Goal: Task Accomplishment & Management: Use online tool/utility

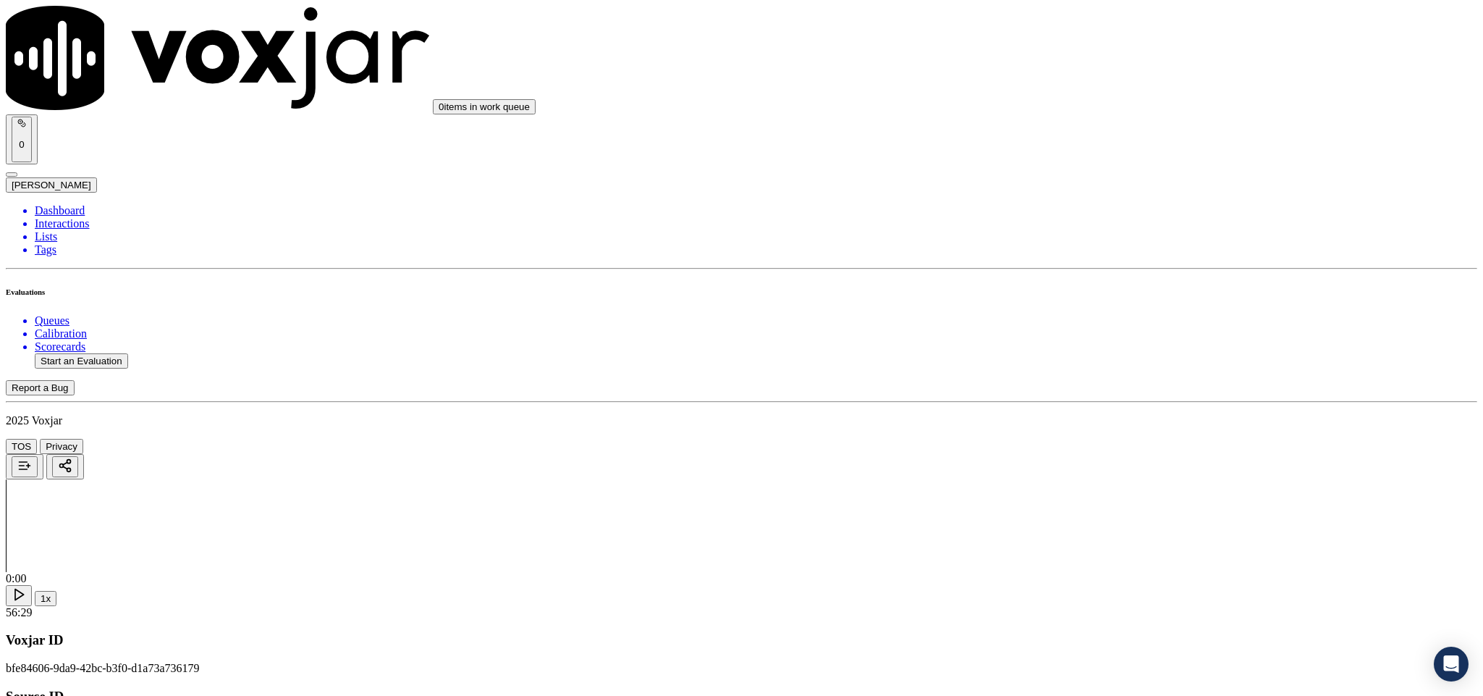
click at [55, 204] on li "Dashboard" at bounding box center [756, 210] width 1443 height 13
click at [116, 353] on button "Start an Evaluation" at bounding box center [81, 360] width 93 height 15
drag, startPoint x: 617, startPoint y: 302, endPoint x: 828, endPoint y: 297, distance: 210.7
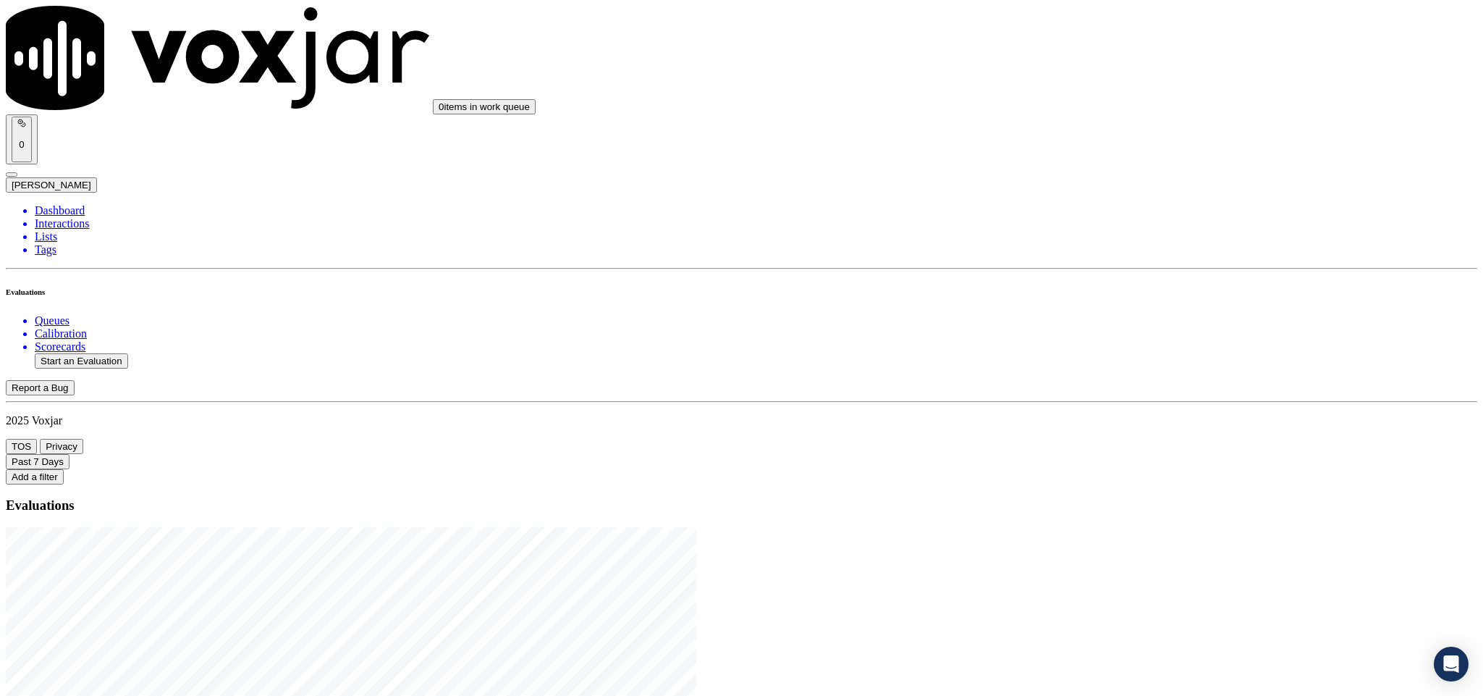
type input "20250821-115613_6095515700-C1"
type input "wal"
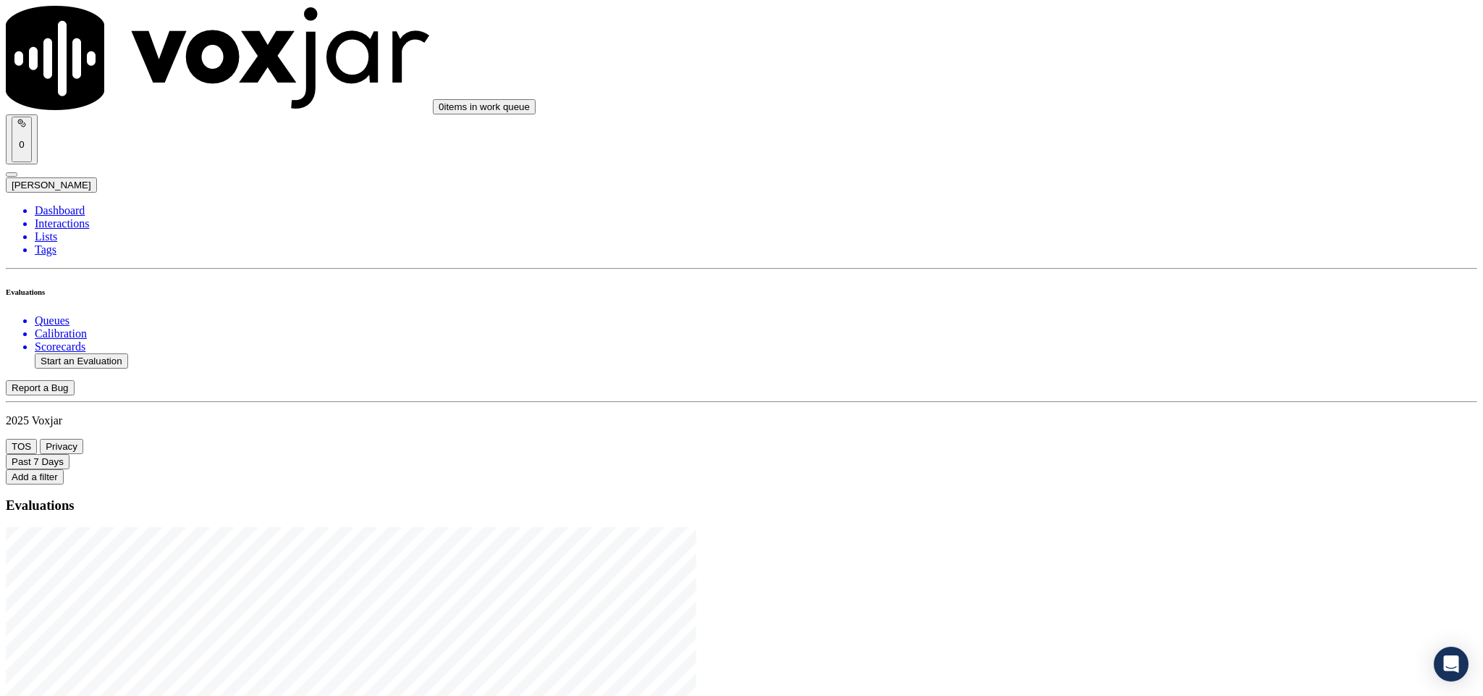
type input "[DATE]T15:51"
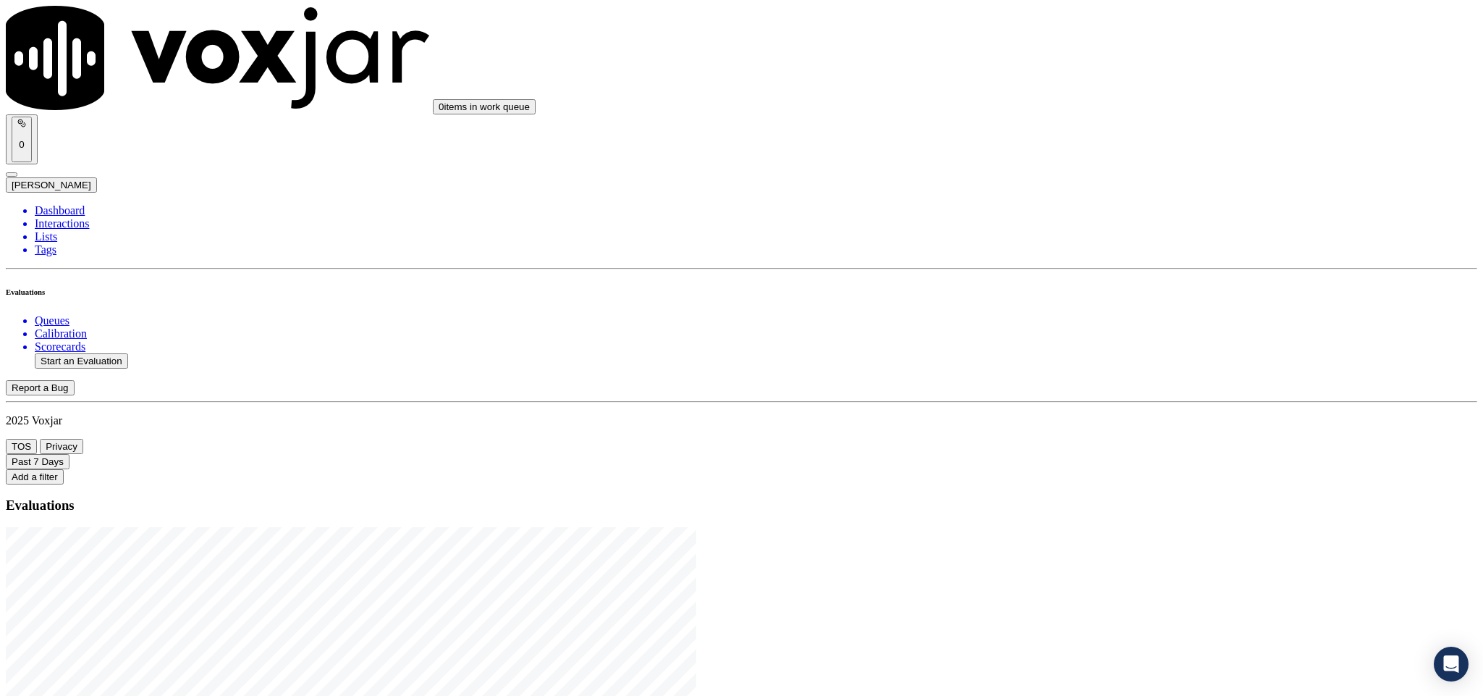
type input "[PERSON_NAME]"
drag, startPoint x: 667, startPoint y: 209, endPoint x: 484, endPoint y: 224, distance: 183.8
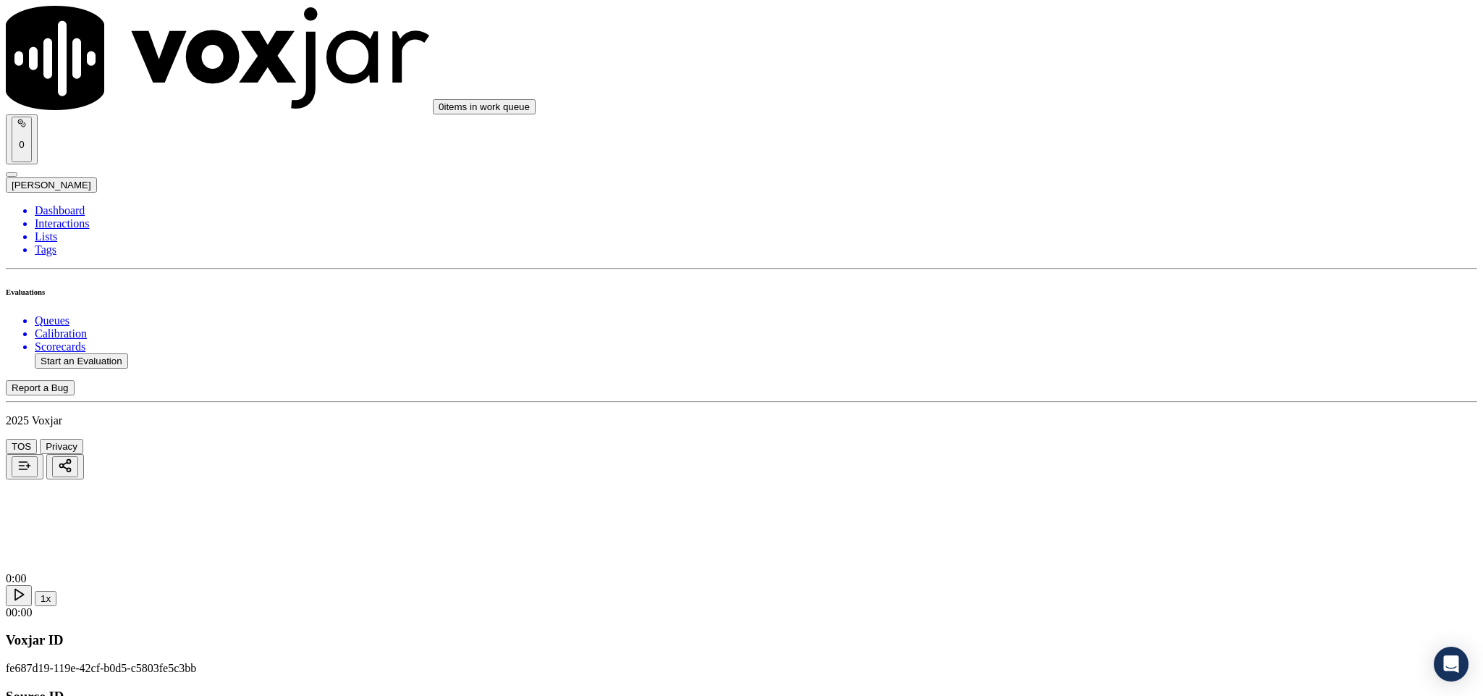
type input "[PERSON_NAME]"
click at [547, 157] on div "Add a New Customer [PERSON_NAME] Add New Customer" at bounding box center [369, 136] width 358 height 42
click at [449, 157] on input "Add a New Customer" at bounding box center [385, 149] width 128 height 15
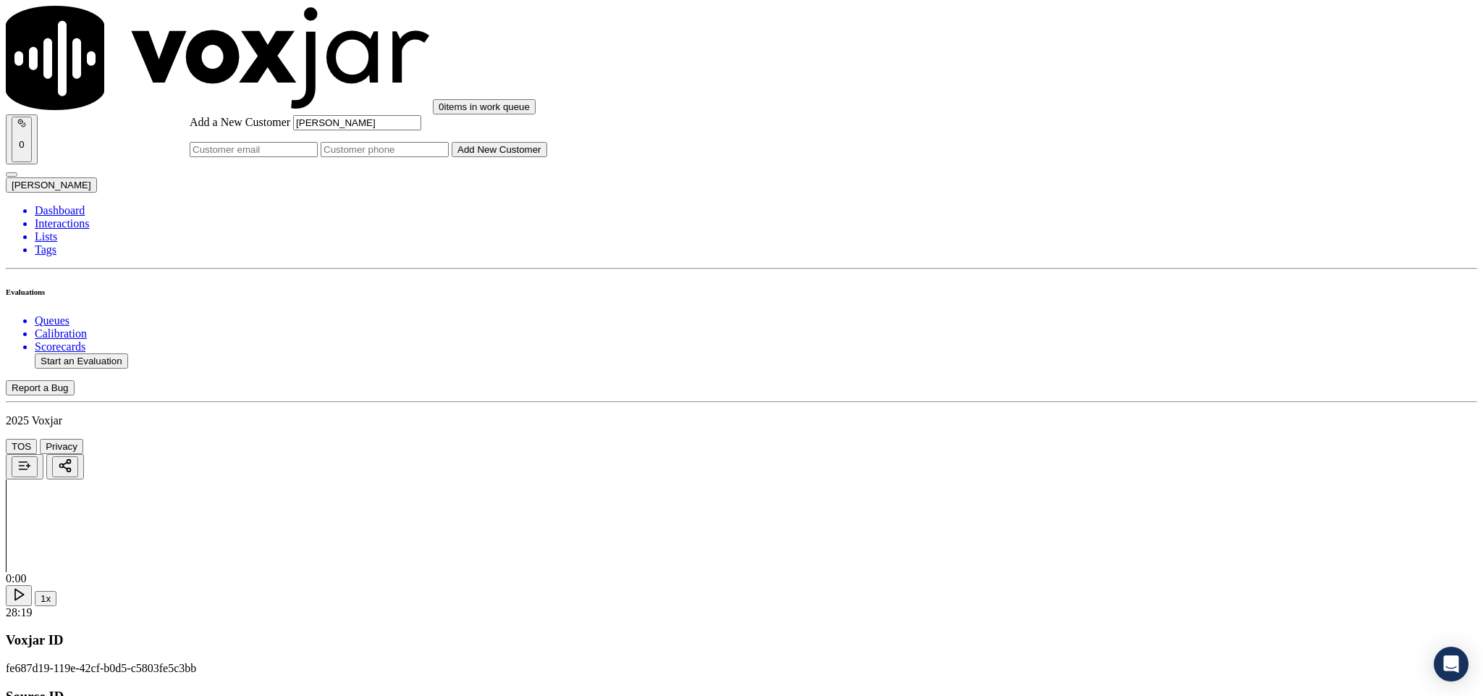
paste input "6095515700"
type input "6095515700"
click at [547, 157] on button "Add New Customer" at bounding box center [500, 149] width 96 height 15
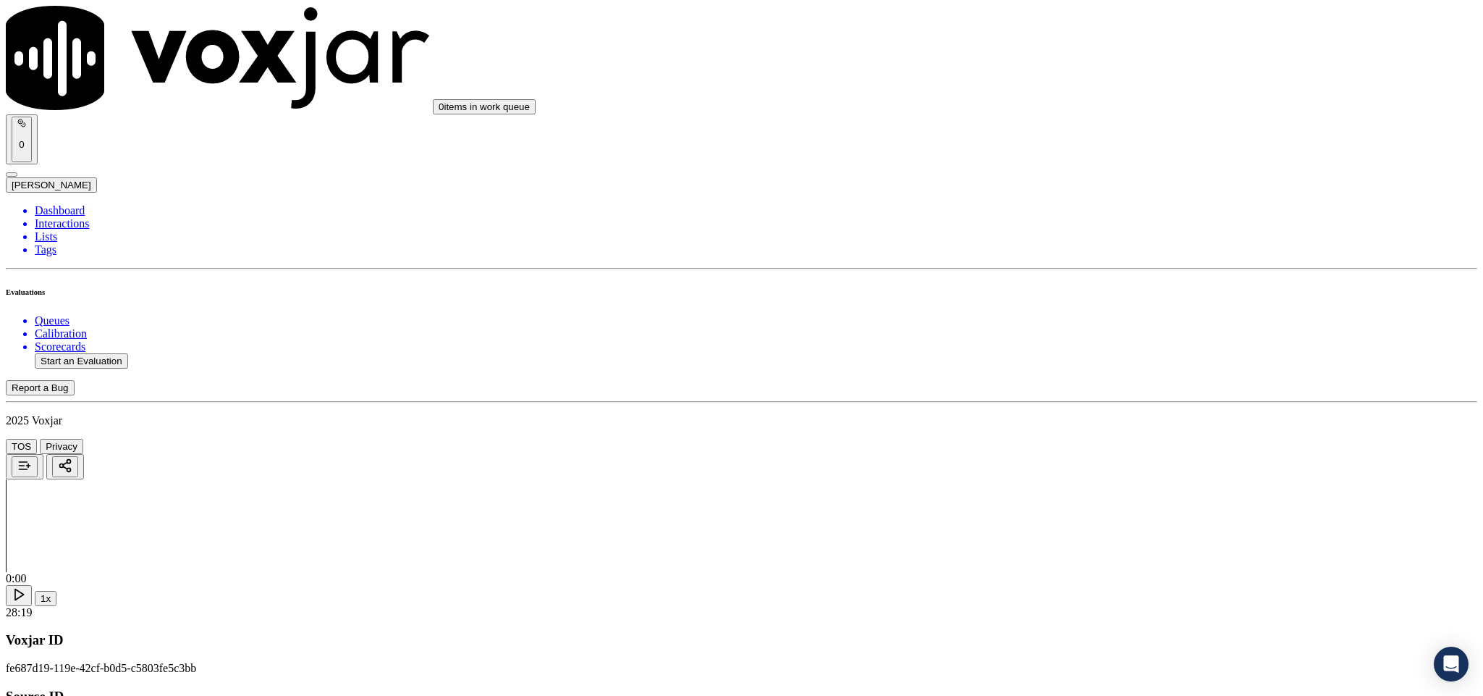
click at [1102, 284] on div "No" at bounding box center [1229, 277] width 339 height 13
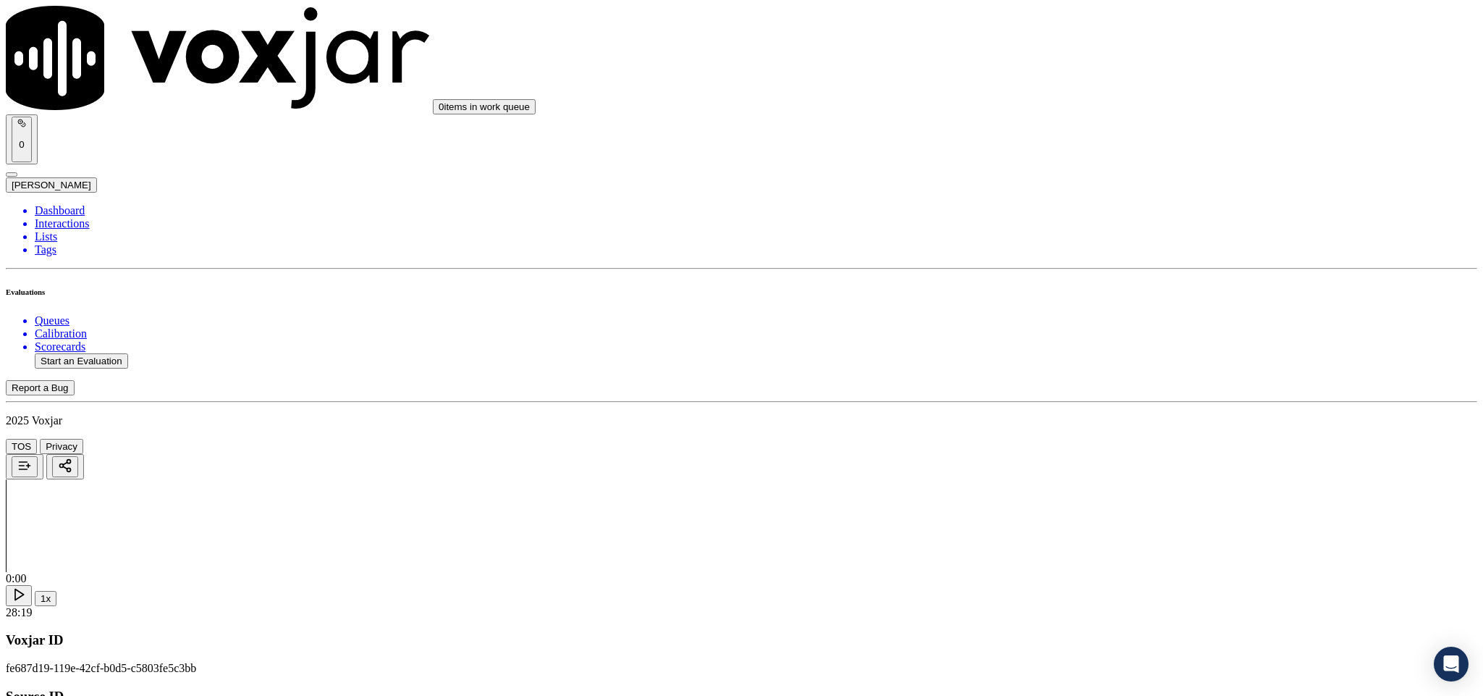
click at [1119, 271] on div "Yes" at bounding box center [1229, 264] width 339 height 13
click at [1115, 435] on div "Yes" at bounding box center [1229, 429] width 339 height 13
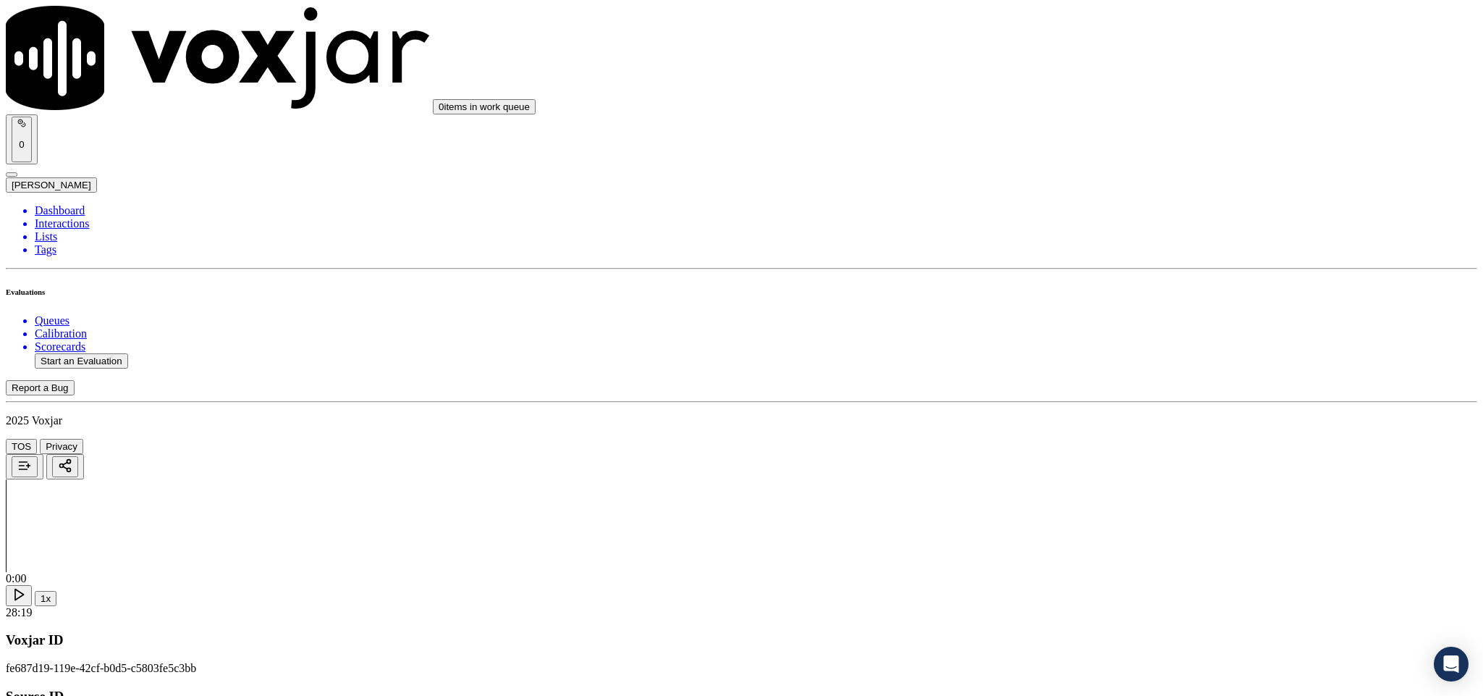
click at [1106, 400] on div "Yes" at bounding box center [1229, 395] width 339 height 13
click at [1110, 394] on div "N/A" at bounding box center [1229, 387] width 339 height 13
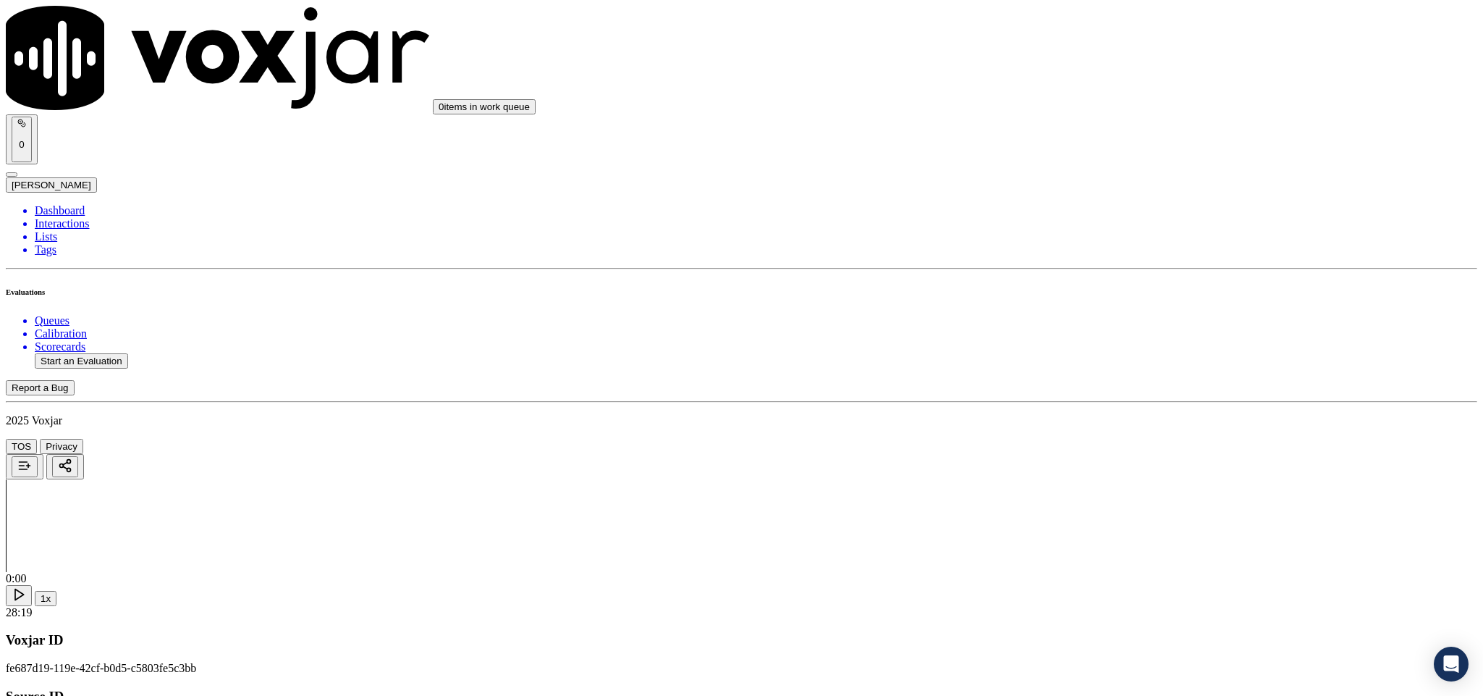
scroll to position [651, 0]
click at [1097, 393] on div "Yes" at bounding box center [1229, 386] width 339 height 13
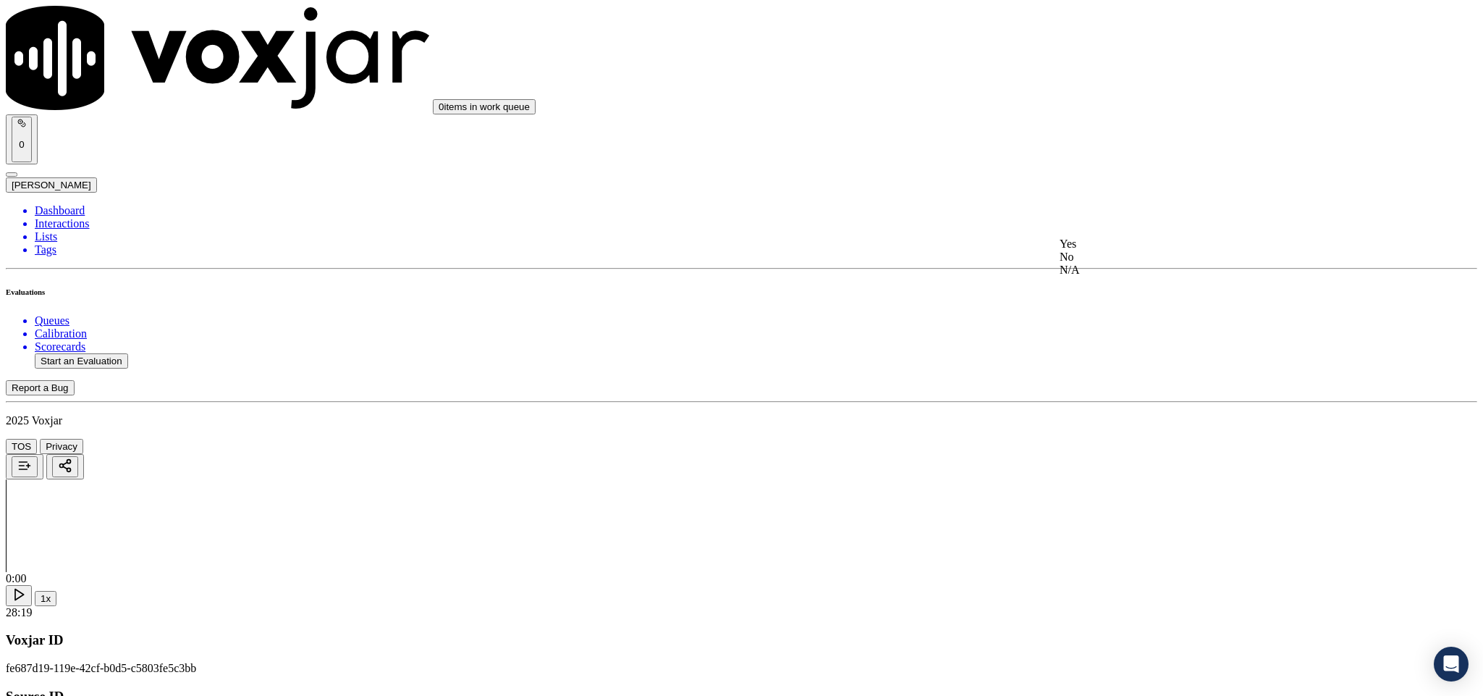
click at [1112, 263] on div "No" at bounding box center [1229, 256] width 339 height 13
click at [1106, 447] on div "No" at bounding box center [1229, 440] width 339 height 13
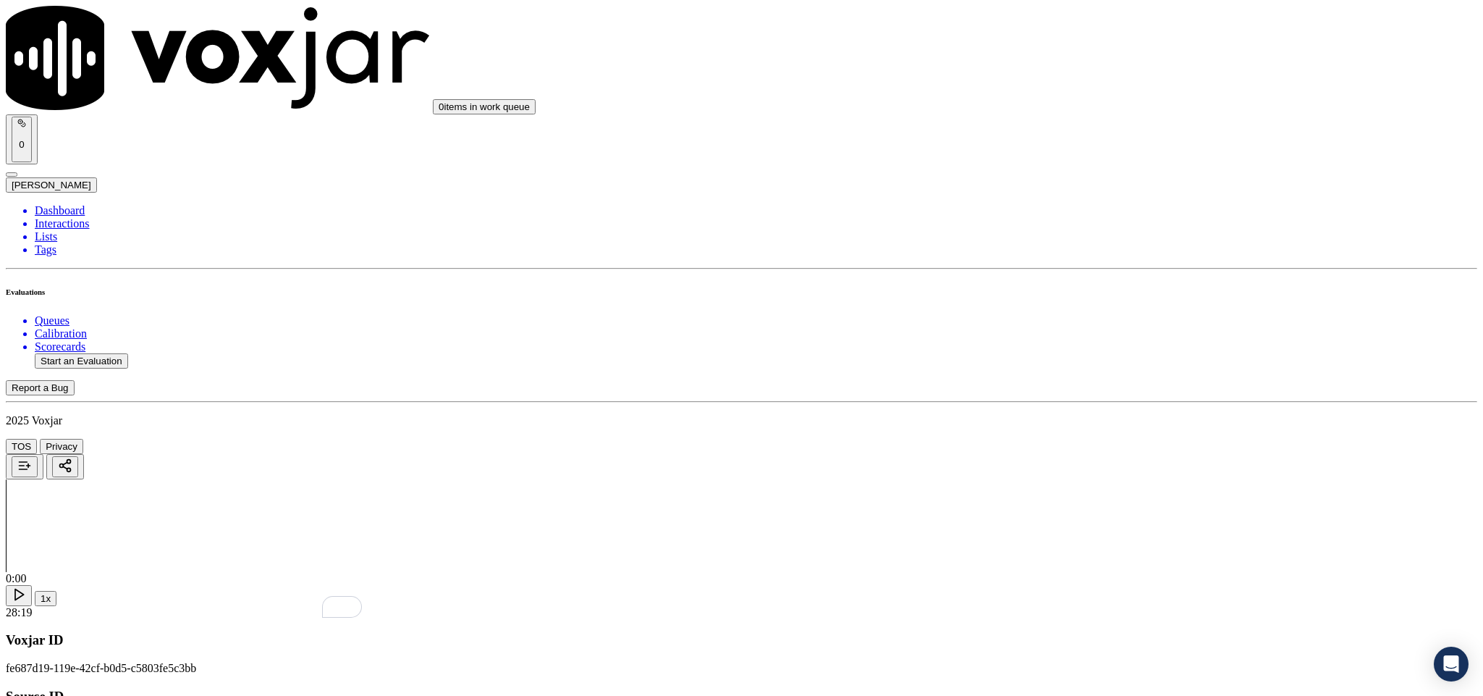
paste textarea "@22:23 [PERSON_NAME] - “The agent must ask for and obtain the customer’s permis…"
type textarea "@22:23 [PERSON_NAME] - “The agent must ask for and obtain the customer’s permis…"
click at [1112, 303] on div "N/A" at bounding box center [1229, 296] width 339 height 13
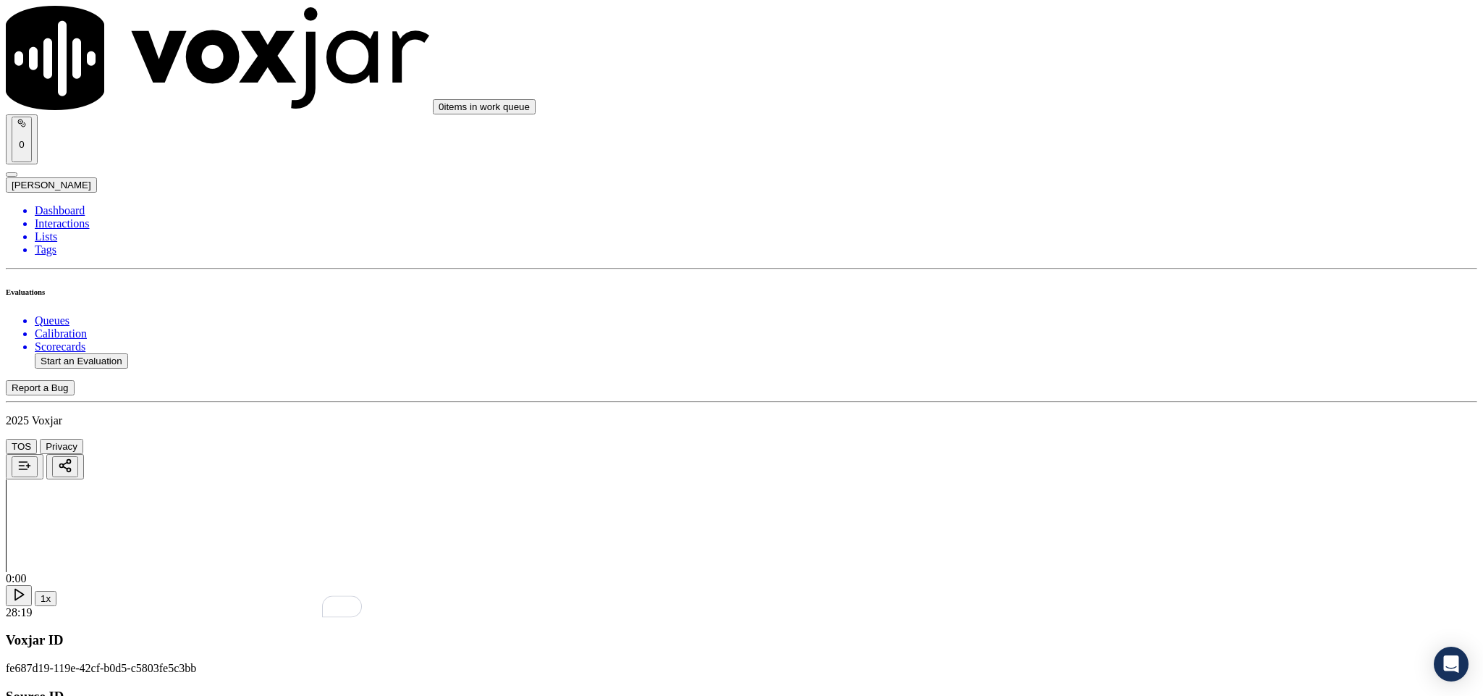
click at [1105, 436] on div "Yes" at bounding box center [1229, 436] width 339 height 13
click at [1108, 439] on div "No" at bounding box center [1229, 432] width 339 height 13
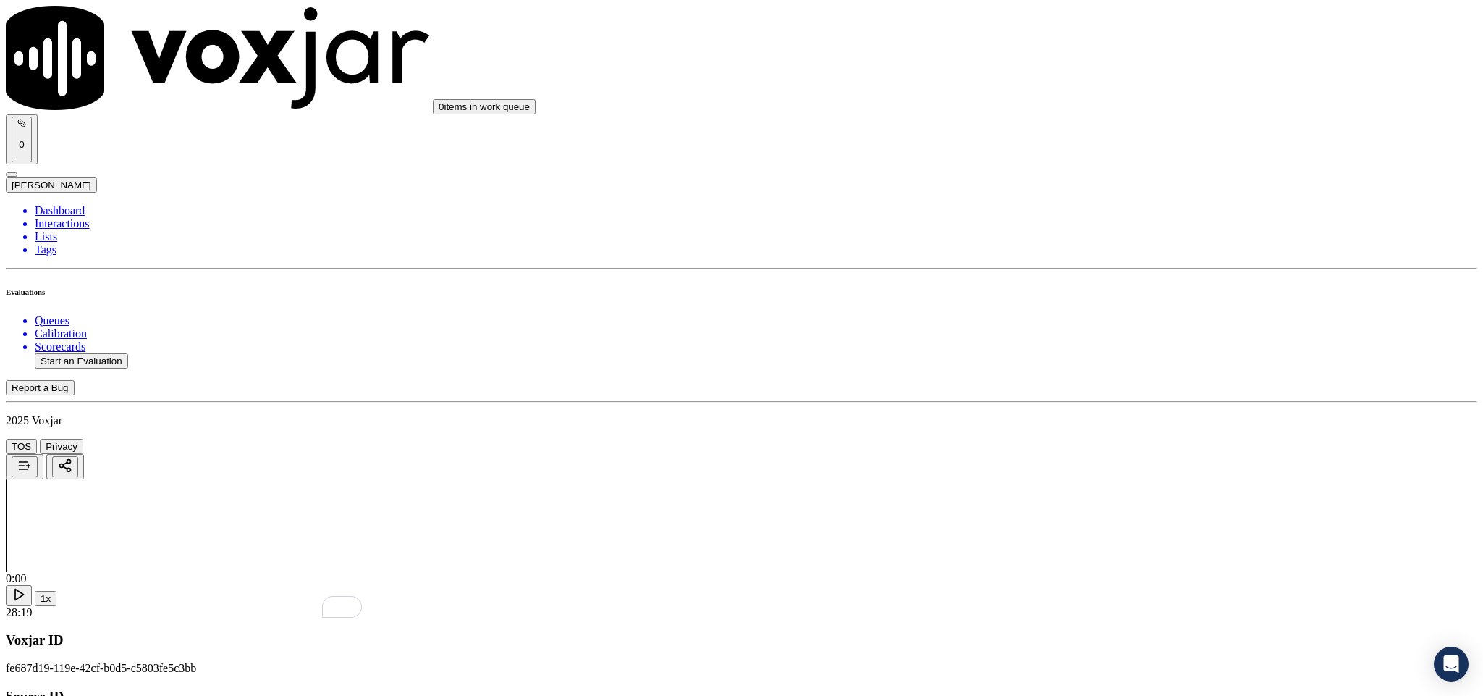
scroll to position [1737, 0]
click at [1115, 313] on div "Yes" at bounding box center [1229, 310] width 339 height 13
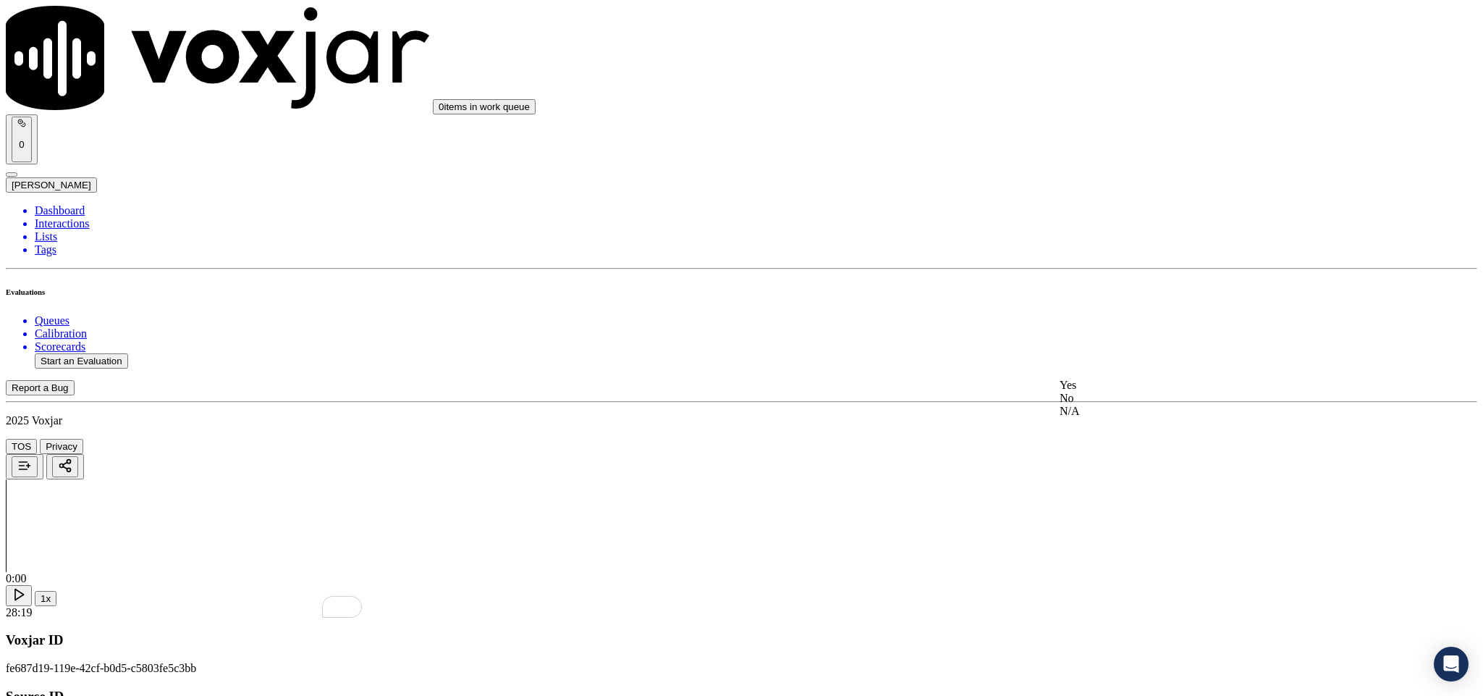
click at [1116, 405] on div "No" at bounding box center [1229, 398] width 339 height 13
click at [1112, 340] on div "Yes" at bounding box center [1229, 333] width 339 height 13
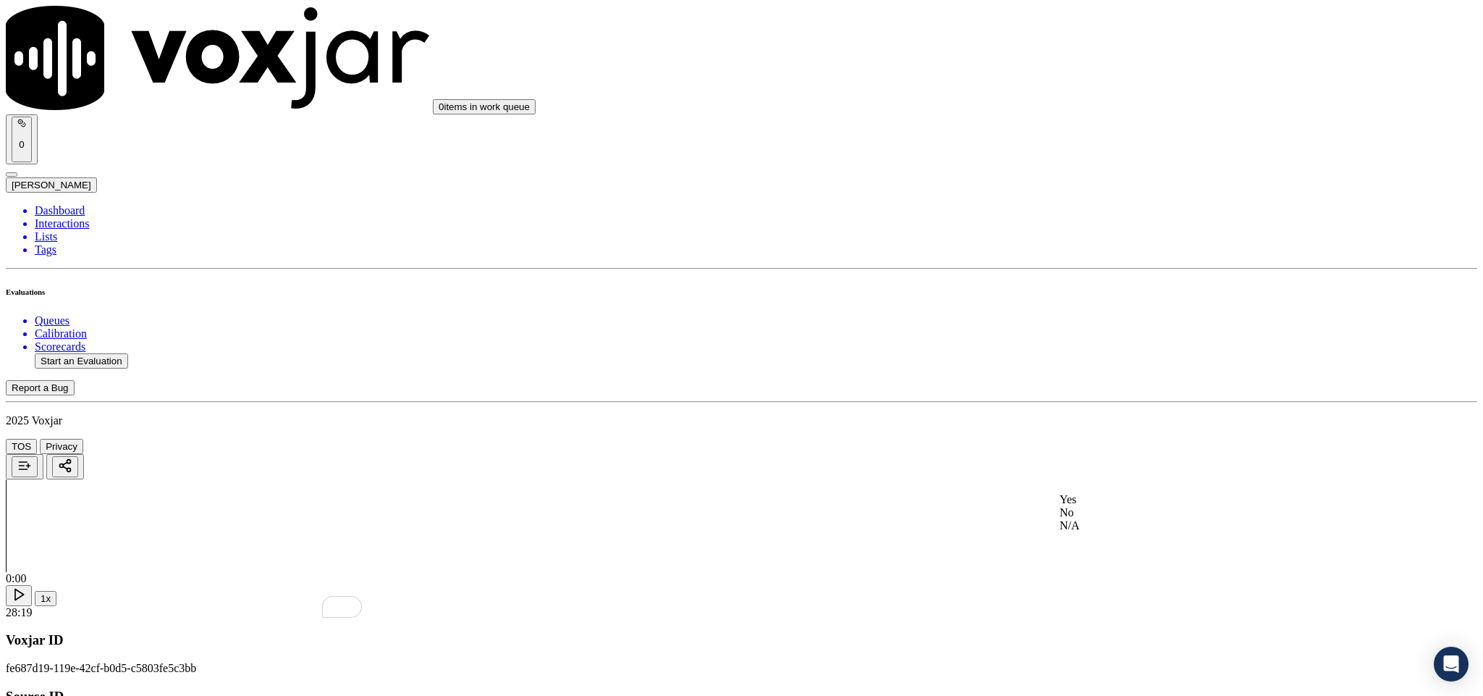
click at [1112, 506] on div "Yes" at bounding box center [1229, 499] width 339 height 13
click at [1093, 359] on div "No" at bounding box center [1229, 352] width 339 height 13
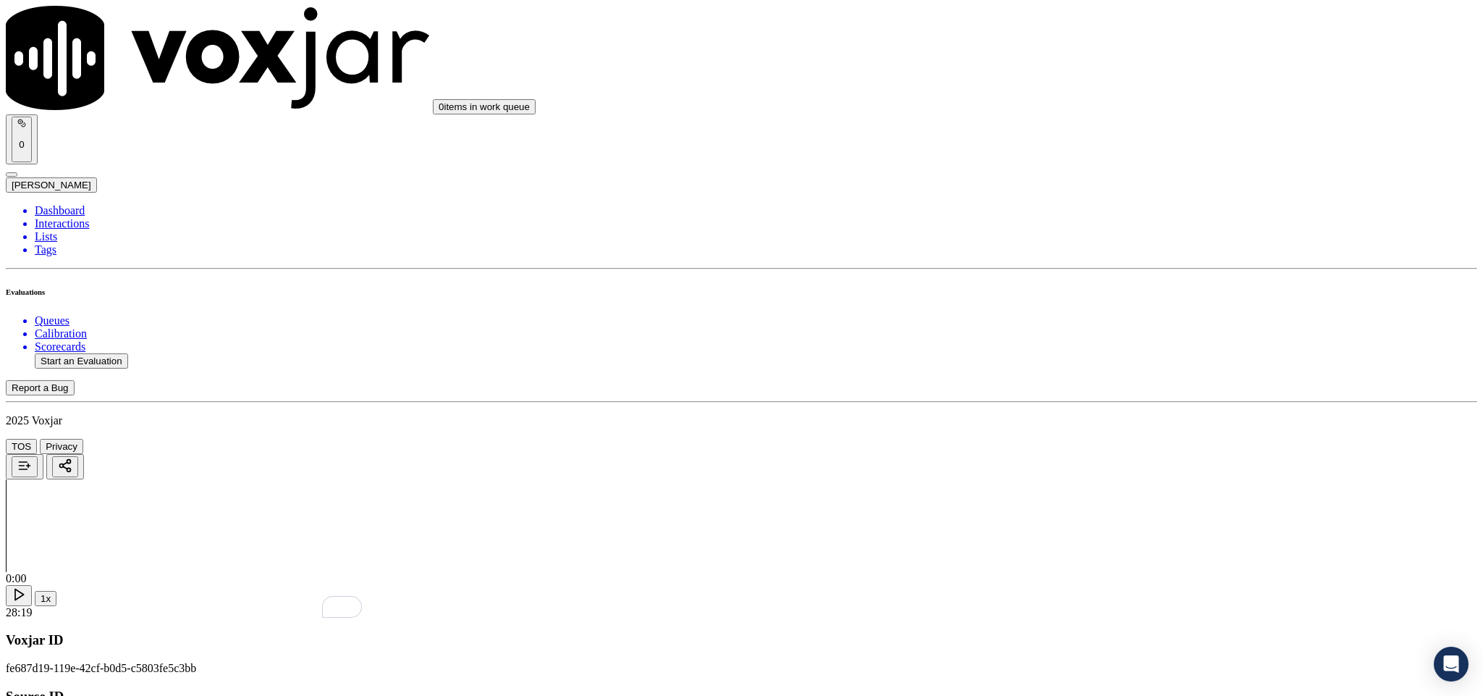
click at [1110, 480] on div "Yes" at bounding box center [1229, 473] width 339 height 13
click at [1107, 441] on div "No" at bounding box center [1229, 434] width 339 height 13
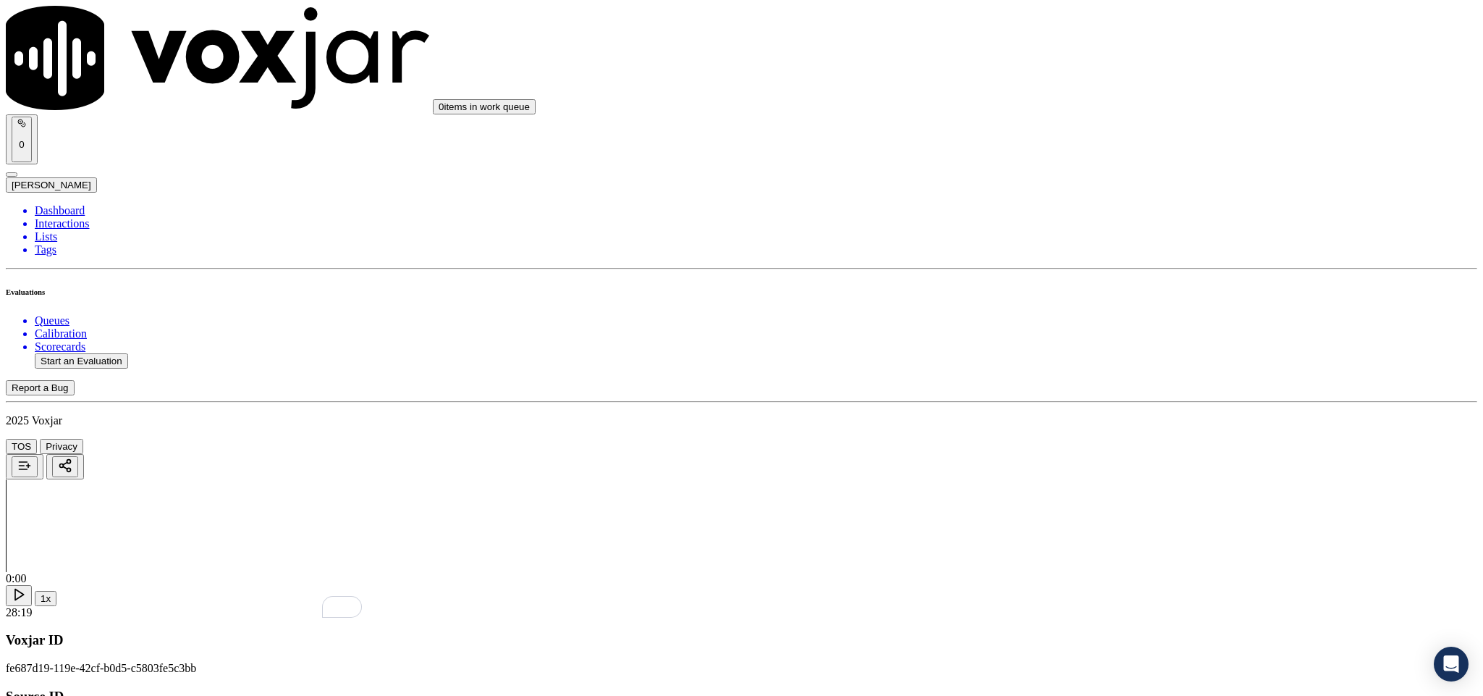
scroll to position [2931, 0]
click at [1123, 373] on div "Yes" at bounding box center [1229, 369] width 339 height 13
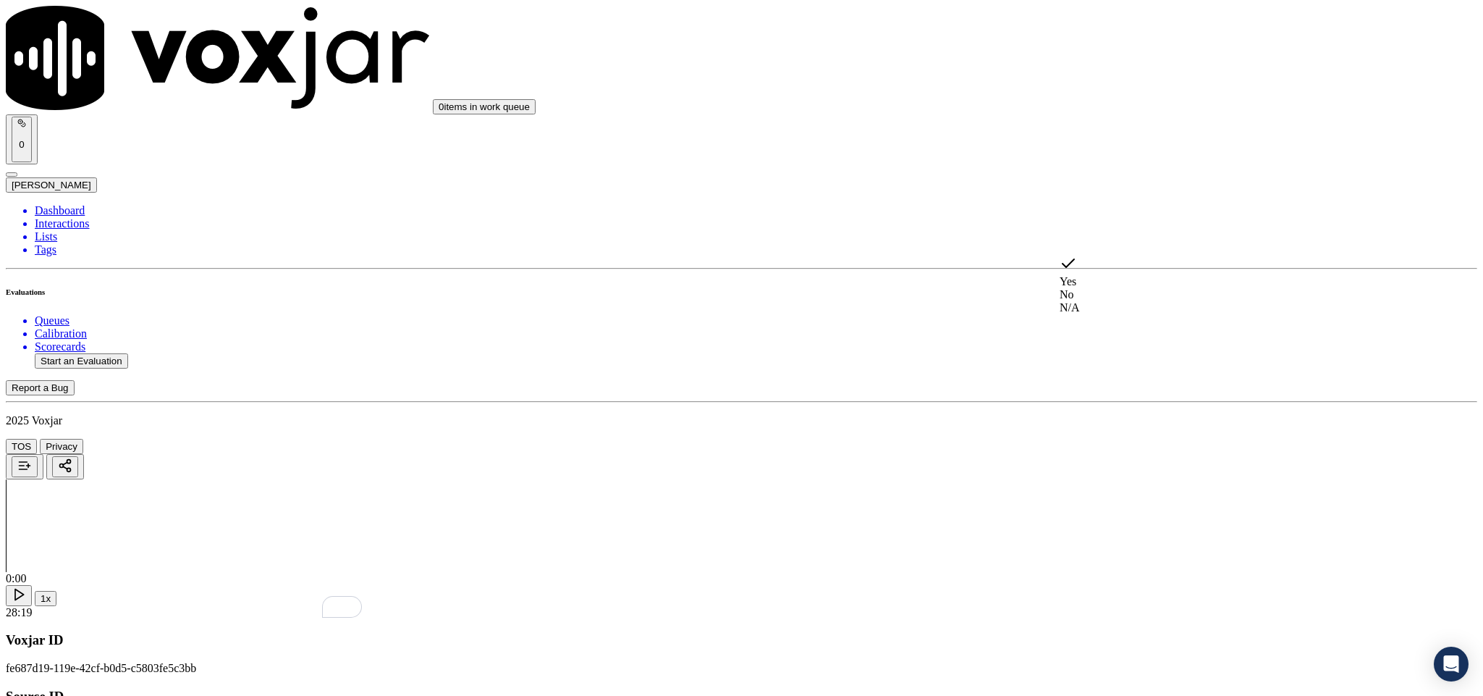
click at [1097, 289] on div "No" at bounding box center [1229, 294] width 339 height 13
click at [1110, 351] on div "N/A" at bounding box center [1229, 344] width 339 height 13
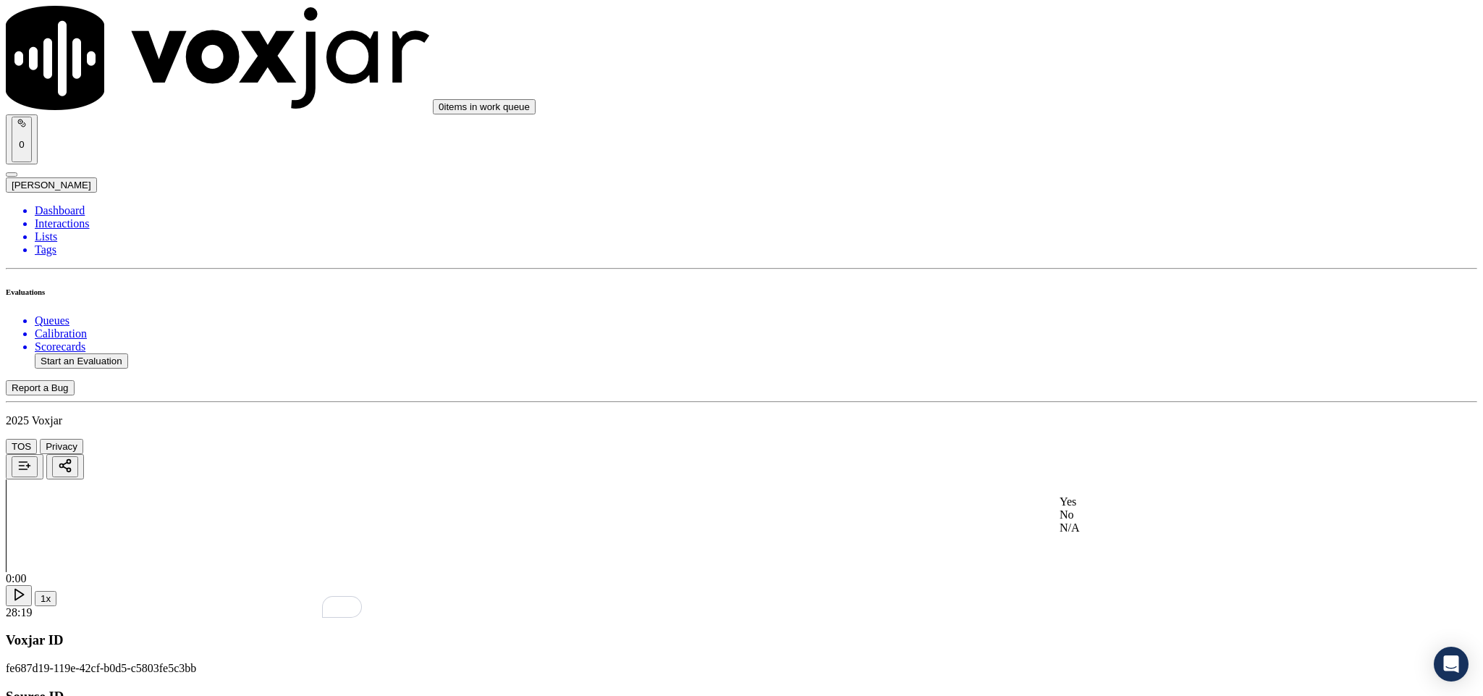
click at [1118, 534] on div "N/A" at bounding box center [1229, 527] width 339 height 13
click at [1095, 379] on div "No" at bounding box center [1229, 372] width 339 height 13
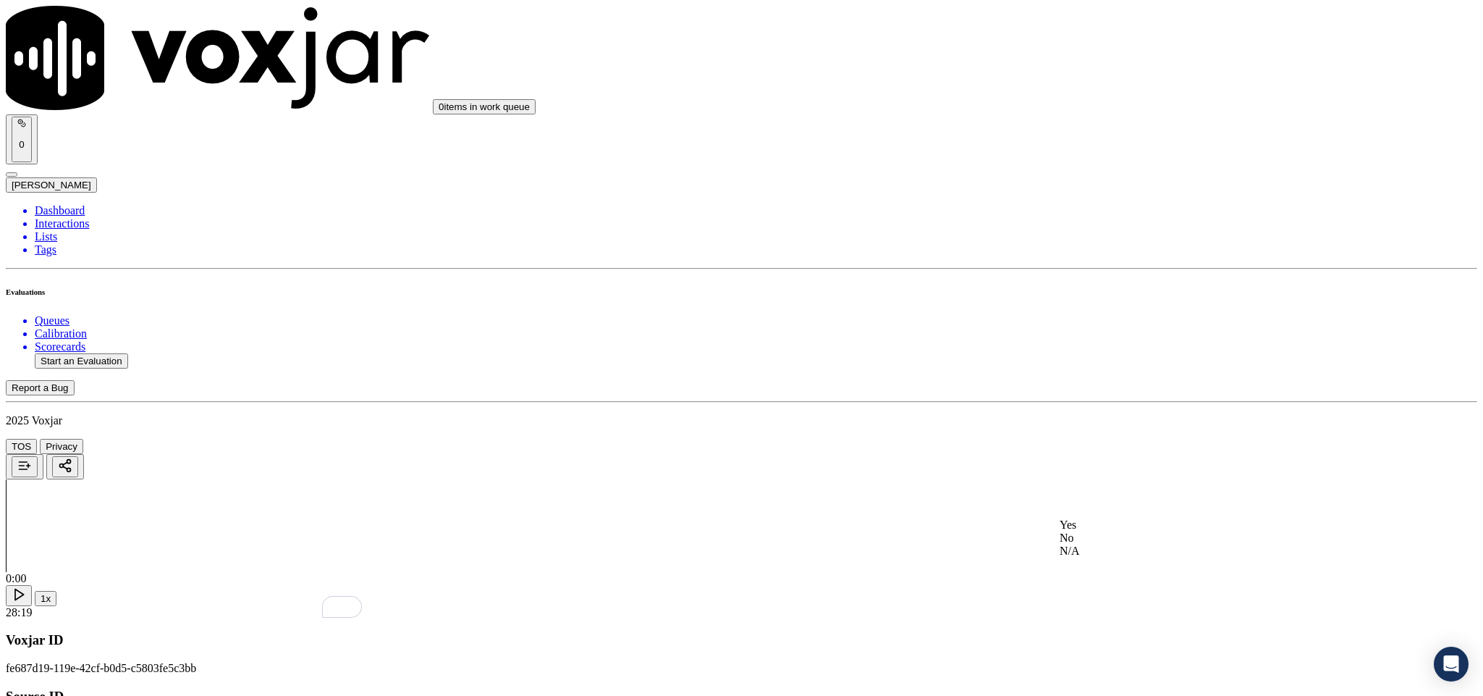
click at [1094, 531] on div "Yes" at bounding box center [1229, 524] width 339 height 13
click at [1094, 552] on div "No" at bounding box center [1229, 558] width 339 height 13
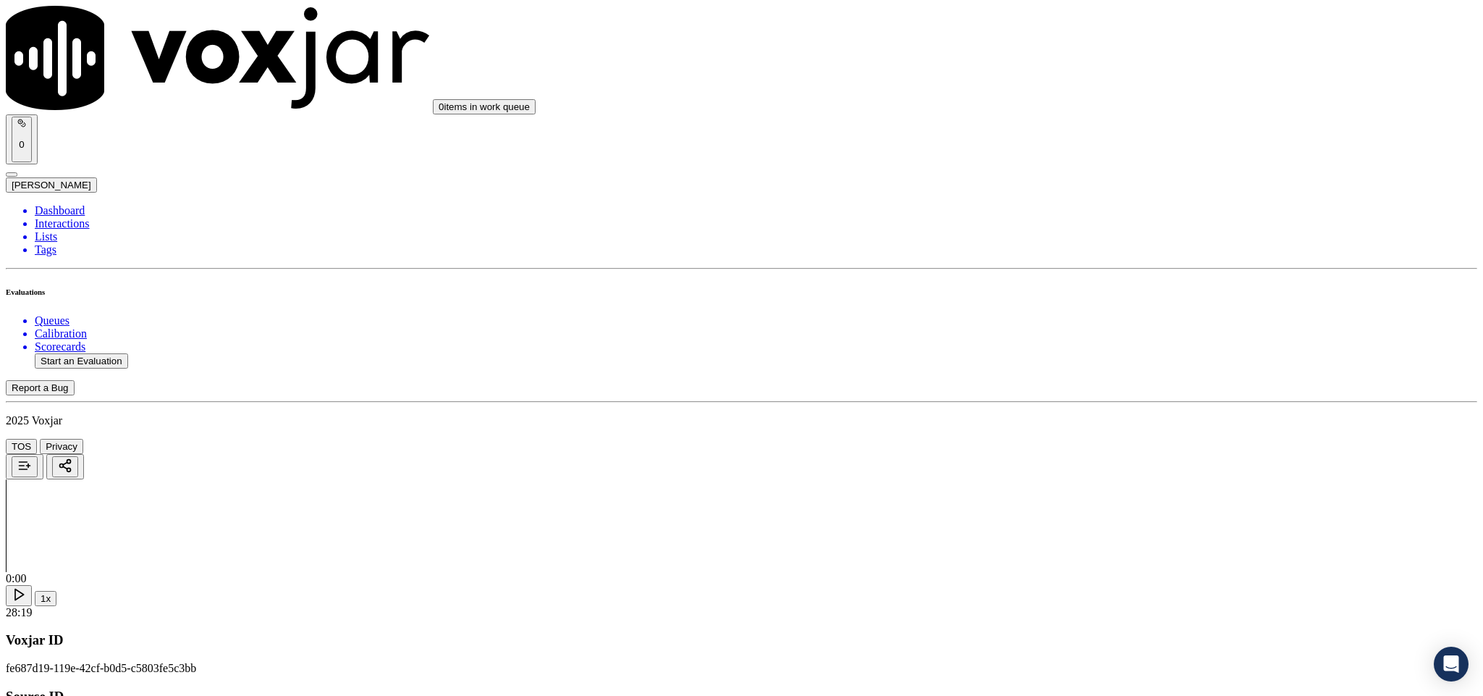
click at [72, 204] on li "Dashboard" at bounding box center [756, 210] width 1443 height 13
click at [128, 353] on button "Start an Evaluation" at bounding box center [81, 360] width 93 height 15
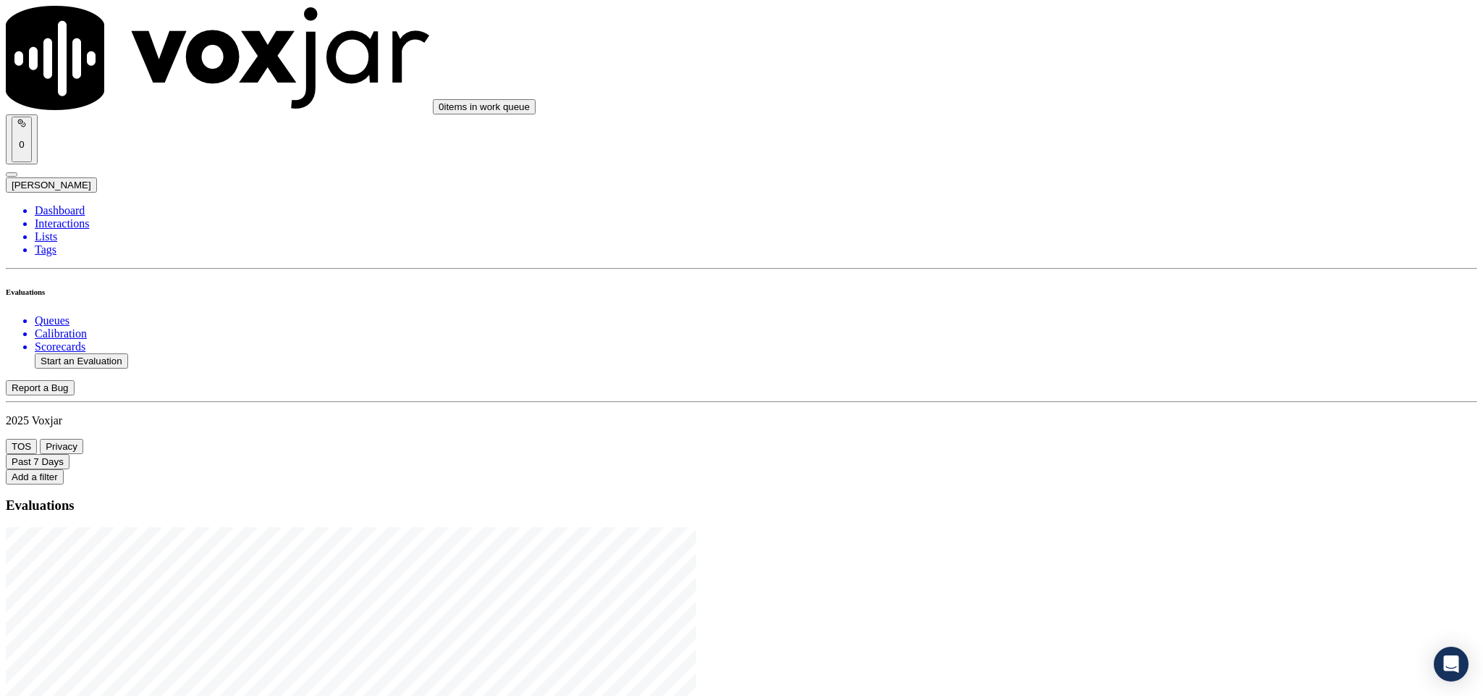
drag, startPoint x: 622, startPoint y: 302, endPoint x: 700, endPoint y: 300, distance: 78.2
type input "20250821-125001_6177778515-C1"
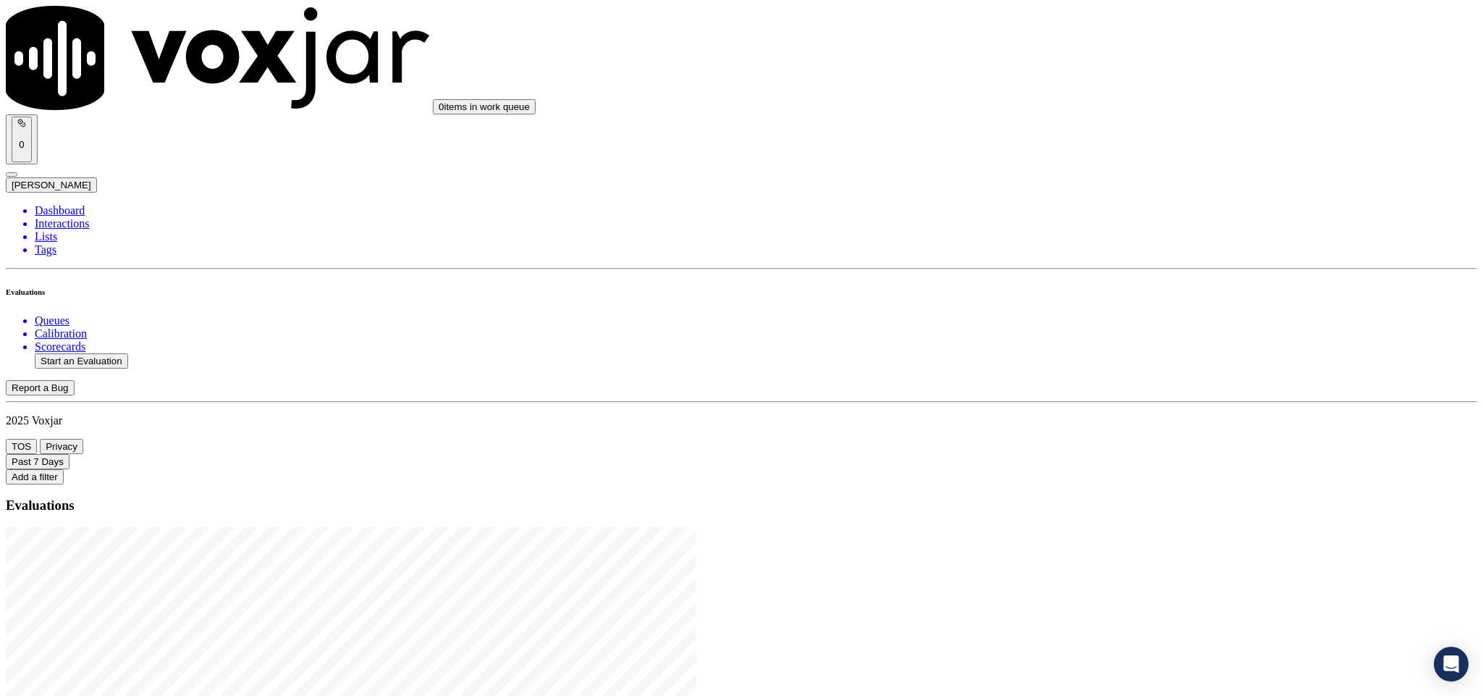
type input "[DATE]T15:58"
type input "ric"
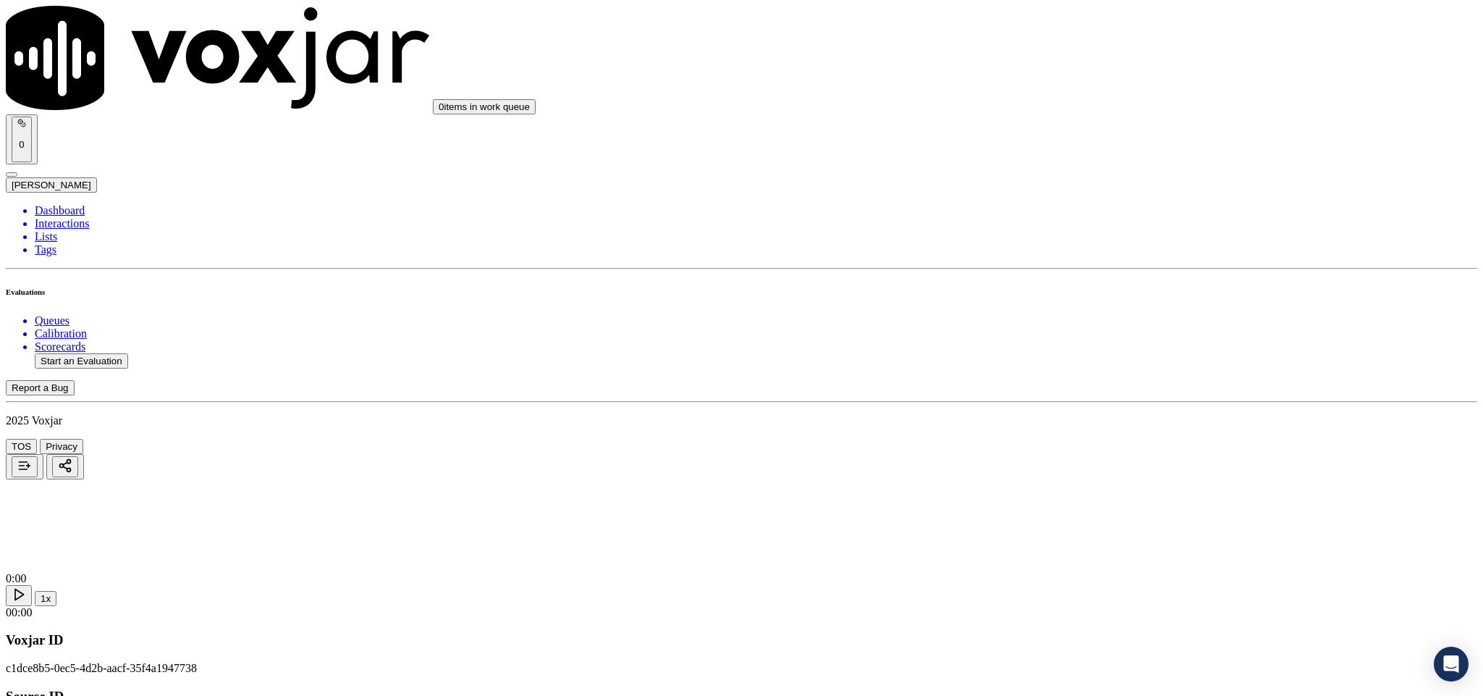
type input "[PERSON_NAME]"
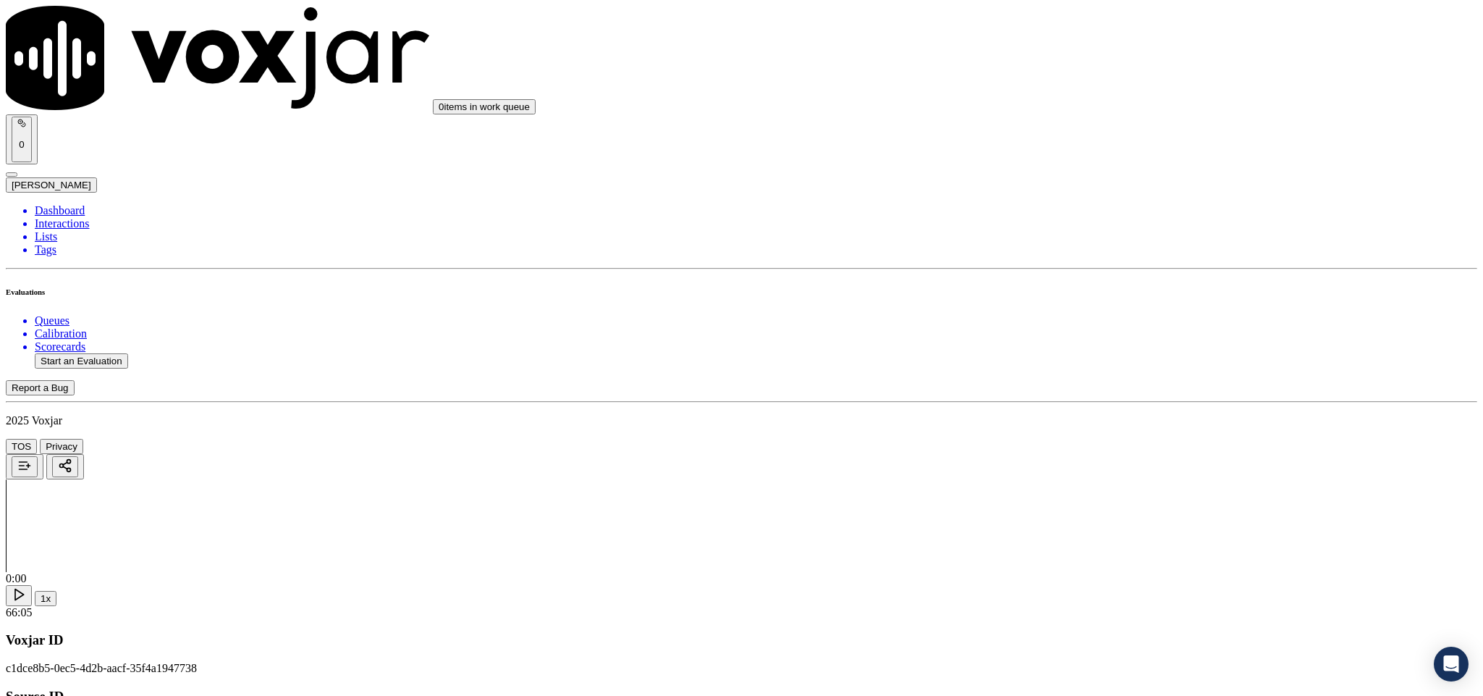
click at [1152, 266] on div "Yes" at bounding box center [1229, 264] width 339 height 13
click at [1110, 436] on div "Yes" at bounding box center [1229, 429] width 339 height 13
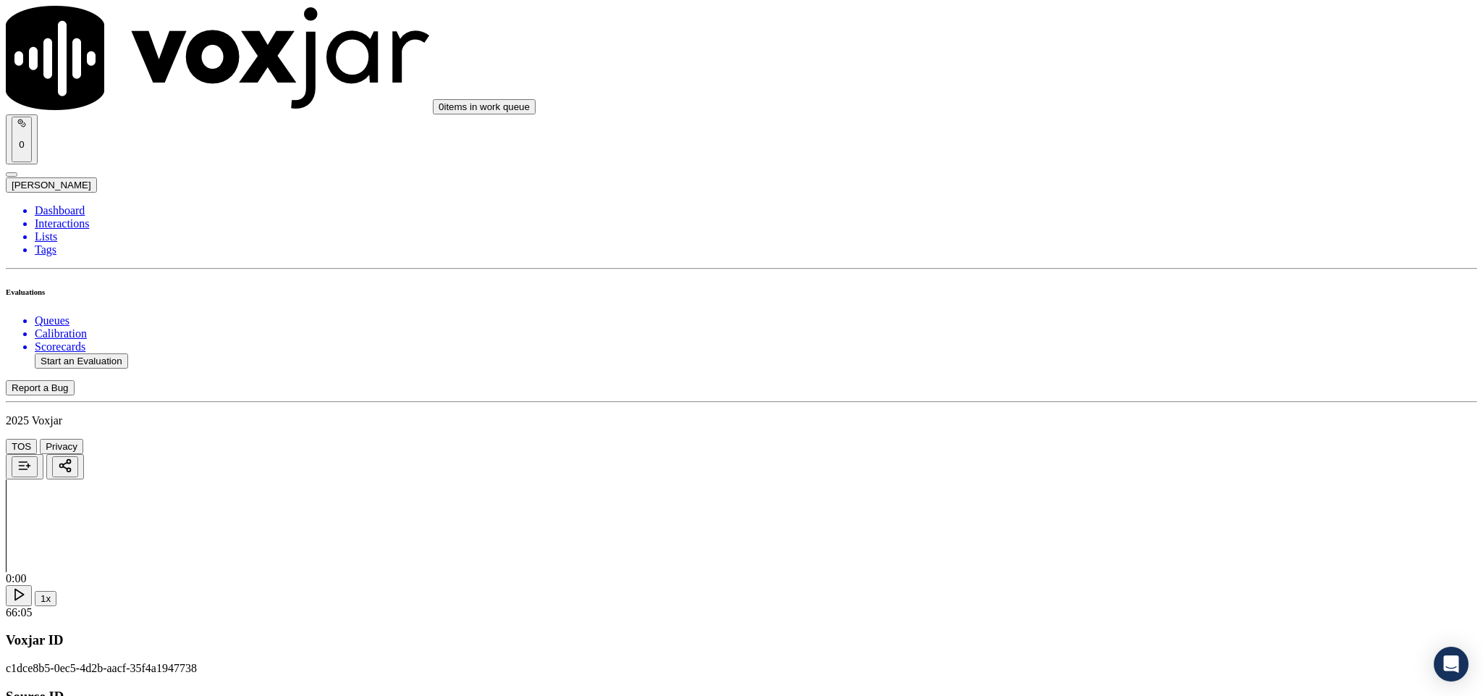
scroll to position [217, 0]
click at [1110, 385] on div "Yes" at bounding box center [1229, 378] width 339 height 13
click at [1118, 583] on div "Yes" at bounding box center [1229, 578] width 339 height 13
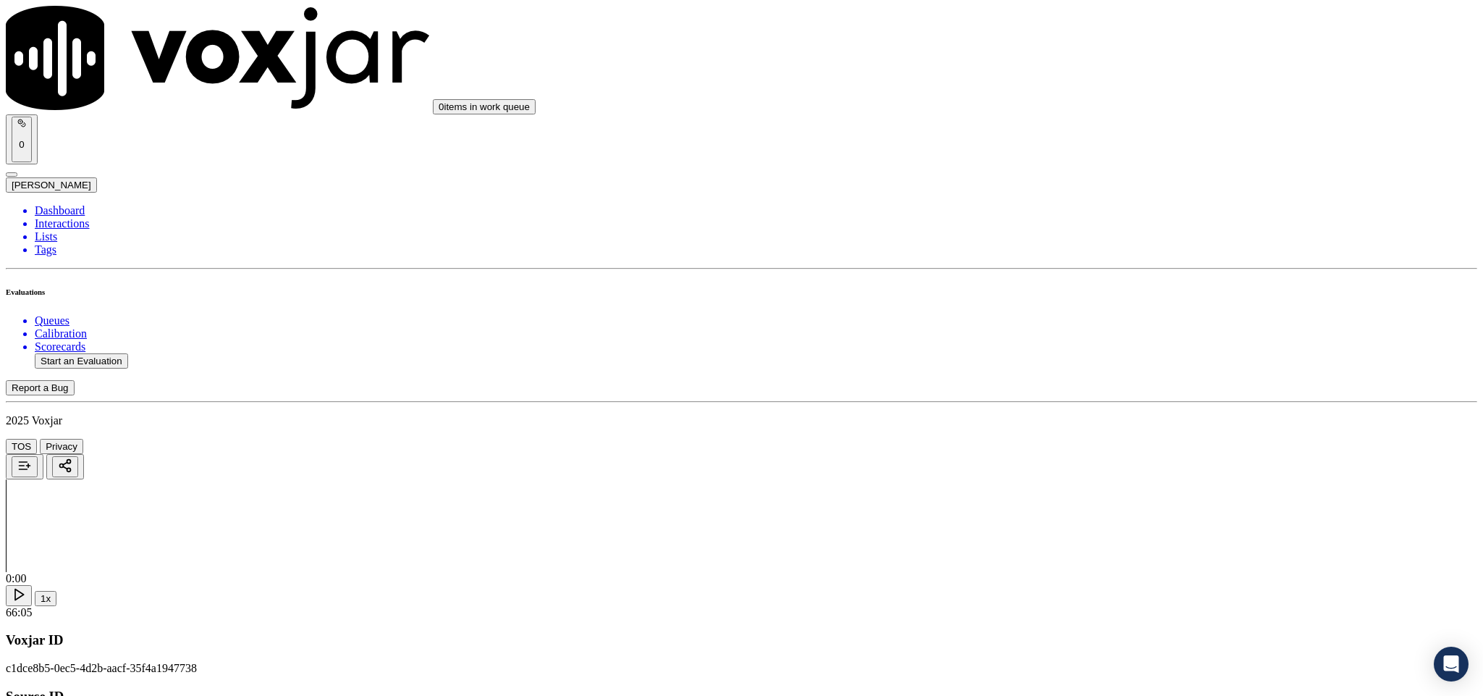
scroll to position [543, 0]
click at [1114, 438] on div "No" at bounding box center [1229, 431] width 339 height 13
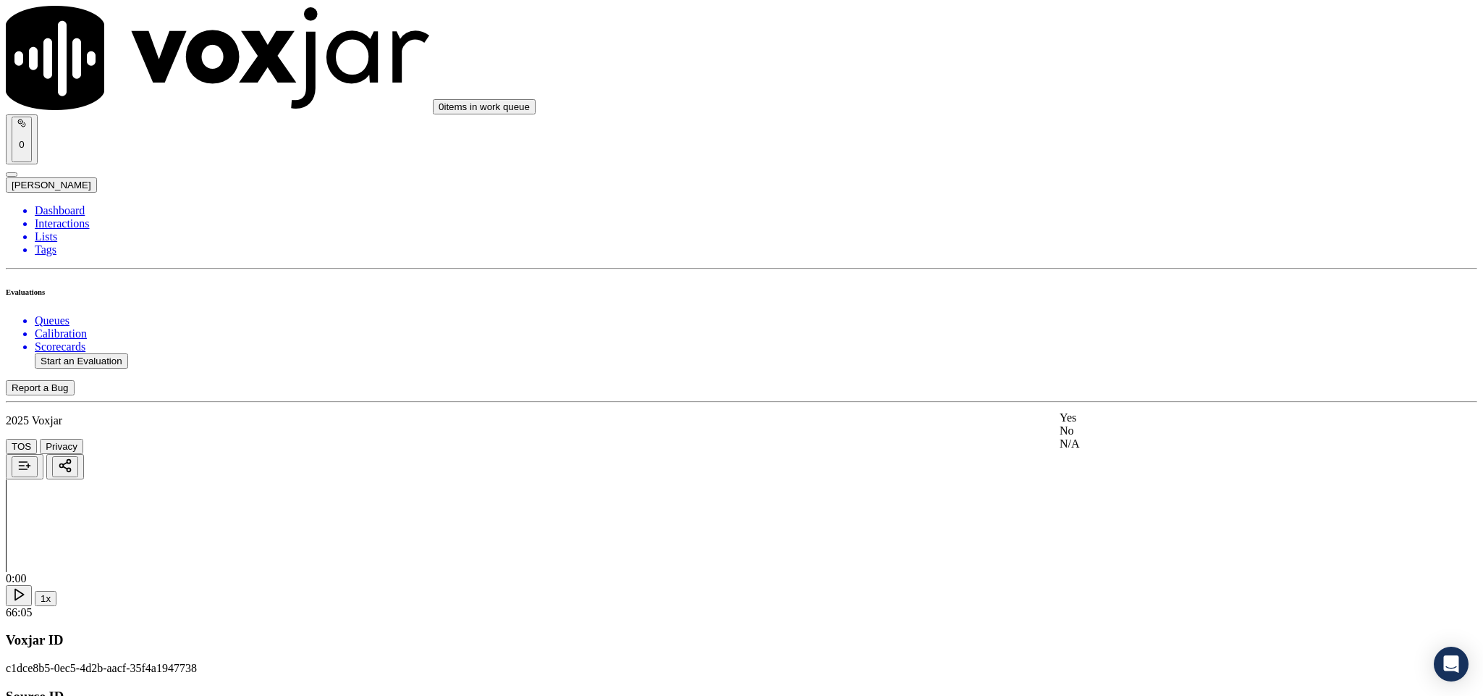
click at [1120, 424] on div "Yes" at bounding box center [1229, 417] width 339 height 13
click at [1145, 376] on div "Yes" at bounding box center [1229, 369] width 339 height 13
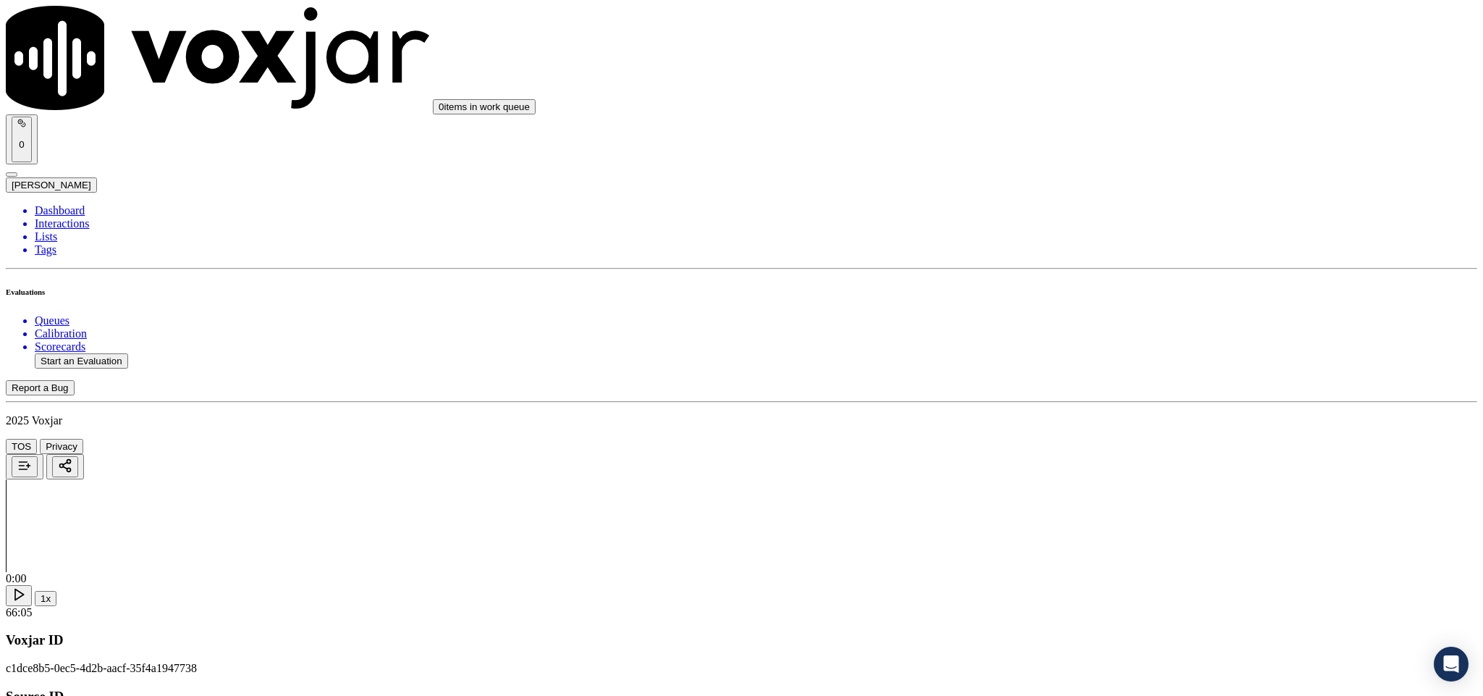
click at [1093, 245] on div "Yes" at bounding box center [1229, 243] width 339 height 13
click at [1101, 242] on div "N/A" at bounding box center [1229, 235] width 339 height 13
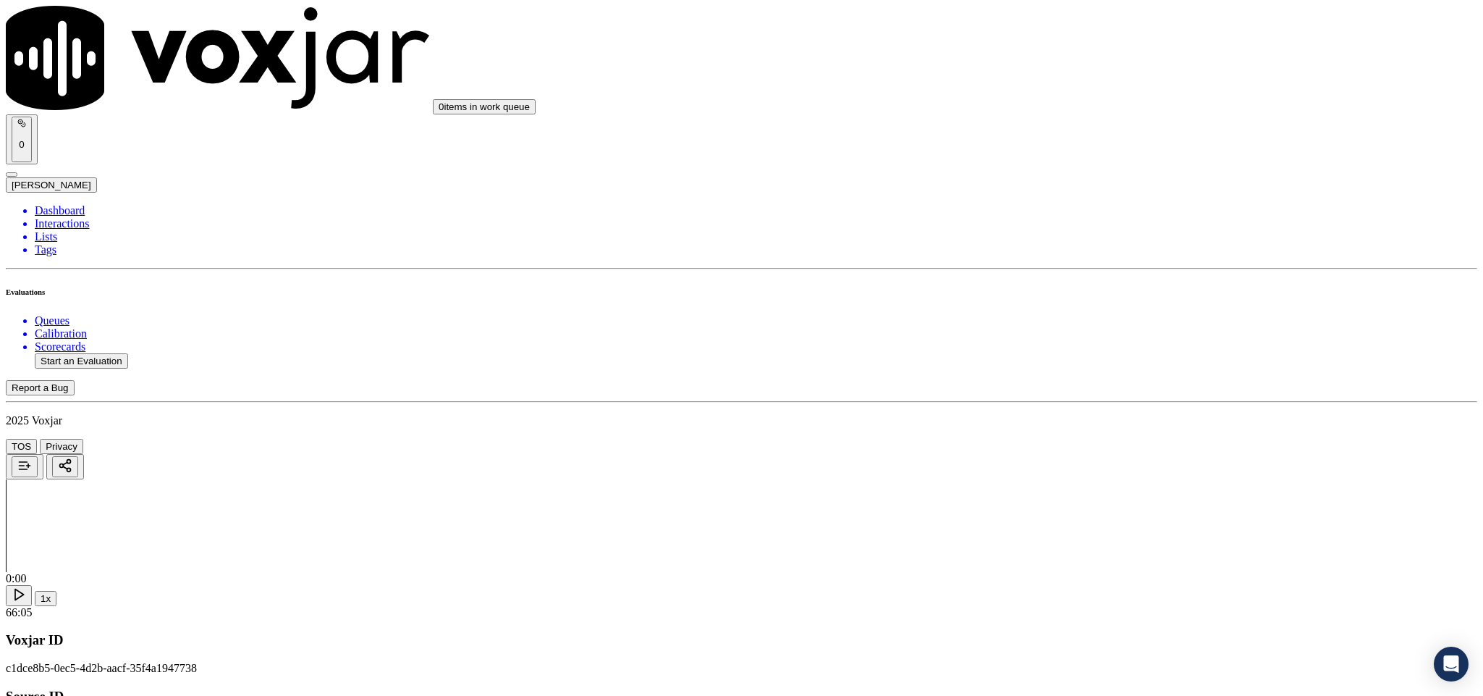
scroll to position [1411, 0]
click at [1118, 165] on div "Yes" at bounding box center [1229, 158] width 339 height 13
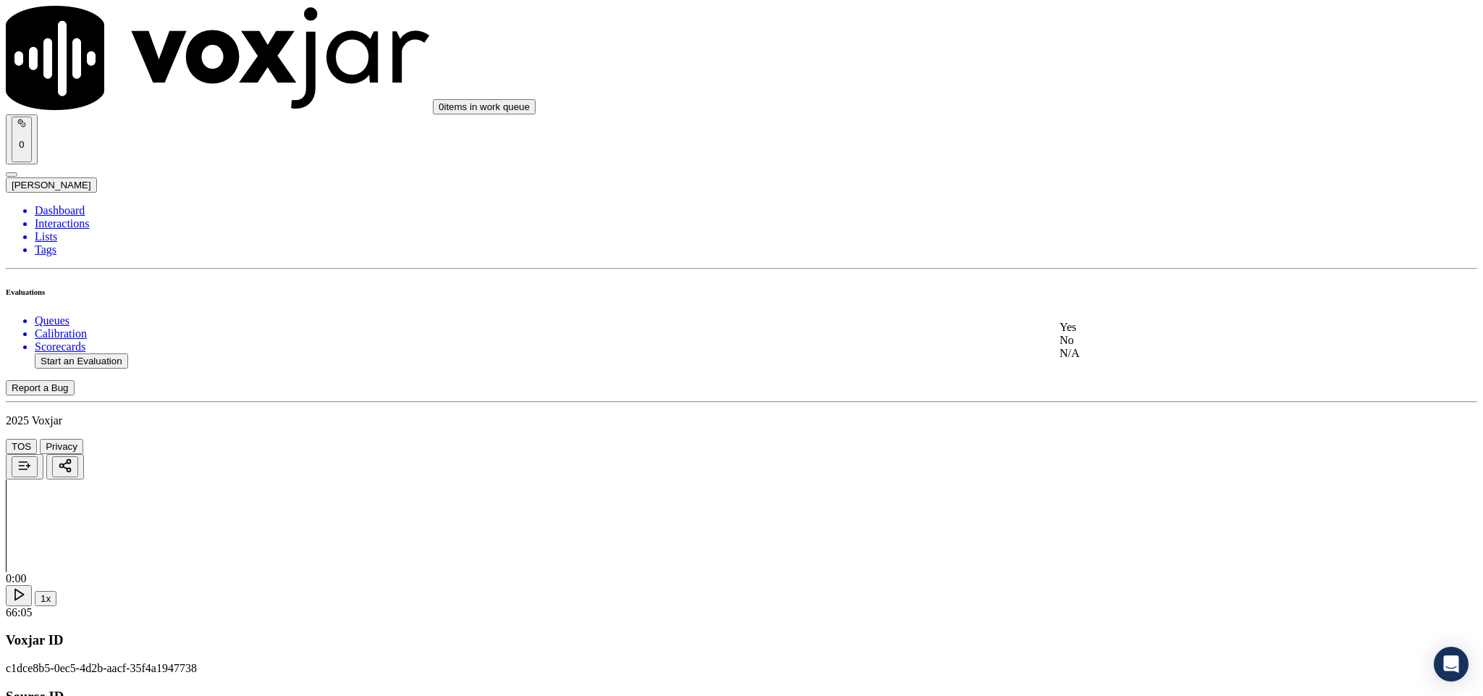
click at [1101, 334] on div "Yes" at bounding box center [1229, 327] width 339 height 13
click at [1104, 312] on div "No" at bounding box center [1229, 305] width 339 height 13
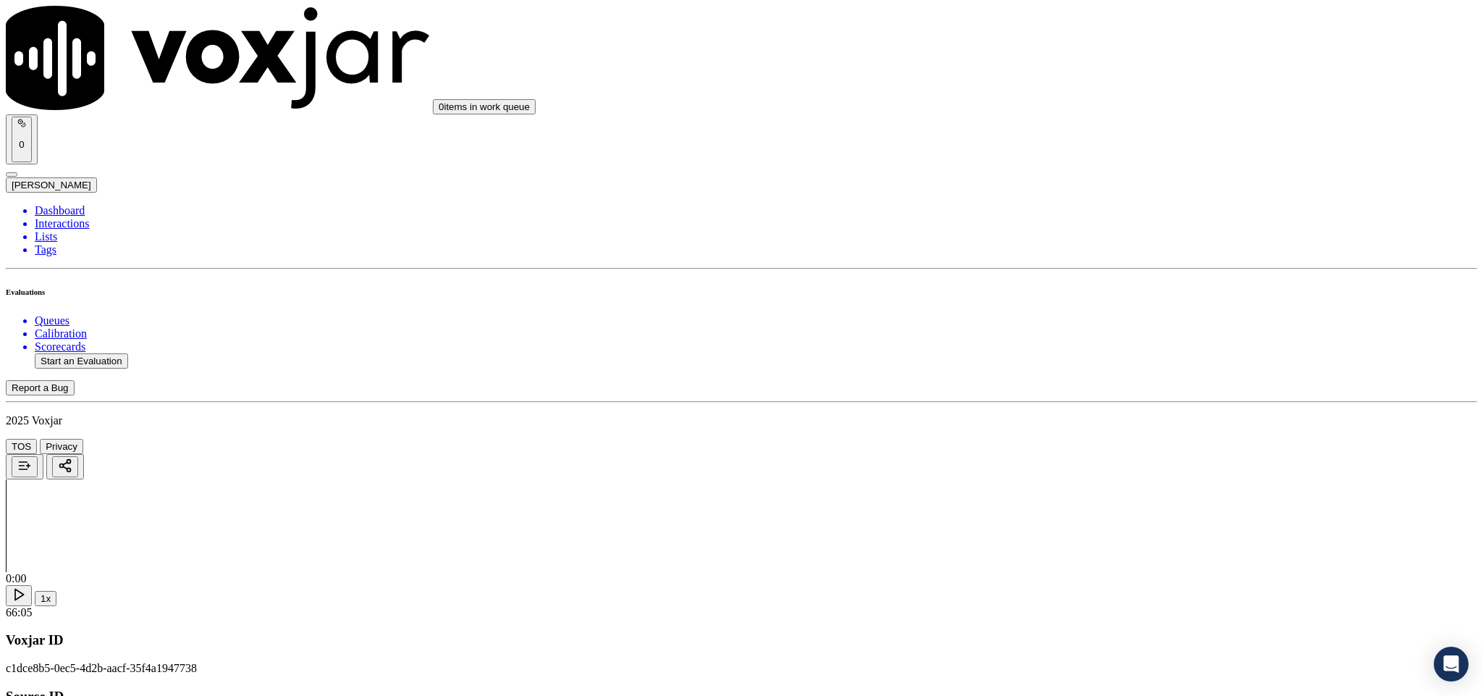
click at [1086, 291] on div "N/A" at bounding box center [1229, 284] width 339 height 13
drag, startPoint x: 1094, startPoint y: 224, endPoint x: 1097, endPoint y: 239, distance: 14.8
click at [1095, 265] on div "Yes" at bounding box center [1229, 258] width 339 height 13
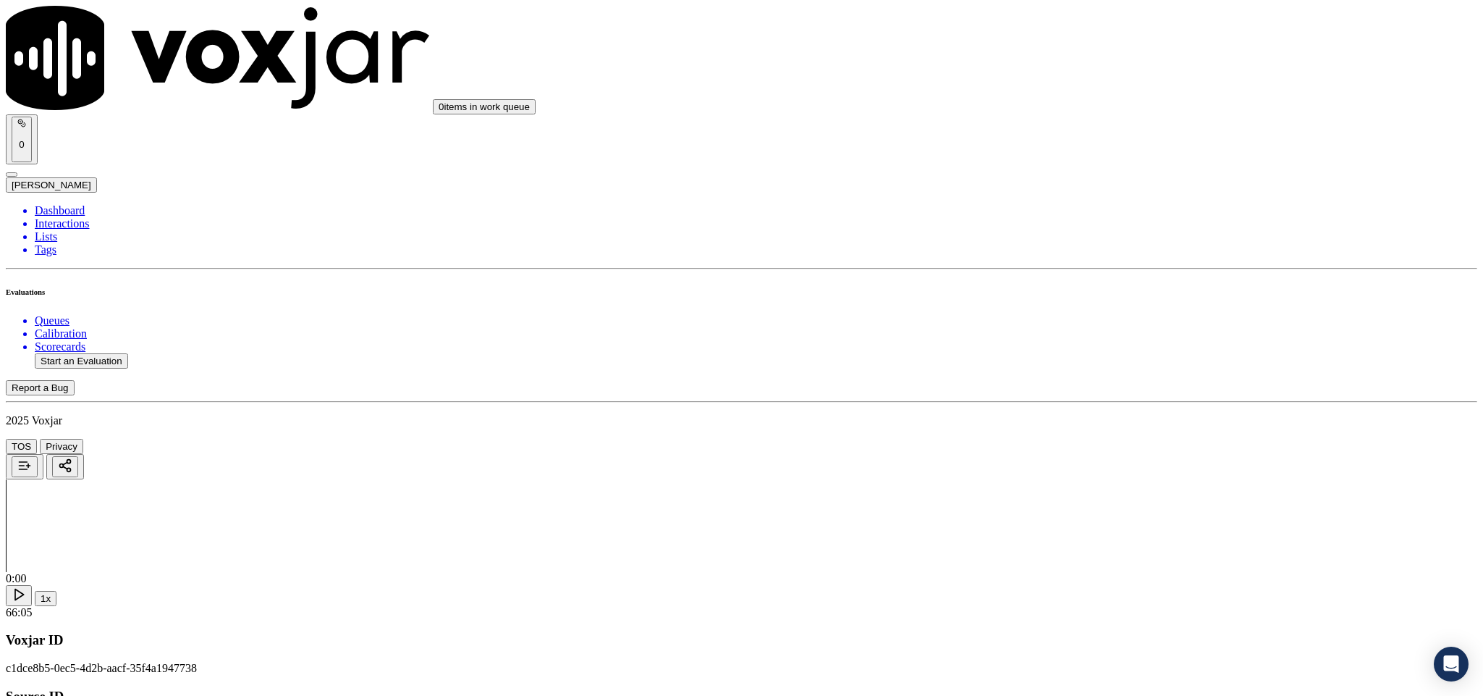
scroll to position [2063, 0]
click at [1115, 181] on div "No" at bounding box center [1229, 183] width 339 height 13
click at [1123, 318] on div "Yes" at bounding box center [1229, 315] width 339 height 13
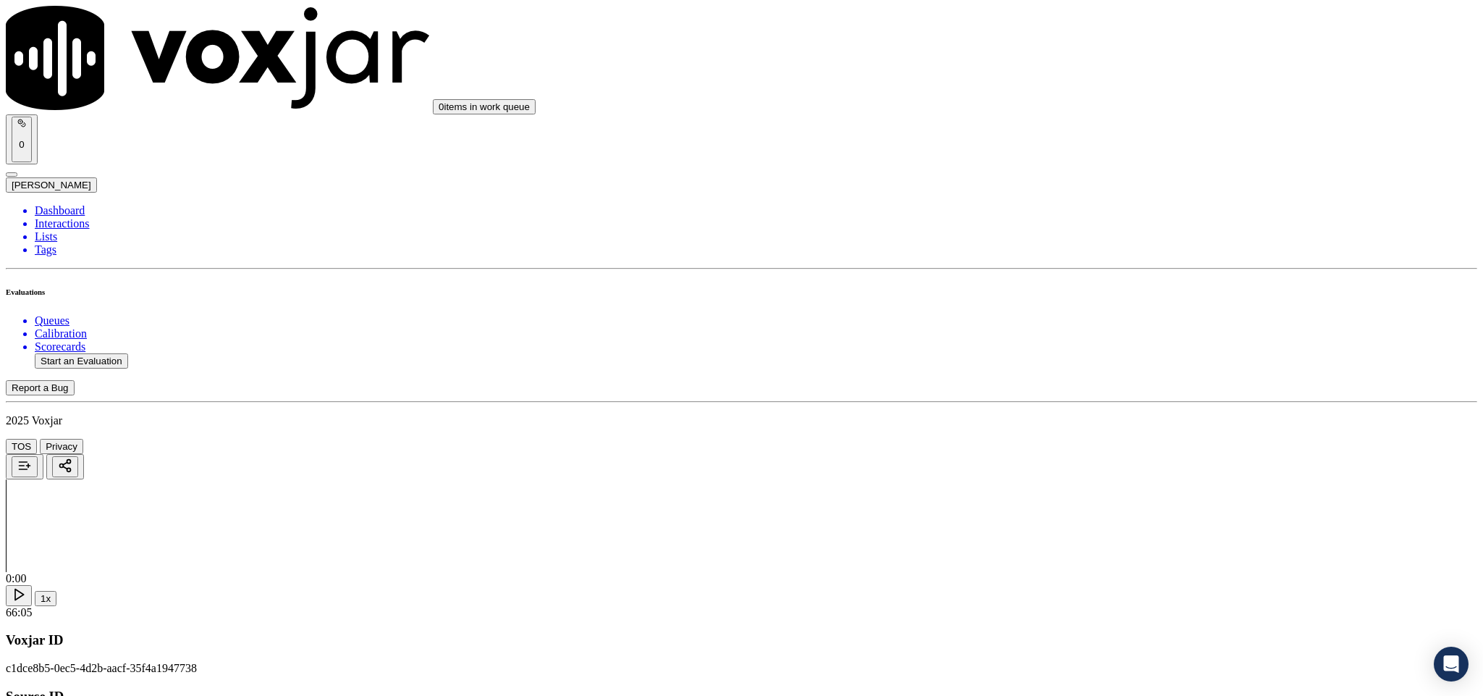
scroll to position [2171, 0]
drag, startPoint x: 1132, startPoint y: 331, endPoint x: 1131, endPoint y: 343, distance: 12.3
click at [1114, 378] on div "Yes" at bounding box center [1229, 372] width 339 height 13
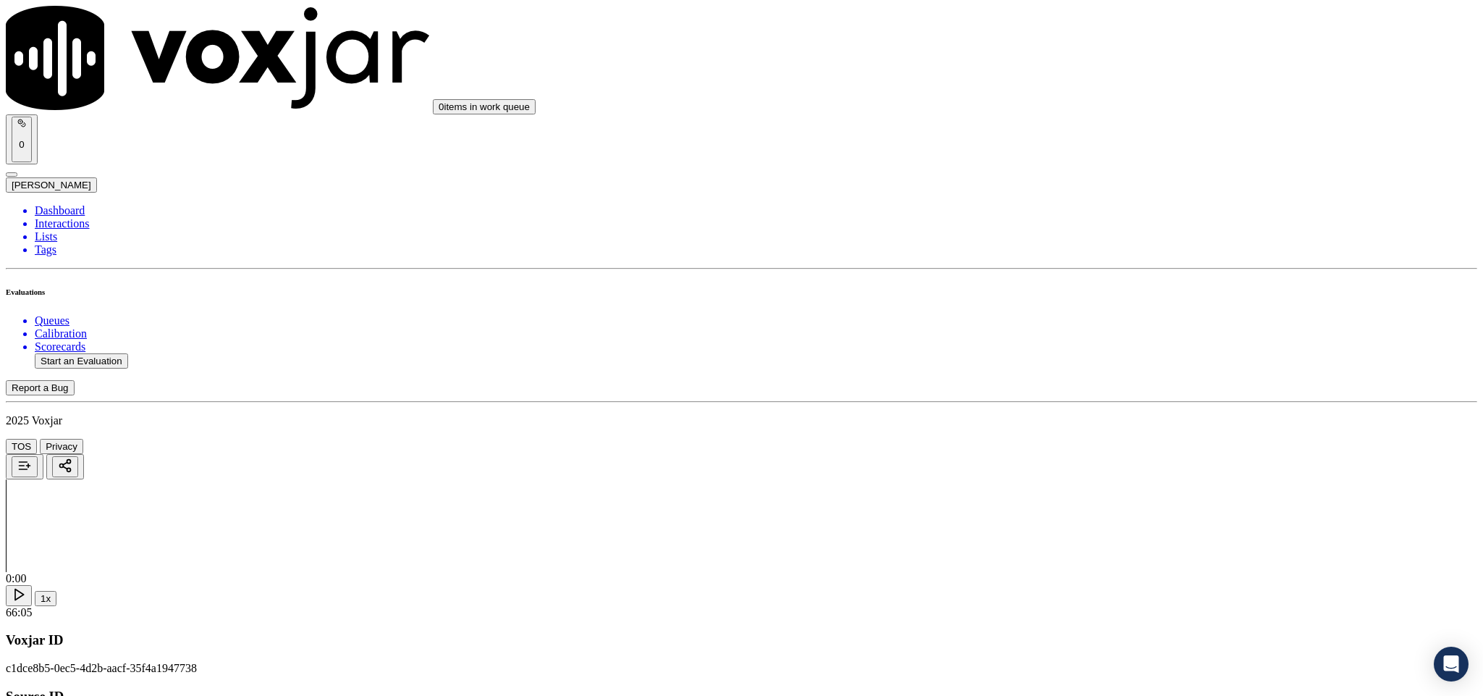
scroll to position [2497, 0]
click at [1106, 215] on div "Yes" at bounding box center [1229, 212] width 339 height 13
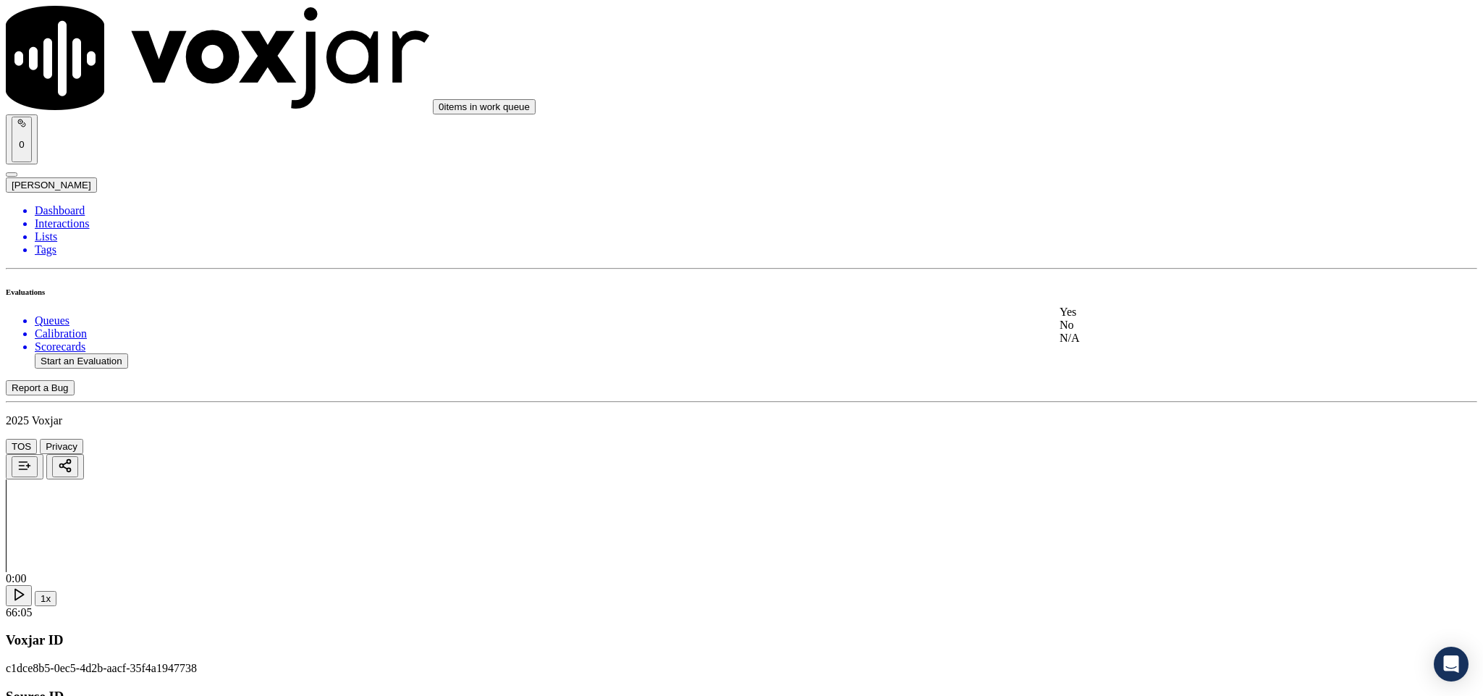
click at [1117, 315] on div "Yes" at bounding box center [1229, 311] width 339 height 13
click at [1114, 297] on div "No" at bounding box center [1229, 290] width 339 height 13
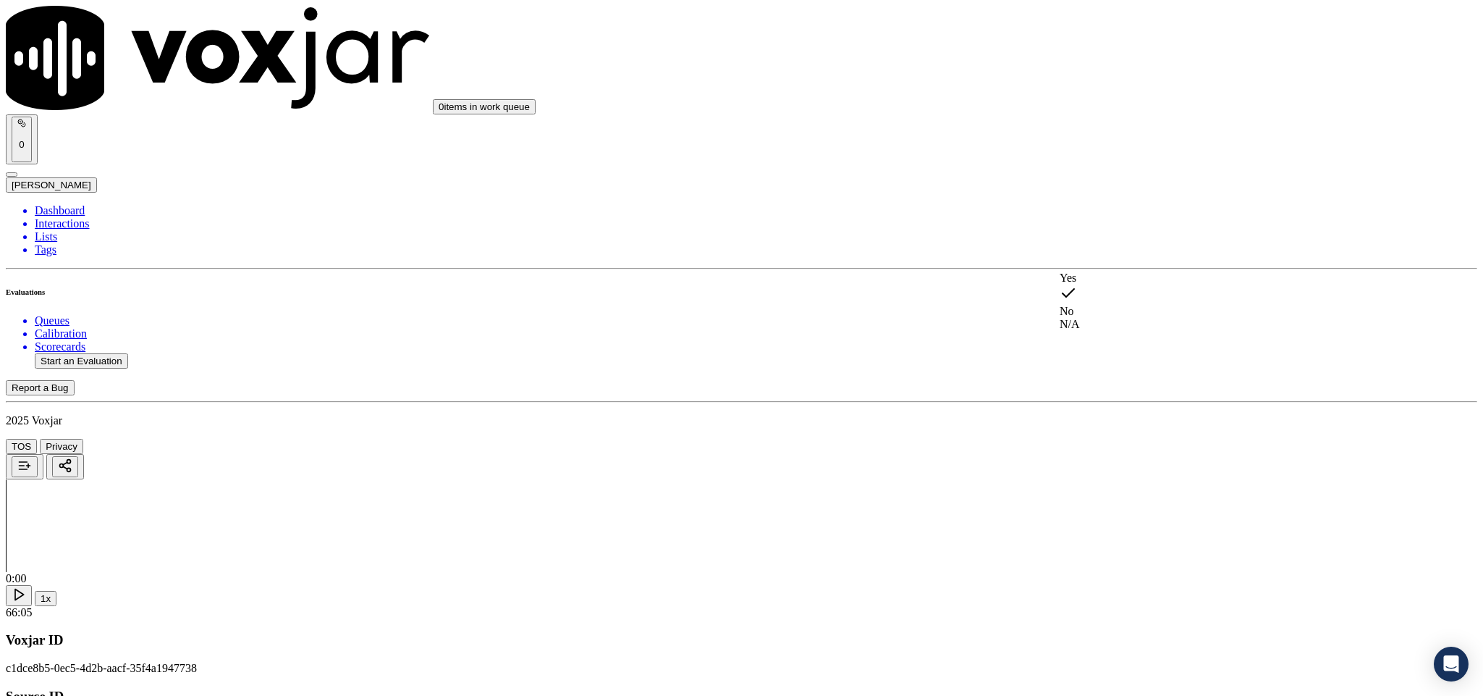
click at [1089, 331] on div "N/A" at bounding box center [1229, 324] width 339 height 13
click at [1094, 350] on div "N/A" at bounding box center [1229, 343] width 339 height 13
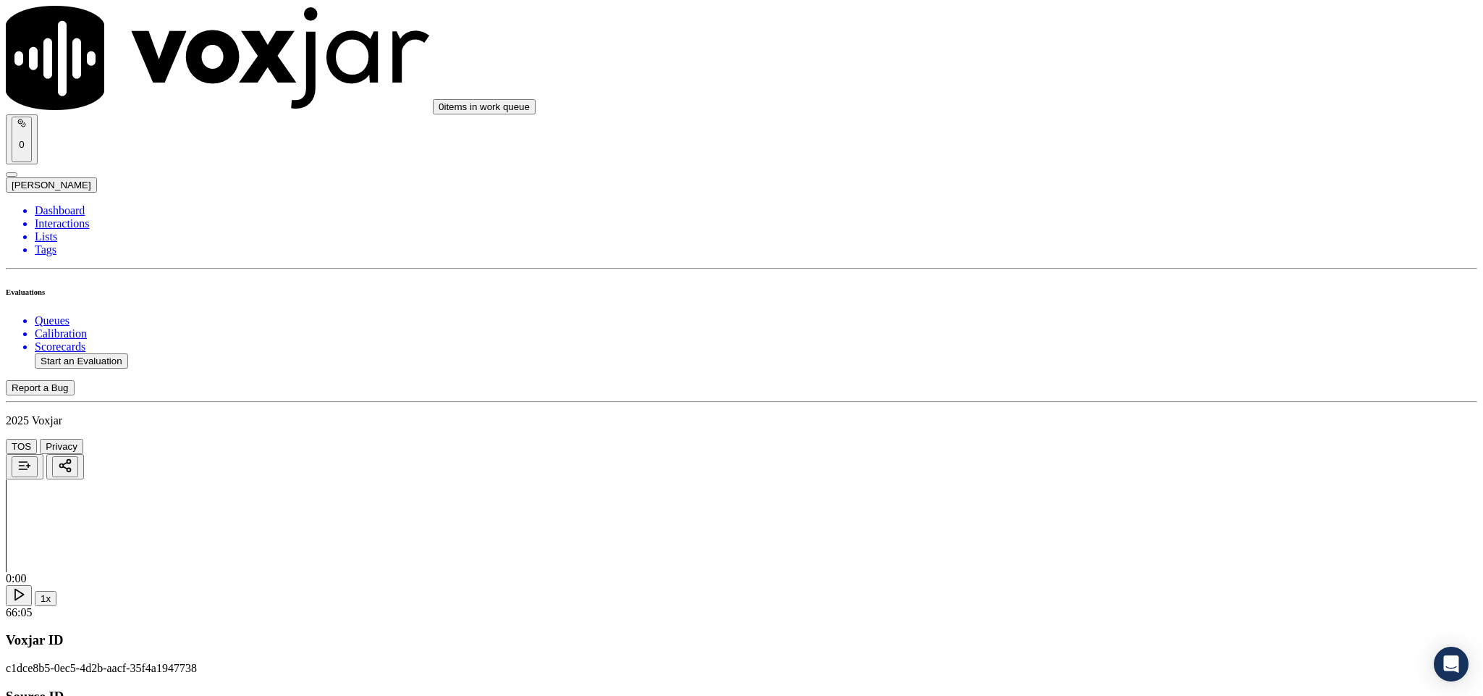
click at [1112, 285] on div "No" at bounding box center [1229, 278] width 339 height 13
click at [1114, 342] on div "No" at bounding box center [1229, 335] width 339 height 13
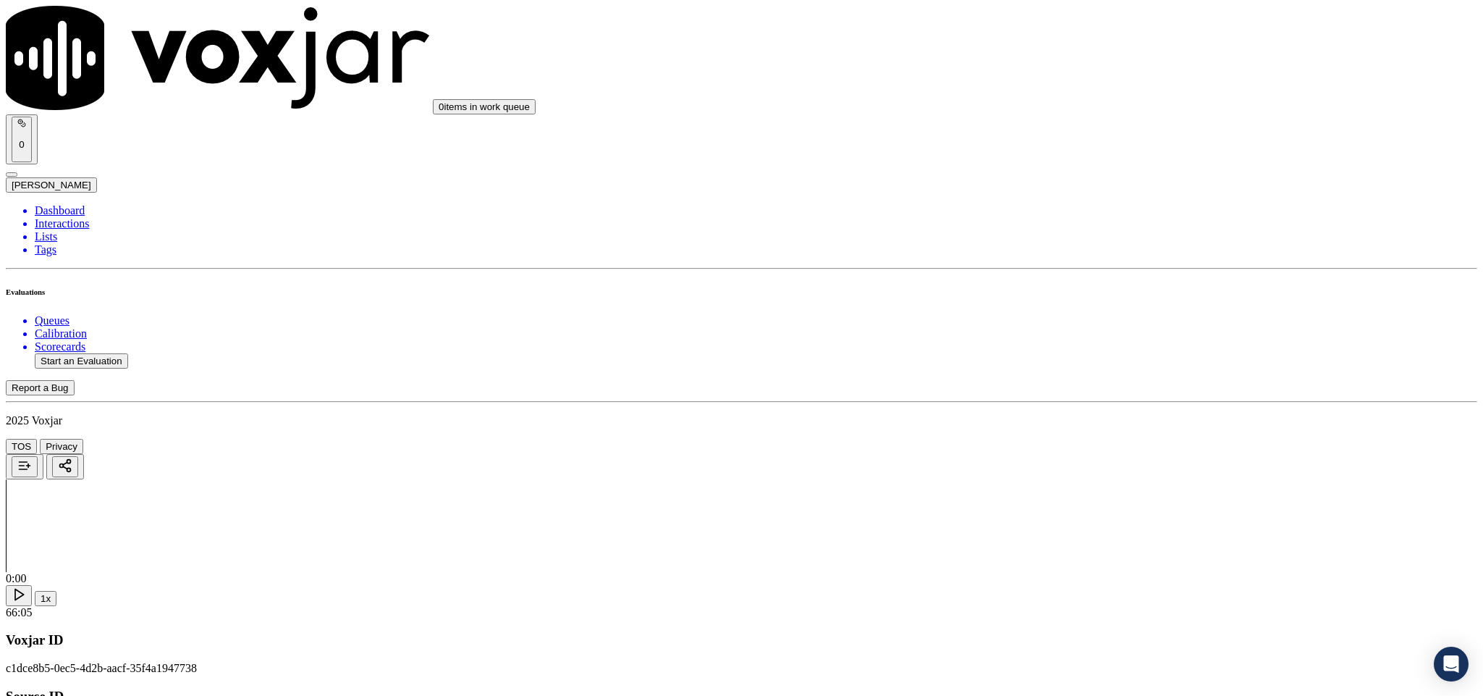
scroll to position [3825, 0]
click at [1108, 374] on div "No" at bounding box center [1229, 367] width 339 height 13
click at [1120, 526] on div "Yes" at bounding box center [1229, 520] width 339 height 13
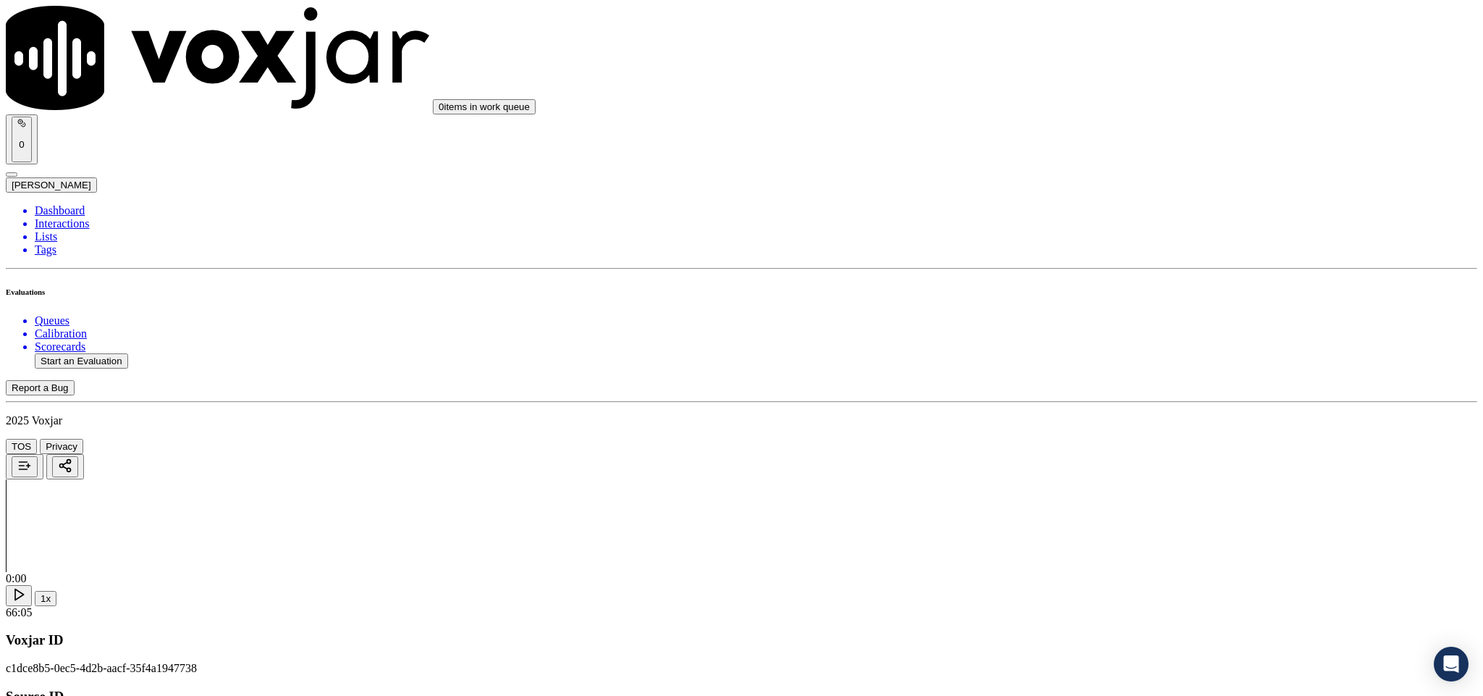
click at [80, 204] on li "Dashboard" at bounding box center [756, 210] width 1443 height 13
click at [115, 353] on button "Start an Evaluation" at bounding box center [81, 360] width 93 height 15
drag, startPoint x: 622, startPoint y: 298, endPoint x: 726, endPoint y: 303, distance: 104.3
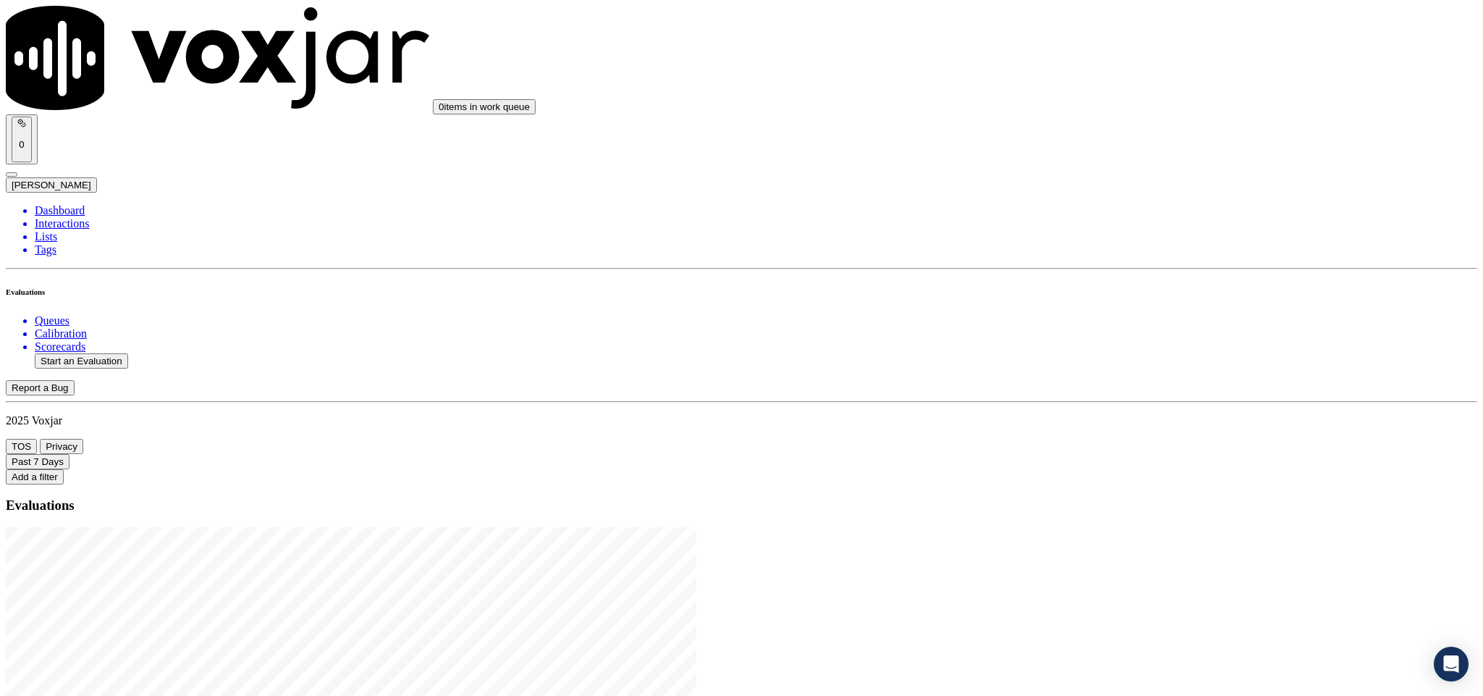
type input "20250821-105826_4199375603-C1"
type input "et"
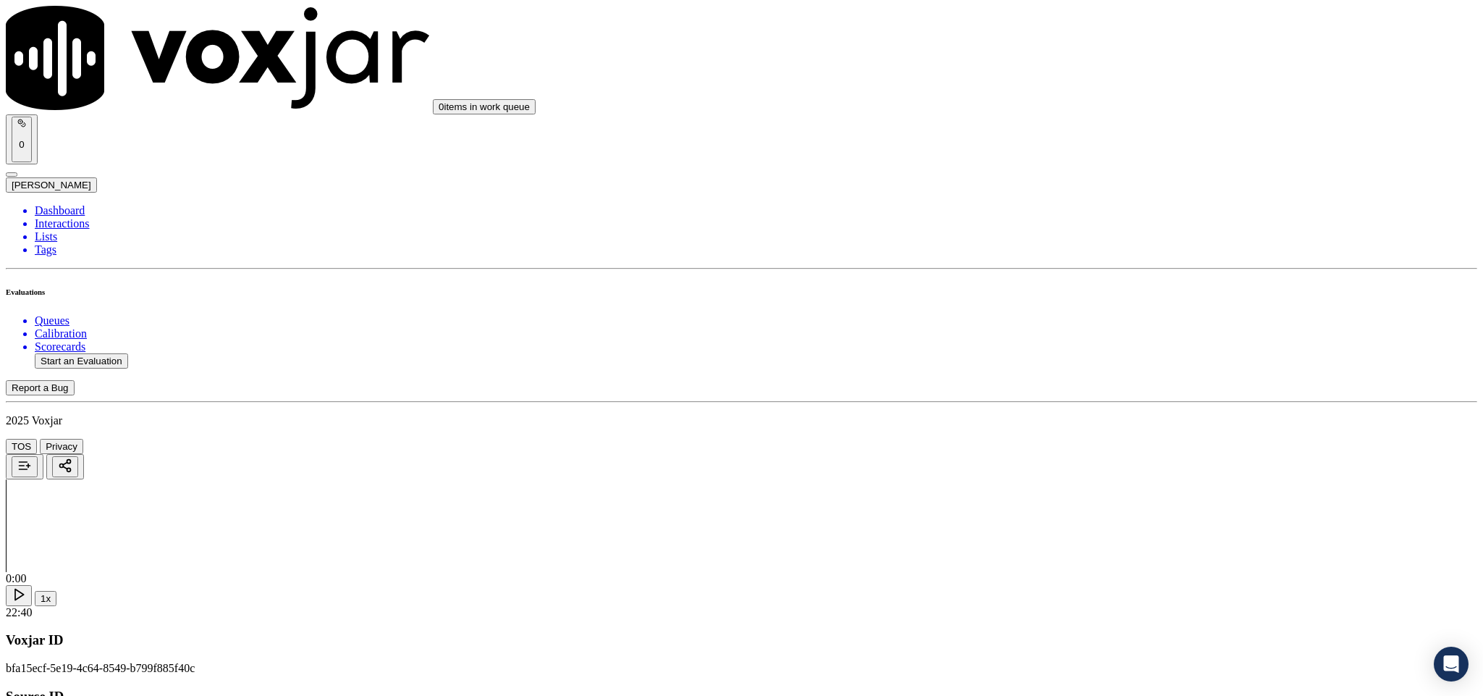
type input "SUE A PARRISH"
drag, startPoint x: 680, startPoint y: 213, endPoint x: 515, endPoint y: 219, distance: 165.2
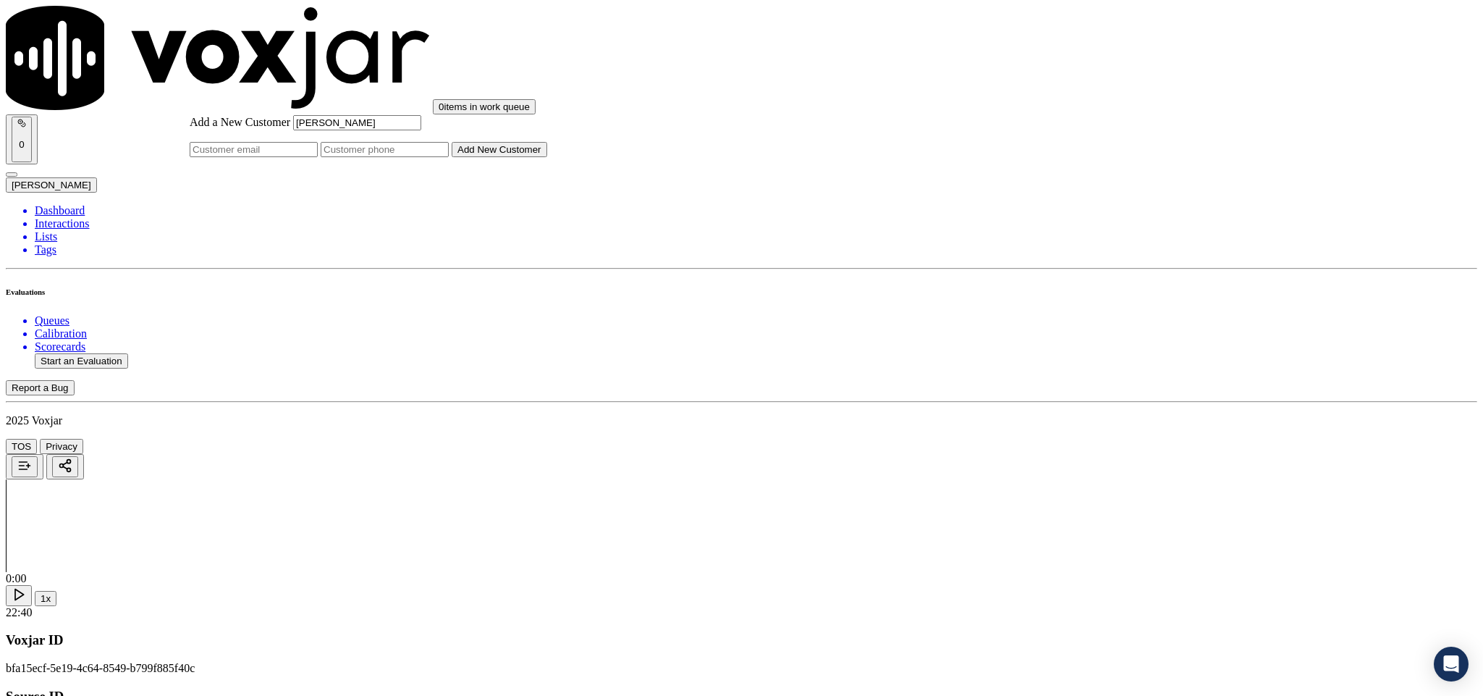
type input "SUE A PARRISH"
click at [449, 157] on input "Add a New Customer" at bounding box center [385, 149] width 128 height 15
paste input "4199375603"
type input "4199375603"
click at [547, 157] on button "Add New Customer" at bounding box center [500, 149] width 96 height 15
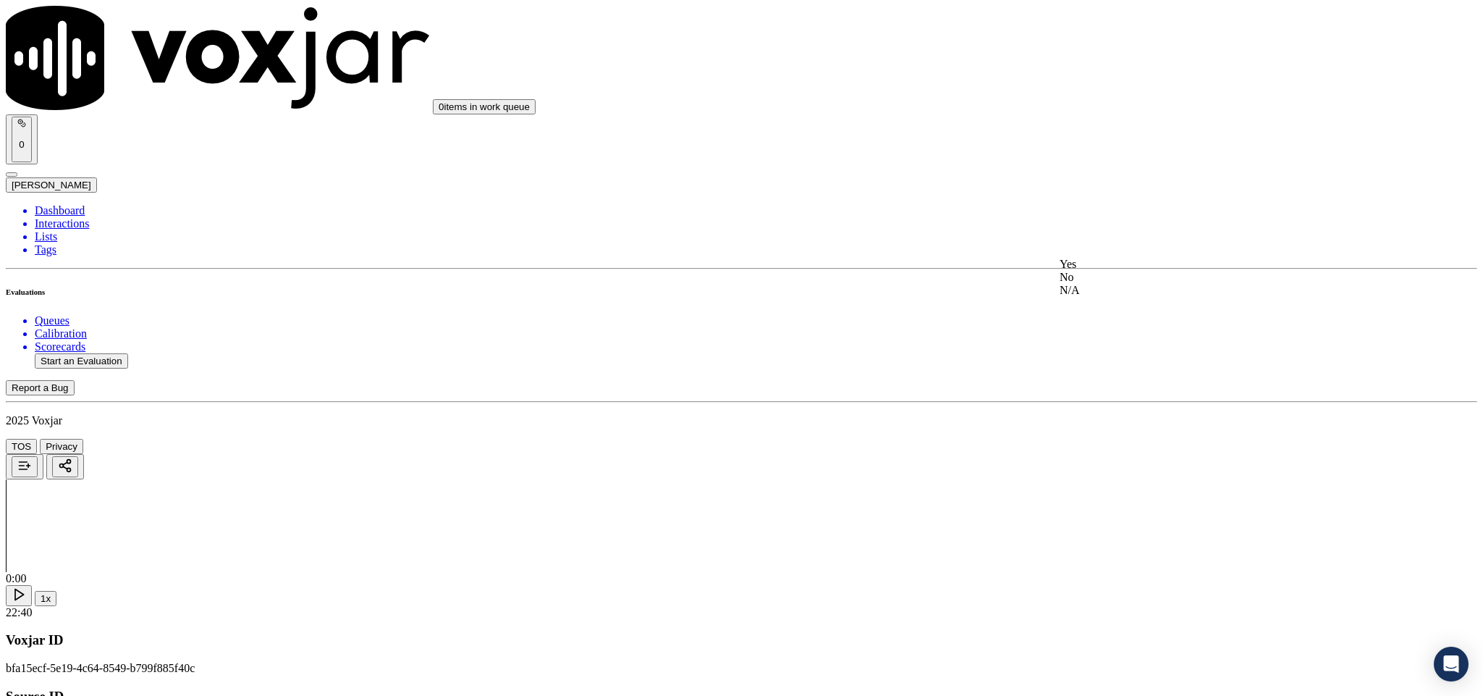
click at [1123, 271] on div "Yes" at bounding box center [1229, 264] width 339 height 13
click at [1119, 434] on div "Yes" at bounding box center [1229, 429] width 339 height 13
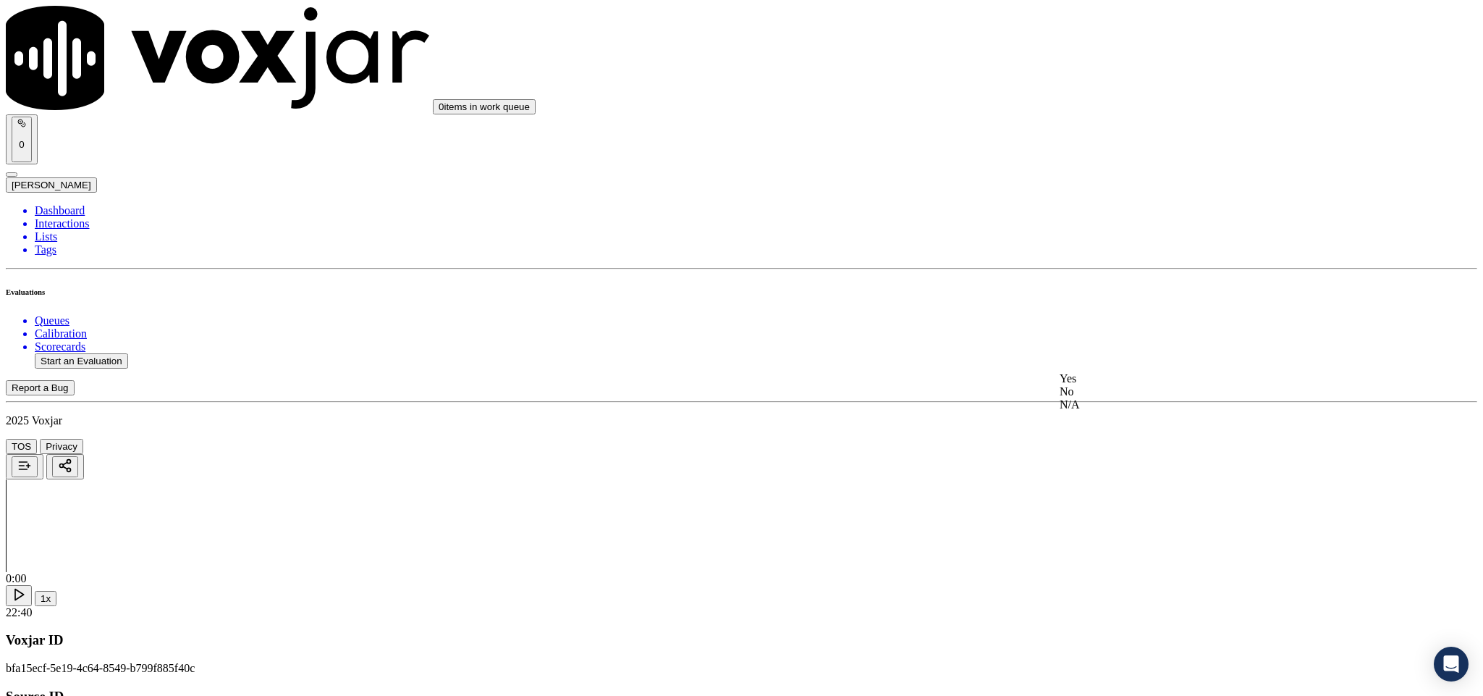
click at [1117, 385] on div "Yes" at bounding box center [1229, 378] width 339 height 13
click at [1128, 363] on div "Yes" at bounding box center [1229, 361] width 339 height 13
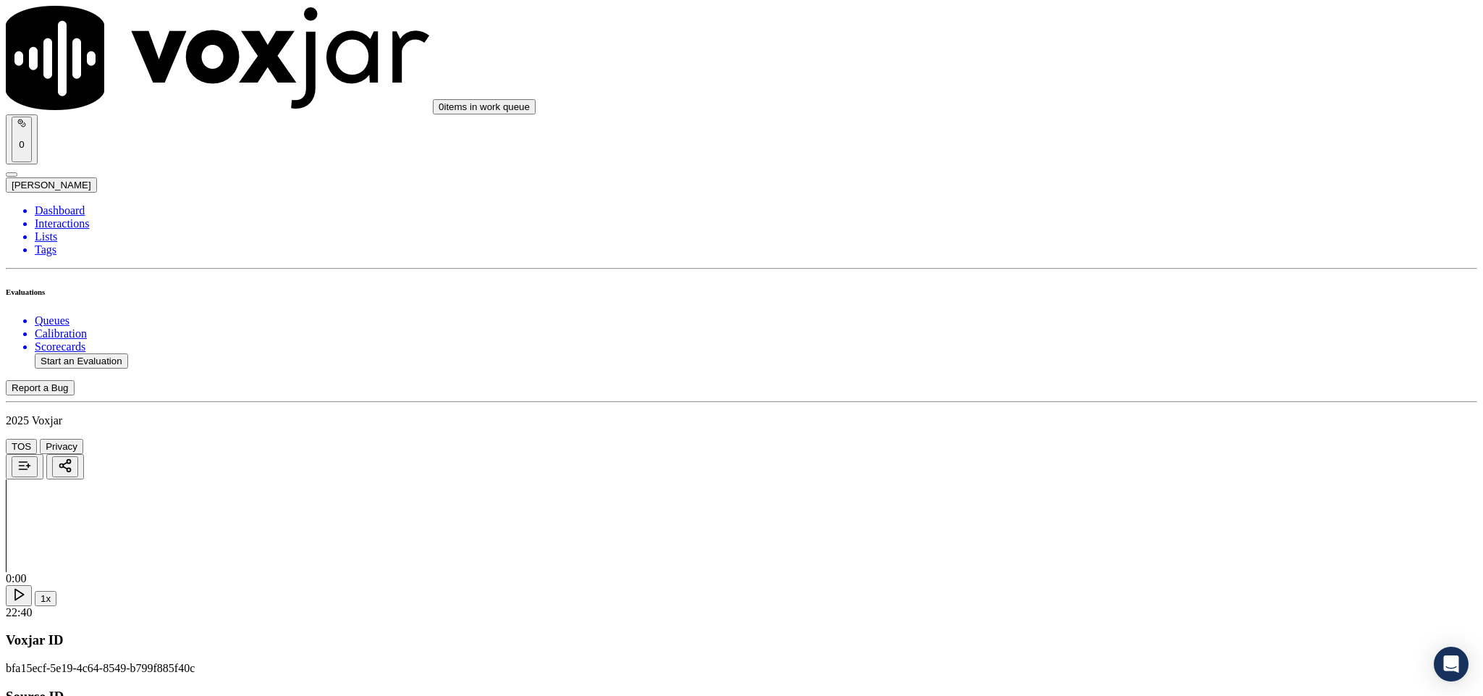
click at [1129, 329] on div "No" at bounding box center [1229, 322] width 339 height 13
click at [1208, 399] on div "Yes" at bounding box center [1229, 392] width 339 height 13
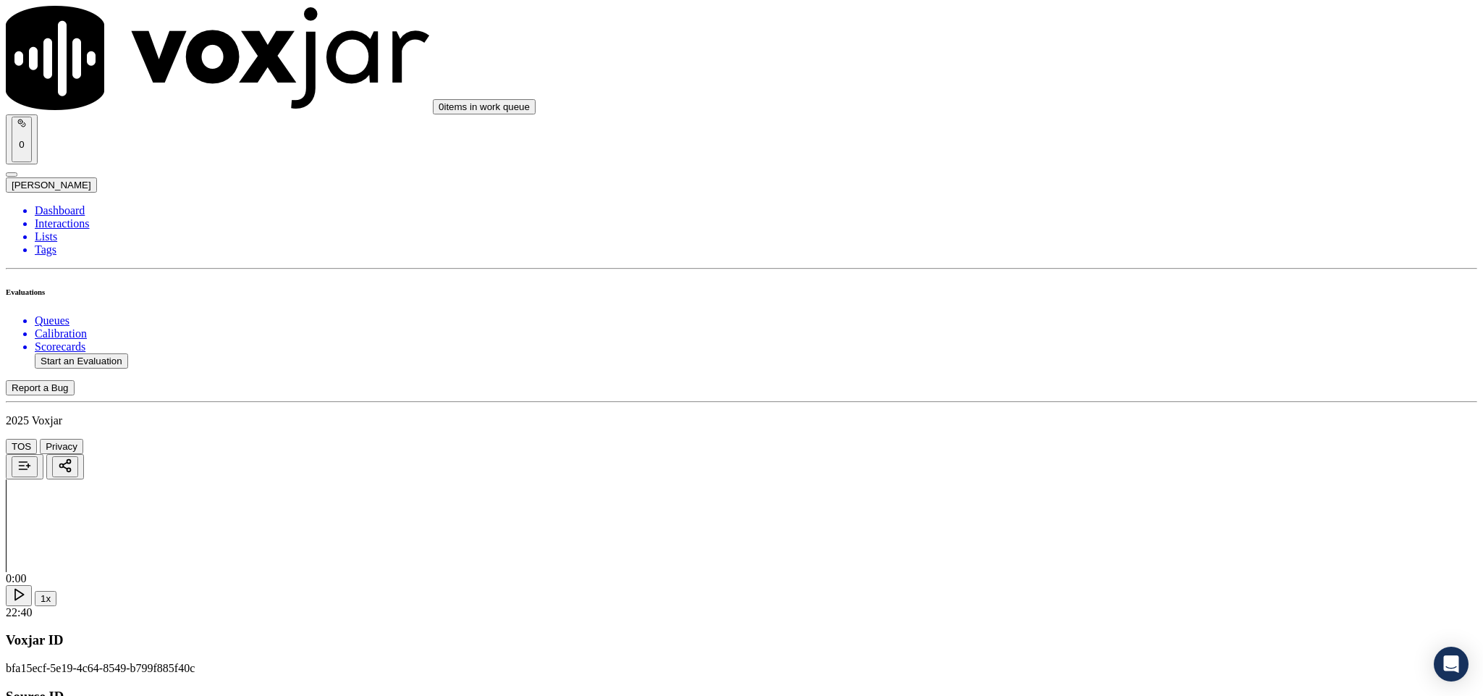
scroll to position [3825, 0]
click at [1136, 527] on div "Yes" at bounding box center [1229, 520] width 339 height 13
click at [1117, 374] on div "No" at bounding box center [1229, 367] width 339 height 13
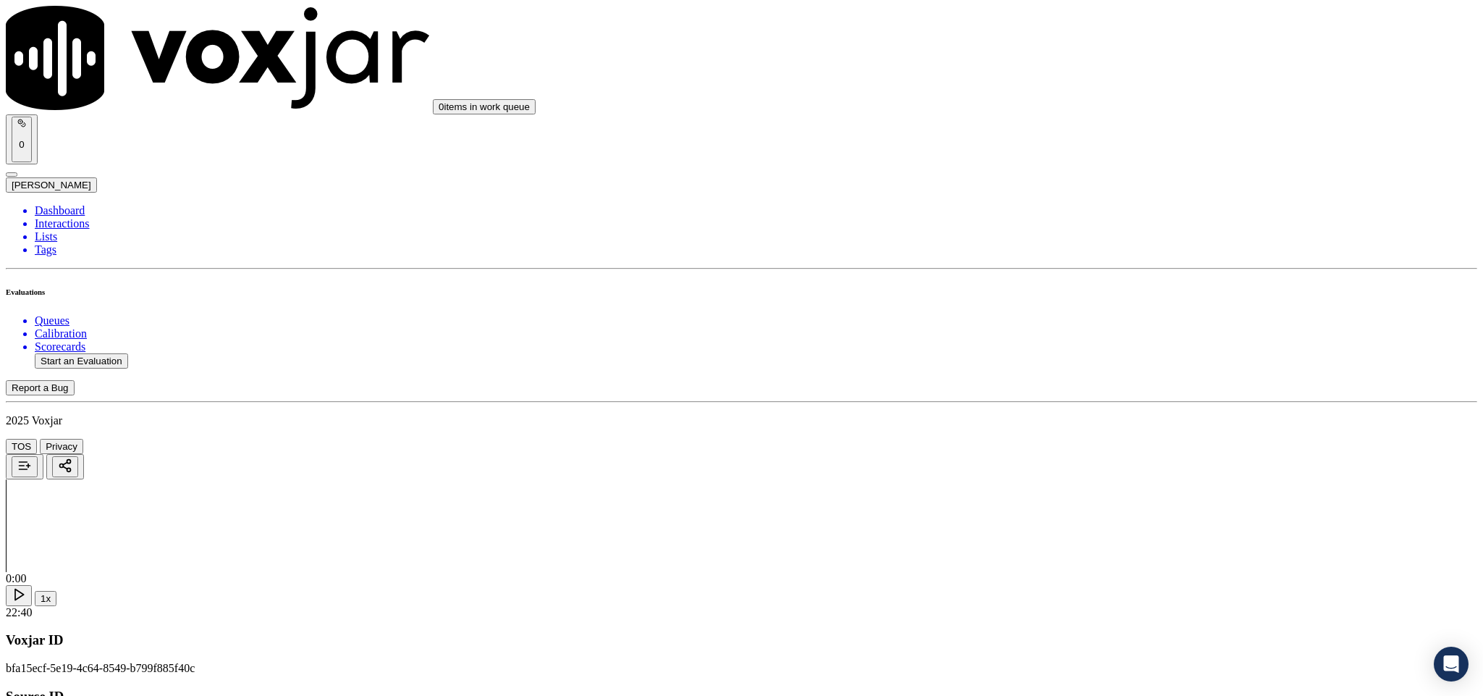
scroll to position [3607, 0]
click at [1120, 426] on div "No" at bounding box center [1229, 419] width 339 height 13
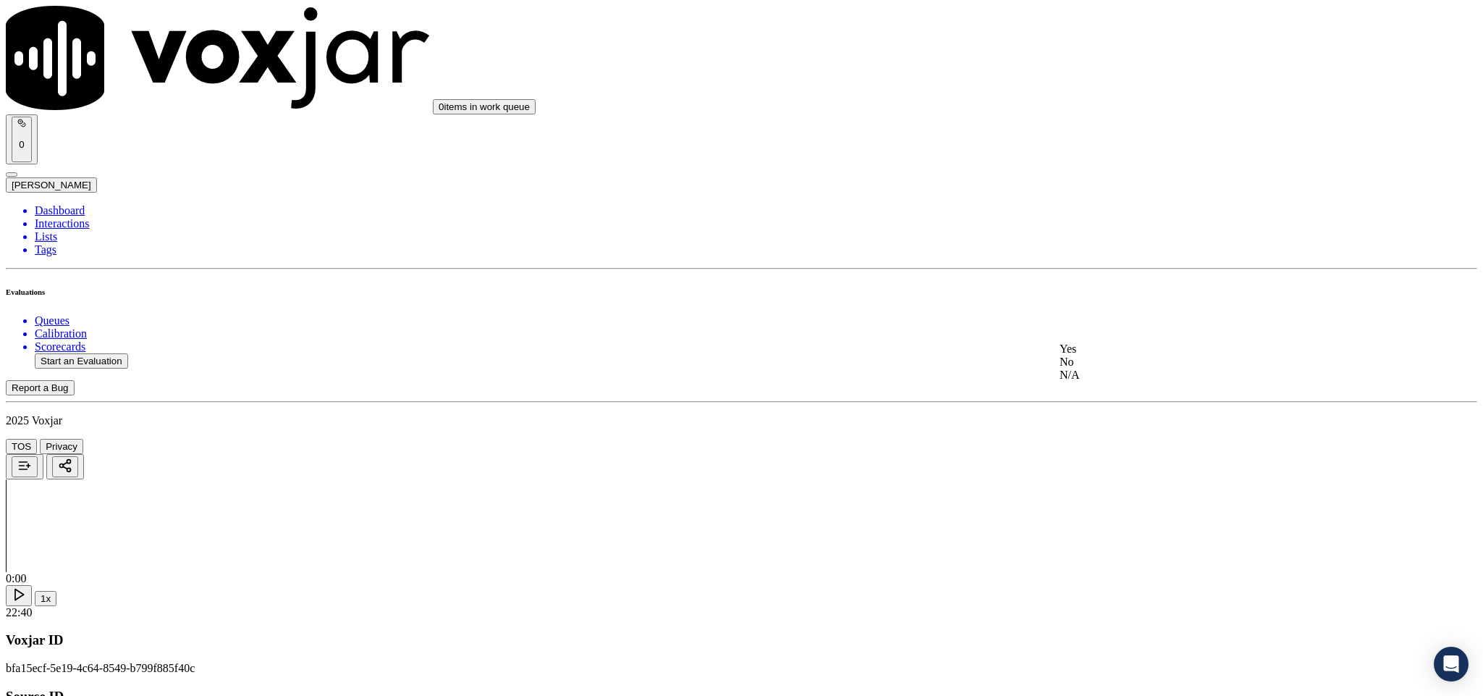
click at [1112, 368] on div "No" at bounding box center [1229, 361] width 339 height 13
click at [1099, 433] on div "N/A" at bounding box center [1229, 426] width 339 height 13
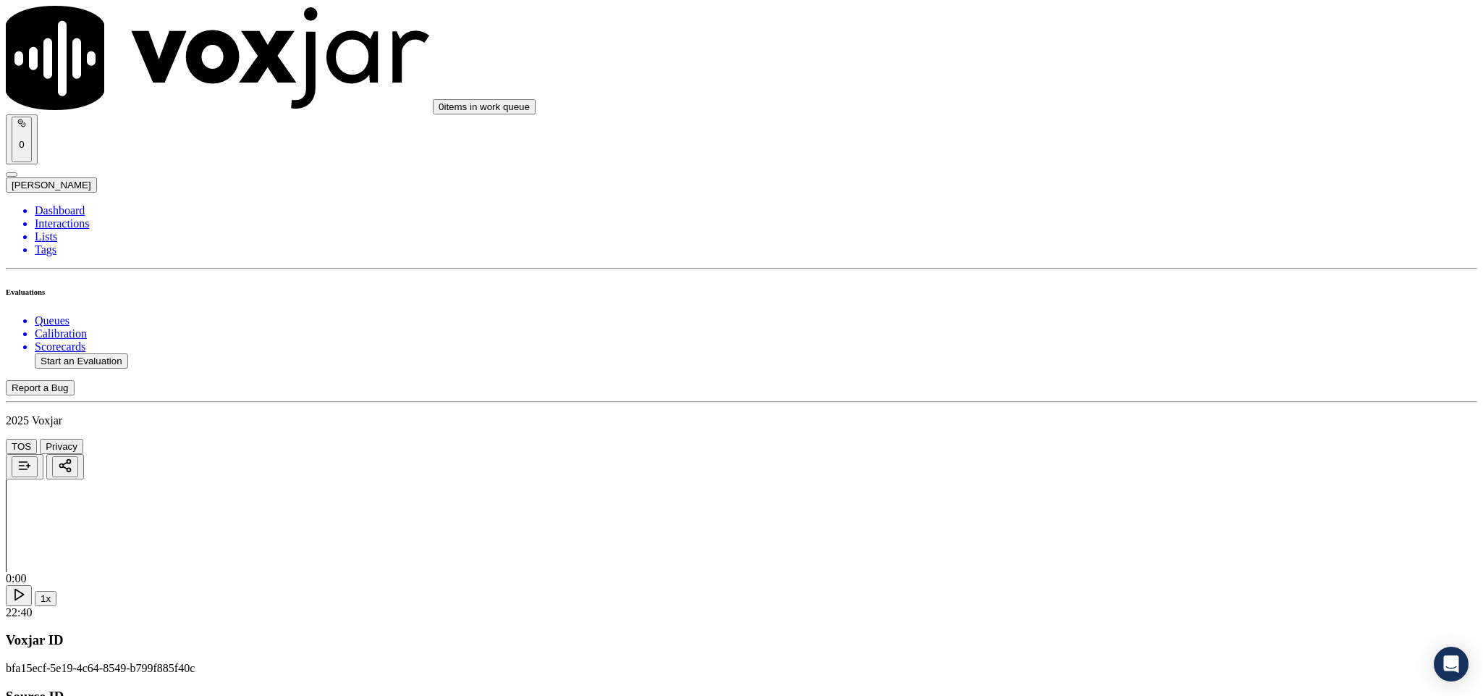
click at [1130, 426] on div "Yes" at bounding box center [1229, 419] width 339 height 13
click at [1094, 476] on div "Yes" at bounding box center [1229, 470] width 339 height 13
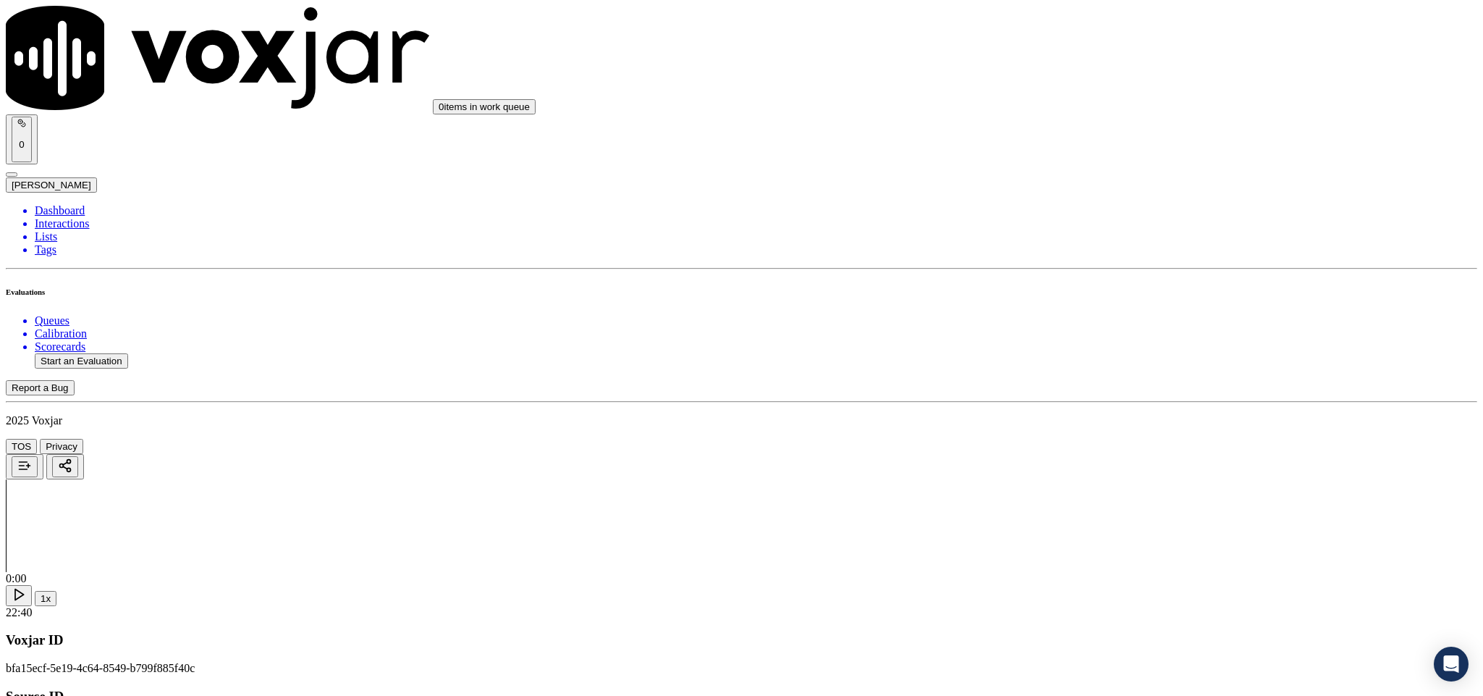
scroll to position [2739, 0]
click at [1108, 402] on div "Yes" at bounding box center [1229, 395] width 339 height 13
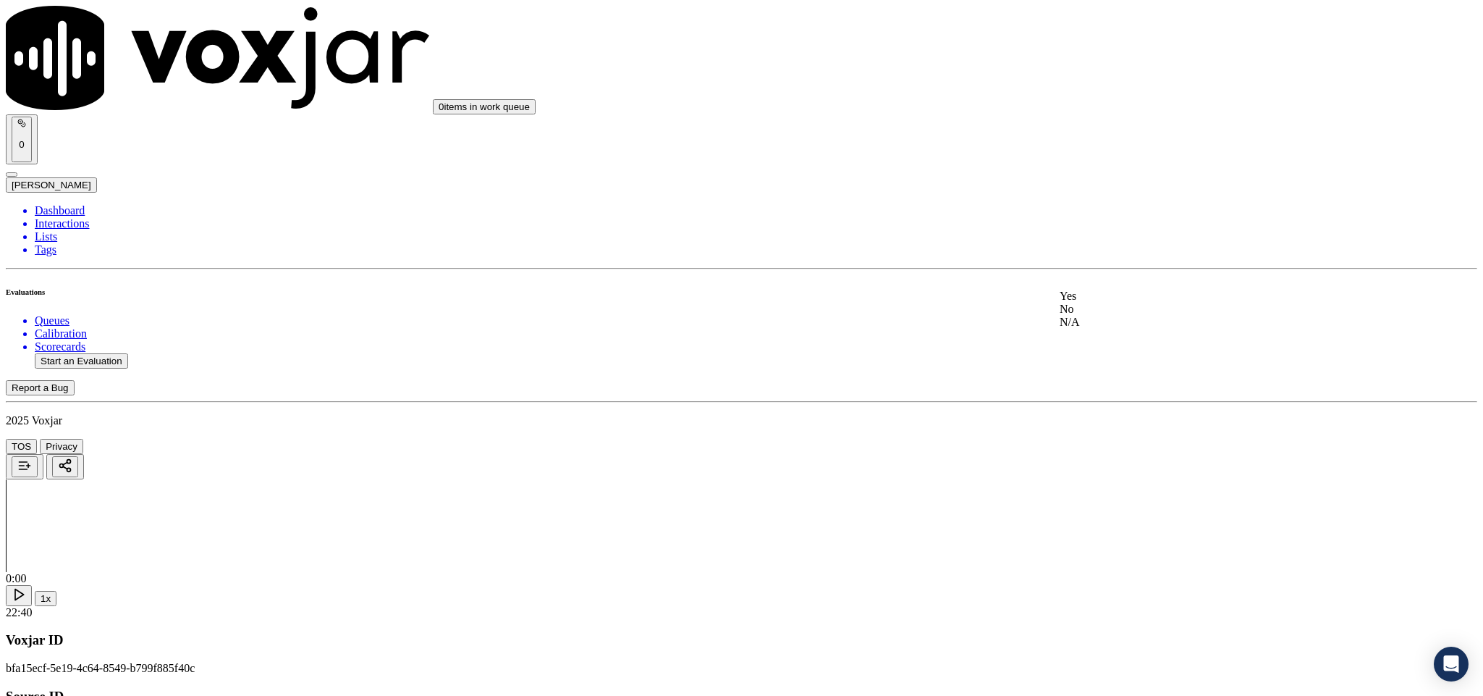
click at [1121, 303] on div "Yes" at bounding box center [1229, 296] width 339 height 13
click at [1108, 354] on div "Yes" at bounding box center [1229, 347] width 339 height 13
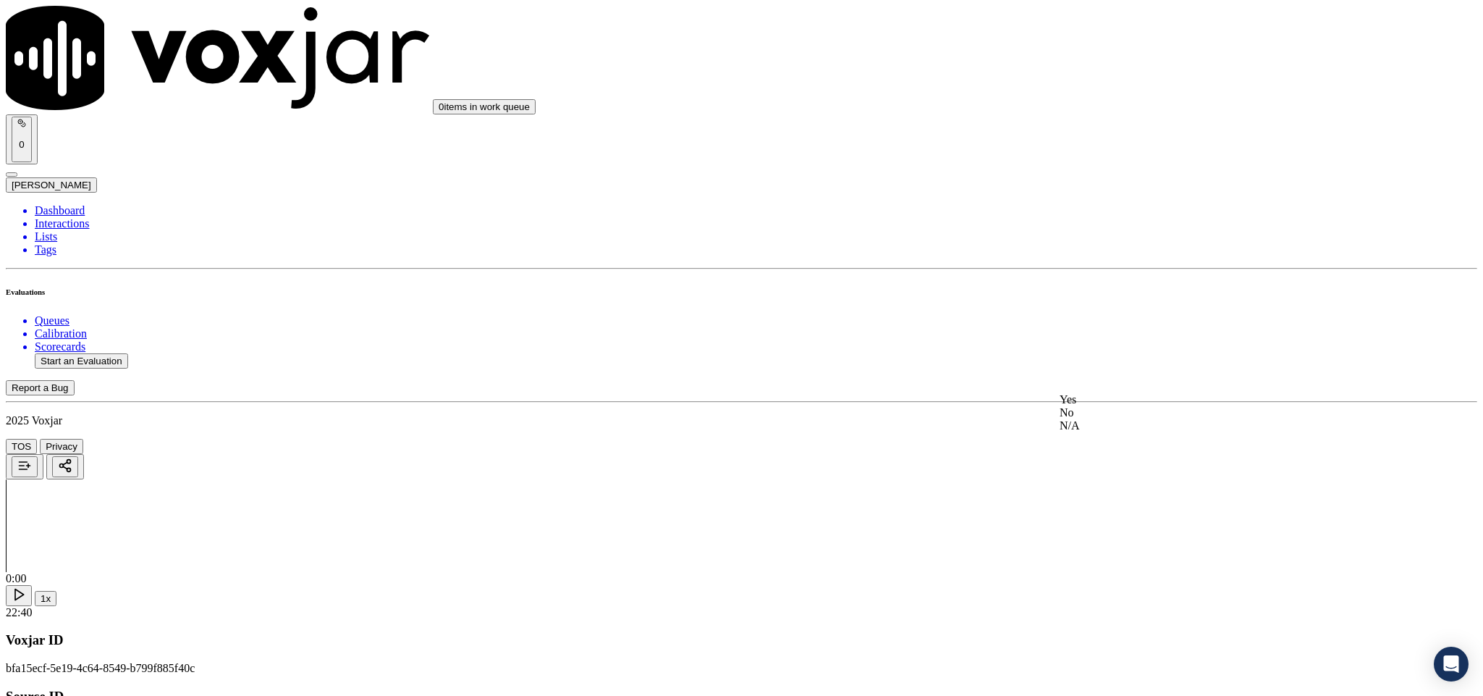
click at [1121, 402] on div "Yes" at bounding box center [1229, 399] width 339 height 13
click at [1105, 362] on div "No" at bounding box center [1229, 355] width 339 height 13
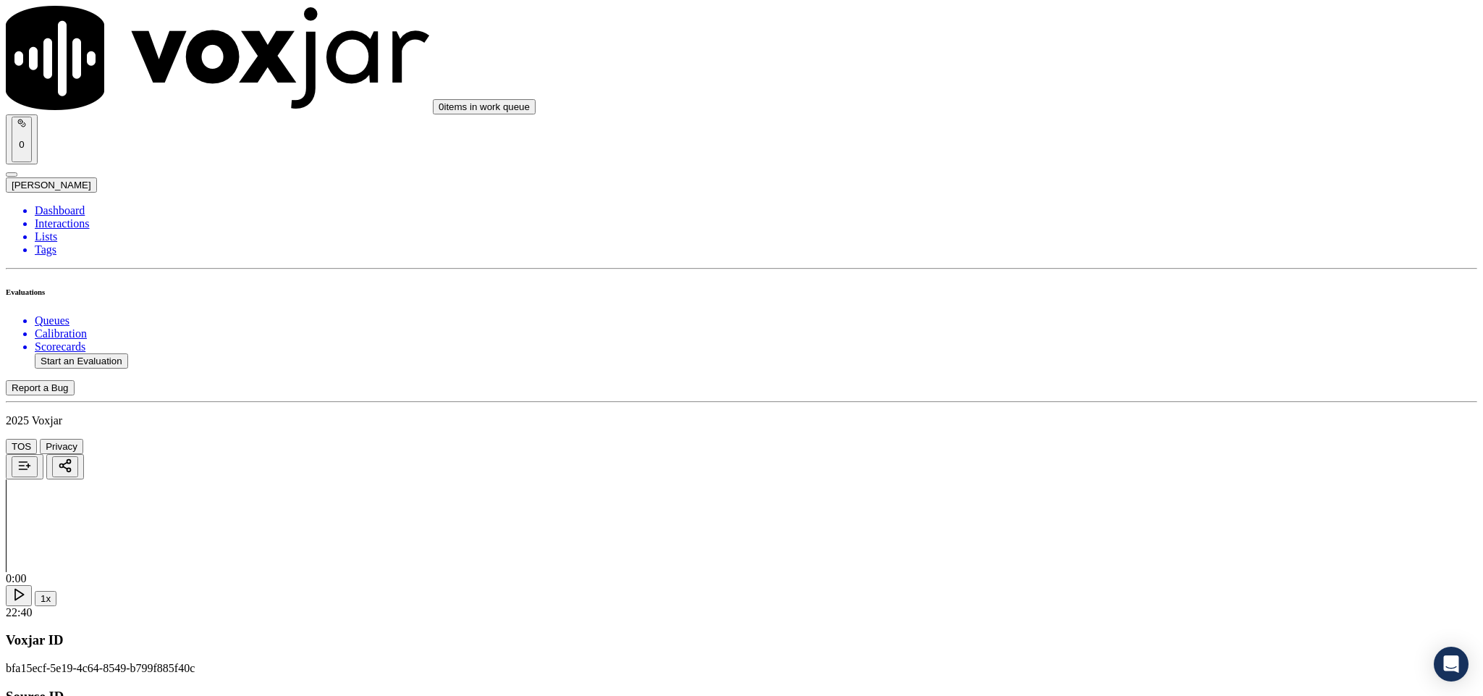
click at [1112, 396] on div "No" at bounding box center [1229, 389] width 339 height 13
click at [1119, 415] on div "Yes" at bounding box center [1229, 410] width 339 height 13
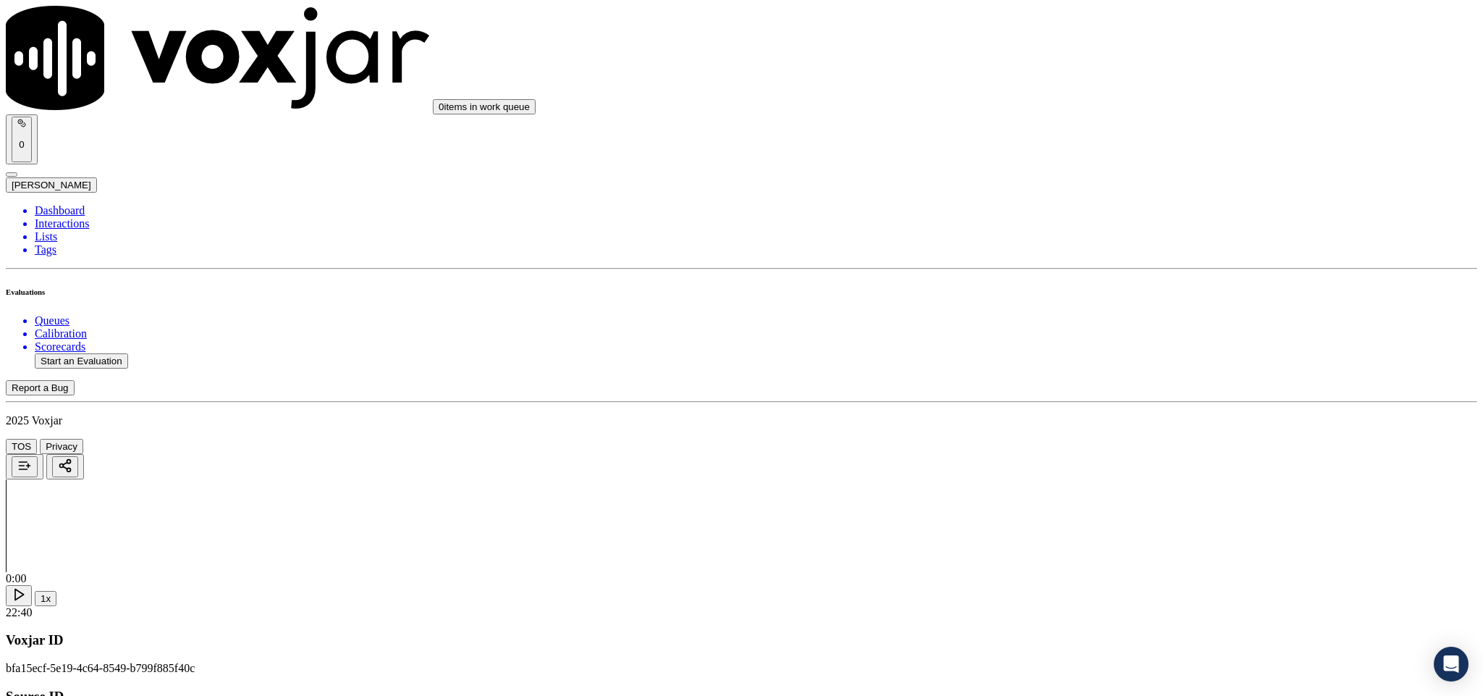
scroll to position [1327, 0]
click at [1112, 261] on div "No" at bounding box center [1229, 254] width 339 height 13
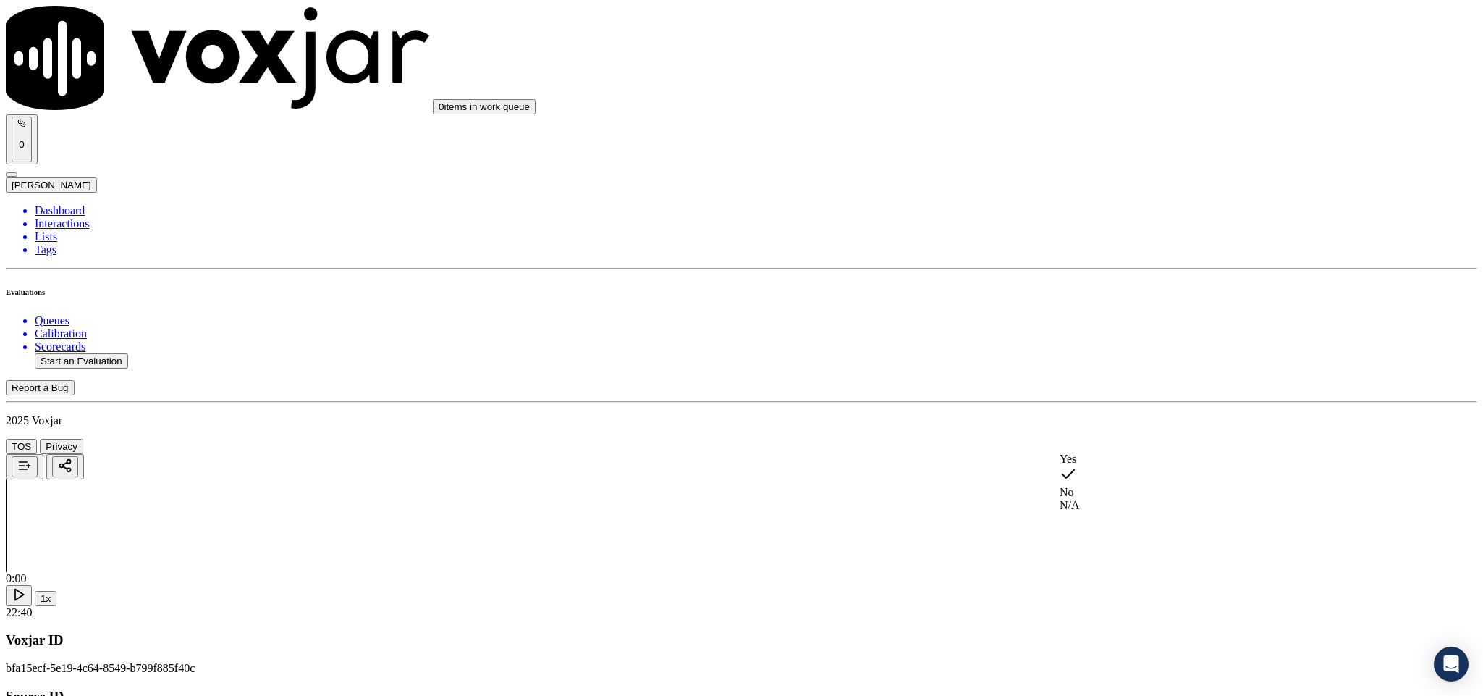
click at [1097, 459] on div "Yes" at bounding box center [1229, 458] width 339 height 13
click at [1097, 326] on div "N/A" at bounding box center [1229, 319] width 339 height 13
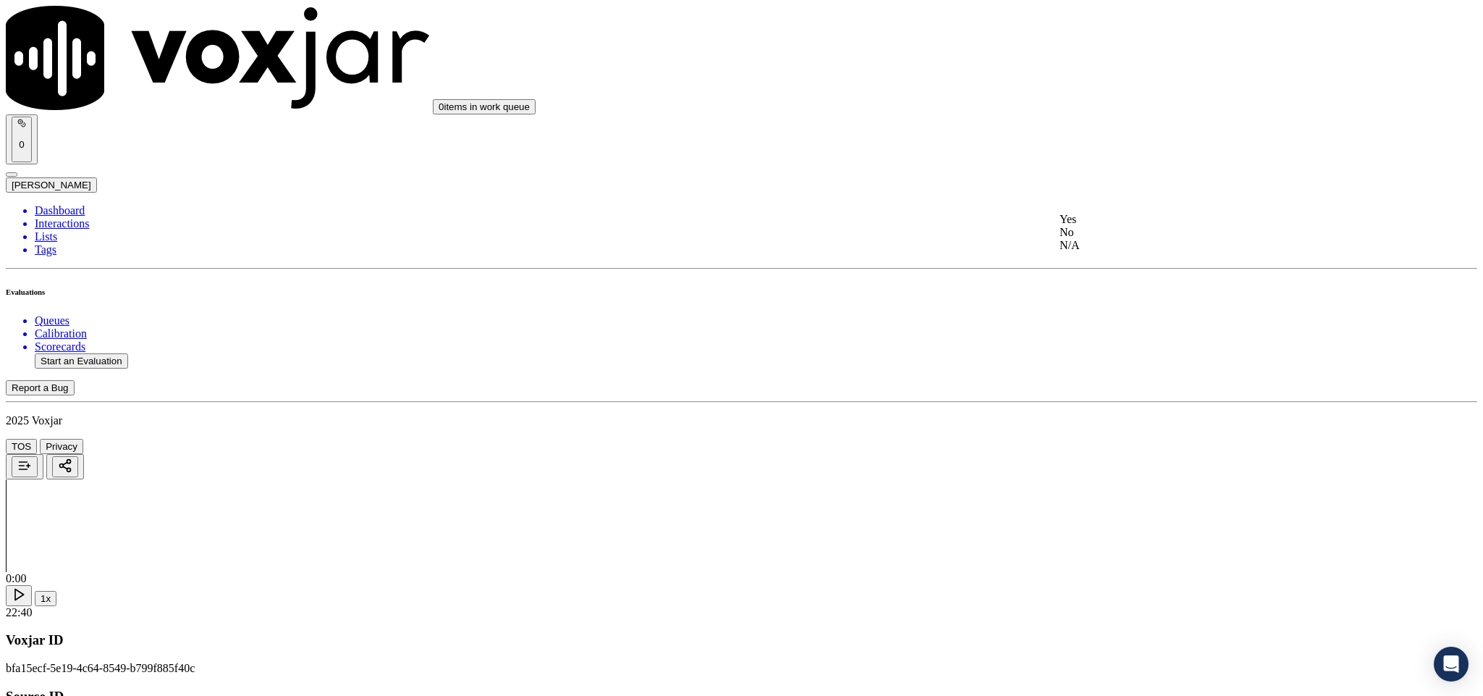
click at [1120, 224] on div "Yes" at bounding box center [1229, 219] width 339 height 13
click at [59, 204] on li "Dashboard" at bounding box center [756, 210] width 1443 height 13
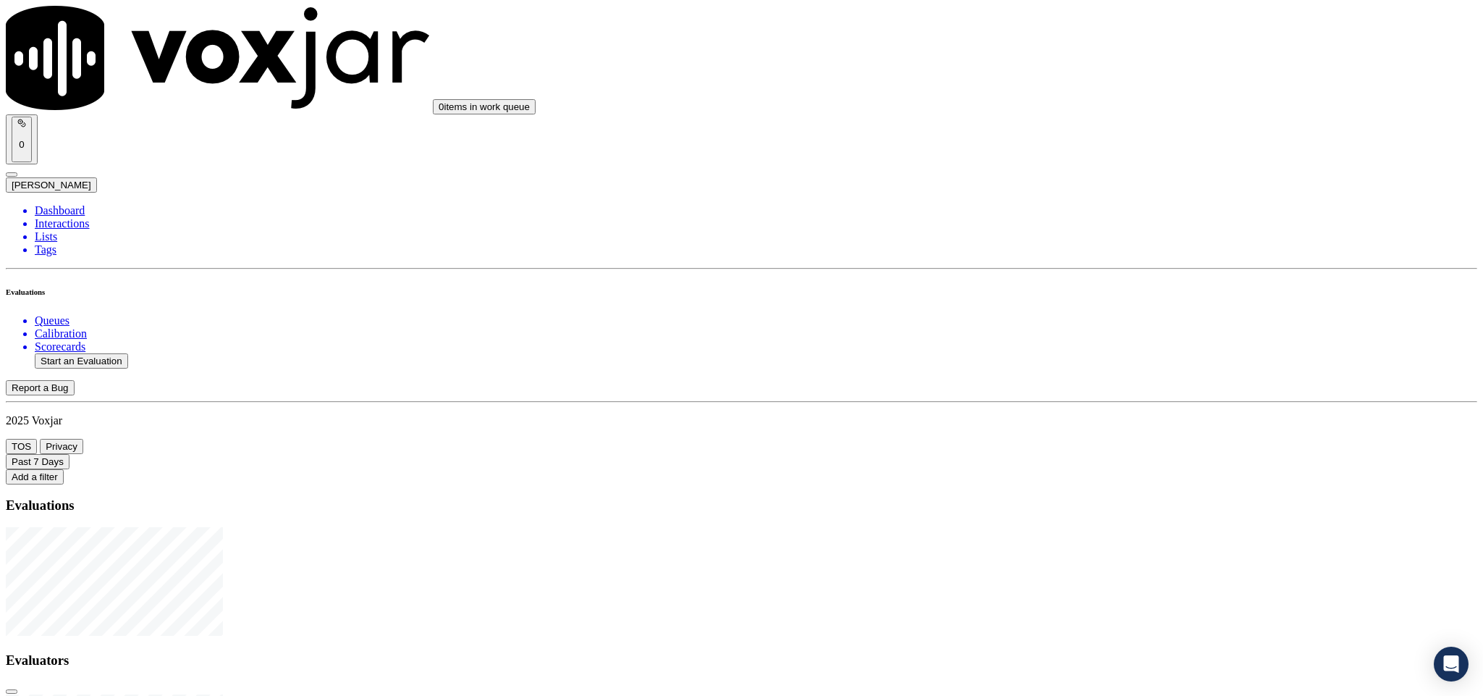
click at [94, 353] on button "Start an Evaluation" at bounding box center [81, 360] width 93 height 15
drag, startPoint x: 619, startPoint y: 304, endPoint x: 812, endPoint y: 309, distance: 193.3
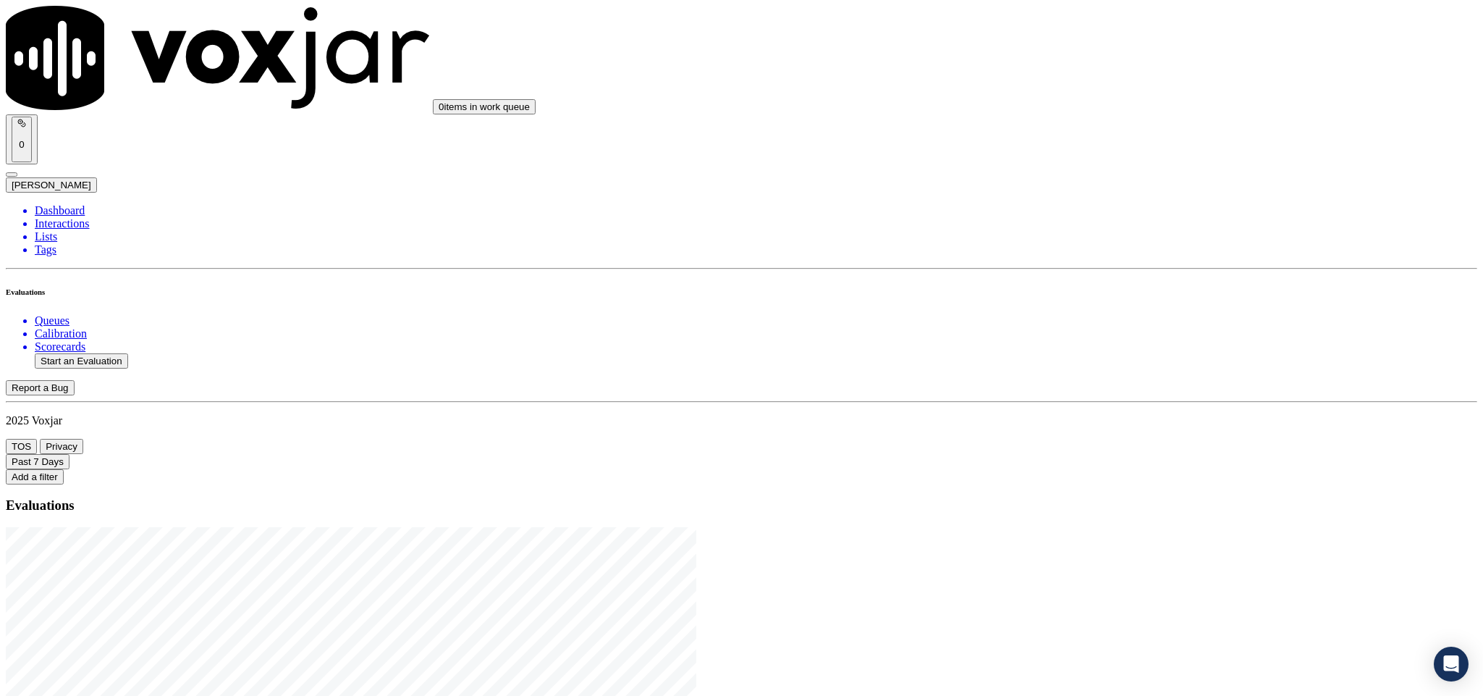
type input "20250821-114603_9379907151-C1"
type input "2025-08-21T16:39"
type input "rich"
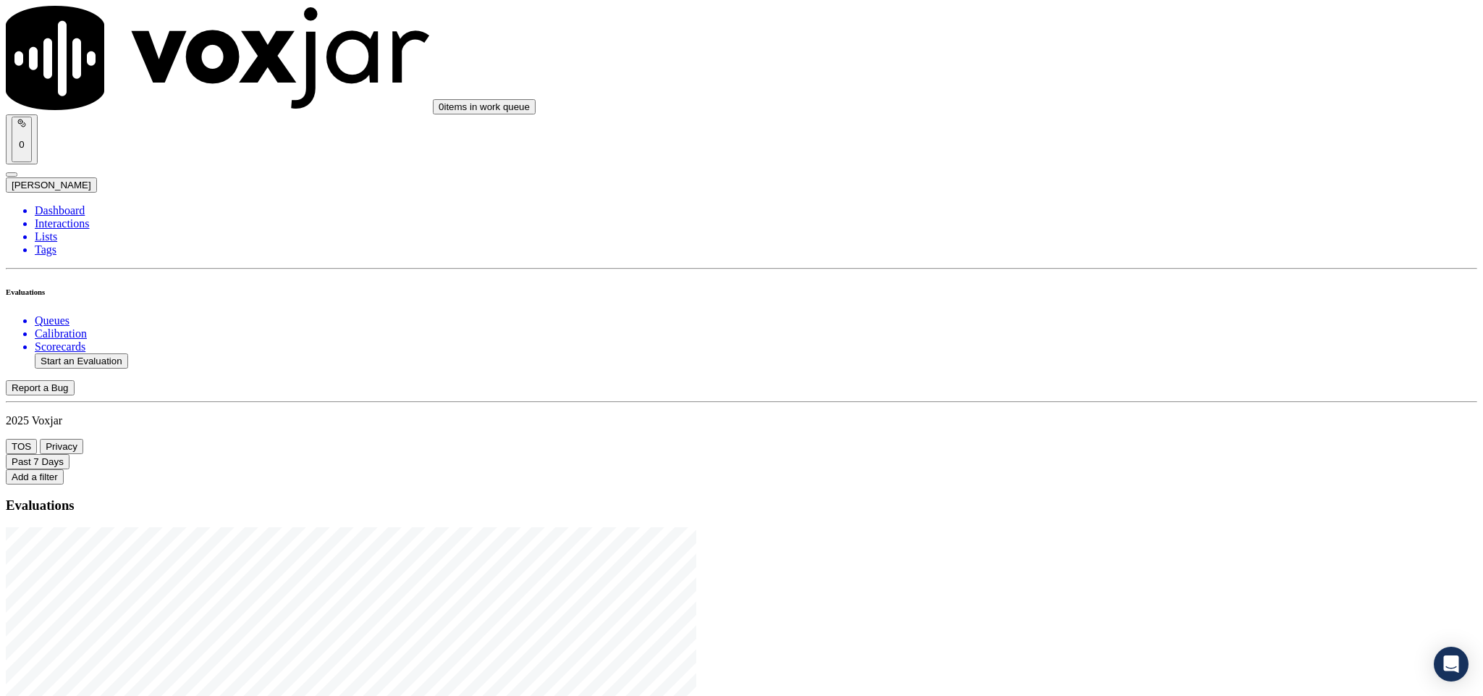
type input "JOHN CHURCH"
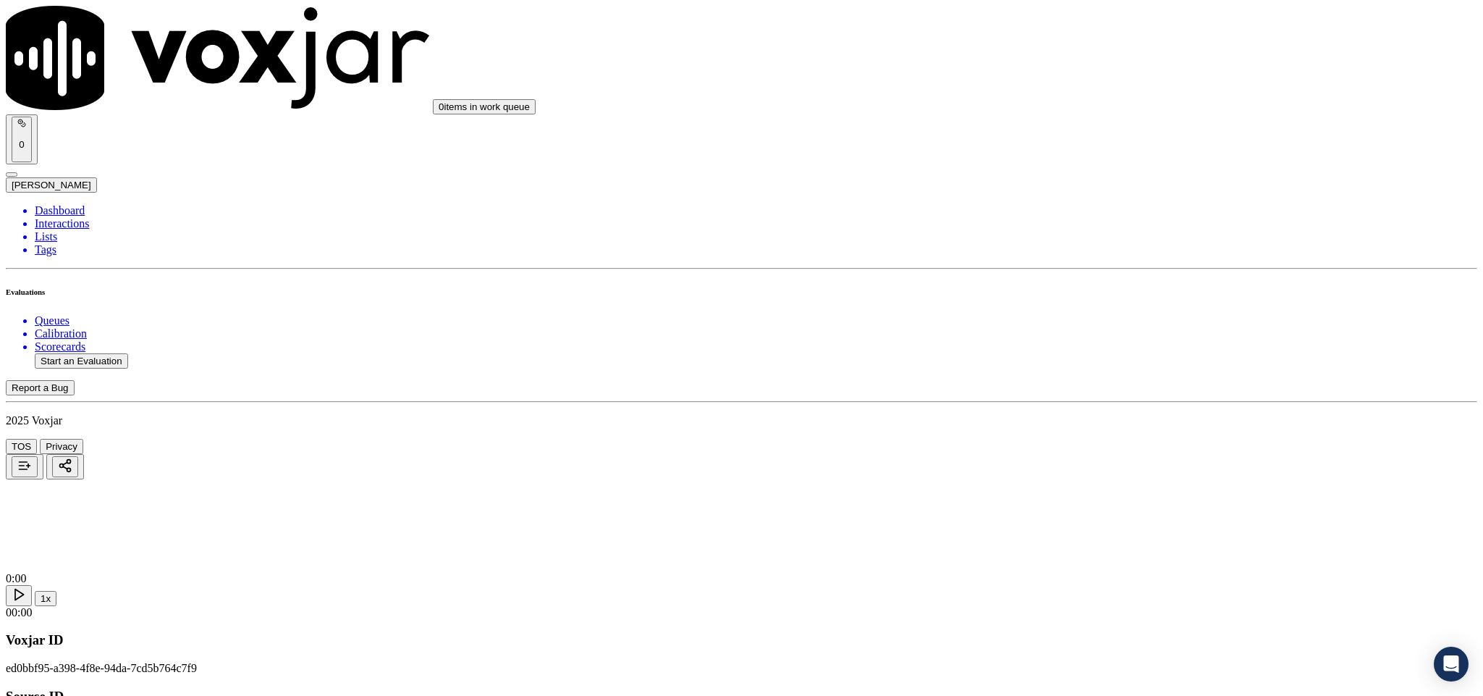
drag, startPoint x: 669, startPoint y: 205, endPoint x: 583, endPoint y: 259, distance: 101.8
type input "JOHN CHURCH"
drag, startPoint x: 795, startPoint y: 352, endPoint x: 795, endPoint y: 380, distance: 28.2
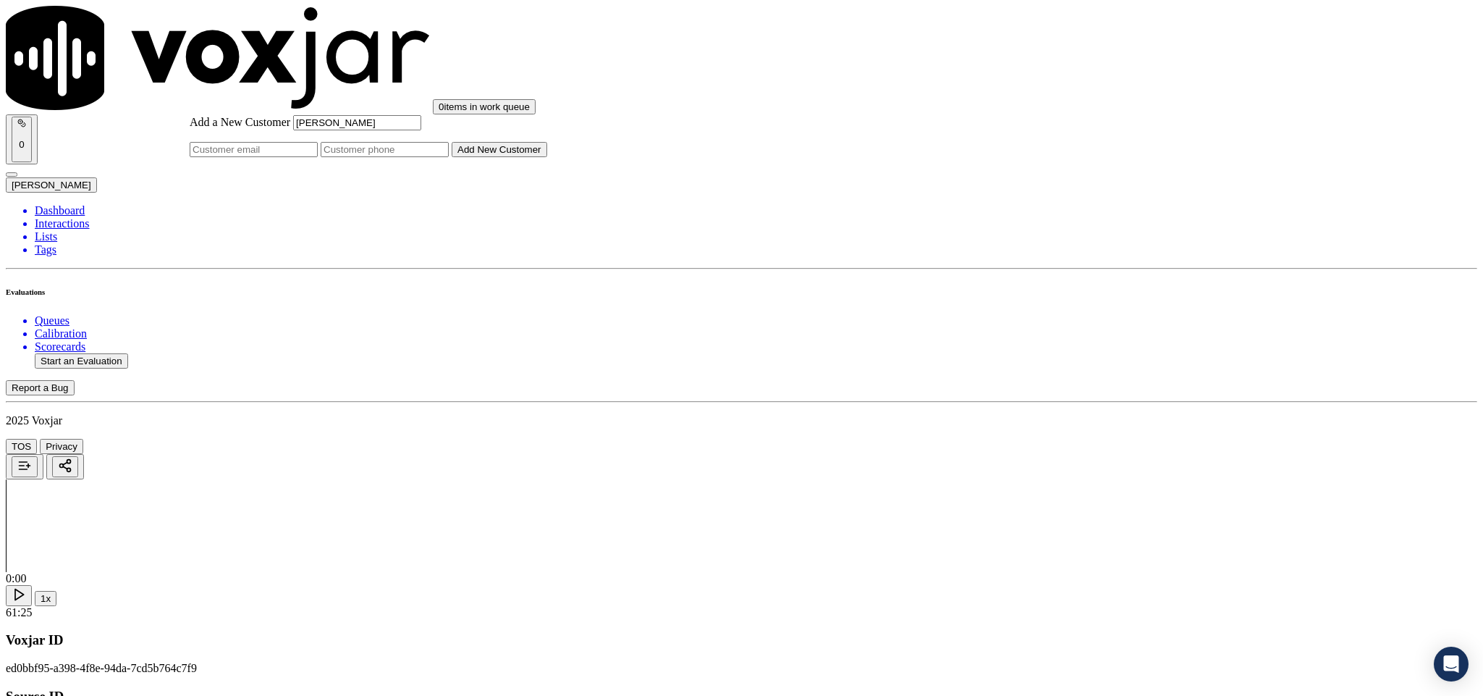
click at [449, 157] on input "Add a New Customer" at bounding box center [385, 149] width 128 height 15
paste input "9379907151"
type input "9379907151"
click at [547, 157] on div "Add a New Customer JOHN CHURCH 9379907151 Add New Customer" at bounding box center [369, 136] width 358 height 42
click at [547, 157] on button "Add New Customer" at bounding box center [500, 149] width 96 height 15
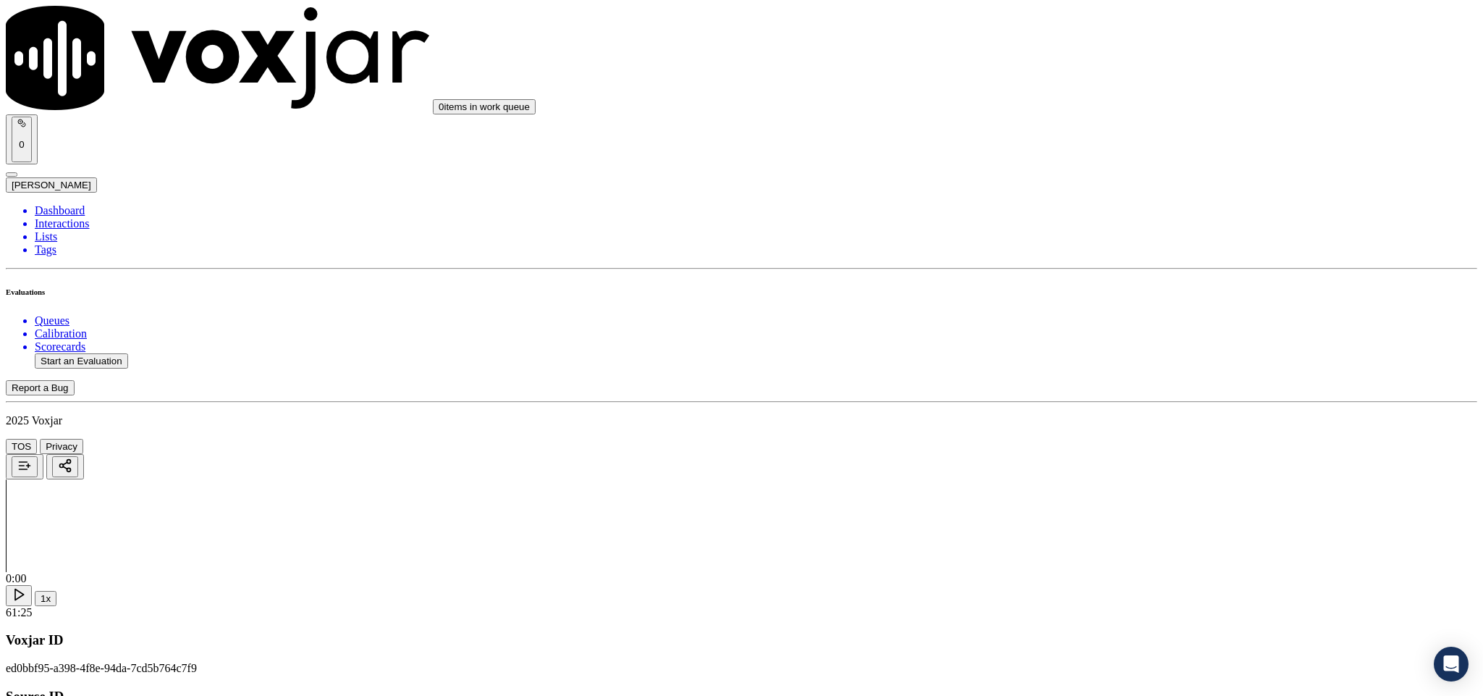
drag, startPoint x: 1115, startPoint y: 239, endPoint x: 1117, endPoint y: 252, distance: 13.2
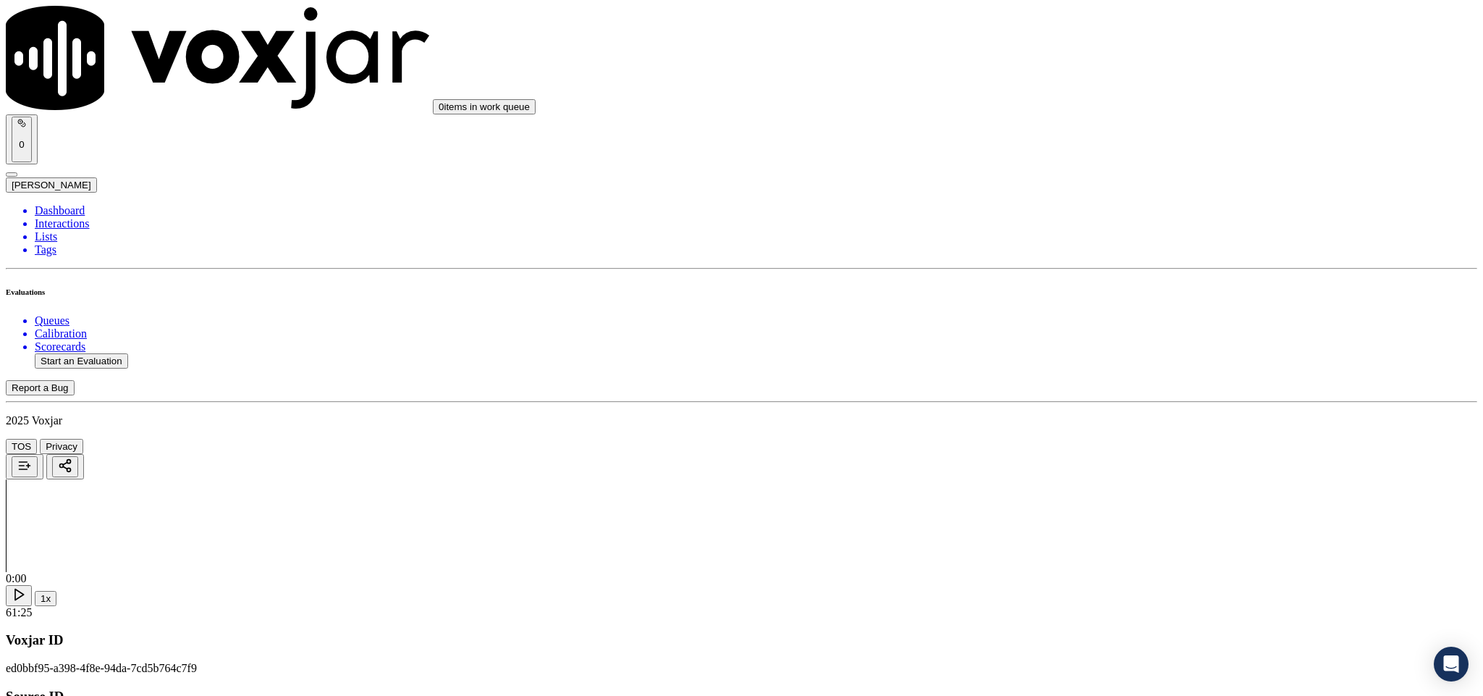
click at [1104, 271] on div "Yes" at bounding box center [1229, 264] width 339 height 13
click at [1117, 436] on div "Yes" at bounding box center [1229, 429] width 339 height 13
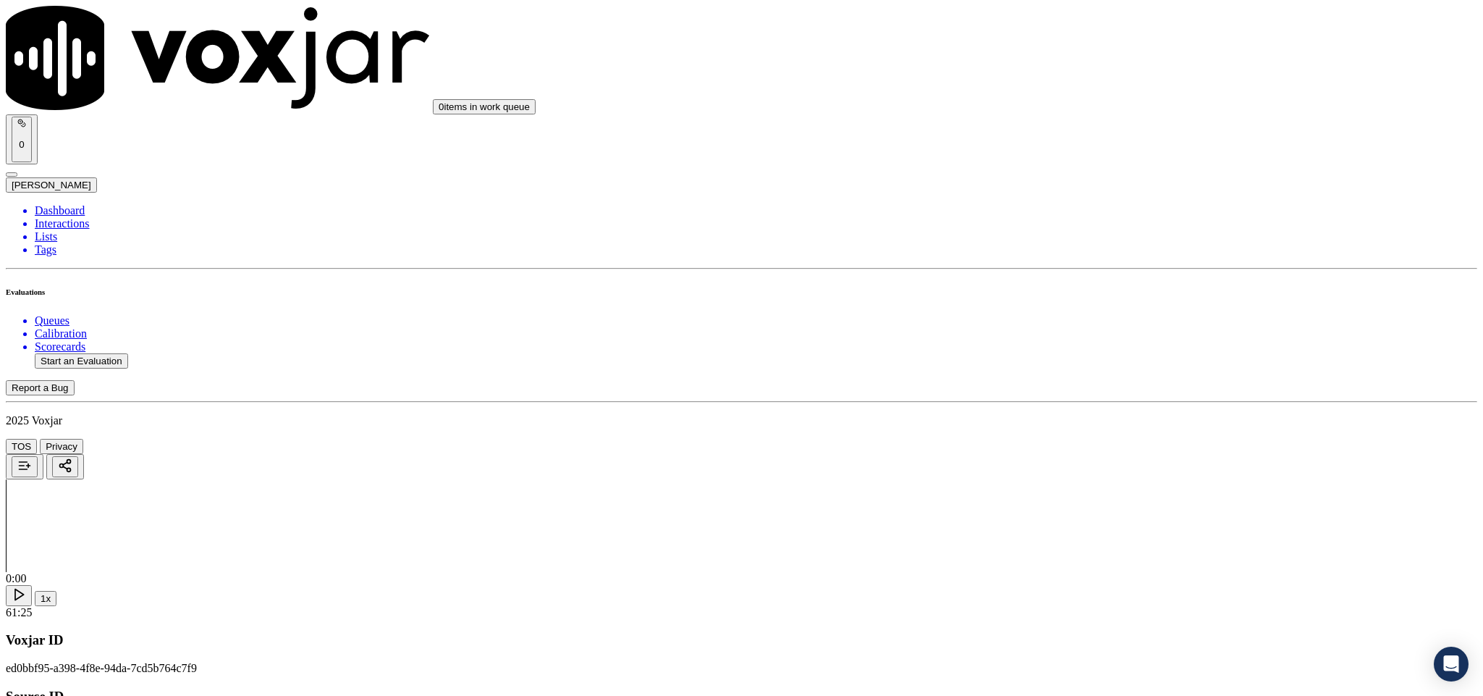
click at [1110, 493] on div "Yes" at bounding box center [1229, 487] width 339 height 13
click at [1105, 522] on div "No" at bounding box center [1229, 520] width 339 height 13
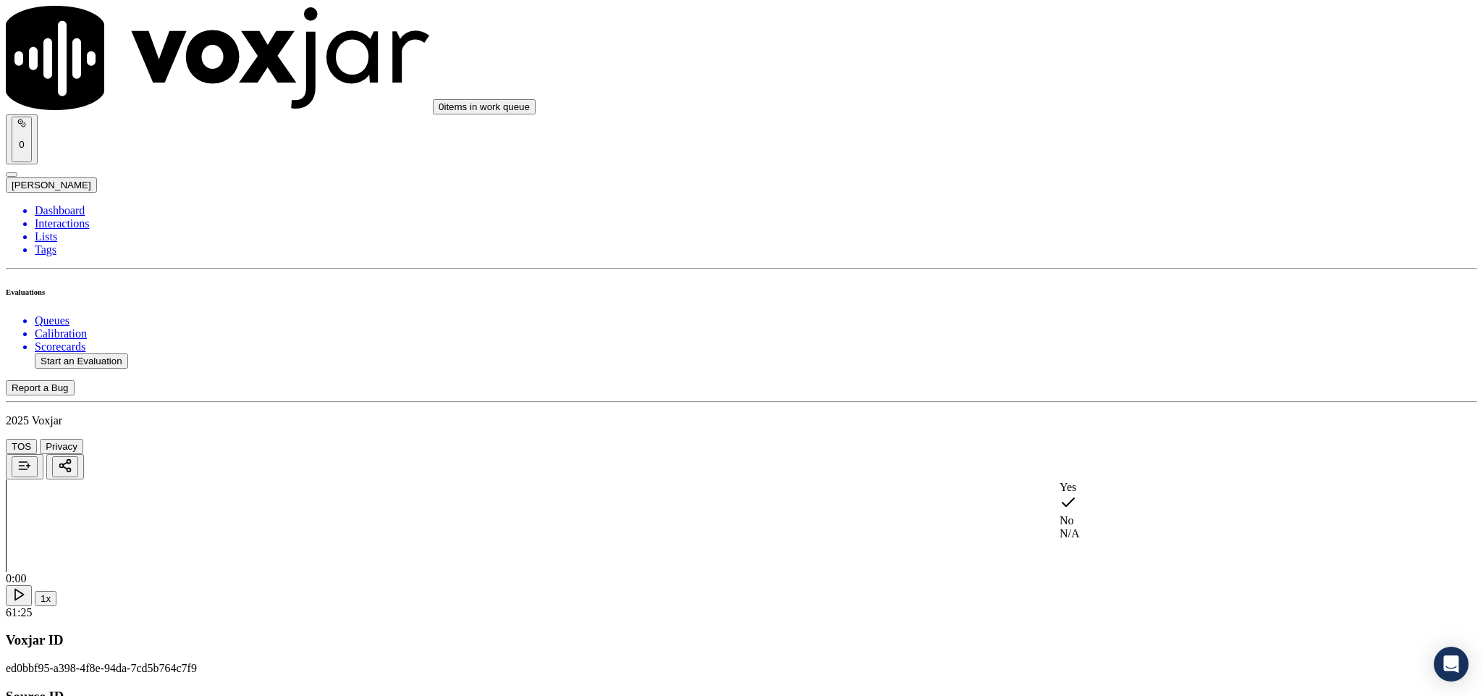
click at [1106, 494] on div "Yes" at bounding box center [1229, 487] width 339 height 13
click at [1108, 366] on div "Yes" at bounding box center [1229, 361] width 339 height 13
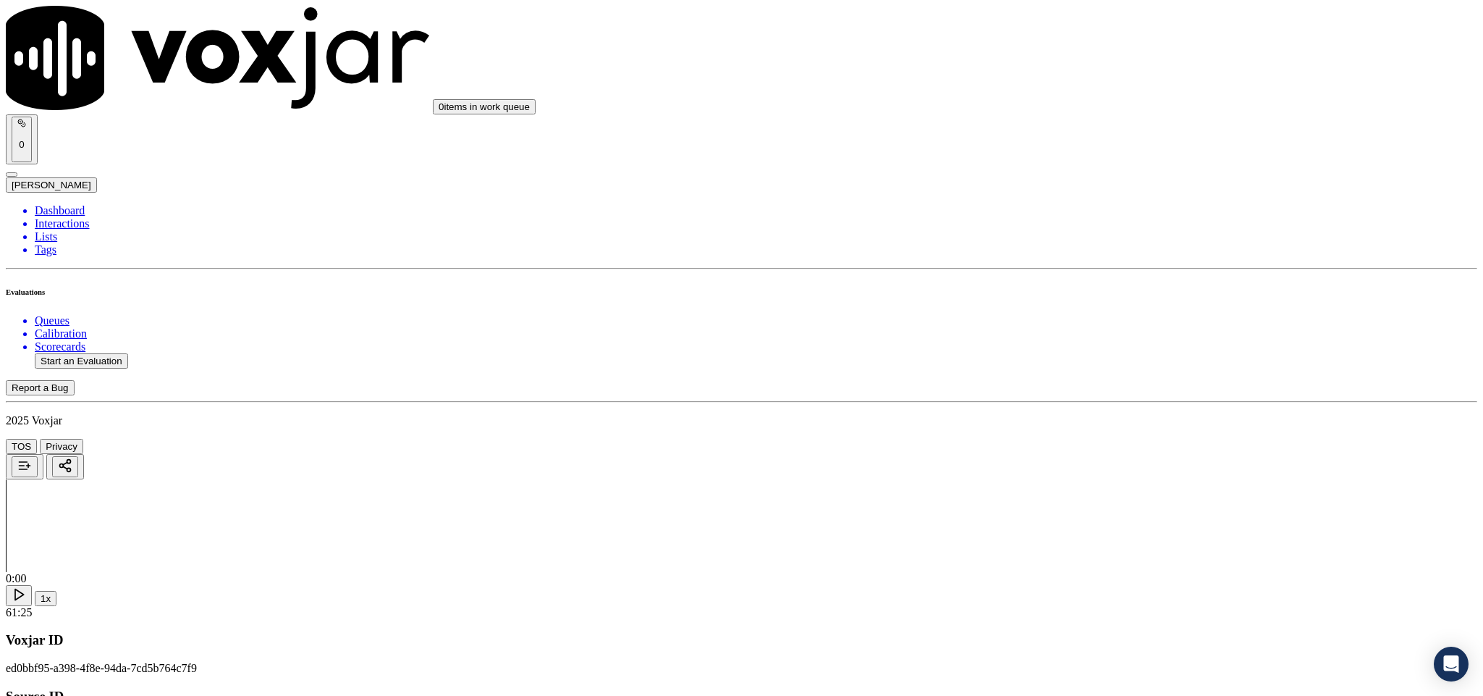
click at [1123, 329] on div "No" at bounding box center [1229, 322] width 339 height 13
click at [1119, 351] on div "N/A" at bounding box center [1229, 344] width 339 height 13
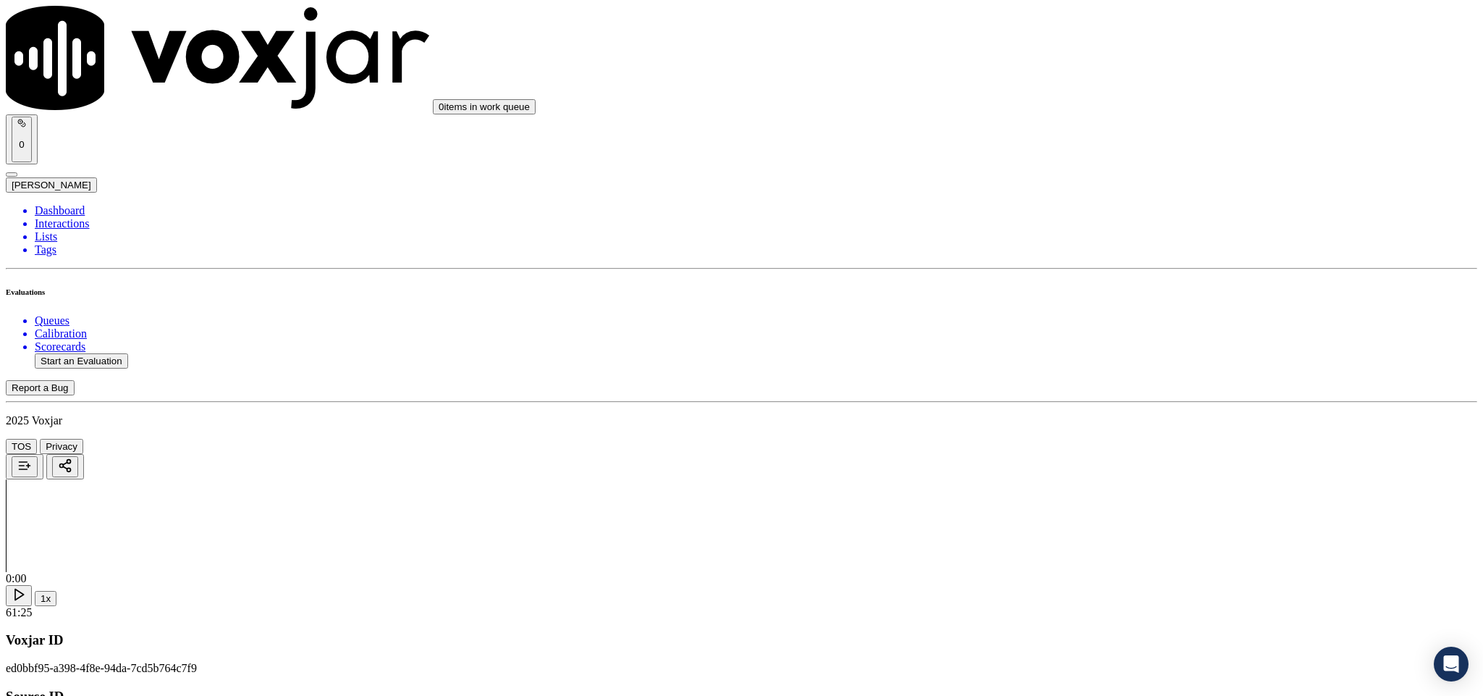
scroll to position [1303, 0]
click at [1136, 271] on div "Yes" at bounding box center [1229, 267] width 339 height 13
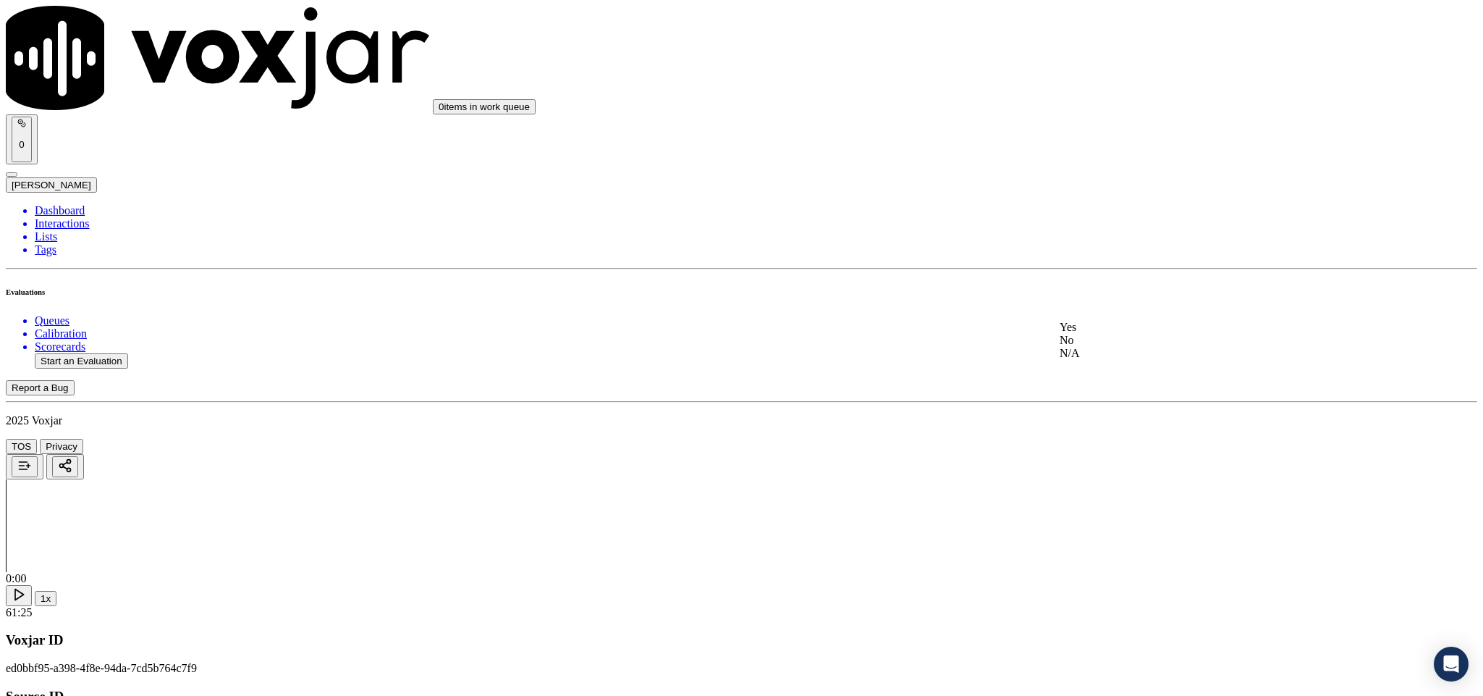
click at [1102, 347] on div "No" at bounding box center [1229, 340] width 339 height 13
click at [1106, 334] on div "Yes" at bounding box center [1229, 327] width 339 height 13
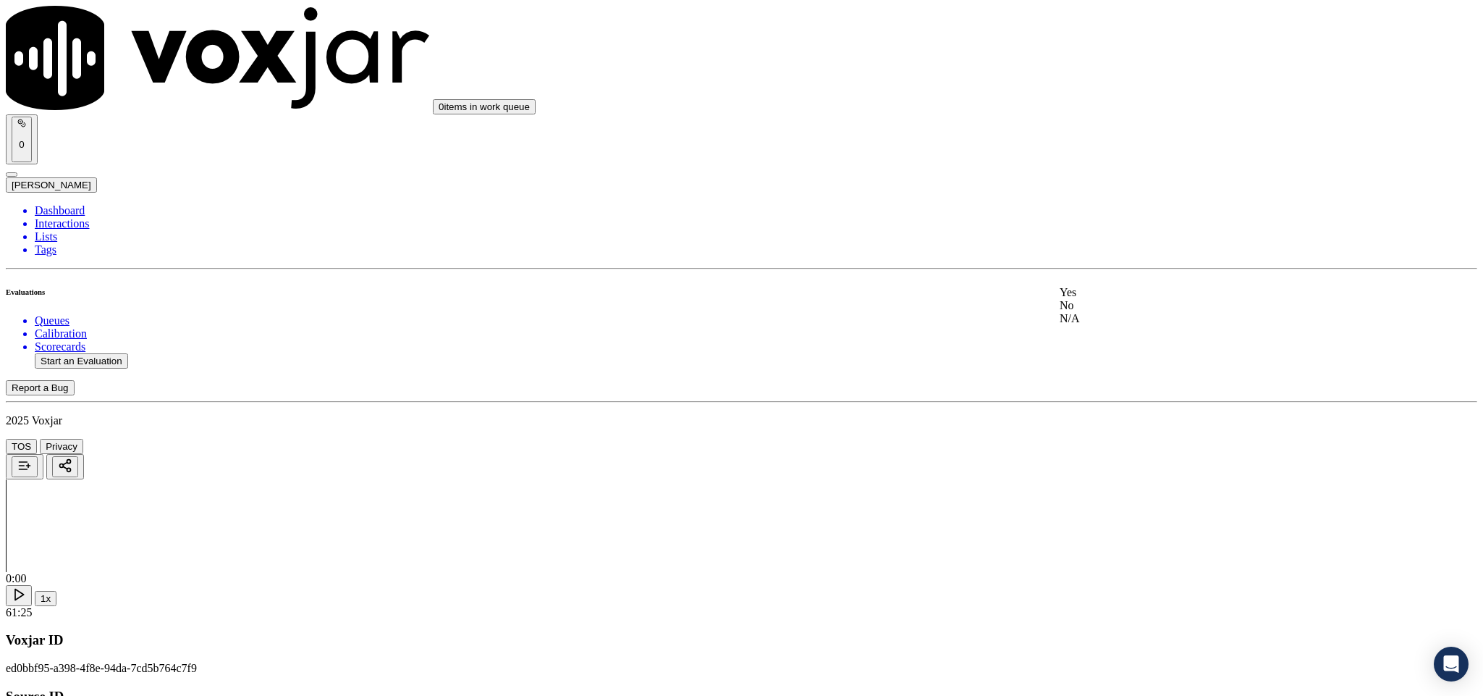
click at [1104, 312] on div "No" at bounding box center [1229, 305] width 339 height 13
click at [1103, 278] on div "No" at bounding box center [1229, 271] width 339 height 13
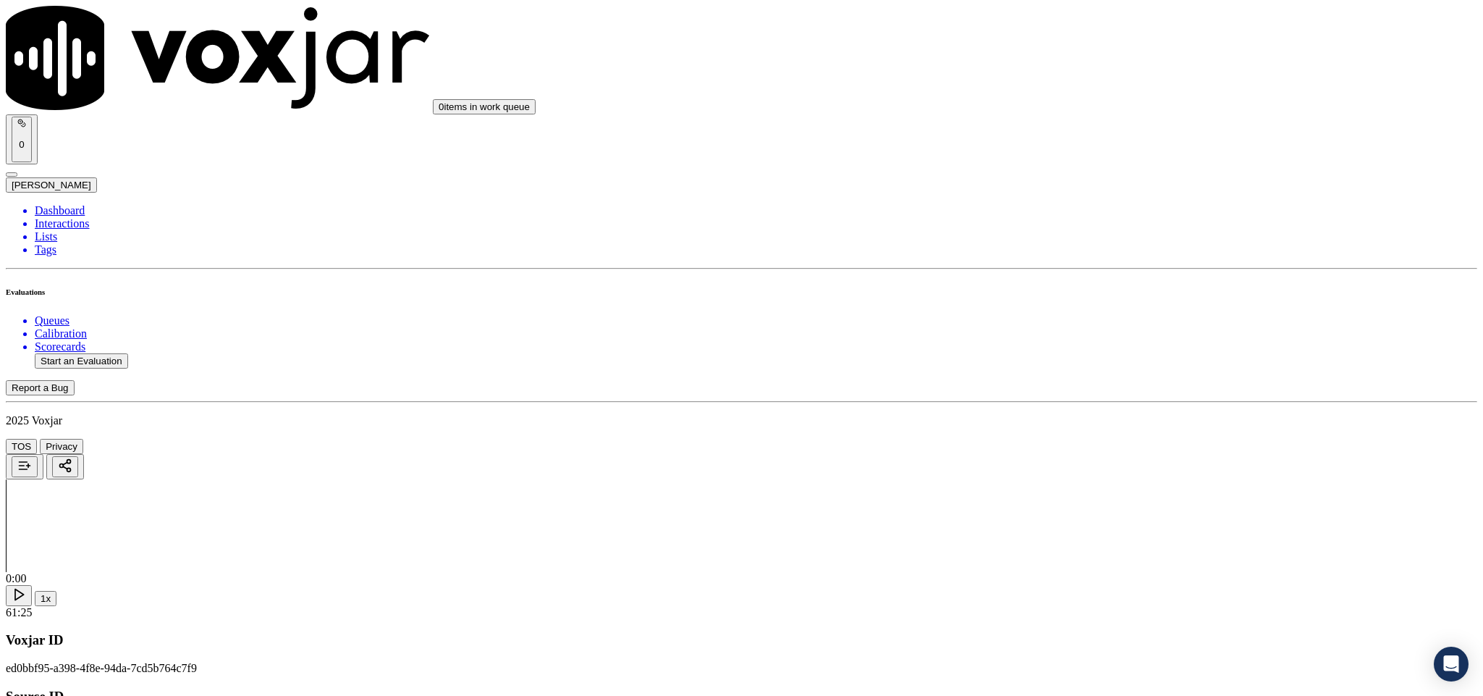
scroll to position [2063, 0]
click at [1119, 322] on div "Yes" at bounding box center [1229, 315] width 339 height 13
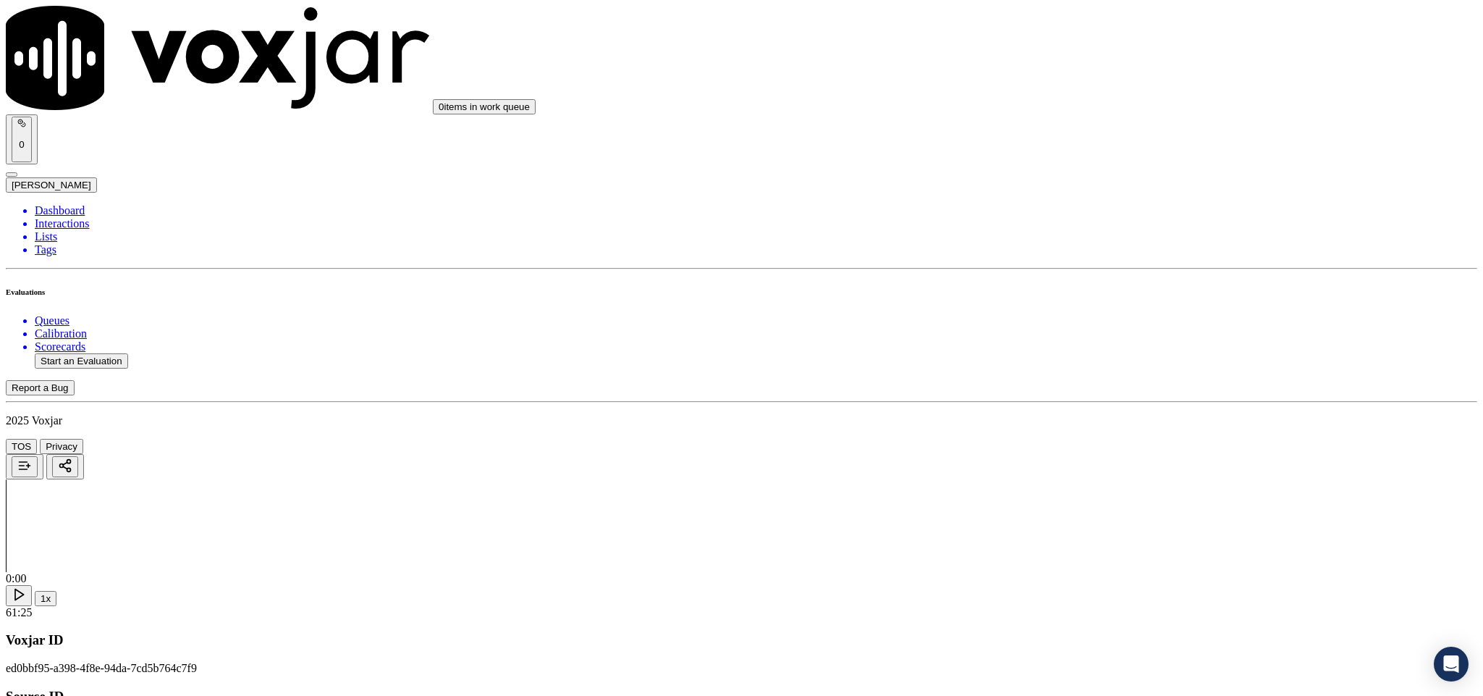
scroll to position [2280, 0]
click at [1127, 269] on div "Yes" at bounding box center [1229, 264] width 339 height 13
click at [1101, 436] on div "Yes" at bounding box center [1229, 429] width 339 height 13
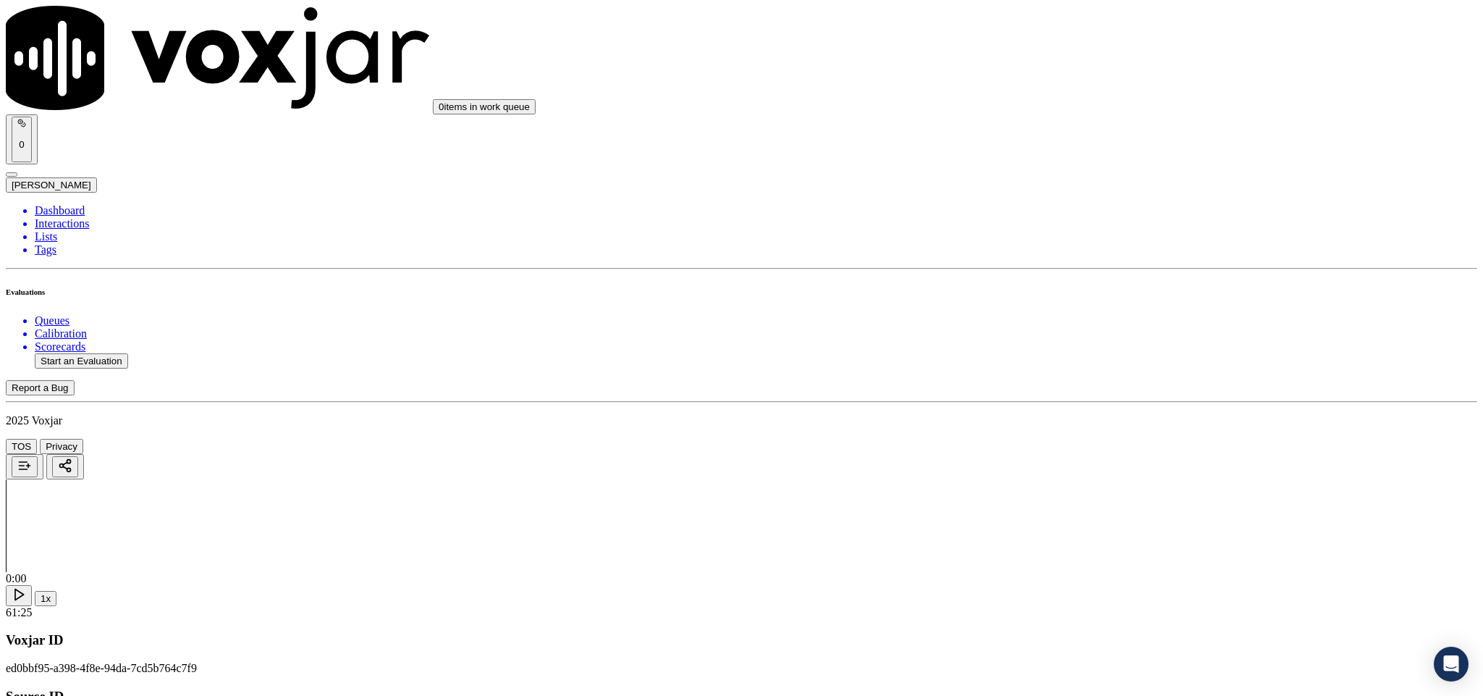
scroll to position [2606, 0]
click at [1130, 294] on div "Yes" at bounding box center [1229, 287] width 339 height 13
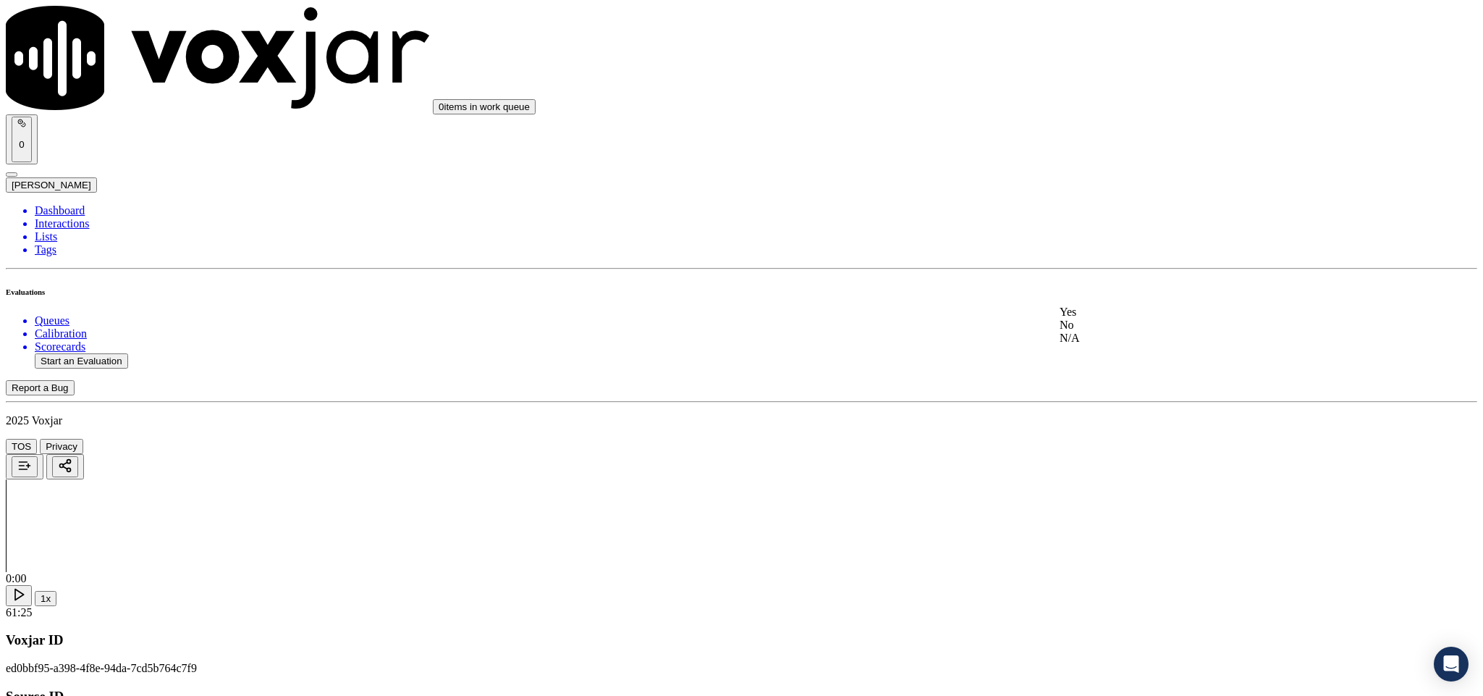
click at [1114, 313] on div "Yes" at bounding box center [1229, 311] width 339 height 13
click at [1119, 297] on div "No" at bounding box center [1229, 290] width 339 height 13
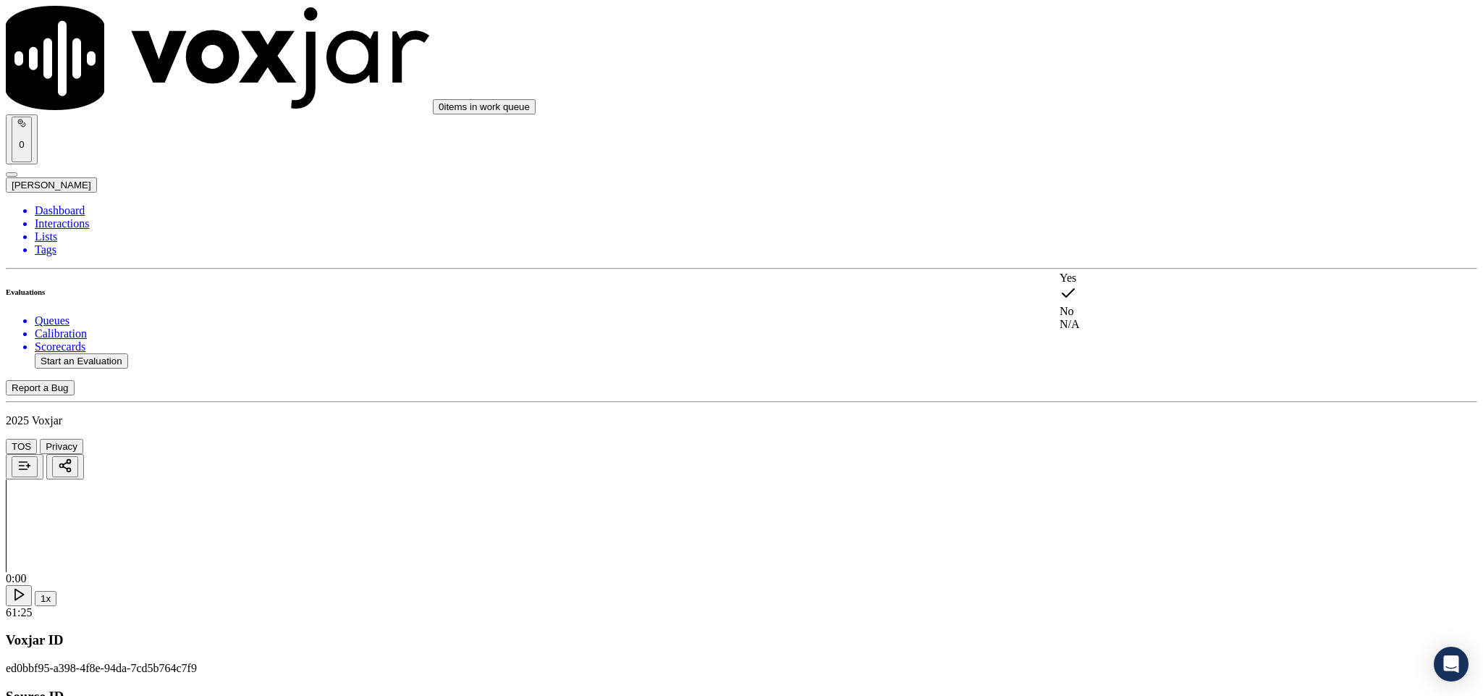
click at [1103, 331] on div "N/A" at bounding box center [1229, 324] width 339 height 13
click at [1149, 339] on div "Yes" at bounding box center [1229, 335] width 339 height 13
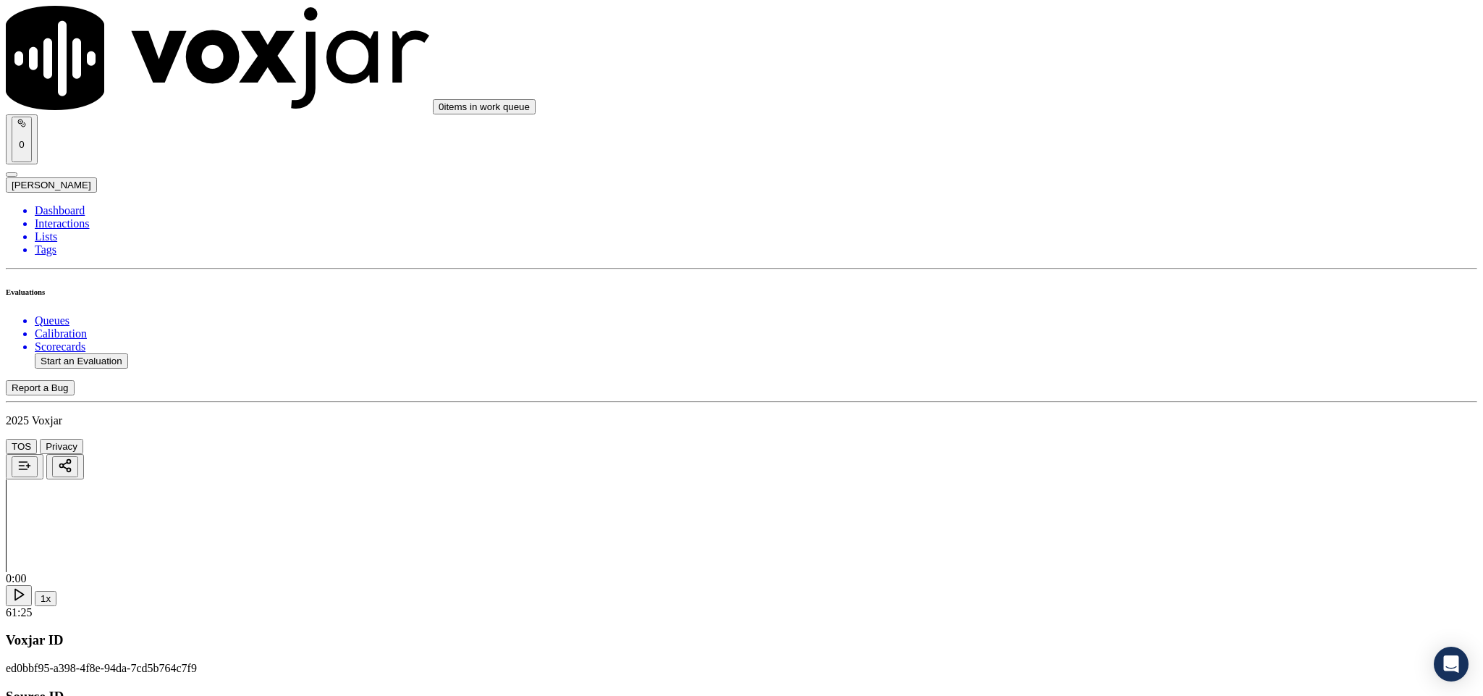
click at [1153, 337] on div "No" at bounding box center [1229, 330] width 339 height 13
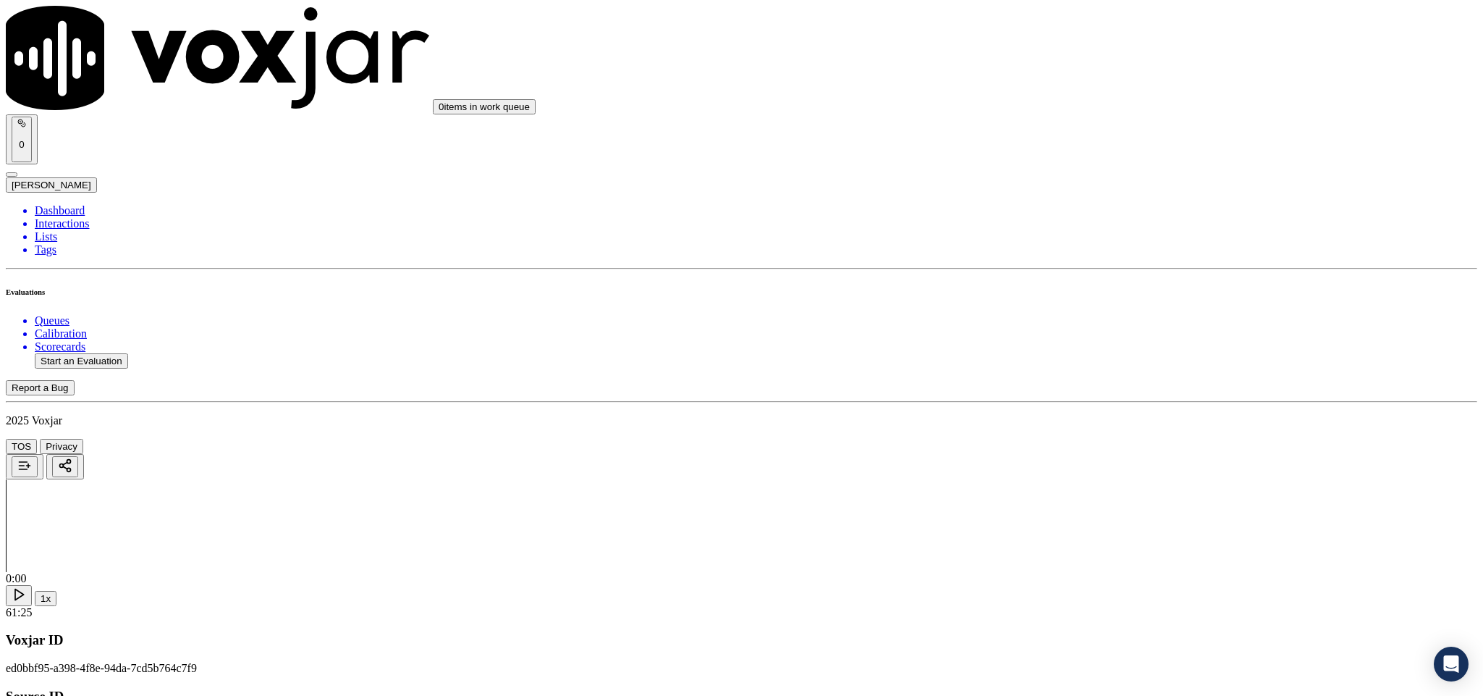
click at [1095, 357] on div "No" at bounding box center [1229, 340] width 339 height 33
click at [1090, 370] on div "N/A" at bounding box center [1229, 363] width 339 height 13
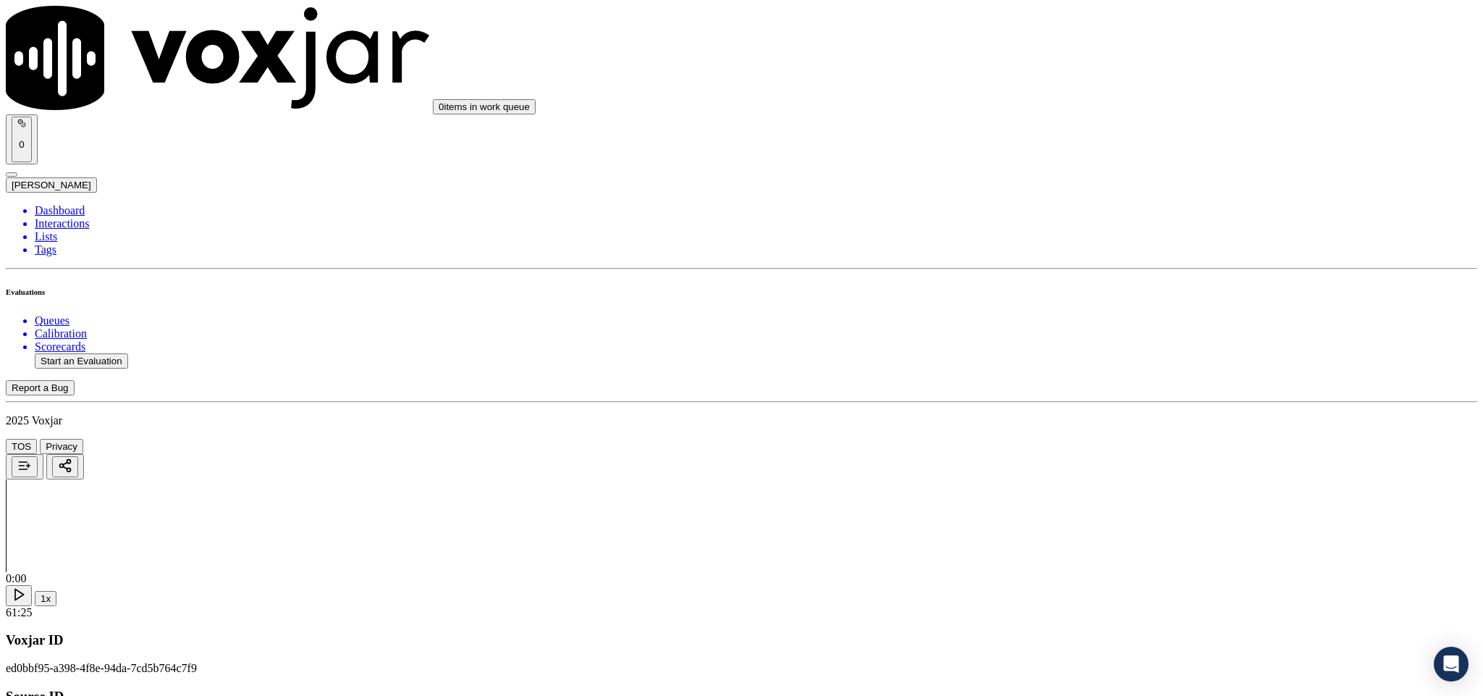
click at [1106, 394] on div "No" at bounding box center [1229, 387] width 339 height 13
click at [1103, 221] on div "Yes" at bounding box center [1229, 214] width 339 height 13
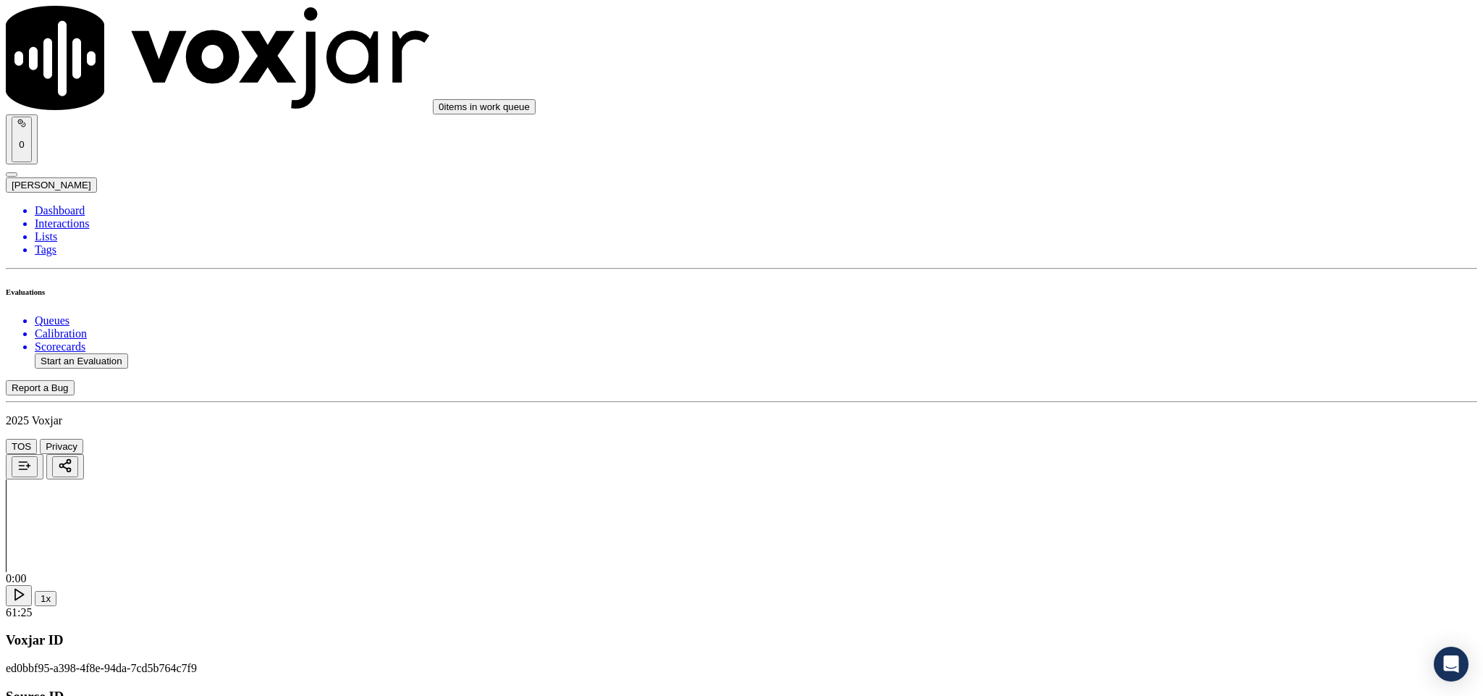
click at [1103, 399] on div "No" at bounding box center [1229, 392] width 339 height 13
click at [1115, 241] on div "No" at bounding box center [1229, 247] width 339 height 13
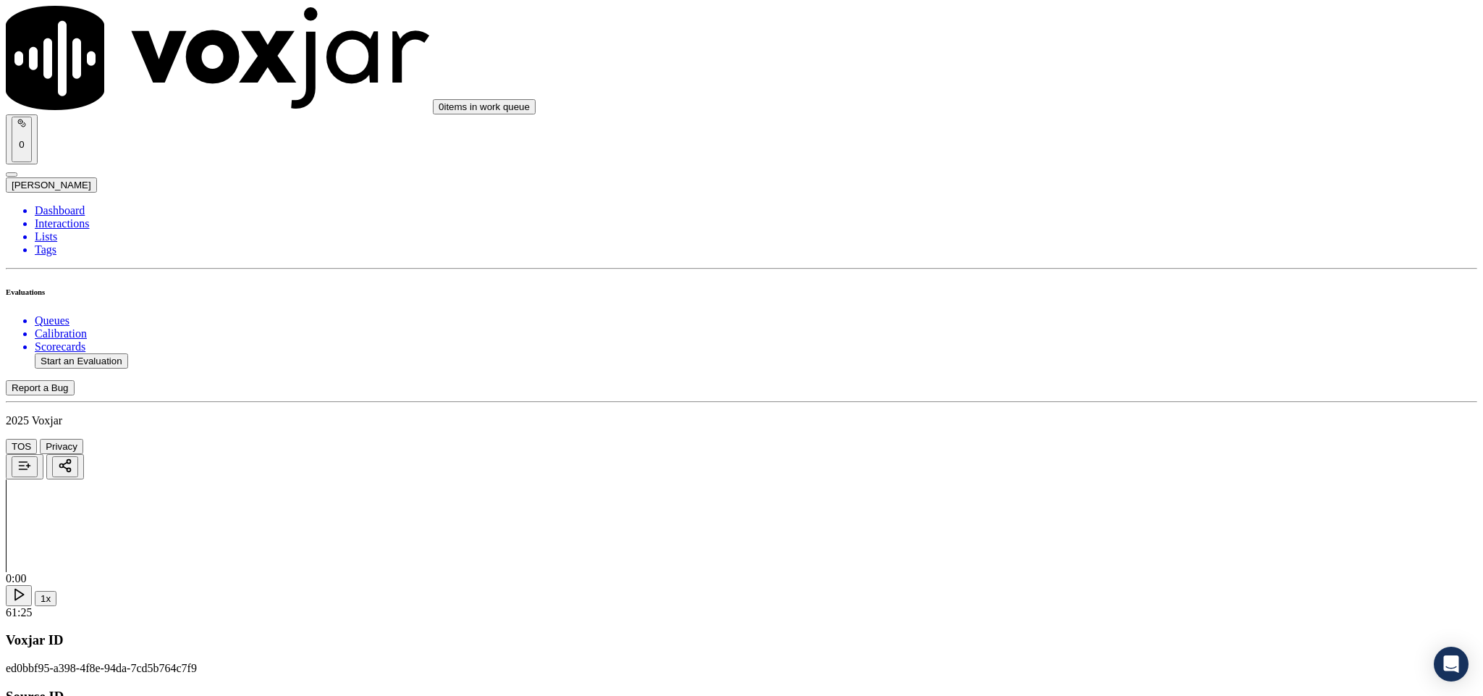
drag, startPoint x: 1127, startPoint y: 481, endPoint x: 1120, endPoint y: 500, distance: 20.6
click at [1108, 517] on div "Yes No N/A" at bounding box center [1229, 533] width 339 height 39
click at [1102, 519] on div "Yes" at bounding box center [1229, 520] width 339 height 13
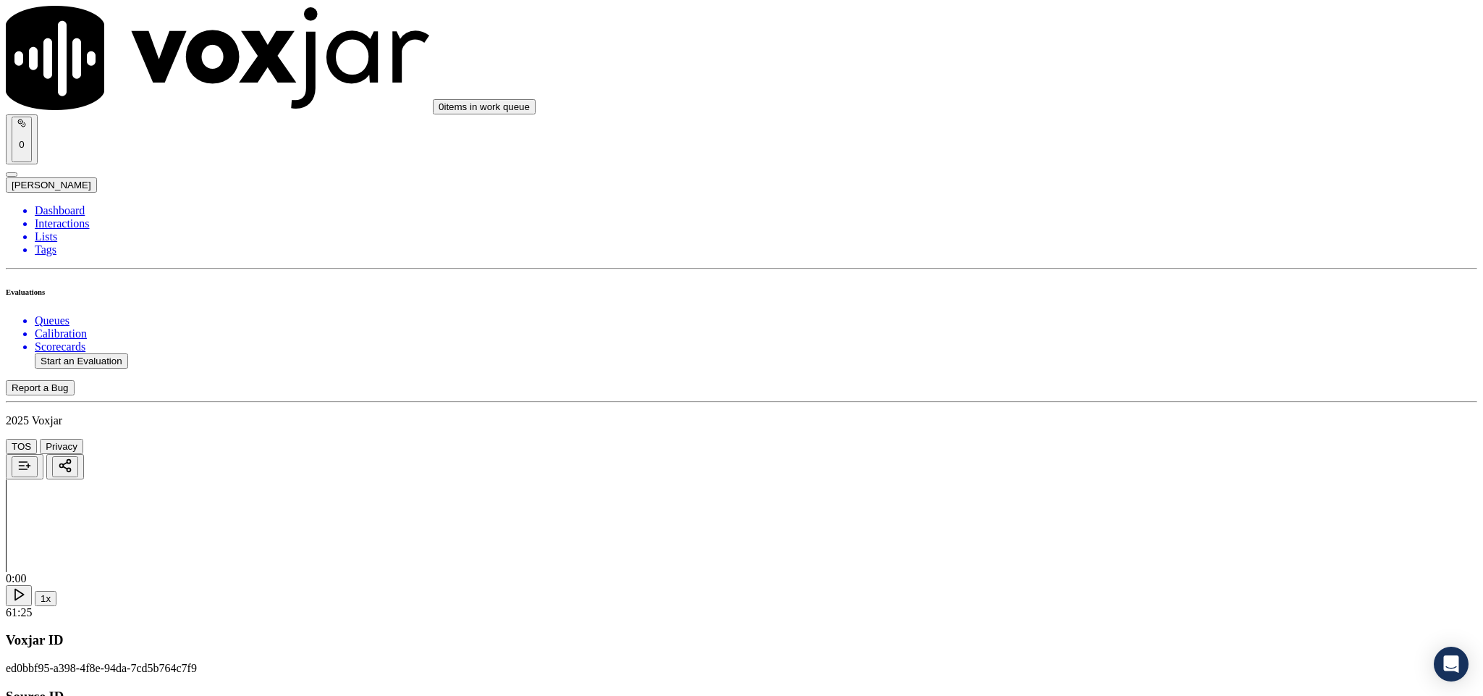
click at [1155, 229] on div "Yes" at bounding box center [1229, 222] width 337 height 13
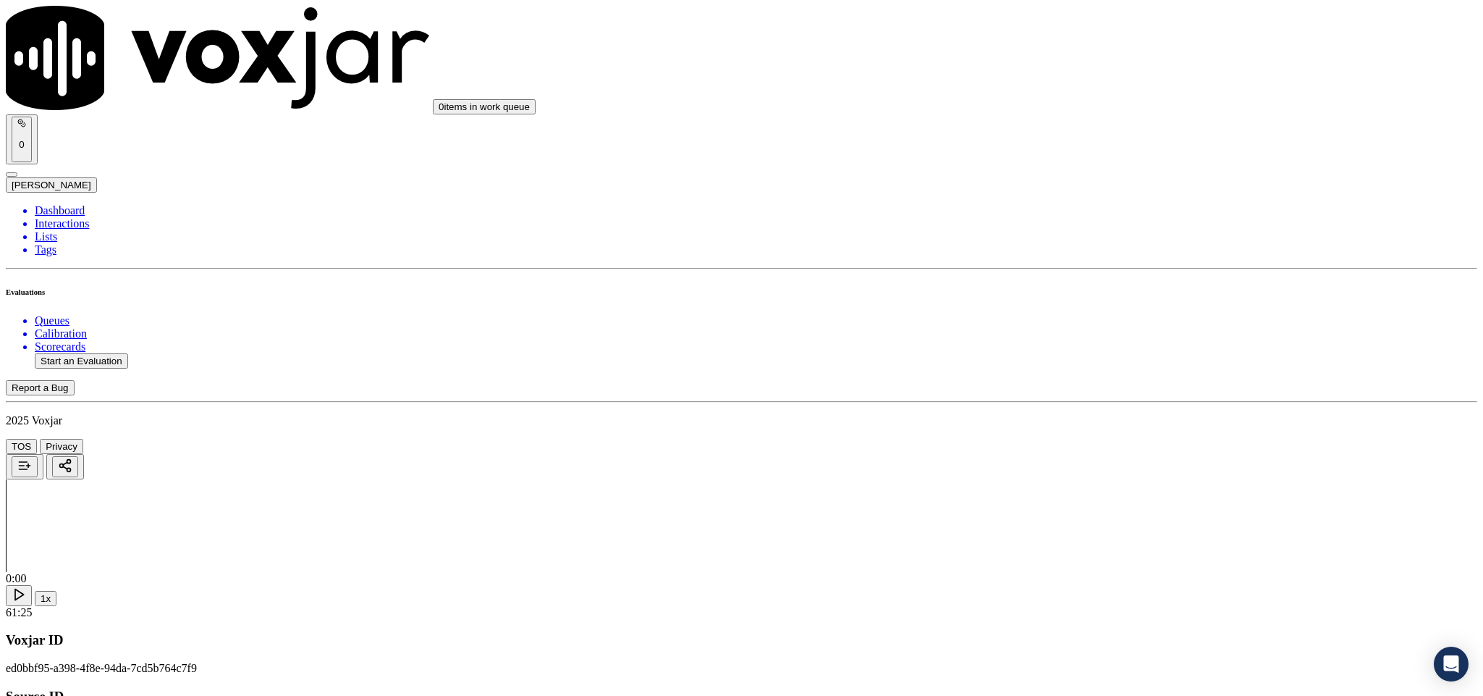
click at [61, 217] on li "Interactions" at bounding box center [756, 223] width 1443 height 13
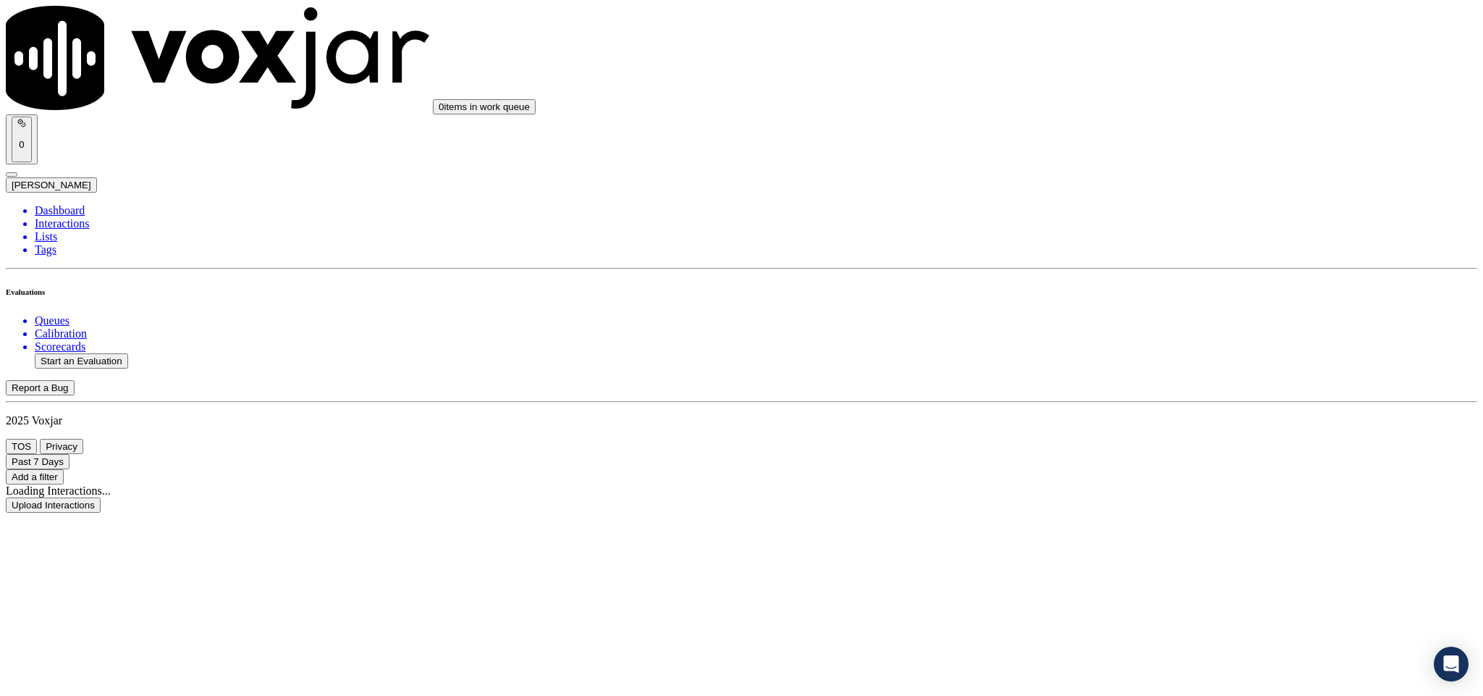
click at [79, 204] on li "Dashboard" at bounding box center [756, 210] width 1443 height 13
click at [96, 353] on button "Start an Evaluation" at bounding box center [81, 360] width 93 height 15
drag, startPoint x: 617, startPoint y: 304, endPoint x: 697, endPoint y: 306, distance: 79.6
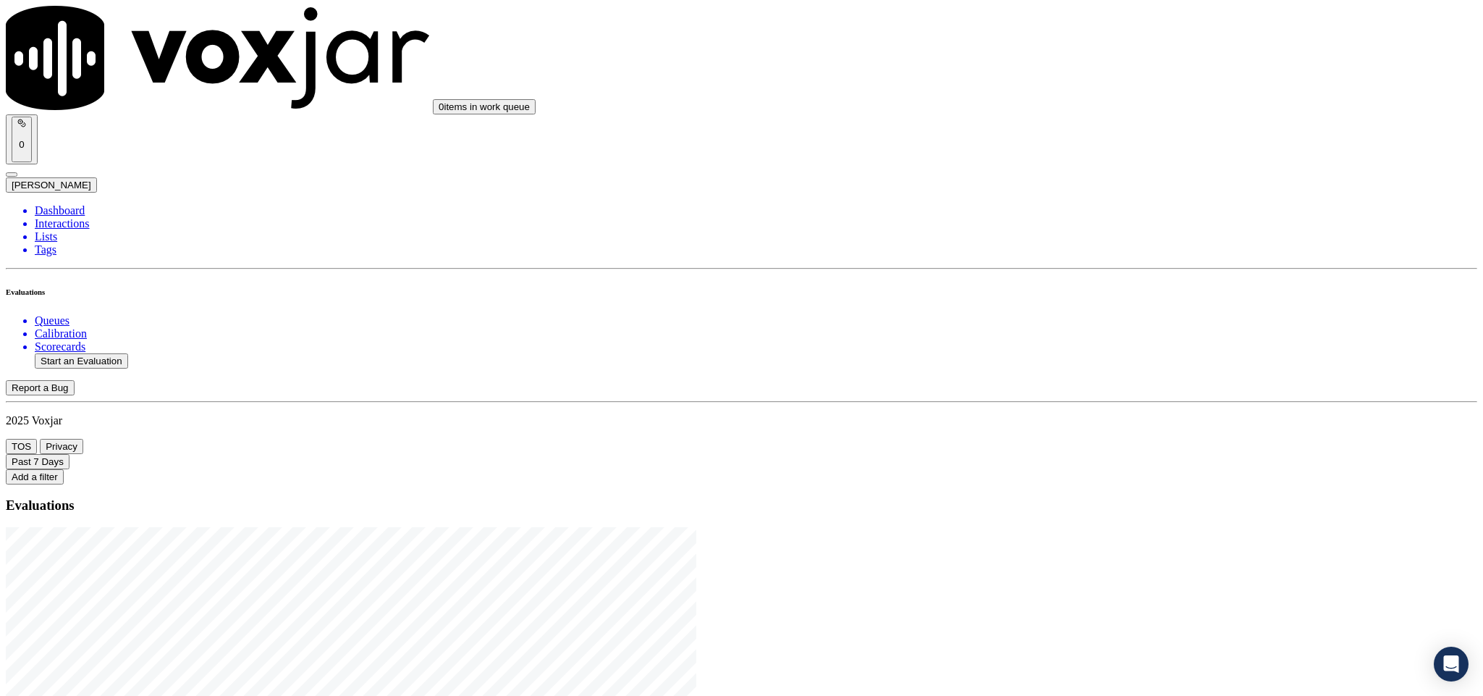
type input "20250821-155619_7173470244-C1"
type input "2025-08-21T17:29"
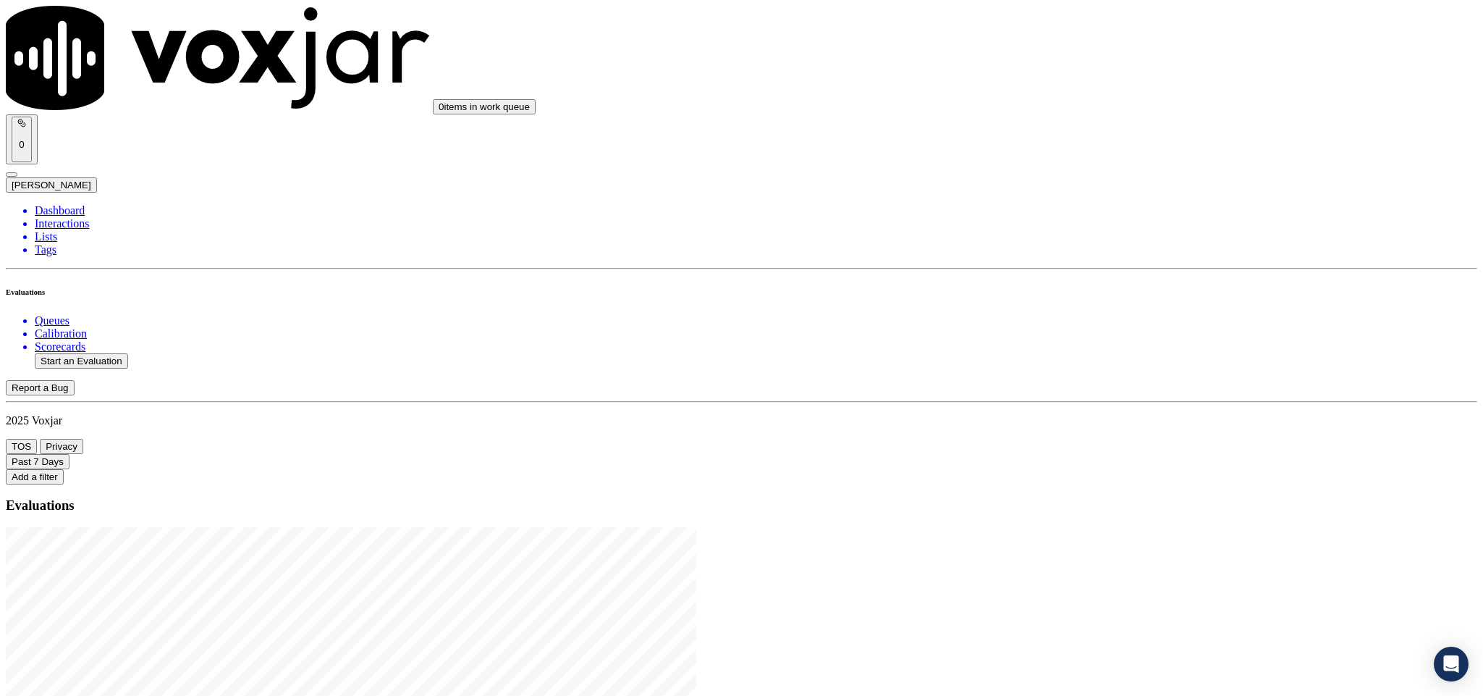
type input "harry"
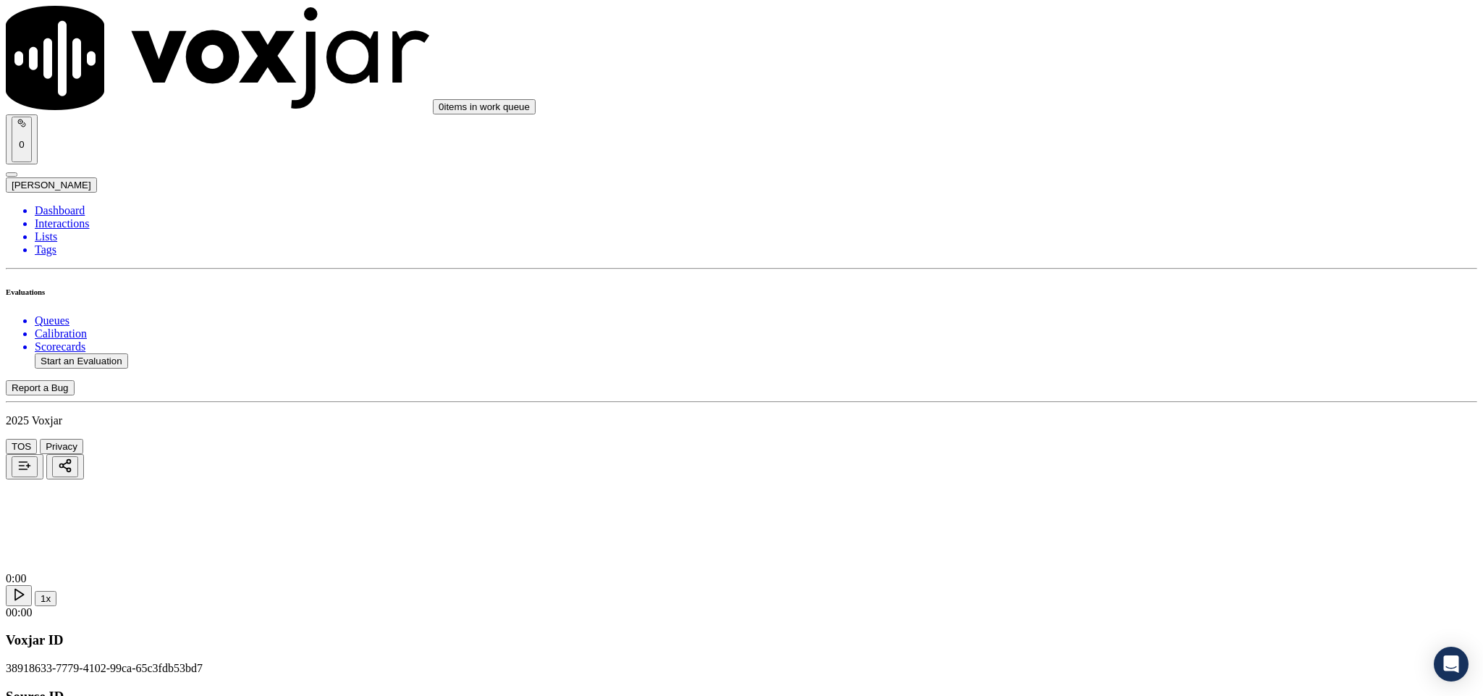
type input "ROSAN MAJHI"
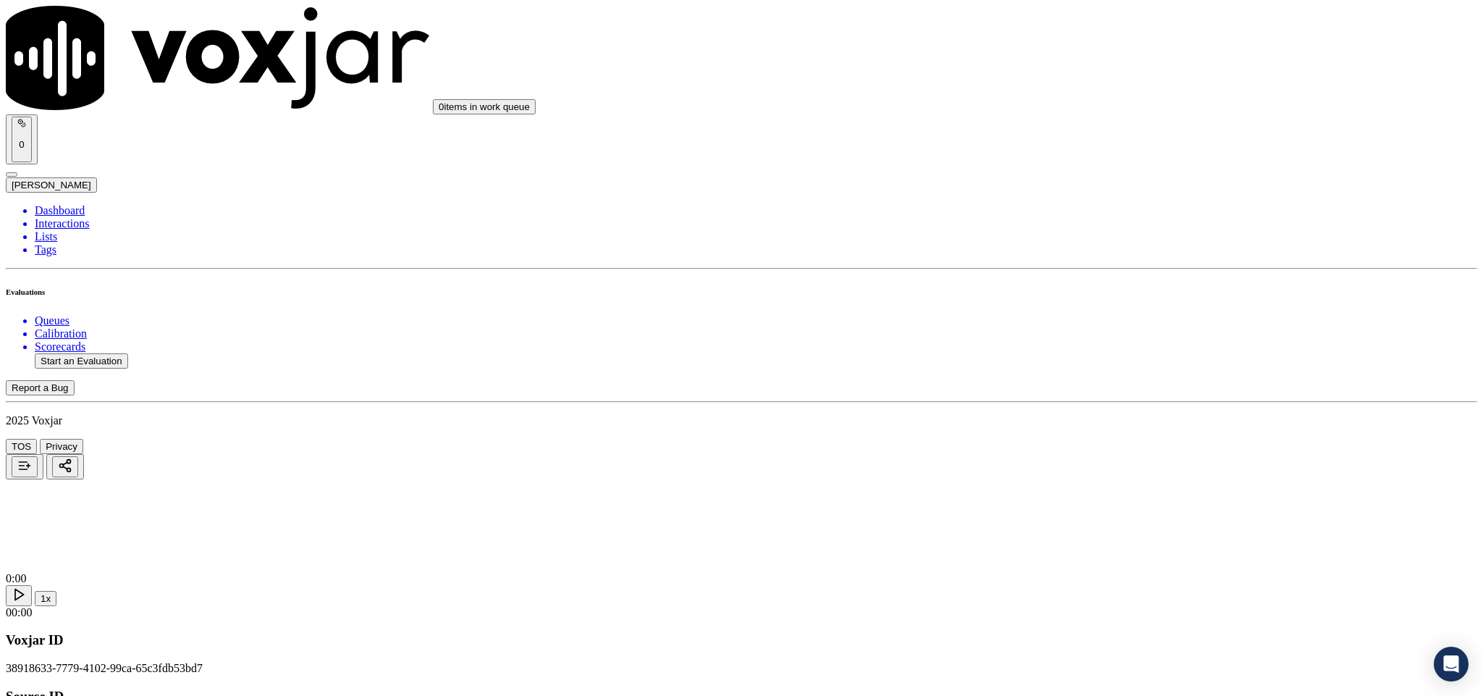
click at [1144, 270] on div "Yes" at bounding box center [1229, 264] width 339 height 13
click at [1119, 436] on div "Yes" at bounding box center [1229, 429] width 339 height 13
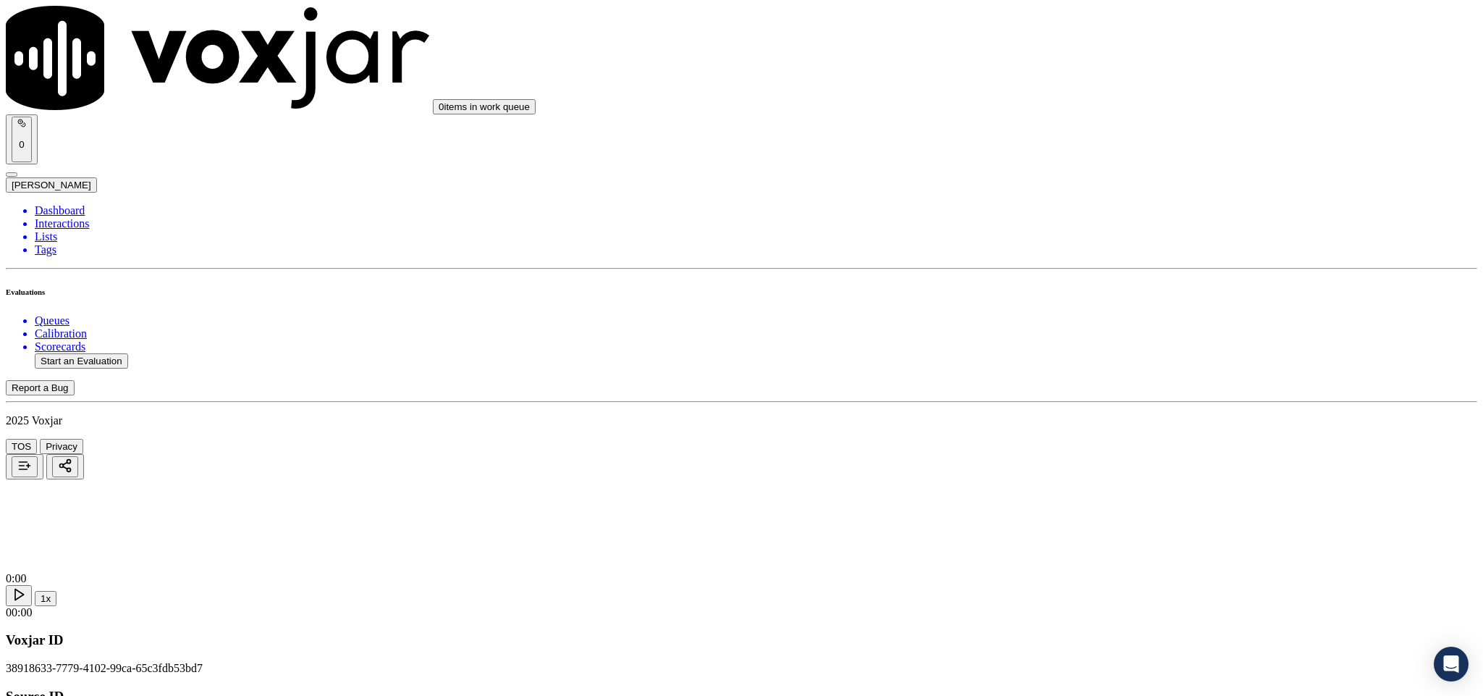
click at [1110, 402] on div "Yes" at bounding box center [1229, 395] width 339 height 13
click at [1114, 394] on div "N/A" at bounding box center [1229, 387] width 339 height 13
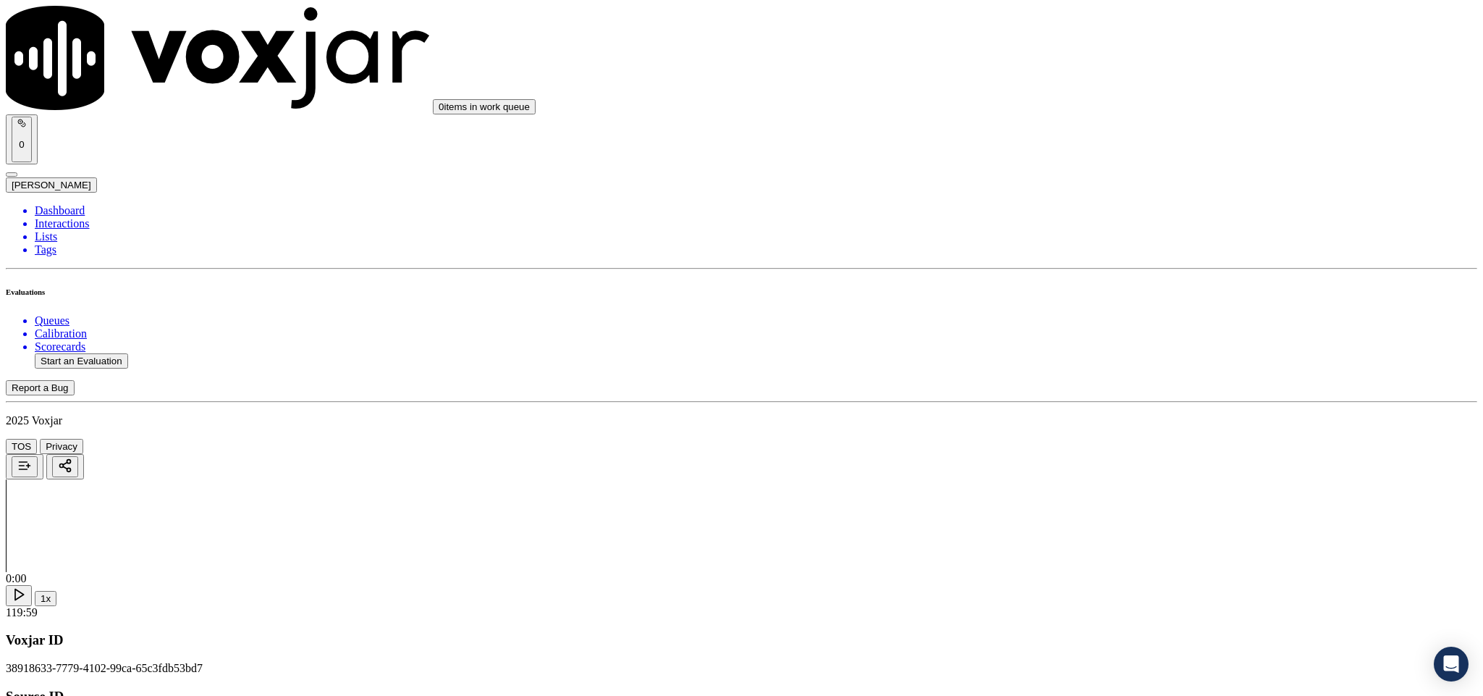
click at [1118, 284] on div "Yes" at bounding box center [1229, 277] width 339 height 13
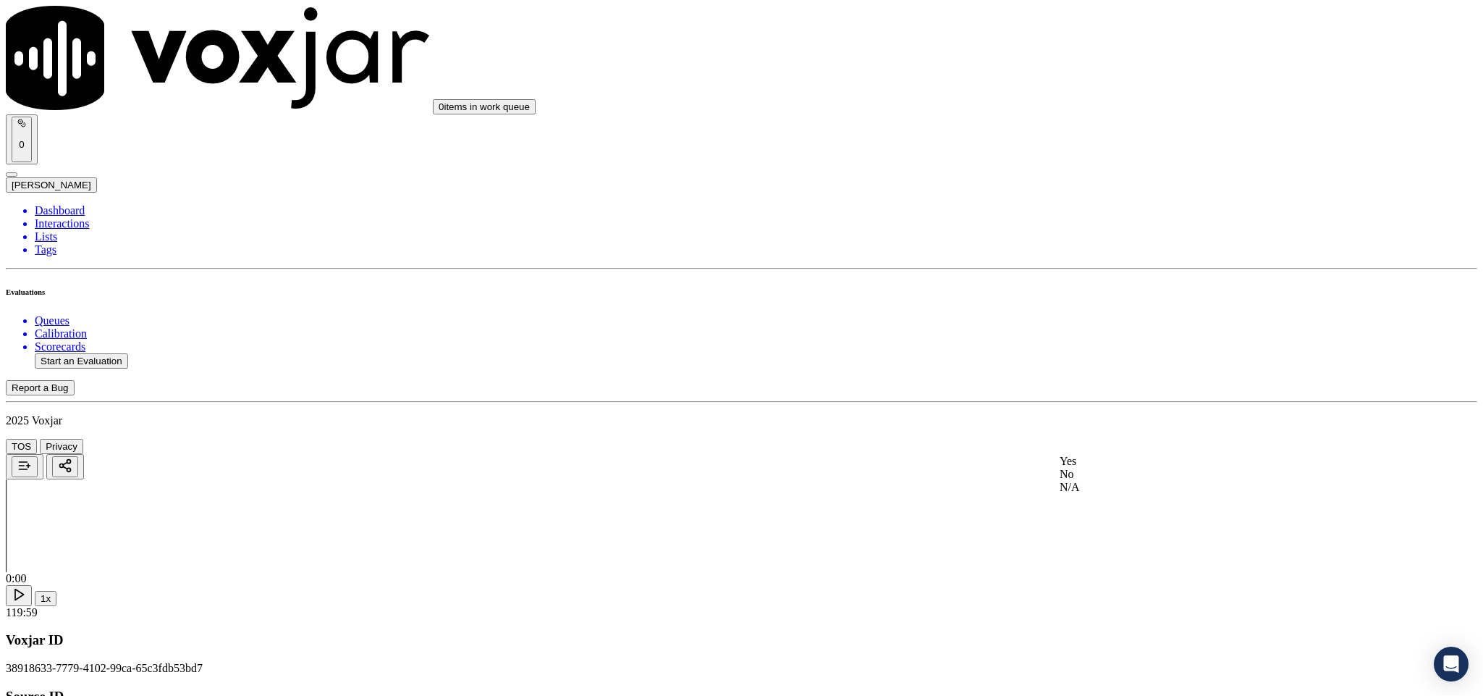
click at [1120, 468] on div "Yes" at bounding box center [1229, 461] width 339 height 13
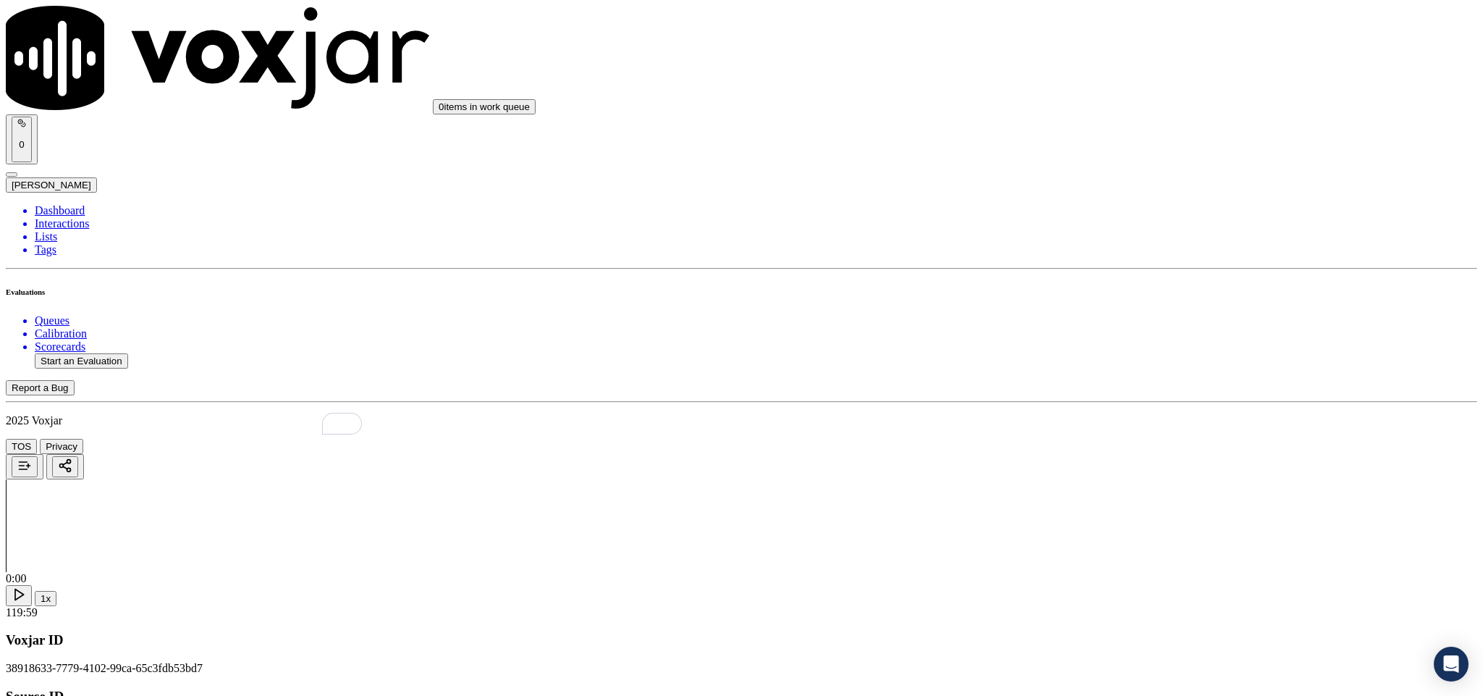
paste textarea "@1:10 Harry - we are calling you regarding to your method electric utility acco…"
drag, startPoint x: 1092, startPoint y: 322, endPoint x: 1306, endPoint y: 331, distance: 213.7
type textarea "@1:10 Harry - we are calling you regarding to your method electric utility acco…"
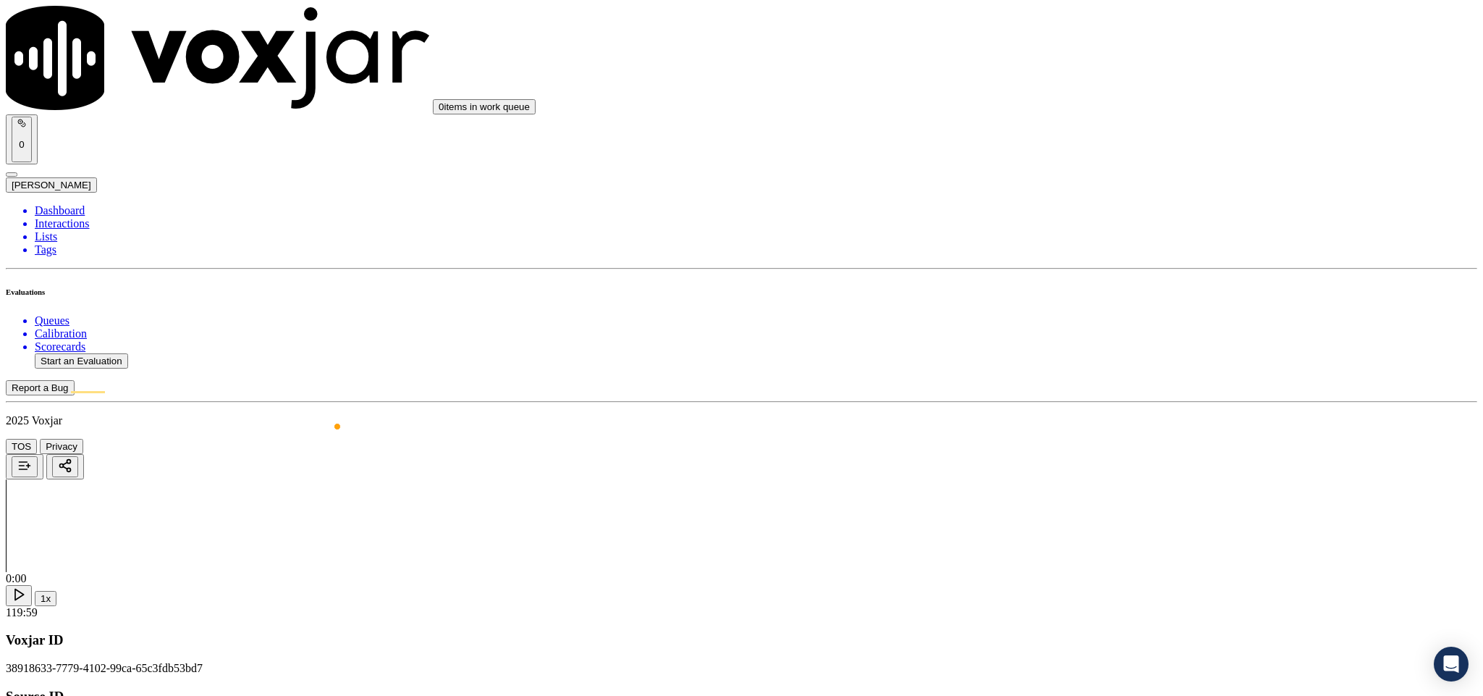
click at [1116, 307] on div "No" at bounding box center [1229, 300] width 339 height 13
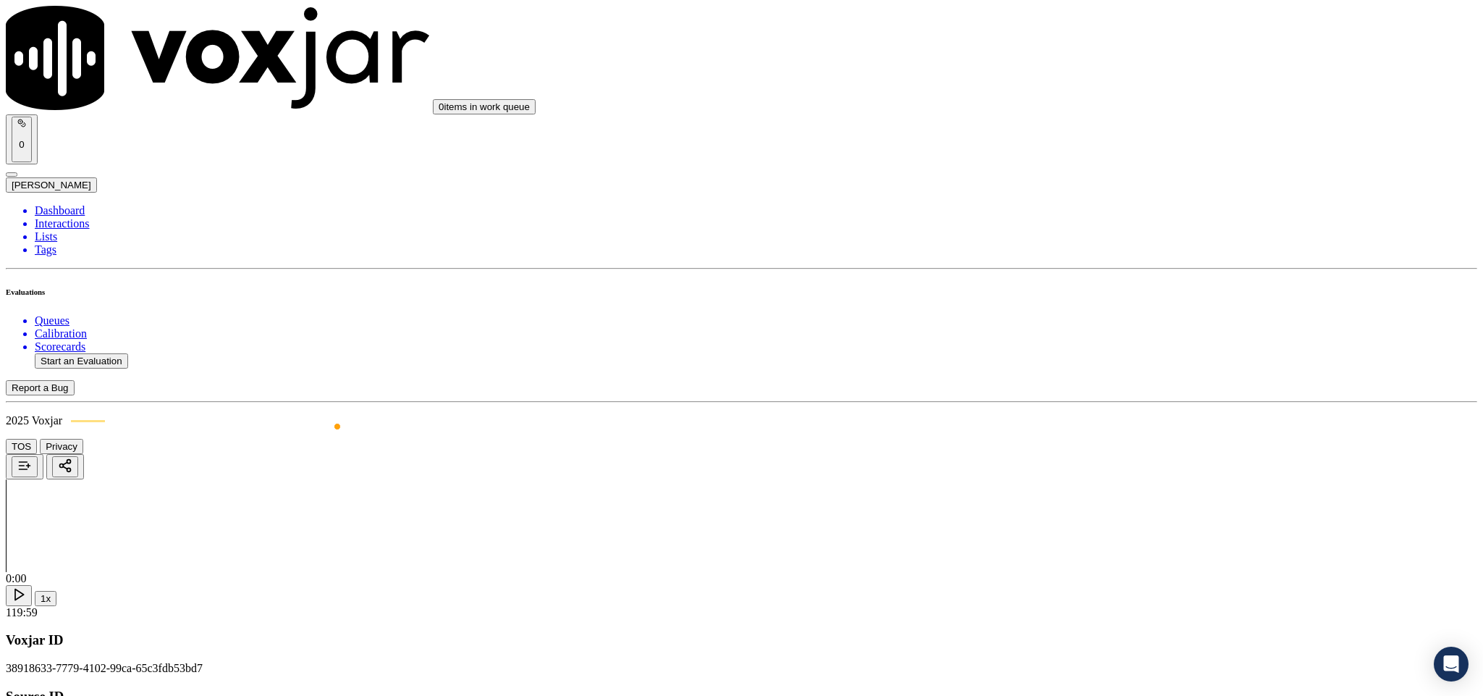
paste textarea "@3:19 Harry shared the account number - “The agent must ask for and obtain the …"
type textarea "@3:19 Harry shared the account number - “The agent must ask for and obtain the …"
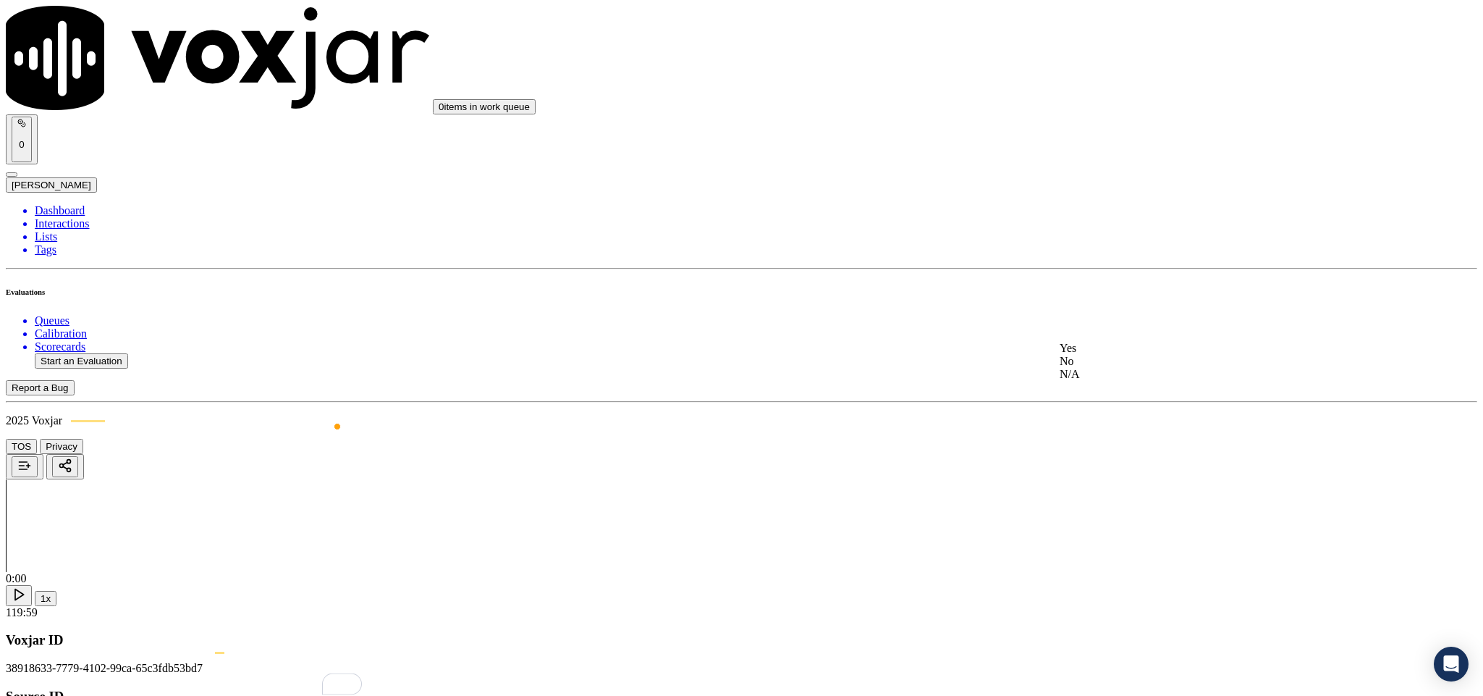
click at [1103, 381] on div "N/A" at bounding box center [1229, 374] width 339 height 13
click at [1102, 302] on div "Yes" at bounding box center [1229, 296] width 339 height 13
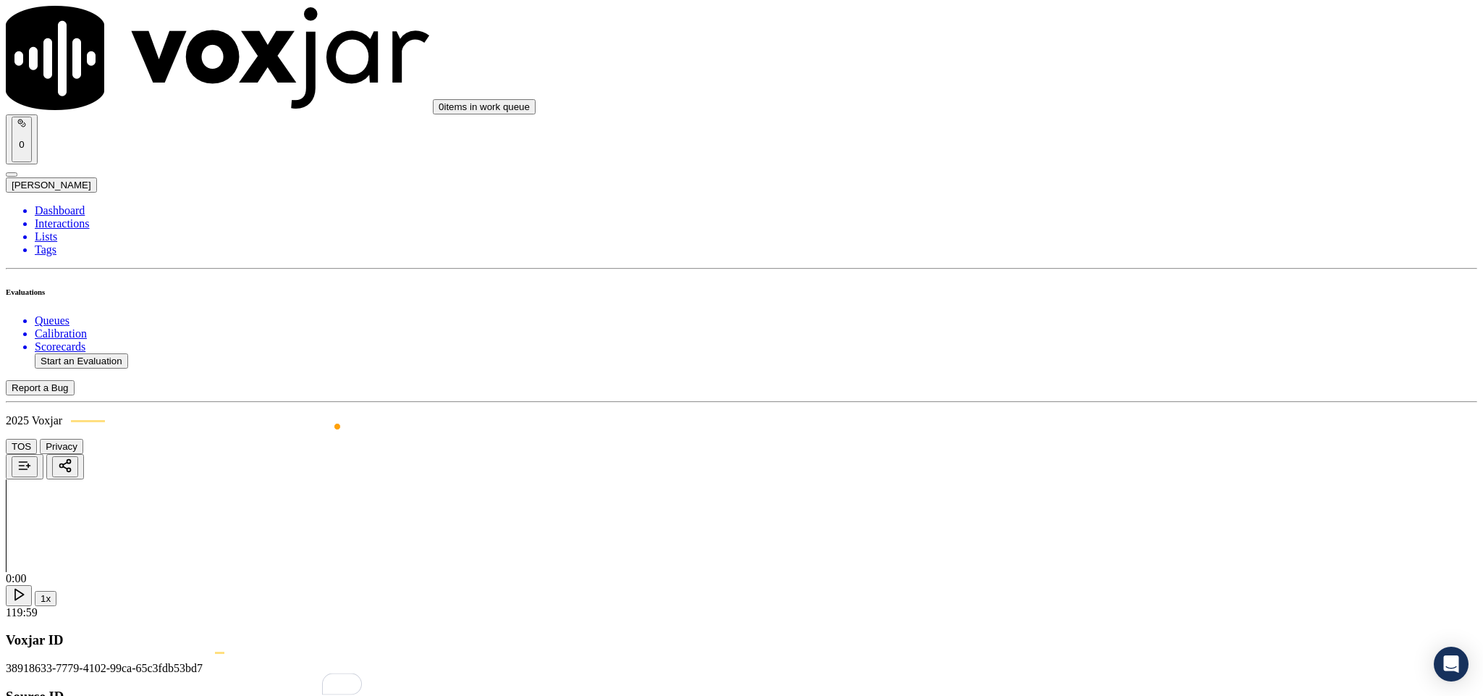
click at [1110, 284] on div "Yes" at bounding box center [1229, 279] width 339 height 13
click at [1105, 482] on div "No" at bounding box center [1229, 475] width 339 height 13
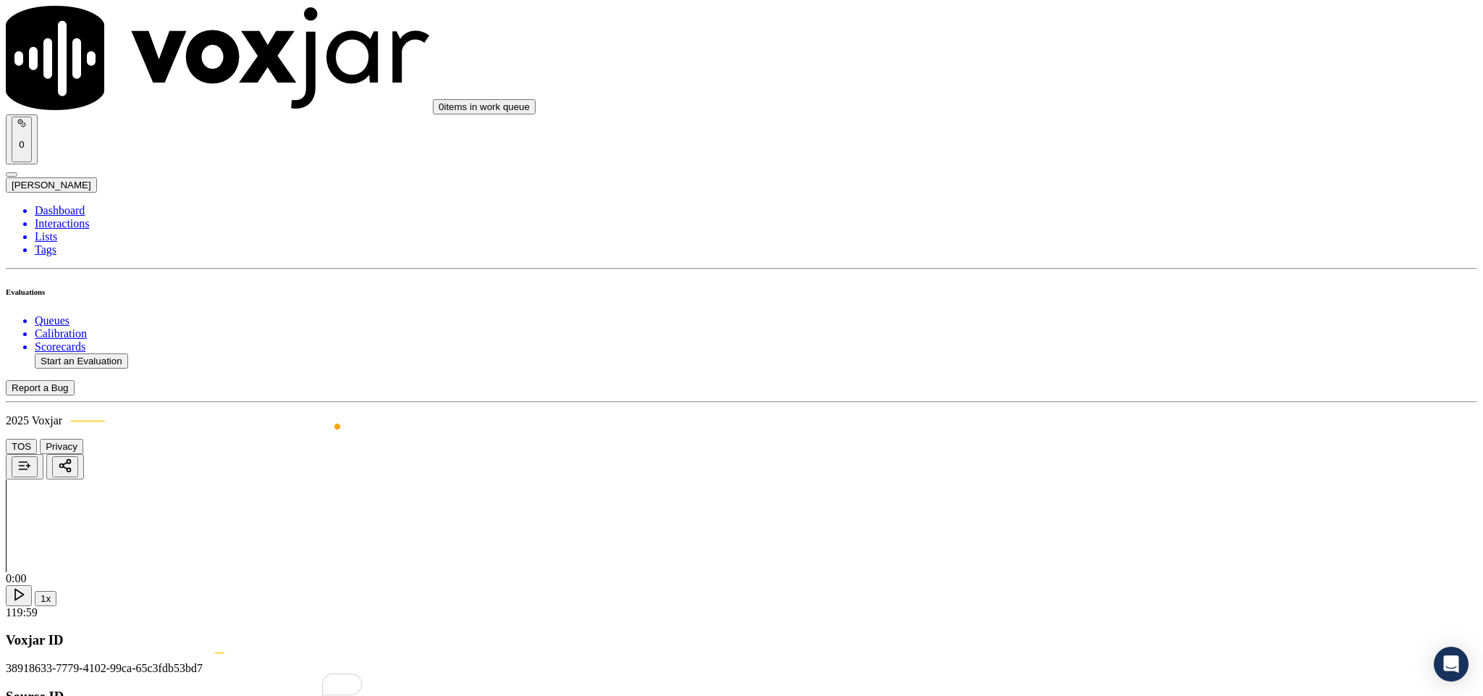
click at [1112, 418] on div "Yes" at bounding box center [1229, 411] width 339 height 13
click at [1107, 366] on div "Yes" at bounding box center [1229, 359] width 339 height 13
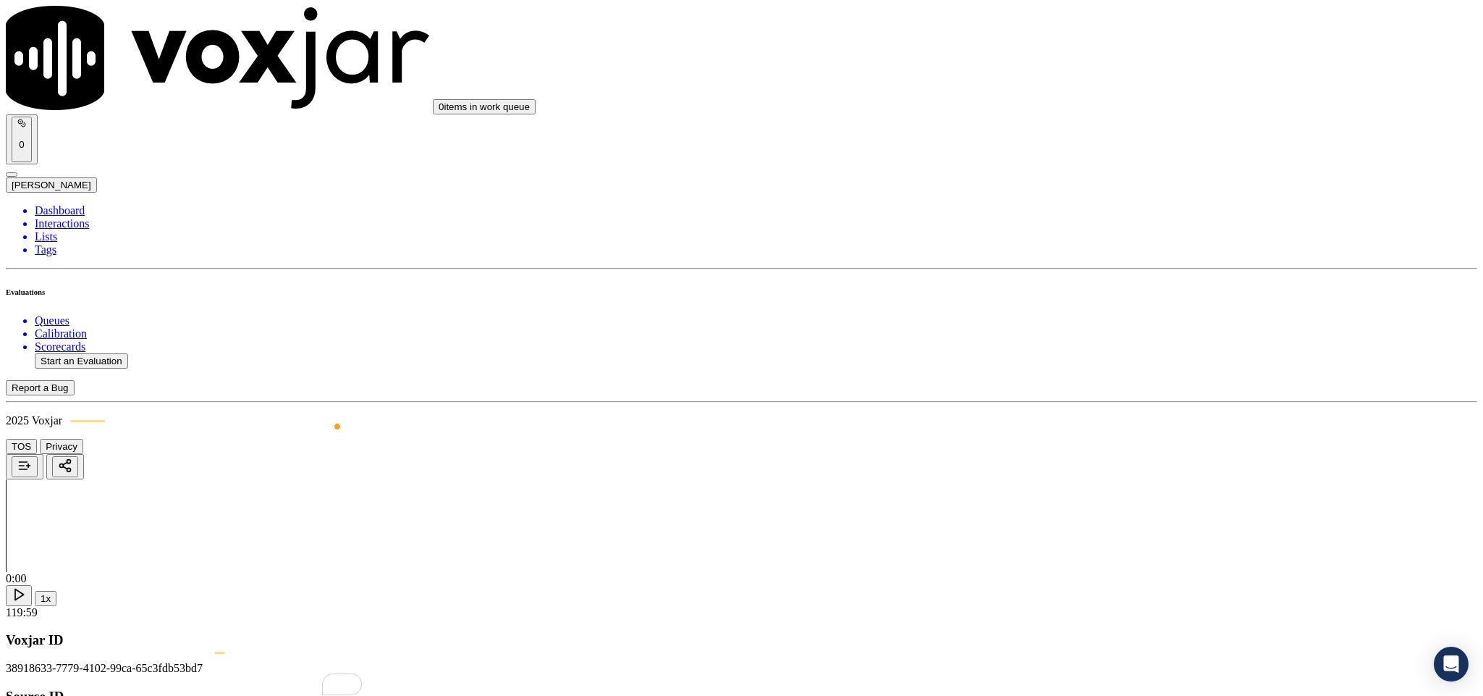
scroll to position [2497, 0]
click at [1112, 328] on div "No" at bounding box center [1229, 321] width 339 height 13
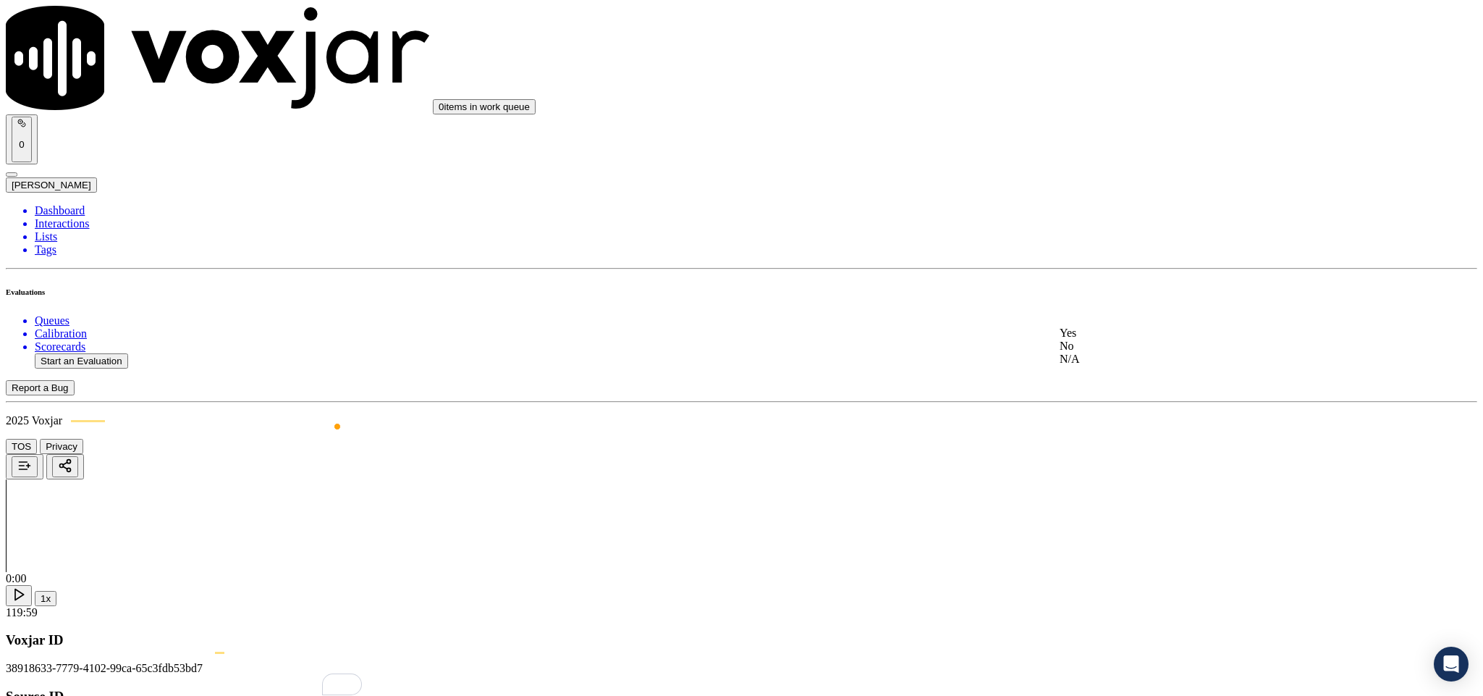
click at [1108, 335] on div "Yes" at bounding box center [1229, 332] width 339 height 13
drag, startPoint x: 1106, startPoint y: 243, endPoint x: 1107, endPoint y: 253, distance: 9.5
click at [1099, 301] on div "No" at bounding box center [1229, 294] width 339 height 13
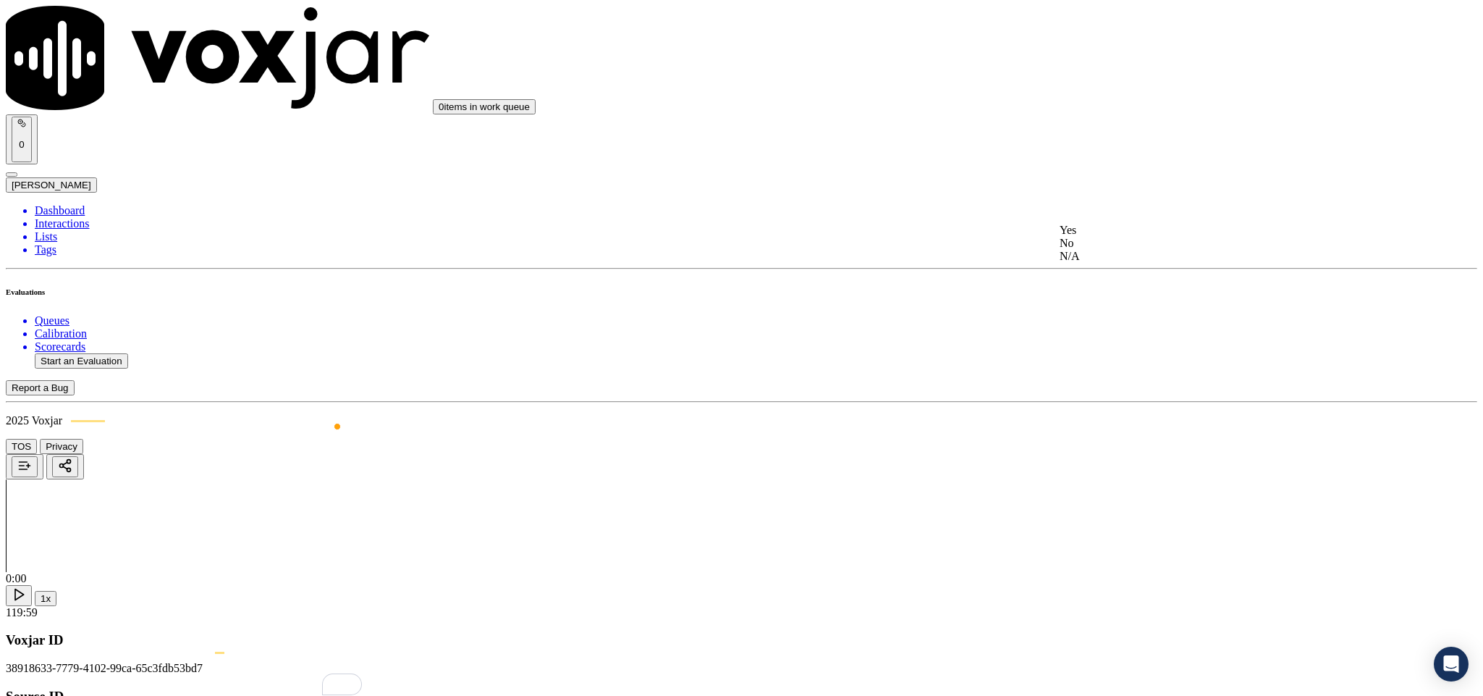
click at [1093, 250] on div "No" at bounding box center [1229, 243] width 339 height 13
click at [1107, 211] on div "N/A" at bounding box center [1229, 204] width 339 height 13
drag, startPoint x: 1106, startPoint y: 413, endPoint x: 1112, endPoint y: 346, distance: 66.8
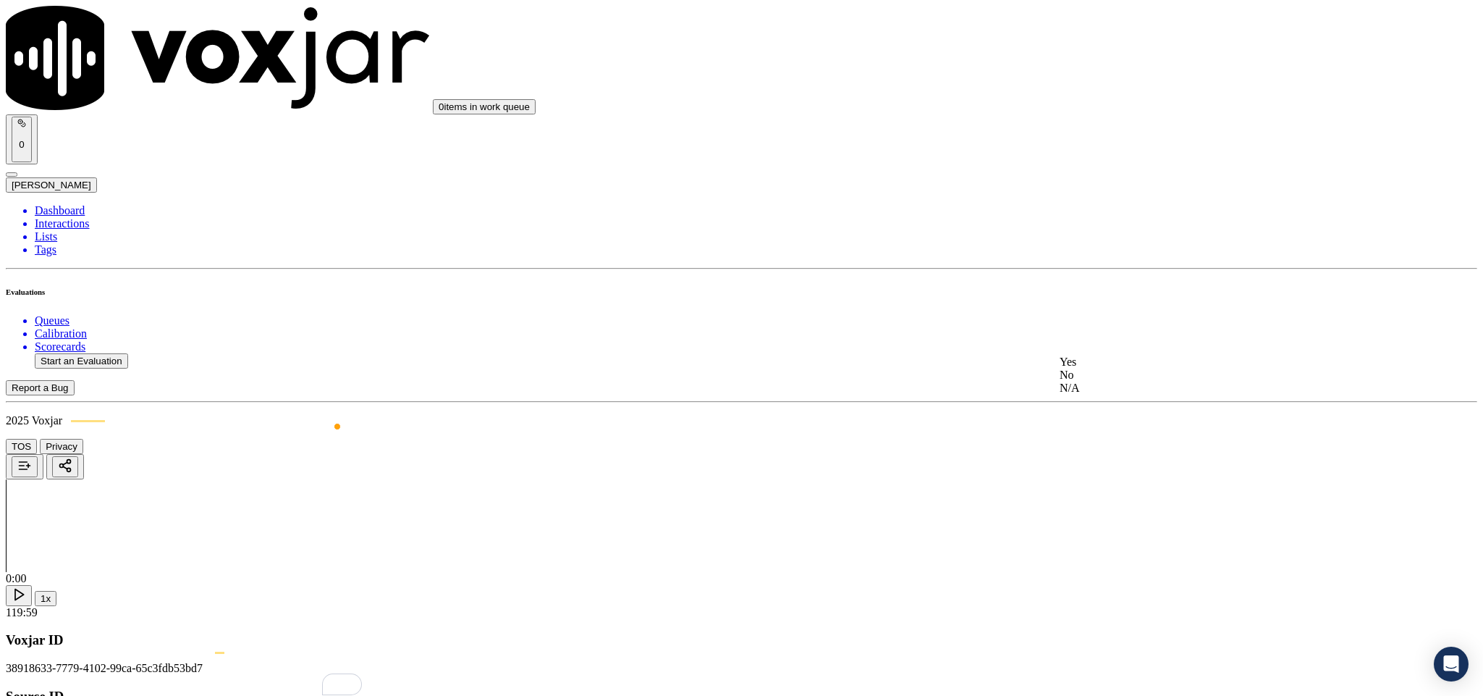
click at [1106, 394] on div "N/A" at bounding box center [1229, 387] width 339 height 13
click at [1106, 373] on div "No" at bounding box center [1229, 366] width 339 height 13
click at [1099, 539] on div "No" at bounding box center [1229, 532] width 339 height 13
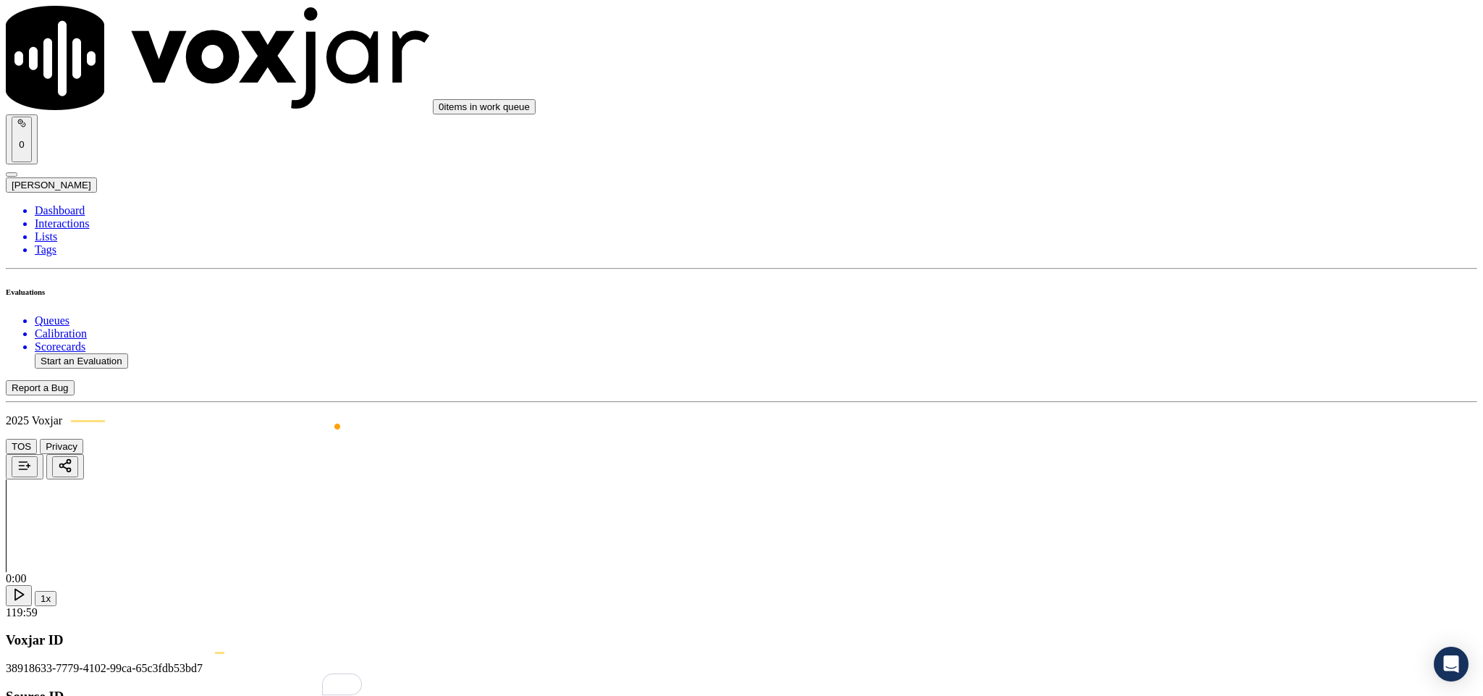
click at [89, 380] on div at bounding box center [741, 380] width 1471 height 0
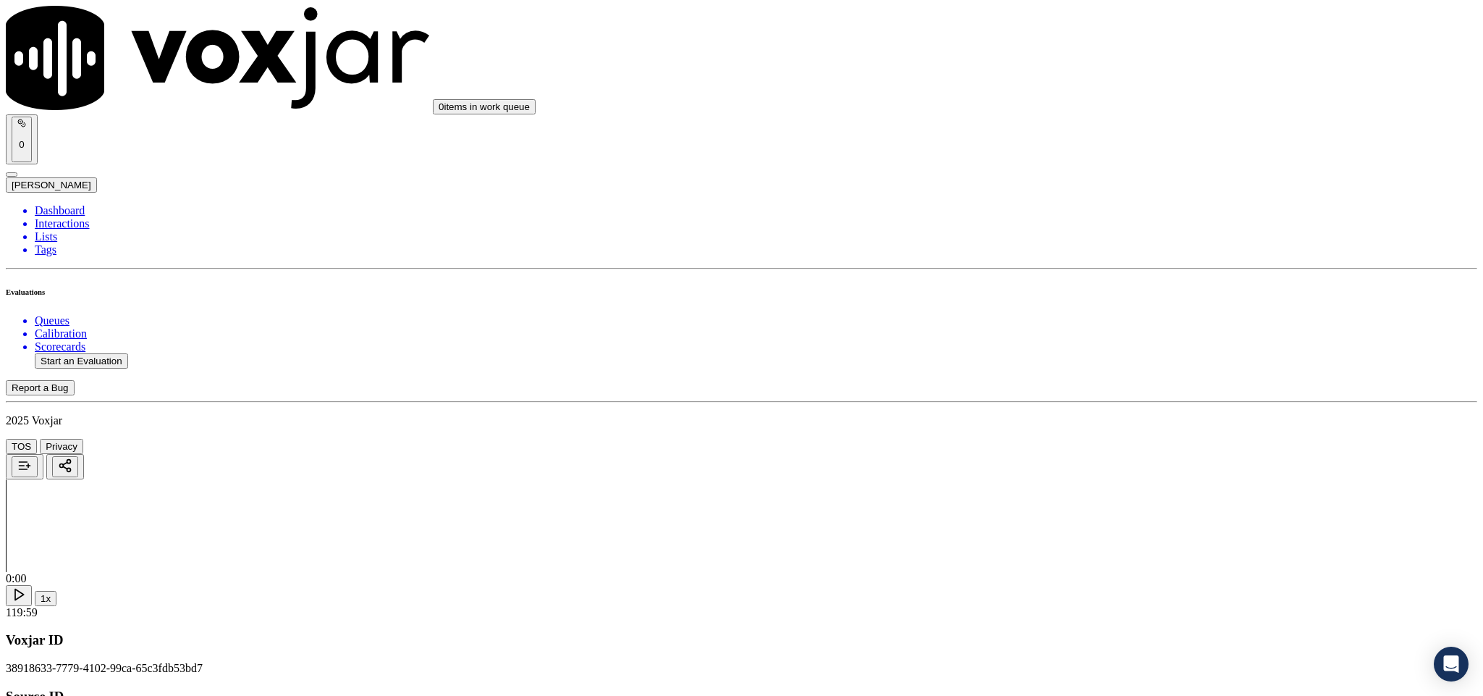
click at [57, 204] on li "Dashboard" at bounding box center [756, 210] width 1443 height 13
click at [109, 353] on button "Start an Evaluation" at bounding box center [81, 360] width 93 height 15
drag, startPoint x: 619, startPoint y: 303, endPoint x: 743, endPoint y: 302, distance: 124.5
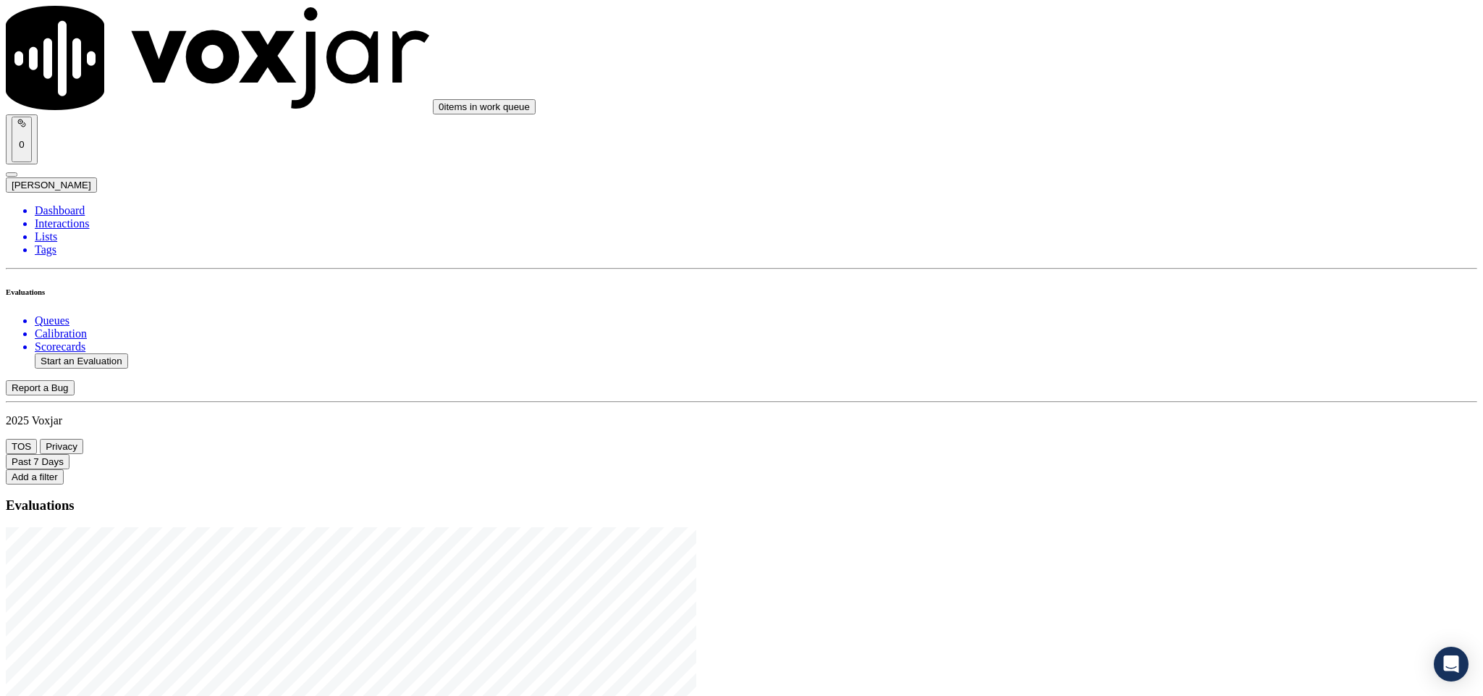
type input "20250821-132920_6107329892-C1"
type input "2025-08-21T18:01"
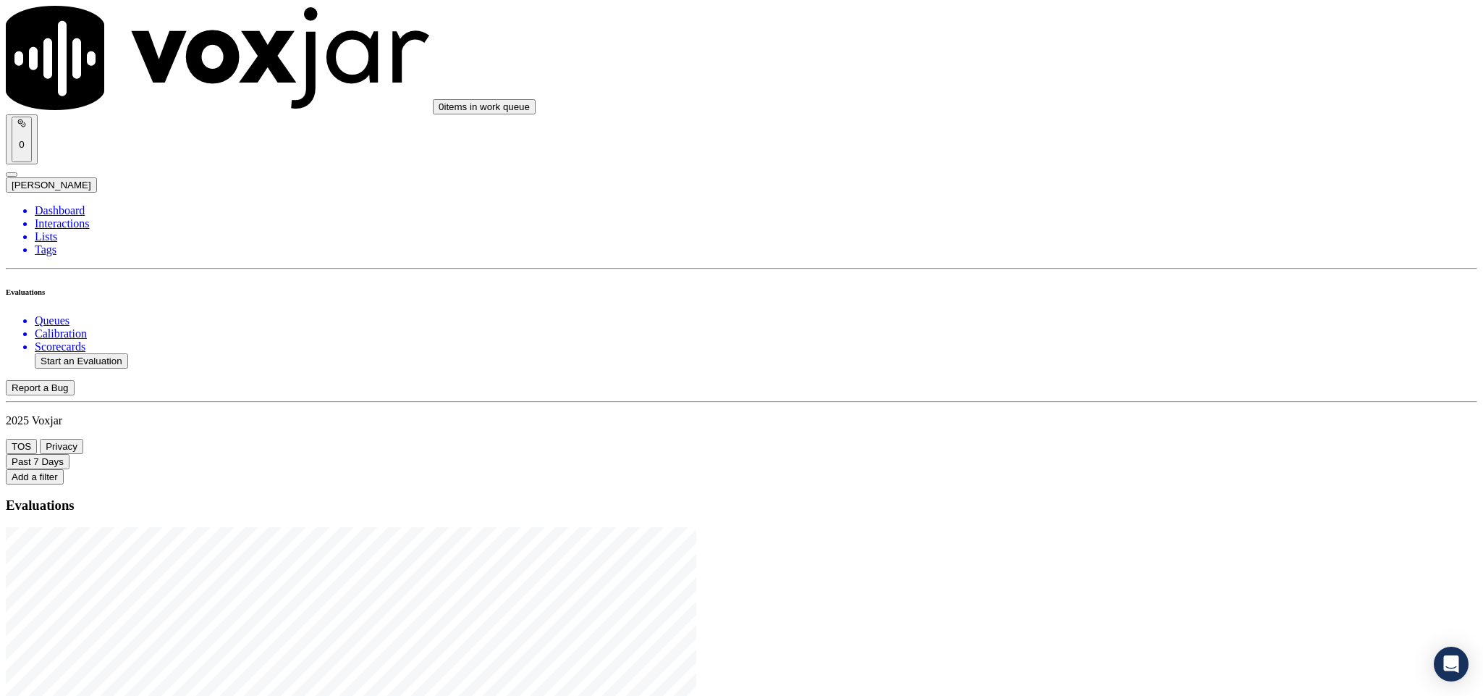
type input "jame"
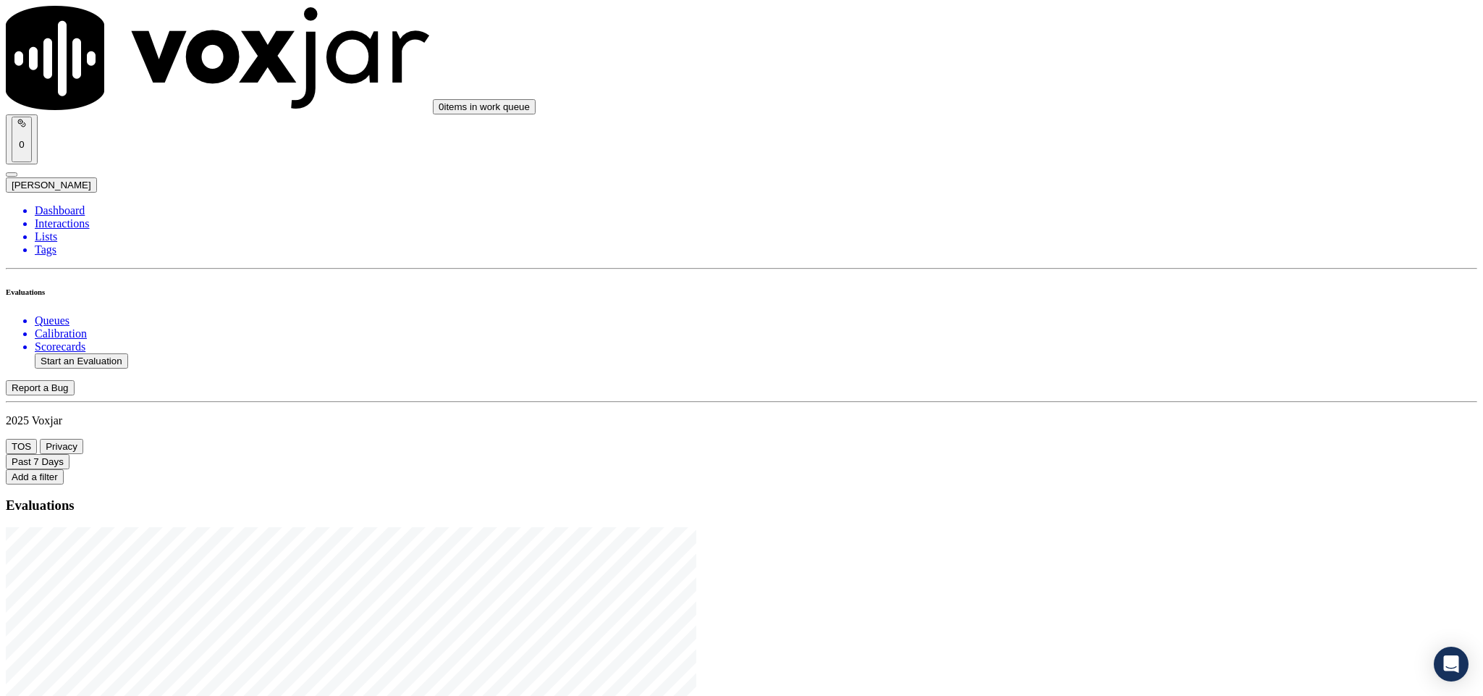
drag, startPoint x: 663, startPoint y: 195, endPoint x: 445, endPoint y: 233, distance: 221.1
type input "I"
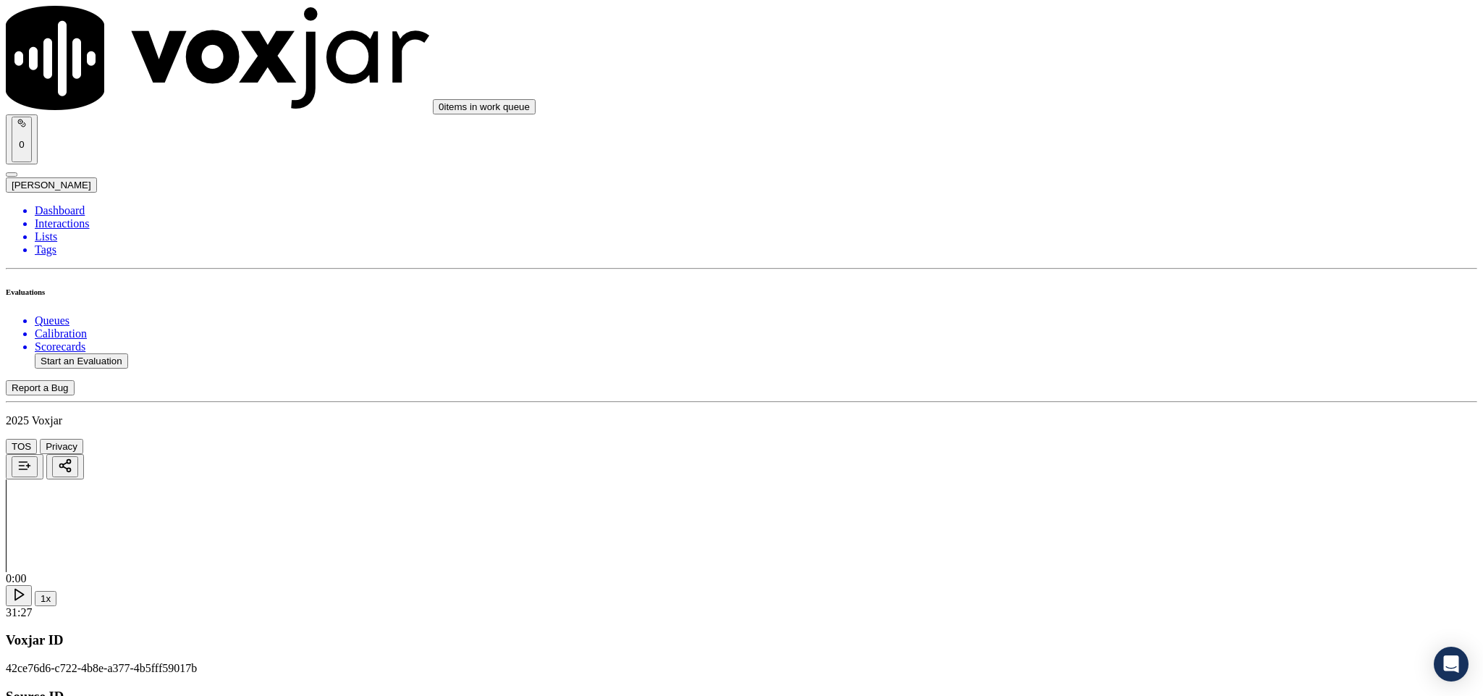
type input "BENDU MASSAQUOI"
click at [449, 157] on input "Add a New Customer" at bounding box center [385, 149] width 128 height 15
paste input "6107329892"
type input "6107329892"
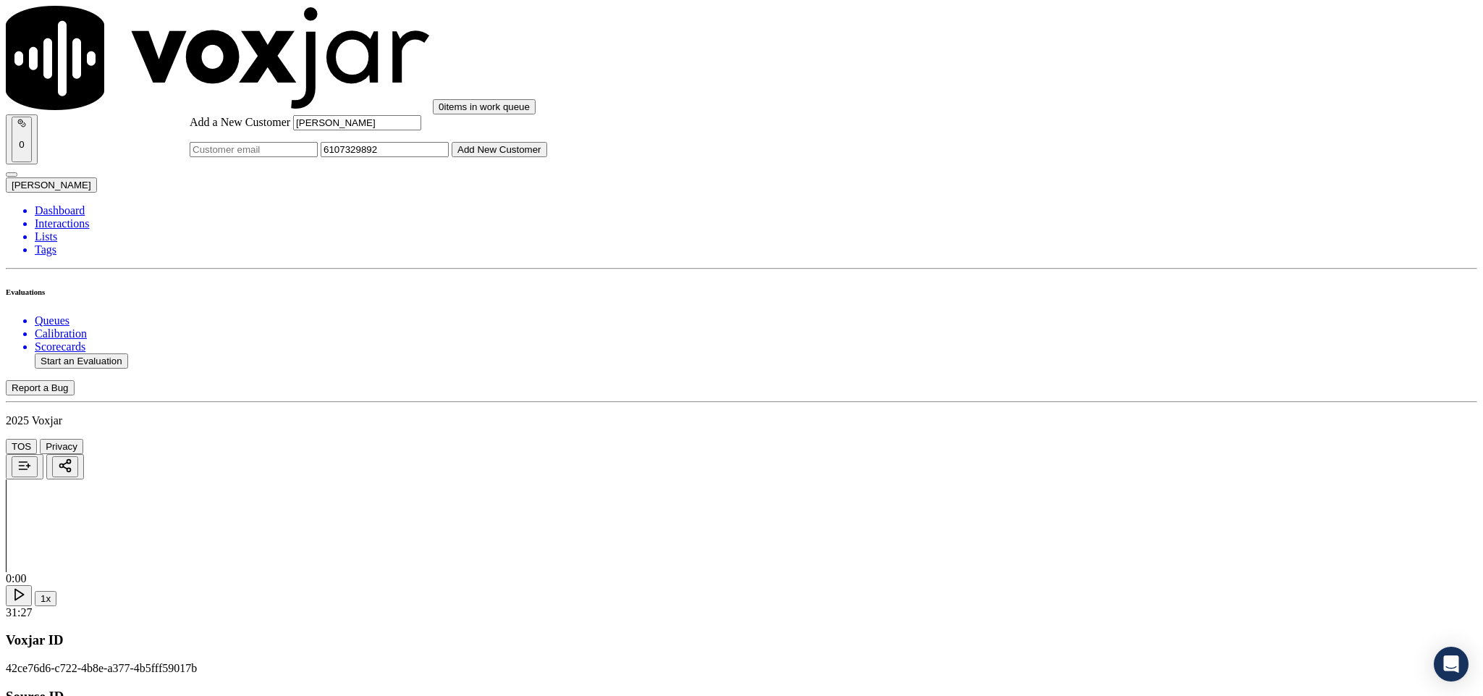
click at [547, 157] on button "Add New Customer" at bounding box center [500, 149] width 96 height 15
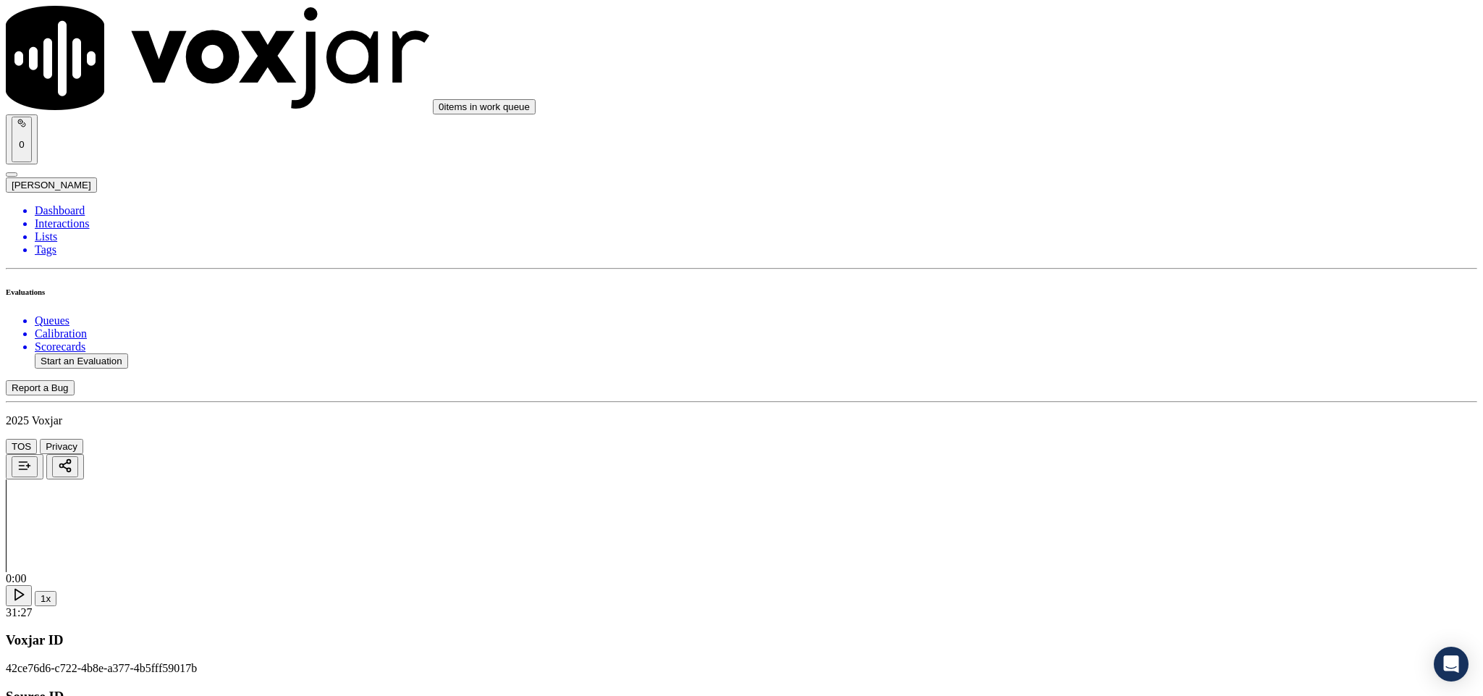
click at [1139, 269] on div "Yes" at bounding box center [1229, 264] width 339 height 13
drag, startPoint x: 1134, startPoint y: 418, endPoint x: 1129, endPoint y: 428, distance: 12.0
click at [1130, 431] on div "Yes" at bounding box center [1229, 429] width 339 height 13
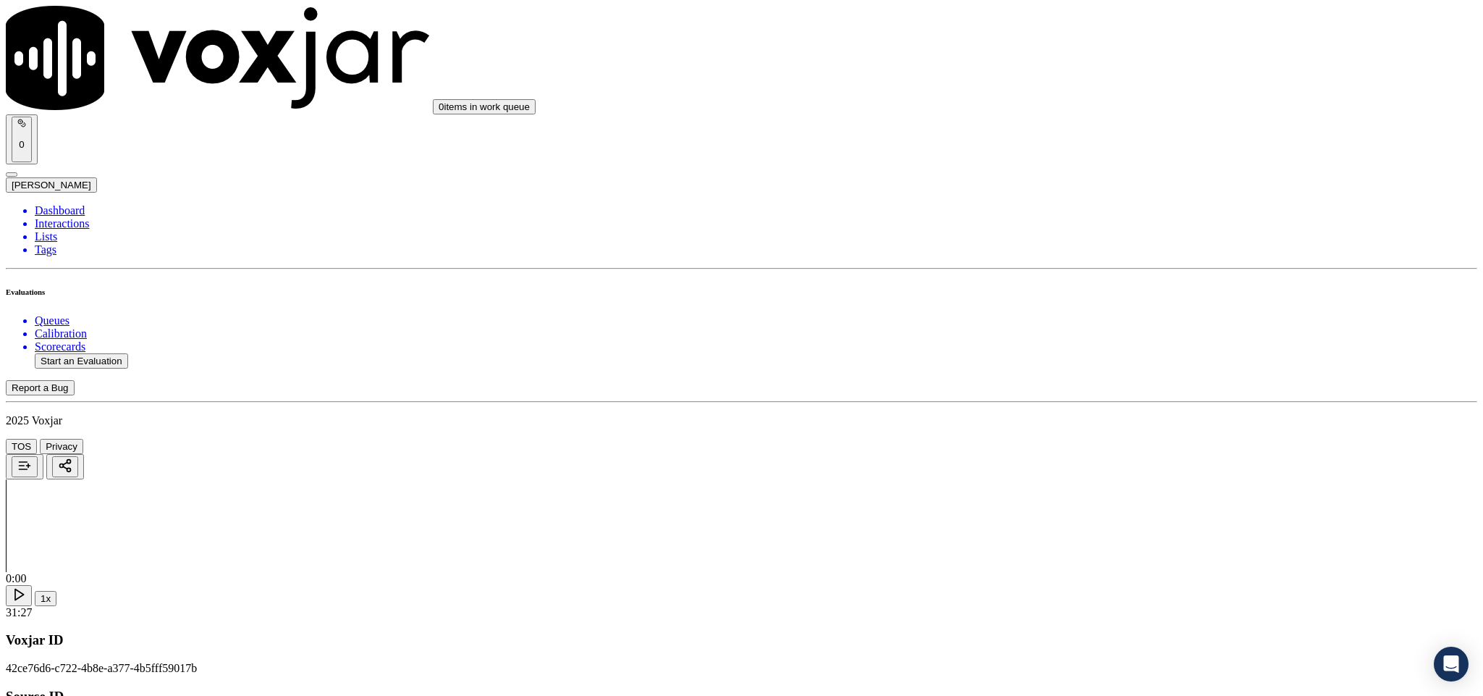
scroll to position [217, 0]
click at [1112, 400] on div "Yes" at bounding box center [1229, 395] width 339 height 13
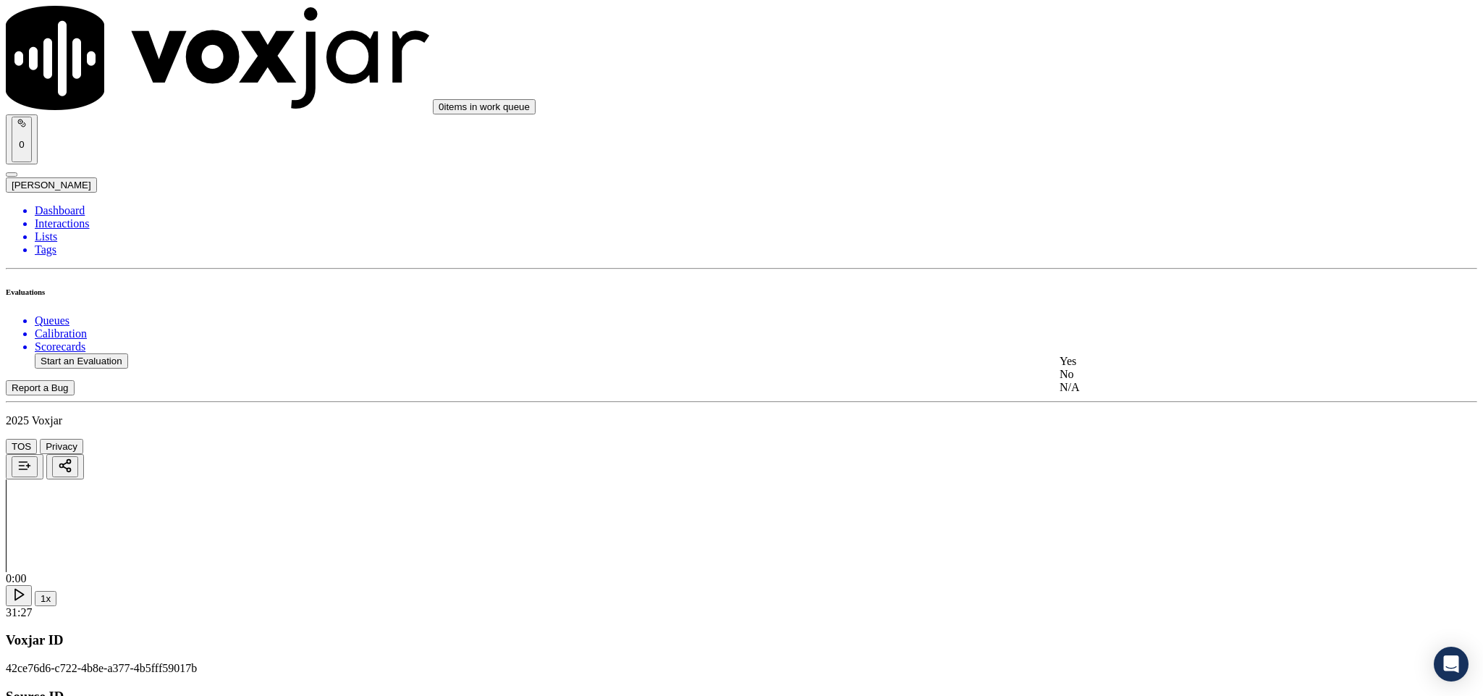
click at [1118, 394] on div "N/A" at bounding box center [1229, 387] width 339 height 13
click at [1169, 539] on div "No" at bounding box center [1229, 532] width 339 height 13
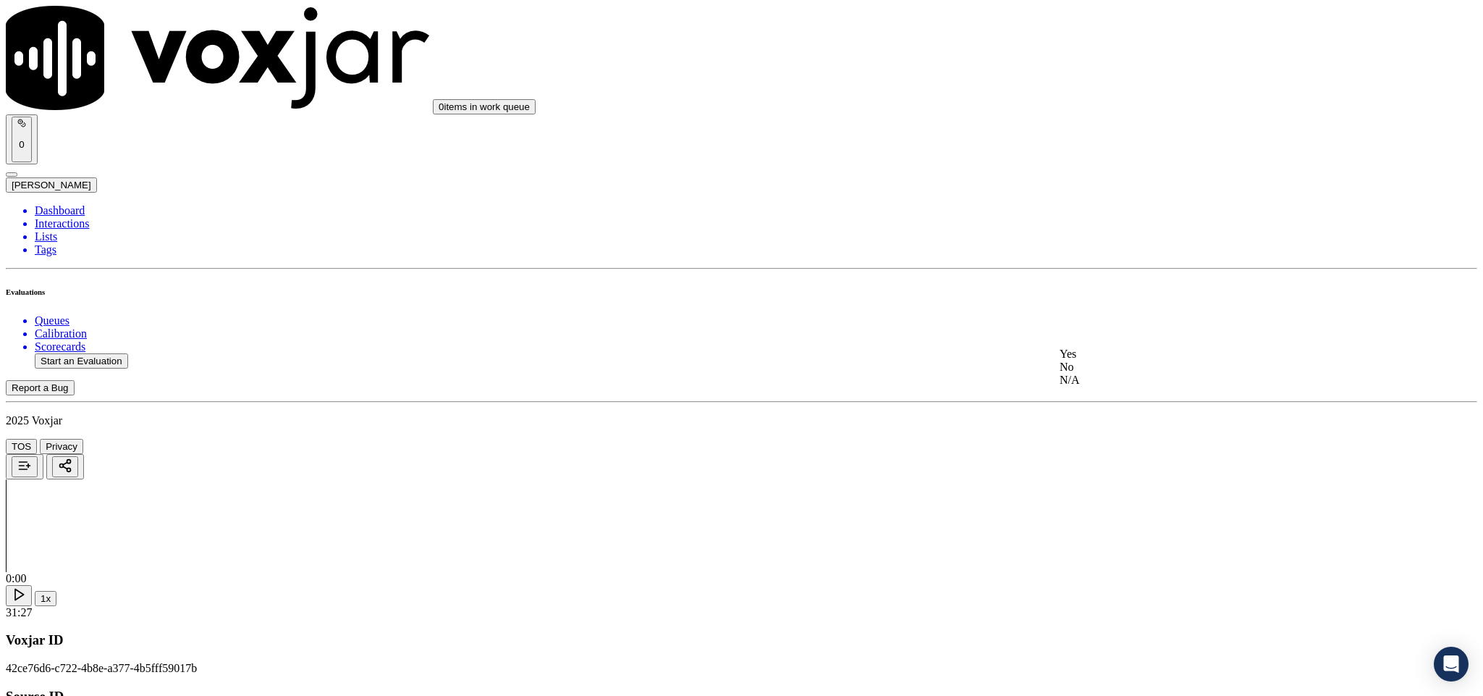
click at [1125, 354] on div "Yes" at bounding box center [1229, 353] width 339 height 13
click at [1095, 421] on div "N/A" at bounding box center [1229, 414] width 339 height 13
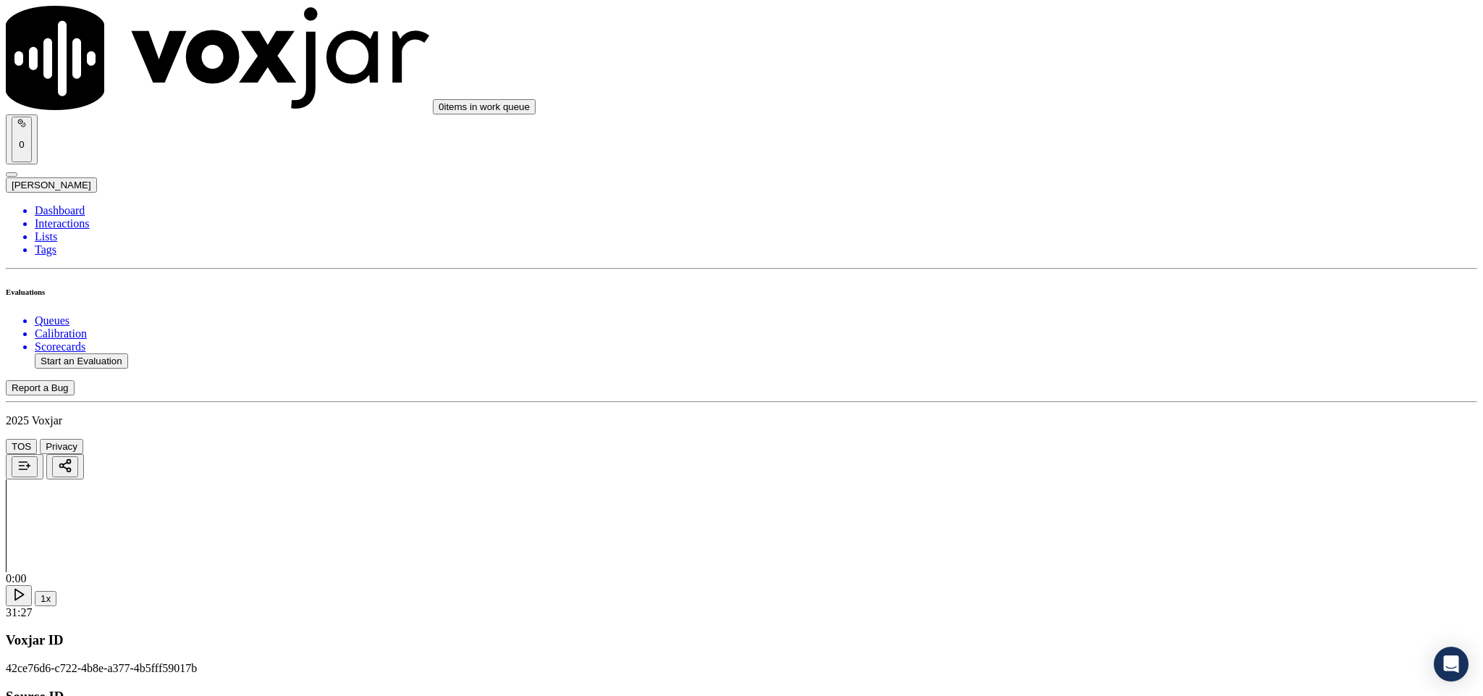
click at [1118, 580] on div "Yes" at bounding box center [1229, 576] width 339 height 13
click at [1143, 289] on div "Yes" at bounding box center [1229, 282] width 339 height 13
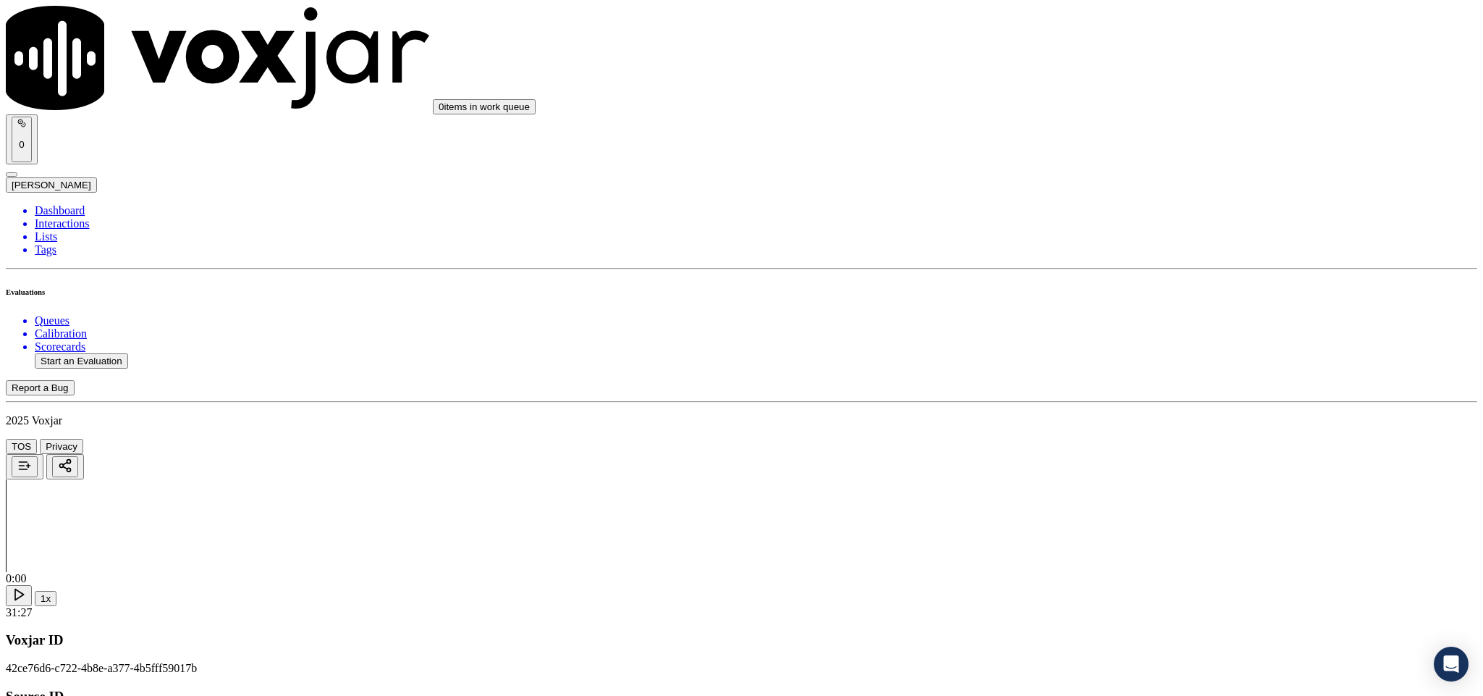
scroll to position [1411, 0]
click at [1125, 226] on div "N/A" at bounding box center [1229, 219] width 339 height 13
click at [1107, 392] on div "N/A" at bounding box center [1229, 385] width 339 height 13
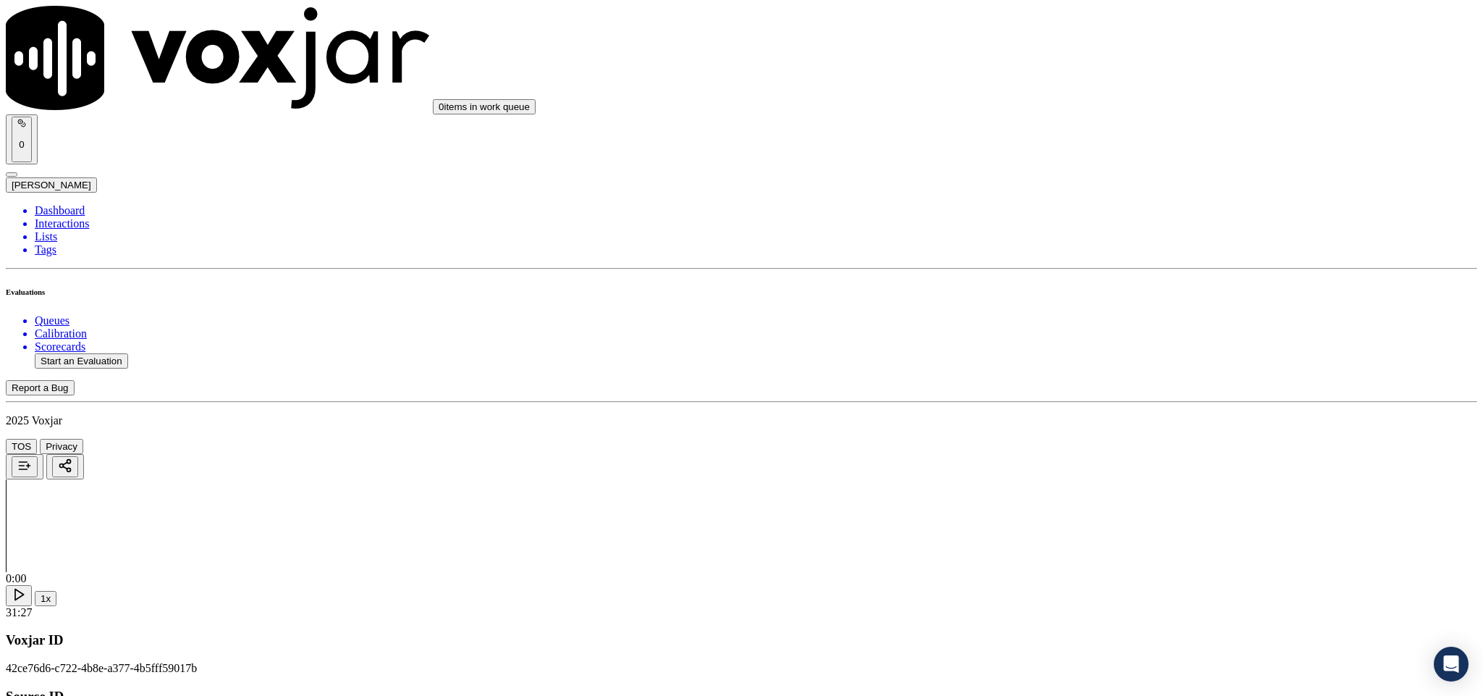
scroll to position [1629, 0]
click at [1110, 339] on div "Yes" at bounding box center [1229, 341] width 339 height 13
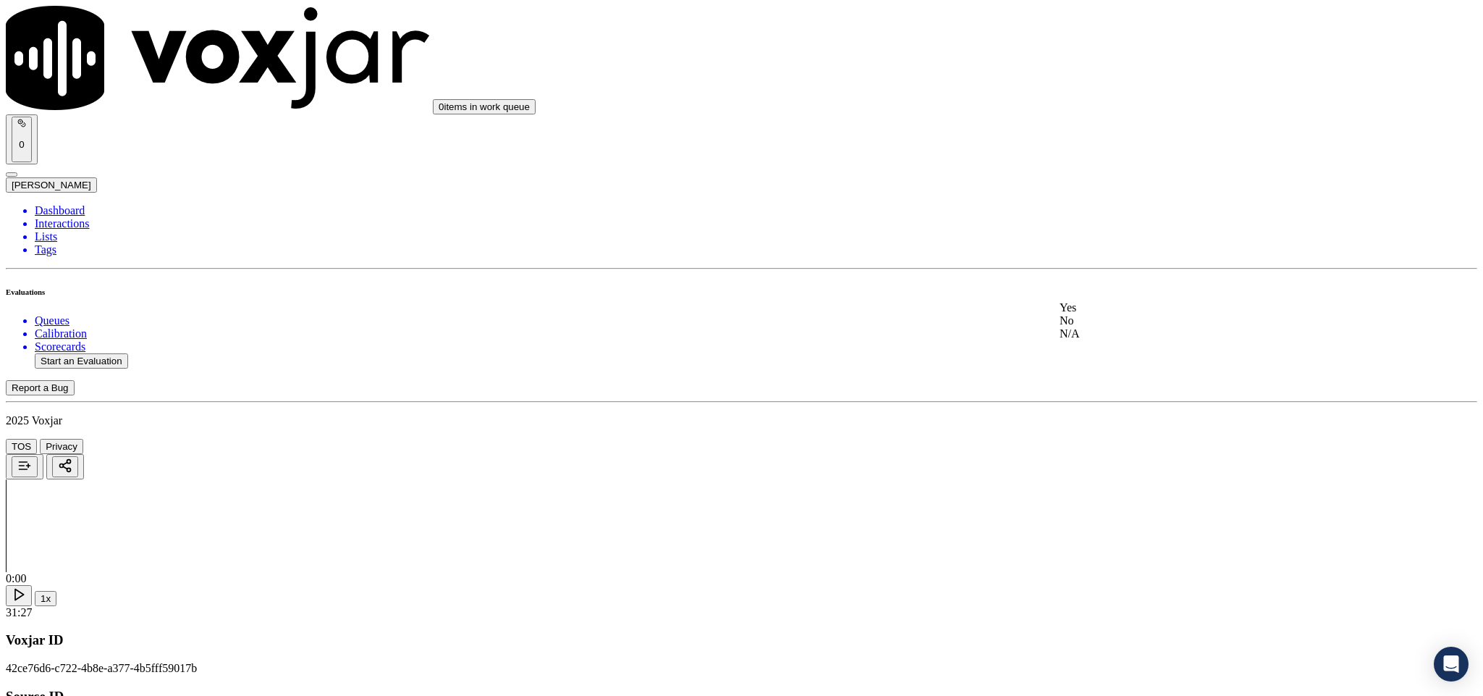
click at [1116, 327] on div "No" at bounding box center [1229, 320] width 339 height 13
click at [1127, 257] on div "Yes" at bounding box center [1229, 256] width 339 height 13
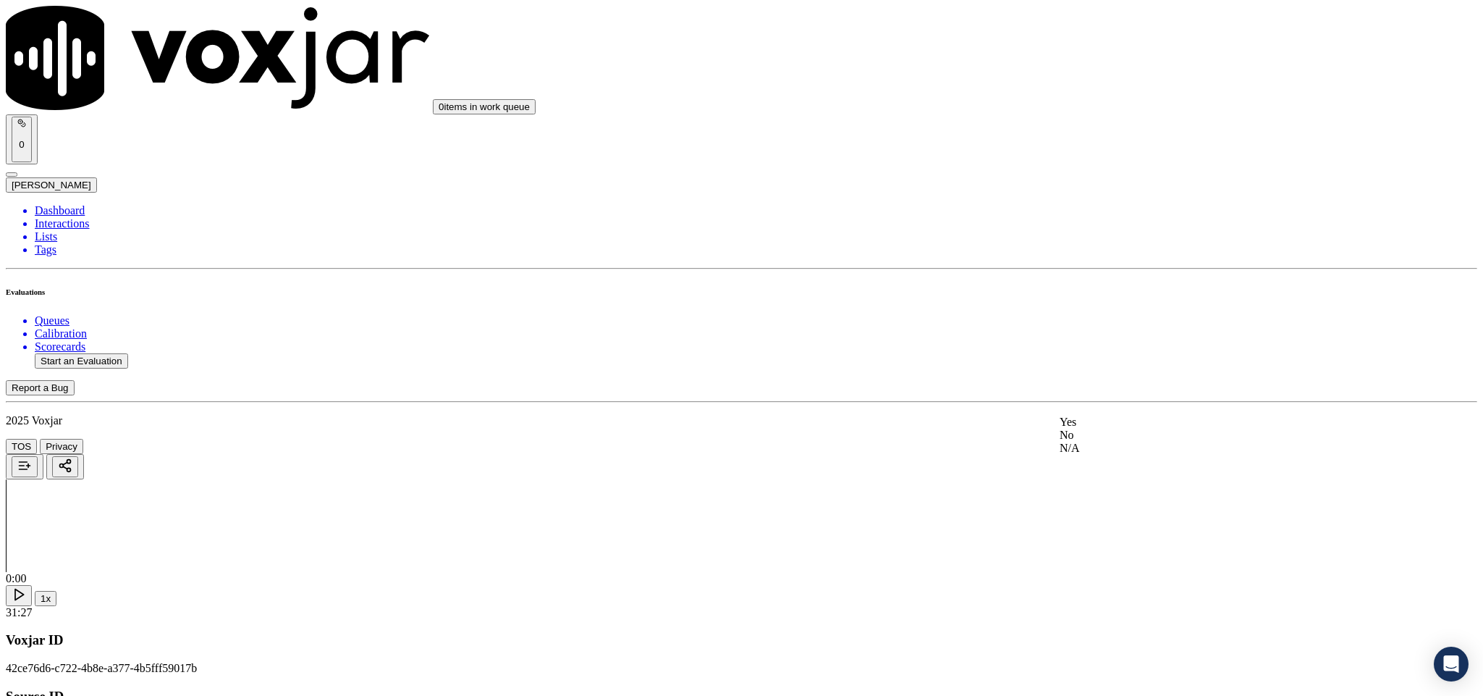
click at [1115, 428] on div "Yes" at bounding box center [1229, 421] width 339 height 13
click at [1116, 390] on div "No" at bounding box center [1229, 383] width 339 height 13
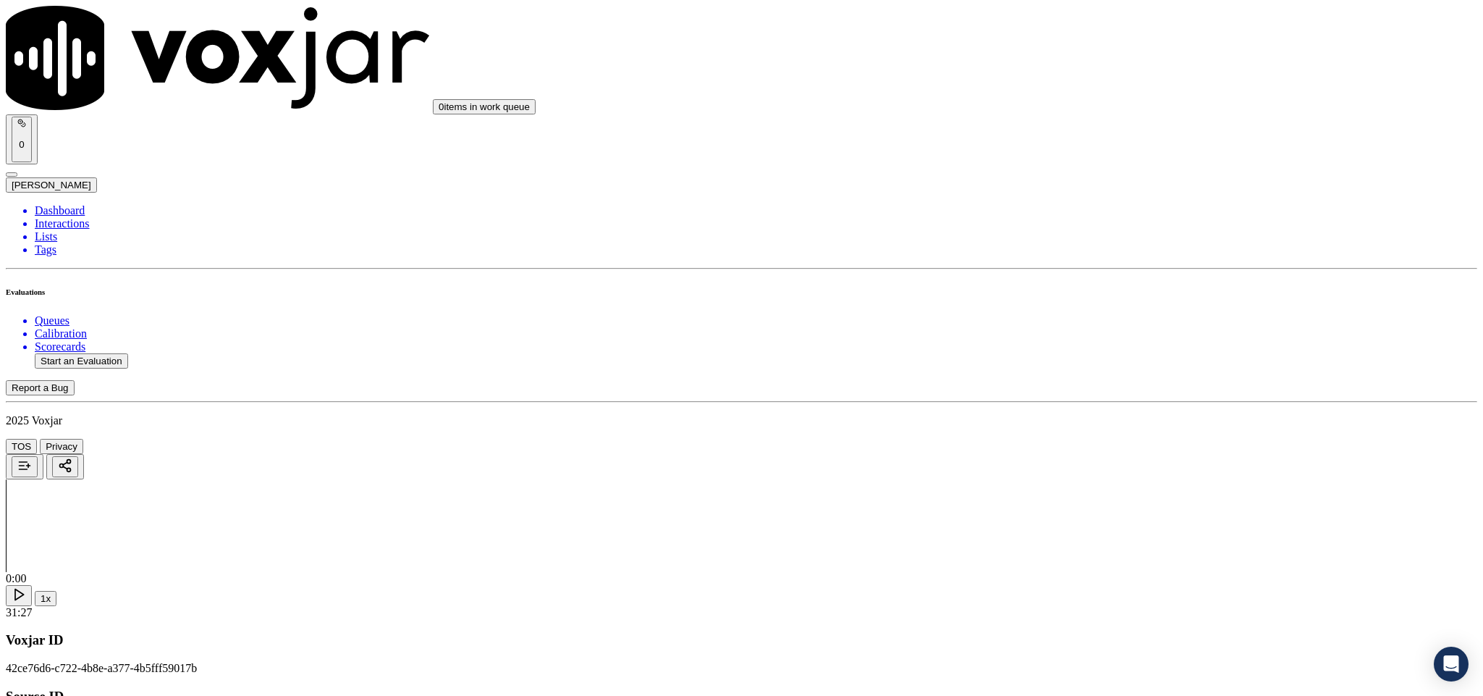
click at [1110, 255] on div "No" at bounding box center [1229, 248] width 339 height 13
click at [1097, 203] on div "No" at bounding box center [1229, 196] width 339 height 13
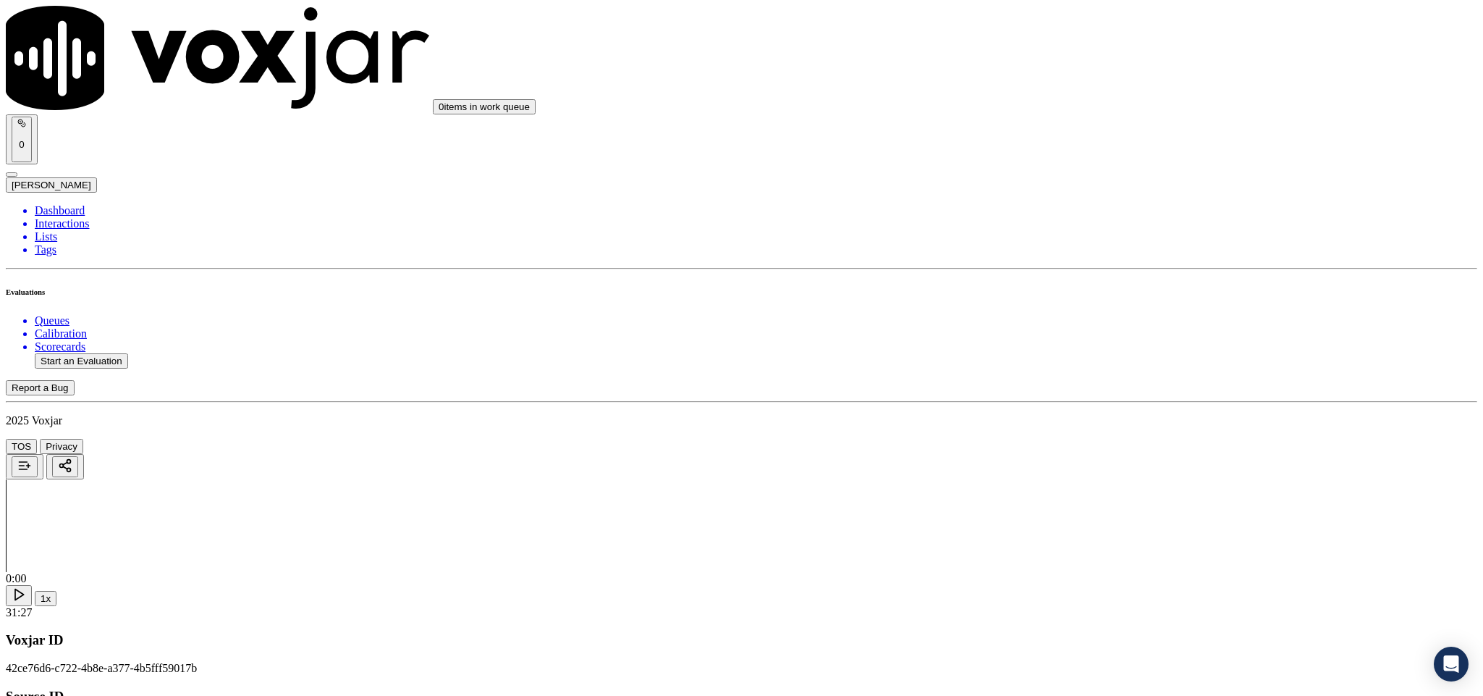
scroll to position [3401, 0]
paste textarea "Last Sales Date: 28-02-2025 / Supplier: WGL / Term : 365 / ETF : $10 per month …"
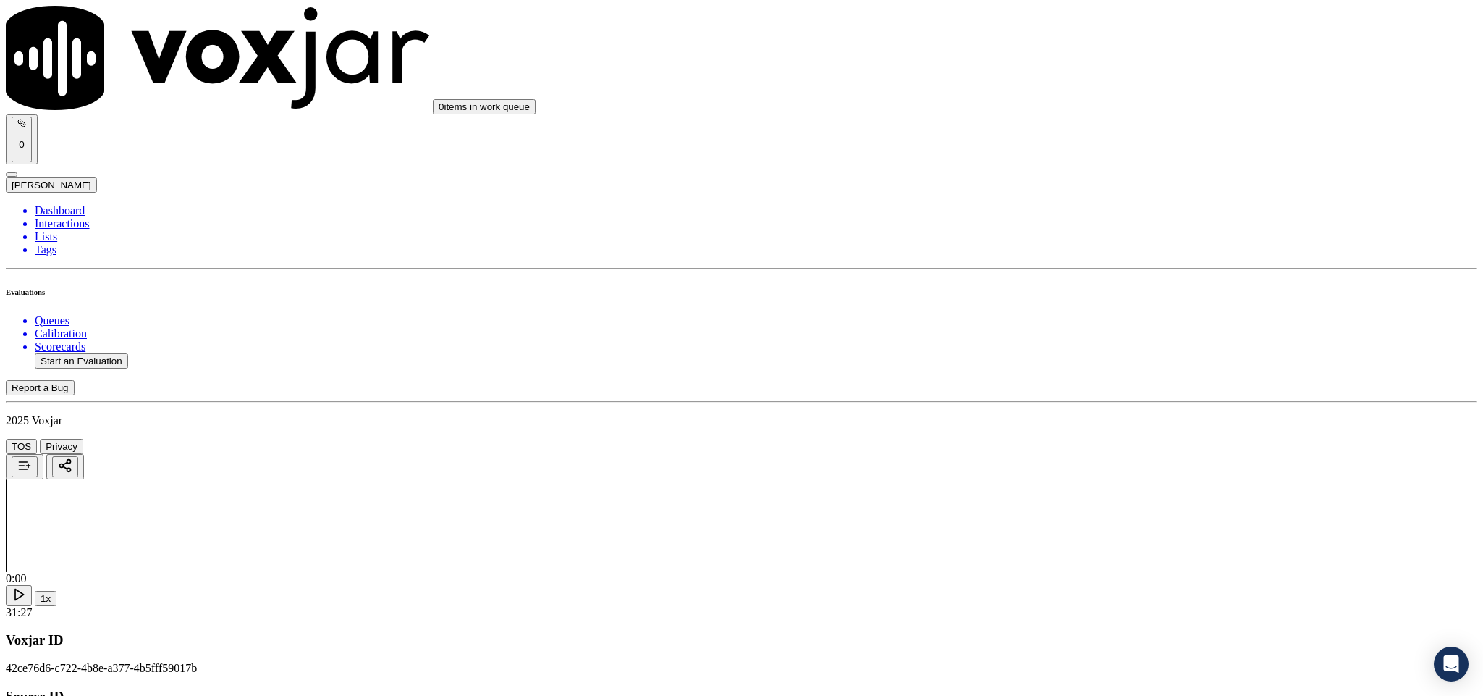
paste textarea "@0:39 James informed -the notice was regarding the update I do believe you reme…"
type textarea "Last Sales Date: 28-02-2025 / Supplier: WGL / Term : 365 / ETF : $10 per month …"
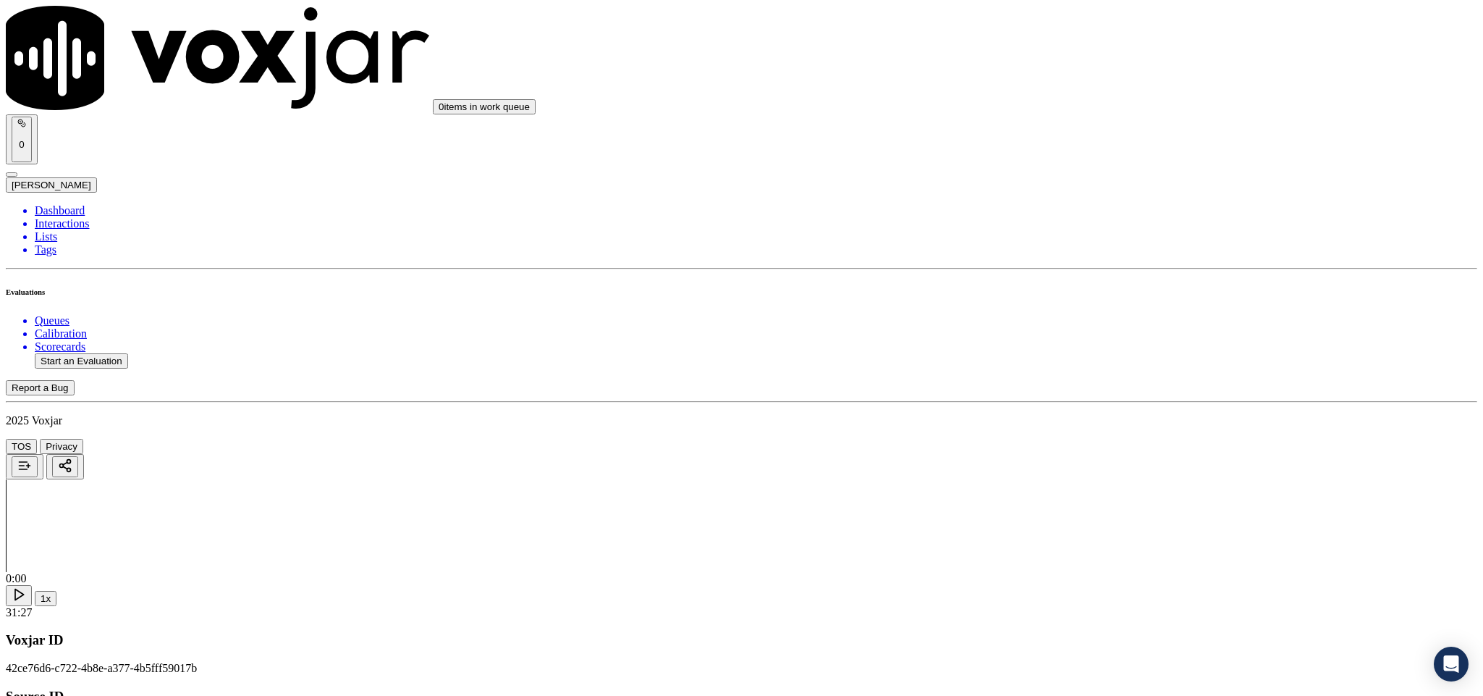
click at [1123, 498] on div "Yes" at bounding box center [1229, 491] width 337 height 13
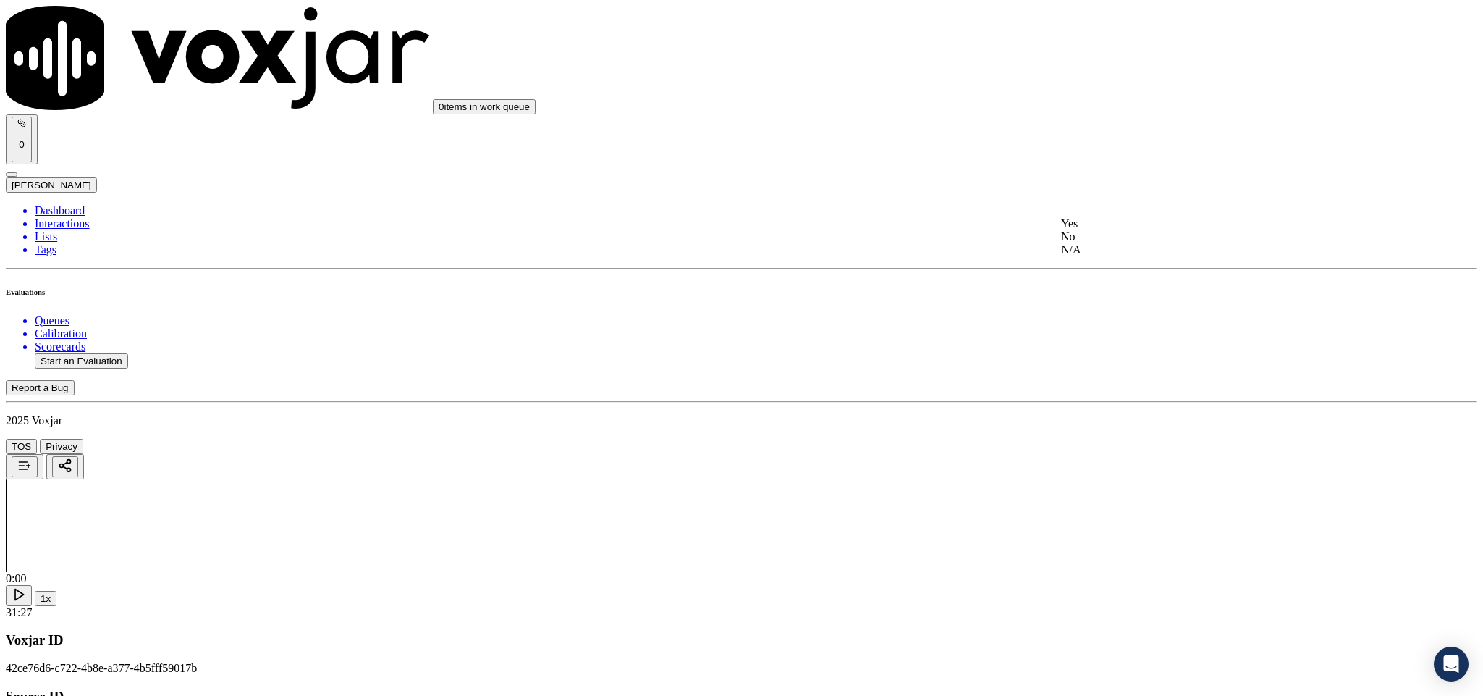
click at [1130, 243] on div "No" at bounding box center [1229, 236] width 337 height 13
click at [1119, 356] on div "Yes" at bounding box center [1229, 349] width 337 height 13
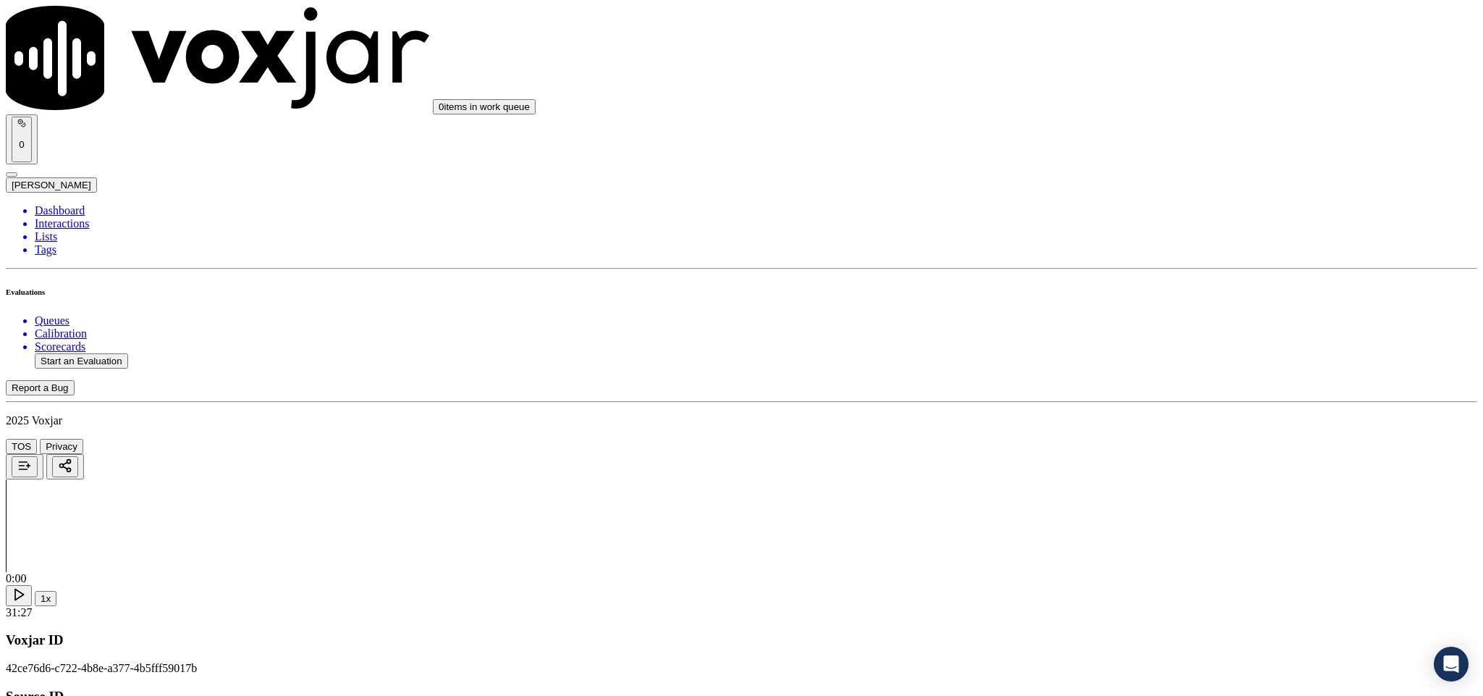
drag, startPoint x: 1099, startPoint y: 620, endPoint x: 921, endPoint y: 660, distance: 182.6
click at [55, 204] on li "Dashboard" at bounding box center [756, 210] width 1443 height 13
click at [111, 353] on button "Start an Evaluation" at bounding box center [81, 360] width 93 height 15
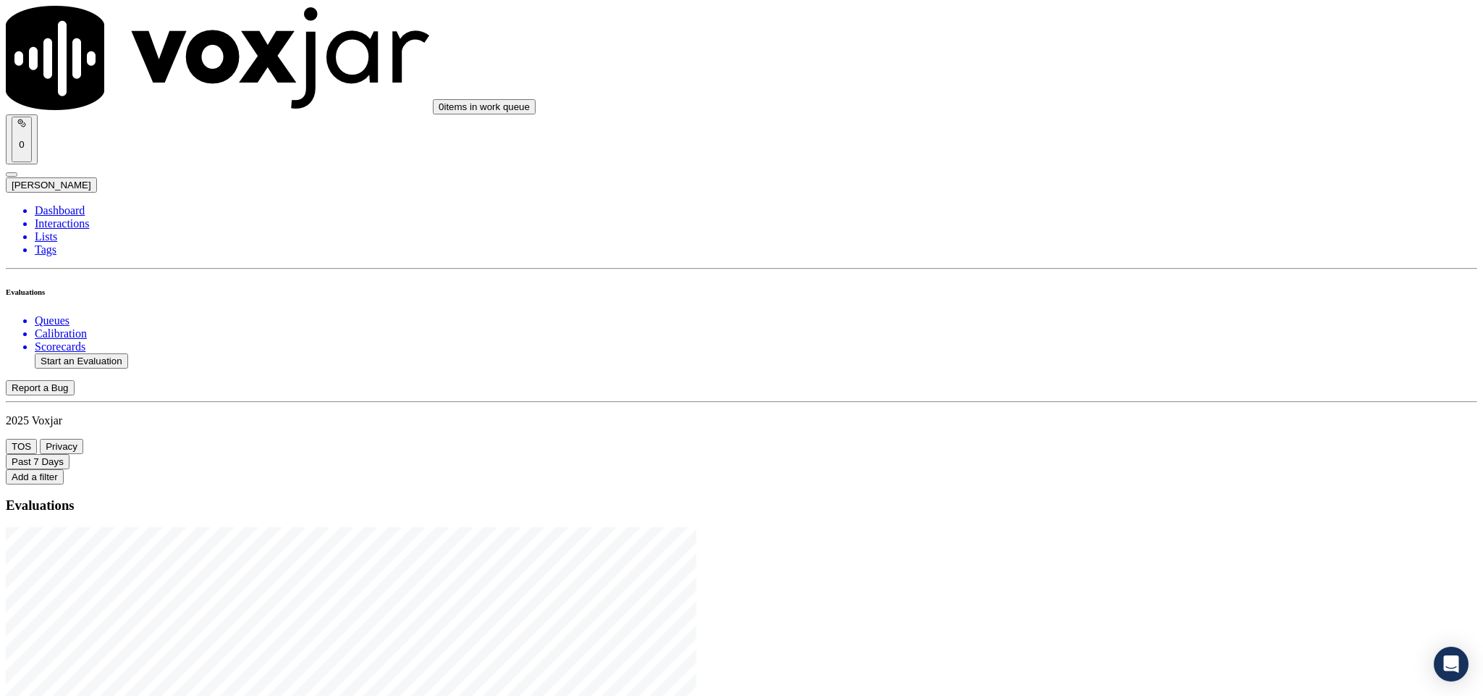
drag, startPoint x: 617, startPoint y: 305, endPoint x: 695, endPoint y: 300, distance: 77.6
type input "20250821-163557_2164028487-C1"
type input "2025-08-21T18:30"
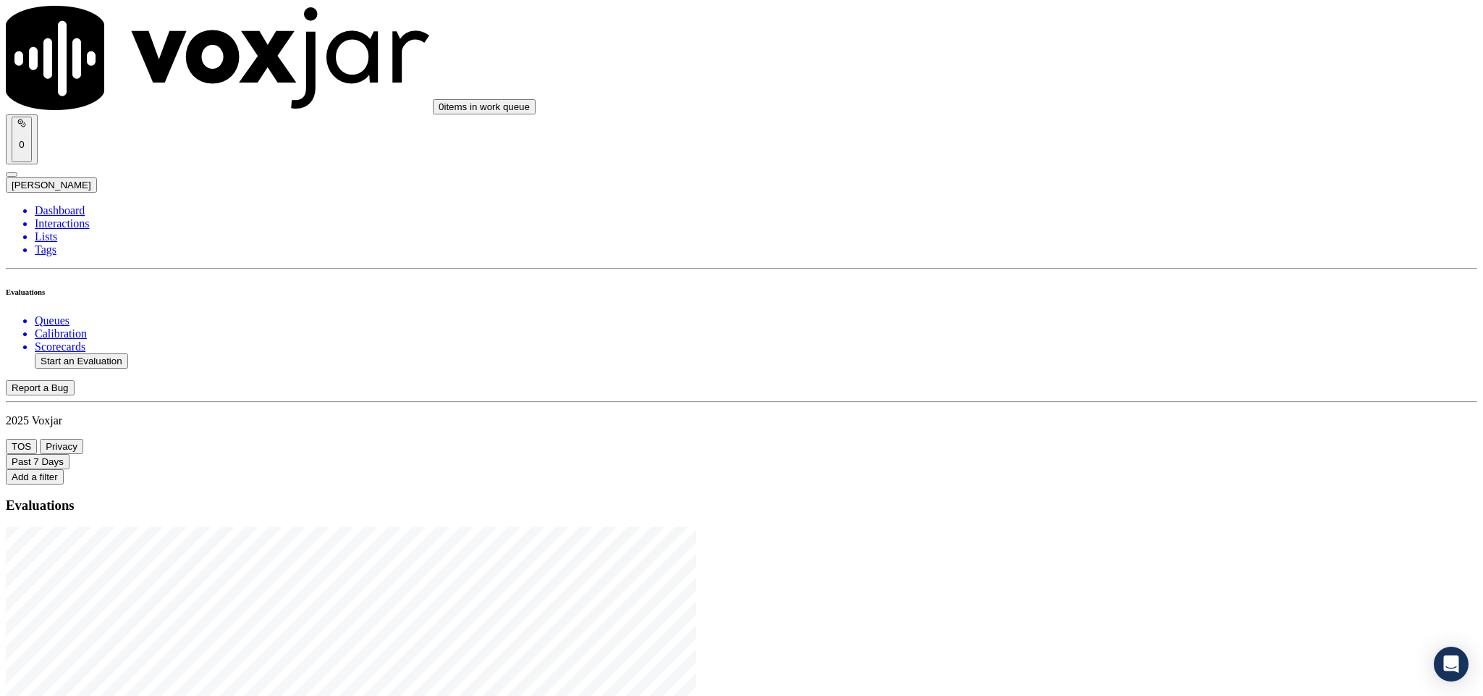
type input "Ann"
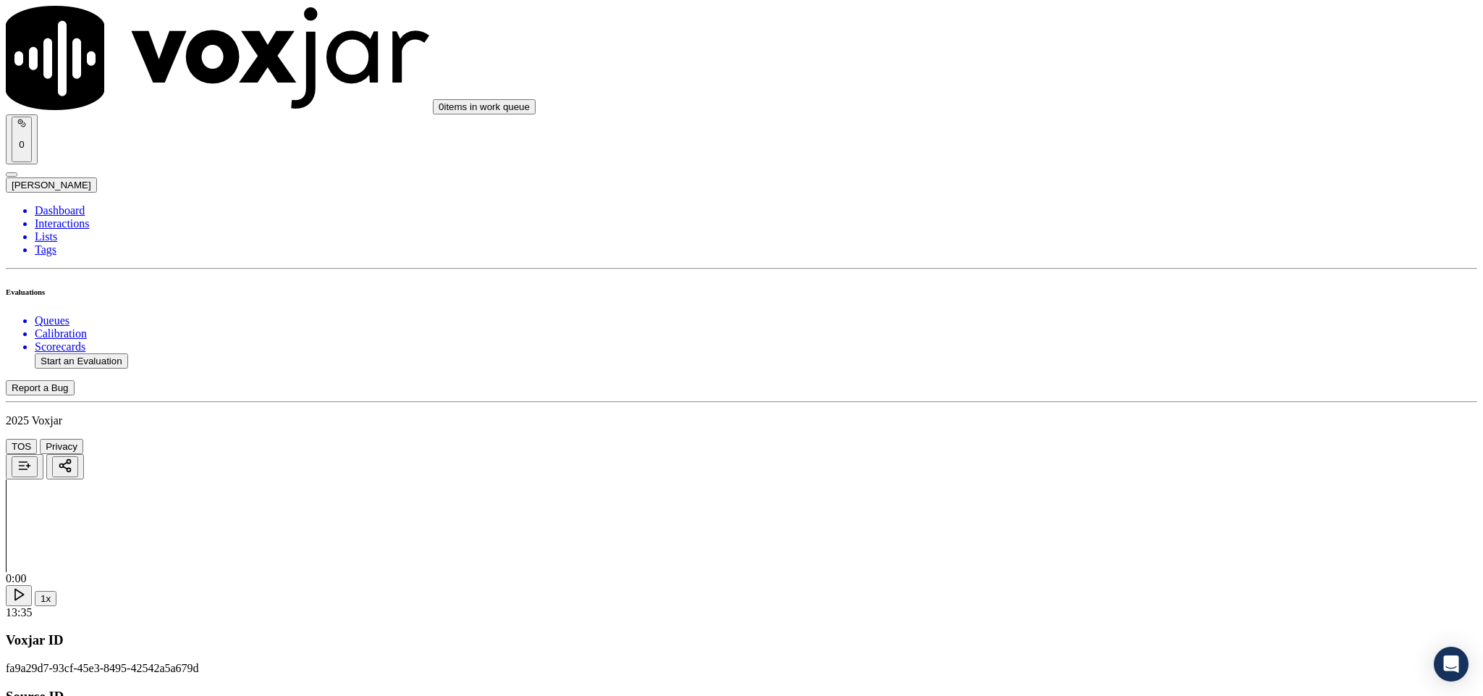
type input "LAVERNE COLEMAN"
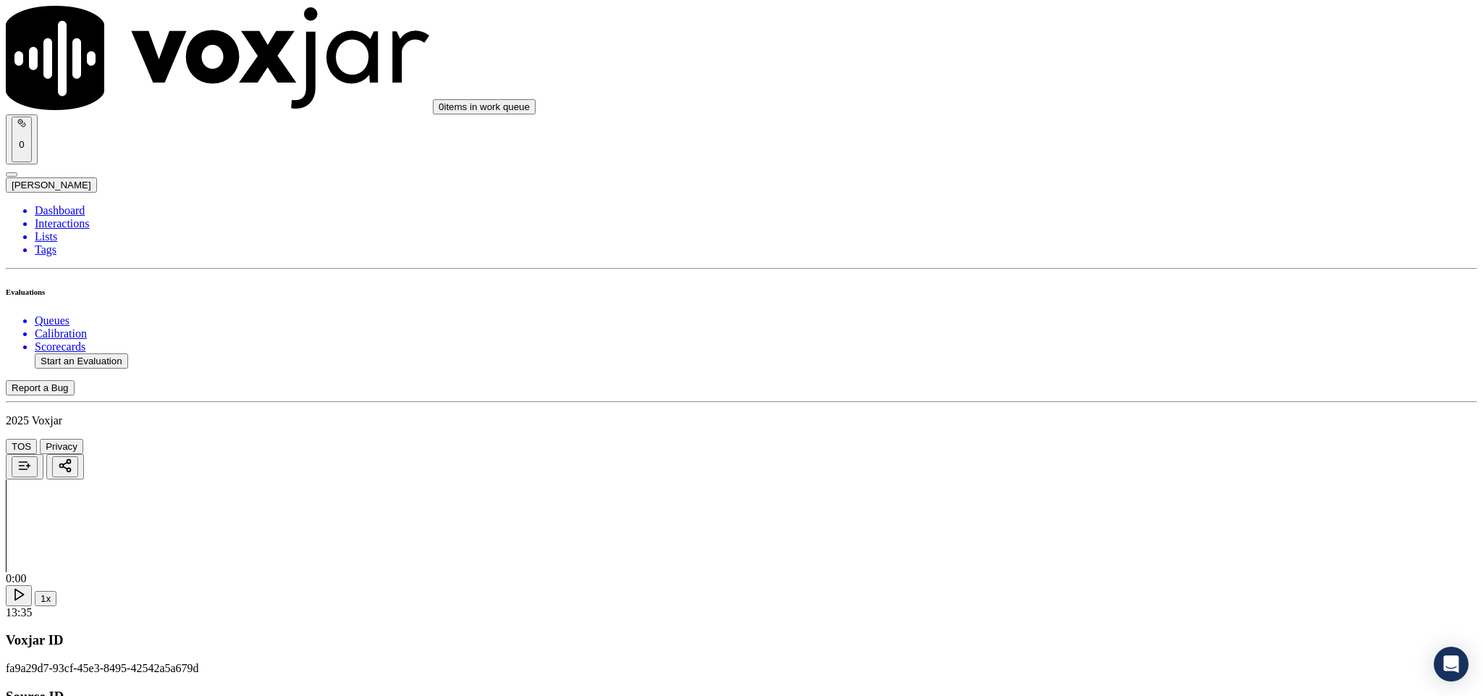
click at [1112, 259] on div "Yes No N/A" at bounding box center [1229, 277] width 339 height 39
click at [1112, 269] on div "Yes" at bounding box center [1229, 264] width 339 height 13
click at [1129, 436] on div "Yes" at bounding box center [1229, 429] width 339 height 13
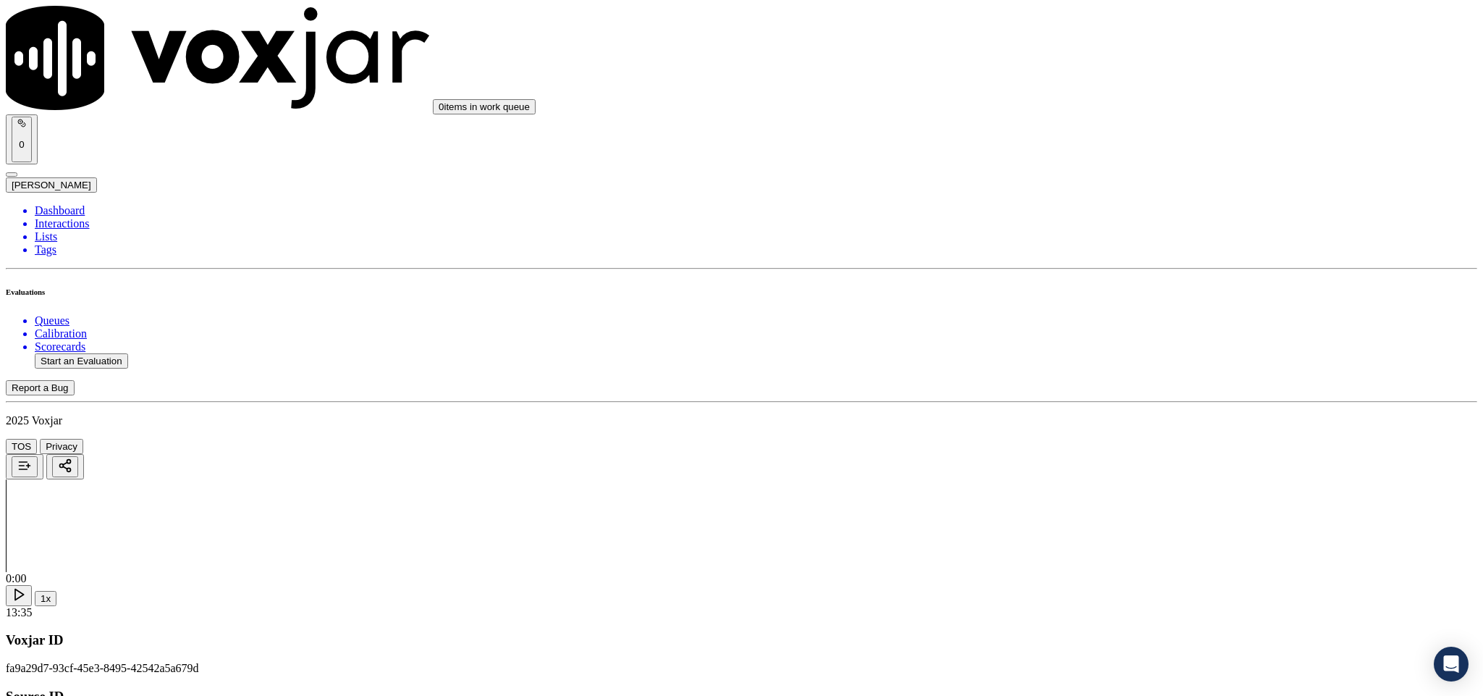
scroll to position [217, 0]
click at [1110, 396] on div "Yes" at bounding box center [1229, 395] width 339 height 13
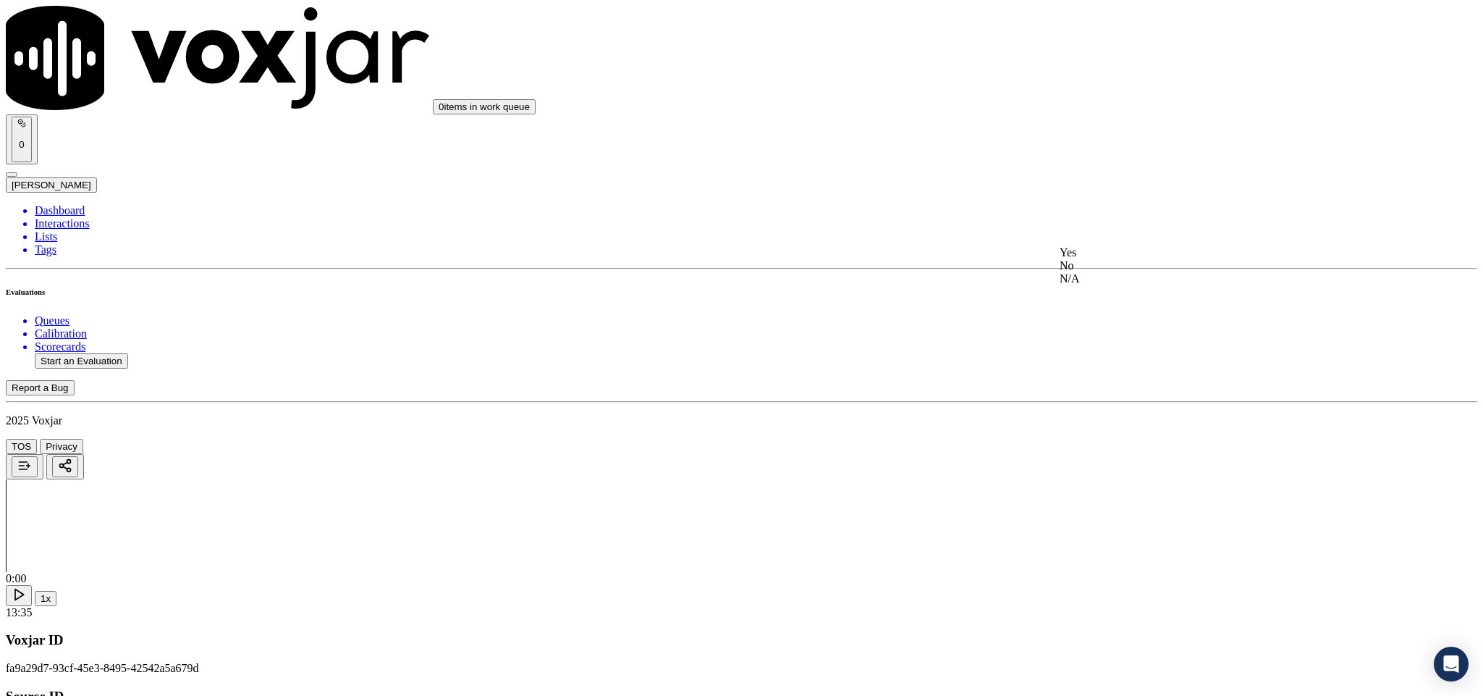
click at [1123, 285] on div "N/A" at bounding box center [1229, 278] width 339 height 13
click at [1130, 387] on div "Yes" at bounding box center [1229, 386] width 339 height 13
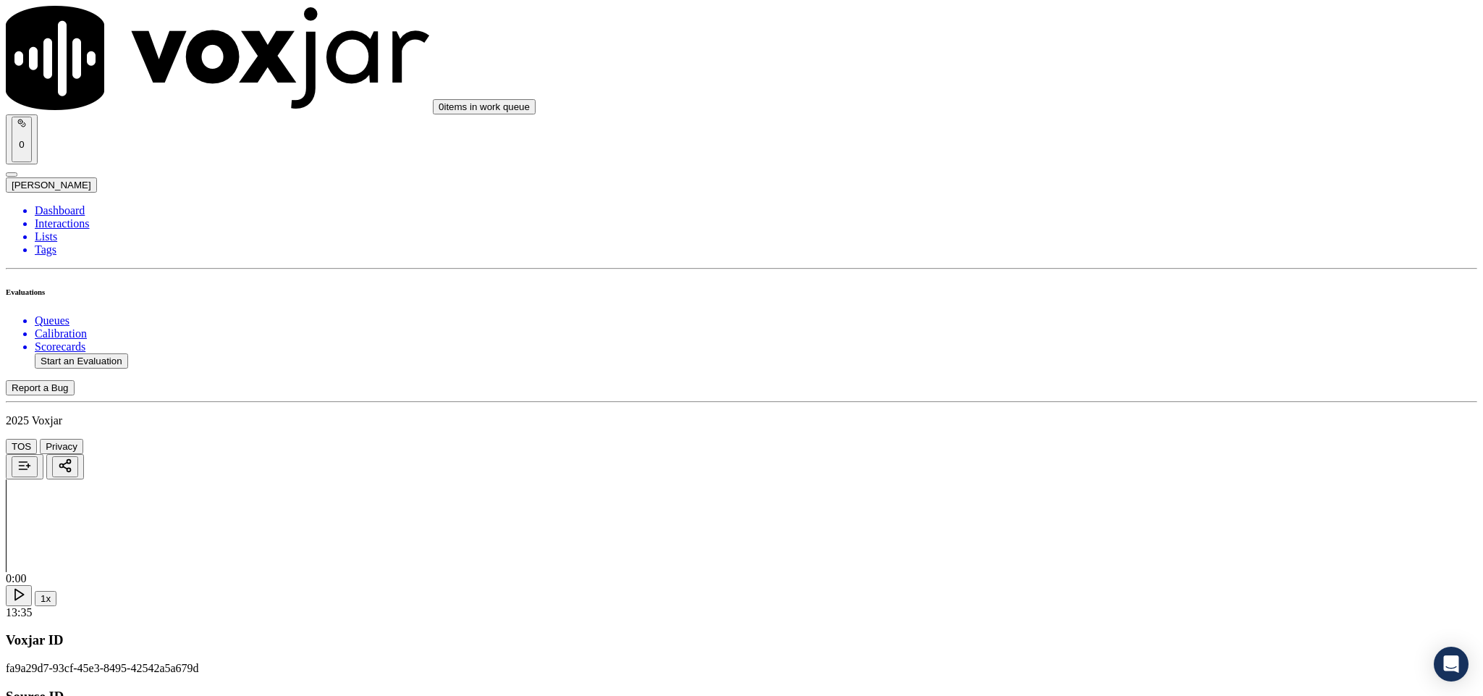
click at [1116, 372] on div "No" at bounding box center [1229, 365] width 339 height 13
click at [1105, 242] on div "N/A" at bounding box center [1229, 235] width 339 height 13
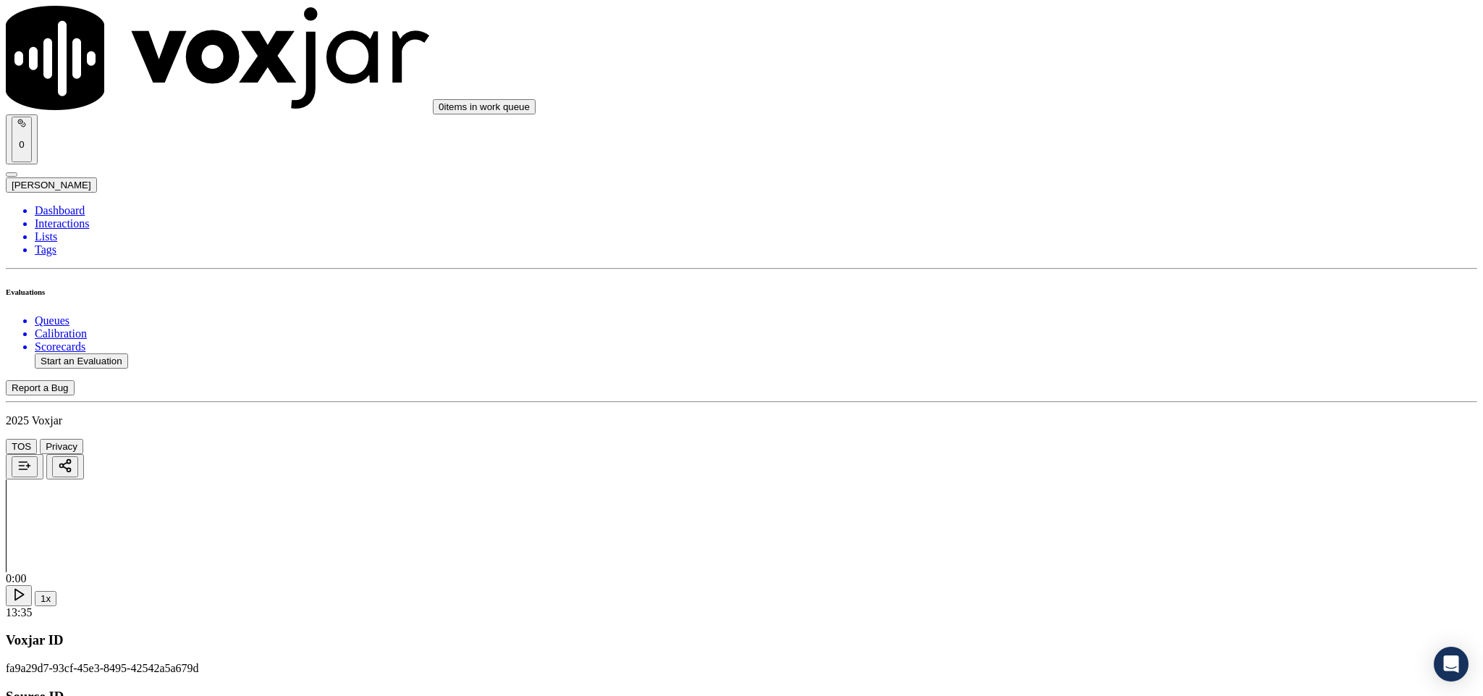
click at [1116, 430] on div "No" at bounding box center [1229, 423] width 339 height 13
click at [1097, 463] on div "N/A" at bounding box center [1229, 456] width 339 height 13
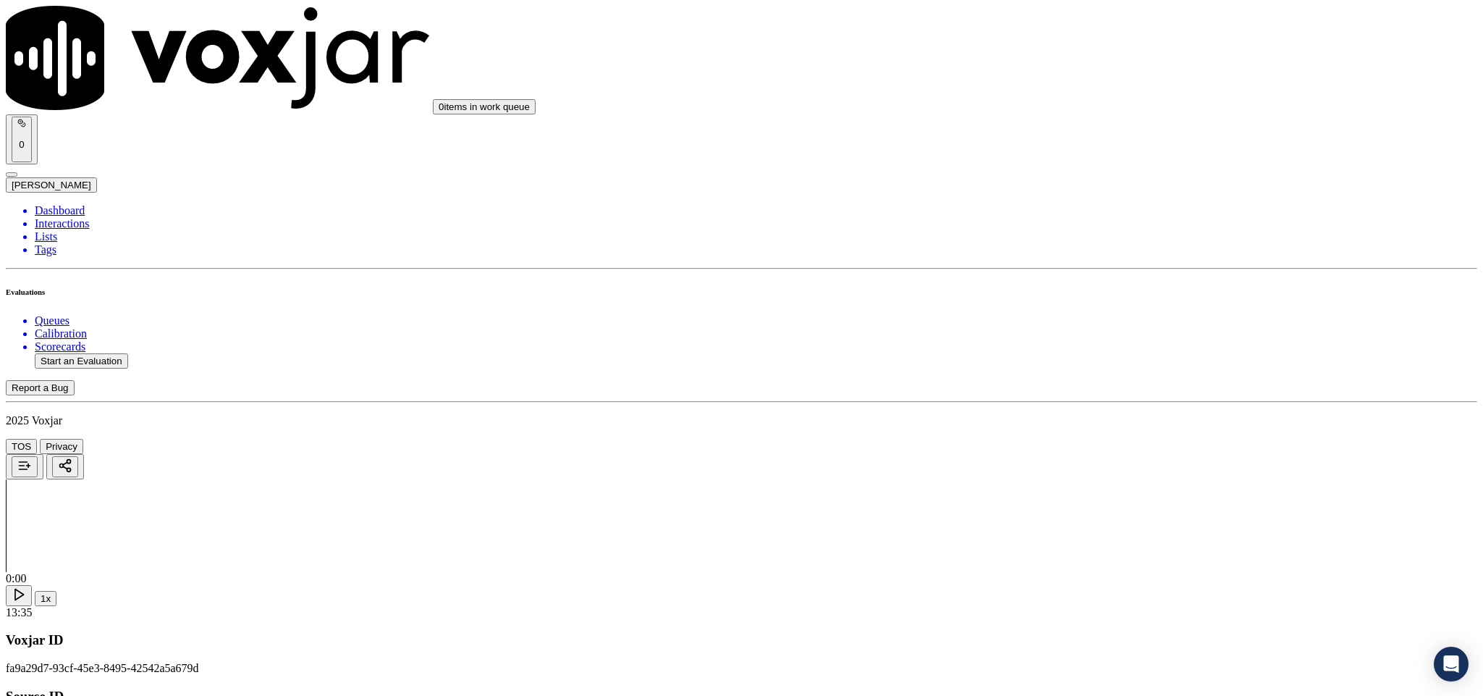
click at [1114, 363] on div "Yes" at bounding box center [1229, 358] width 339 height 13
click at [1104, 411] on div "N/A" at bounding box center [1229, 405] width 339 height 13
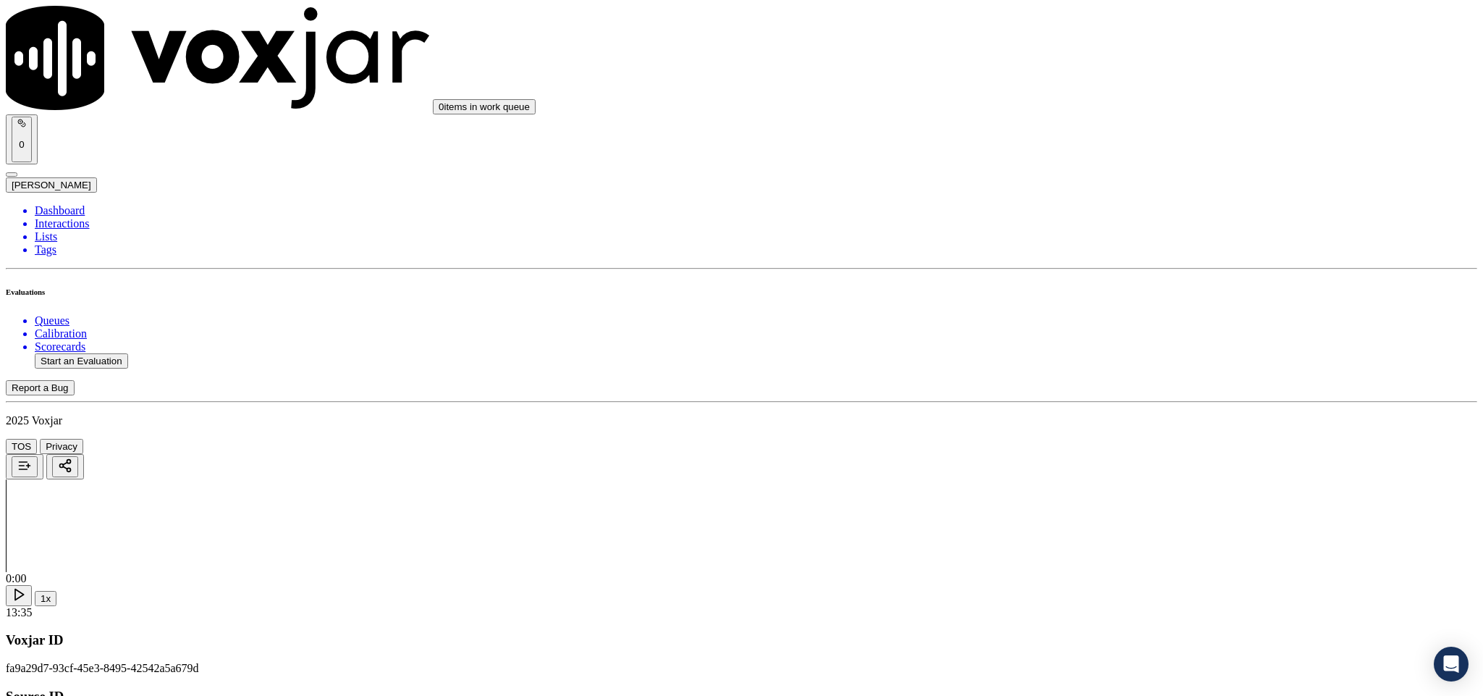
click at [1107, 348] on div "Yes" at bounding box center [1229, 341] width 339 height 13
click at [1103, 327] on div "No" at bounding box center [1229, 320] width 339 height 13
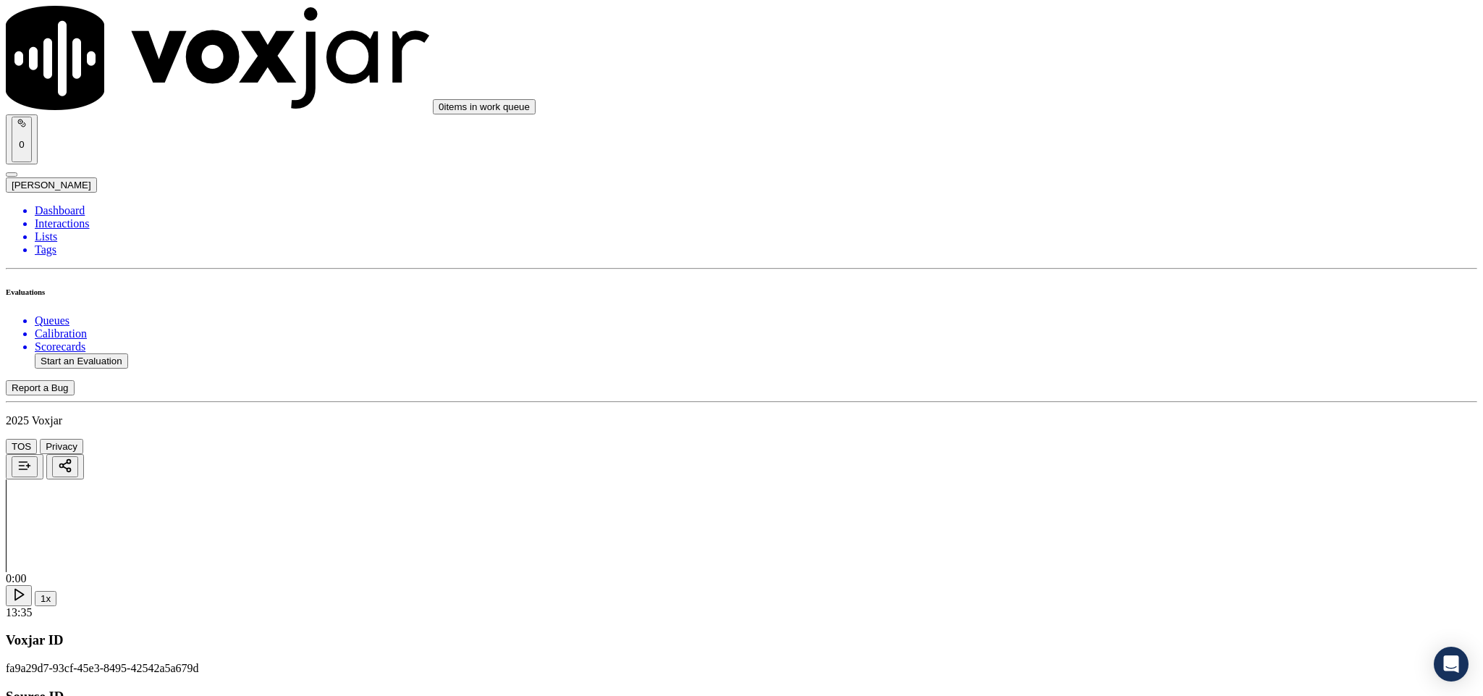
scroll to position [2063, 0]
click at [1112, 263] on div "Yes" at bounding box center [1229, 256] width 339 height 13
click at [1106, 426] on div "Yes" at bounding box center [1229, 421] width 339 height 13
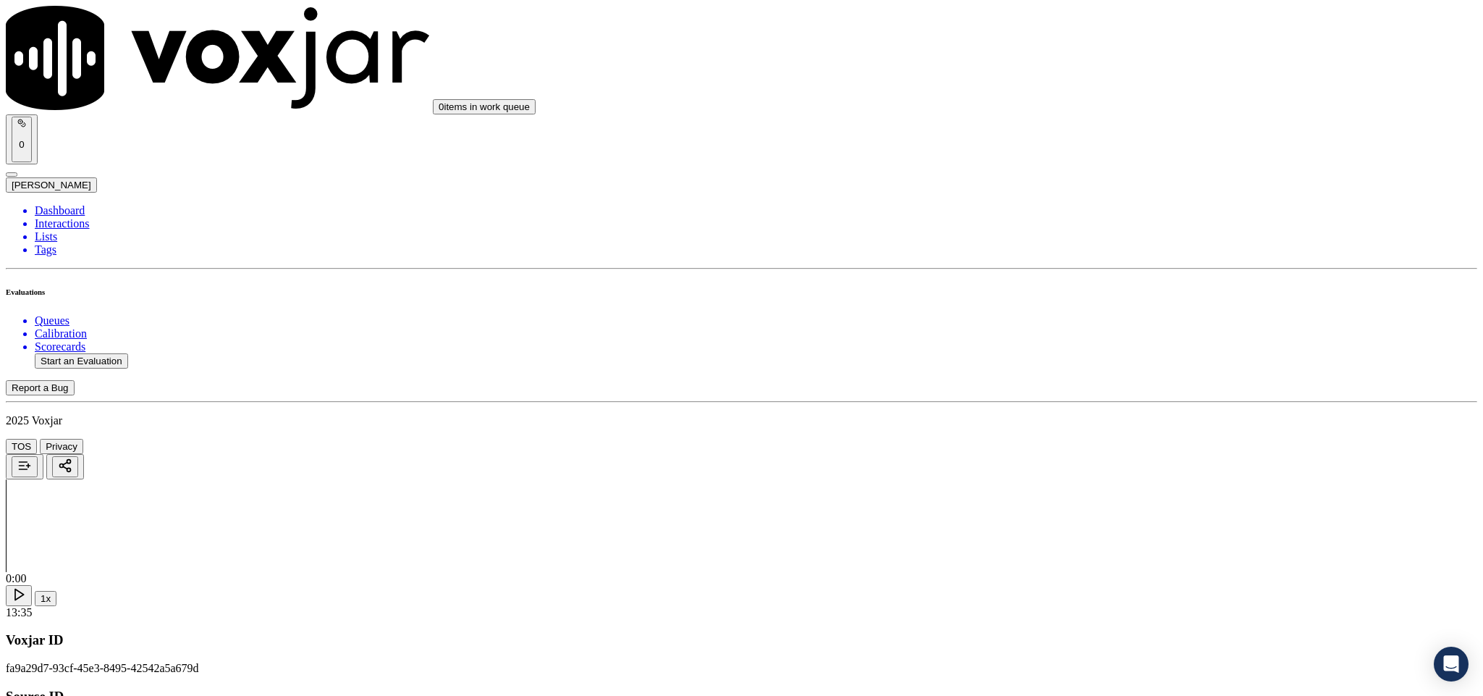
click at [1118, 282] on div "No" at bounding box center [1229, 275] width 339 height 13
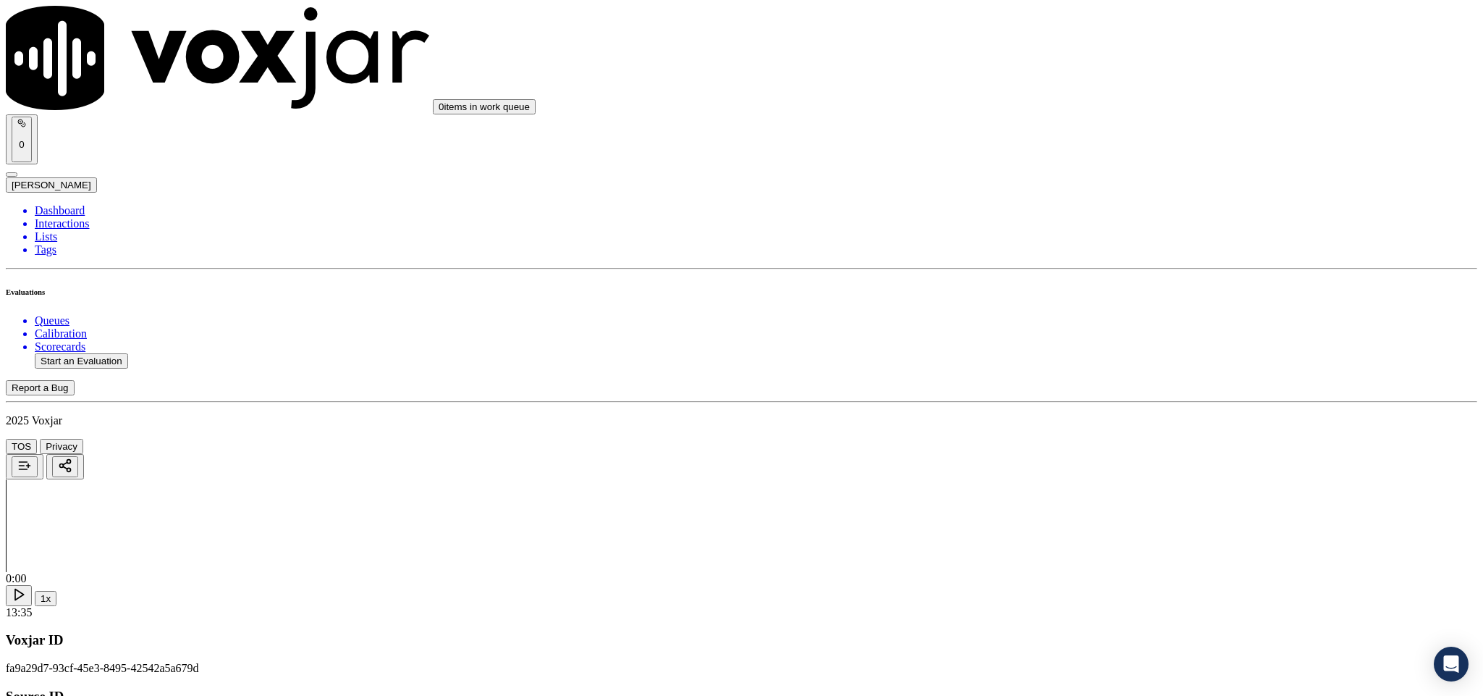
click at [1123, 293] on div "Yes" at bounding box center [1229, 287] width 339 height 13
drag, startPoint x: 1130, startPoint y: 198, endPoint x: 1125, endPoint y: 204, distance: 7.7
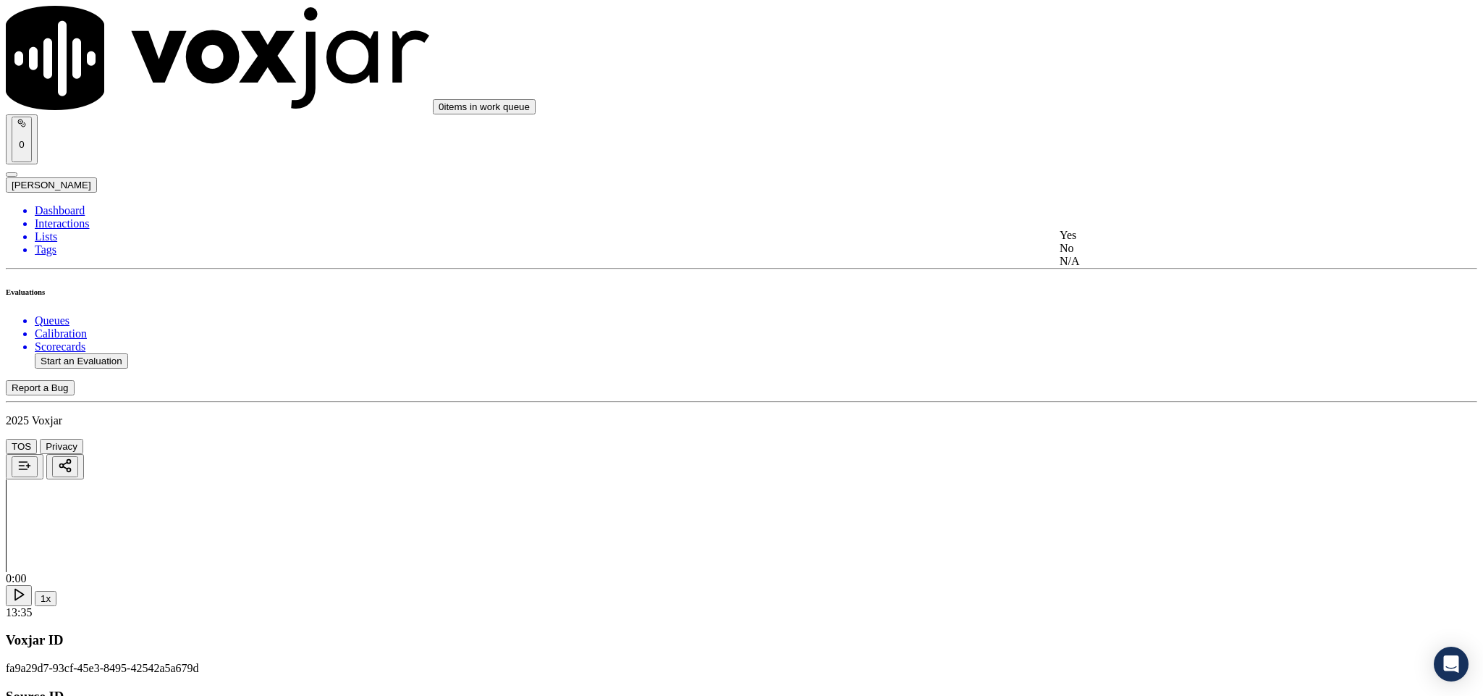
click at [1103, 255] on div "No" at bounding box center [1229, 248] width 339 height 13
click at [1101, 203] on div "No" at bounding box center [1229, 196] width 339 height 13
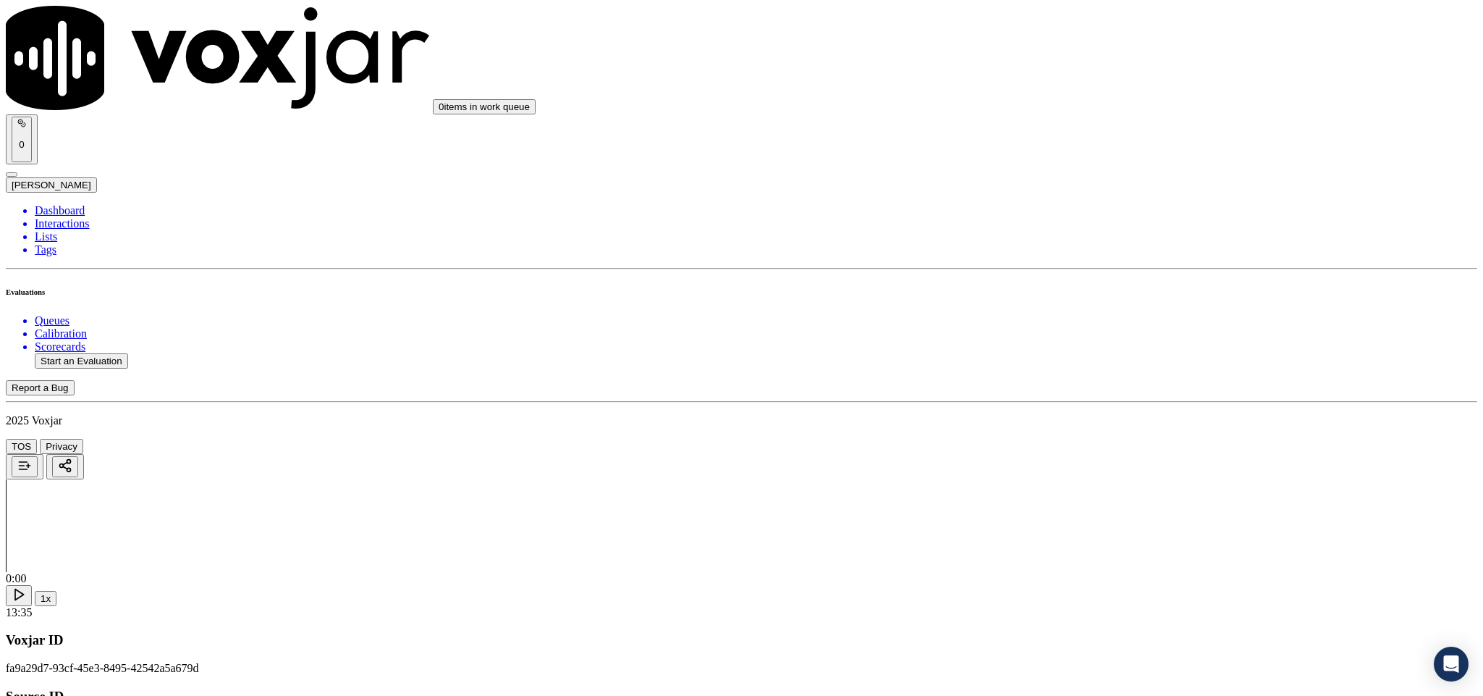
click at [1103, 274] on div "N/A" at bounding box center [1229, 267] width 339 height 13
click at [1108, 261] on div "No" at bounding box center [1229, 254] width 339 height 13
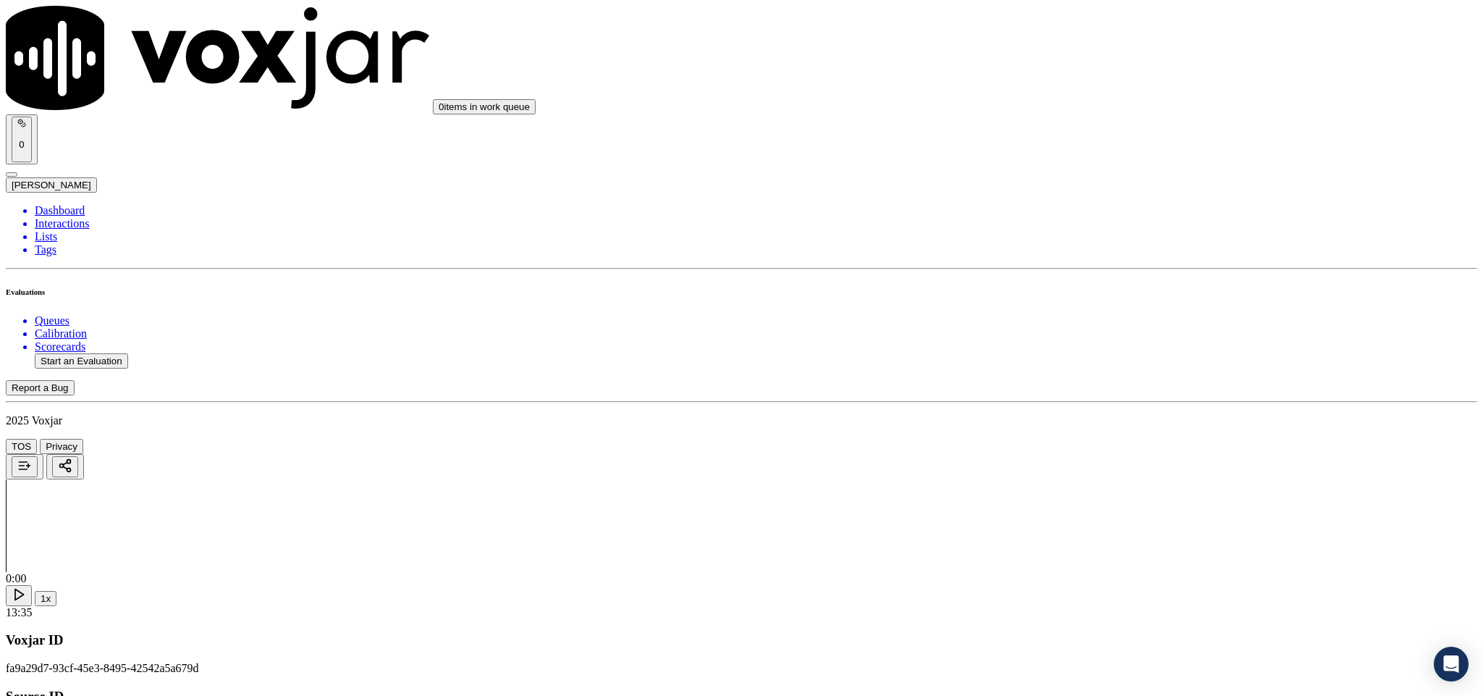
click at [1105, 402] on div "N/A" at bounding box center [1229, 395] width 339 height 13
click at [1099, 348] on div "N/A" at bounding box center [1229, 341] width 339 height 13
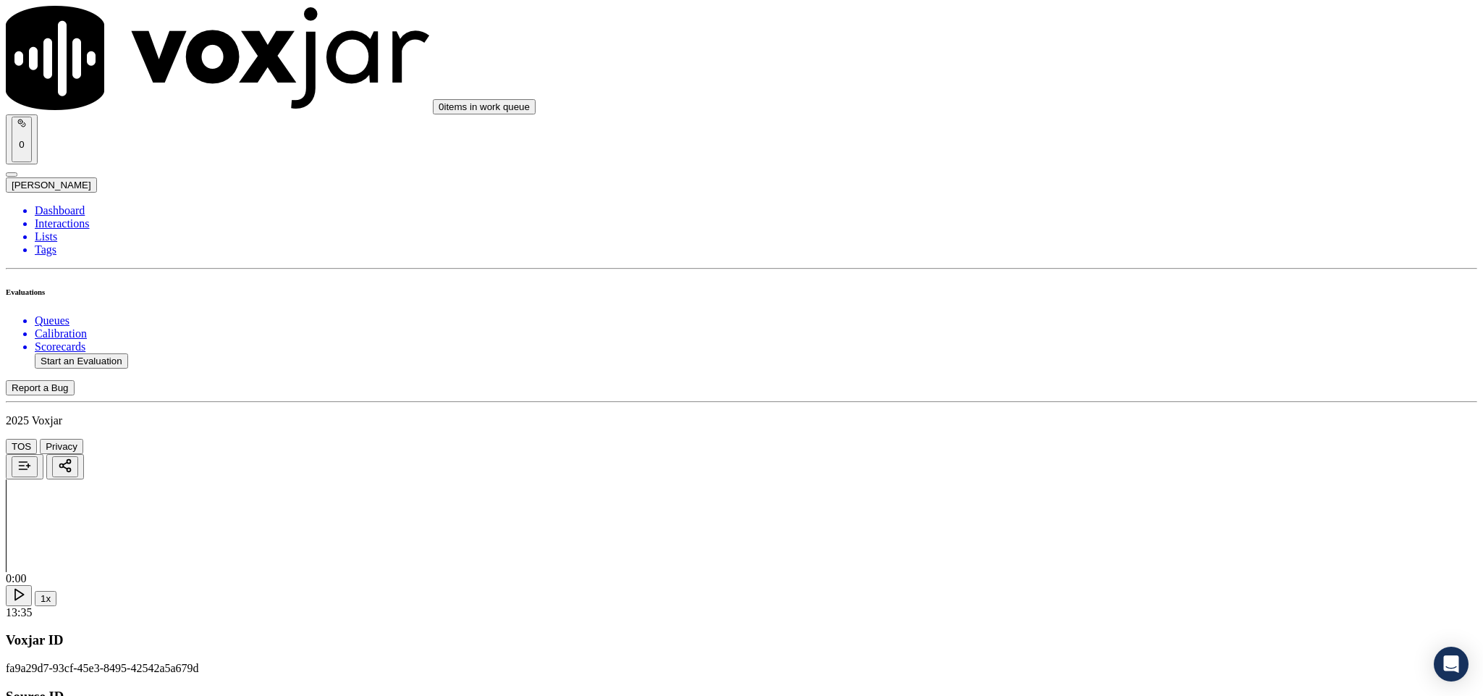
scroll to position [3401, 0]
click at [1105, 373] on div "No" at bounding box center [1229, 366] width 339 height 13
click at [1117, 539] on div "No" at bounding box center [1229, 532] width 339 height 13
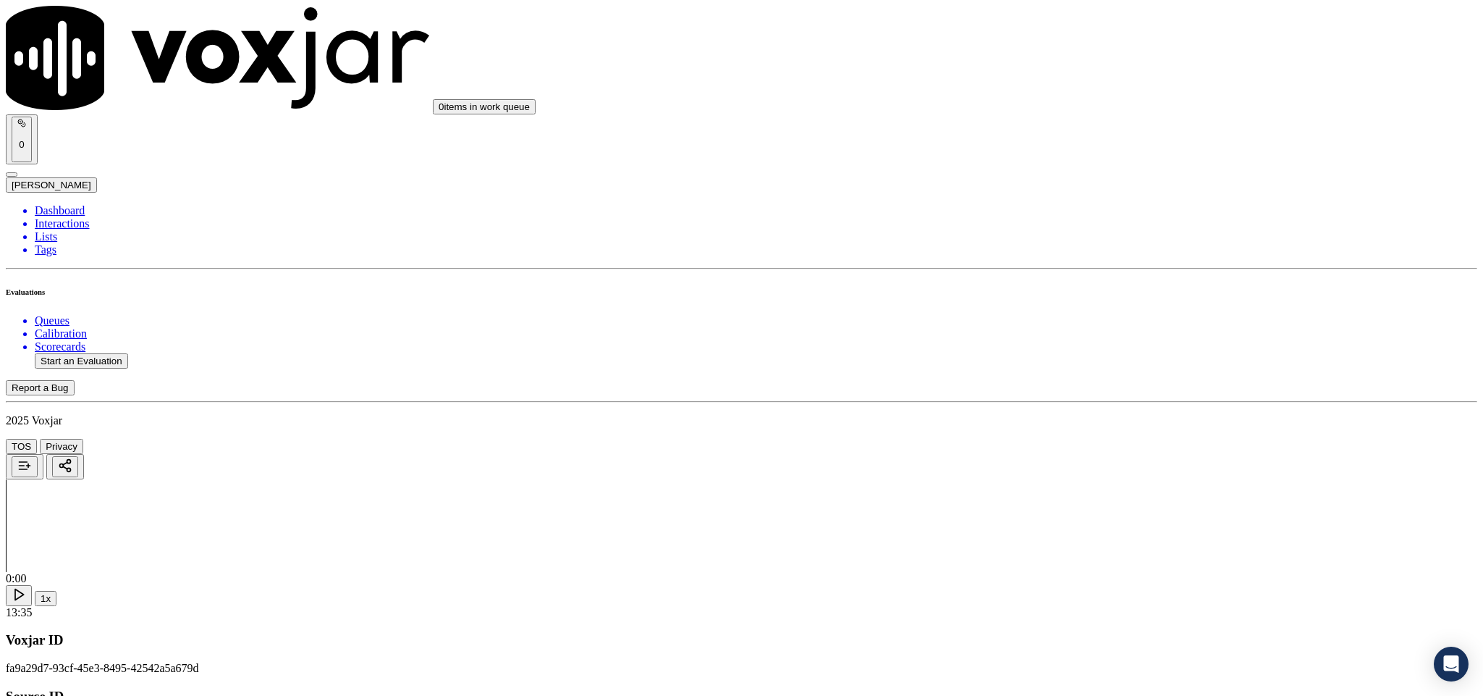
click at [76, 204] on li "Dashboard" at bounding box center [756, 210] width 1443 height 13
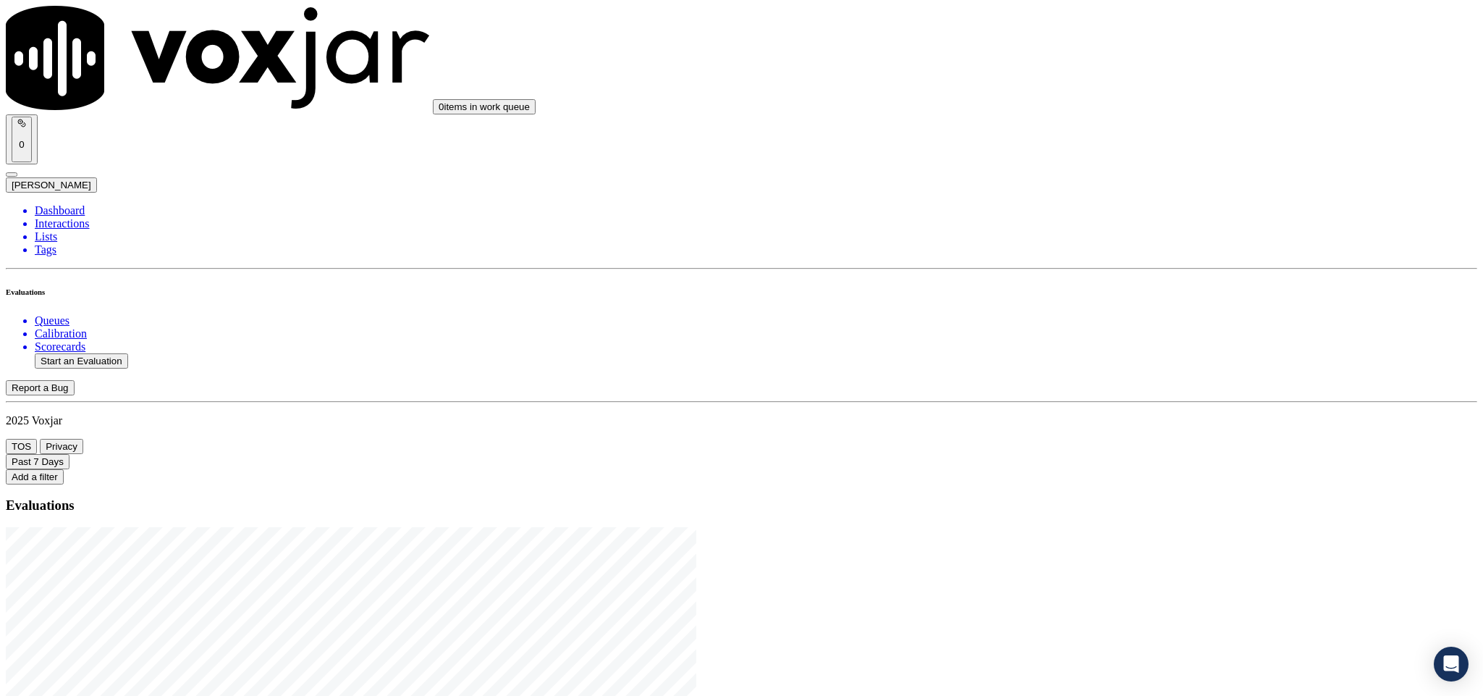
click at [103, 353] on button "Start an Evaluation" at bounding box center [81, 360] width 93 height 15
drag, startPoint x: 619, startPoint y: 302, endPoint x: 667, endPoint y: 300, distance: 47.8
type input "20250821-195041_2164145813-C1"
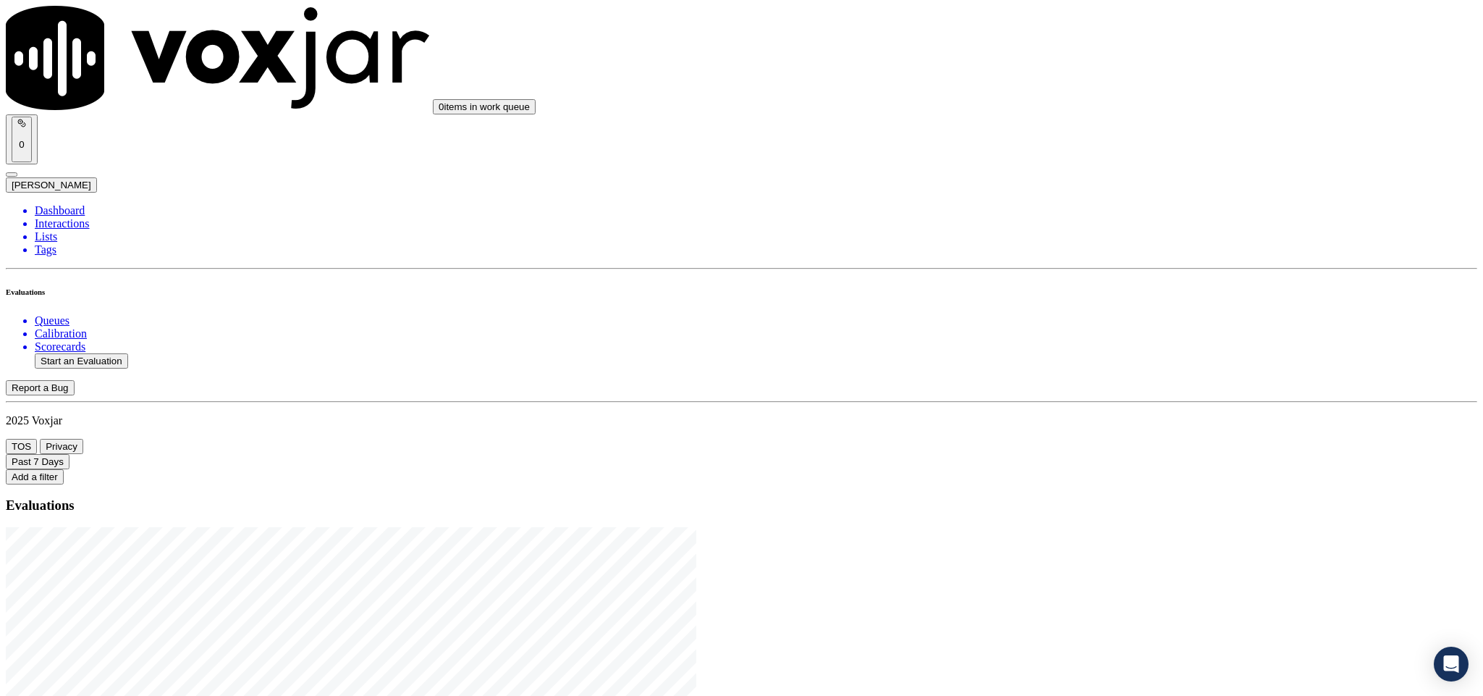
type input "2025-08-21T18:53"
type input "kel"
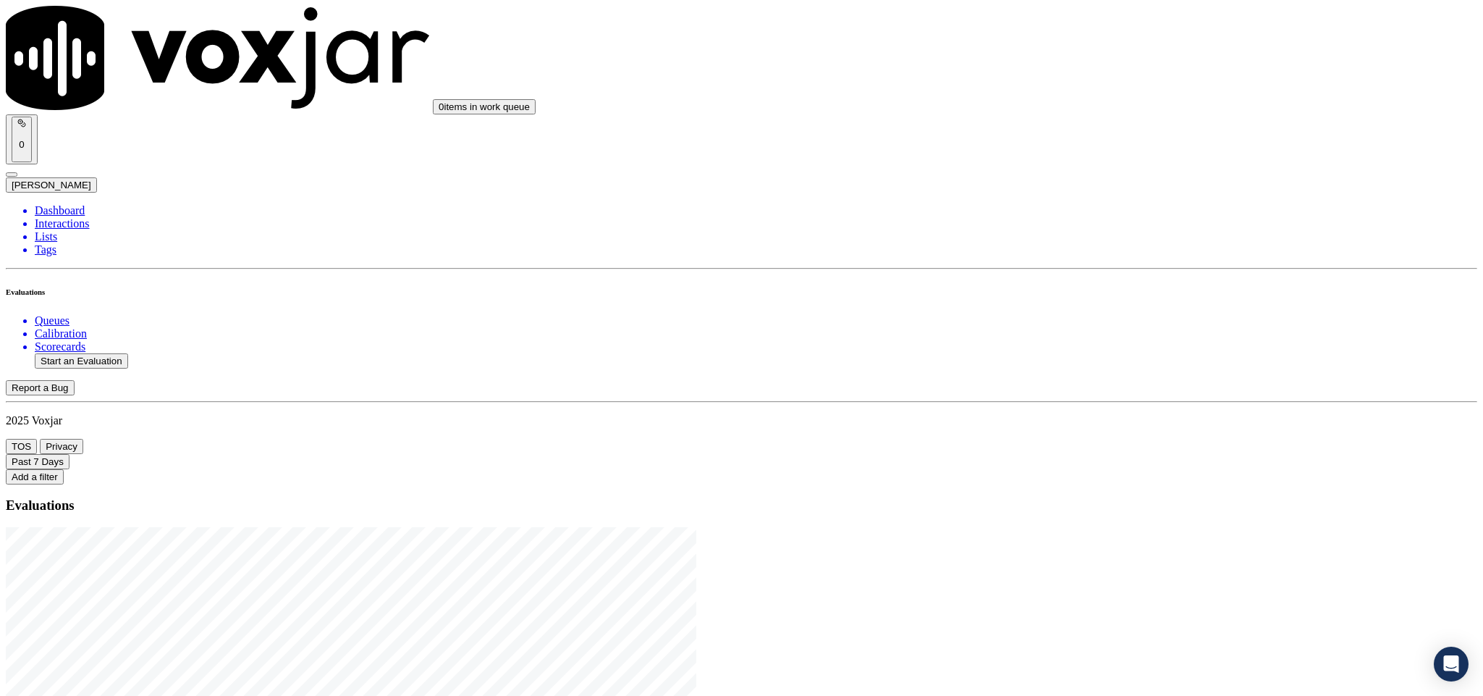
type input "ANTHONY DURHAM"
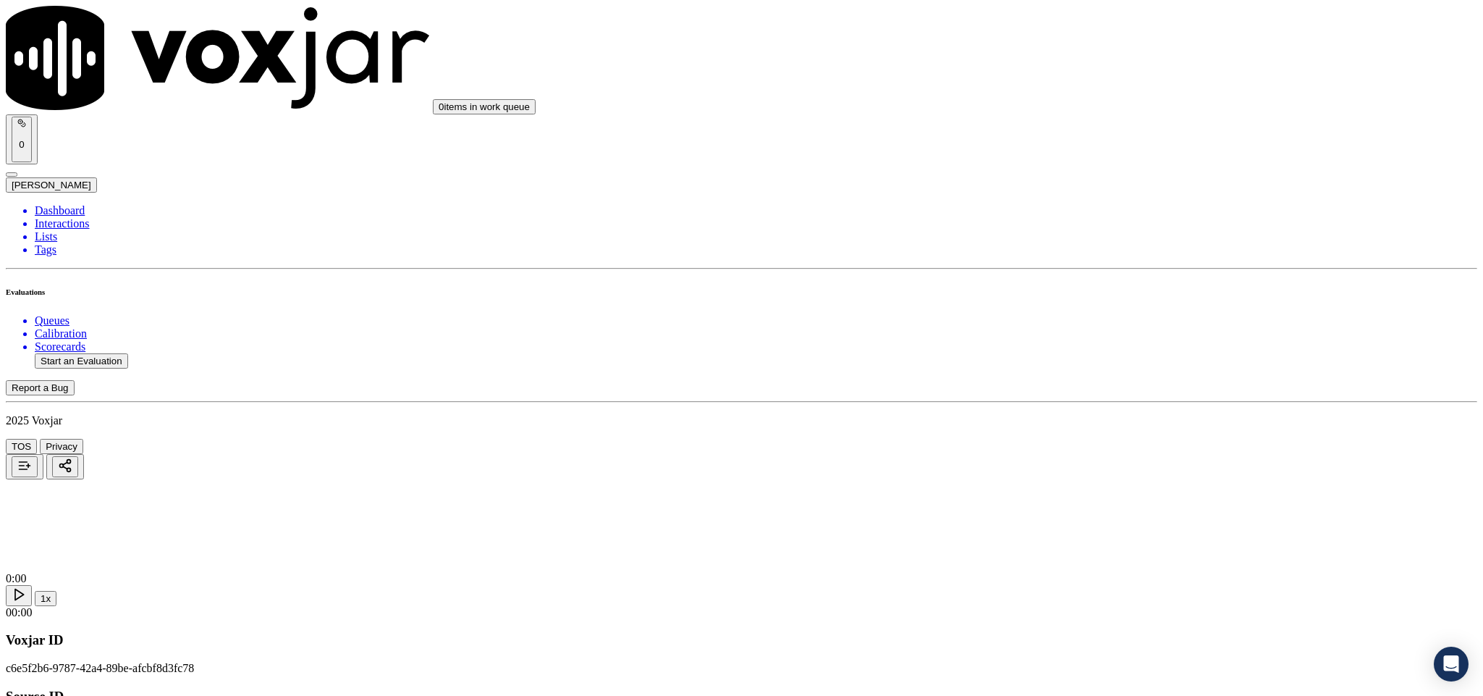
click at [1133, 267] on div "Yes" at bounding box center [1229, 264] width 339 height 13
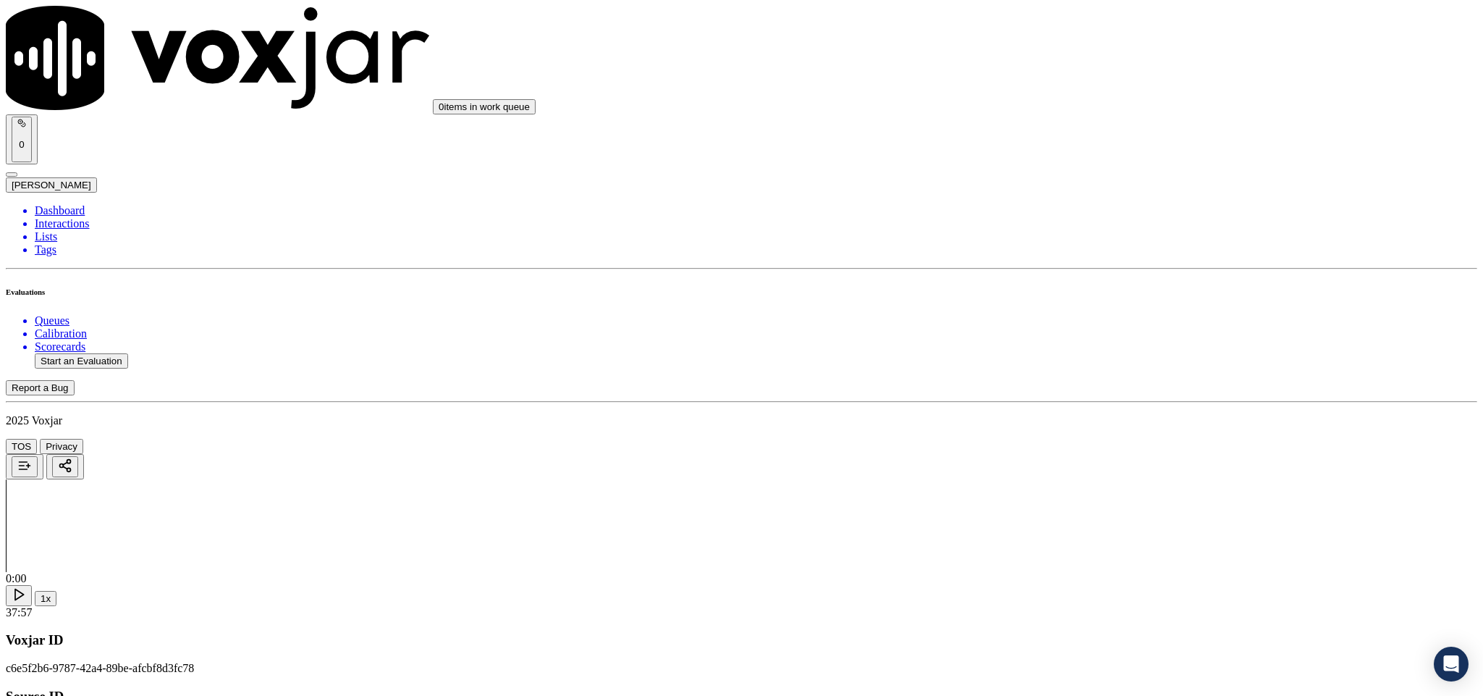
click at [1154, 207] on div "Yes No N/A" at bounding box center [1229, 225] width 339 height 39
click at [1144, 219] on div "Yes" at bounding box center [1229, 212] width 339 height 13
click at [1147, 402] on div "Yes" at bounding box center [1229, 395] width 339 height 13
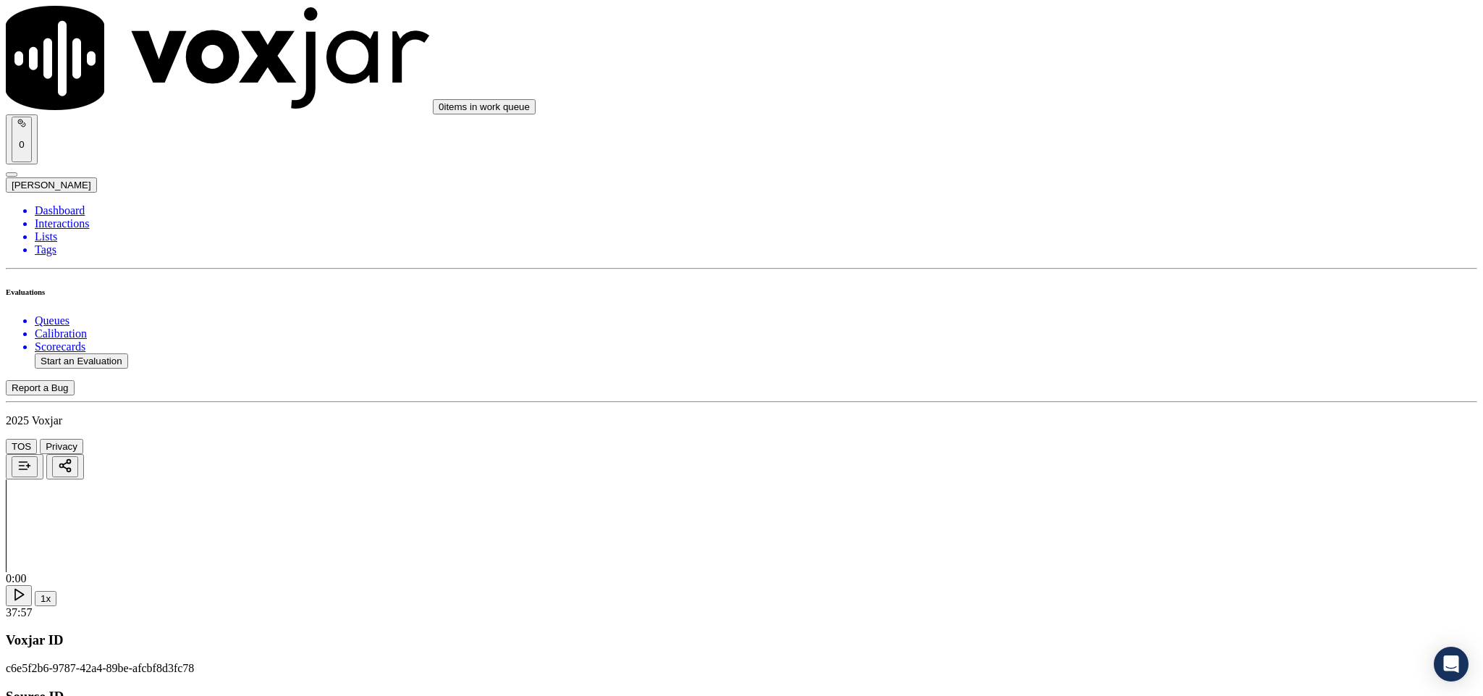
scroll to position [543, 0]
click at [1114, 285] on div "N/A" at bounding box center [1229, 278] width 339 height 13
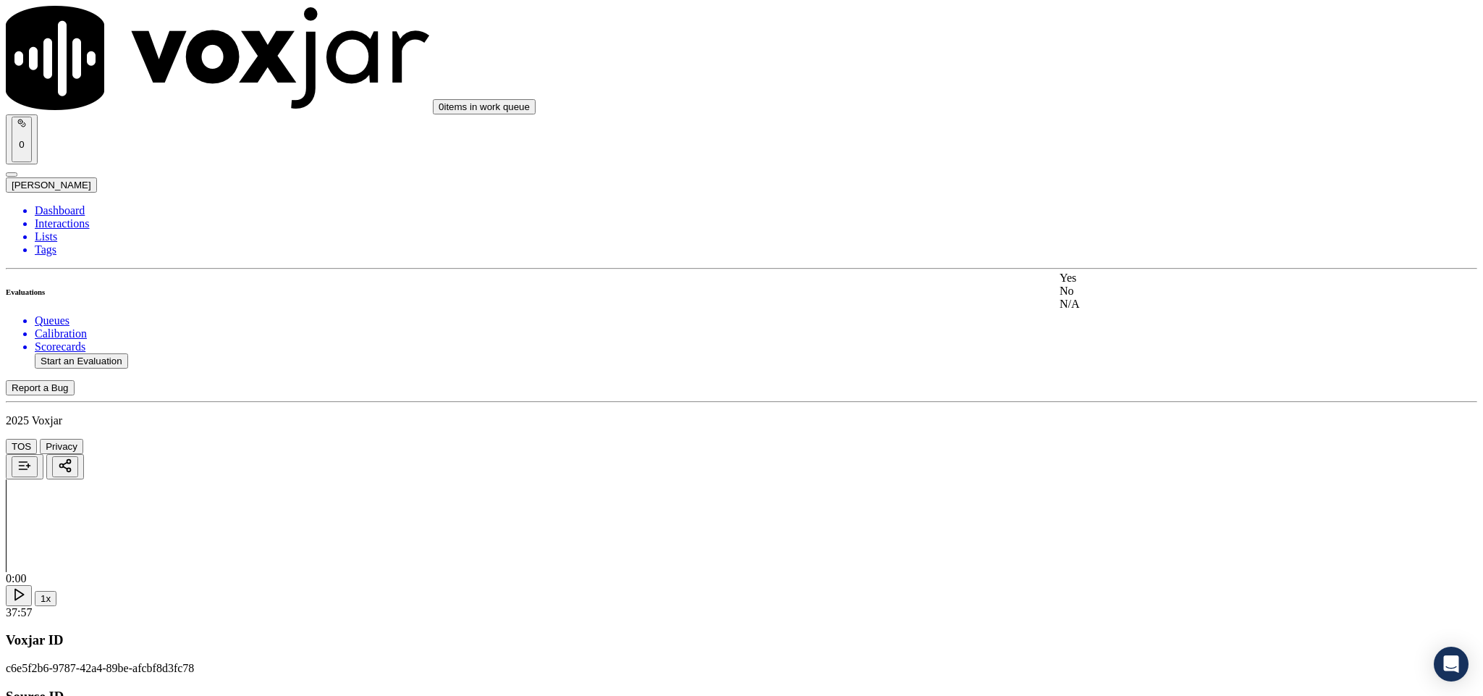
click at [1104, 284] on div "Yes" at bounding box center [1229, 277] width 339 height 13
click at [1097, 372] on div "No" at bounding box center [1229, 365] width 339 height 13
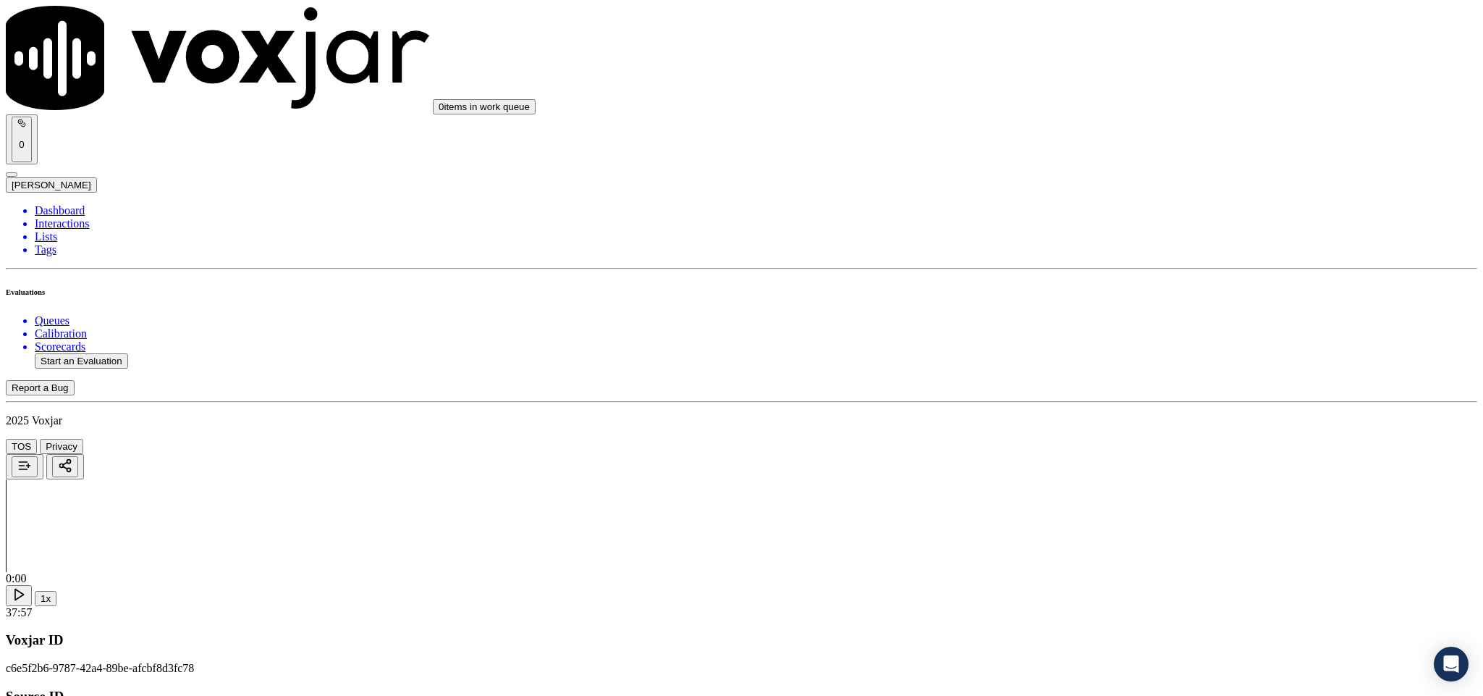
click at [1115, 325] on div "Yes" at bounding box center [1229, 318] width 339 height 13
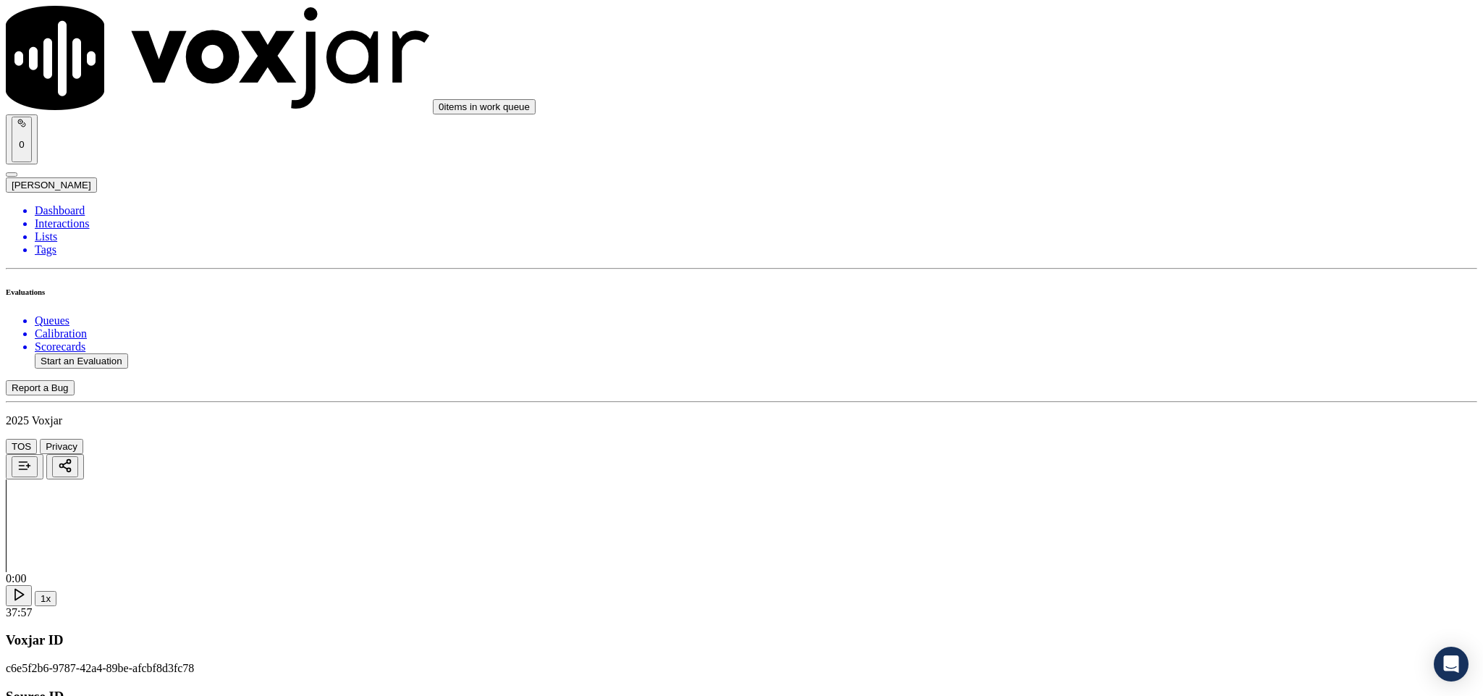
scroll to position [1303, 0]
click at [1127, 308] on div "Yes" at bounding box center [1229, 301] width 339 height 13
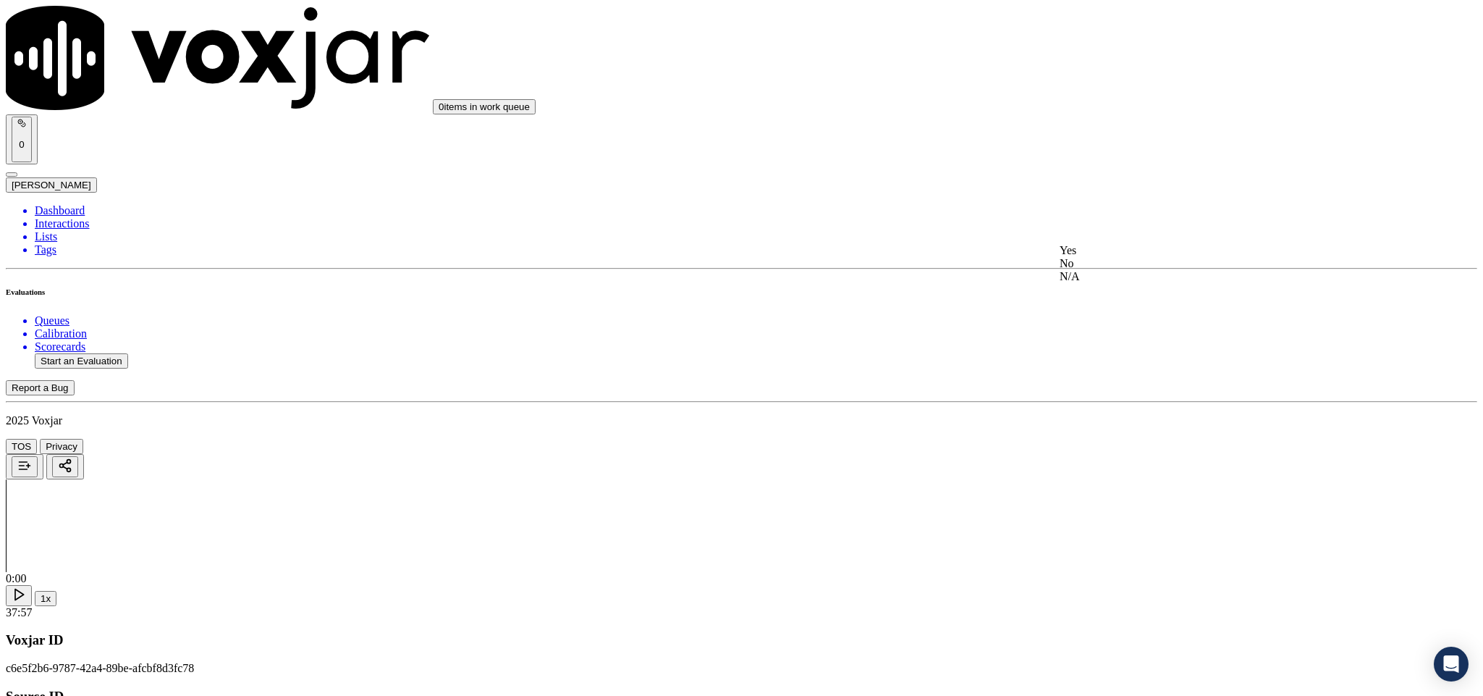
click at [1129, 254] on div "Yes" at bounding box center [1229, 250] width 339 height 13
click at [1119, 240] on div "Yes" at bounding box center [1229, 233] width 339 height 13
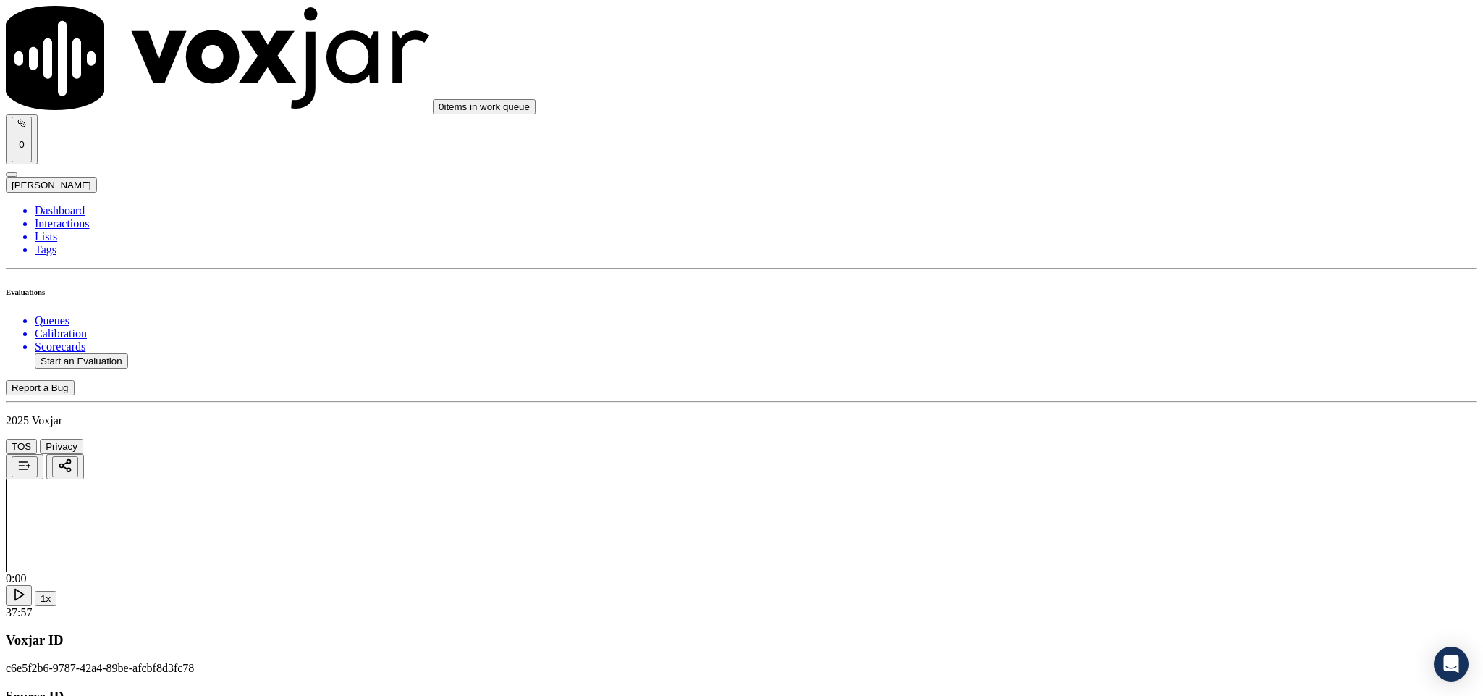
click at [1114, 232] on div "N/A" at bounding box center [1229, 225] width 339 height 13
click at [1099, 110] on div "No" at bounding box center [1229, 103] width 339 height 13
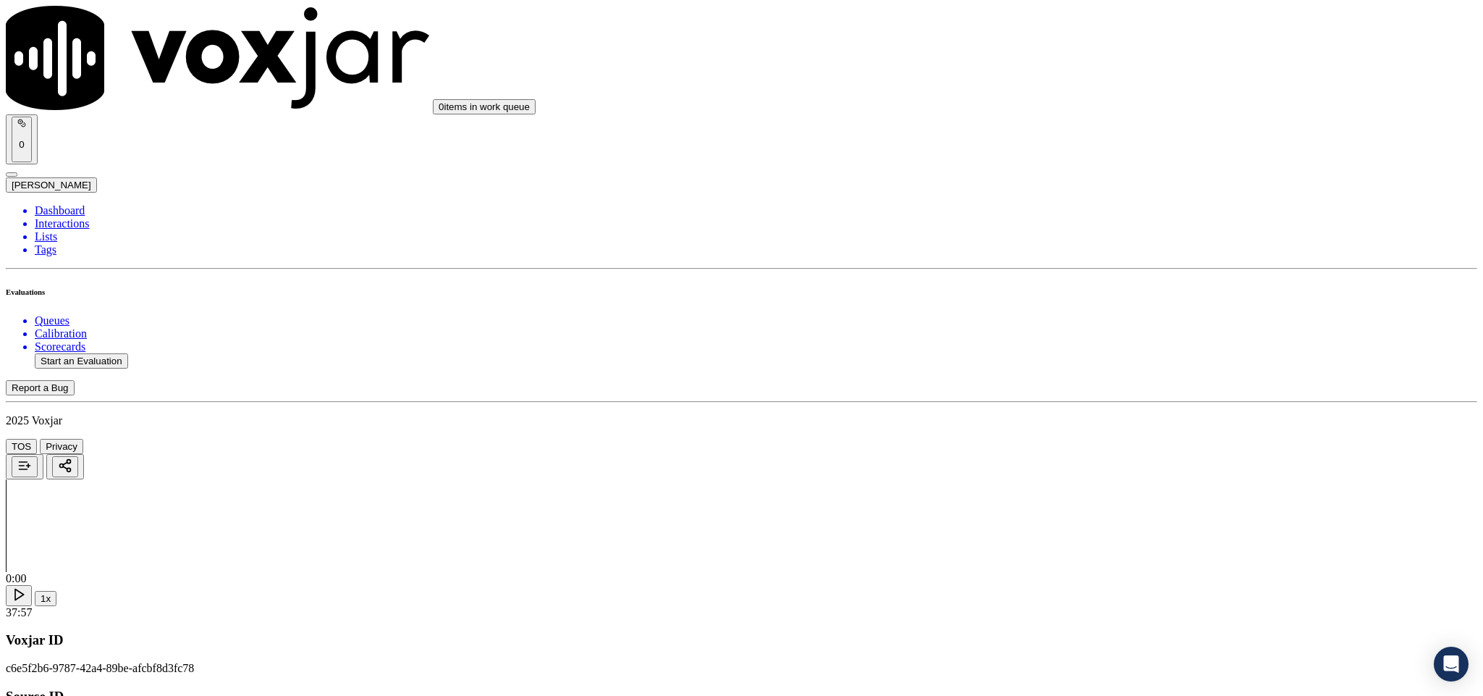
click at [1108, 263] on div "Yes" at bounding box center [1229, 256] width 339 height 13
click at [1112, 420] on div "Yes No N/A" at bounding box center [1229, 434] width 339 height 39
click at [1105, 423] on div "Yes" at bounding box center [1229, 421] width 339 height 13
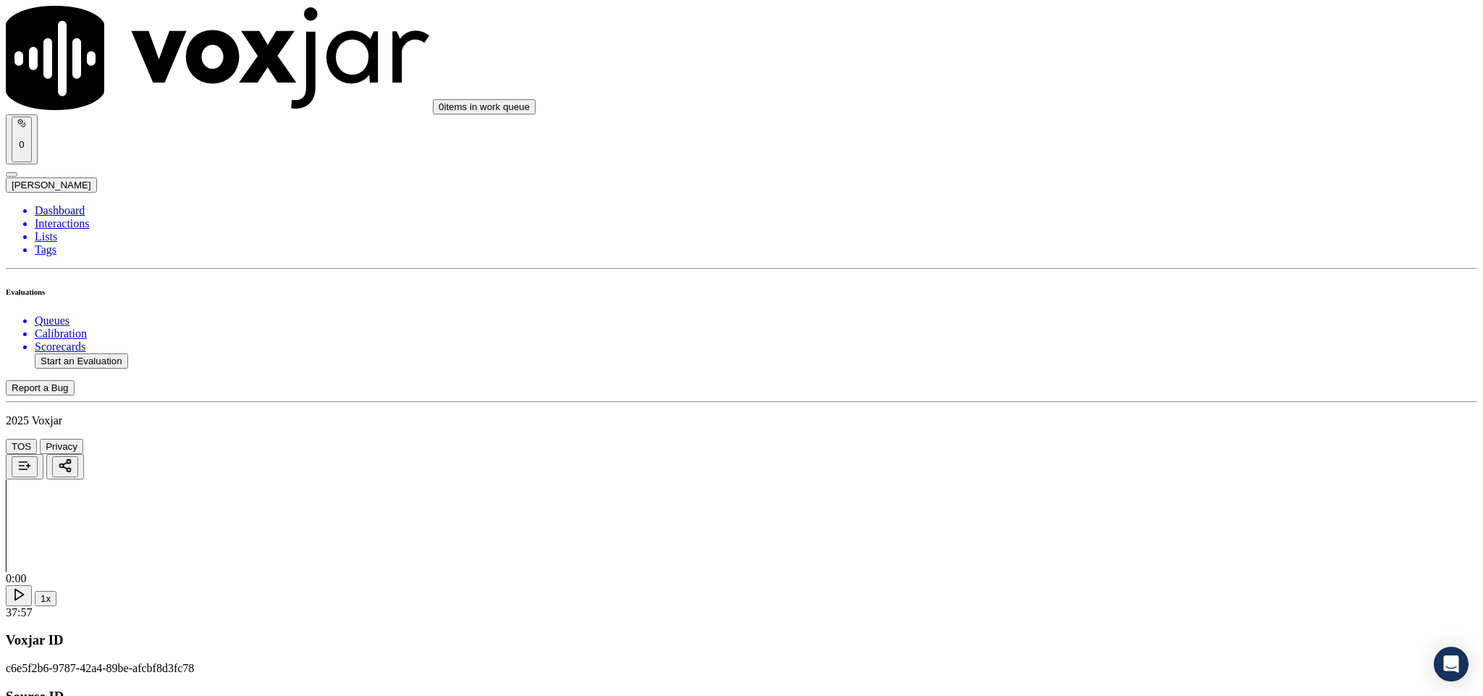
scroll to position [2497, 0]
click at [1116, 173] on div "No" at bounding box center [1229, 166] width 339 height 13
click at [1129, 402] on div "Yes" at bounding box center [1229, 395] width 339 height 13
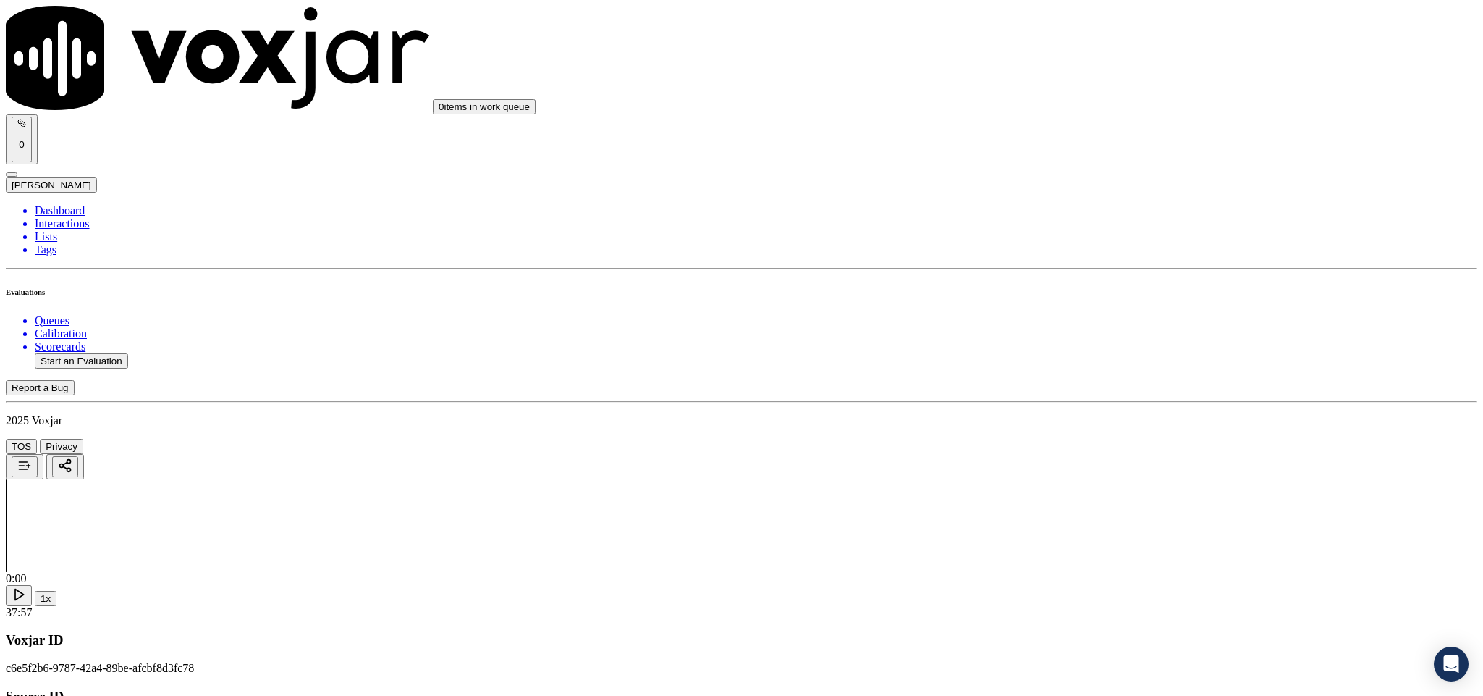
scroll to position [2714, 0]
drag, startPoint x: 1154, startPoint y: 318, endPoint x: 1147, endPoint y: 329, distance: 13.0
click at [1115, 363] on div "No" at bounding box center [1229, 356] width 339 height 13
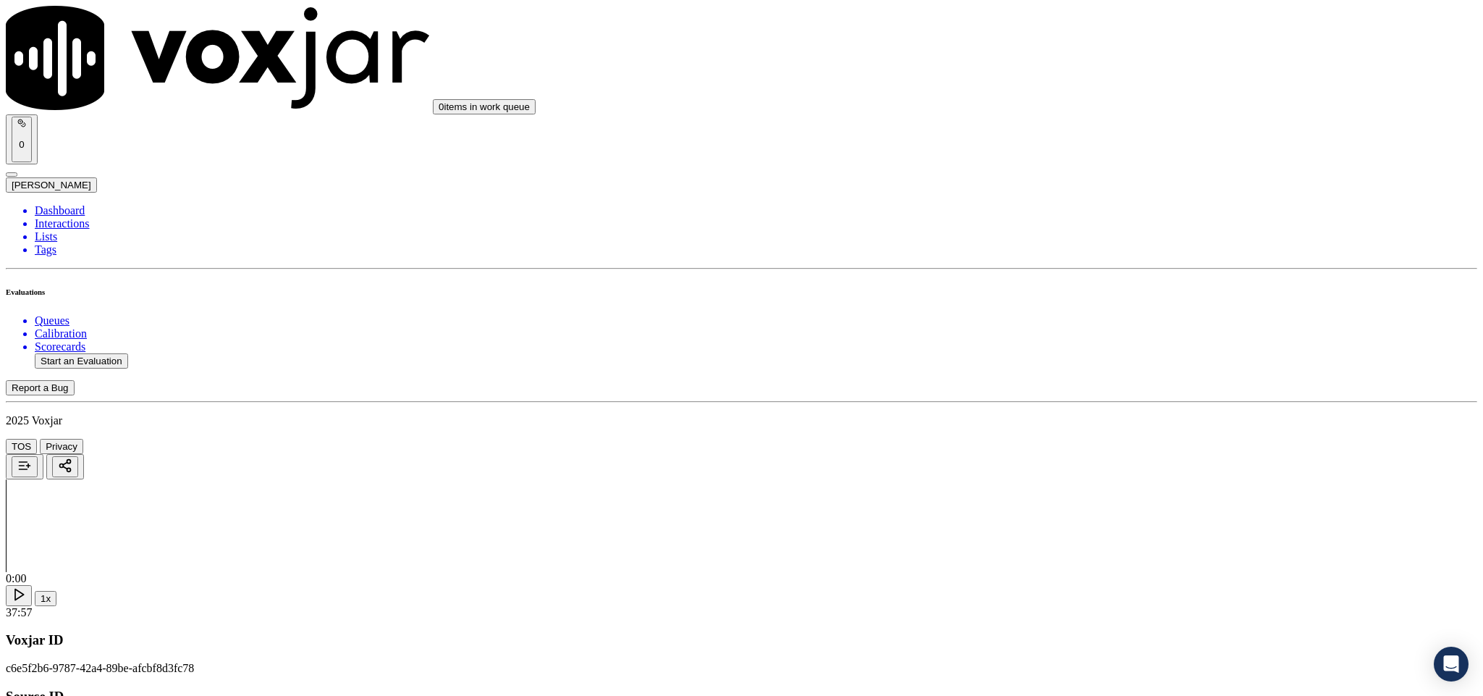
drag, startPoint x: 1142, startPoint y: 268, endPoint x: 1132, endPoint y: 280, distance: 15.9
click at [1103, 312] on div "No" at bounding box center [1229, 305] width 339 height 13
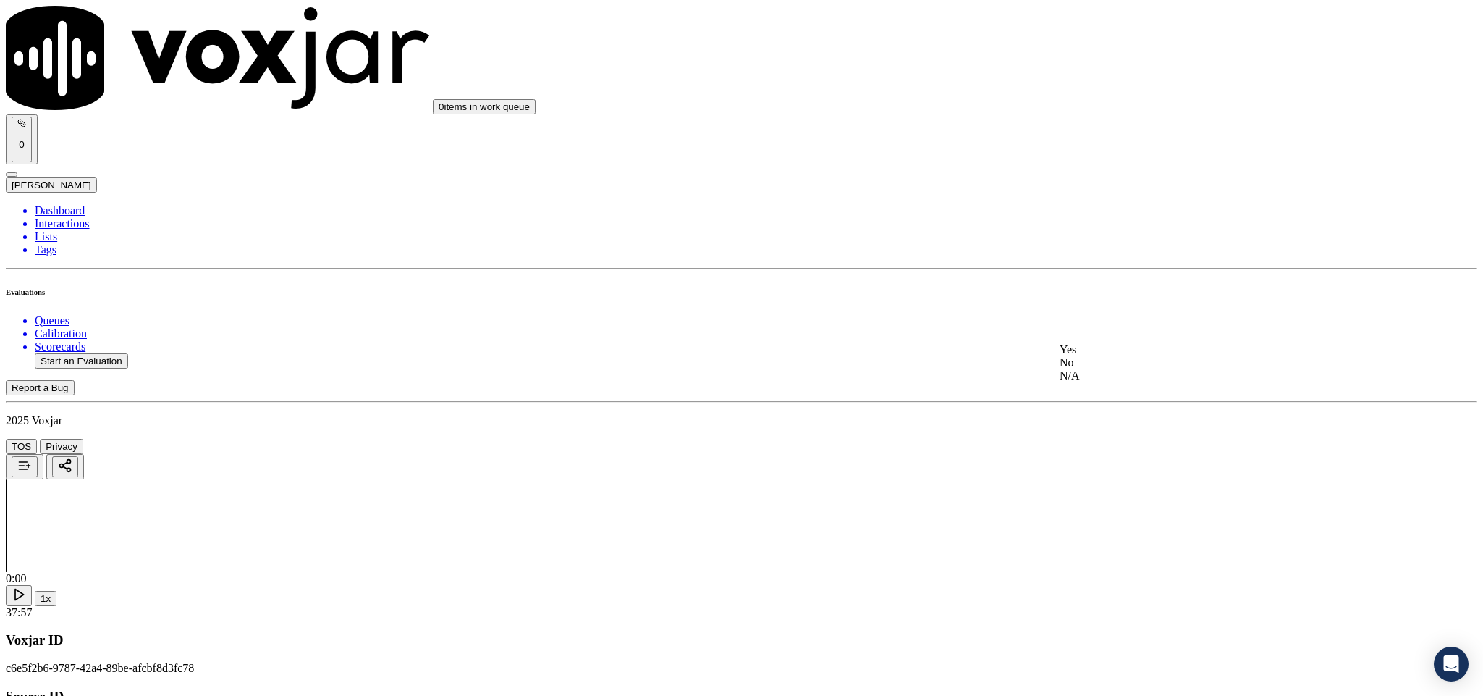
click at [1121, 356] on div "Yes" at bounding box center [1229, 349] width 339 height 13
click at [1106, 214] on div "Yes" at bounding box center [1229, 206] width 339 height 13
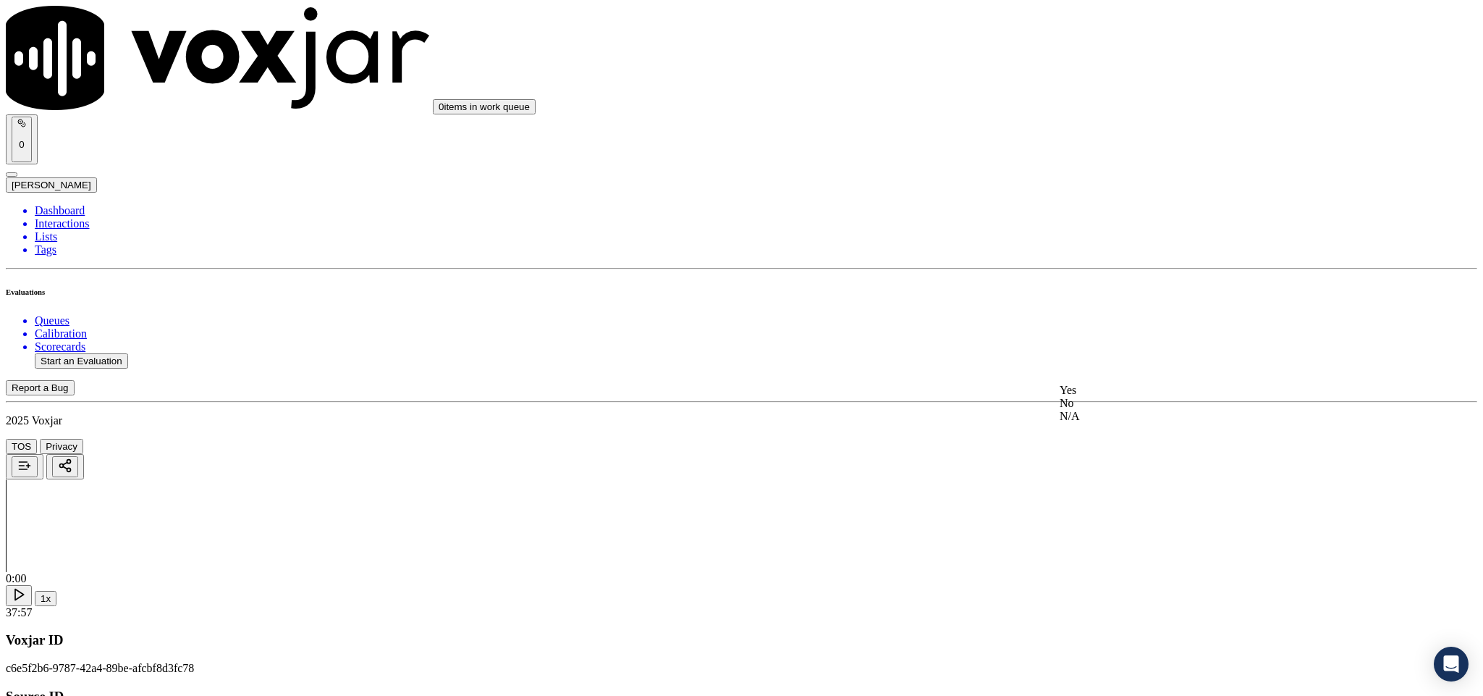
click at [1115, 410] on div "No" at bounding box center [1229, 403] width 339 height 13
click at [1110, 539] on div "No" at bounding box center [1229, 532] width 339 height 13
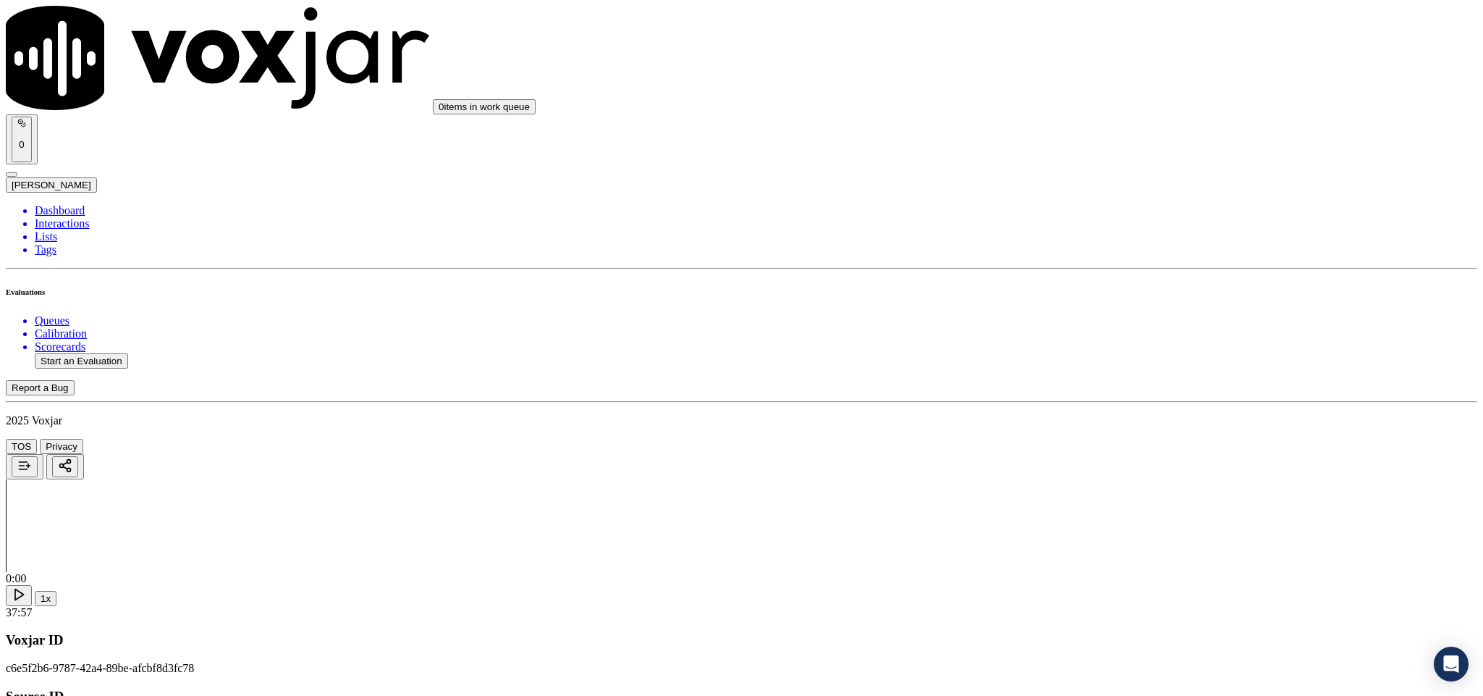
click at [65, 204] on li "Dashboard" at bounding box center [756, 210] width 1443 height 13
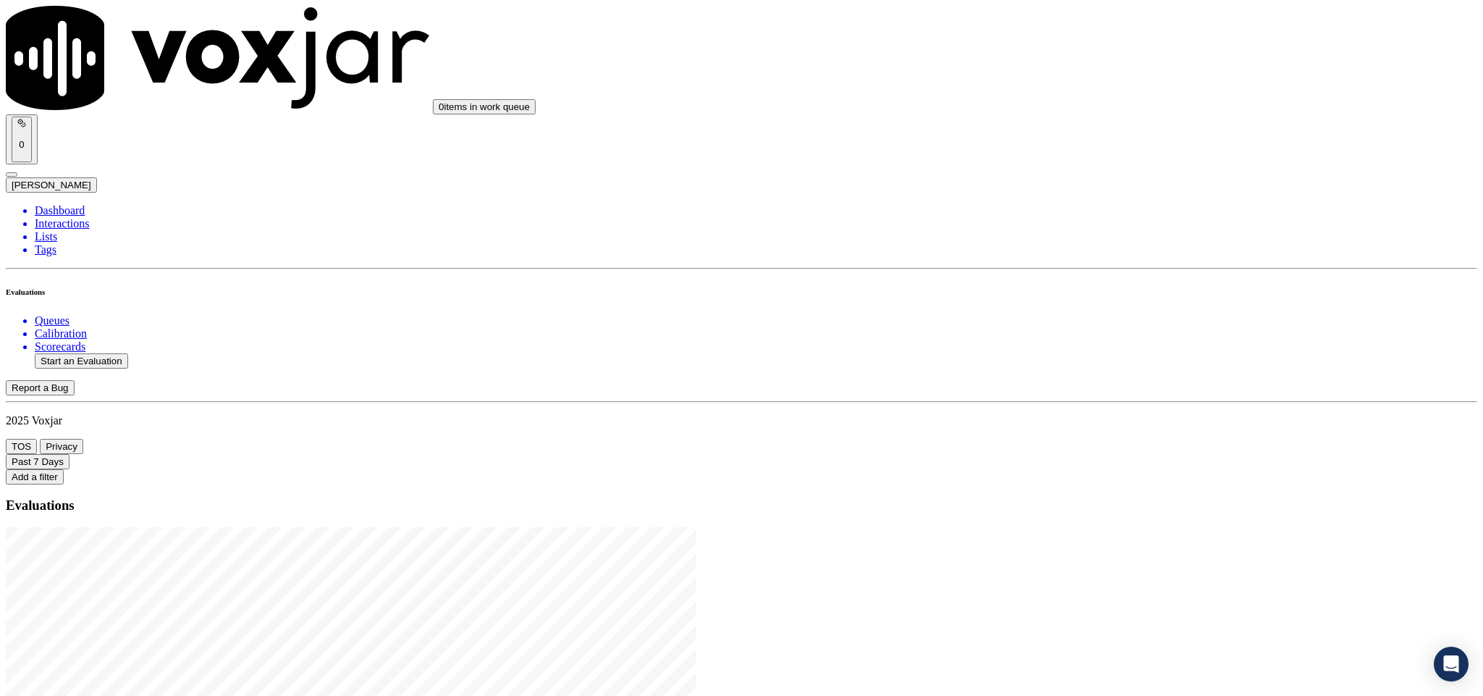
click at [105, 353] on button "Start an Evaluation" at bounding box center [81, 360] width 93 height 15
drag, startPoint x: 621, startPoint y: 303, endPoint x: 677, endPoint y: 304, distance: 56.5
type input "20250821-114234_2163388919-C1"
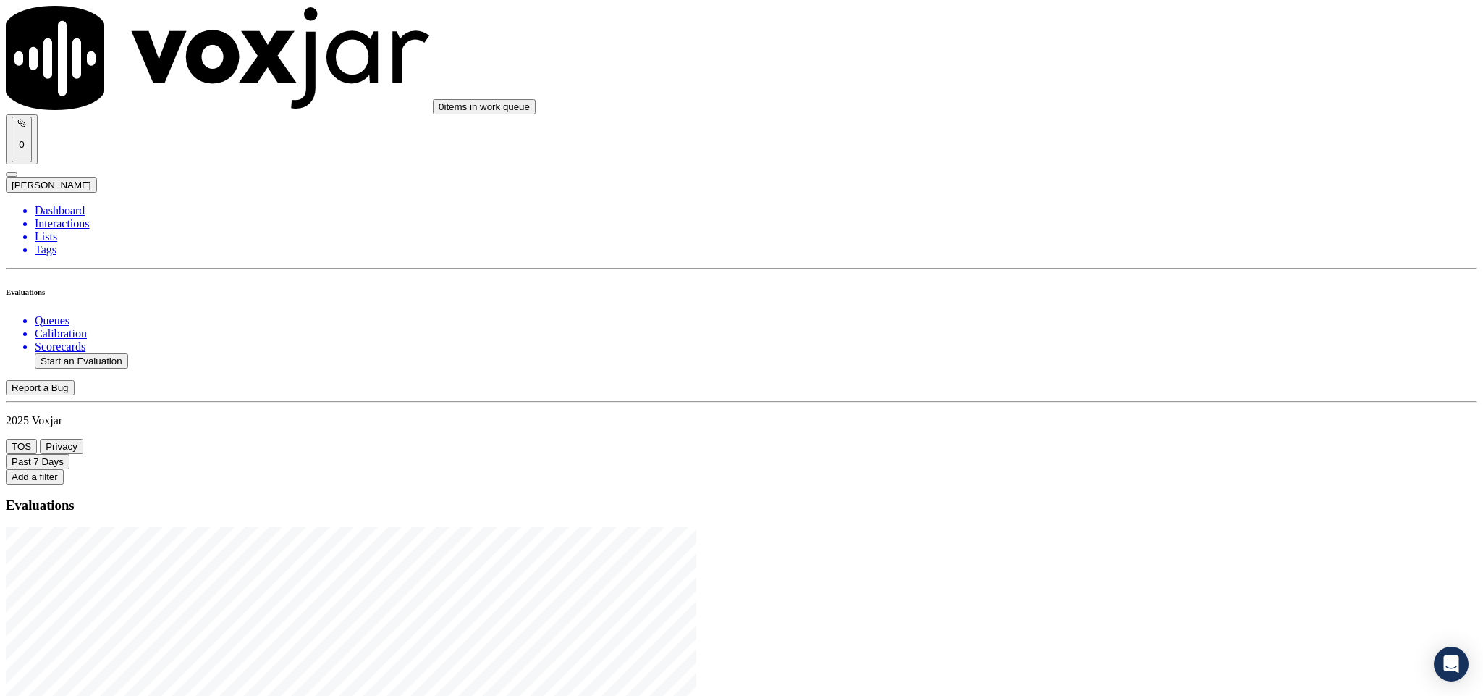
type input "2025-08-21T18:58"
type input "jam"
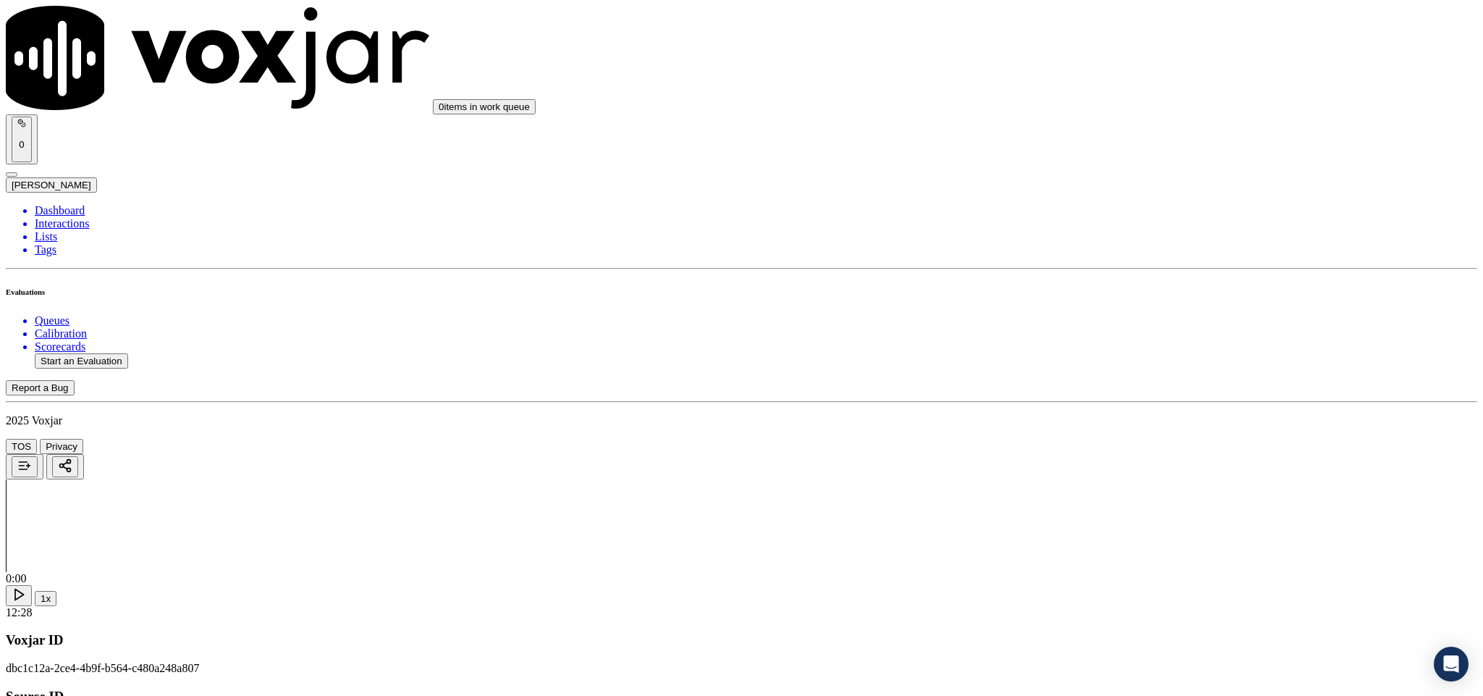
type input "EARL DEADWYLER"
drag, startPoint x: 672, startPoint y: 202, endPoint x: 474, endPoint y: 211, distance: 197.8
type input "EARL DEADWYLER"
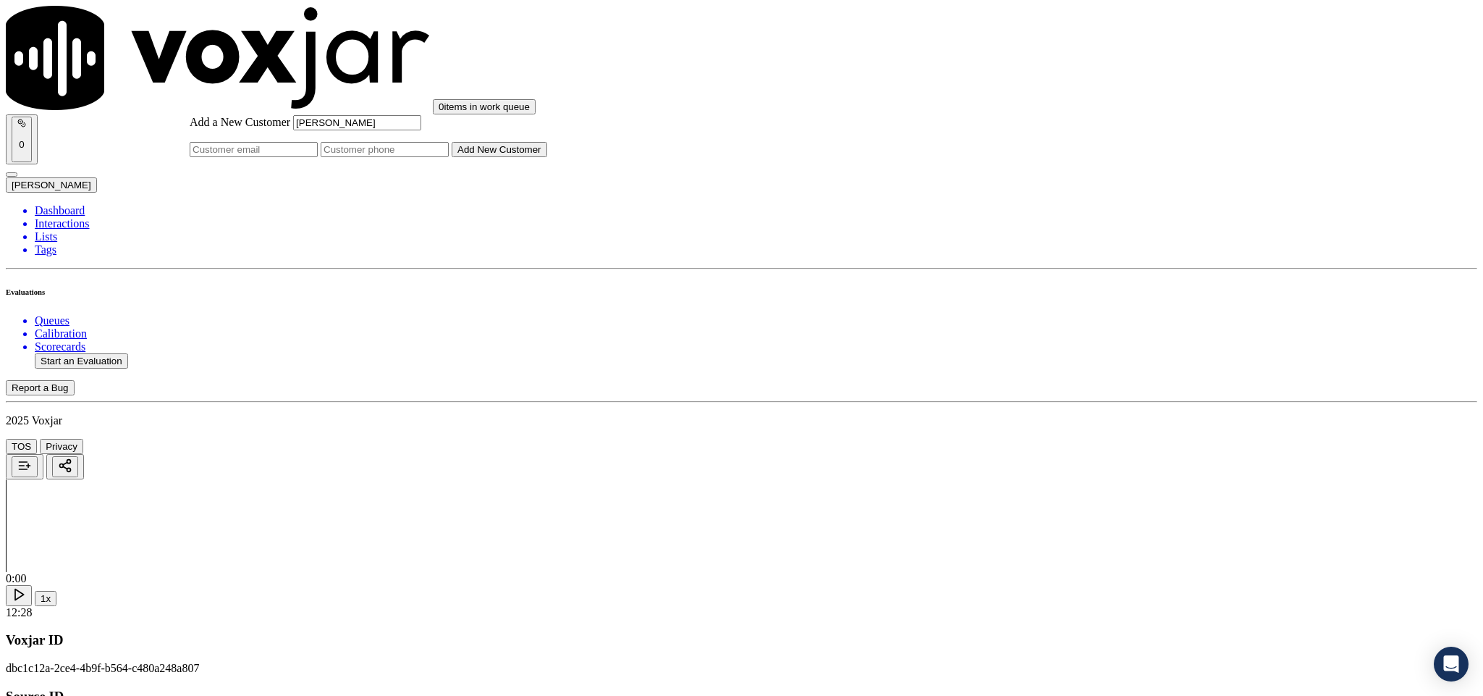
click at [449, 157] on input "Add a New Customer" at bounding box center [385, 149] width 128 height 15
paste input "2163388919"
type input "2163388919"
click at [547, 157] on button "Add New Customer" at bounding box center [500, 149] width 96 height 15
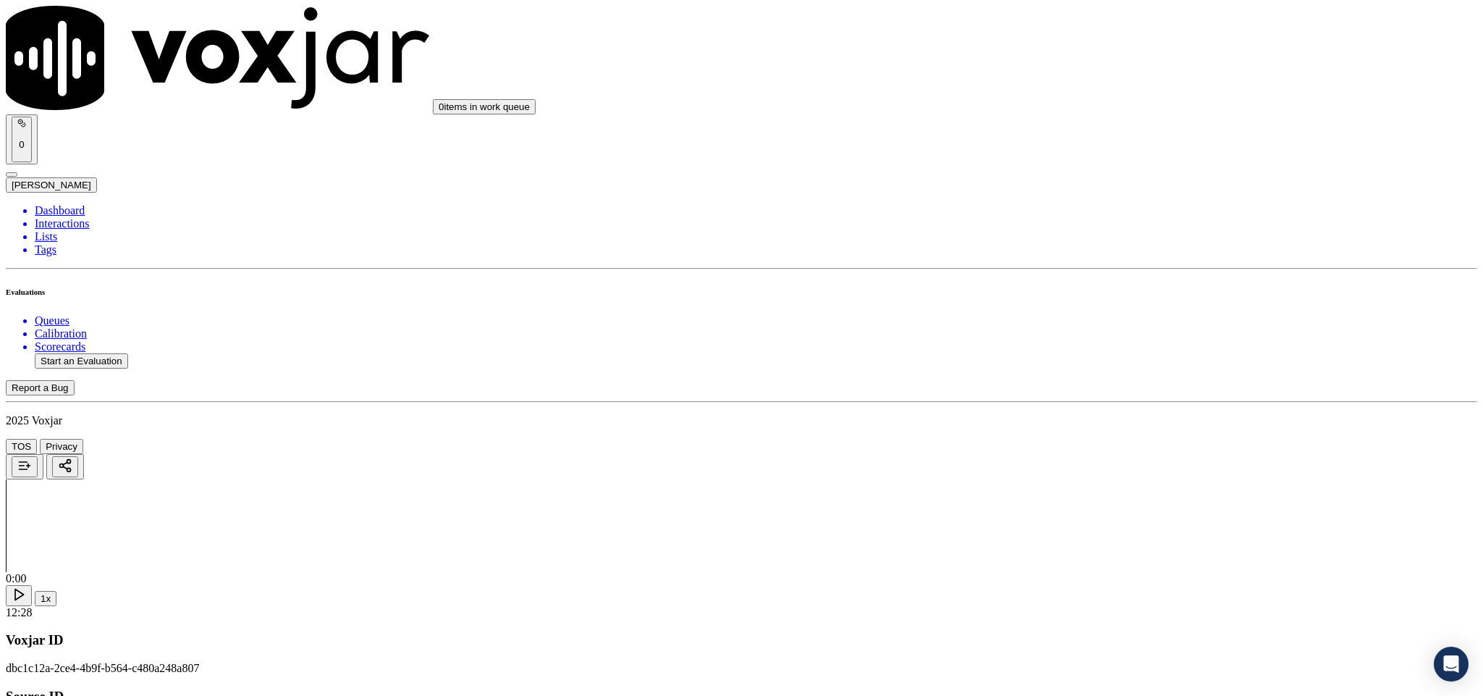
click at [1121, 271] on div "Yes" at bounding box center [1229, 264] width 339 height 13
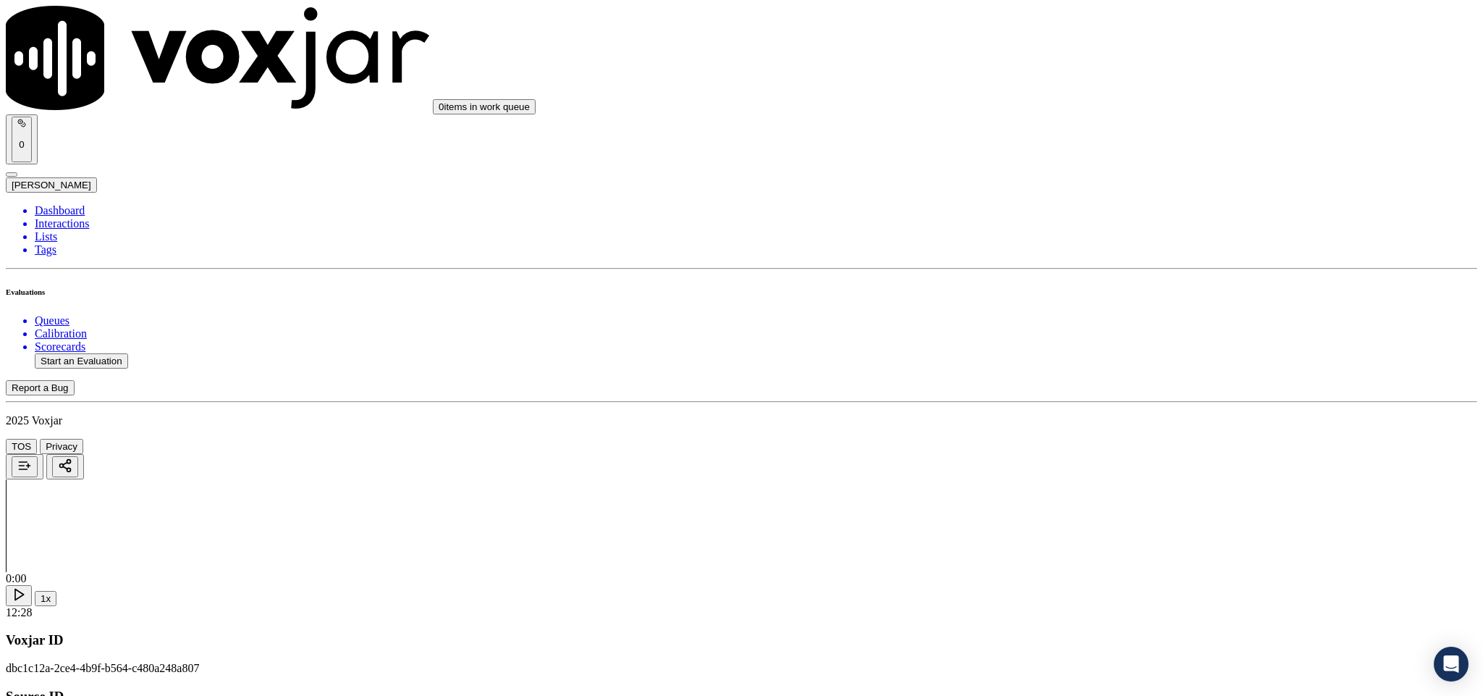
scroll to position [109, 0]
click at [1104, 328] on div "Yes" at bounding box center [1229, 321] width 339 height 13
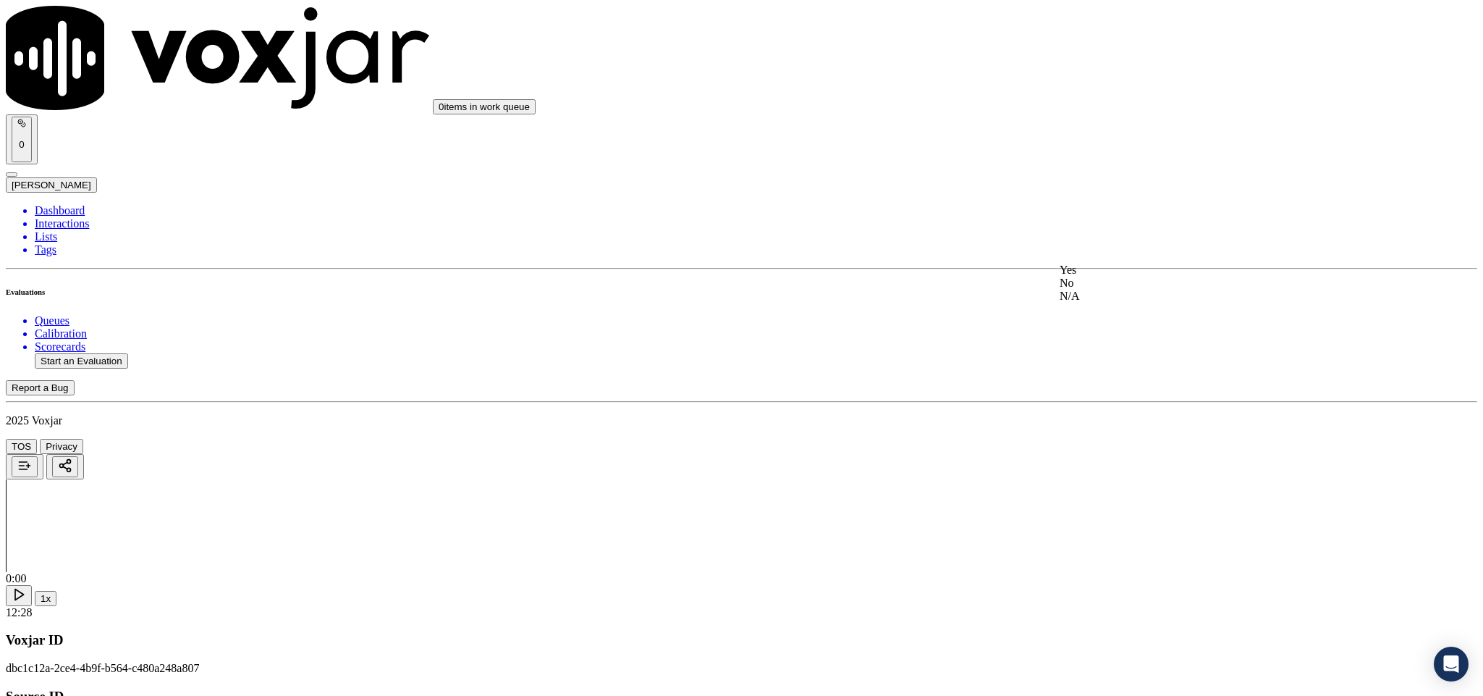
click at [1123, 276] on div "Yes" at bounding box center [1229, 269] width 339 height 13
click at [1121, 259] on div "Yes" at bounding box center [1229, 252] width 339 height 13
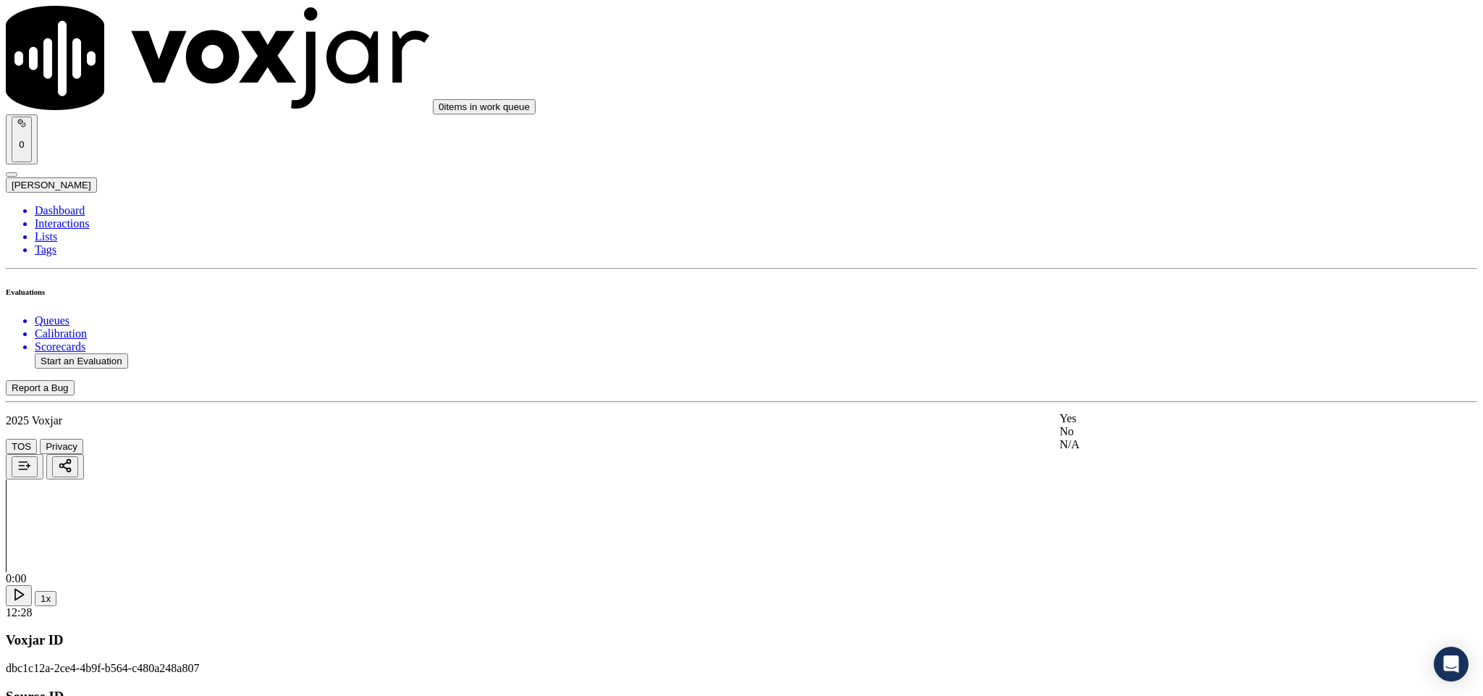
click at [1106, 451] on div "N/A" at bounding box center [1229, 444] width 339 height 13
click at [1112, 221] on div "No" at bounding box center [1229, 214] width 339 height 13
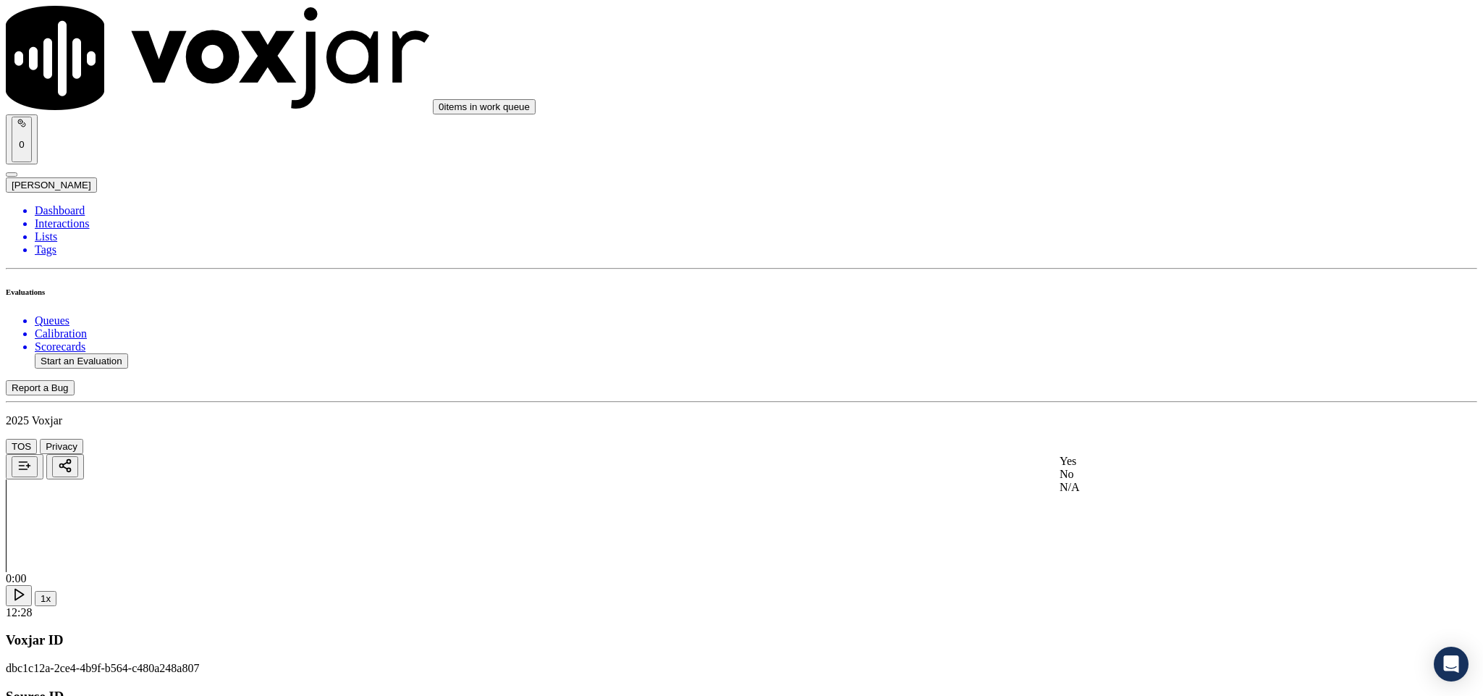
click at [1110, 481] on div "No" at bounding box center [1229, 474] width 339 height 13
drag, startPoint x: 1127, startPoint y: 246, endPoint x: 1117, endPoint y: 294, distance: 48.8
click at [1127, 248] on div "Yes" at bounding box center [1229, 243] width 339 height 13
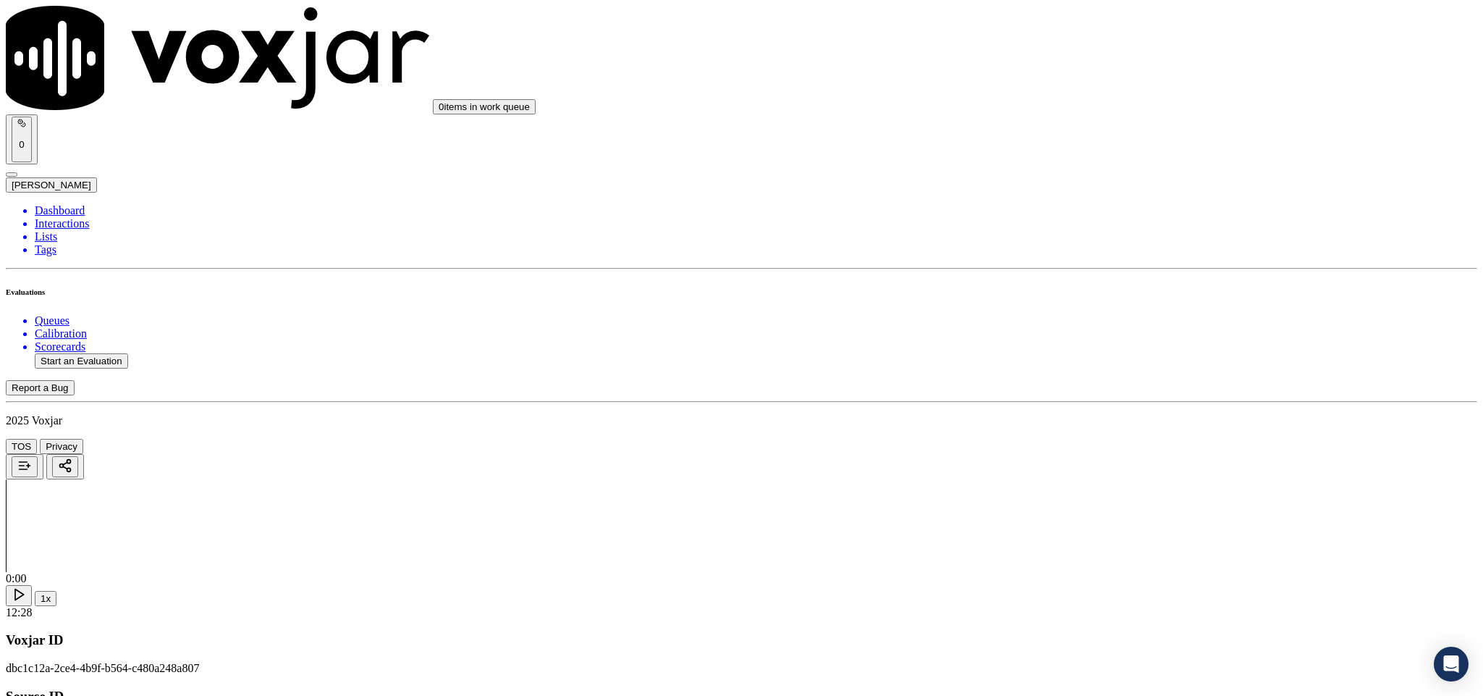
click at [1114, 434] on div "Yes" at bounding box center [1229, 427] width 339 height 13
click at [1103, 382] on div "Yes" at bounding box center [1229, 375] width 339 height 13
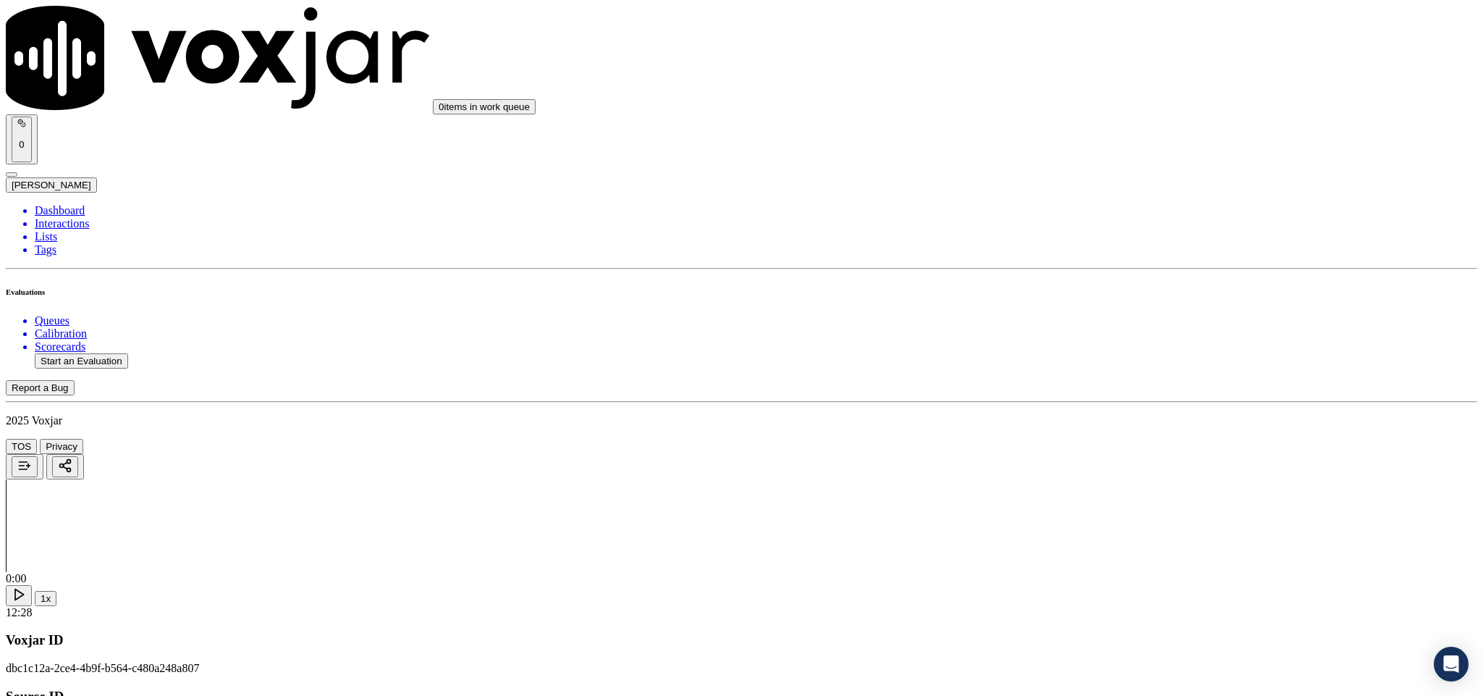
scroll to position [1411, 0]
click at [1118, 442] on div "Yes" at bounding box center [1229, 435] width 339 height 13
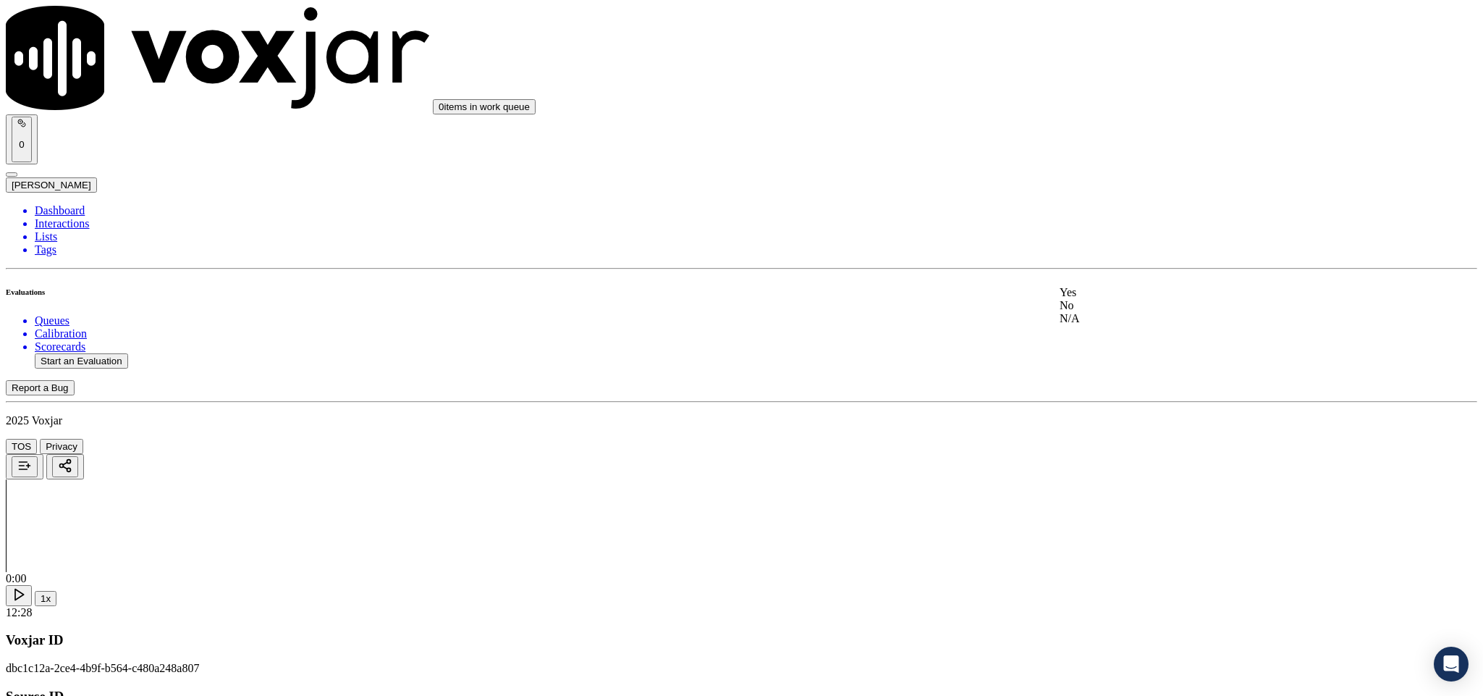
click at [1119, 312] on div "No" at bounding box center [1229, 305] width 339 height 13
click at [1110, 278] on div "No" at bounding box center [1229, 271] width 339 height 13
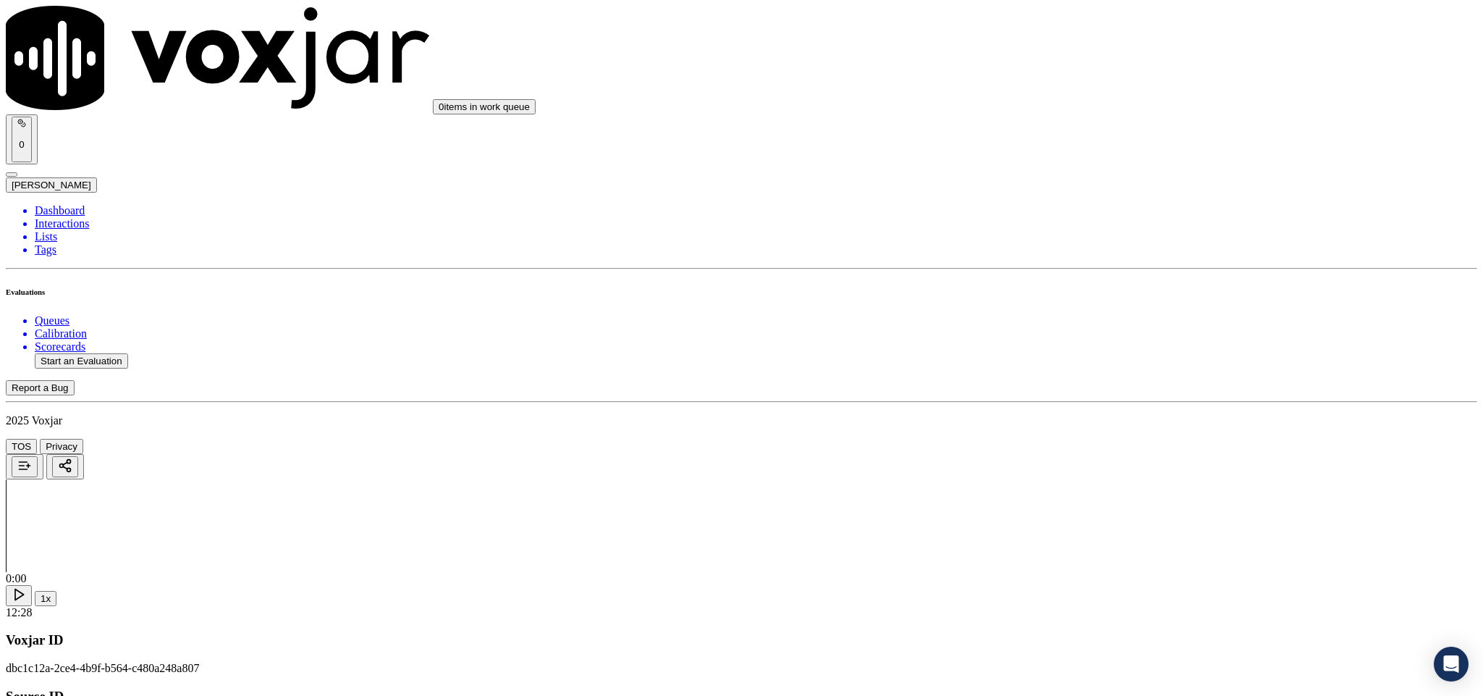
click at [1117, 335] on div "No" at bounding box center [1229, 328] width 339 height 13
click at [1115, 514] on div "N/A" at bounding box center [1229, 507] width 339 height 13
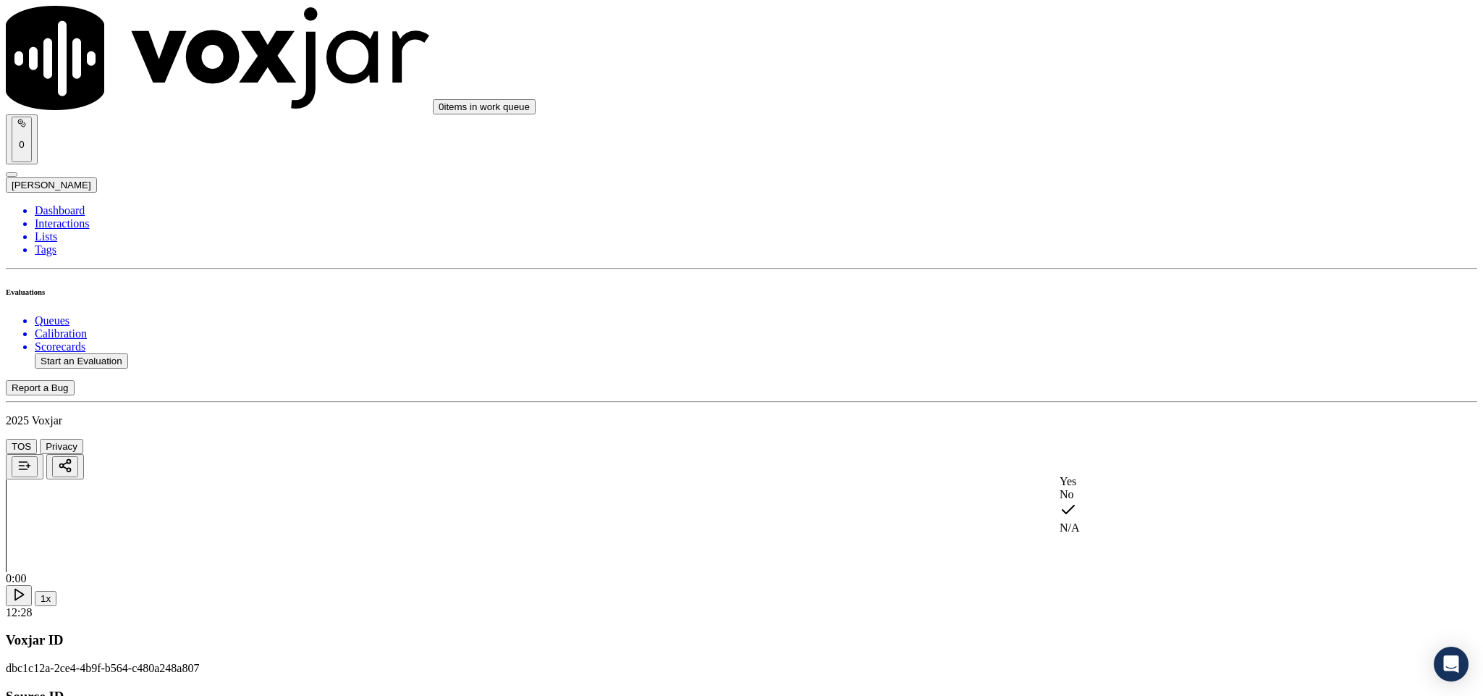
click at [1121, 501] on div "No" at bounding box center [1229, 494] width 339 height 13
click at [1108, 315] on div "Yes" at bounding box center [1229, 315] width 339 height 13
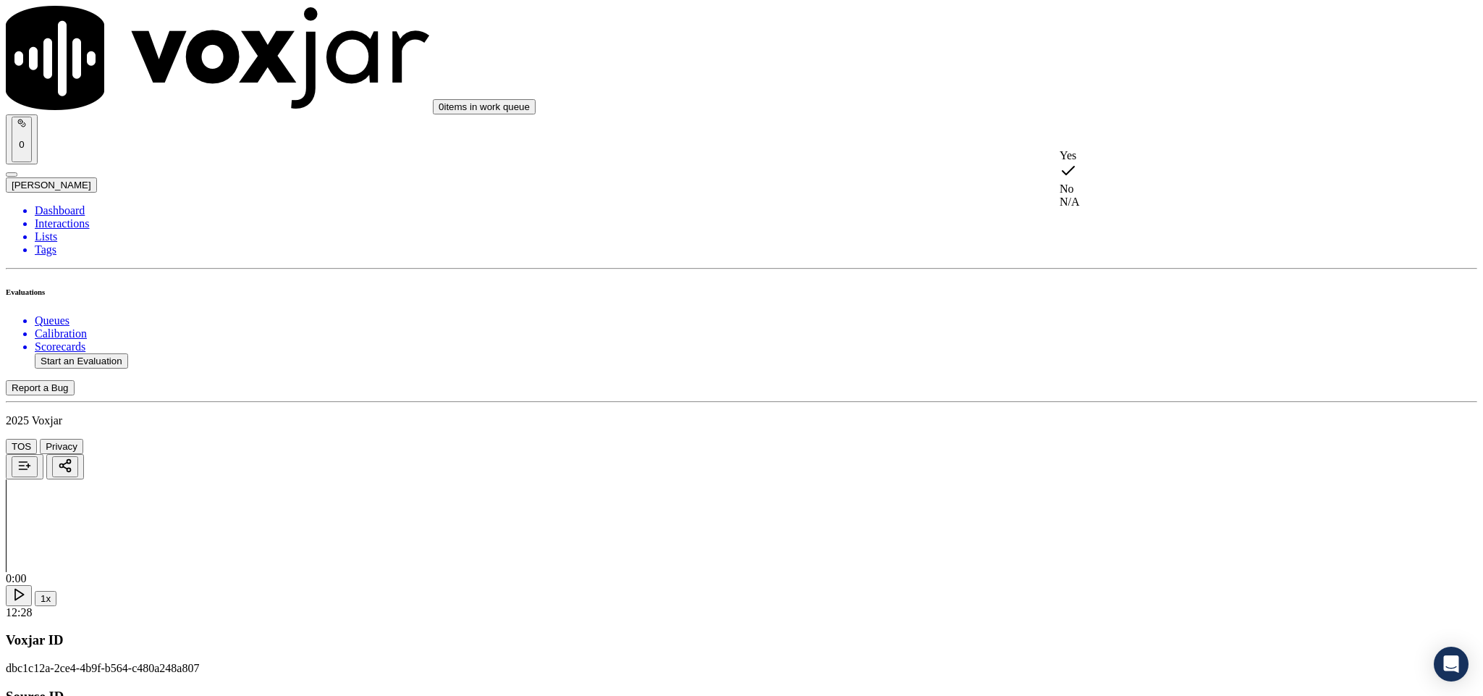
click at [1123, 157] on div "Yes" at bounding box center [1229, 155] width 339 height 13
click at [1116, 341] on div "No" at bounding box center [1229, 334] width 339 height 13
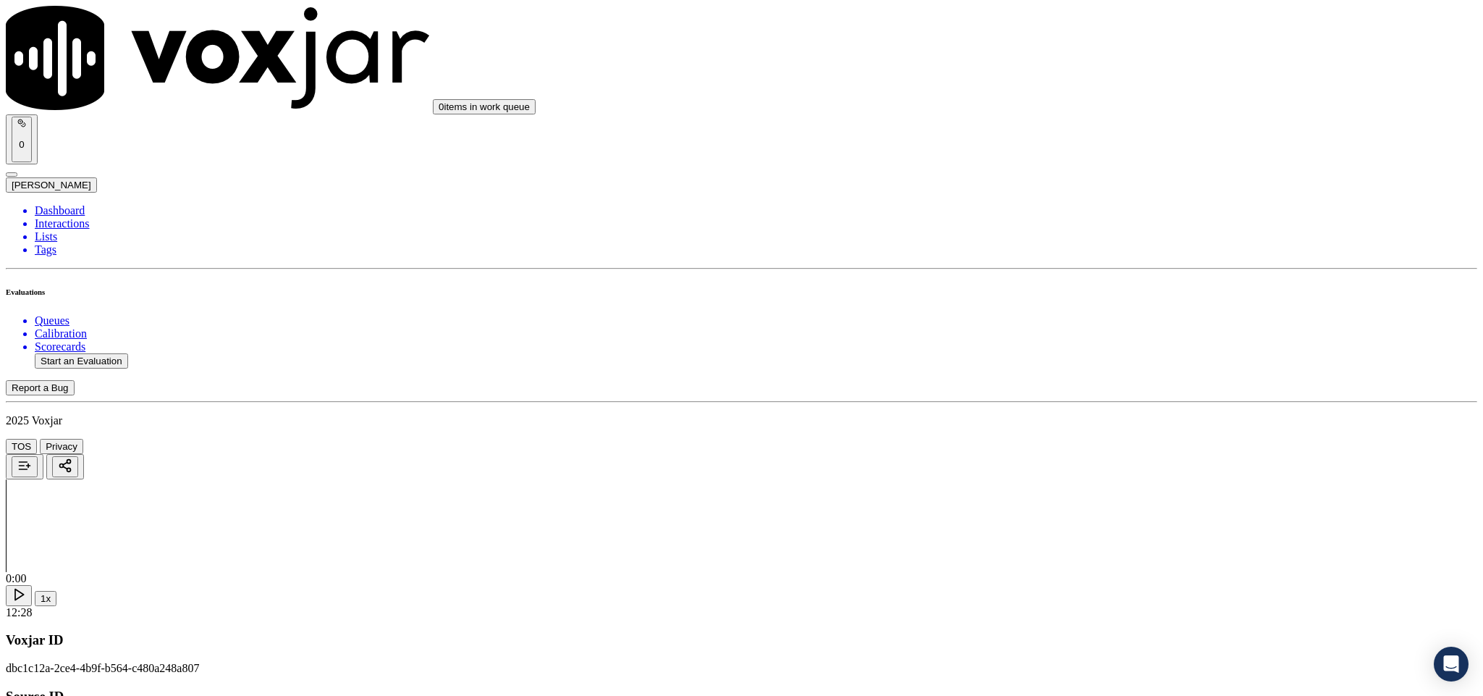
paste textarea "@13:41 - The call was transferred to Closer Allen without informing the custome…"
type textarea "@13:41 - The call was transferred to Closer Allen without informing the custome…"
type textarea "Call id - 20250821-115918_ @13:41 - The call was transferred to Closer Allen wi…"
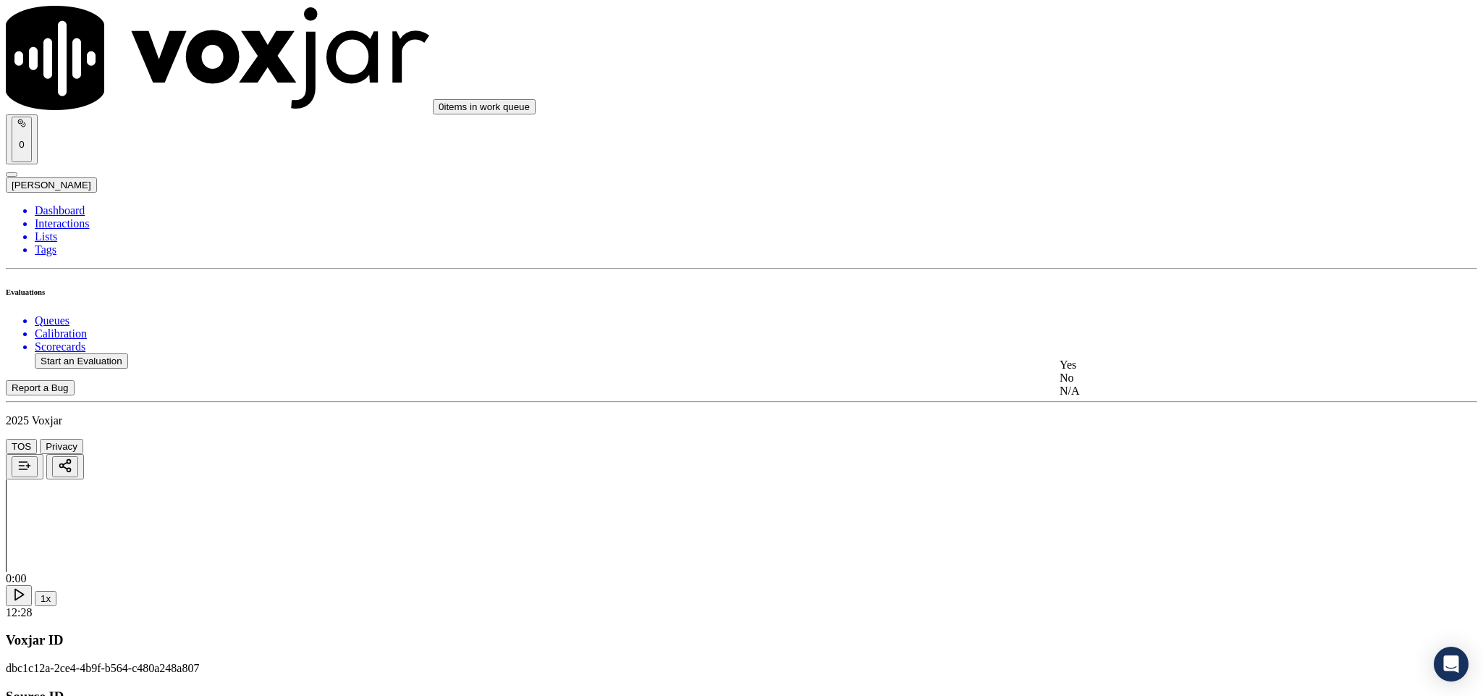
click at [1099, 397] on div "N/A" at bounding box center [1229, 390] width 339 height 13
click at [1092, 396] on div "Yes" at bounding box center [1229, 389] width 339 height 13
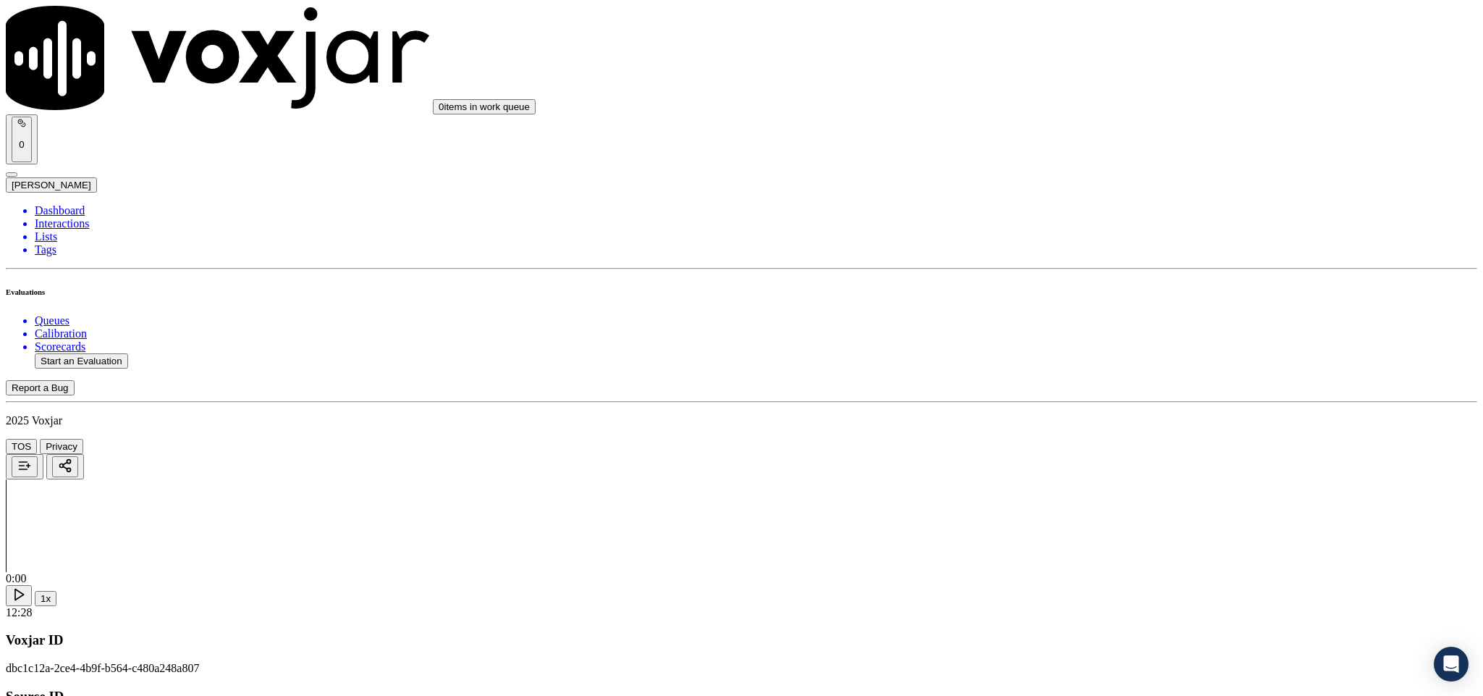
click at [1101, 375] on div "No" at bounding box center [1229, 368] width 339 height 13
click at [1099, 145] on div "Yes" at bounding box center [1229, 138] width 339 height 13
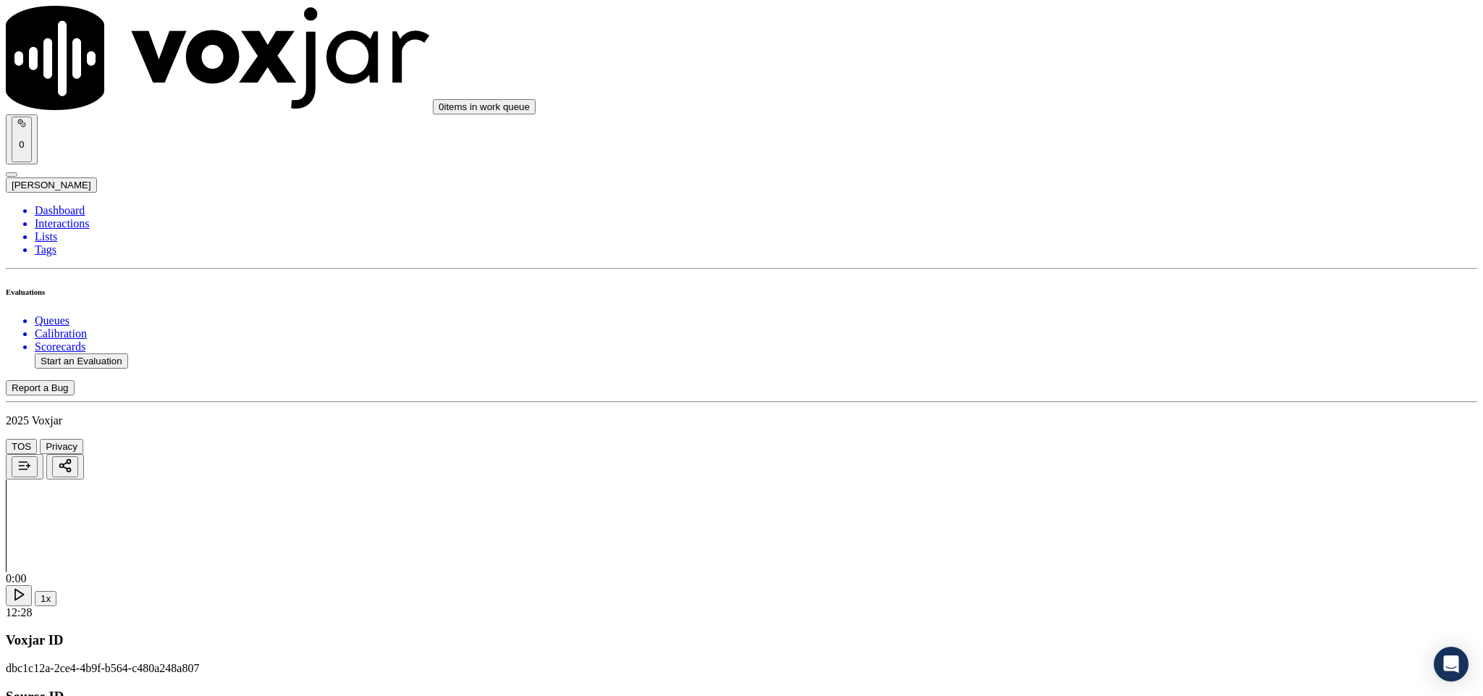
drag, startPoint x: 1110, startPoint y: 366, endPoint x: 1114, endPoint y: 380, distance: 15.1
click at [1110, 337] on div "N/A" at bounding box center [1229, 330] width 339 height 13
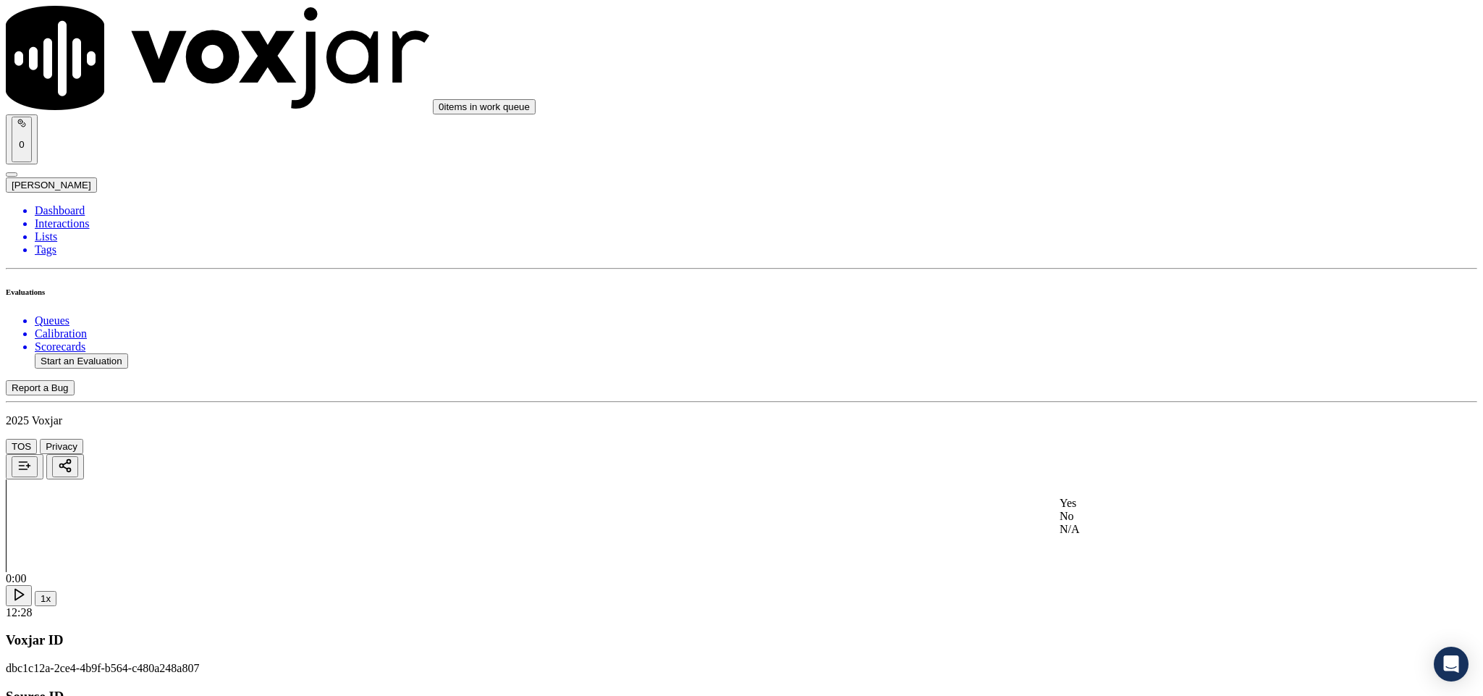
click at [1106, 523] on div "No" at bounding box center [1229, 516] width 339 height 13
click at [1102, 230] on div "N/A" at bounding box center [1229, 223] width 339 height 13
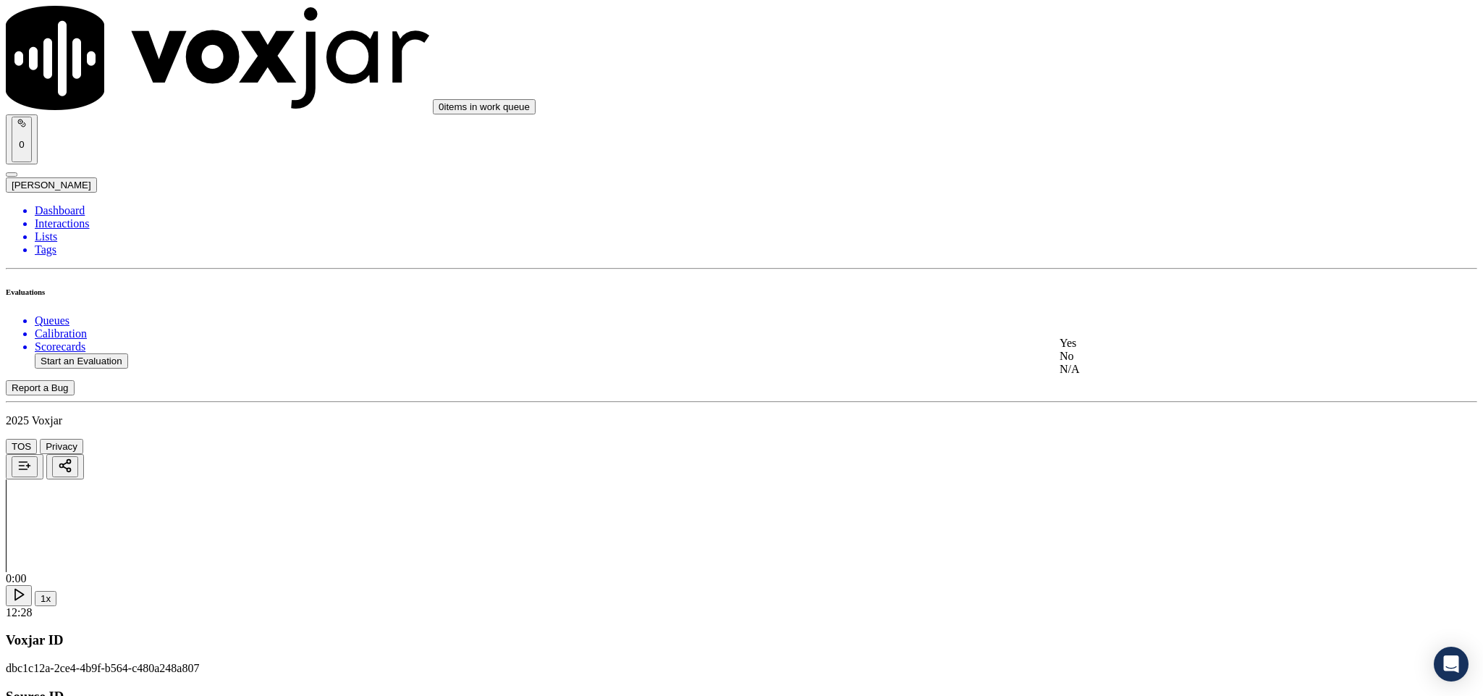
click at [1099, 363] on div "No" at bounding box center [1229, 356] width 339 height 13
click at [1116, 311] on div "No" at bounding box center [1229, 304] width 339 height 13
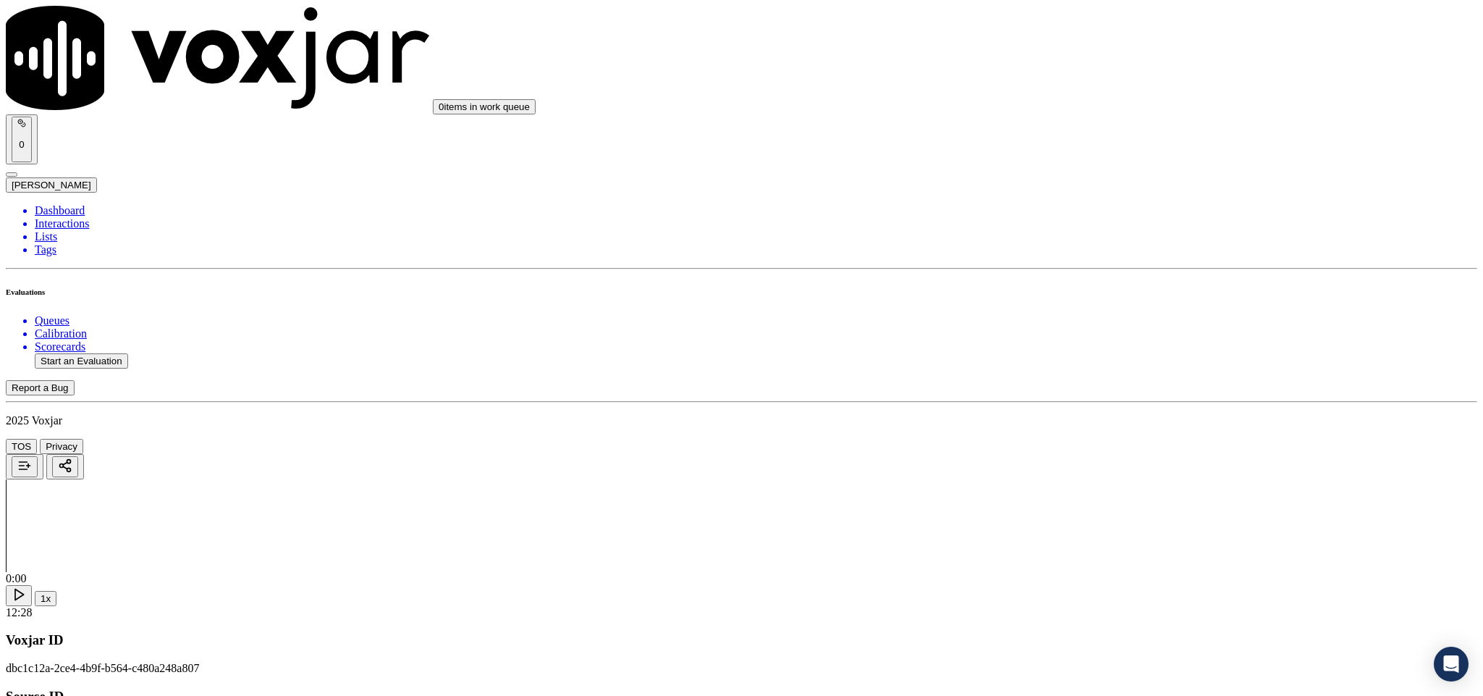
click at [1097, 373] on div "No" at bounding box center [1229, 366] width 339 height 13
click at [1116, 526] on div "Yes" at bounding box center [1229, 519] width 339 height 13
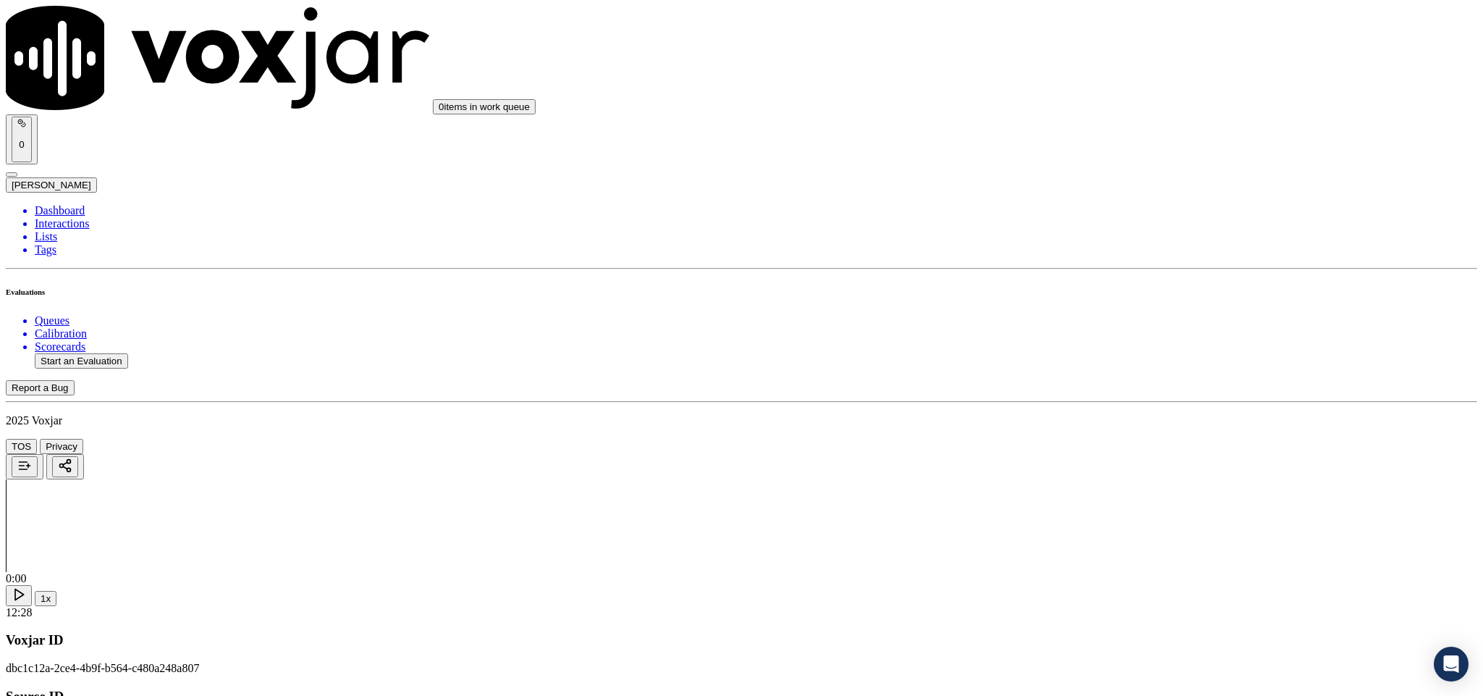
click at [1110, 367] on div "Yes" at bounding box center [1229, 366] width 339 height 13
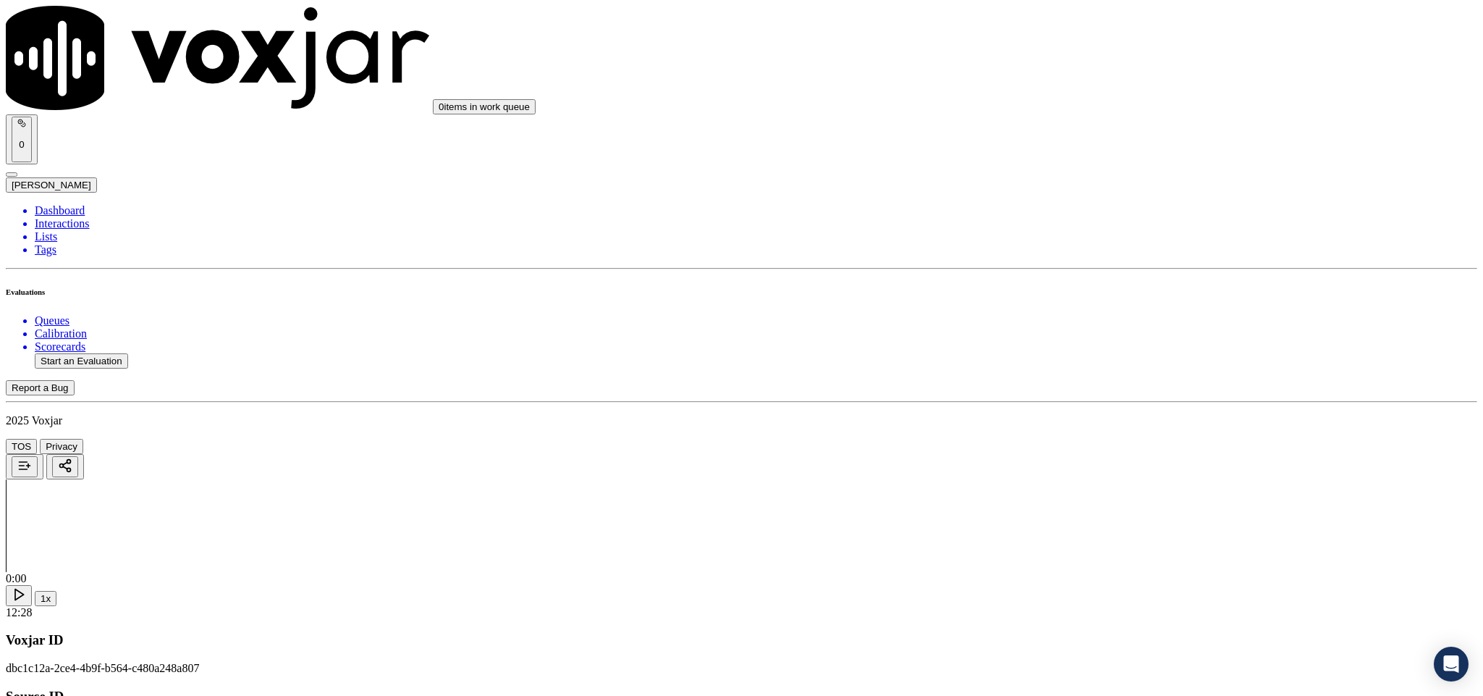
paste textarea "Call id - 20250821-115918_@00:57 - While connecting the call to the utility, th…"
type textarea "Call id - 20250821-115918_@00:57 - While connecting the call to the utility, th…"
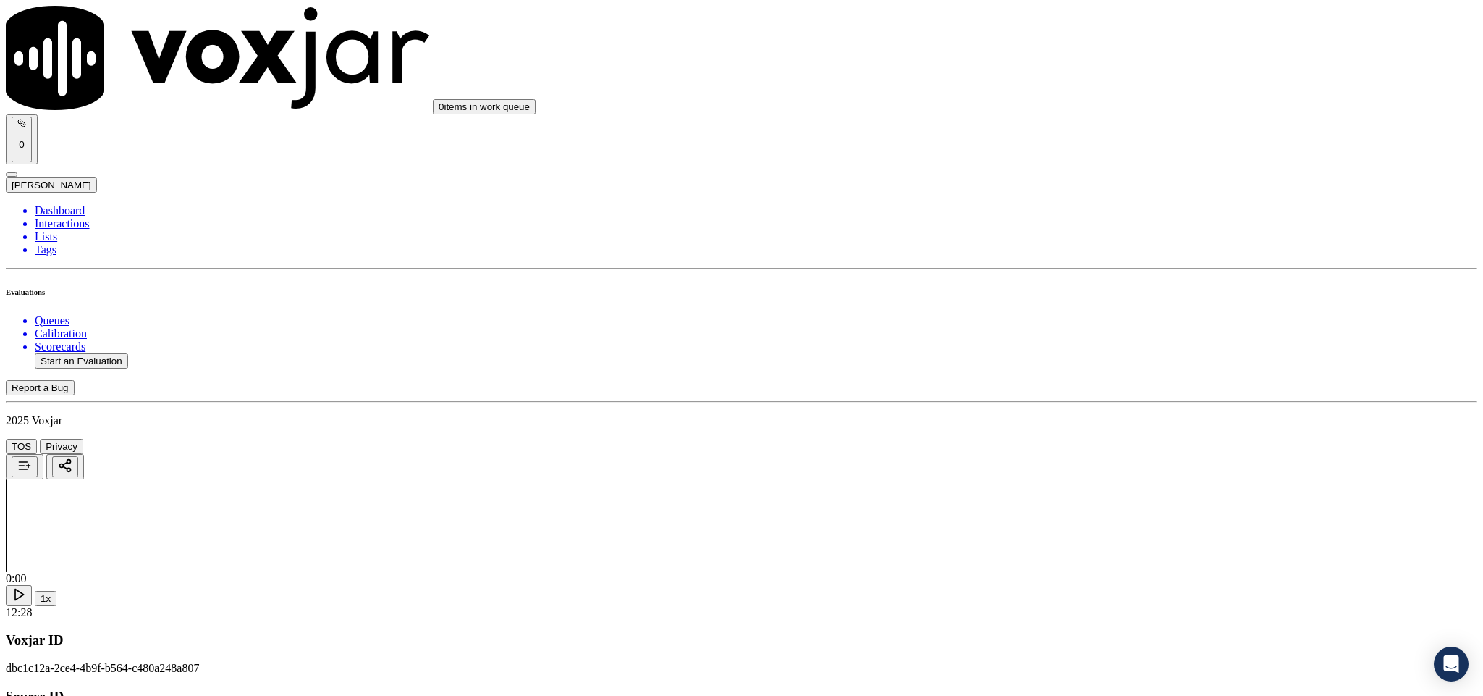
click at [83, 204] on li "Dashboard" at bounding box center [756, 210] width 1443 height 13
click at [104, 353] on button "Start an Evaluation" at bounding box center [81, 360] width 93 height 15
drag, startPoint x: 619, startPoint y: 297, endPoint x: 711, endPoint y: 307, distance: 92.4
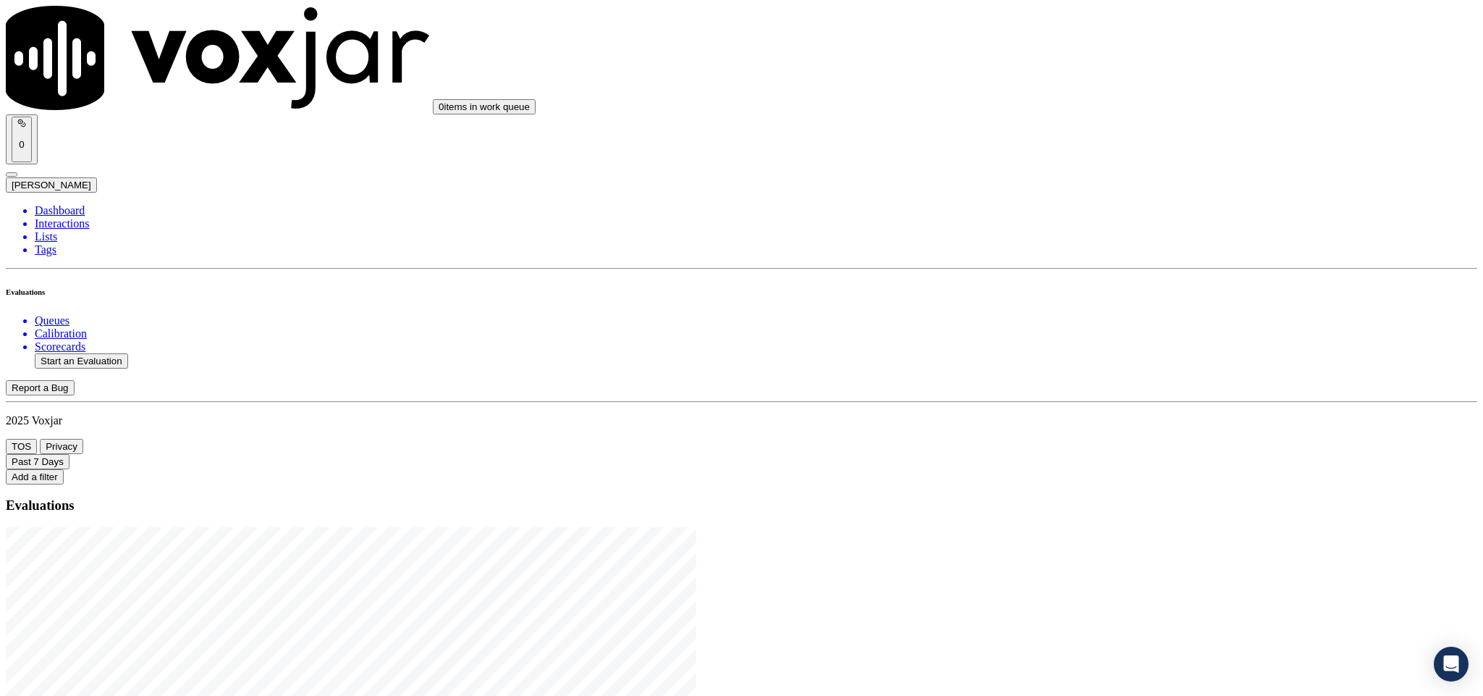
type input "20250821-180119_2158726548-C1"
type input "kel"
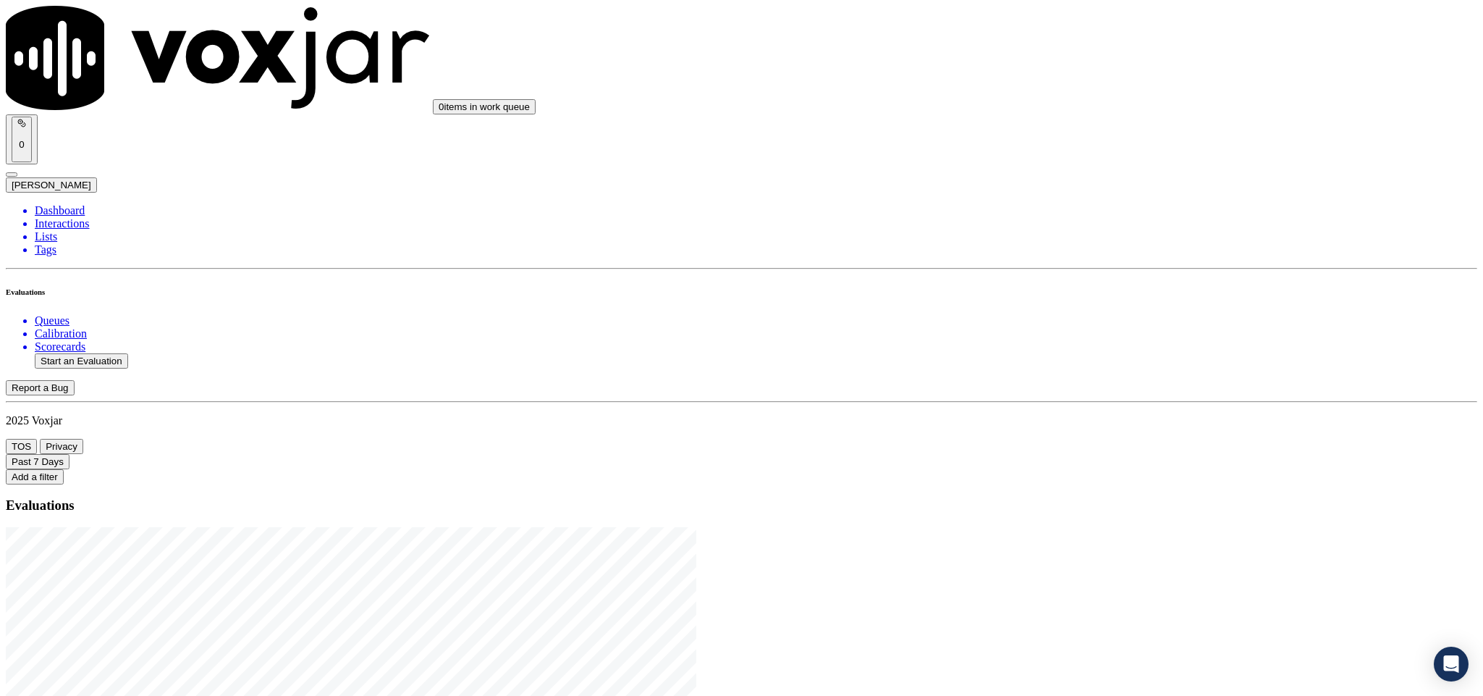
type input "2025-08-21T19:30"
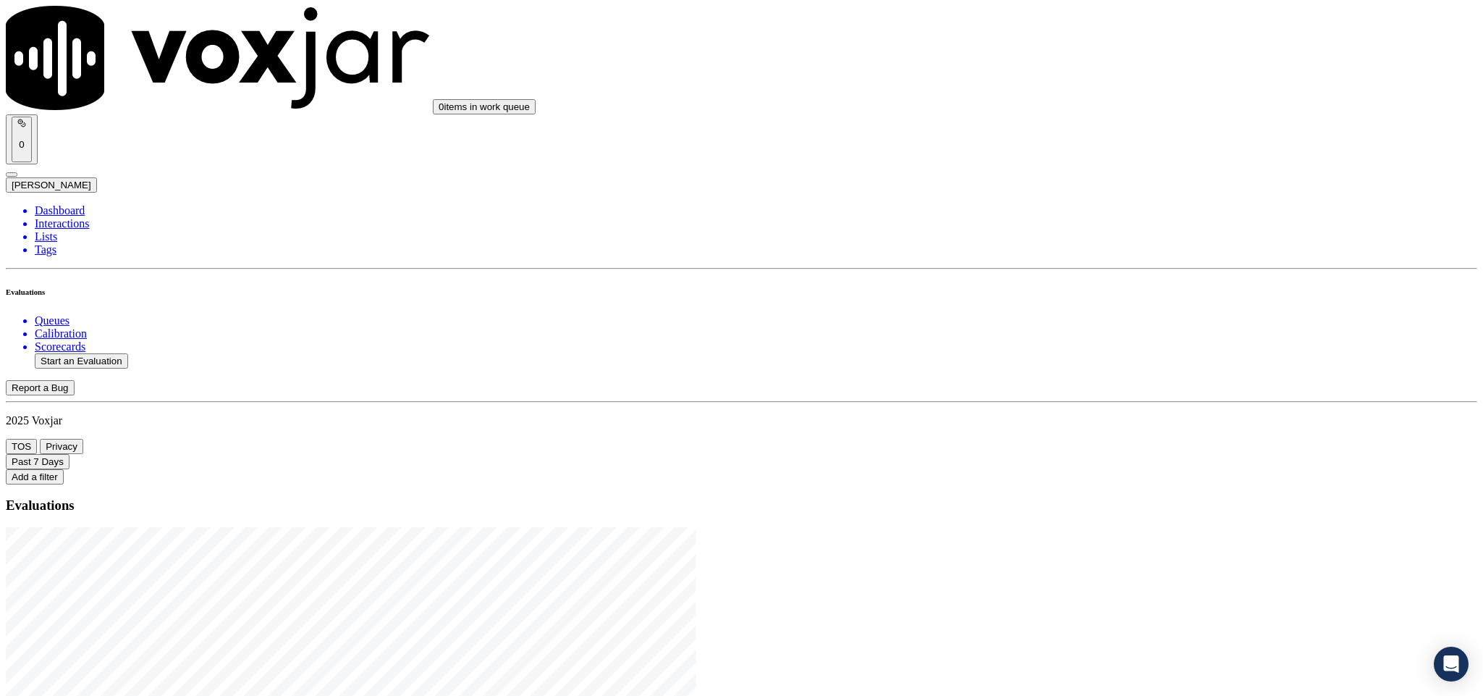
type input "GLENN NOVAK"
drag, startPoint x: 654, startPoint y: 211, endPoint x: 523, endPoint y: 261, distance: 140.5
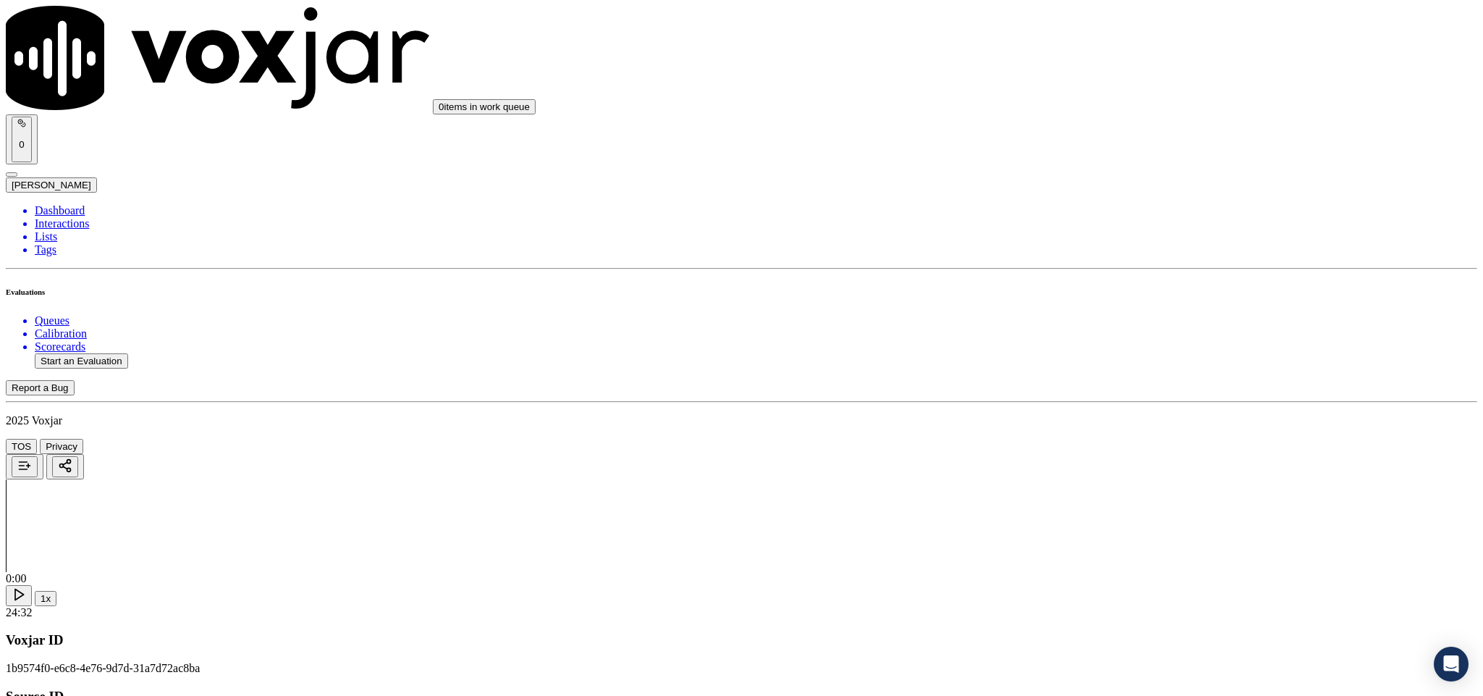
type input "GLENN NOVAK"
click at [547, 157] on div "Add a New Customer GLENN NOVAK Add New Customer" at bounding box center [369, 136] width 358 height 42
drag, startPoint x: 801, startPoint y: 359, endPoint x: 795, endPoint y: 369, distance: 11.7
click at [449, 157] on input "Add a New Customer" at bounding box center [385, 149] width 128 height 15
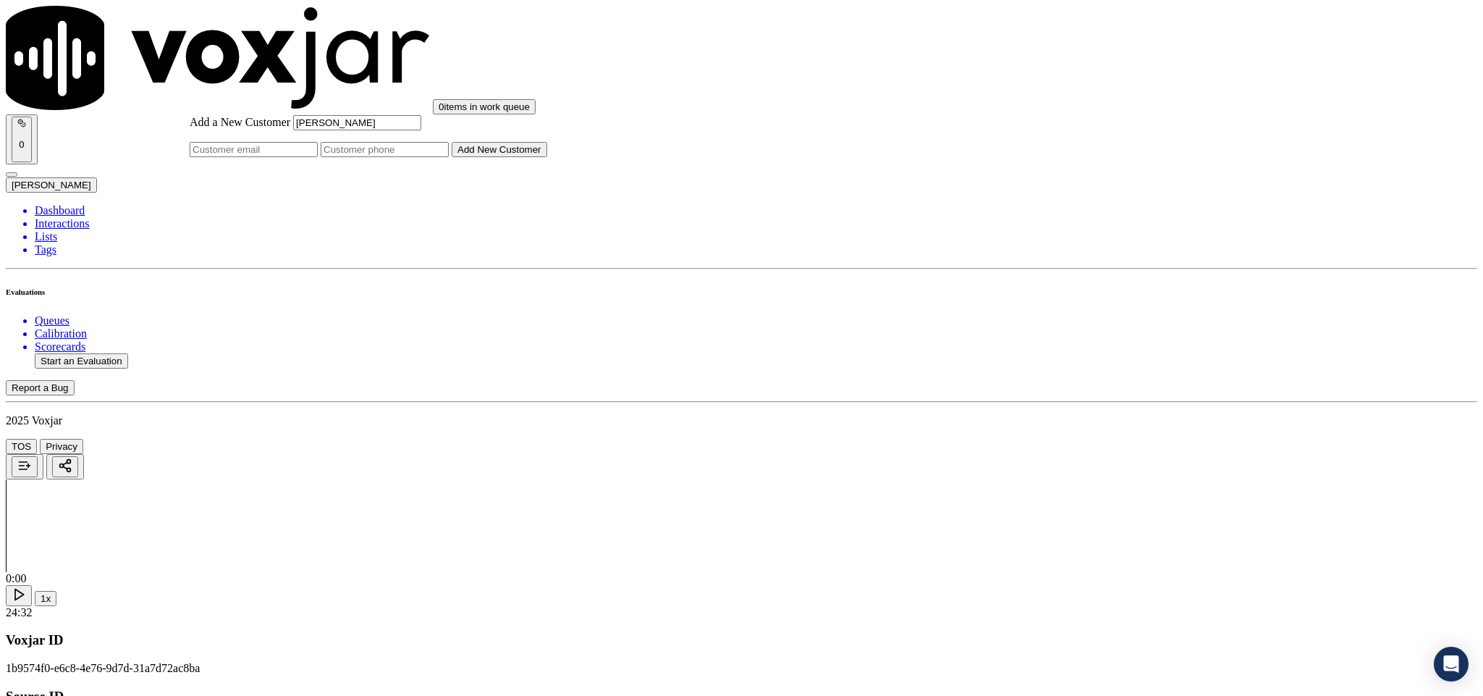
paste input "2158726548"
type input "2158726548"
click at [547, 157] on button "Add New Customer" at bounding box center [500, 149] width 96 height 15
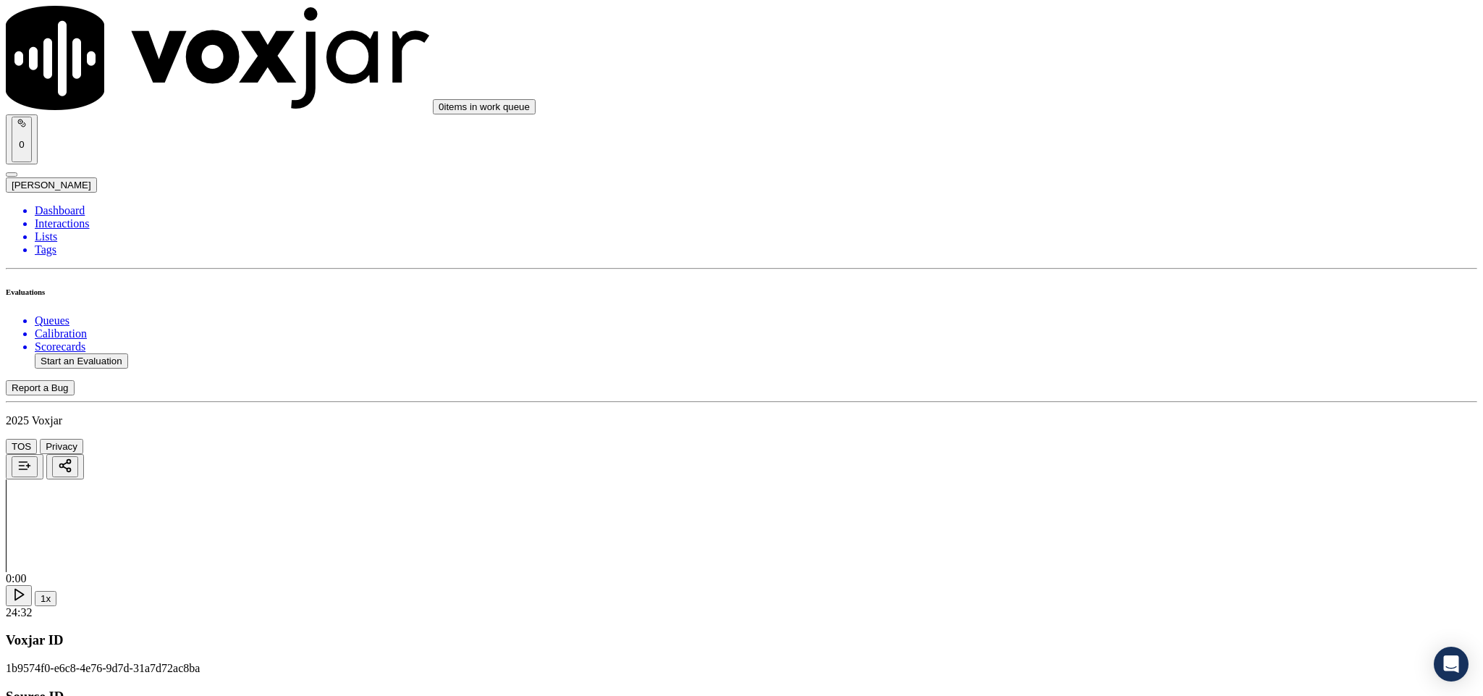
click at [1112, 284] on div "No" at bounding box center [1229, 277] width 339 height 13
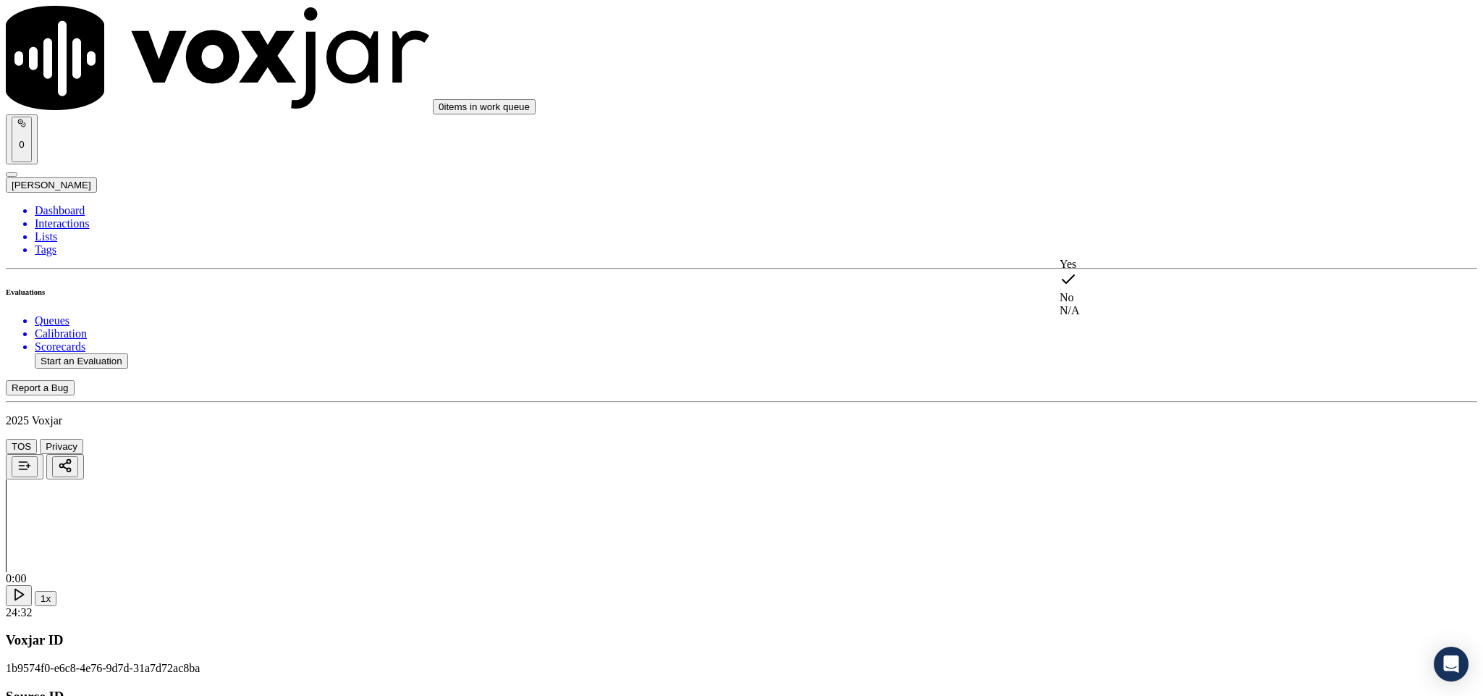
click at [1118, 268] on div "Yes" at bounding box center [1229, 264] width 339 height 13
drag, startPoint x: 1138, startPoint y: 400, endPoint x: 1138, endPoint y: 419, distance: 18.8
click at [1123, 436] on div "Yes" at bounding box center [1229, 429] width 339 height 13
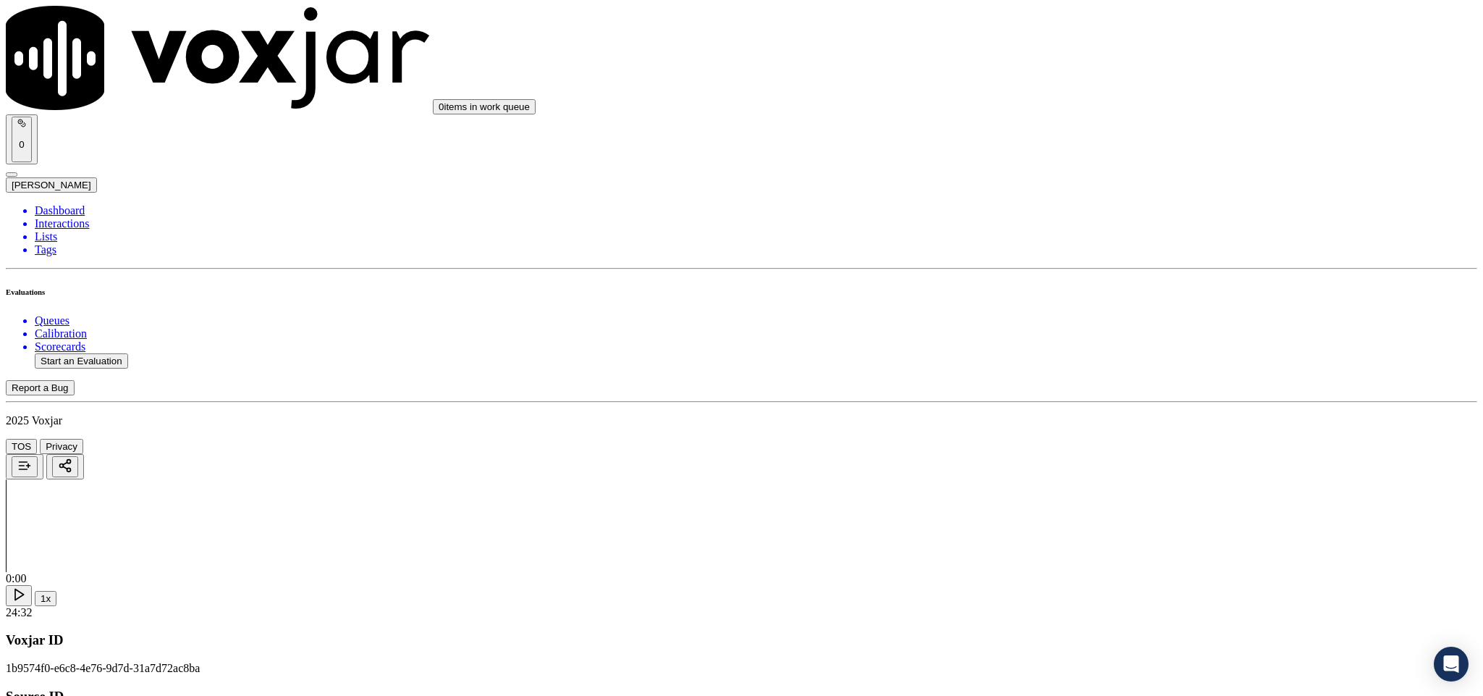
click at [1130, 395] on div "Yes" at bounding box center [1229, 395] width 339 height 13
click at [1139, 285] on div "N/A" at bounding box center [1229, 278] width 339 height 13
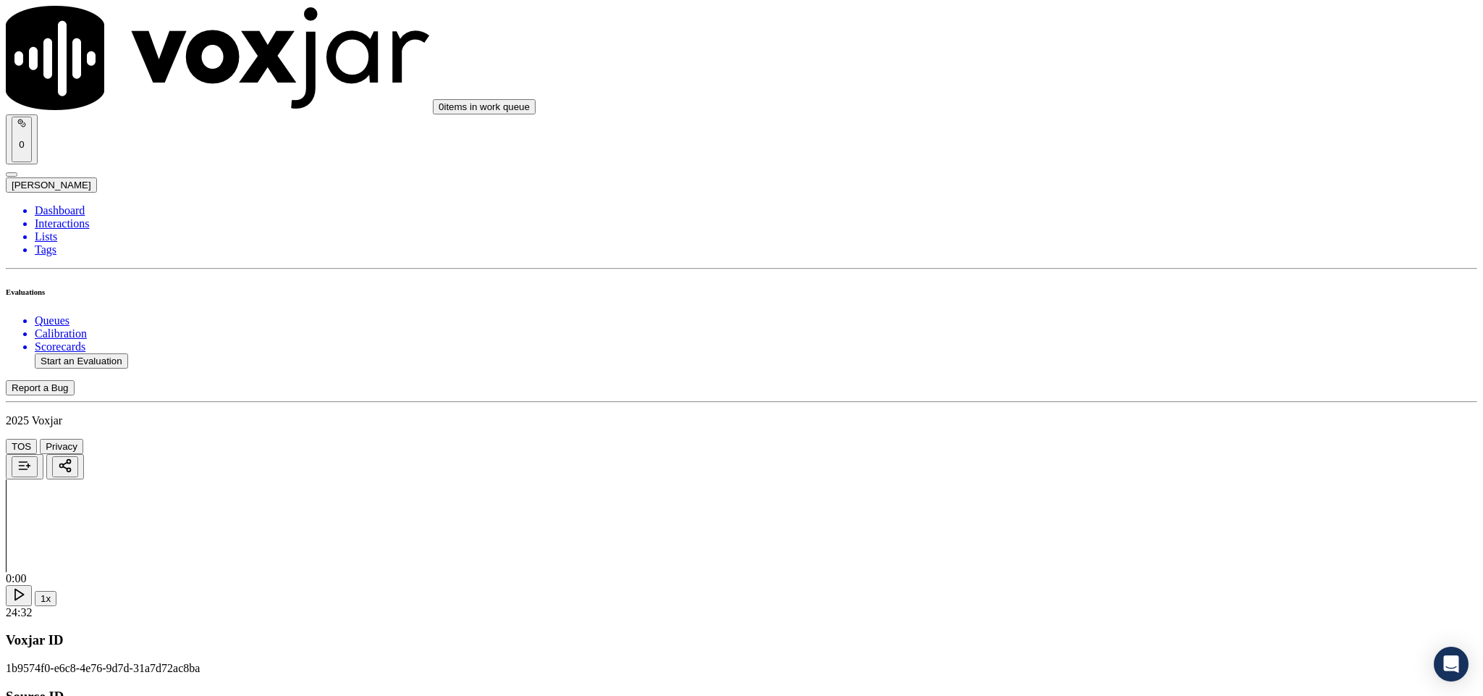
scroll to position [651, 0]
click at [1116, 392] on div "Yes" at bounding box center [1229, 386] width 339 height 13
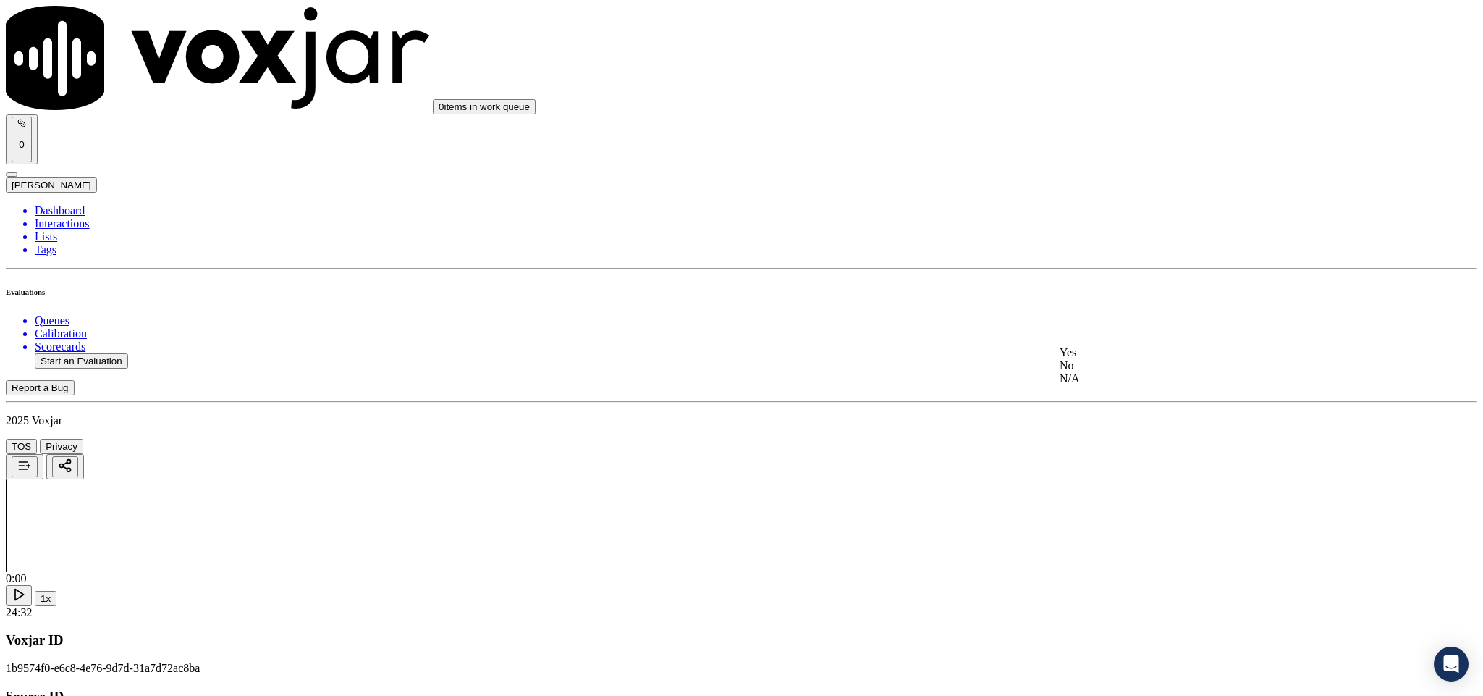
click at [1106, 372] on div "No" at bounding box center [1229, 365] width 339 height 13
click at [1099, 325] on div "Yes" at bounding box center [1229, 318] width 339 height 13
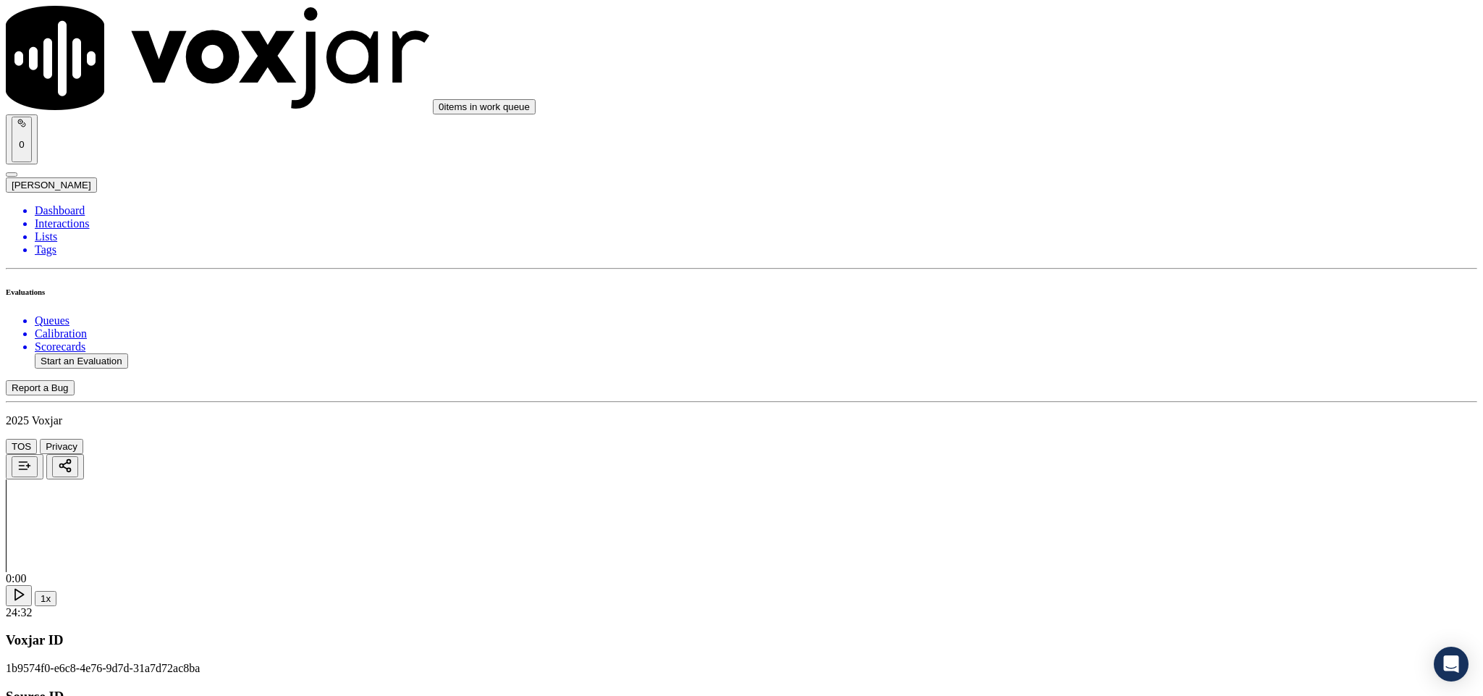
click at [1107, 135] on div "No" at bounding box center [1229, 134] width 339 height 13
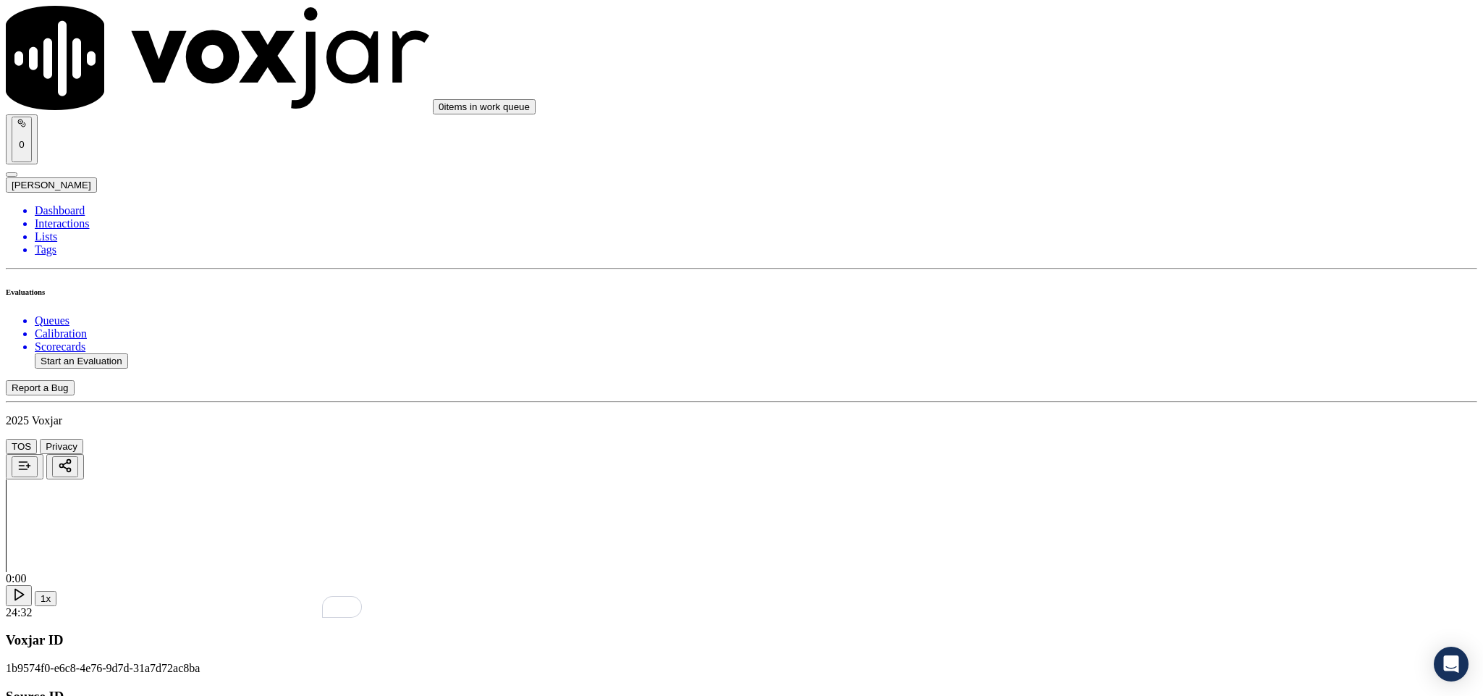
paste textarea "@2:39 Kelvin informed - So what I can see on your account previously you were o…"
type textarea "@2:39 Kelvin informed - So what I can see on your account previously you were o…"
click at [1112, 303] on div "N/A" at bounding box center [1229, 296] width 339 height 13
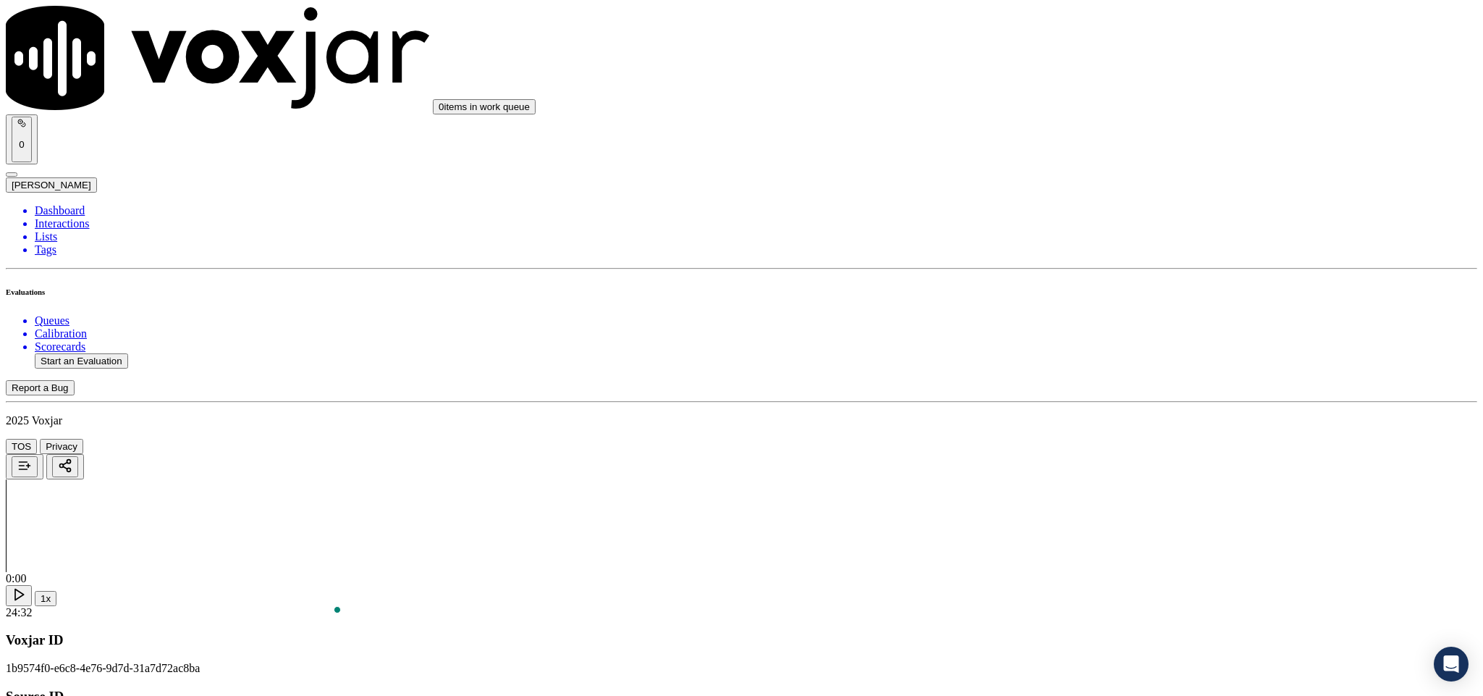
scroll to position [1520, 0]
click at [1112, 360] on div "N/A" at bounding box center [1229, 353] width 339 height 13
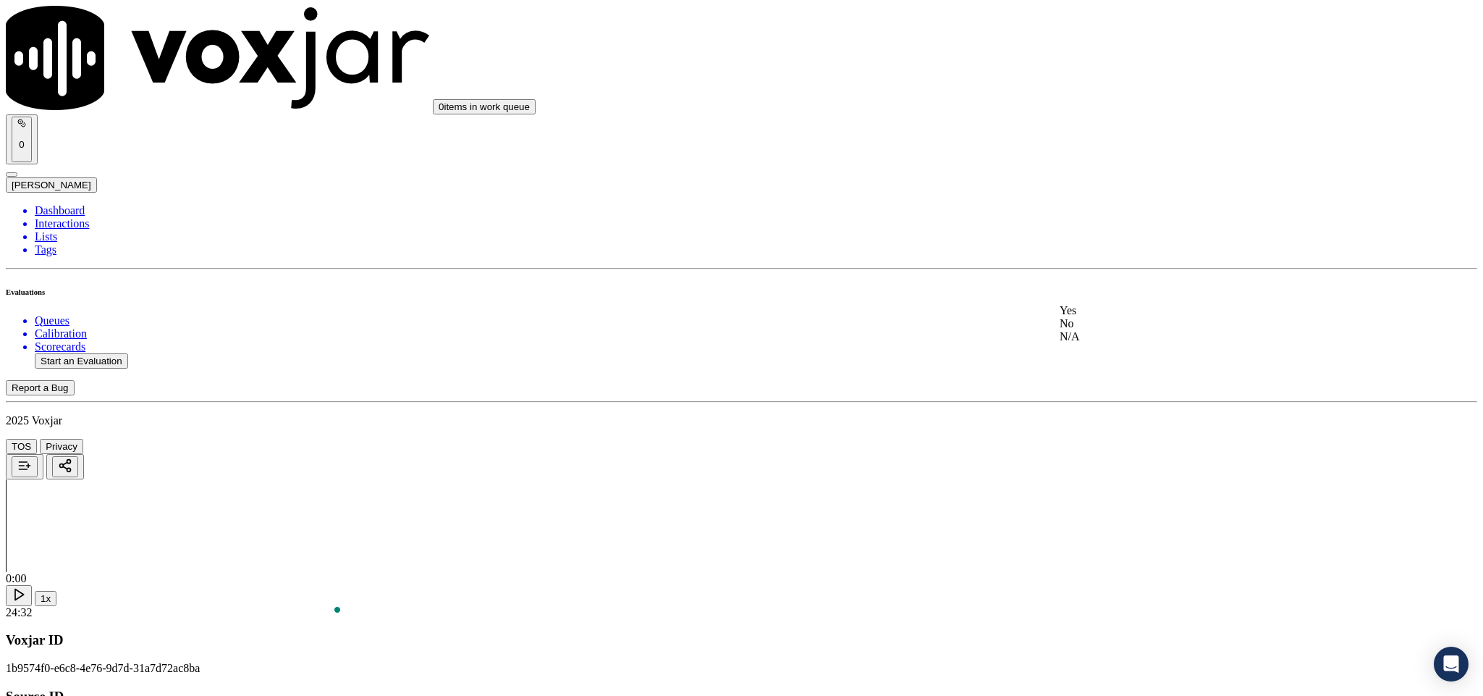
click at [1136, 311] on div "Yes" at bounding box center [1229, 310] width 339 height 13
click at [1118, 296] on div "No" at bounding box center [1229, 289] width 339 height 13
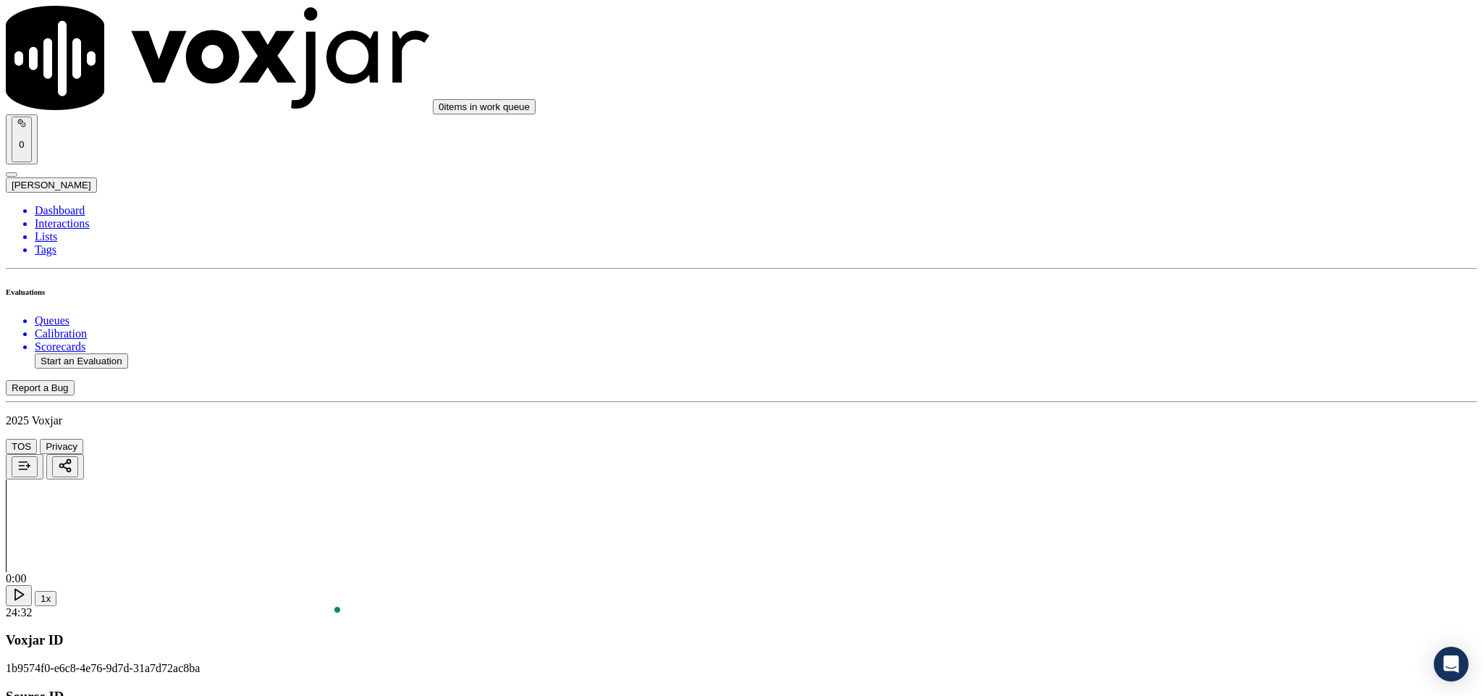
click at [1112, 232] on div "Yes" at bounding box center [1229, 225] width 339 height 13
click at [1127, 397] on div "Yes" at bounding box center [1229, 390] width 339 height 13
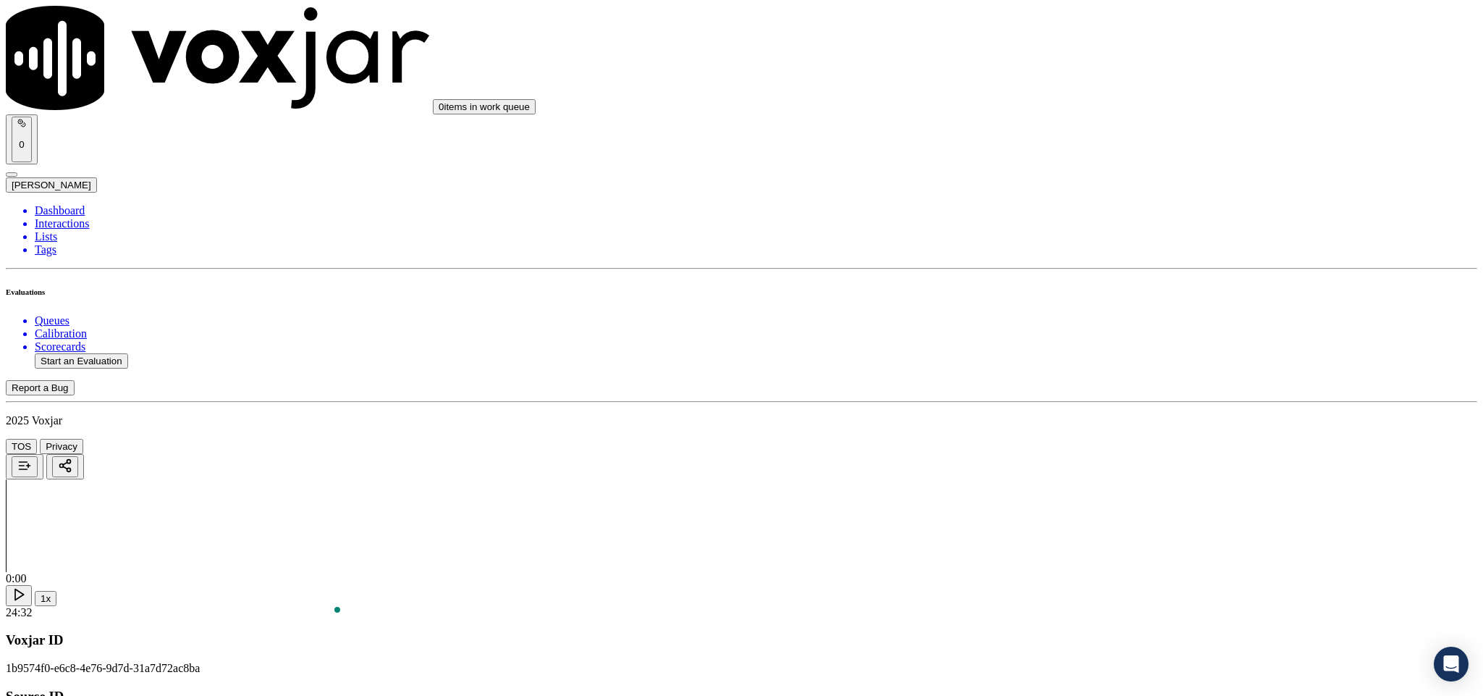
click at [1123, 359] on div "No" at bounding box center [1229, 352] width 339 height 13
click at [1103, 276] on div "No" at bounding box center [1229, 269] width 339 height 13
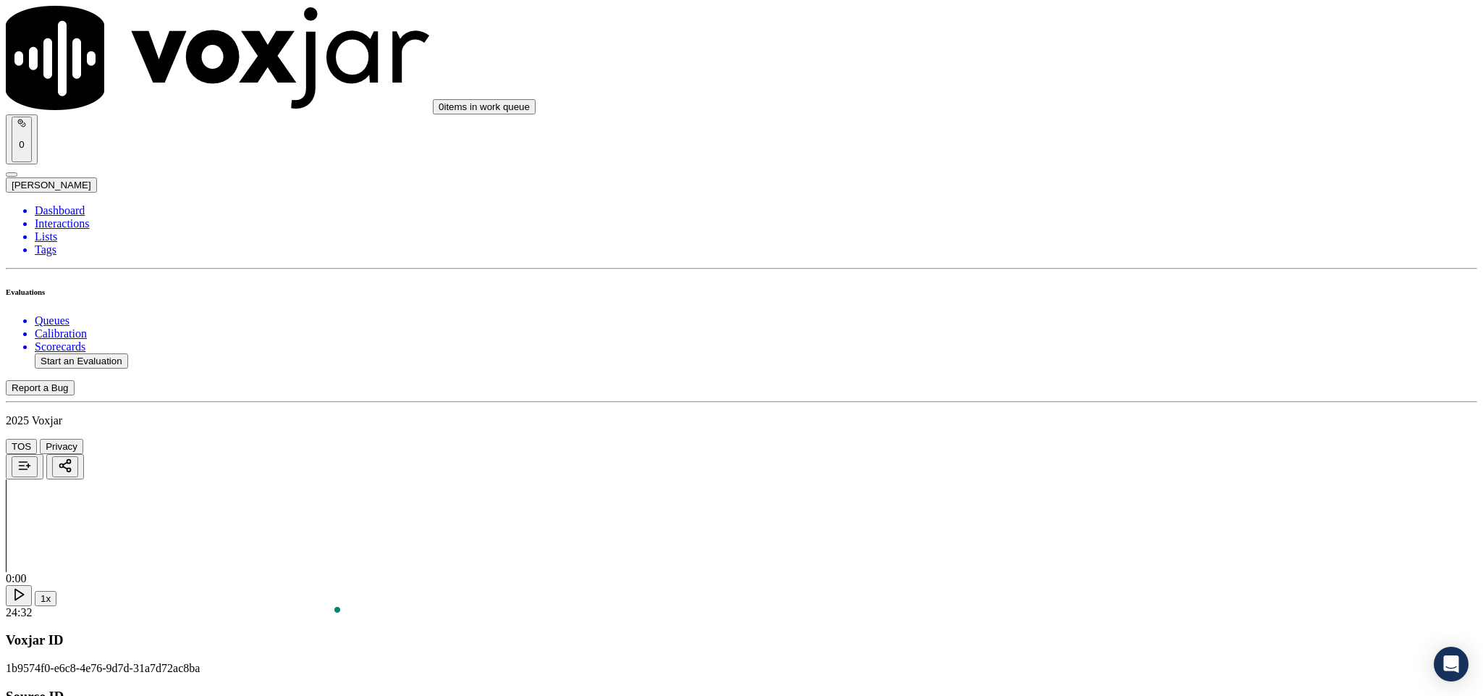
click at [1112, 263] on div "Yes" at bounding box center [1229, 256] width 339 height 13
click at [1171, 208] on div "Yes" at bounding box center [1229, 204] width 339 height 13
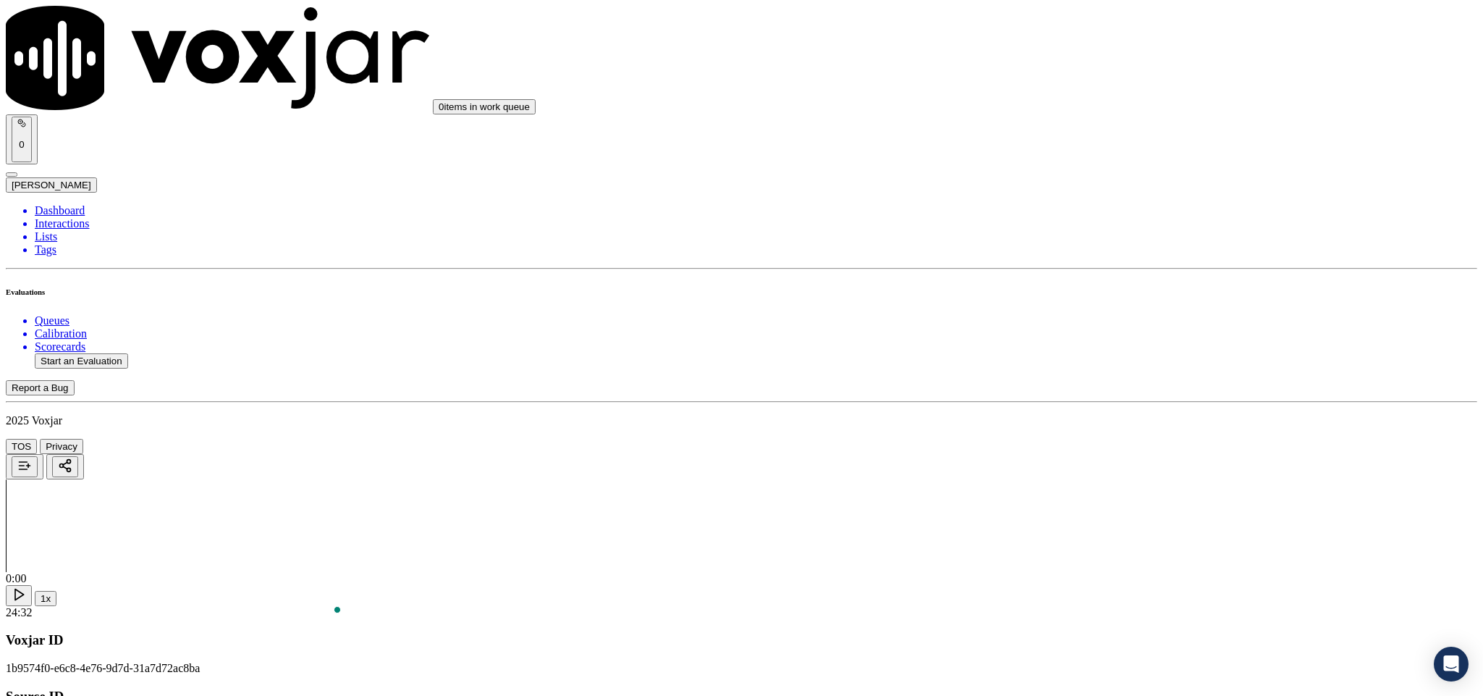
paste textarea "Last Sales Date: 04-10-2024 / Supplier: WGL / Term : 12 Months / ETF : $10 per …"
paste textarea "@1:22 The customer informed - I don't understand is my rate I told I spoke to b…"
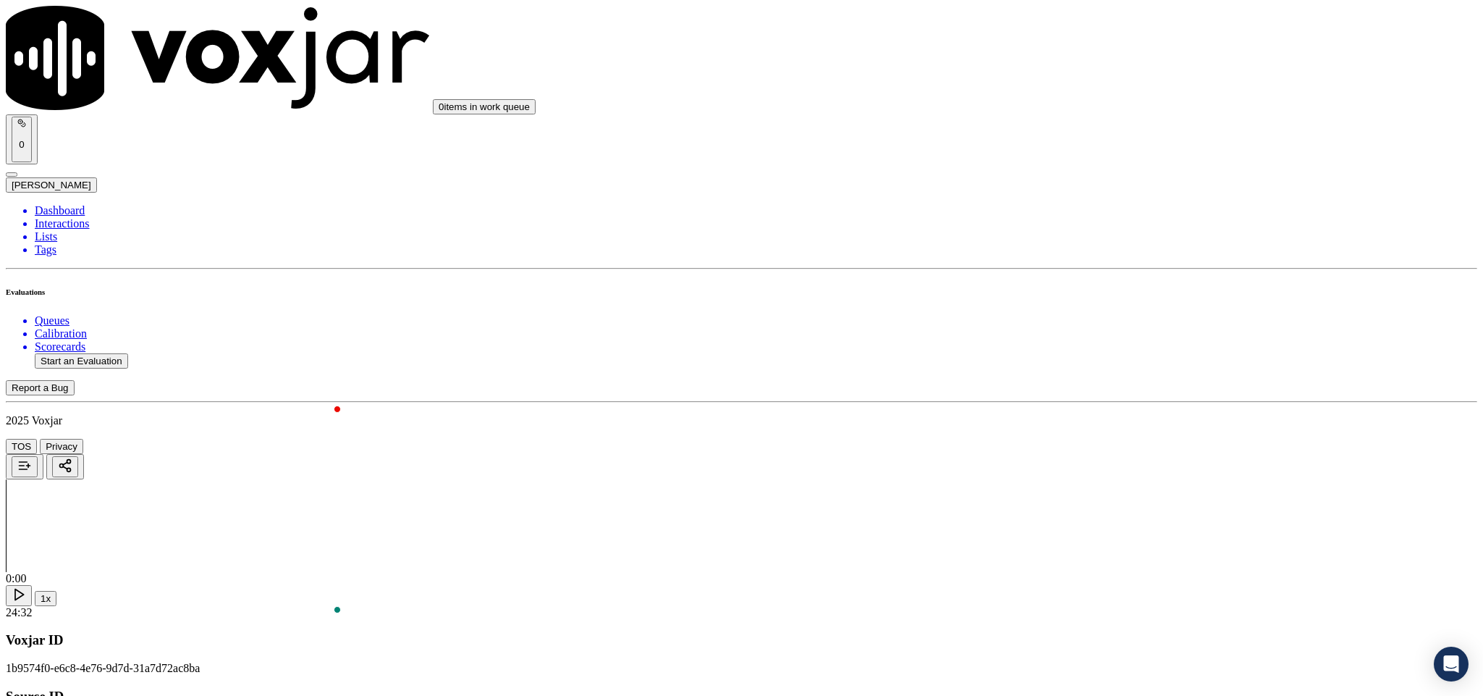
scroll to position [79, 0]
paste textarea "@2:39 Kelvin informed - So what I can see on your account previously you were o…"
type textarea "Last Sales Date: 04-10-2024 / Supplier: WGL / Term : 12 Months / ETF : $10 per …"
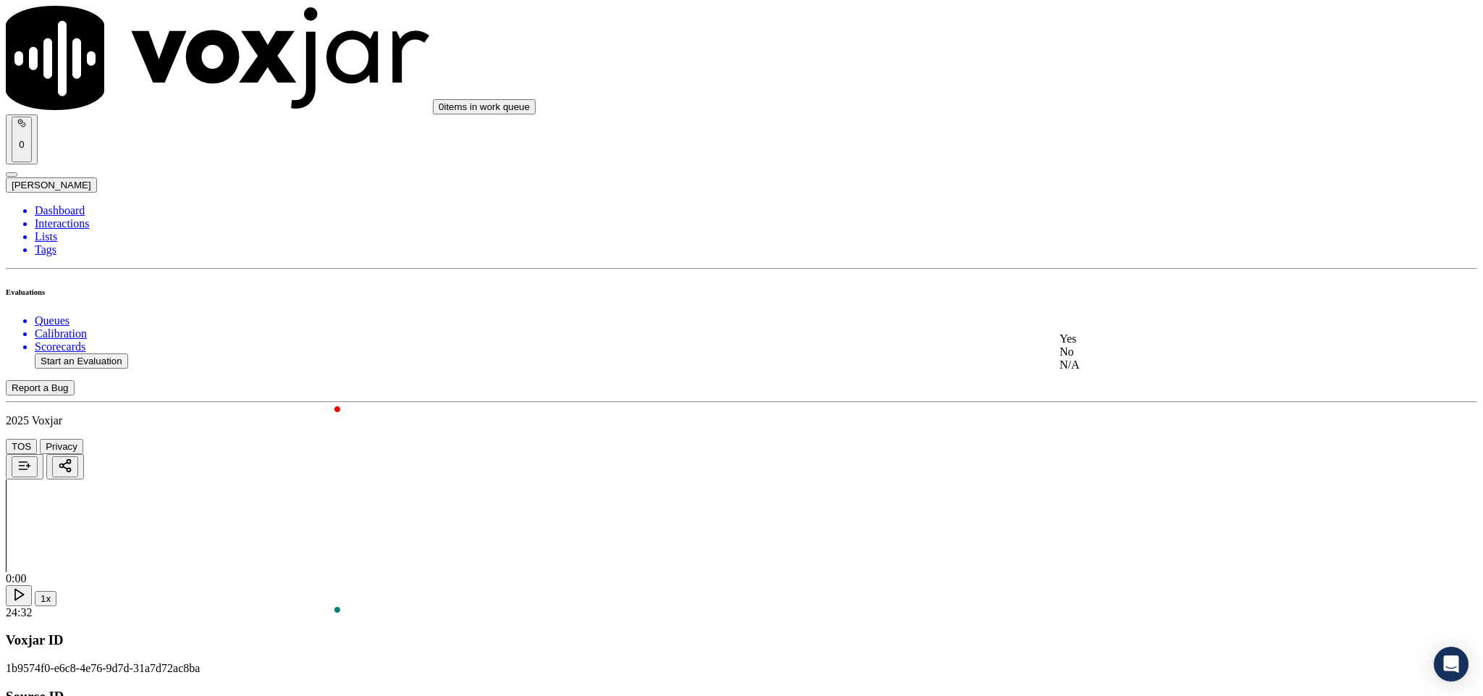
click at [1099, 358] on div "No" at bounding box center [1229, 351] width 339 height 13
drag, startPoint x: 1106, startPoint y: 258, endPoint x: 1107, endPoint y: 274, distance: 15.3
click at [1102, 293] on div "Yes" at bounding box center [1229, 287] width 339 height 13
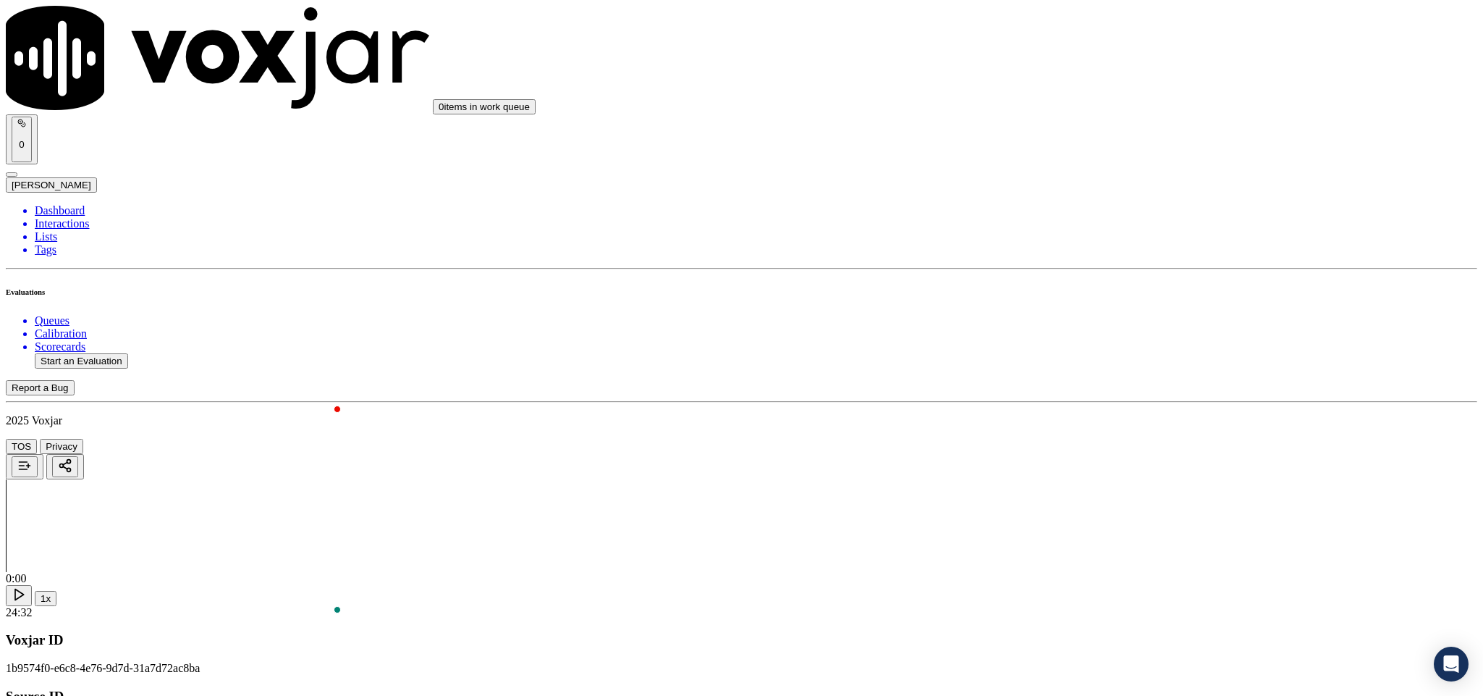
scroll to position [3557, 0]
click at [1099, 203] on div "N/A" at bounding box center [1229, 196] width 339 height 13
click at [1110, 373] on div "No" at bounding box center [1229, 366] width 339 height 13
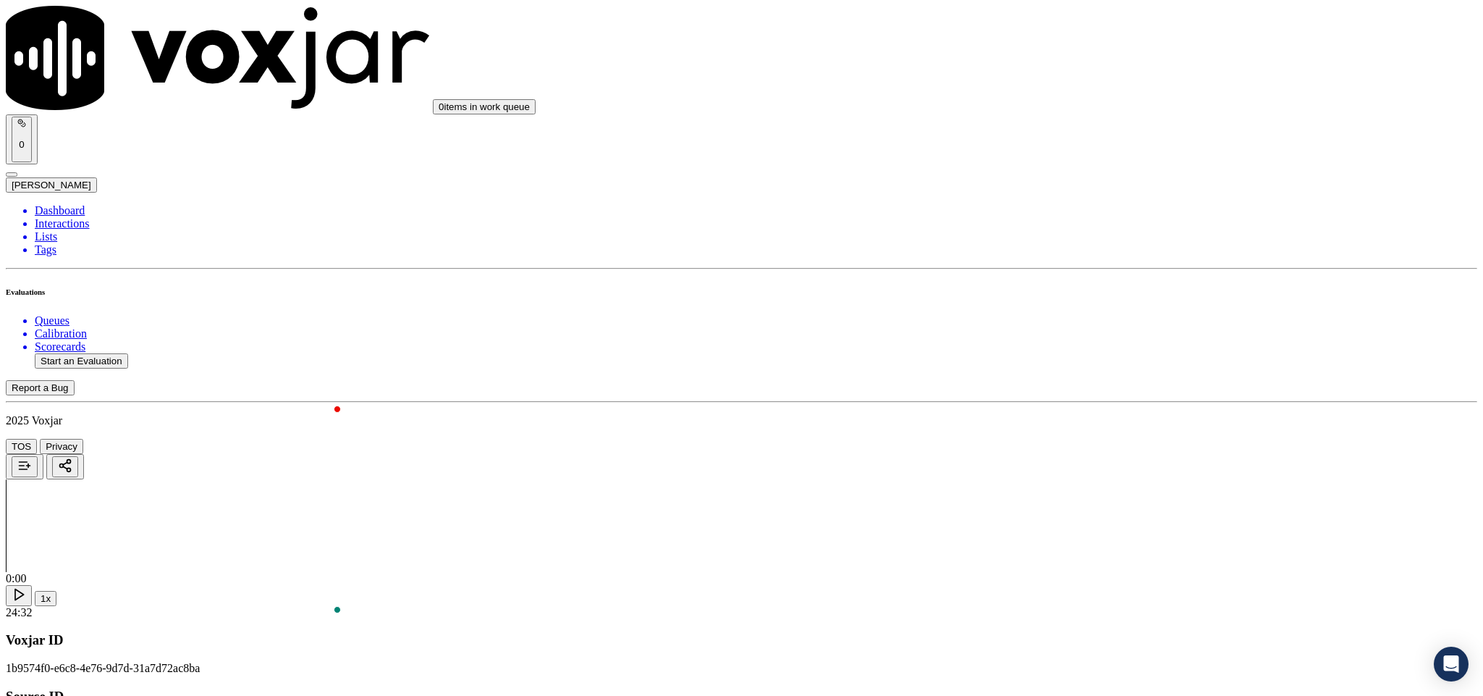
drag, startPoint x: 1116, startPoint y: 554, endPoint x: 1118, endPoint y: 565, distance: 11.1
click at [1115, 539] on div "No" at bounding box center [1229, 532] width 339 height 13
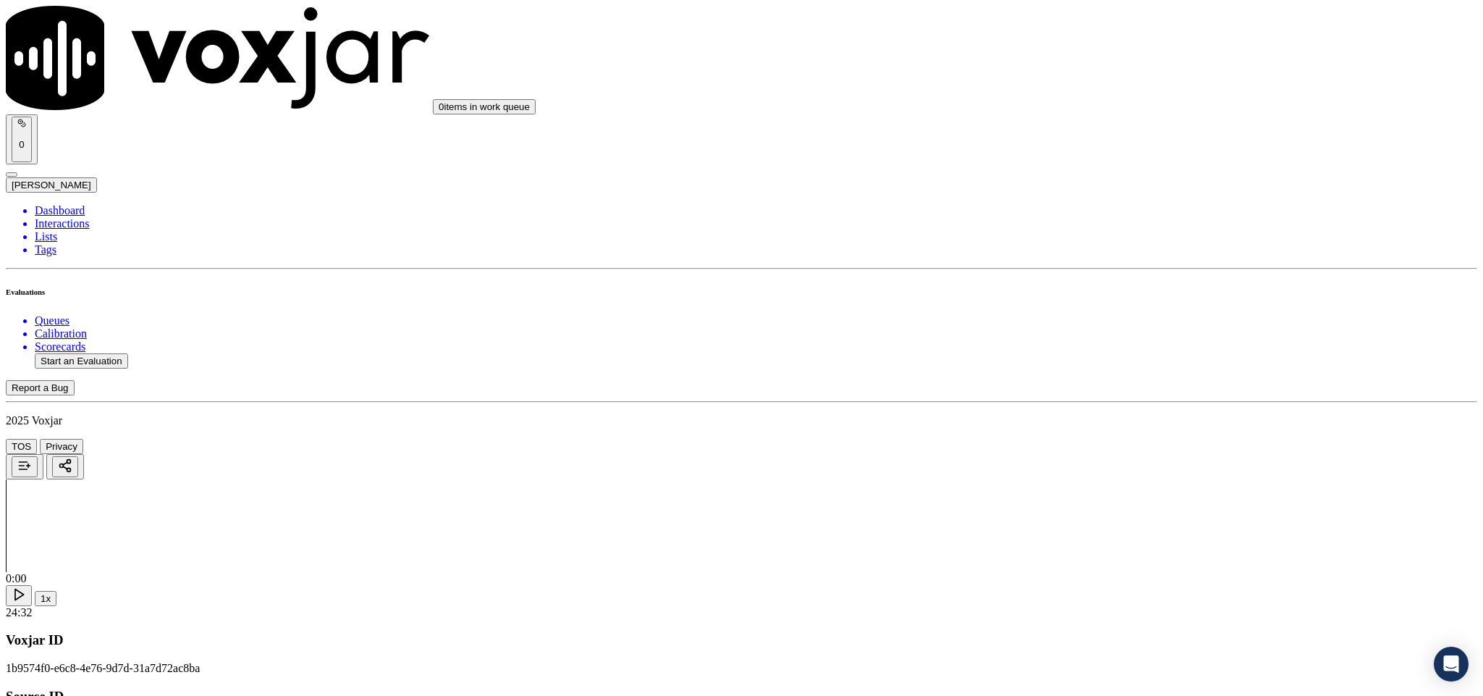
click at [50, 204] on li "Dashboard" at bounding box center [756, 210] width 1443 height 13
click at [109, 353] on button "Start an Evaluation" at bounding box center [81, 360] width 93 height 15
drag, startPoint x: 613, startPoint y: 300, endPoint x: 722, endPoint y: 300, distance: 108.6
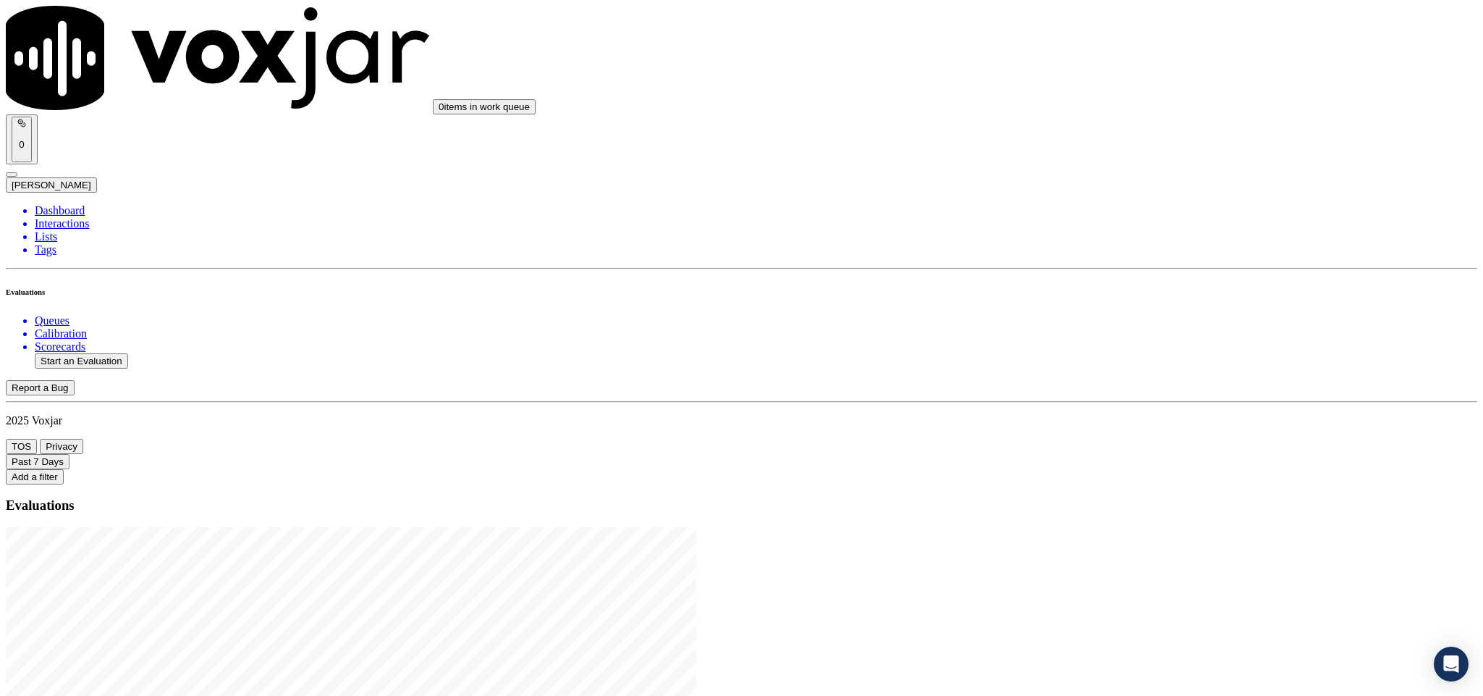
type input "20250821-110459_8562785629-C1"
type input "2025-08-21T19:40"
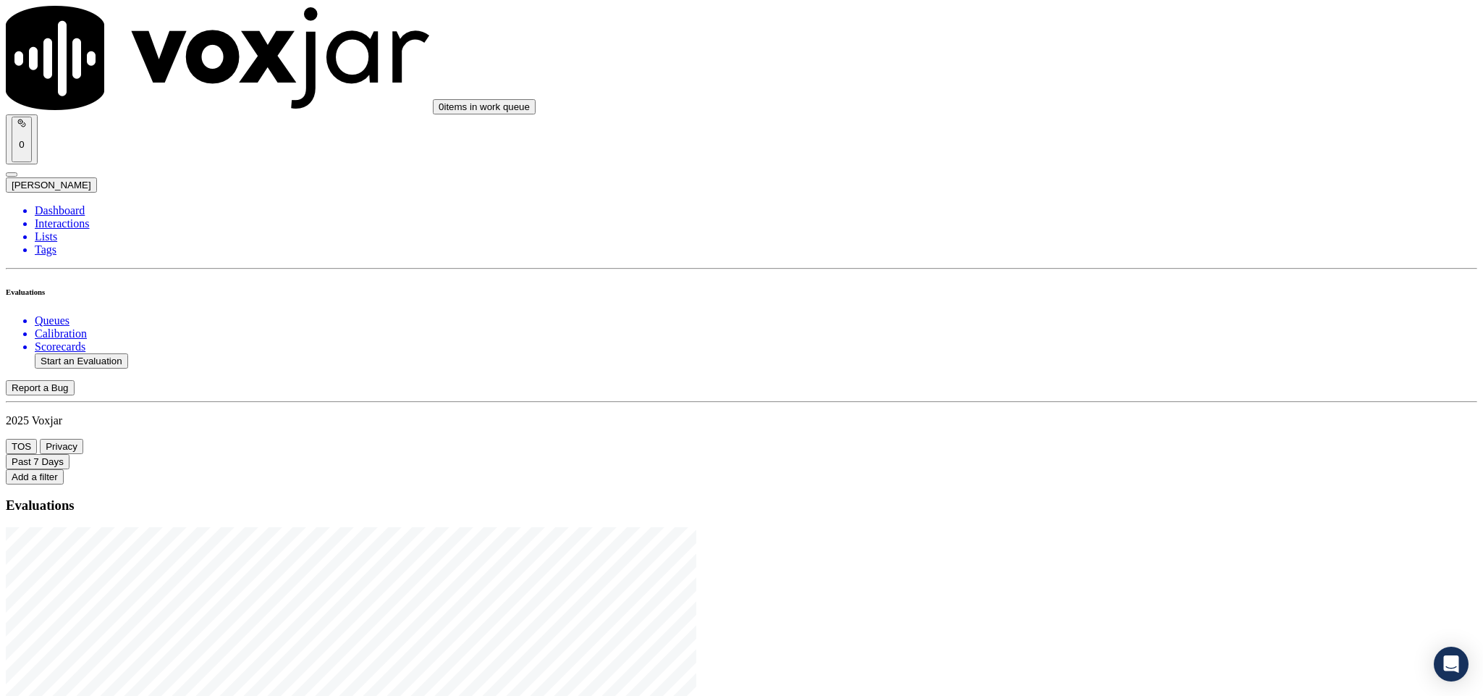
type input "jim"
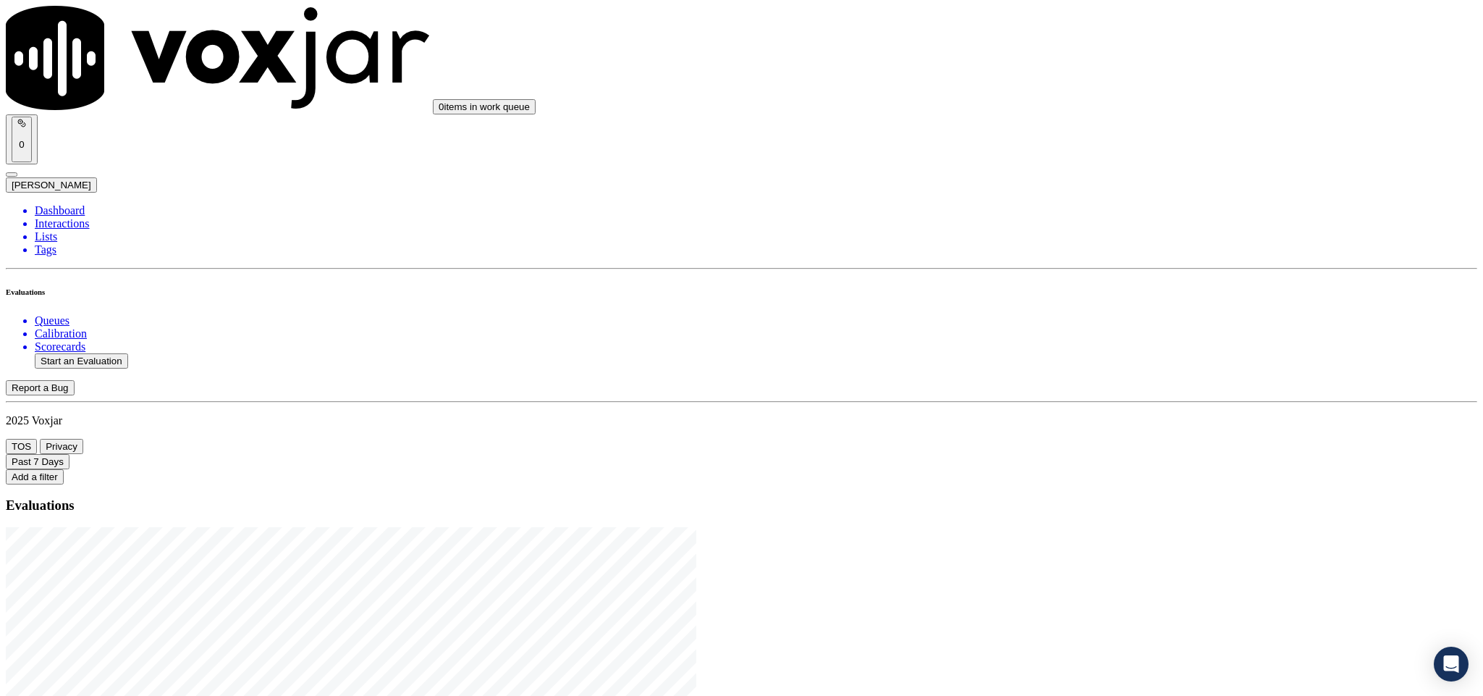
type input "JEANINE WHETSTONE"
drag, startPoint x: 698, startPoint y: 204, endPoint x: 463, endPoint y: 228, distance: 235.7
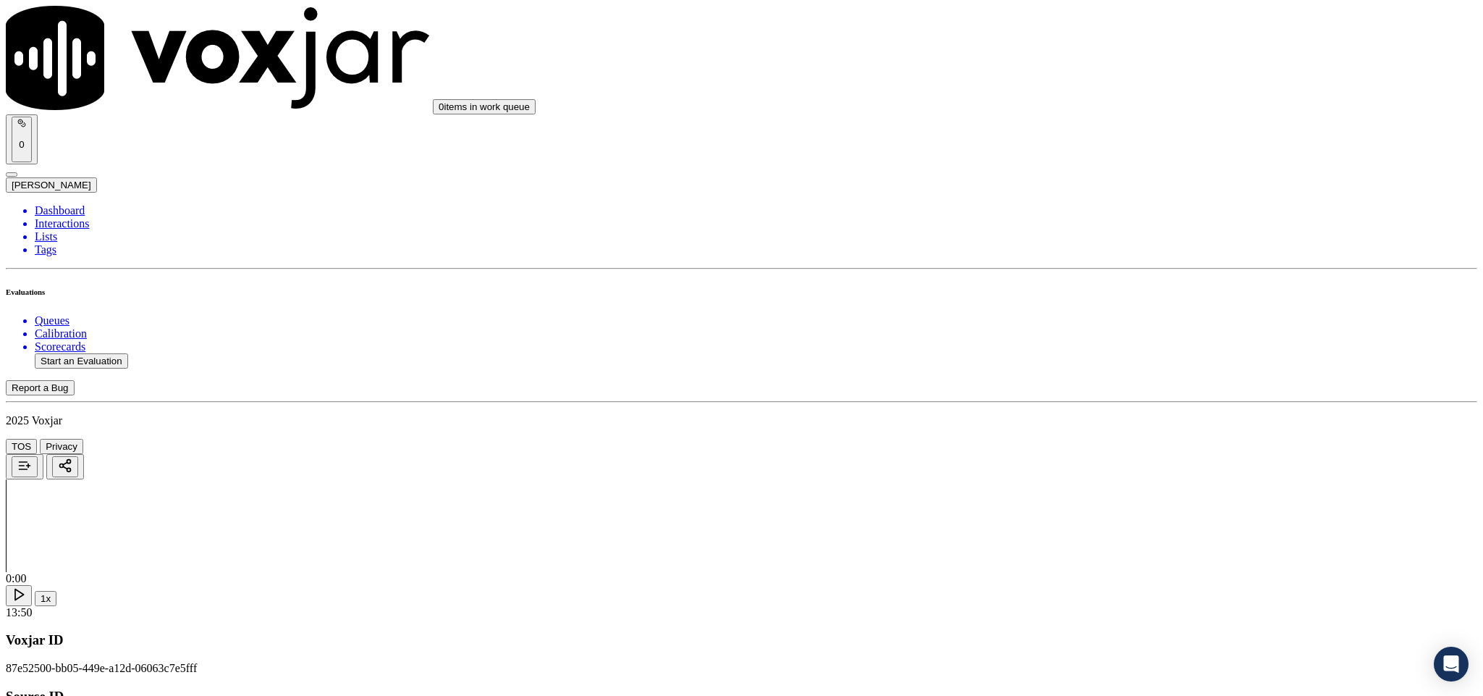
type input "JEANINE WHETSTONE"
click at [449, 157] on input "Add a New Customer" at bounding box center [385, 149] width 128 height 15
paste input "8562785629"
paste input "8563238151"
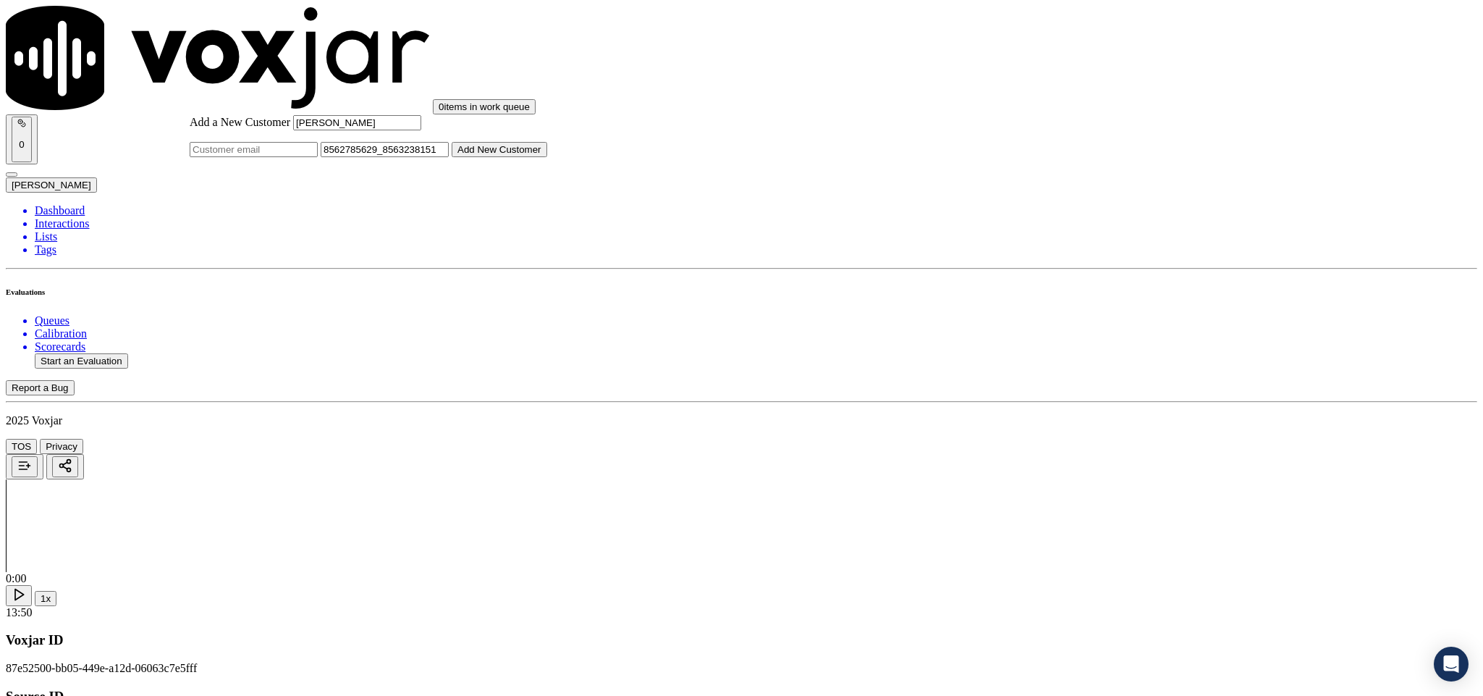
type input "8562785629_8563238151"
click at [547, 157] on button "Add New Customer" at bounding box center [500, 149] width 96 height 15
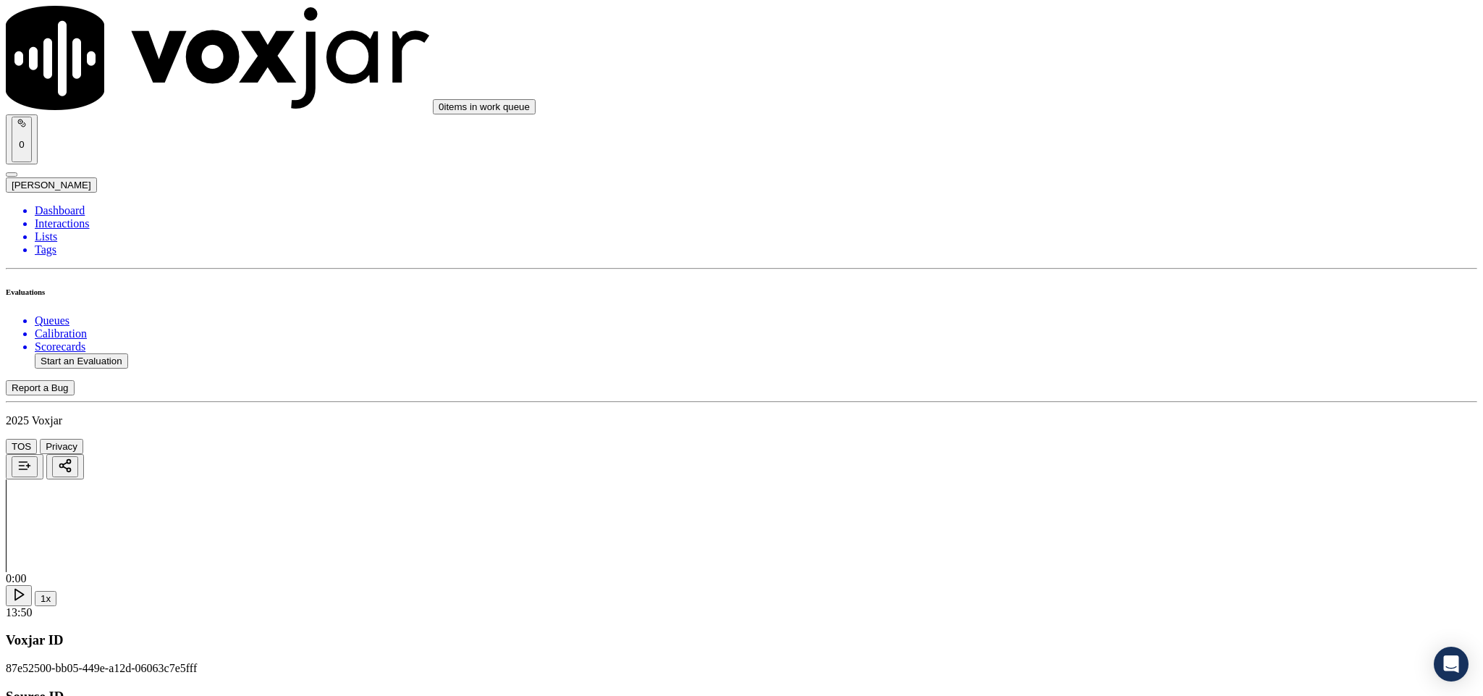
click at [1110, 270] on div "Yes" at bounding box center [1229, 264] width 339 height 13
click at [1116, 449] on div "No" at bounding box center [1229, 442] width 339 height 13
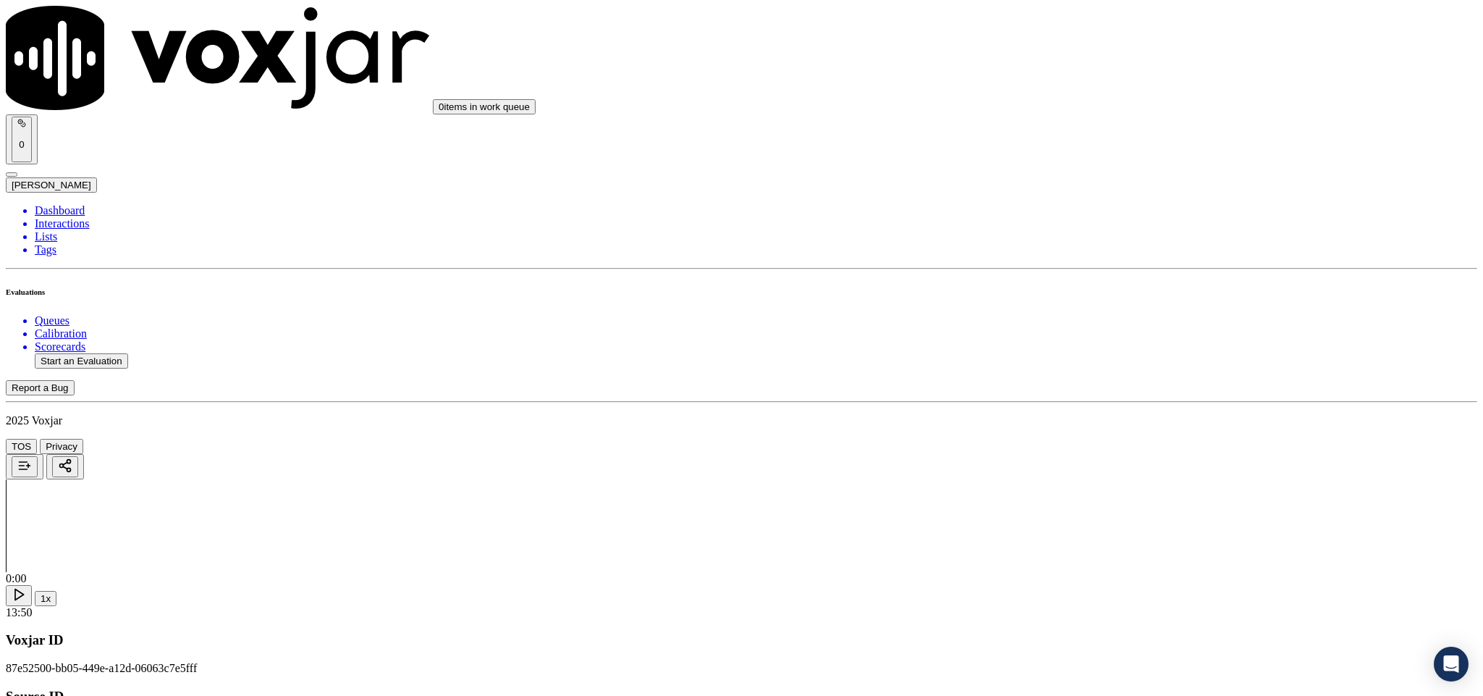
scroll to position [109, 0]
click at [1118, 319] on div "Yes" at bounding box center [1229, 321] width 339 height 13
click at [1107, 494] on div "Yes" at bounding box center [1229, 487] width 339 height 13
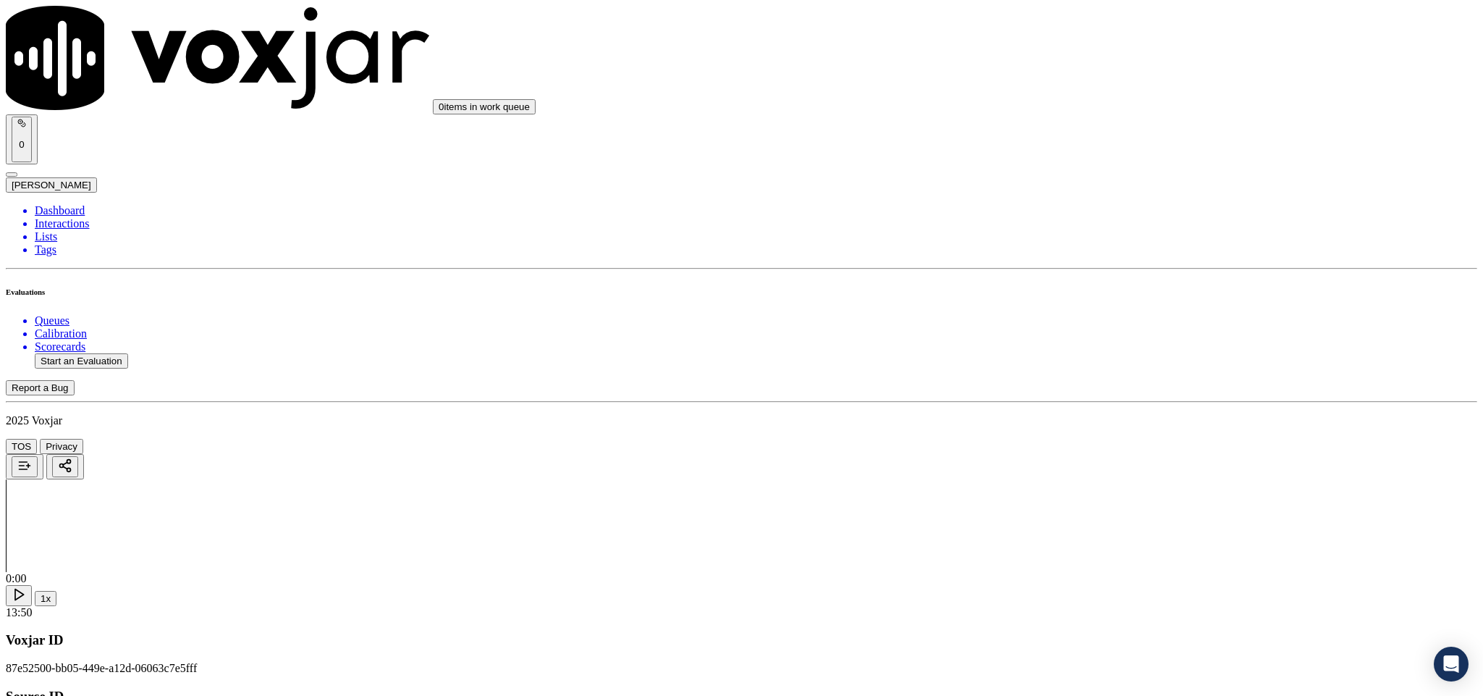
scroll to position [326, 0]
drag, startPoint x: 1118, startPoint y: 445, endPoint x: 1118, endPoint y: 459, distance: 13.8
click at [1117, 469] on div "Yes" at bounding box center [1229, 469] width 339 height 13
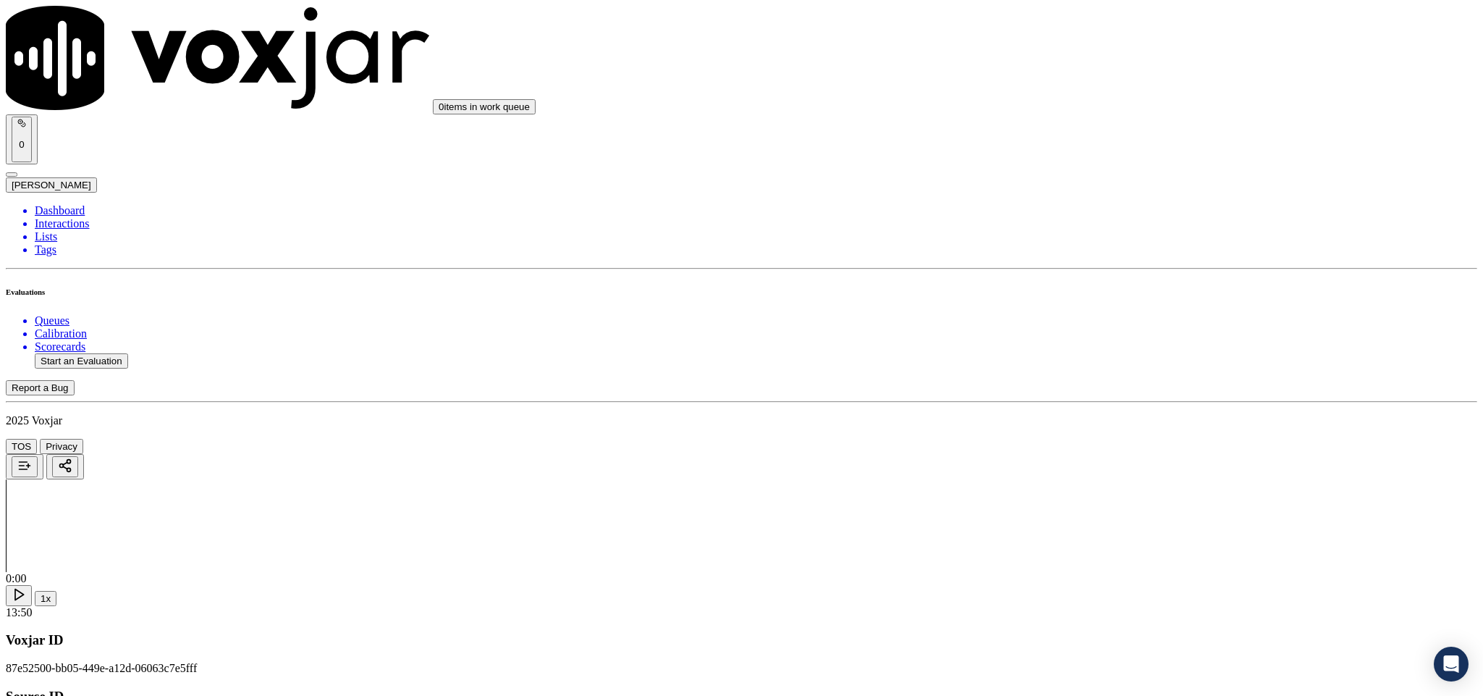
click at [1101, 438] on div "No" at bounding box center [1229, 431] width 339 height 13
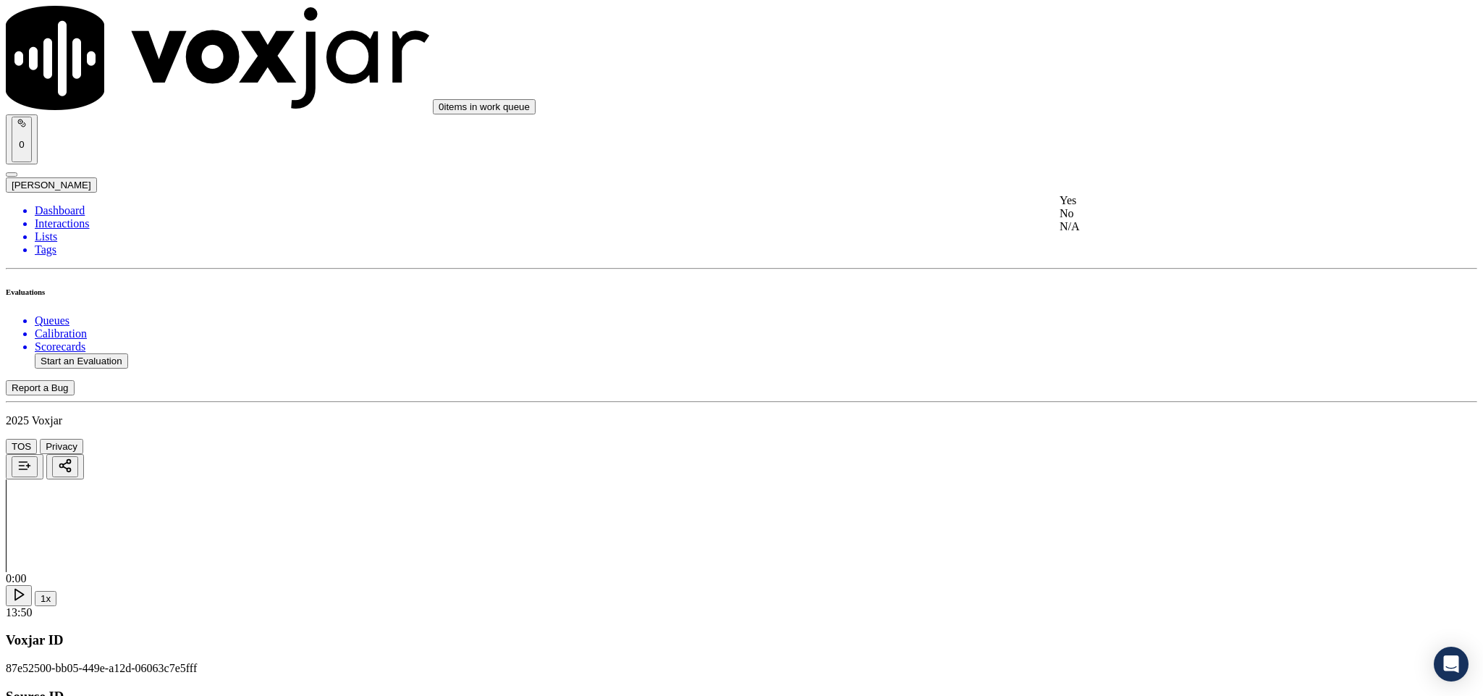
click at [1117, 198] on div "Yes" at bounding box center [1229, 200] width 339 height 13
click at [1114, 248] on div "Yes" at bounding box center [1229, 243] width 339 height 13
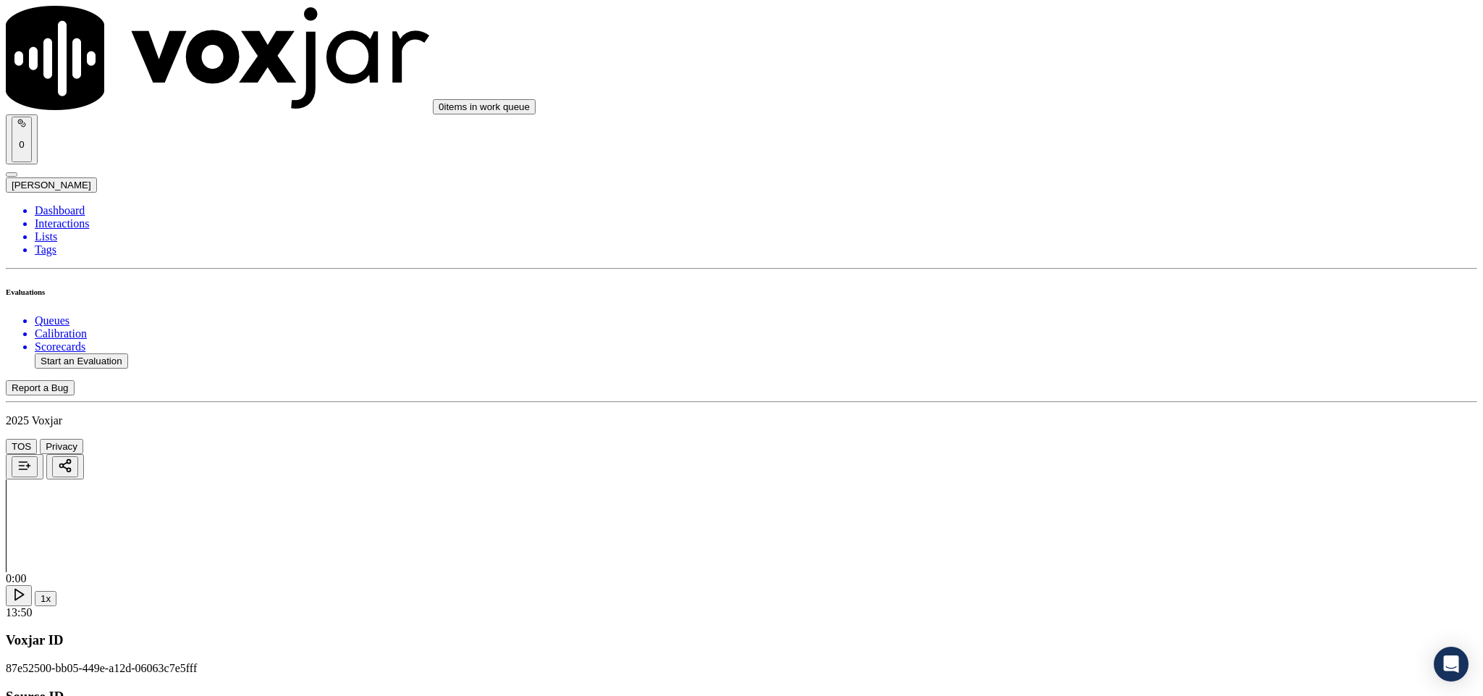
click at [1099, 242] on div "N/A" at bounding box center [1229, 235] width 339 height 13
click at [1119, 380] on div "Yes" at bounding box center [1229, 375] width 339 height 13
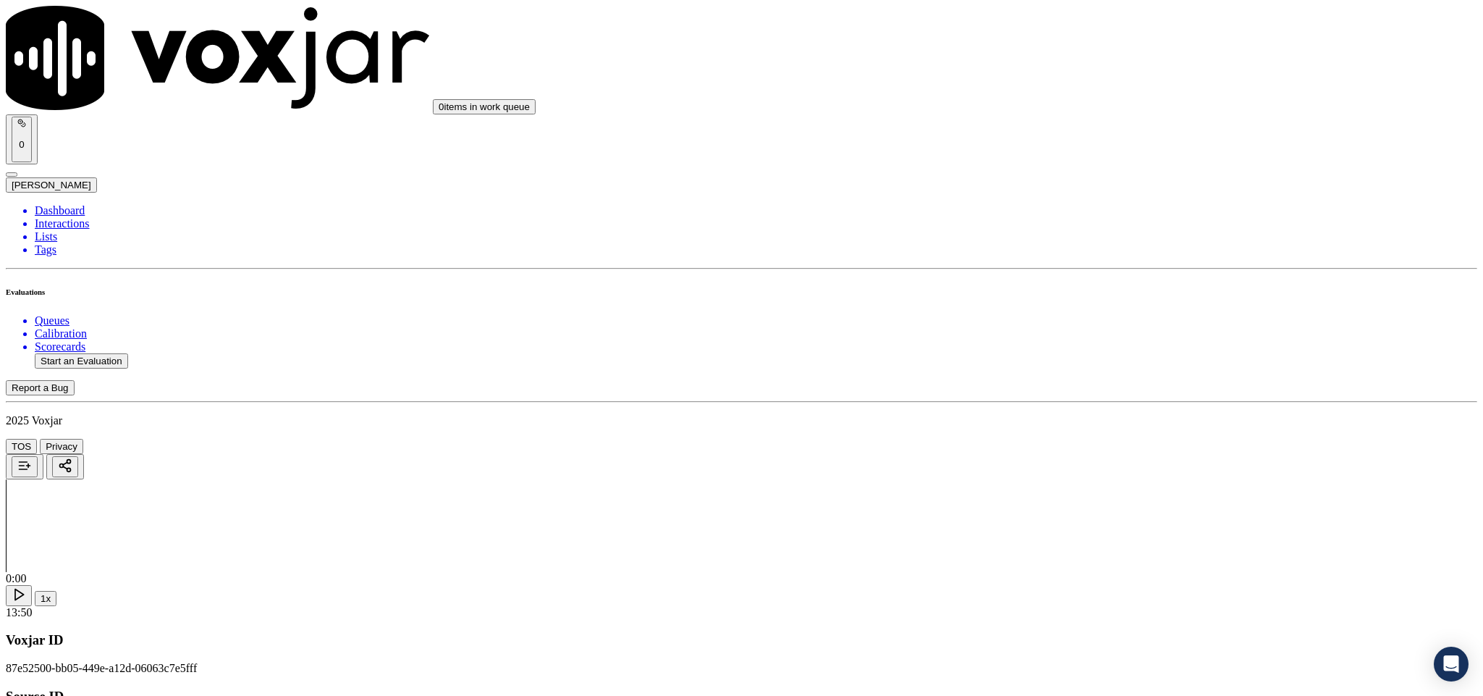
drag, startPoint x: 1118, startPoint y: 406, endPoint x: 1115, endPoint y: 413, distance: 7.5
click at [1106, 455] on div "No" at bounding box center [1229, 448] width 339 height 13
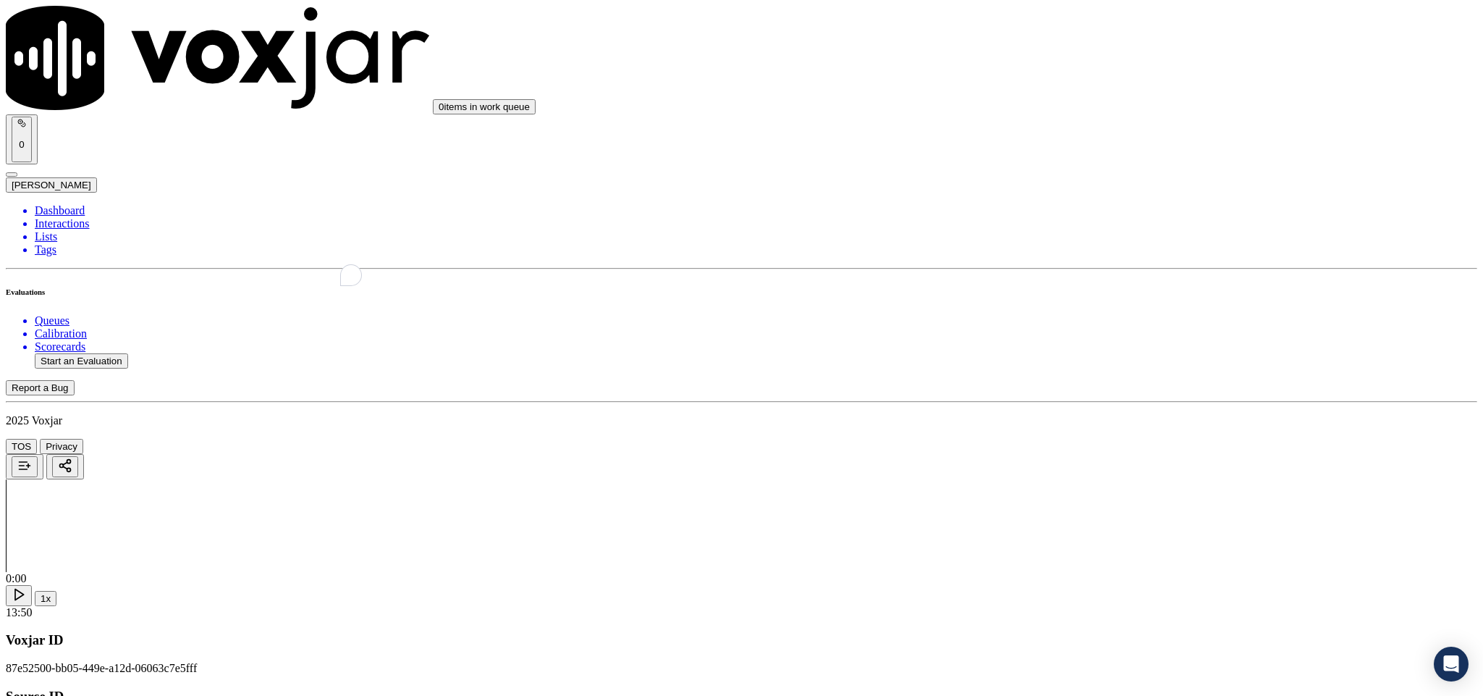
paste textarea "@6:00 - The agent failed to maintain professionalism during the customer intera…"
type textarea "@6:00 - The agent failed to maintain professionalism during the customer intera…"
drag, startPoint x: 1157, startPoint y: 343, endPoint x: 1147, endPoint y: 359, distance: 19.3
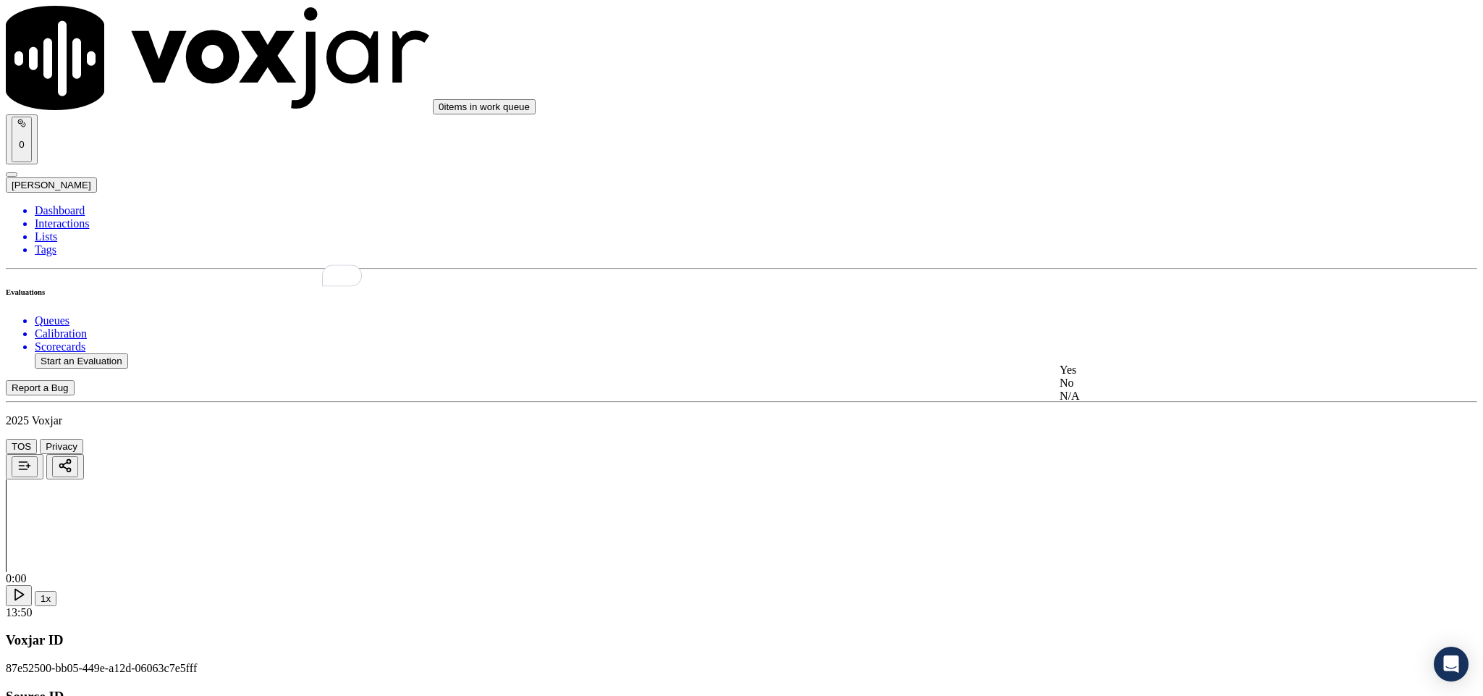
click at [1123, 376] on div "Yes" at bounding box center [1229, 369] width 339 height 13
paste textarea "@6:00 - The agent failed to maintain professionalism during the customer intera…"
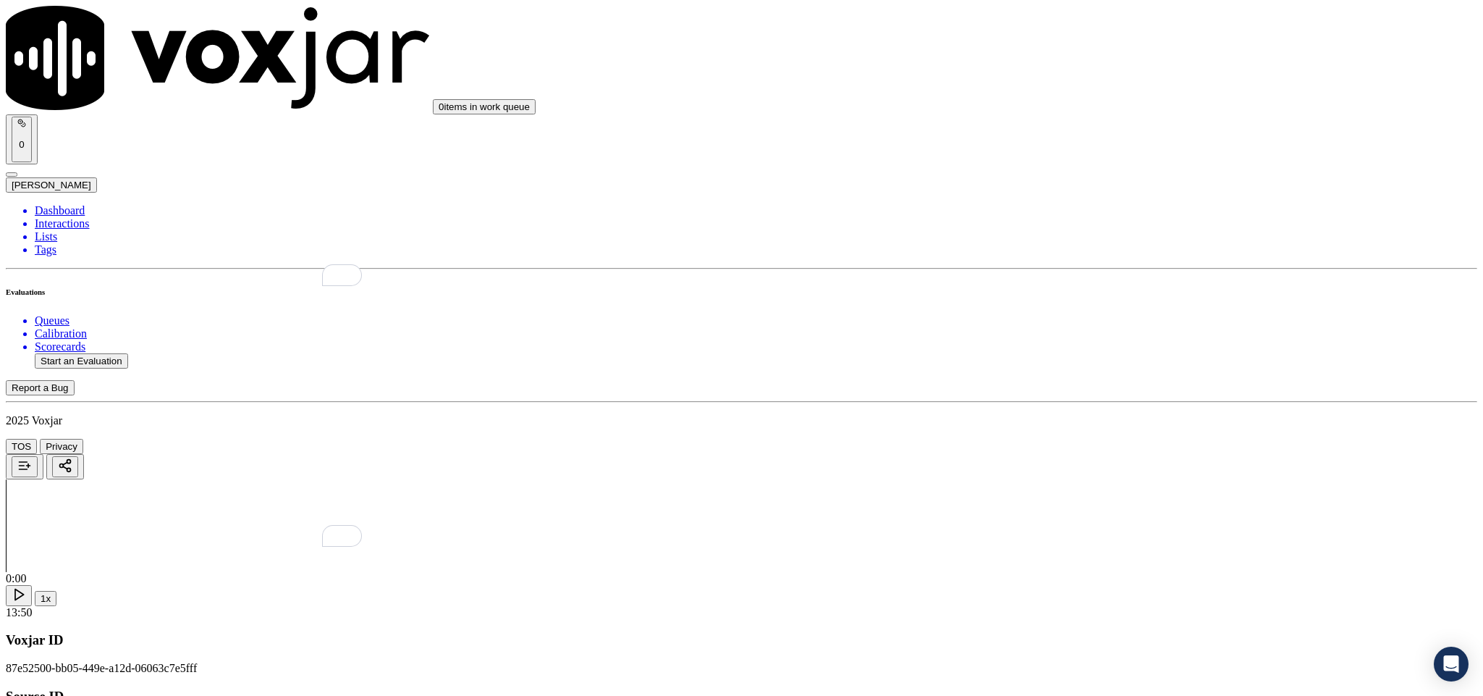
type textarea "@6:00 - The agent failed to maintain professionalism during the customer intera…"
click at [1120, 202] on div "Yes" at bounding box center [1229, 196] width 339 height 13
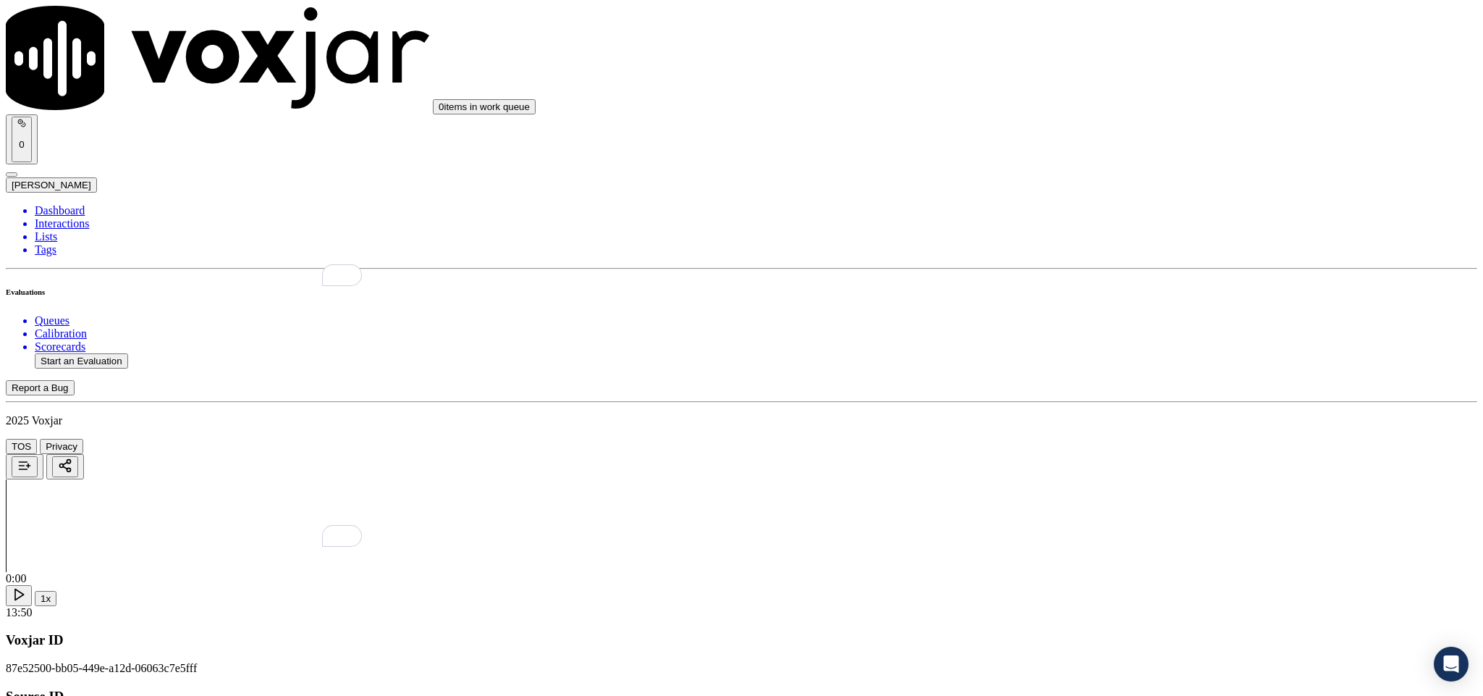
paste textarea "@6:00 - The agent failed to maintain professionalism during the customer intera…"
type textarea "@6:00 - The agent failed to maintain professionalism during the customer intera…"
click at [1144, 290] on div "No" at bounding box center [1229, 294] width 339 height 13
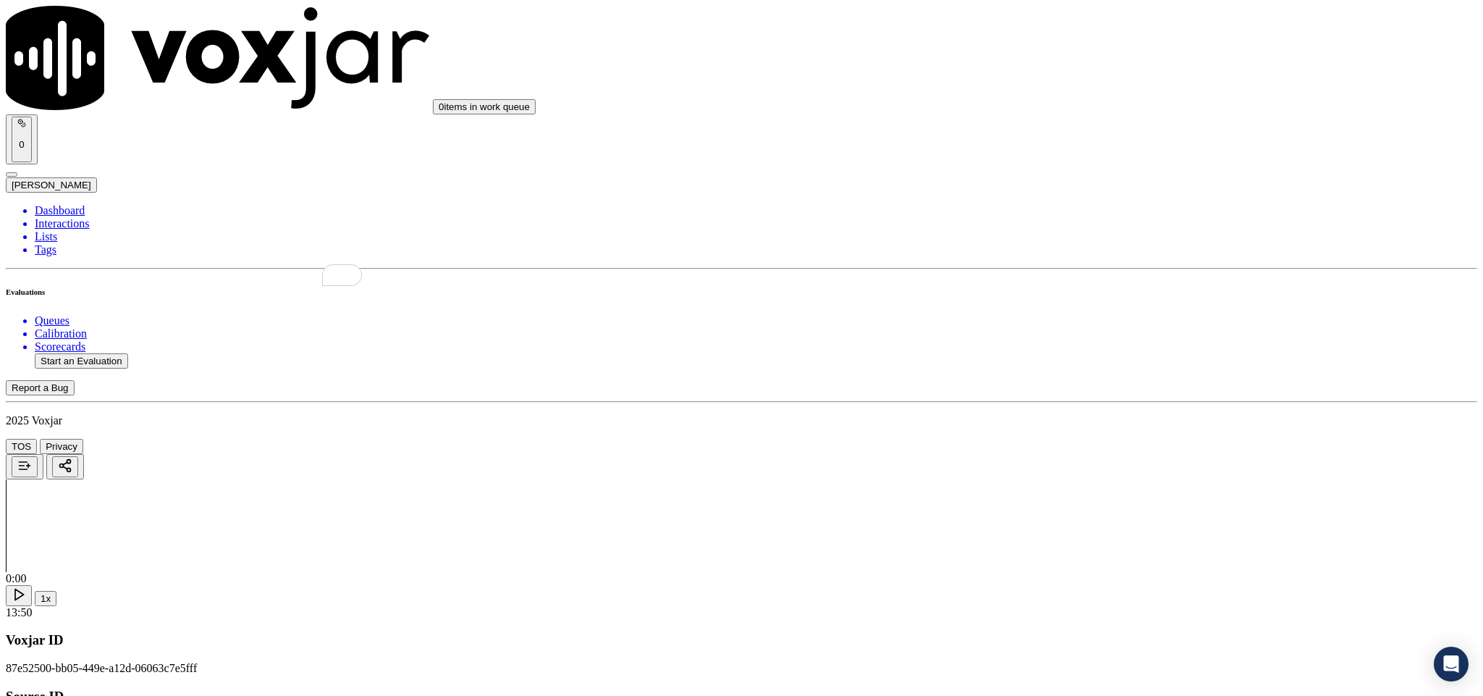
scroll to position [1629, 0]
click at [1123, 368] on div "Yes" at bounding box center [1229, 361] width 339 height 13
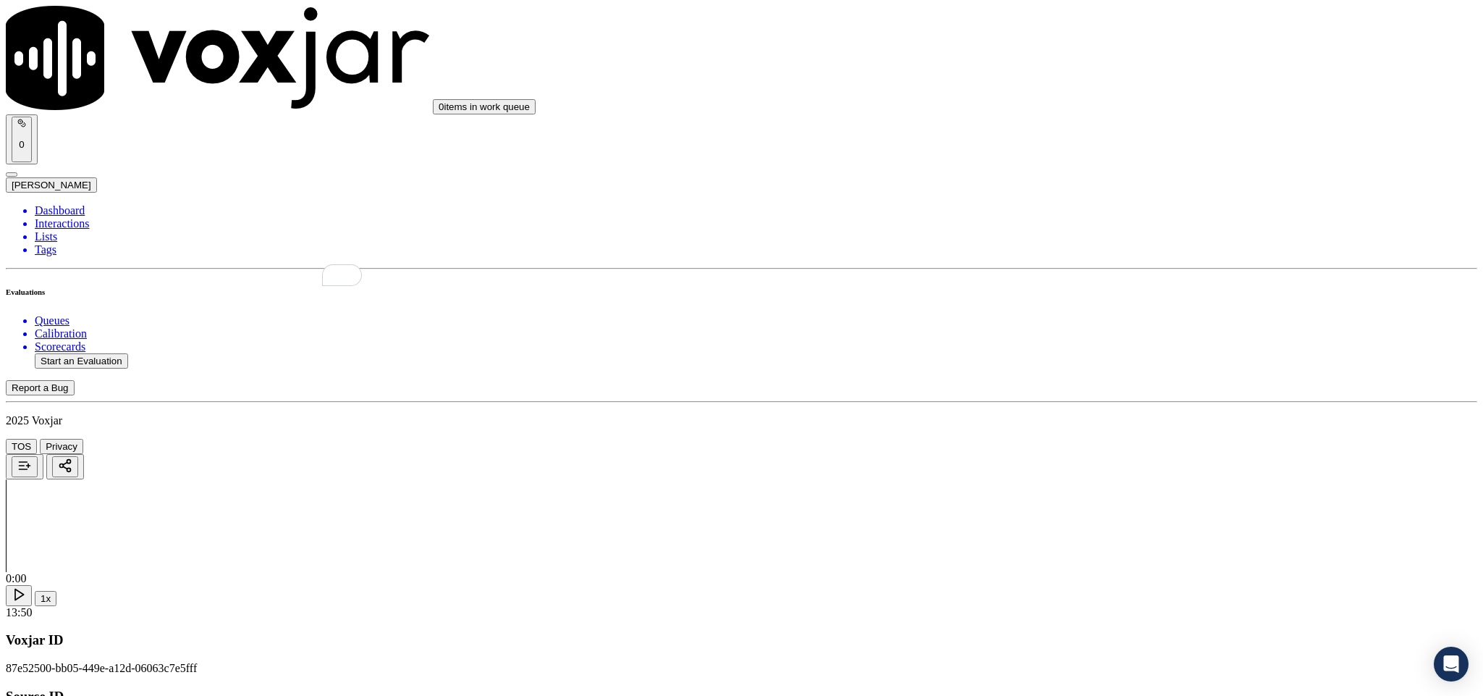
click at [1106, 317] on div "Yes" at bounding box center [1229, 310] width 339 height 13
click at [1120, 244] on div "No" at bounding box center [1229, 237] width 339 height 13
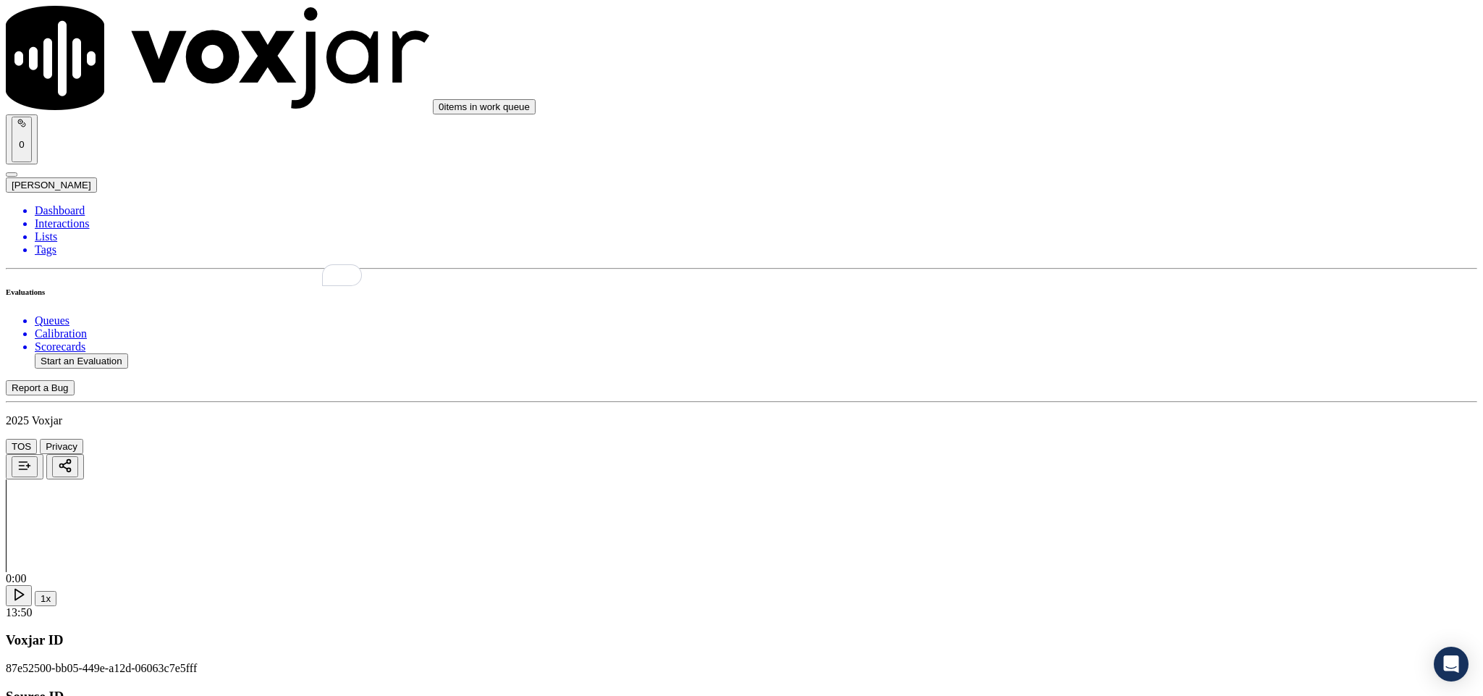
paste textarea "Call id - 20250821-193117_@3:06 - “The agent must ask for and obtain the custom…"
type textarea "Call id - 20250821-193117_@3:06 - “The agent must ask for and obtain the custom…"
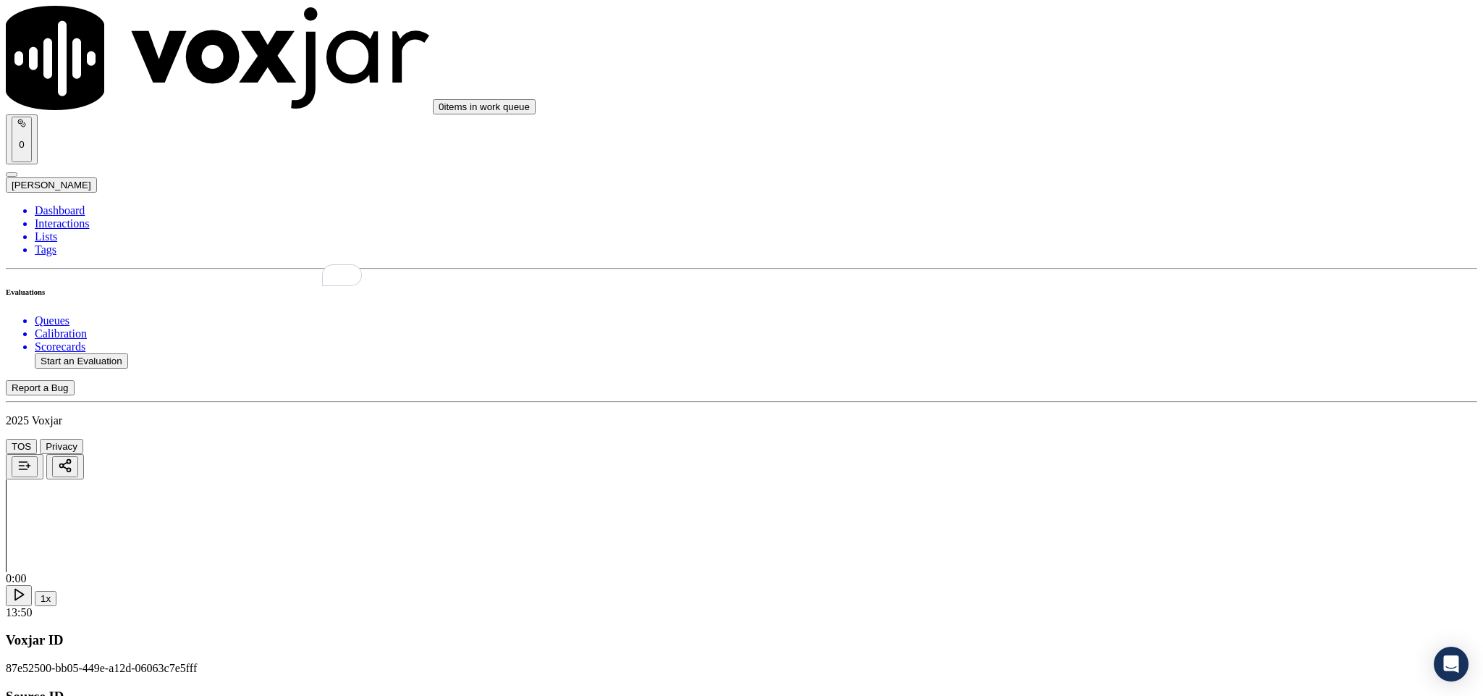
click at [1101, 334] on div "Yes" at bounding box center [1229, 327] width 339 height 13
click at [1125, 374] on div "Yes" at bounding box center [1229, 369] width 339 height 13
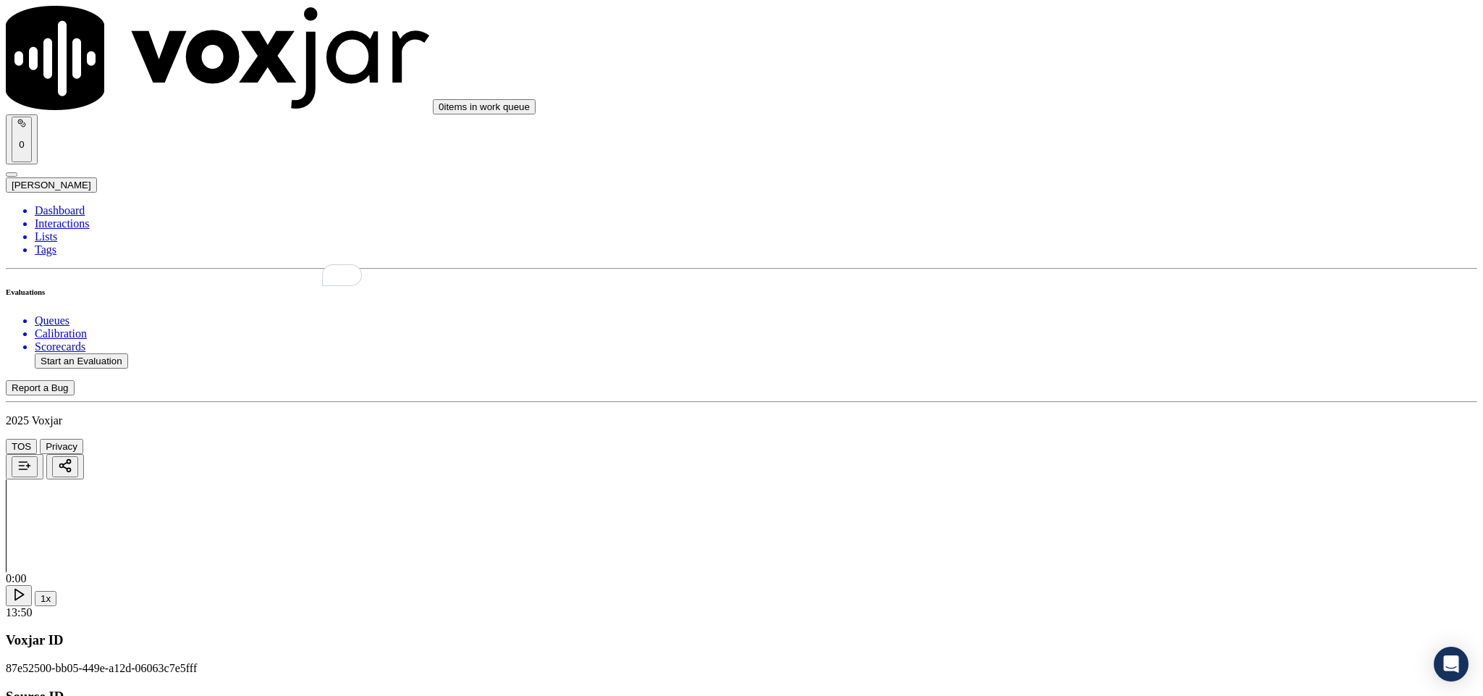
paste textarea "Call id - 20250821-193117_"
paste textarea "@3:39 - “How much discount I can give to you”//"
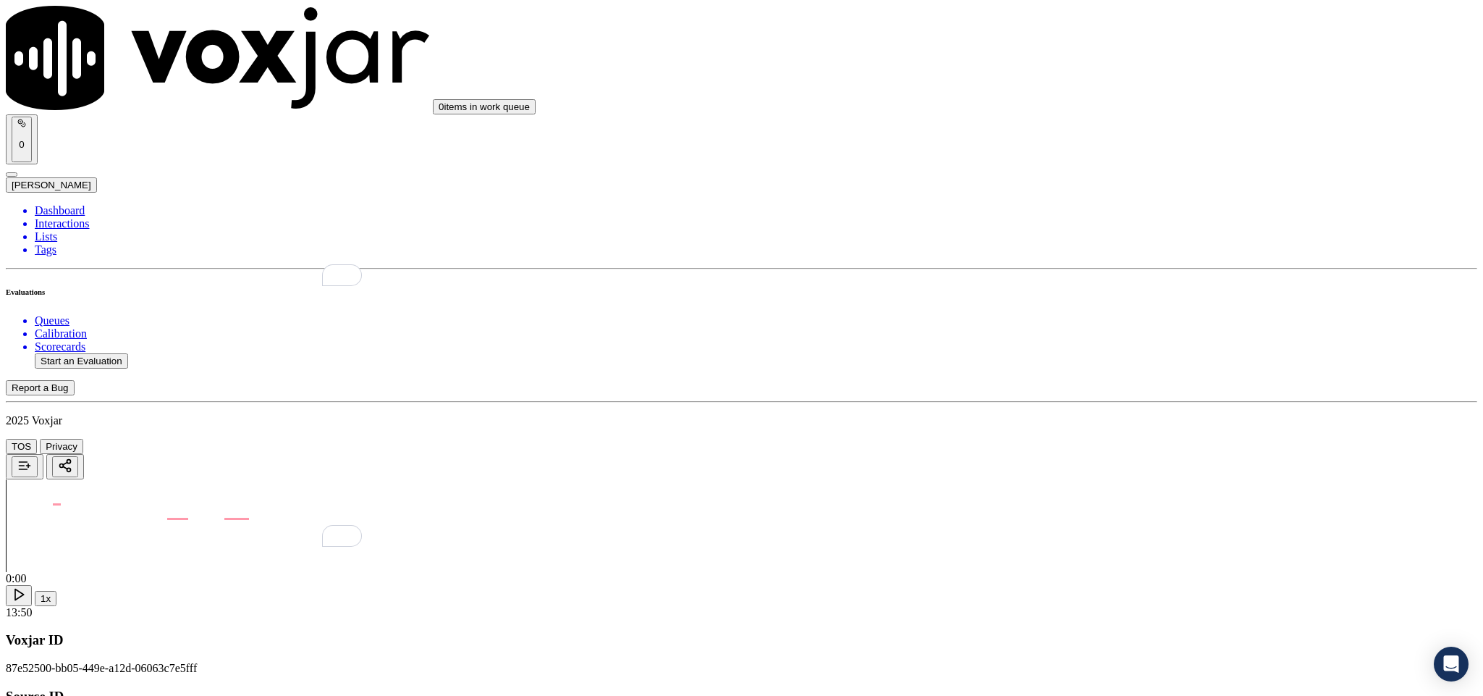
scroll to position [2606, 0]
type textarea "Call id - 20250821-193117_ @3:39 - “How much discount I can give to you”//"
click at [1125, 356] on div "No" at bounding box center [1229, 349] width 339 height 13
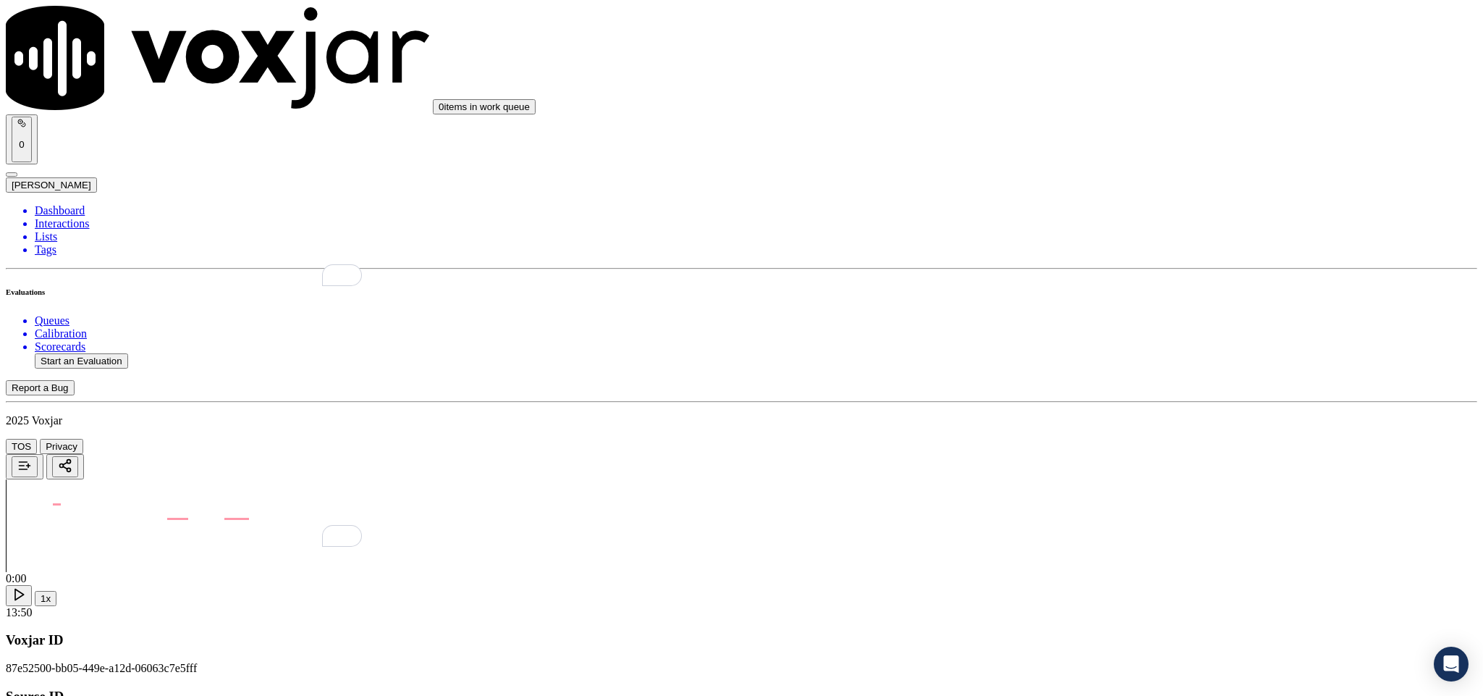
paste textarea "Call id - 20250821-193117_@"
paste textarea "4:53 - The call was transferred to another agent without informing the customer…"
type textarea "Call id - 20250821-193117_@4:53 - The call was transferred to another agent wit…"
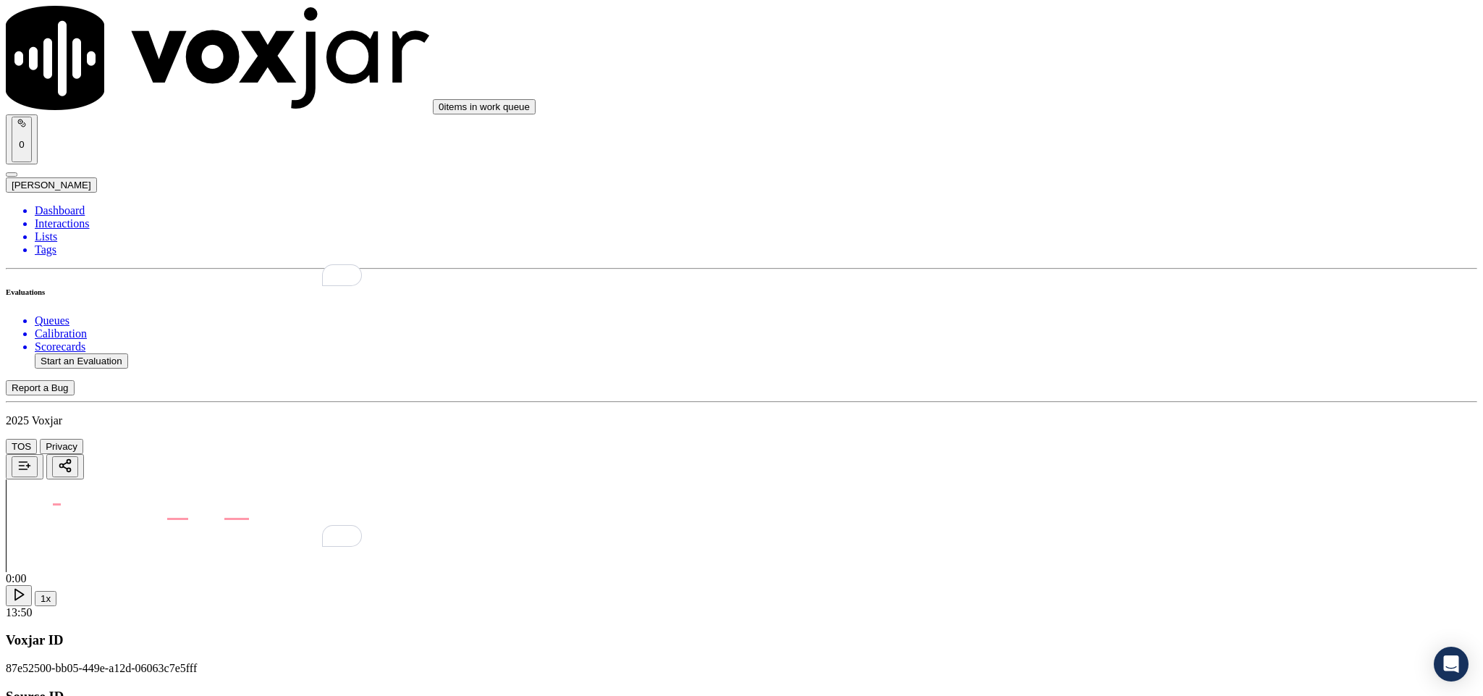
click at [1097, 372] on div "N/A" at bounding box center [1229, 365] width 339 height 13
click at [1097, 303] on div "N/A" at bounding box center [1229, 296] width 339 height 13
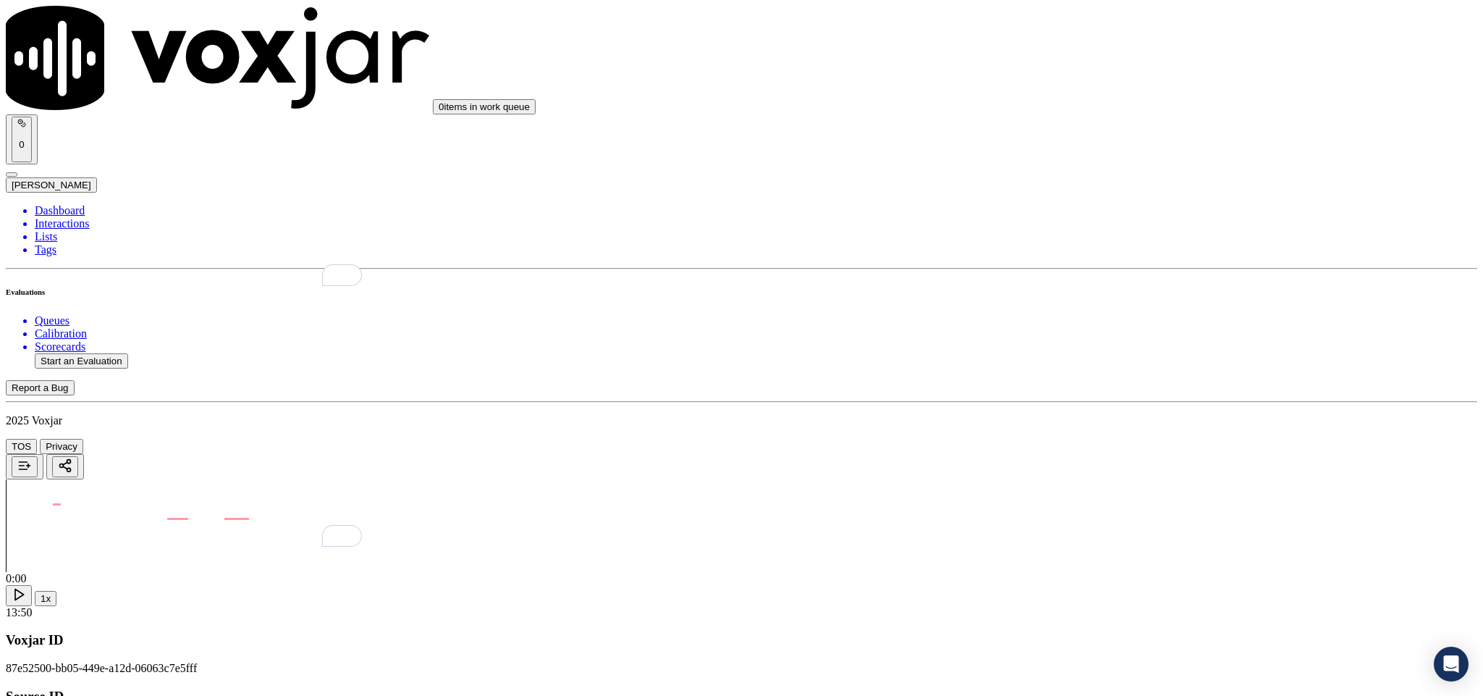
click at [1092, 455] on div "No" at bounding box center [1229, 448] width 339 height 13
click at [1114, 403] on div "No" at bounding box center [1229, 396] width 339 height 13
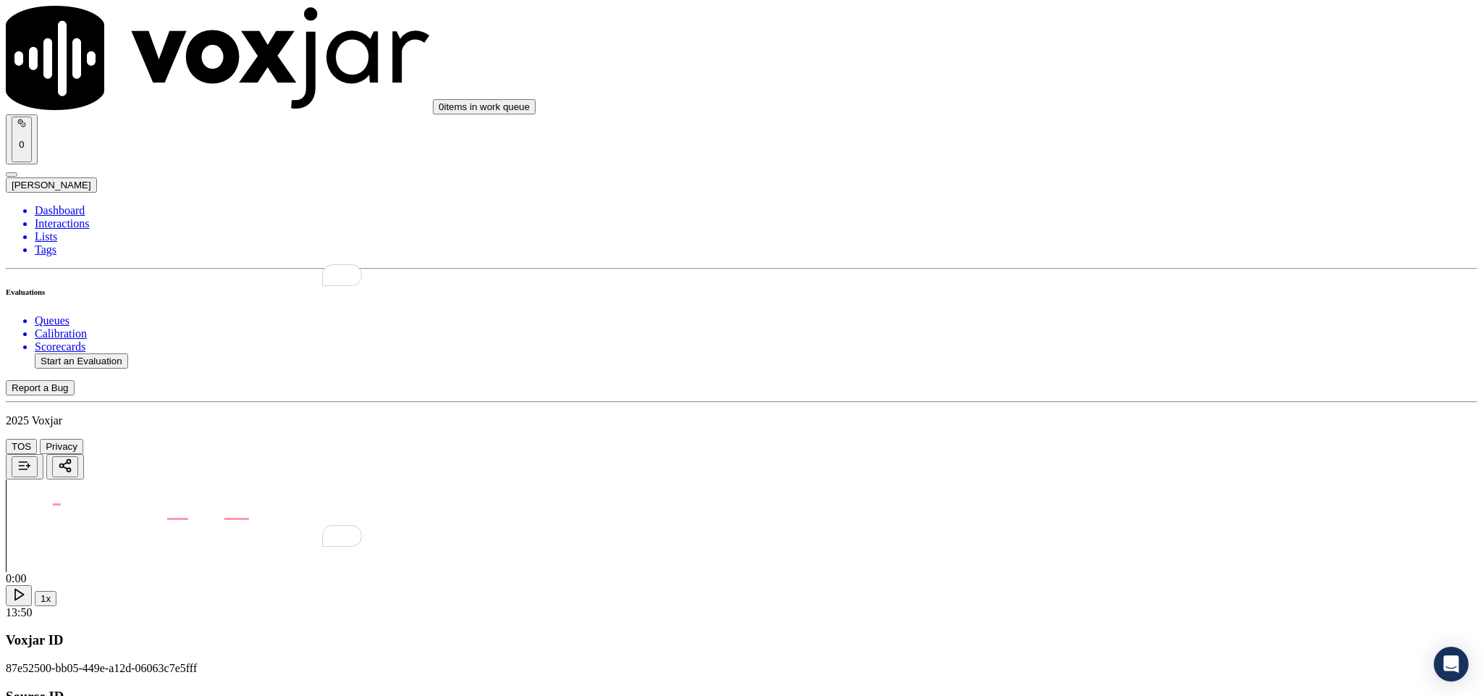
scroll to position [4213, 0]
click at [1126, 373] on div "No" at bounding box center [1229, 366] width 339 height 13
click at [1127, 524] on div "Yes" at bounding box center [1229, 519] width 339 height 13
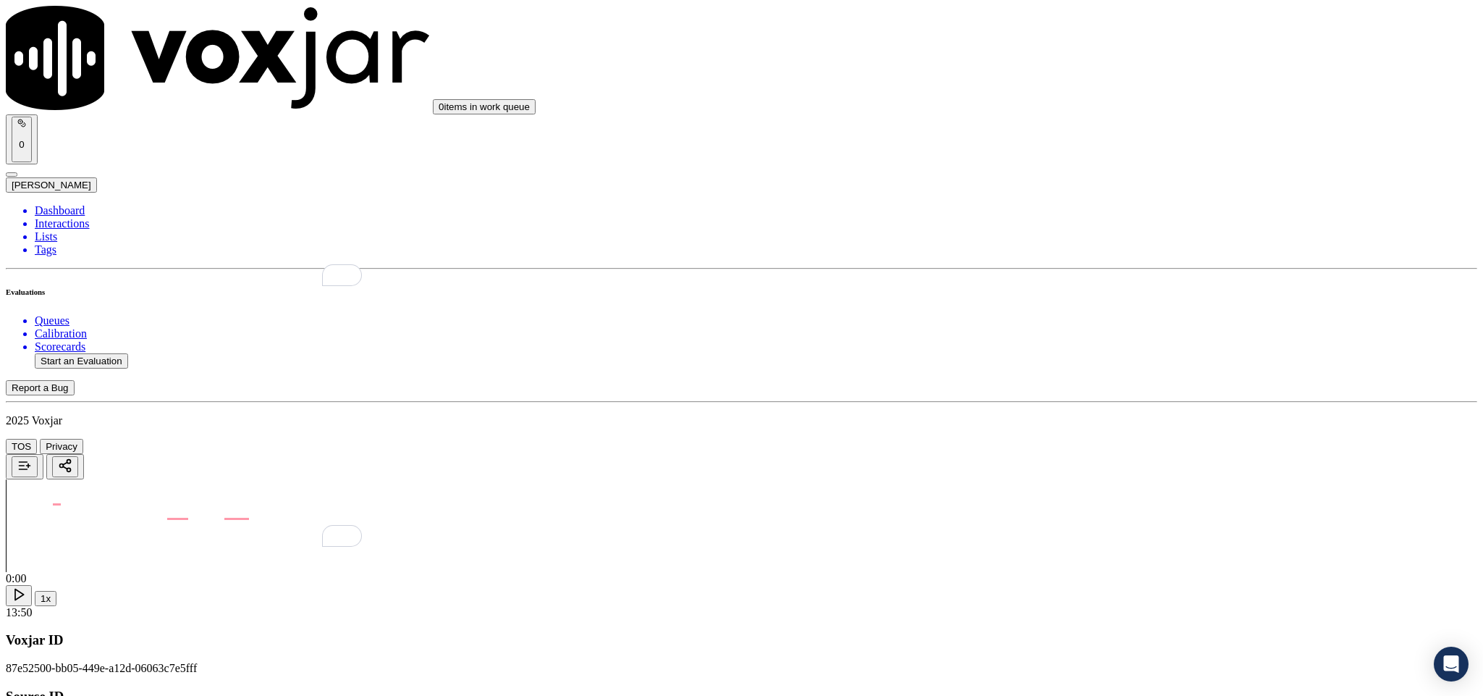
click at [53, 204] on li "Dashboard" at bounding box center [756, 210] width 1443 height 13
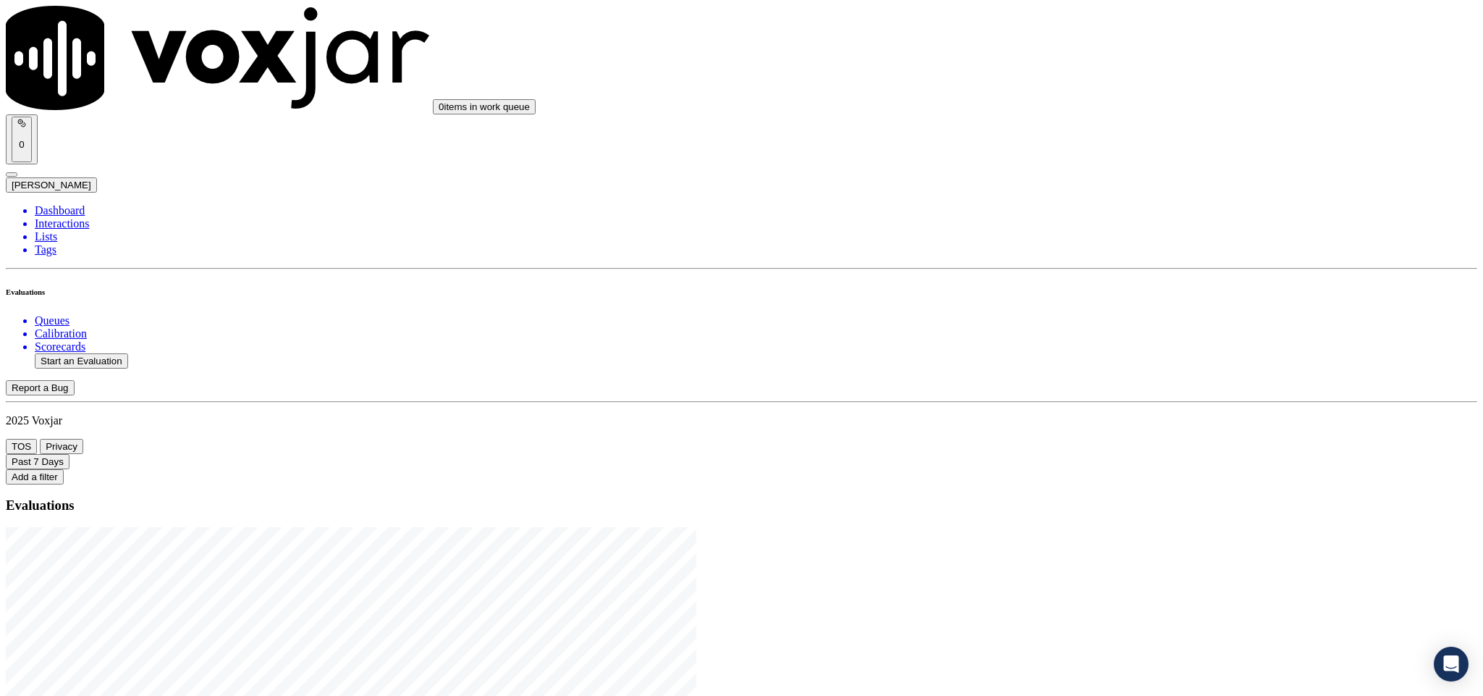
click at [120, 353] on button "Start an Evaluation" at bounding box center [81, 360] width 93 height 15
drag, startPoint x: 621, startPoint y: 296, endPoint x: 732, endPoint y: 295, distance: 111.5
type input "20250821-130606_2677426314-C1"
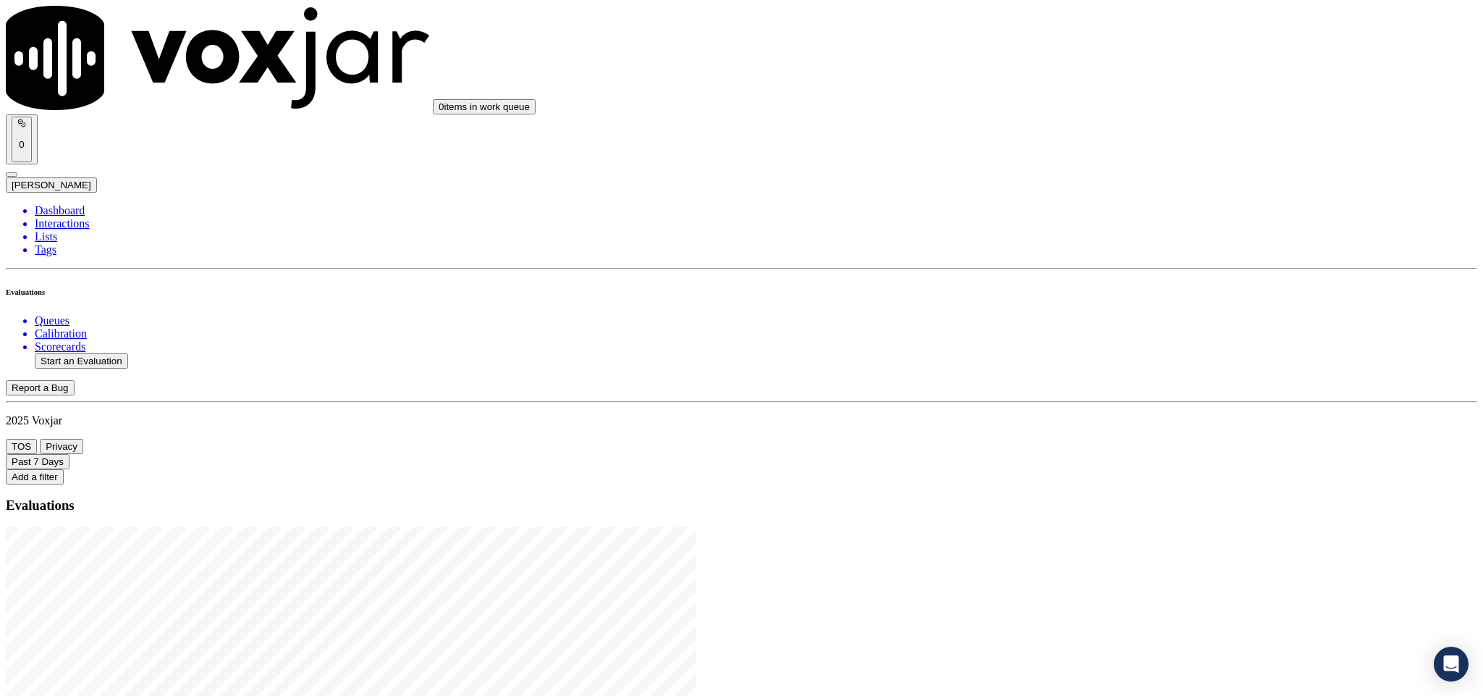
type input "2025-08-21T20:10"
type input "bran"
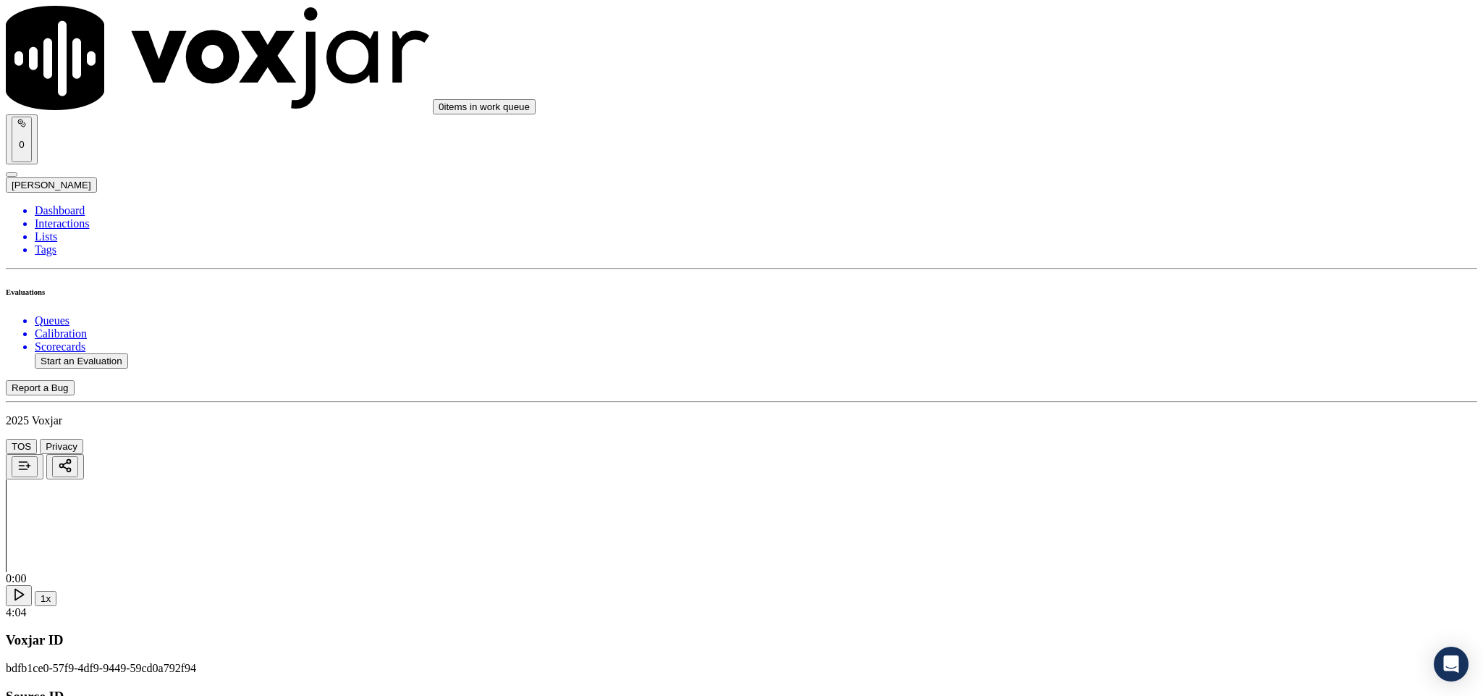
type input "DONNA HALTERMAN"
drag, startPoint x: 698, startPoint y: 205, endPoint x: 467, endPoint y: 220, distance: 231.4
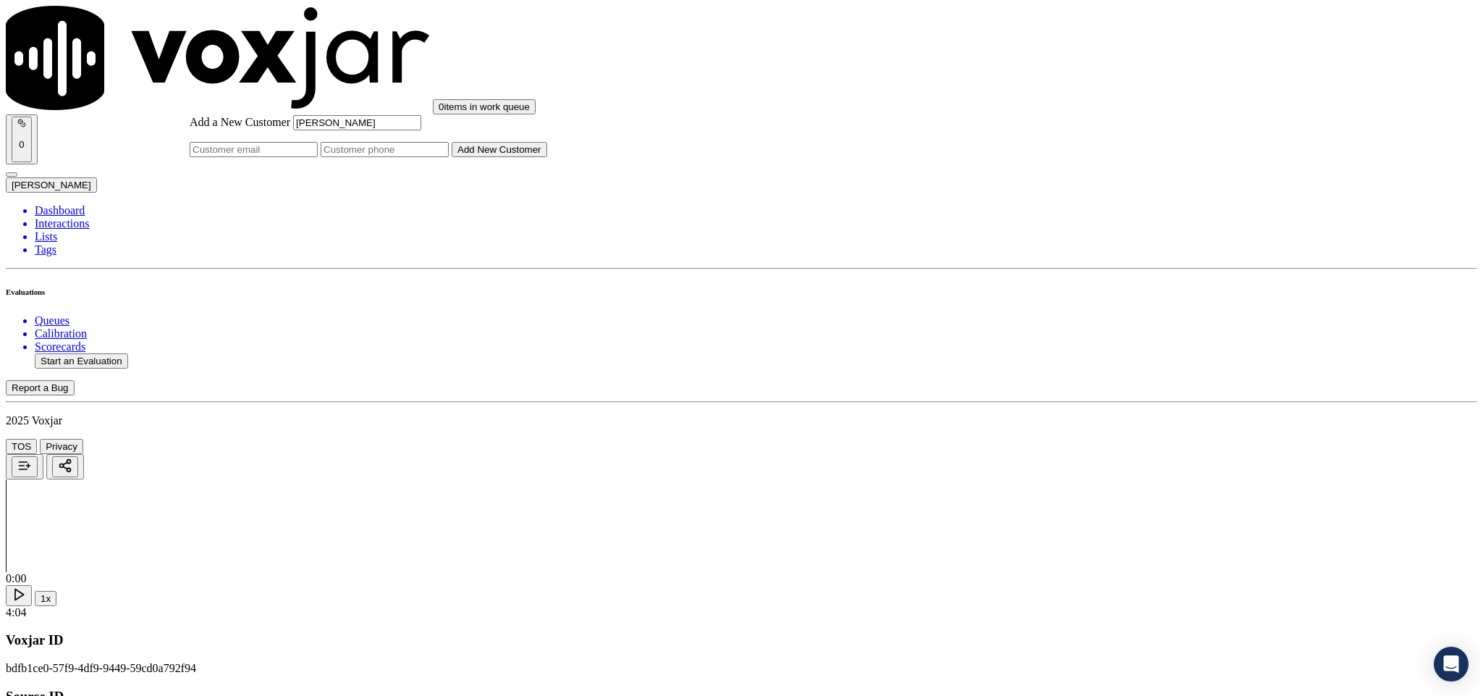
type input "DONNA HALTERMAN"
click at [449, 157] on input "Add a New Customer" at bounding box center [385, 149] width 128 height 15
paste input "2677426314"
type input "2677426314"
click at [547, 157] on button "Add New Customer" at bounding box center [500, 149] width 96 height 15
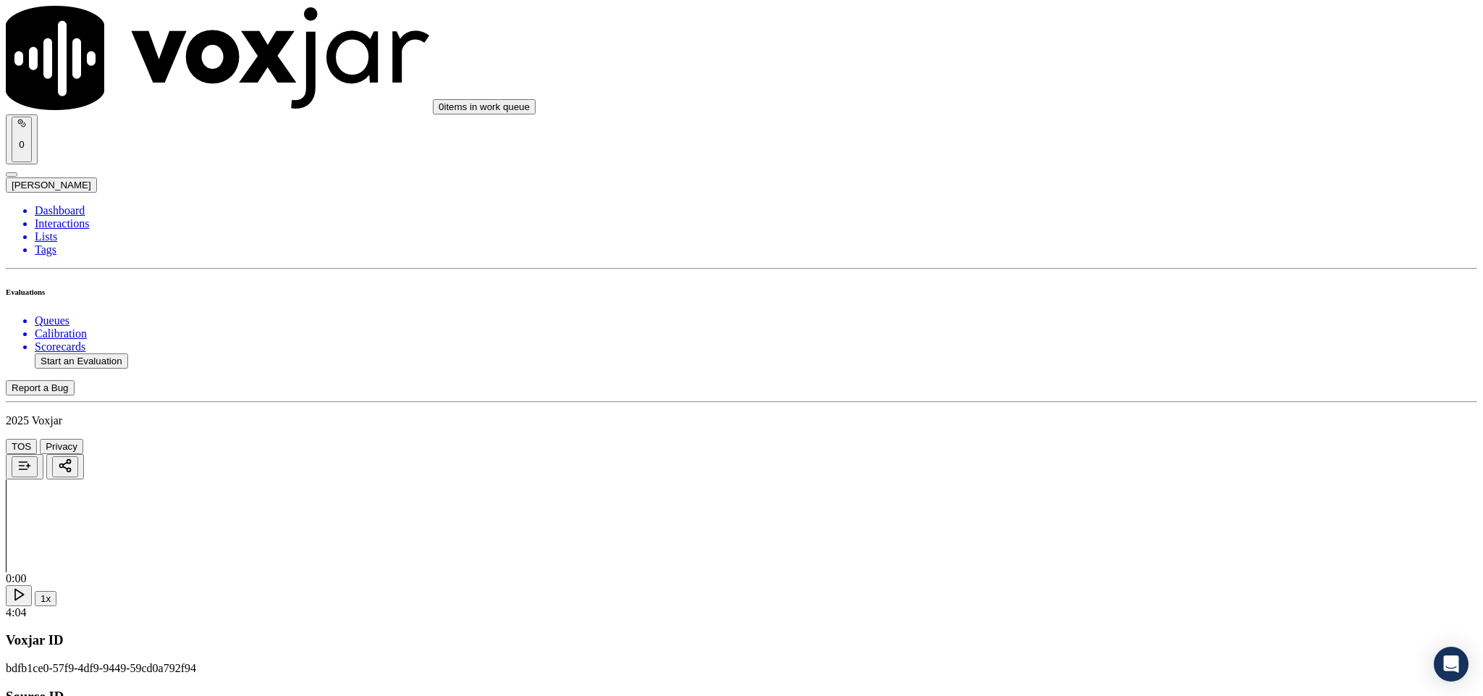
click at [1131, 271] on div "Yes" at bounding box center [1229, 264] width 339 height 13
click at [1121, 435] on div "Yes" at bounding box center [1229, 429] width 339 height 13
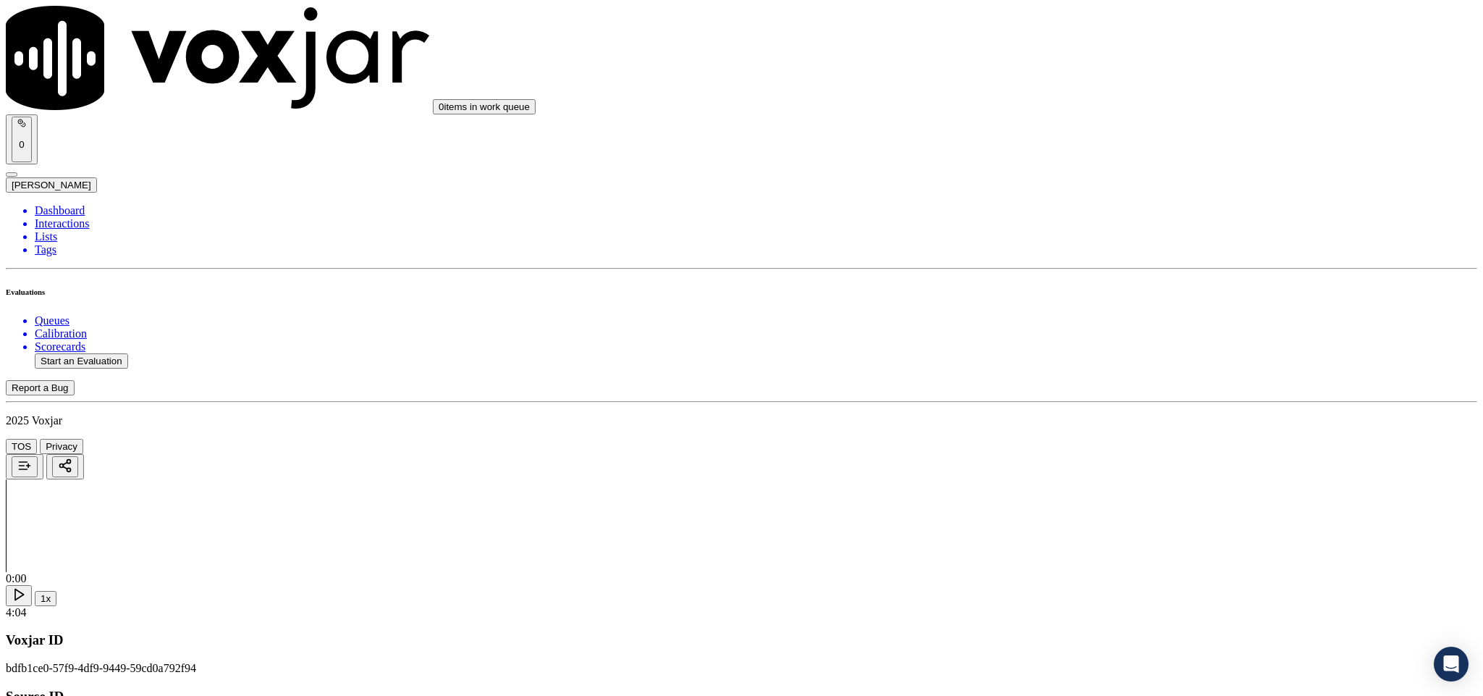
click at [1134, 511] on div "Yes" at bounding box center [1229, 504] width 339 height 13
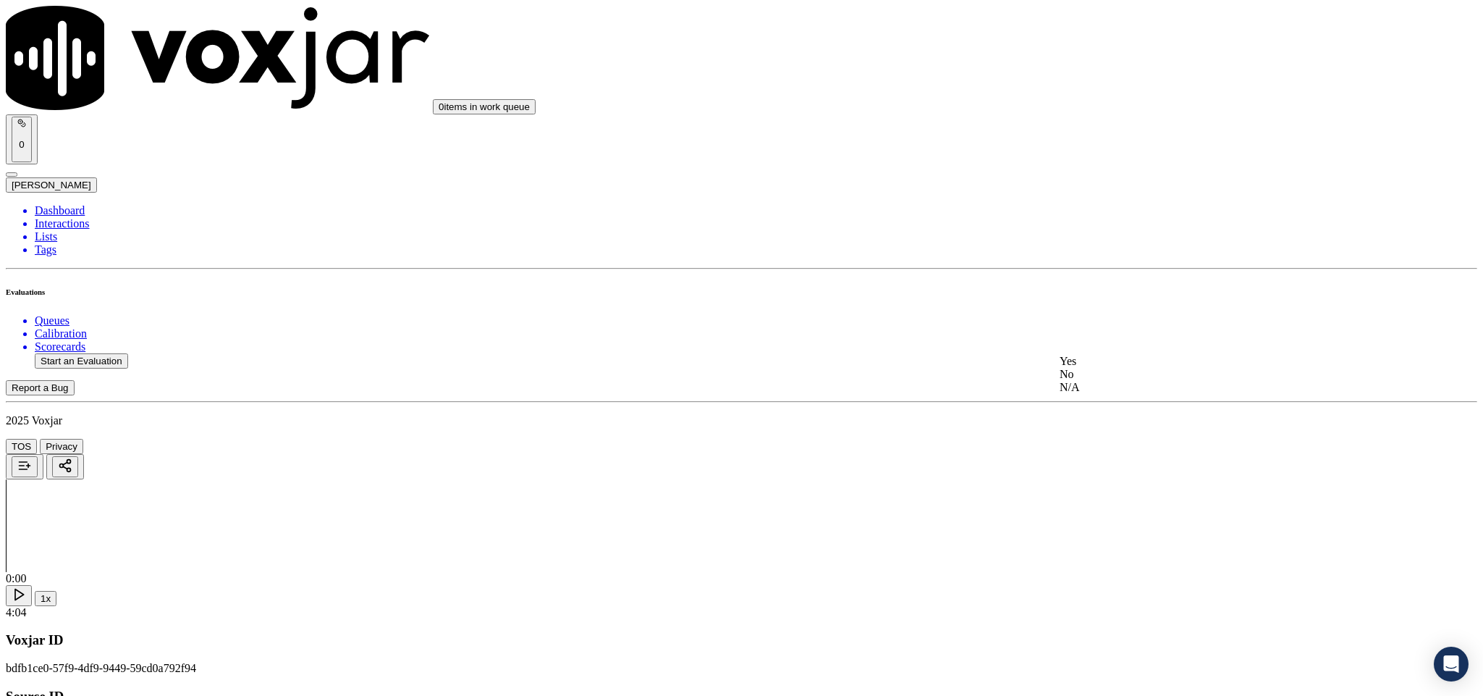
click at [1136, 394] on div "N/A" at bounding box center [1229, 387] width 339 height 13
click at [1110, 393] on div "Yes" at bounding box center [1229, 386] width 339 height 13
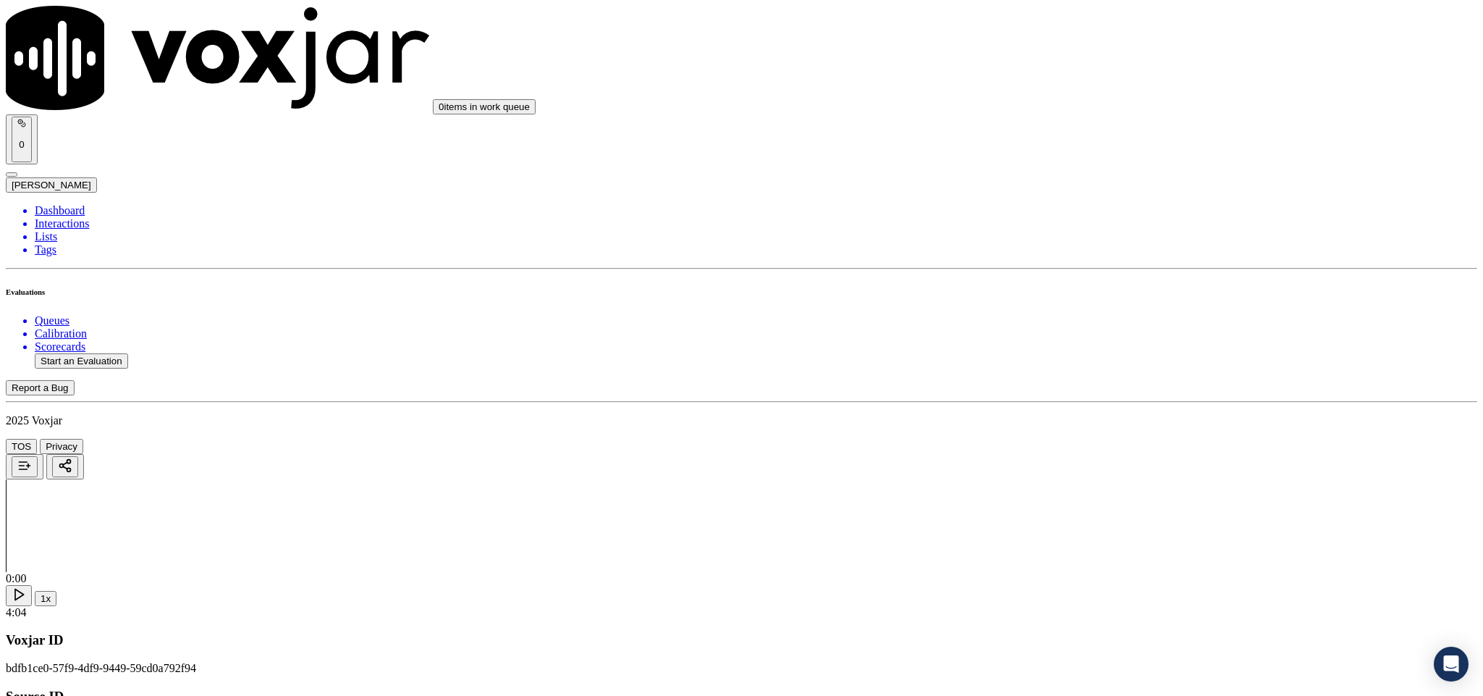
click at [1107, 372] on div "No" at bounding box center [1229, 365] width 339 height 13
click at [1126, 316] on div "Yes" at bounding box center [1229, 318] width 339 height 13
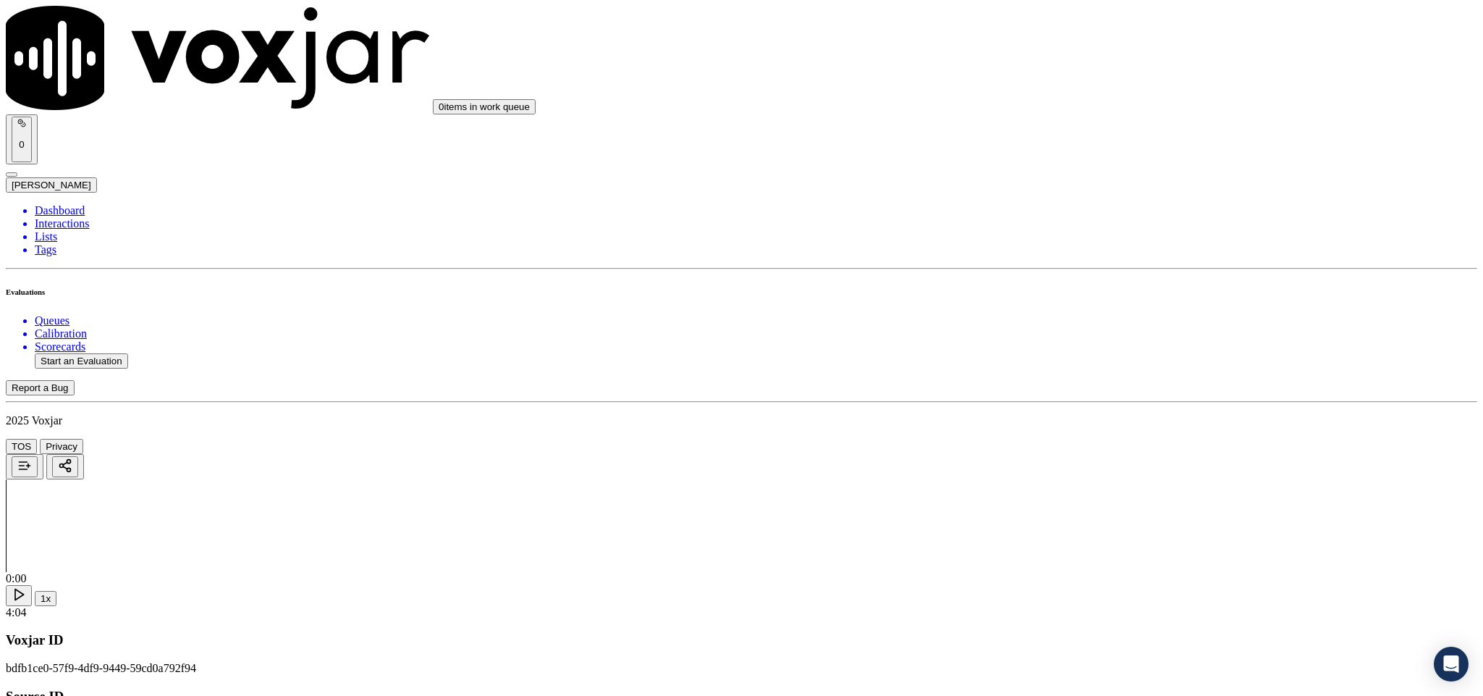
scroll to position [1303, 0]
click at [1093, 334] on div "N/A" at bounding box center [1229, 327] width 339 height 13
click at [1108, 474] on div "Yes" at bounding box center [1229, 467] width 339 height 13
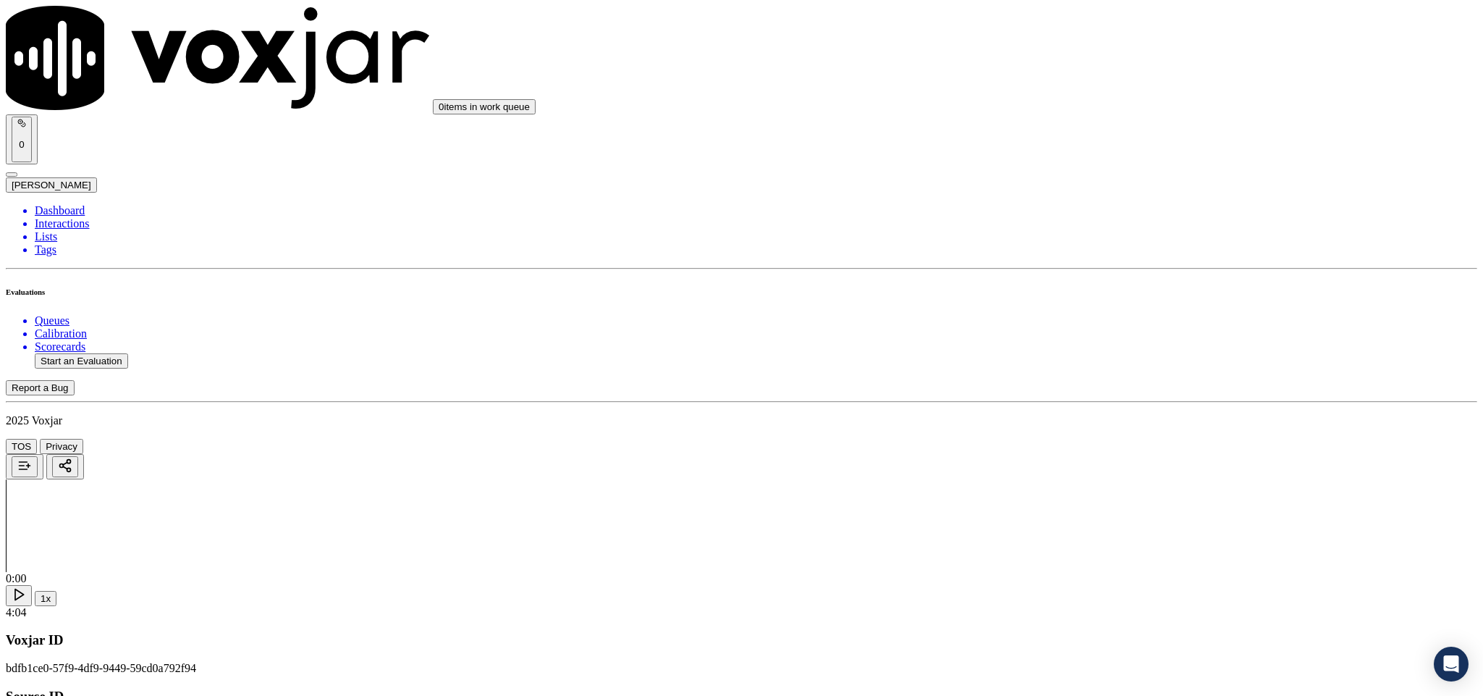
scroll to position [1520, 0]
click at [1112, 457] on div "Yes" at bounding box center [1229, 450] width 339 height 13
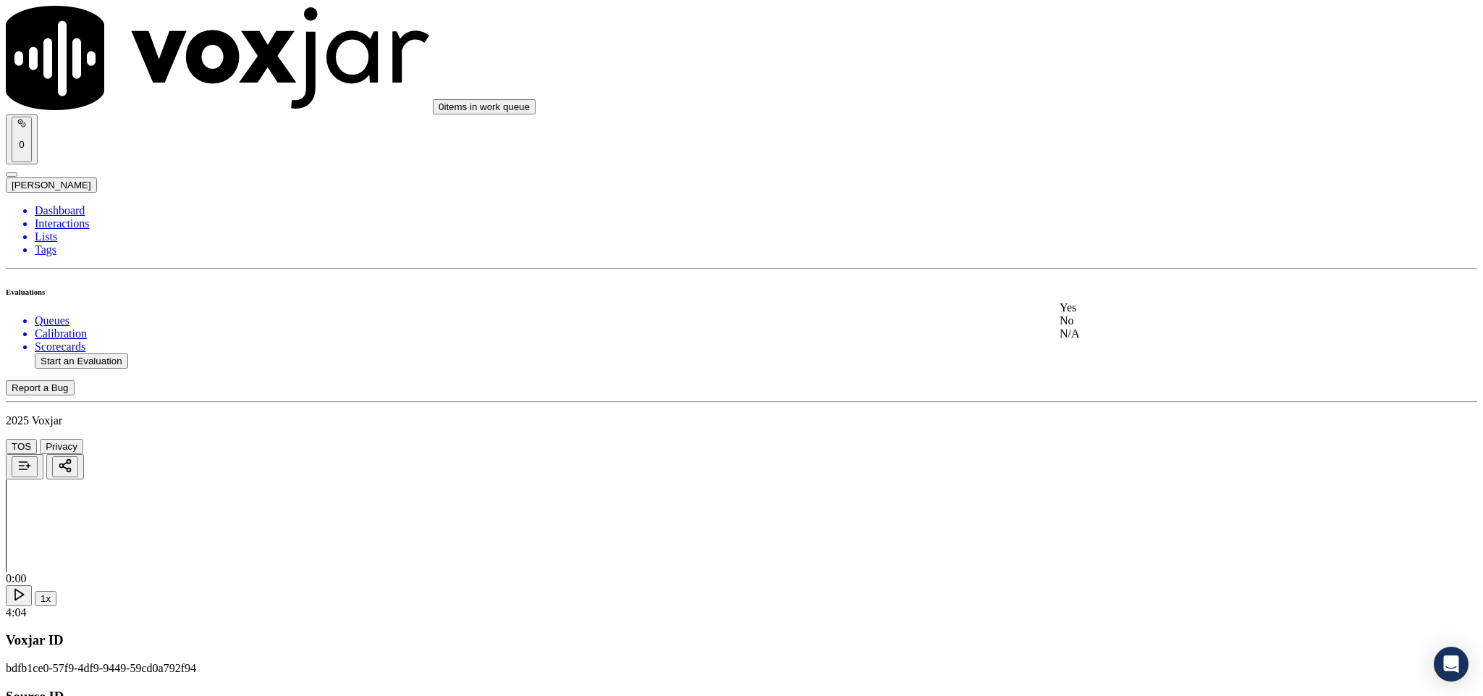
click at [1112, 340] on div "N/A" at bounding box center [1229, 333] width 339 height 13
click at [1104, 327] on div "No" at bounding box center [1229, 320] width 339 height 13
drag, startPoint x: 1120, startPoint y: 324, endPoint x: 1120, endPoint y: 332, distance: 8.7
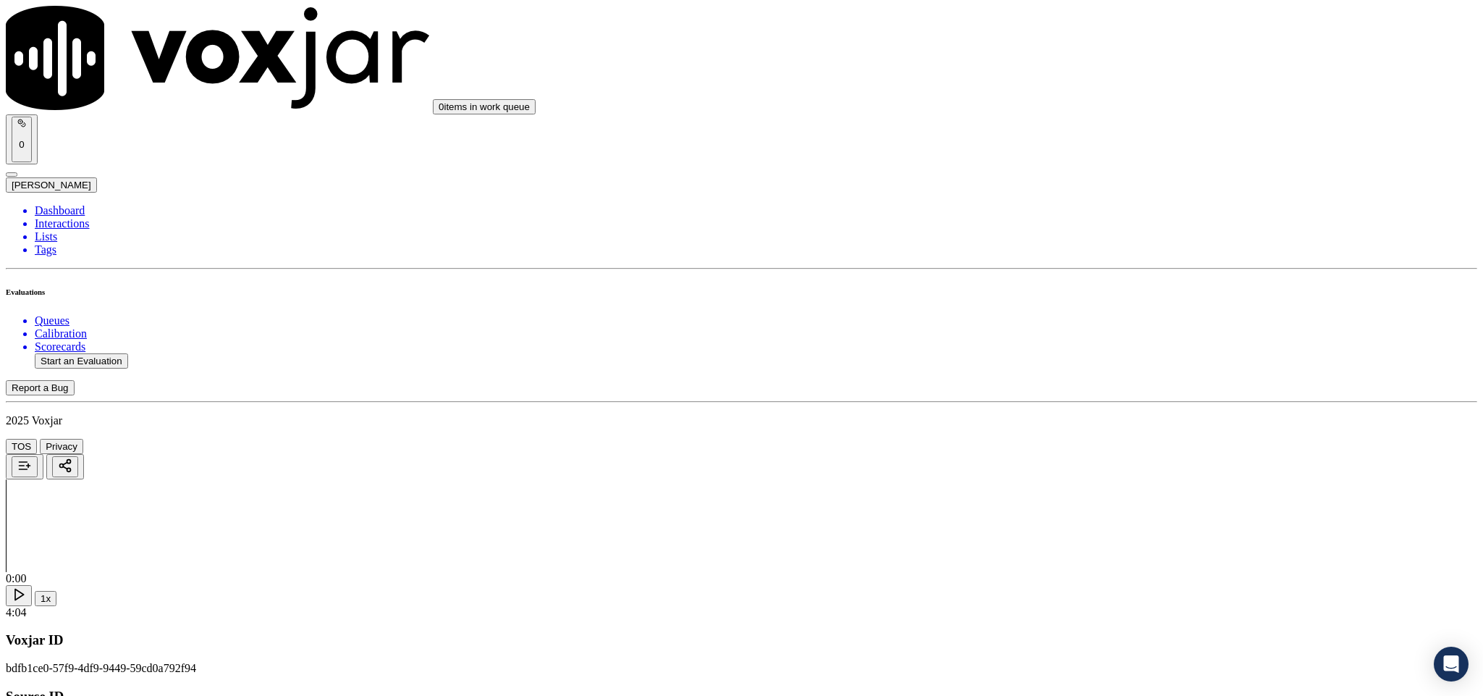
click at [1120, 384] on div "No" at bounding box center [1229, 377] width 339 height 13
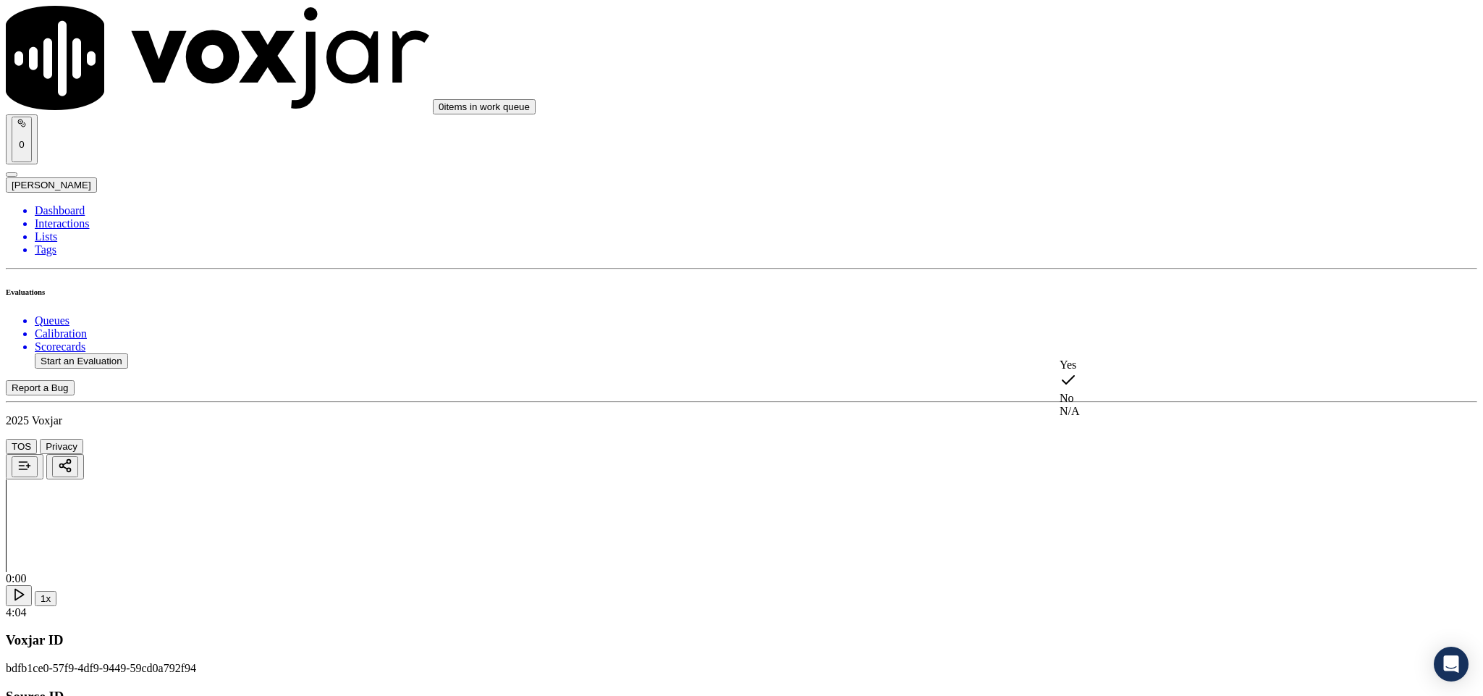
click at [1107, 371] on div "Yes" at bounding box center [1229, 364] width 339 height 13
click at [1114, 282] on div "No" at bounding box center [1229, 275] width 339 height 13
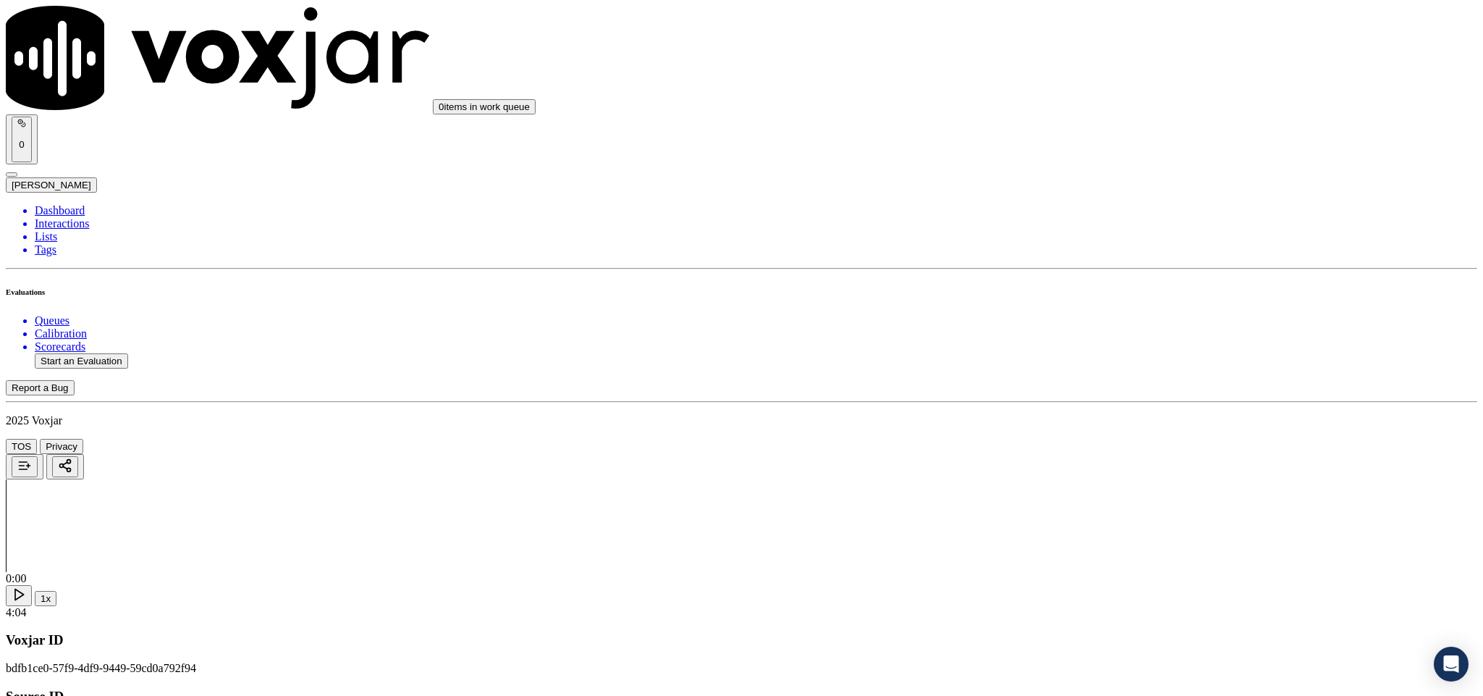
click at [1116, 398] on div "Yes" at bounding box center [1229, 395] width 339 height 13
click at [1097, 363] on div "No" at bounding box center [1229, 356] width 339 height 13
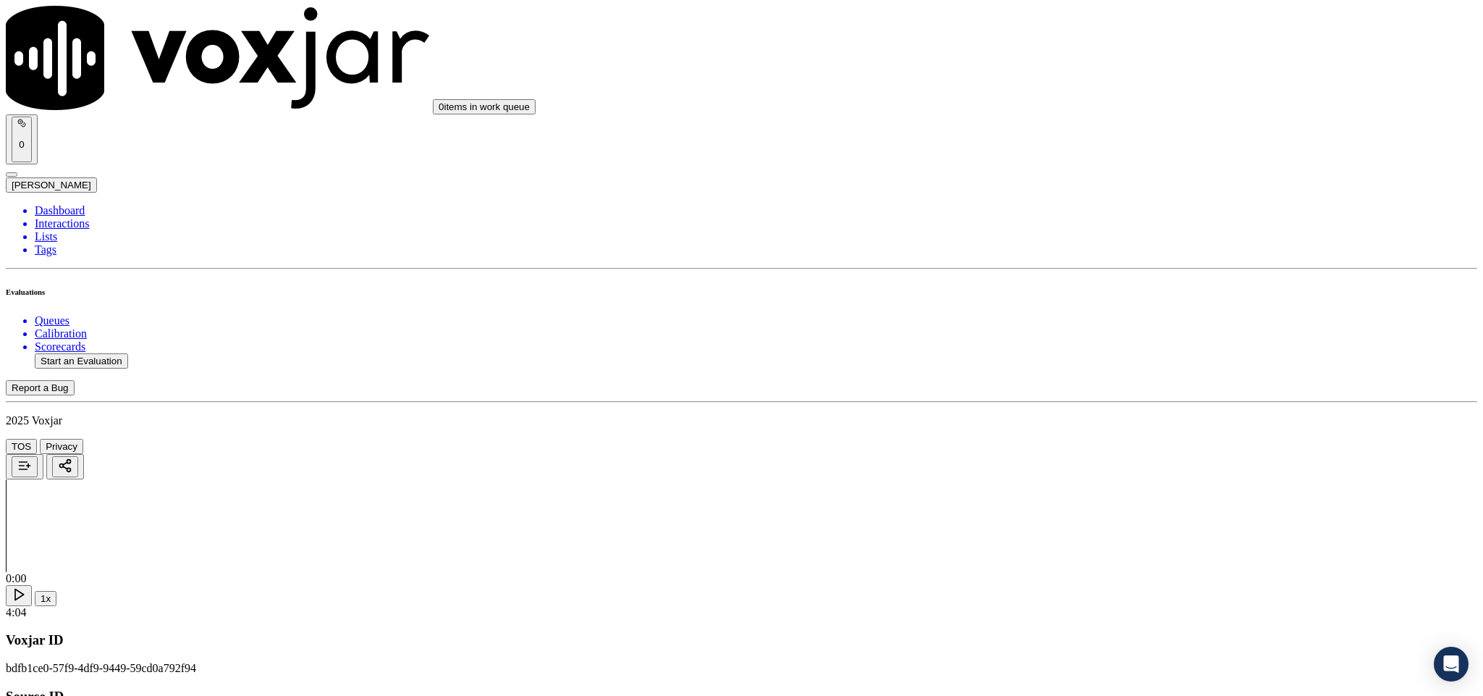
scroll to position [2931, 0]
click at [1101, 312] on div "No" at bounding box center [1229, 305] width 339 height 13
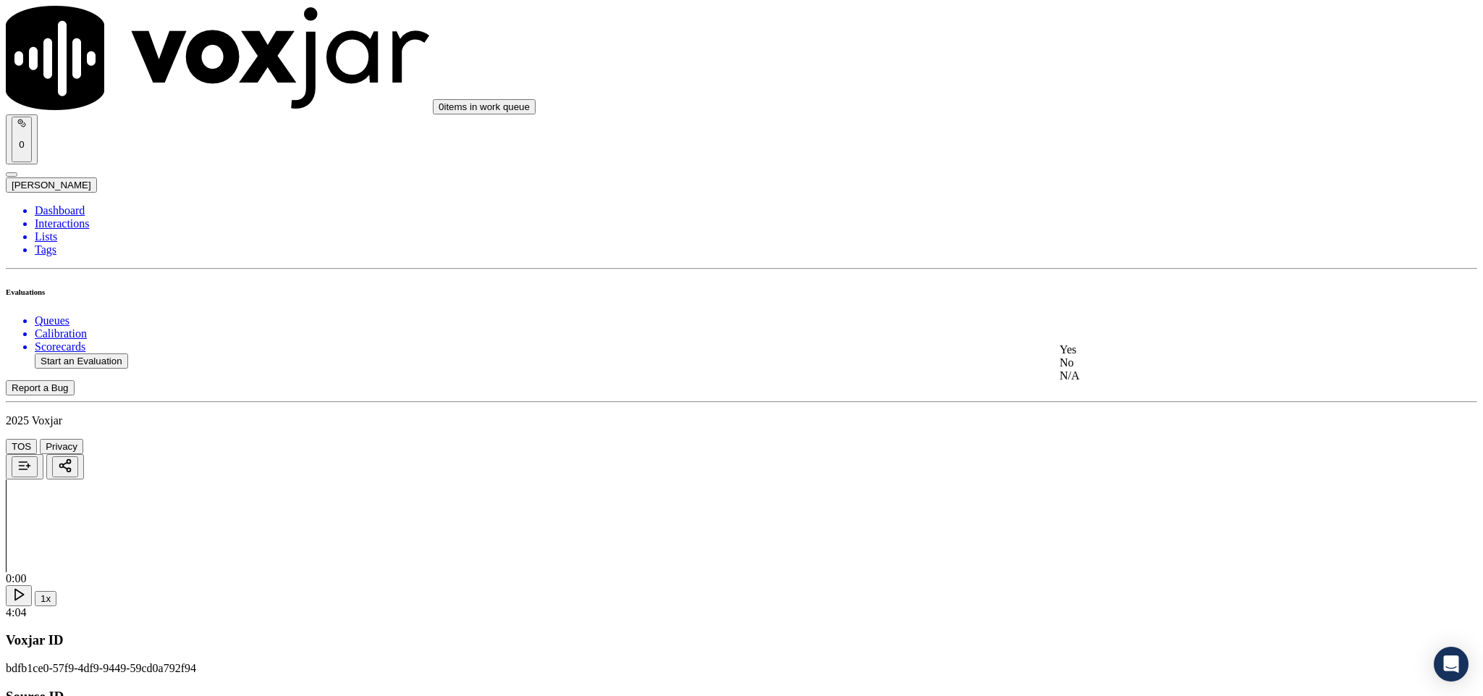
click at [1115, 356] on div "Yes" at bounding box center [1229, 349] width 339 height 13
click at [1114, 565] on div "N/A" at bounding box center [1229, 558] width 339 height 13
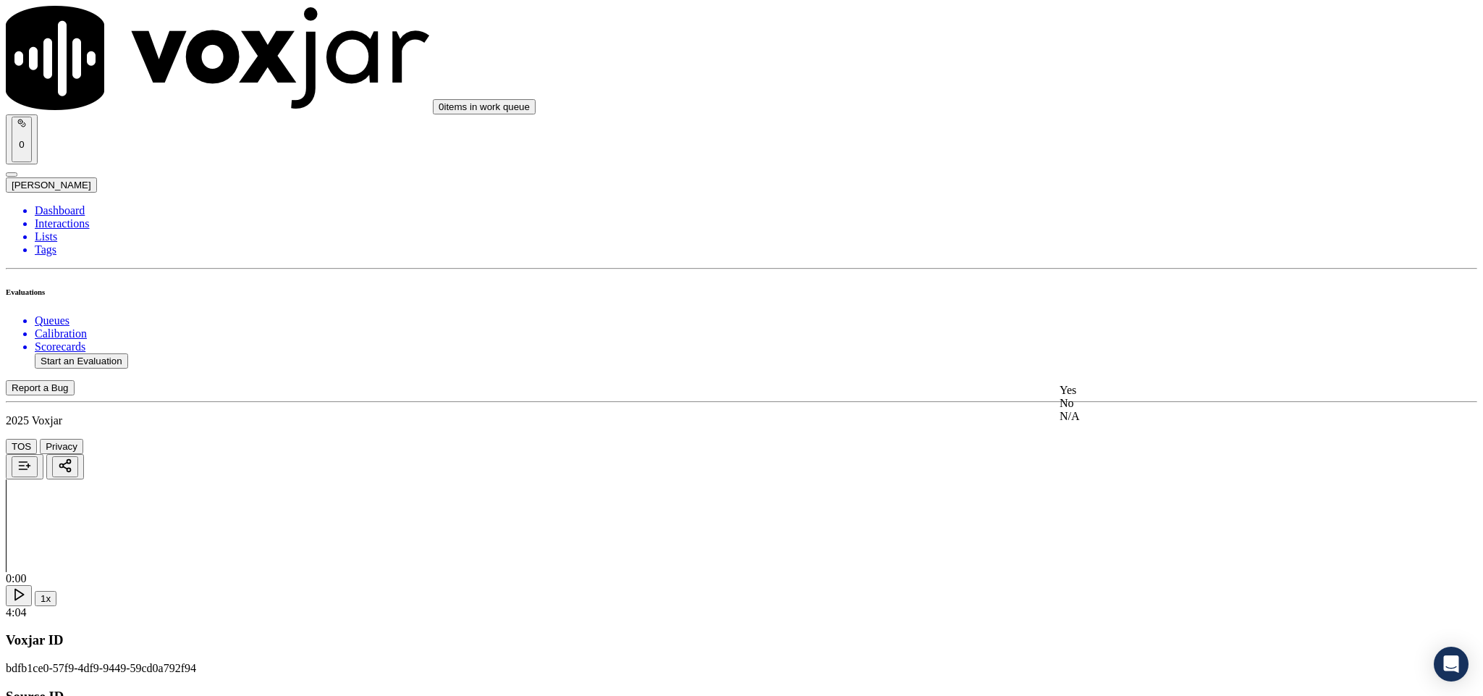
click at [1101, 410] on div "No" at bounding box center [1229, 403] width 339 height 13
click at [1110, 526] on div "Yes" at bounding box center [1229, 519] width 339 height 13
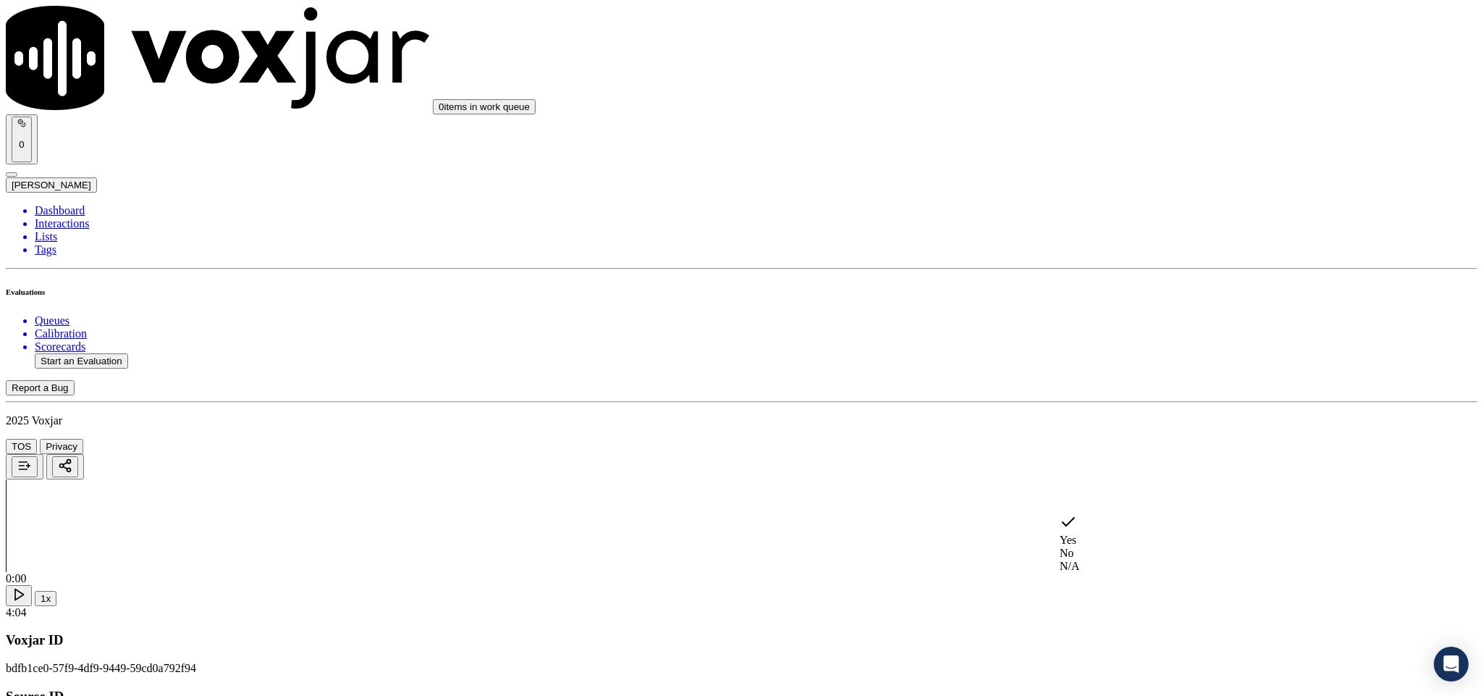
click at [1112, 548] on div "No" at bounding box center [1229, 552] width 339 height 13
click at [1125, 188] on div "No" at bounding box center [1229, 181] width 339 height 13
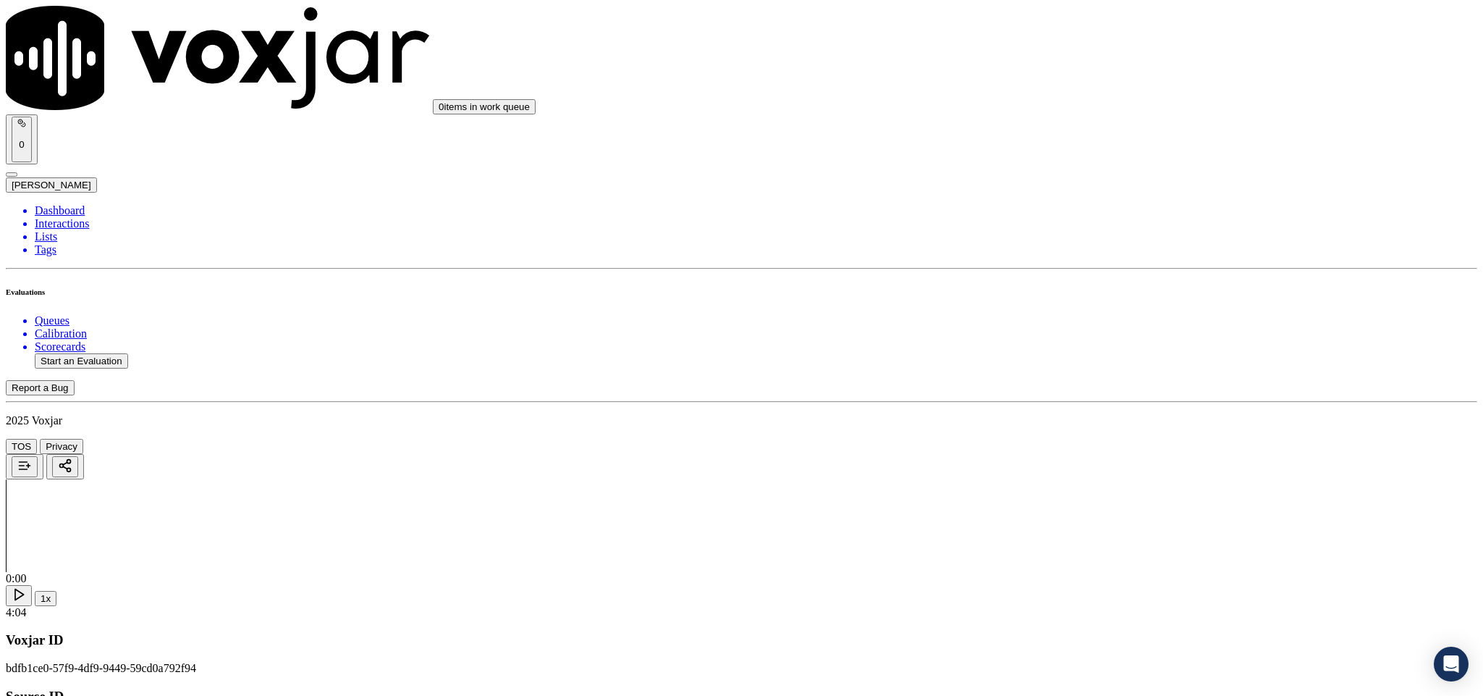
scroll to position [1990, 0]
type textarea "Call id - 20250821-135927_@4:23 - The call was transferred to another agent wit…"
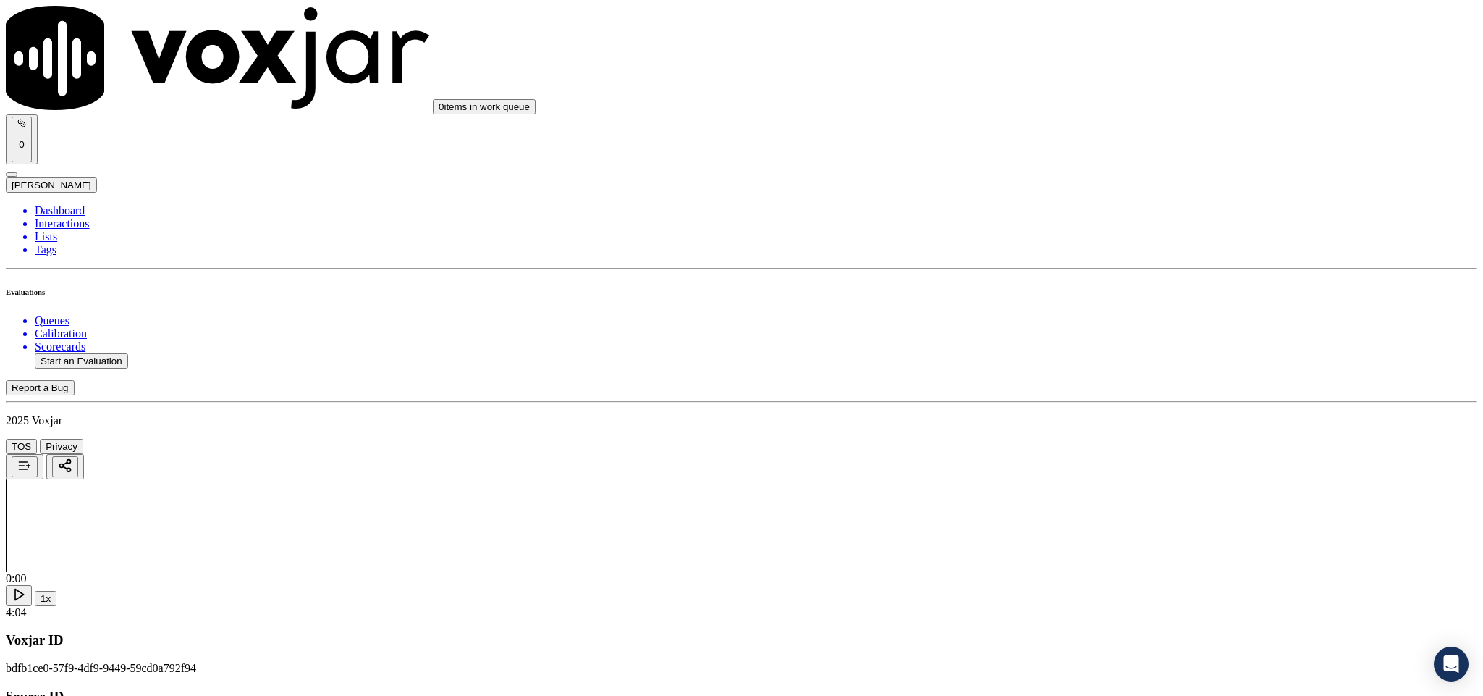
scroll to position [0, 0]
click at [63, 204] on li "Dashboard" at bounding box center [756, 210] width 1443 height 13
click at [113, 353] on button "Start an Evaluation" at bounding box center [81, 360] width 93 height 15
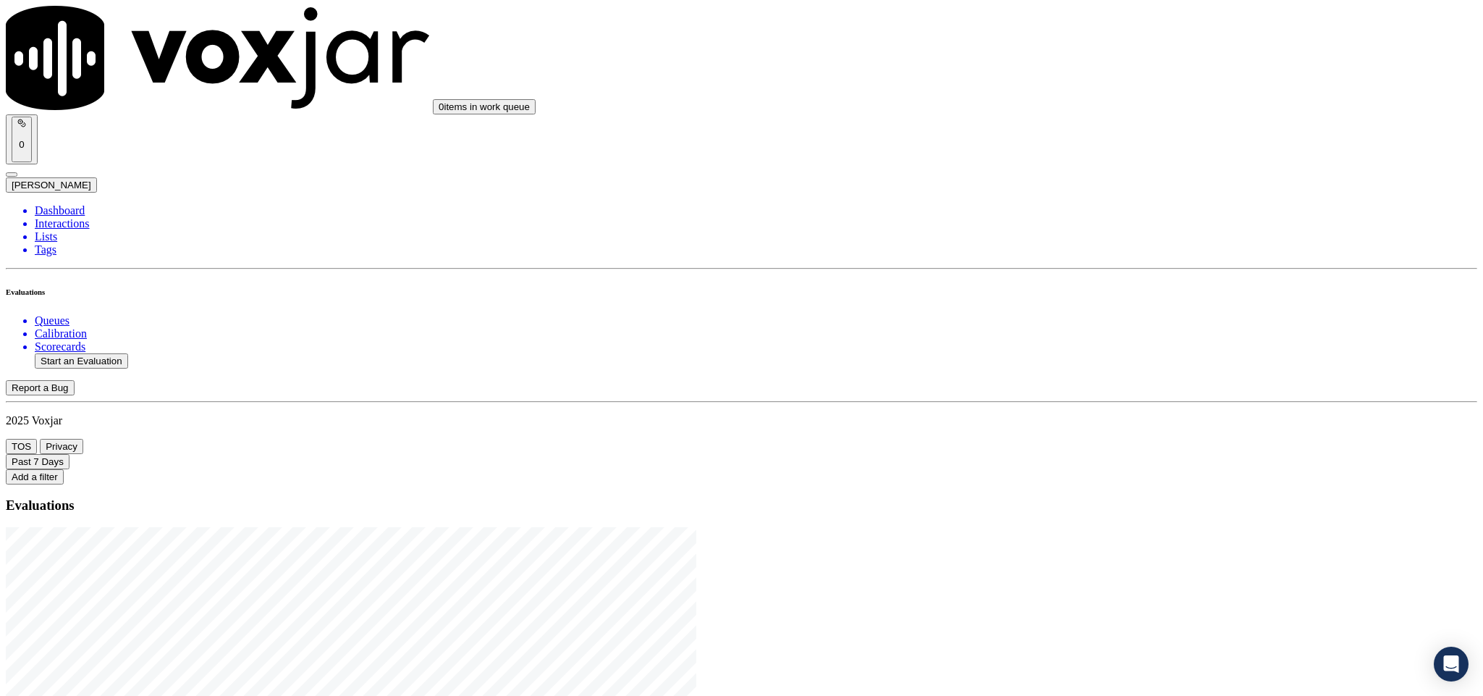
drag, startPoint x: 615, startPoint y: 303, endPoint x: 726, endPoint y: 302, distance: 110.7
type input "20250821-143832_2672285695-C1"
type input "2025-08-21T20:28"
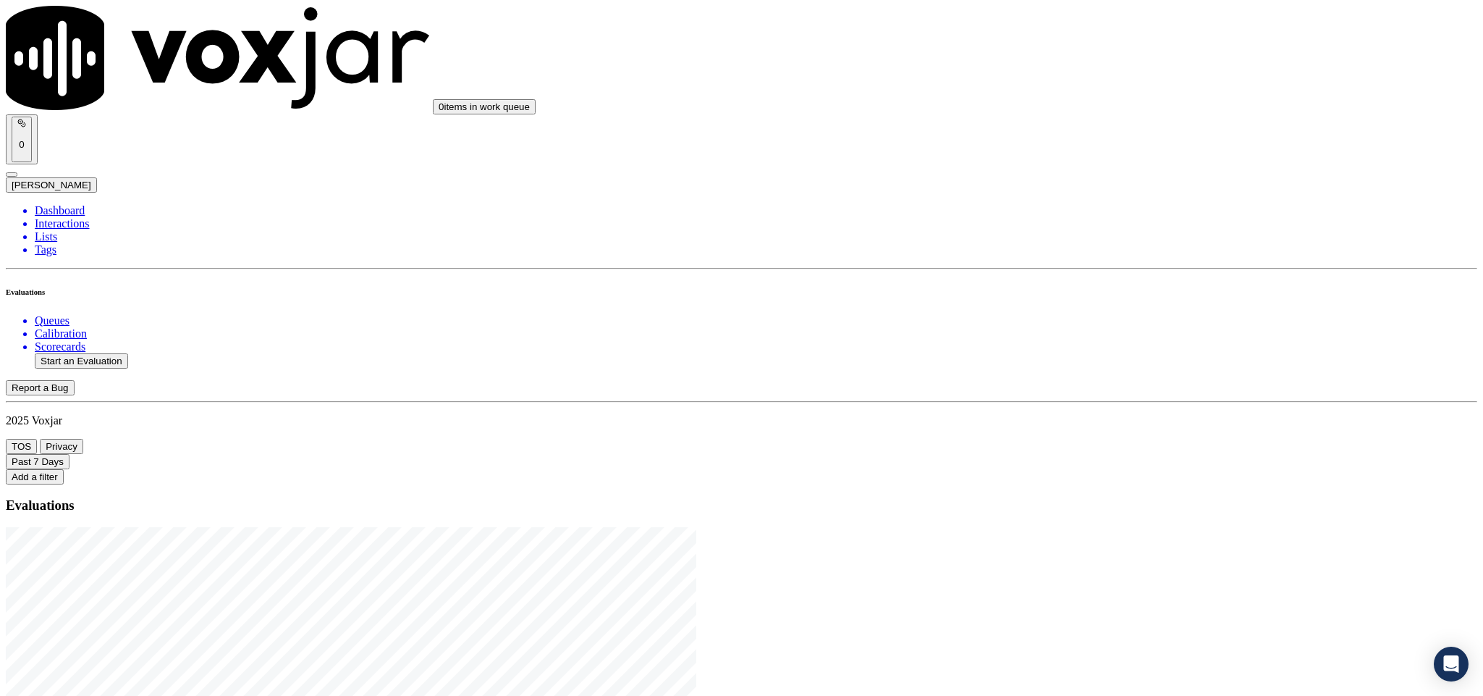
type input "stu"
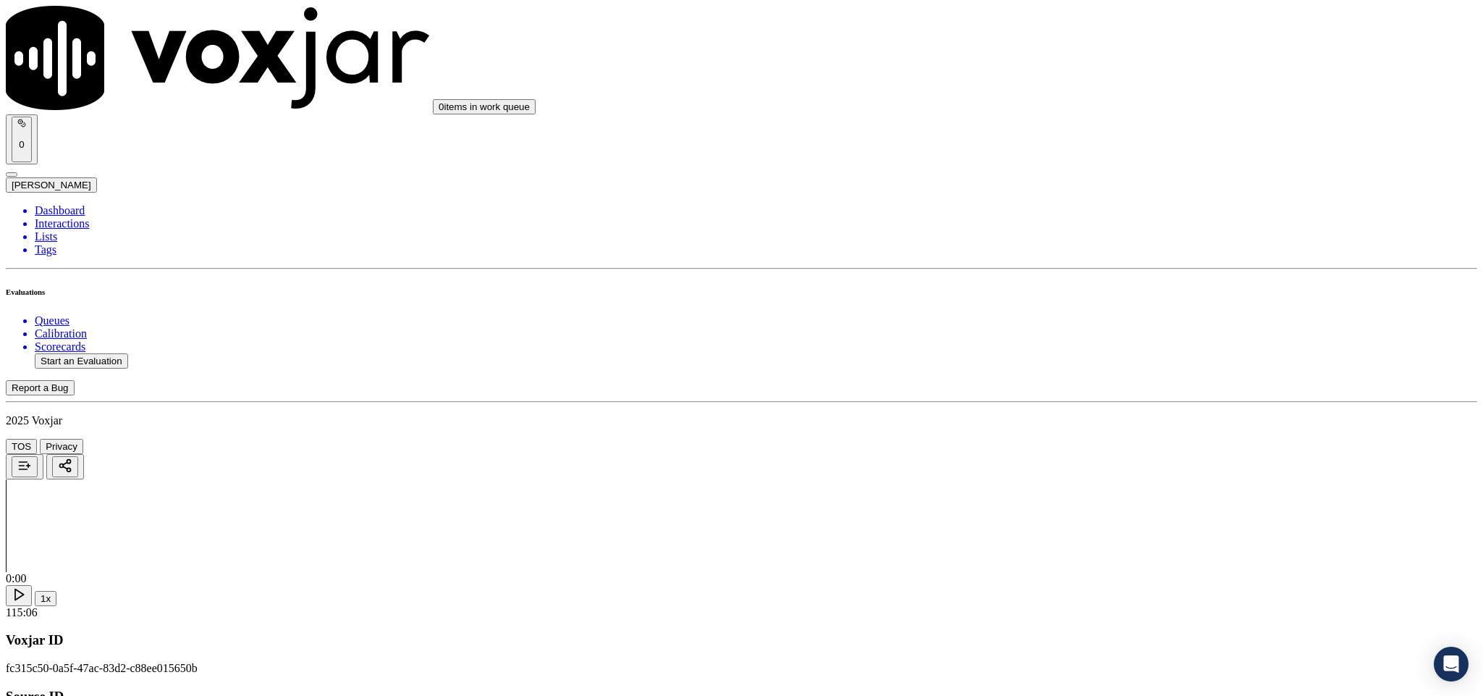
type input "Sonya Plummer"
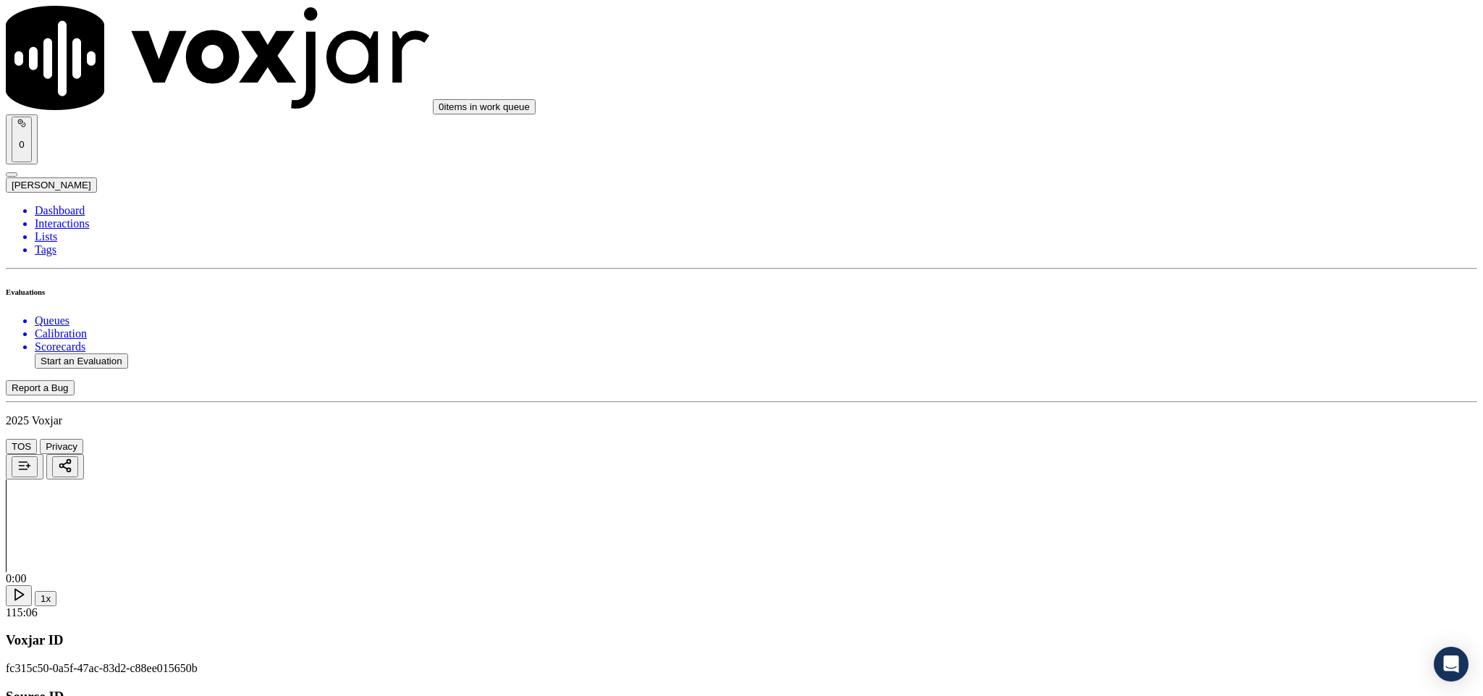
click at [1118, 261] on div "Yes" at bounding box center [1229, 264] width 339 height 13
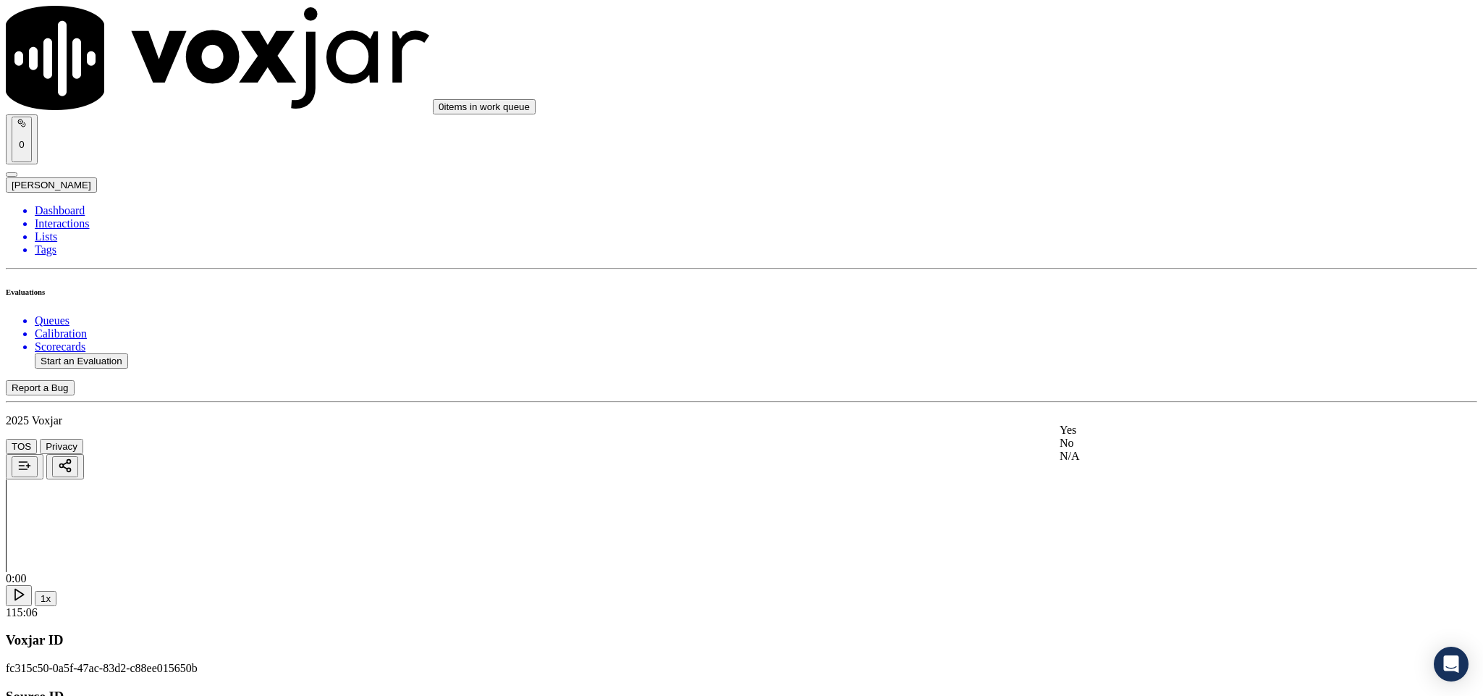
click at [1104, 431] on div "Yes" at bounding box center [1229, 429] width 339 height 13
click at [1104, 384] on div "Yes" at bounding box center [1229, 378] width 339 height 13
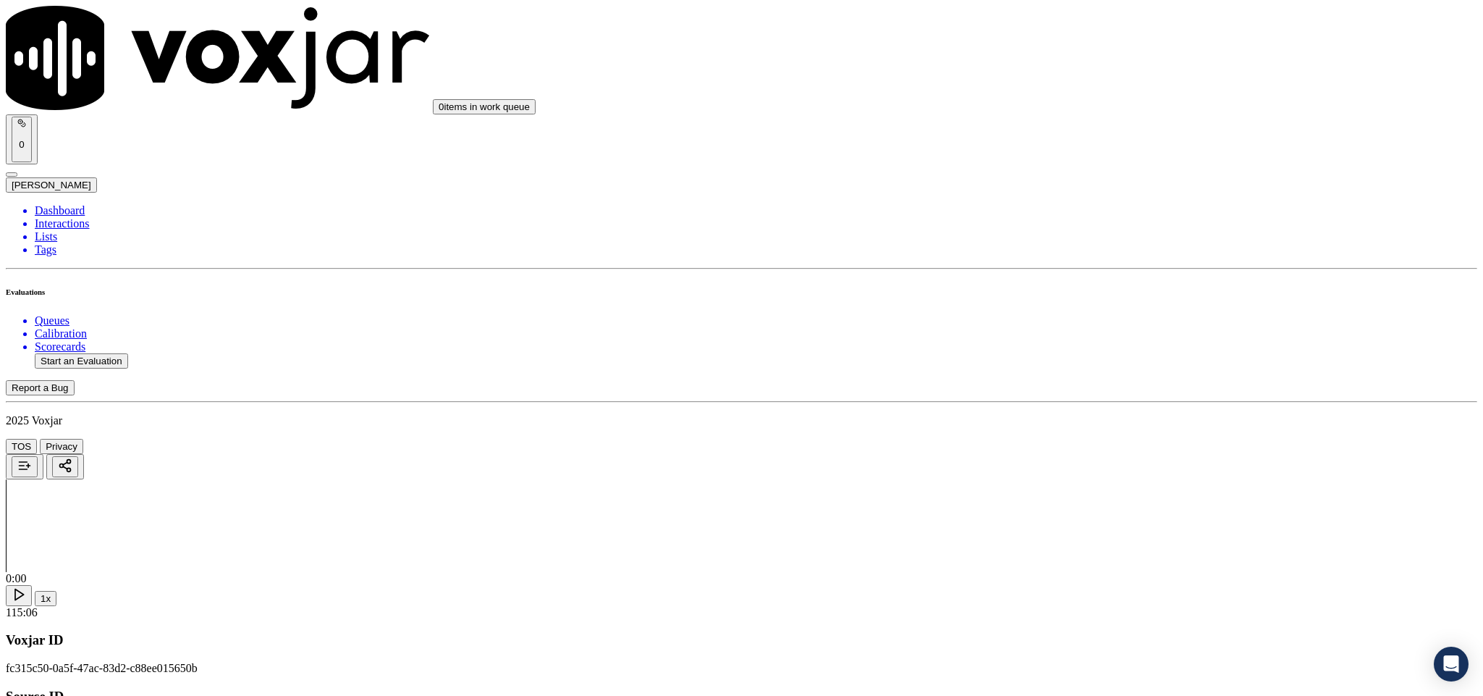
click at [1106, 363] on div "Yes" at bounding box center [1229, 361] width 339 height 13
click at [1088, 329] on div "No" at bounding box center [1229, 322] width 339 height 13
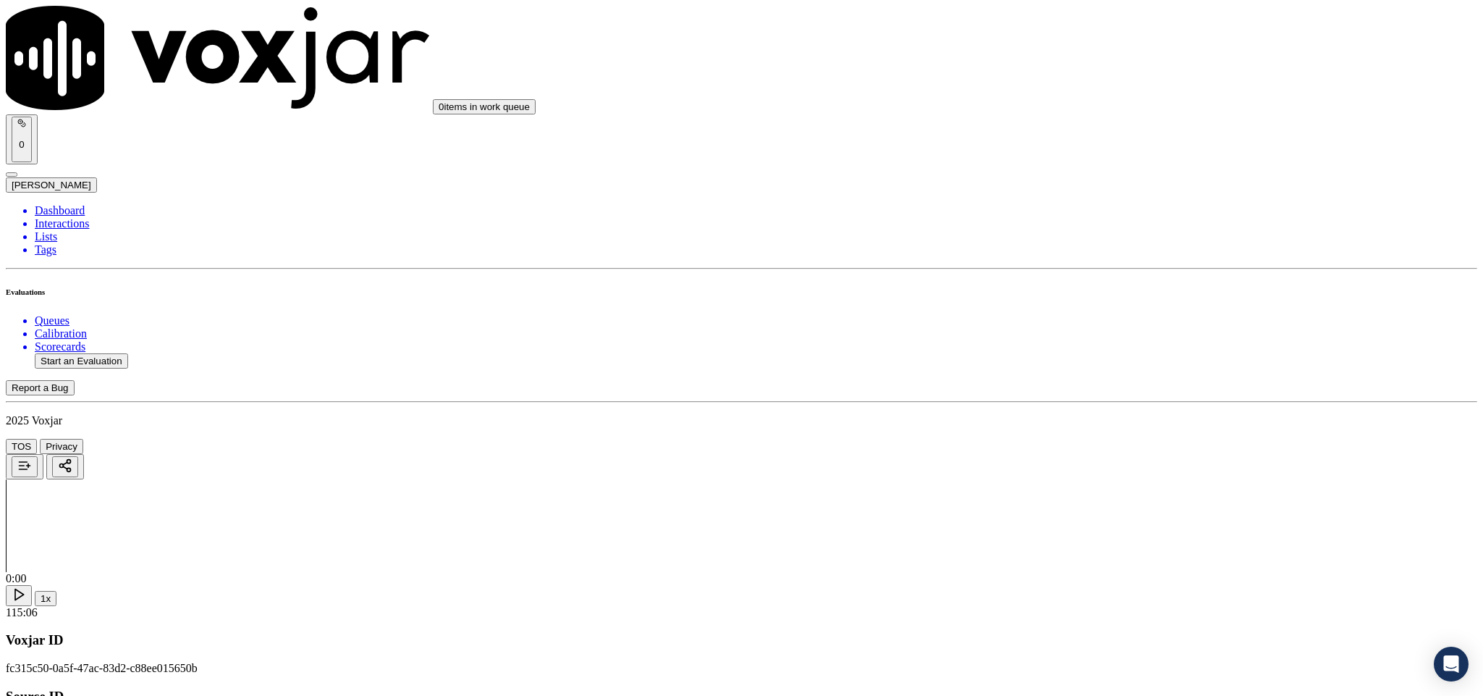
scroll to position [869, 0]
click at [1110, 350] on div "Yes" at bounding box center [1229, 352] width 339 height 13
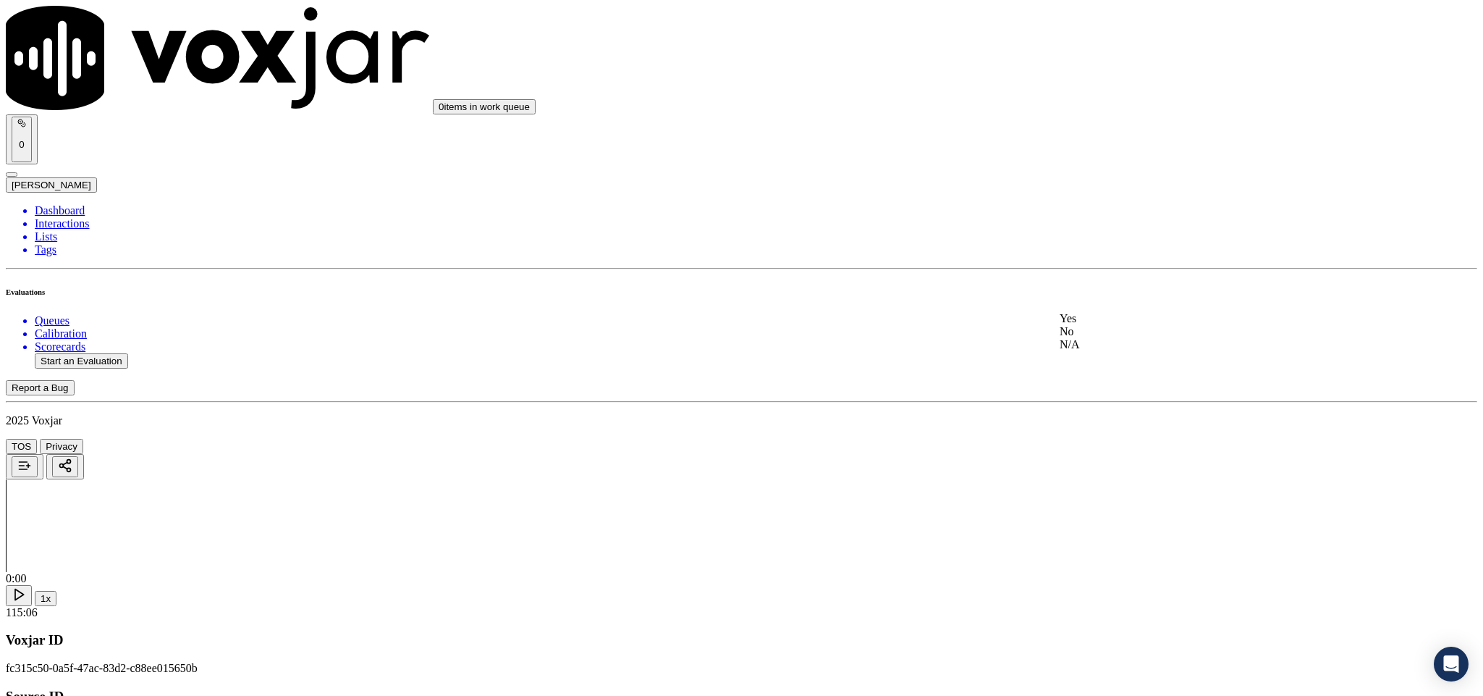
click at [1092, 351] on div "N/A" at bounding box center [1229, 344] width 339 height 13
click at [1112, 267] on div "Yes" at bounding box center [1229, 267] width 339 height 13
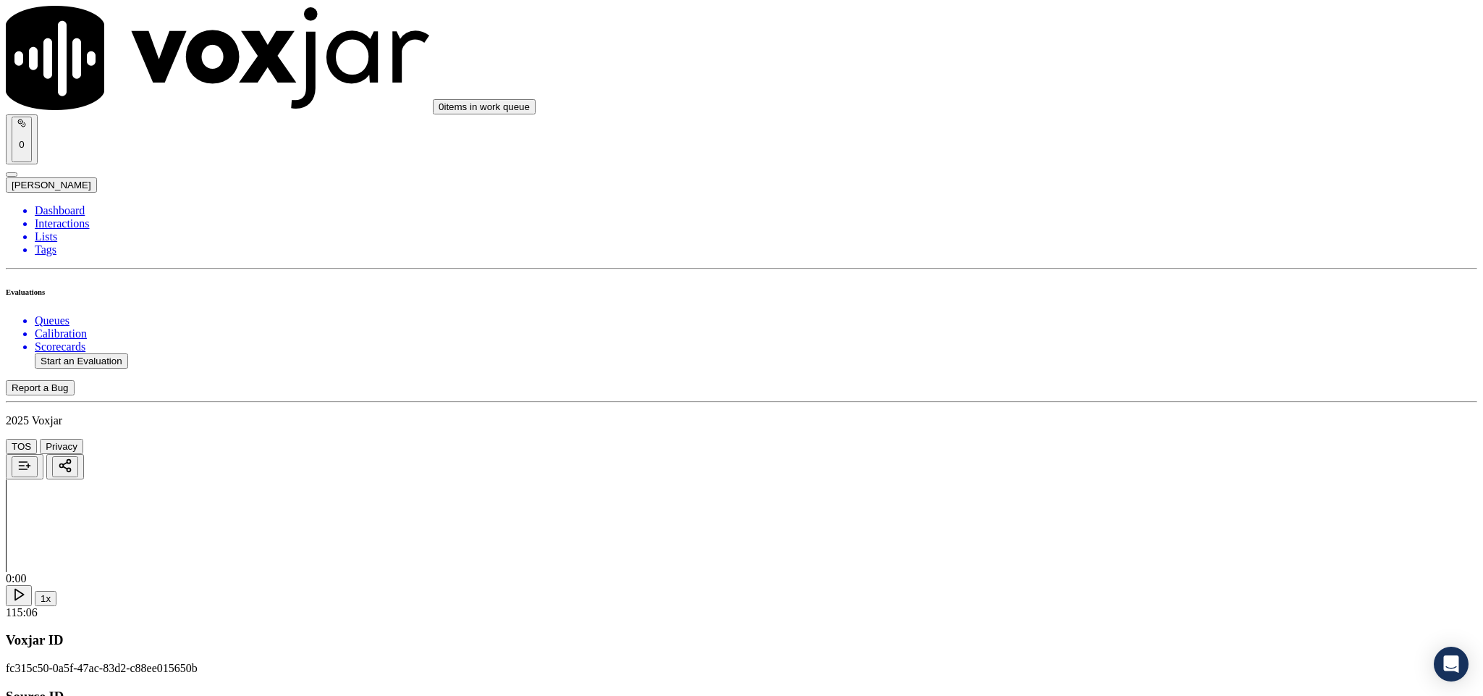
click at [1143, 205] on div "Yes" at bounding box center [1229, 200] width 339 height 13
click at [1181, 463] on div "Yes No N/A" at bounding box center [1229, 480] width 339 height 39
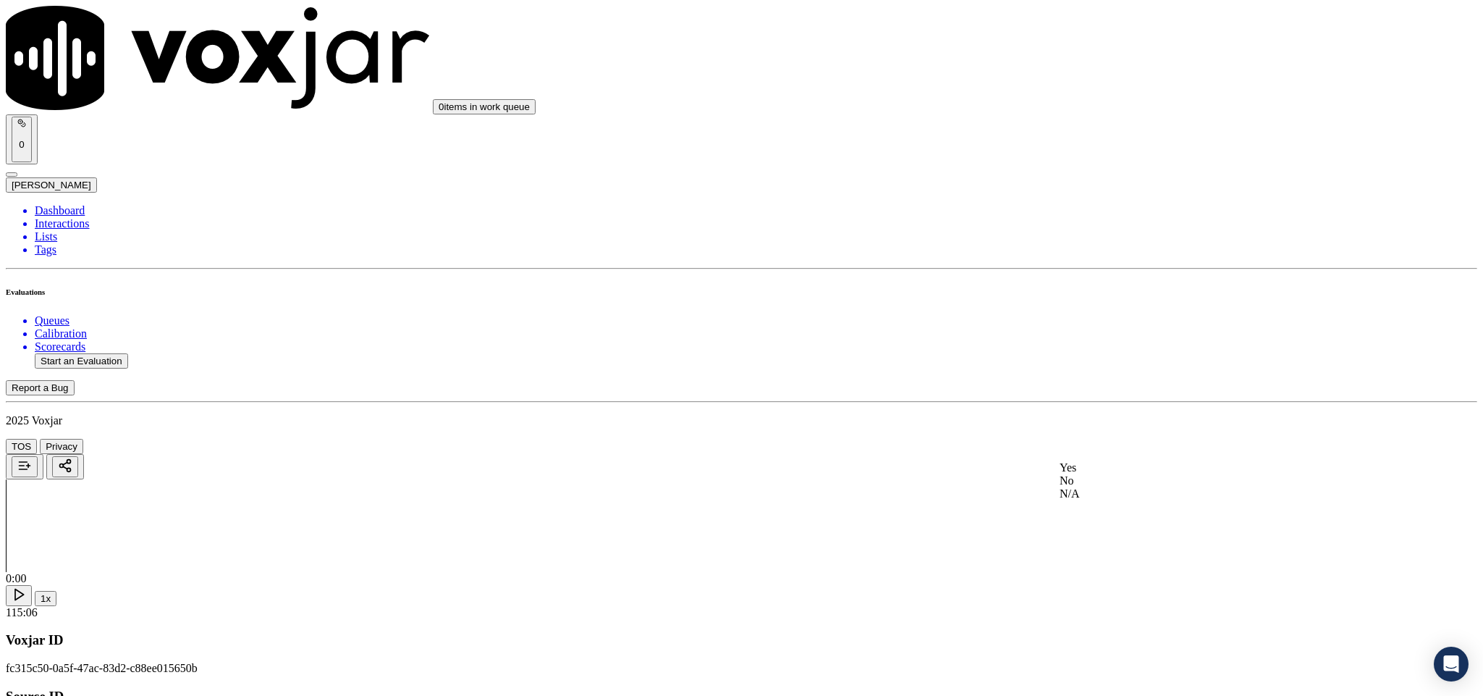
click at [1131, 470] on div "Yes" at bounding box center [1229, 467] width 339 height 13
click at [1138, 340] on div "Yes" at bounding box center [1229, 333] width 339 height 13
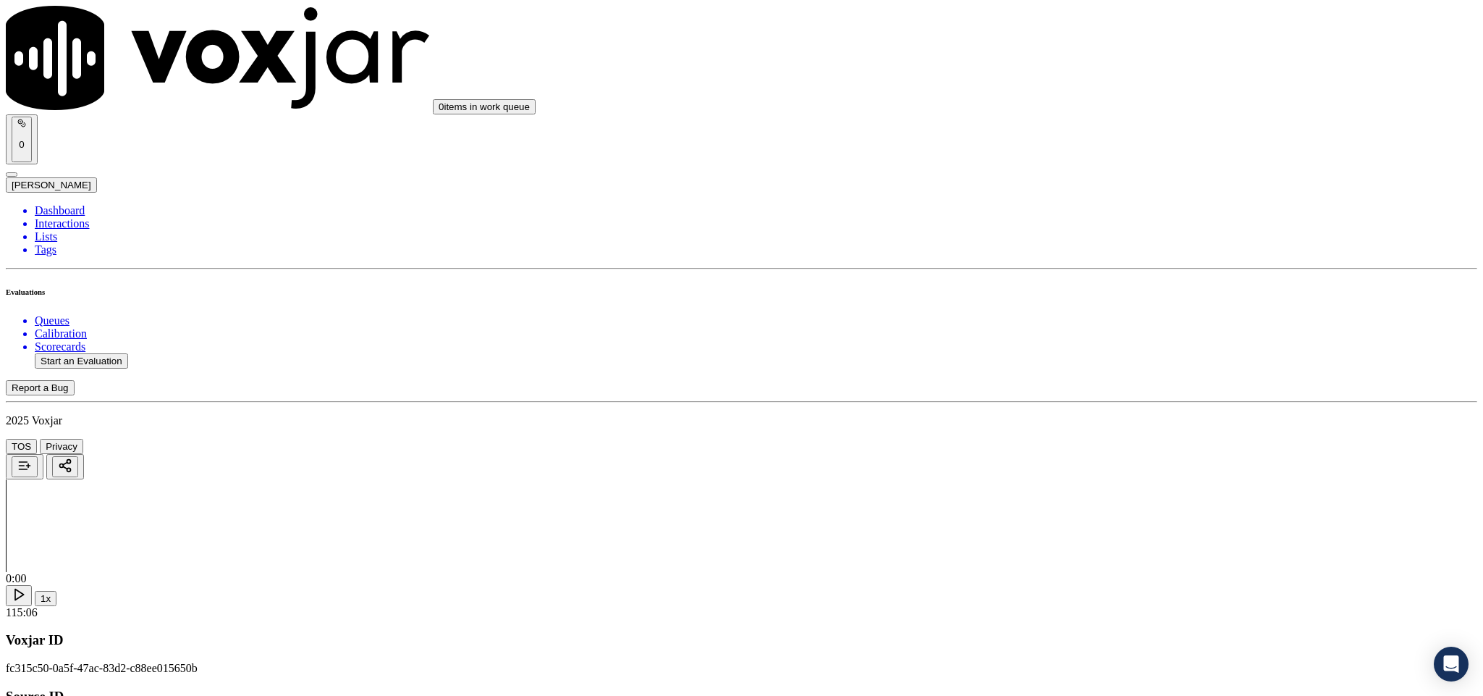
click at [1107, 222] on div "Yes" at bounding box center [1229, 218] width 339 height 13
click at [1110, 421] on div "No" at bounding box center [1229, 414] width 339 height 13
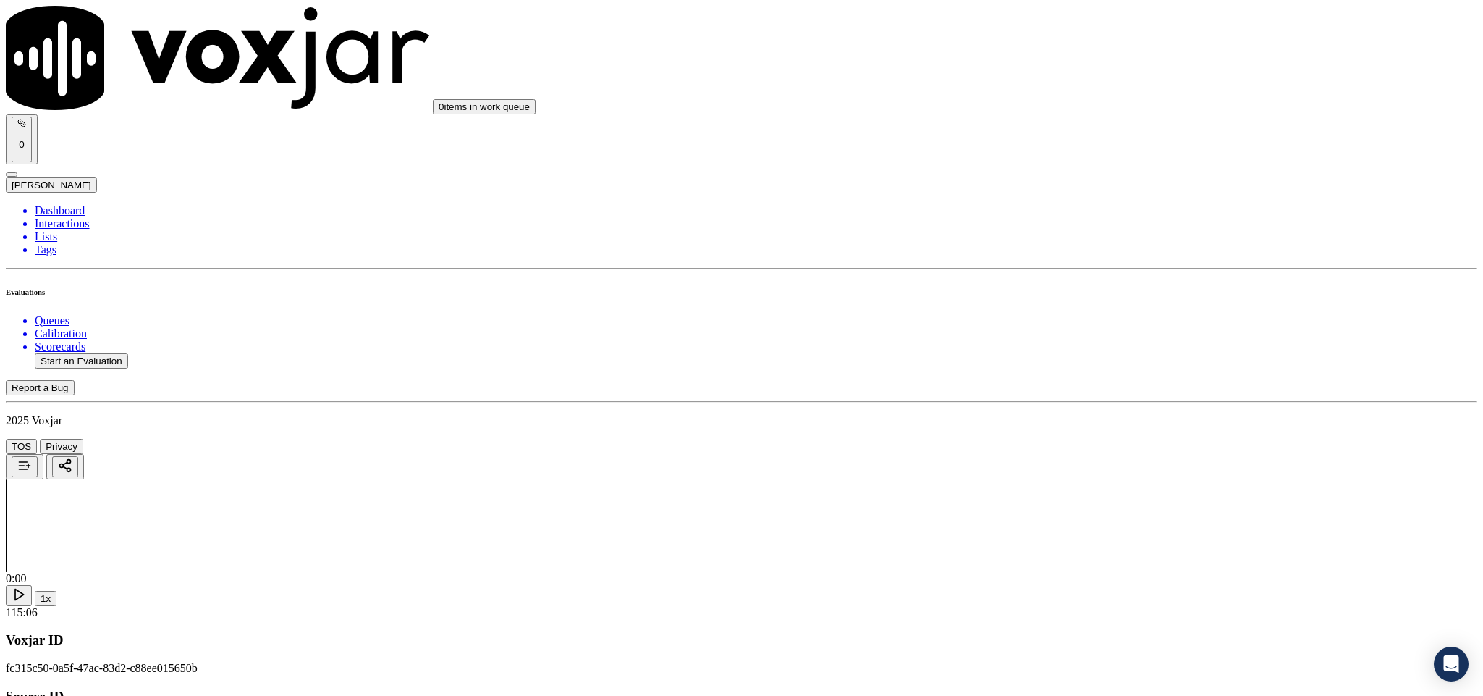
click at [1110, 278] on div "No" at bounding box center [1229, 271] width 339 height 13
click at [1108, 214] on div "Yes" at bounding box center [1229, 206] width 339 height 13
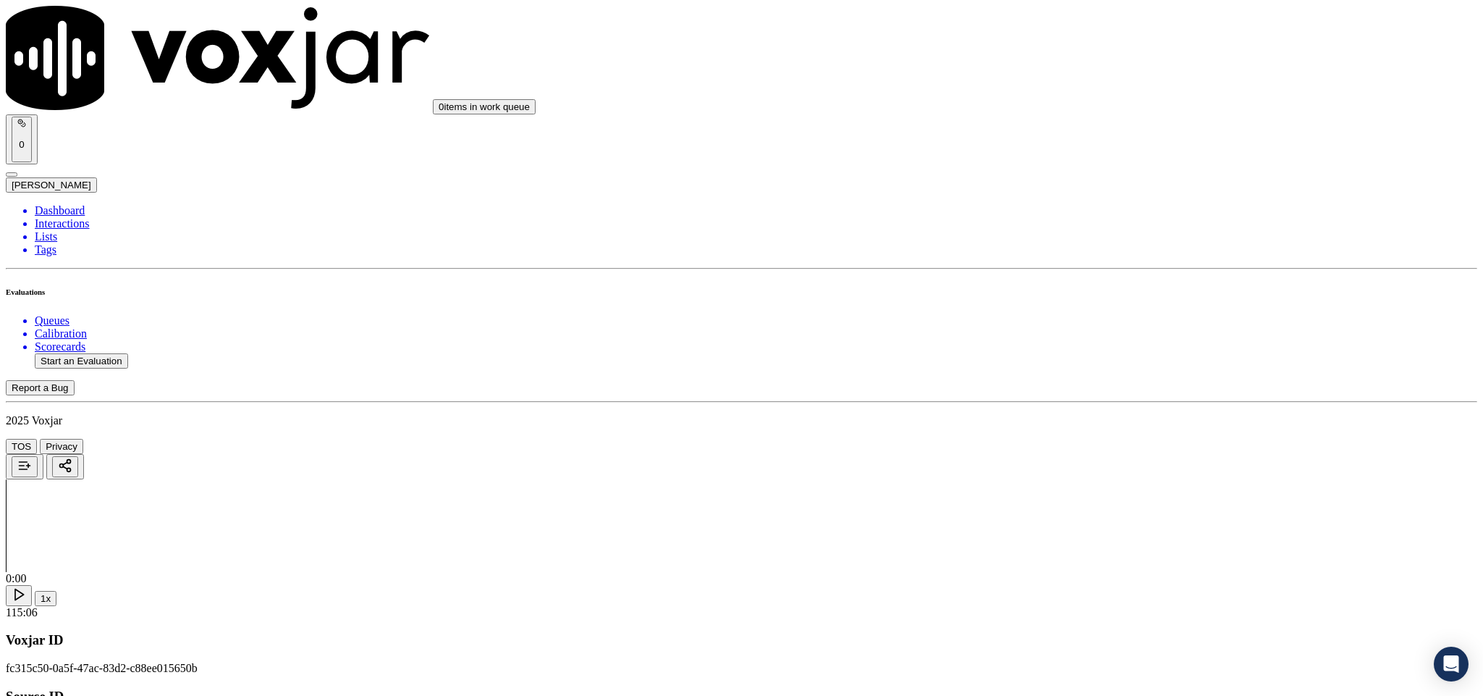
scroll to position [2389, 0]
click at [1123, 152] on div "Yes" at bounding box center [1229, 155] width 339 height 13
click at [1097, 328] on div "Yes" at bounding box center [1229, 321] width 339 height 13
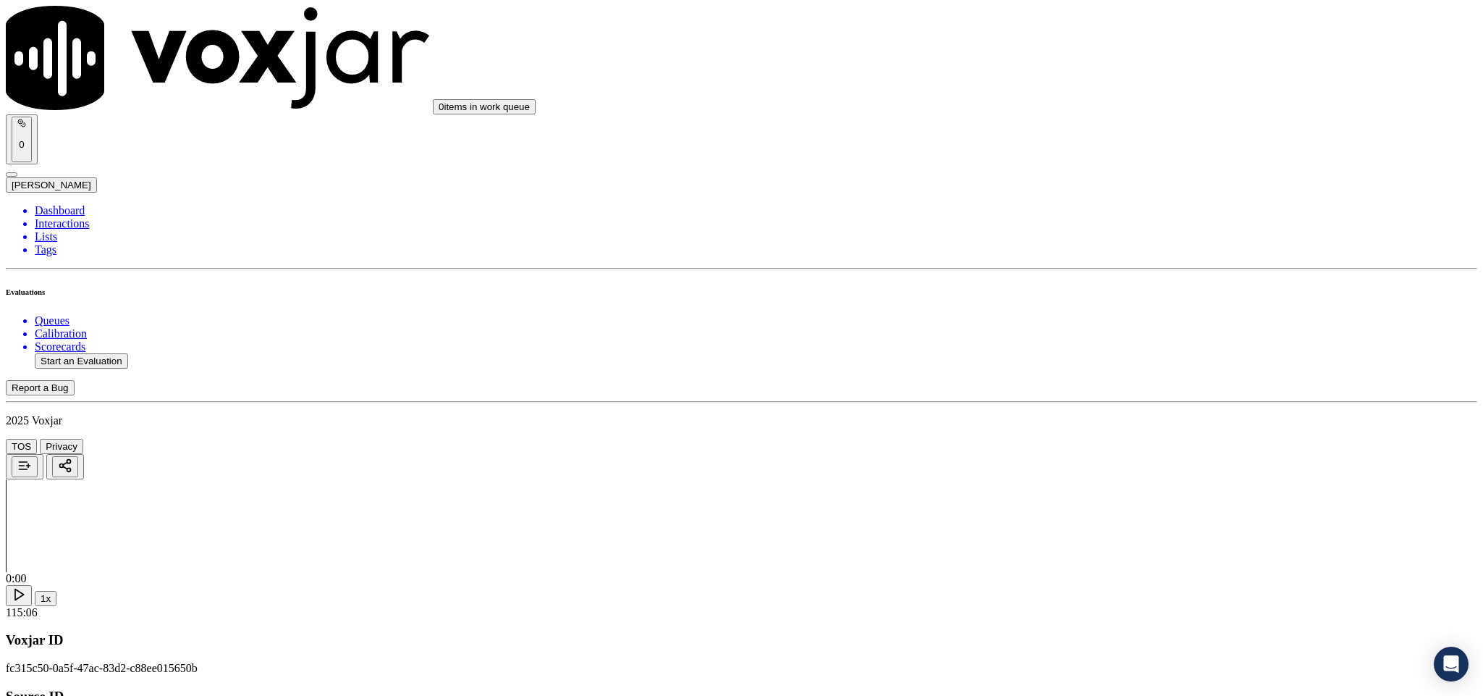
scroll to position [3040, 0]
click at [1106, 311] on div "N/A" at bounding box center [1229, 303] width 339 height 13
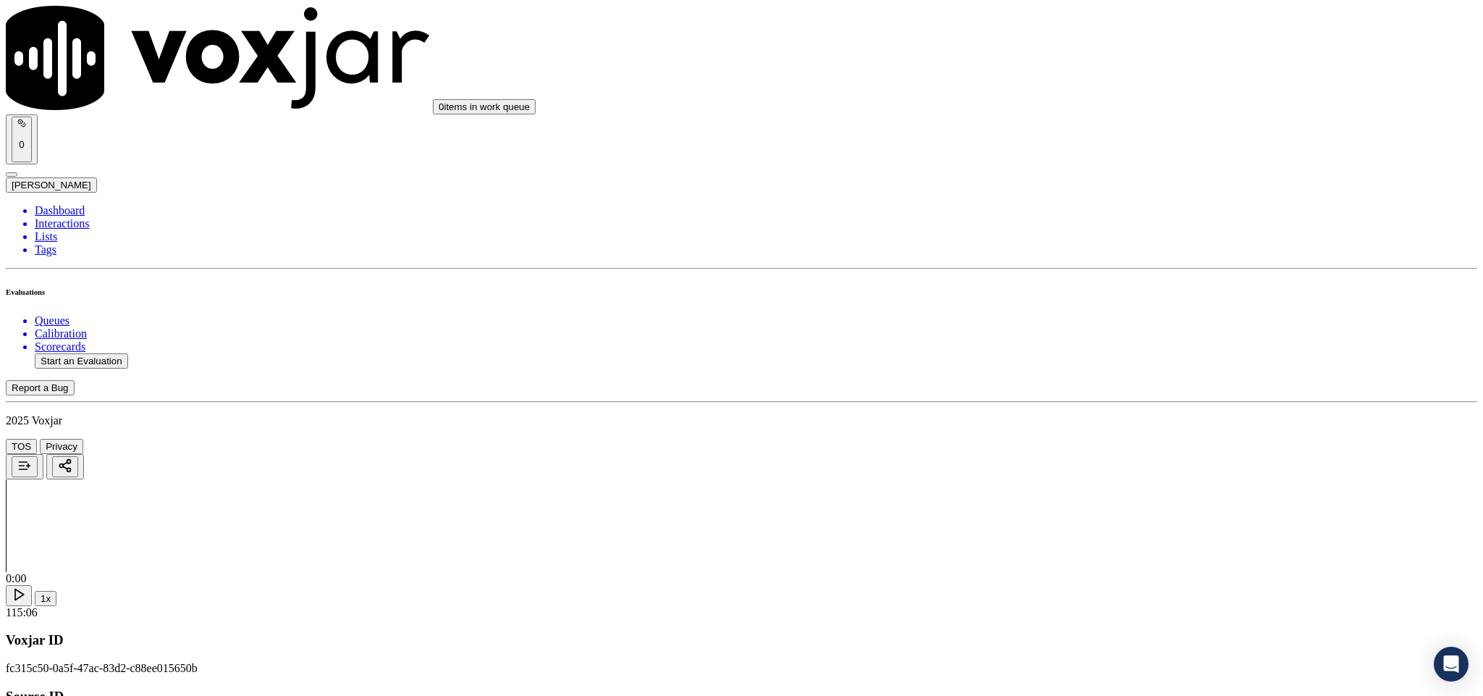
click at [1097, 241] on div "N/A" at bounding box center [1229, 234] width 339 height 13
click at [1114, 394] on div "No" at bounding box center [1229, 387] width 339 height 13
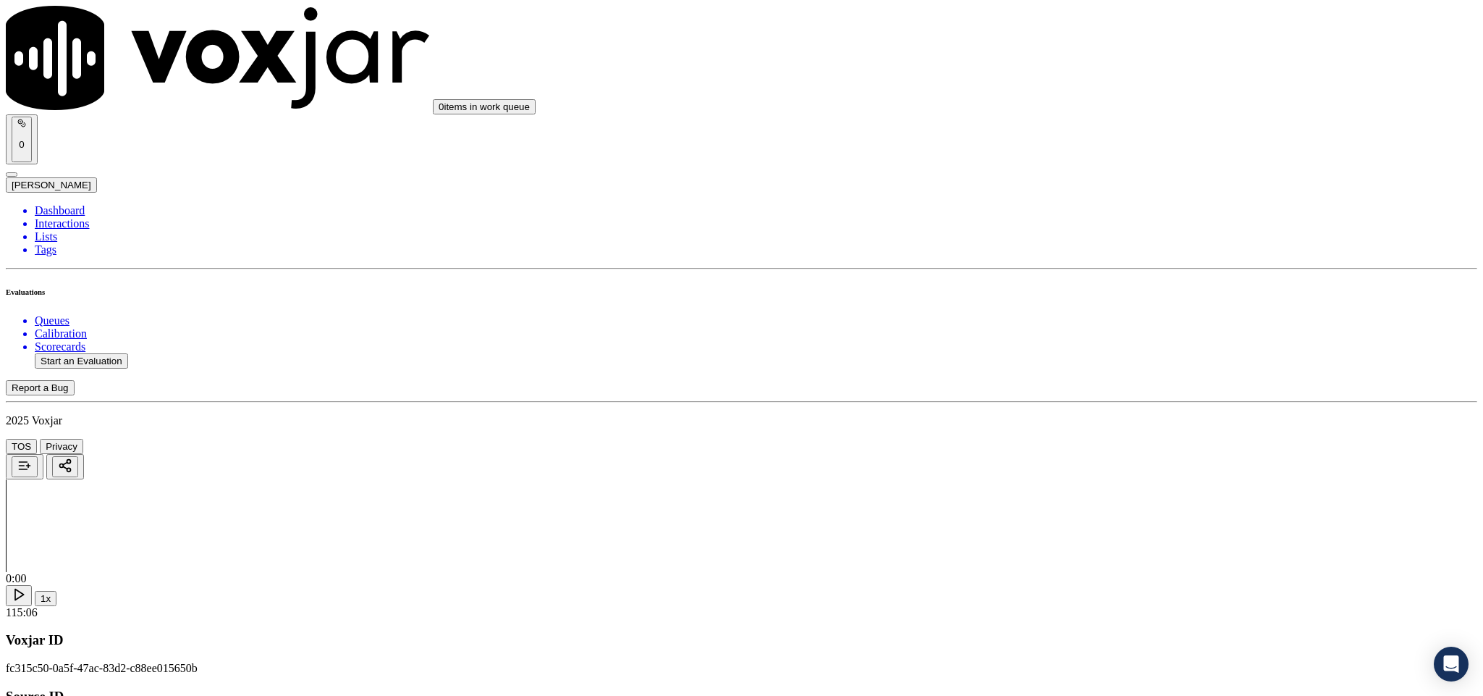
click at [1120, 221] on div "Yes" at bounding box center [1229, 214] width 339 height 13
click at [1123, 242] on div "No" at bounding box center [1229, 247] width 339 height 13
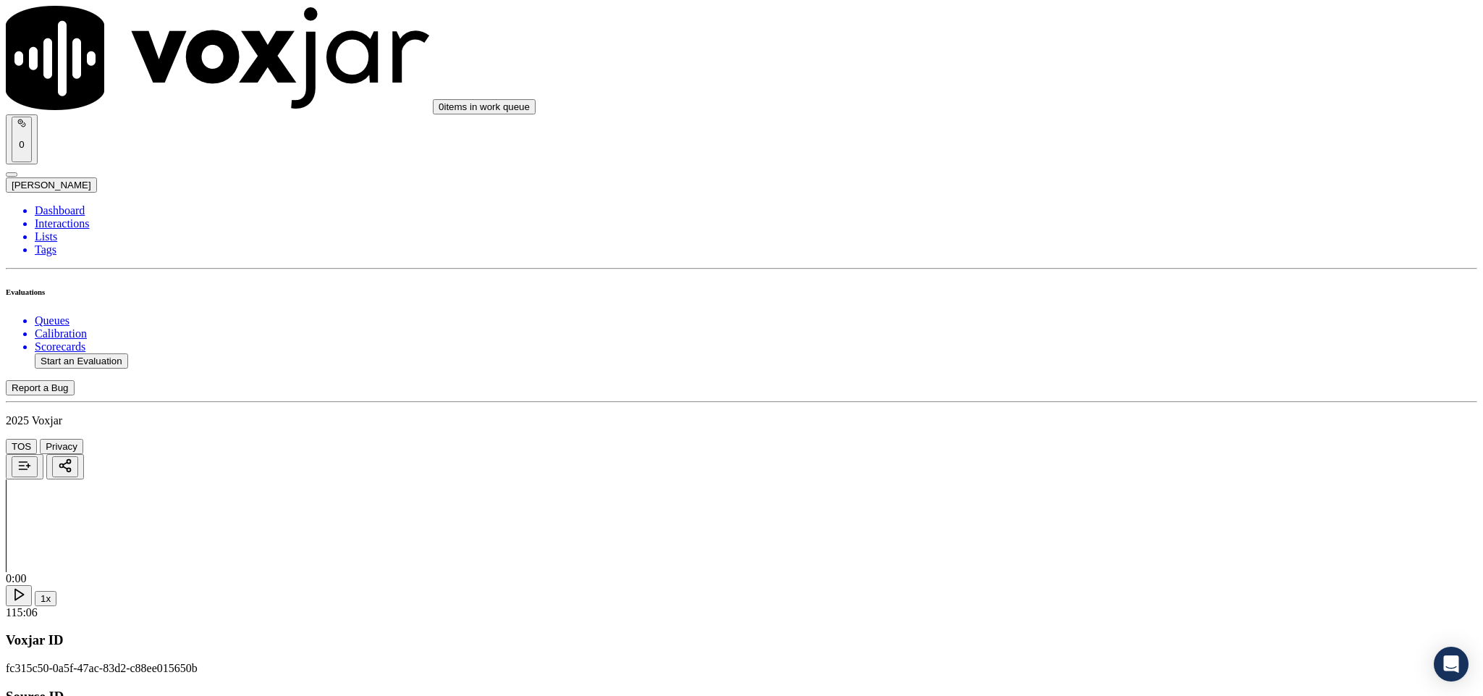
click at [1099, 374] on div "No" at bounding box center [1229, 367] width 339 height 13
click at [1099, 527] on div "Yes" at bounding box center [1229, 520] width 339 height 13
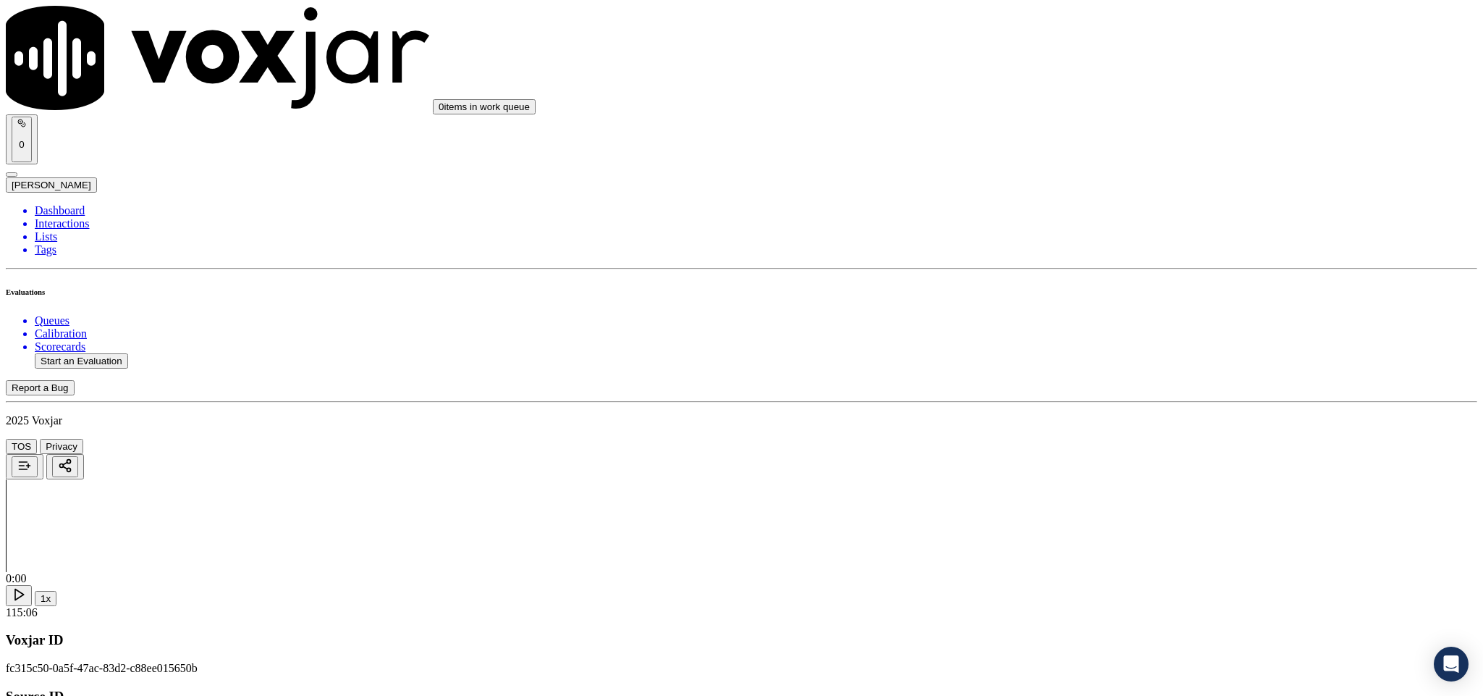
click at [72, 204] on li "Dashboard" at bounding box center [756, 210] width 1443 height 13
click at [122, 353] on button "Start an Evaluation" at bounding box center [81, 360] width 93 height 15
drag, startPoint x: 615, startPoint y: 300, endPoint x: 835, endPoint y: 324, distance: 220.6
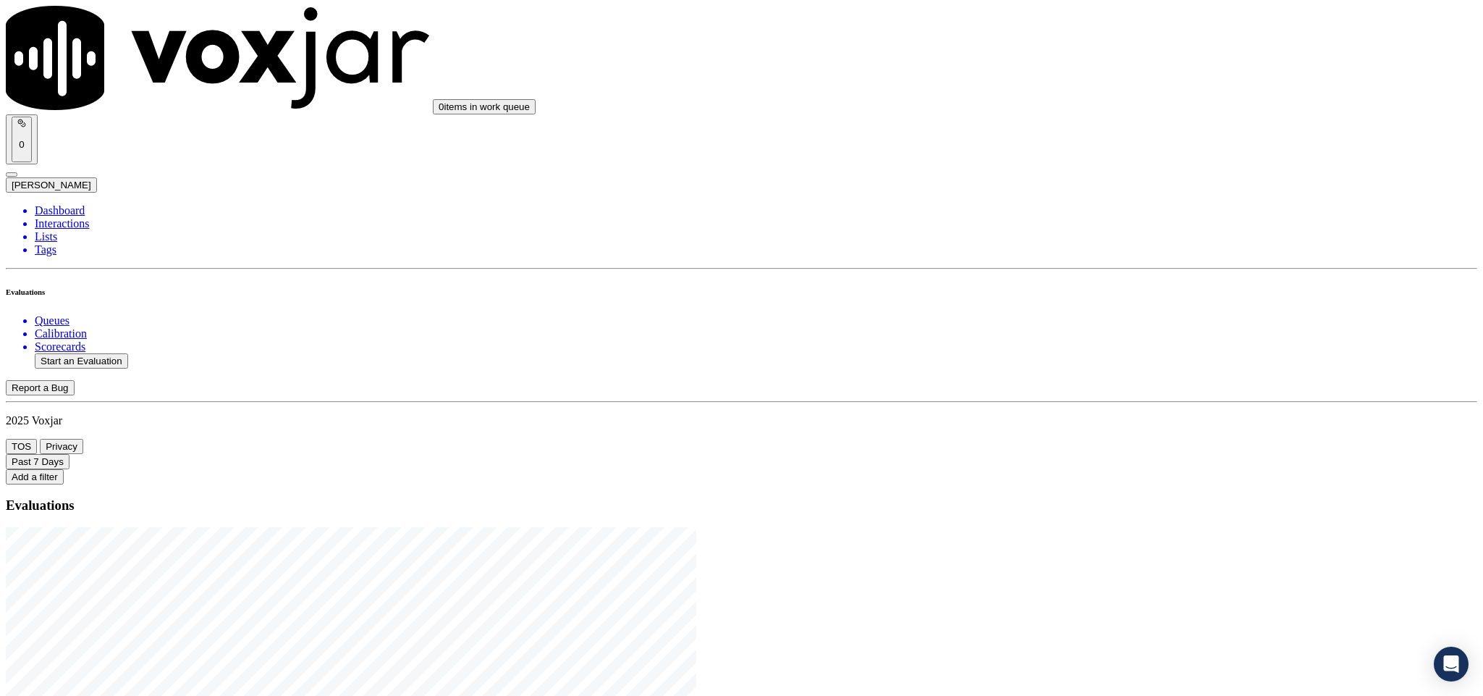
type input "20250821-171932_3476041855-C1"
type input "2025-08-21T20:57"
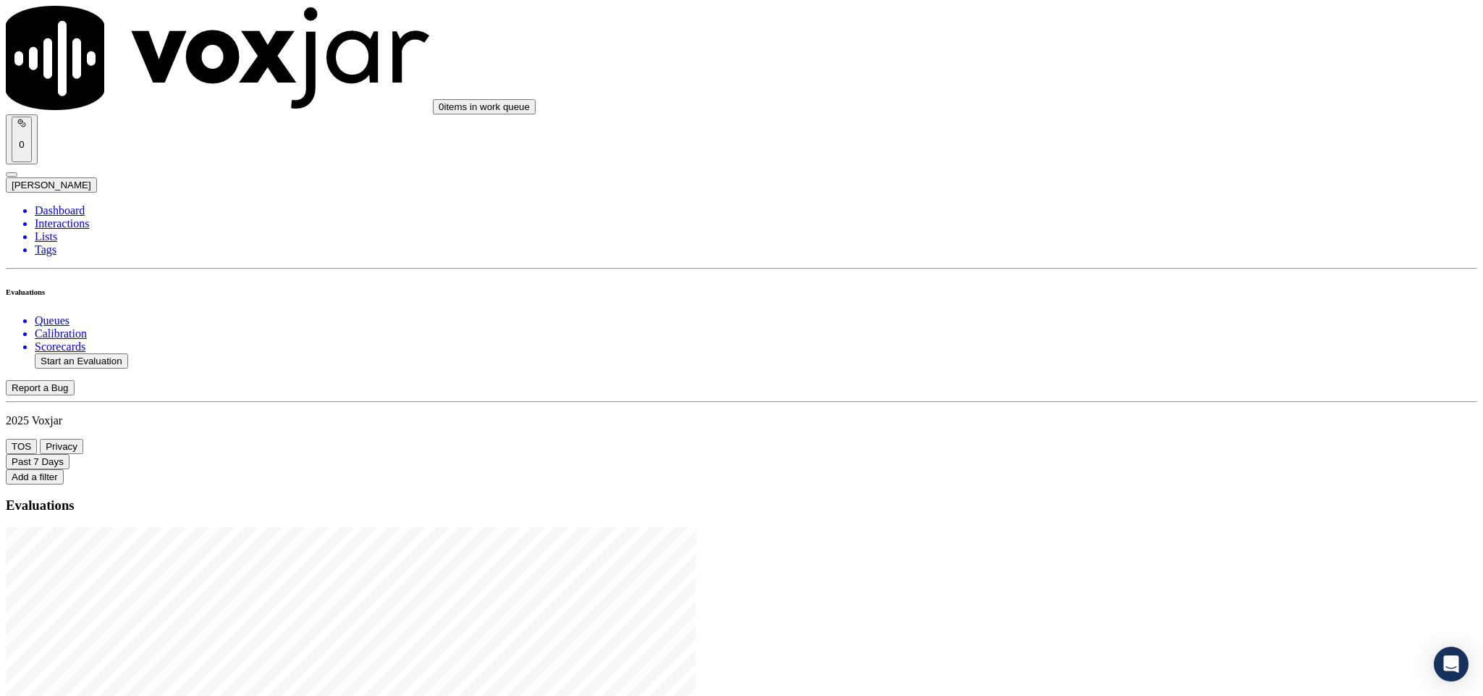
type input "stu"
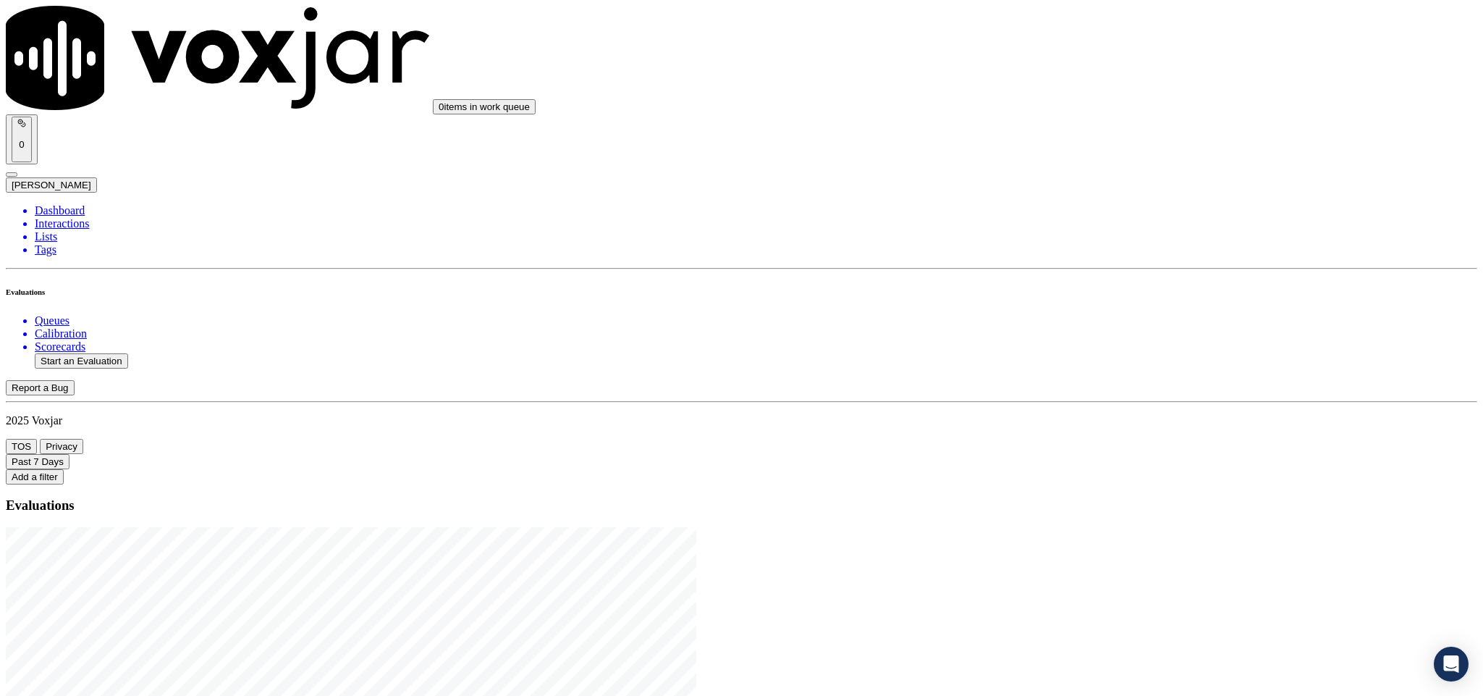
copy p "3476041855"
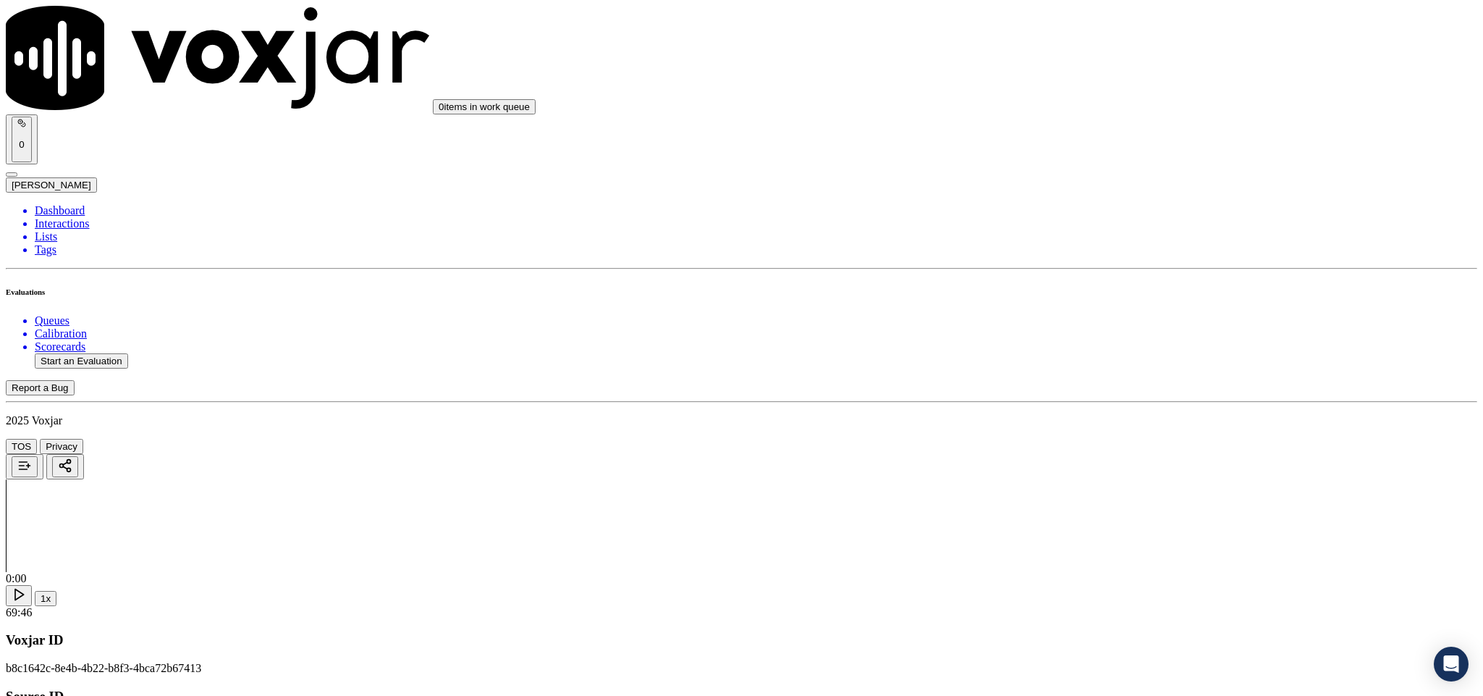
type input "Seo pak"
drag, startPoint x: 630, startPoint y: 211, endPoint x: 558, endPoint y: 217, distance: 72.6
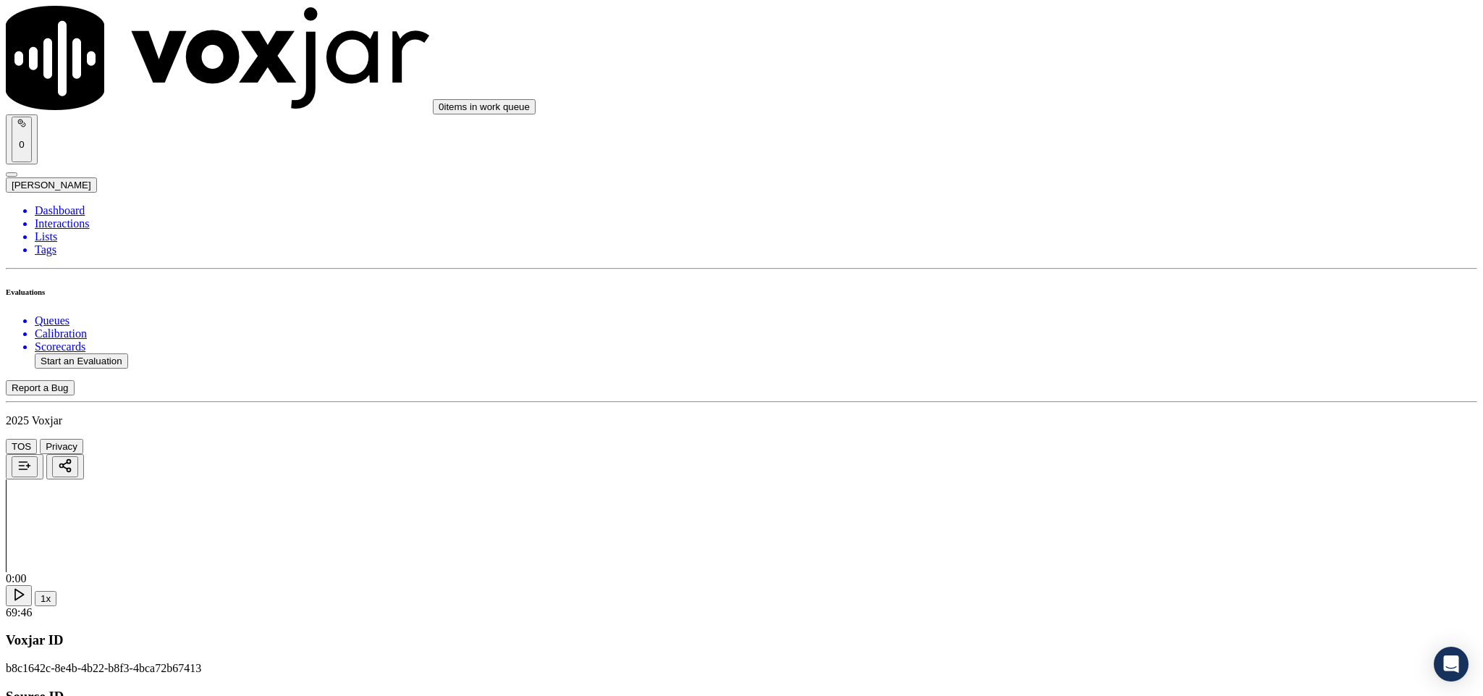
type input "Seo pak"
drag, startPoint x: 798, startPoint y: 363, endPoint x: 789, endPoint y: 387, distance: 24.7
click at [449, 157] on input "Add a New Customer" at bounding box center [385, 149] width 128 height 15
paste input "3476041855"
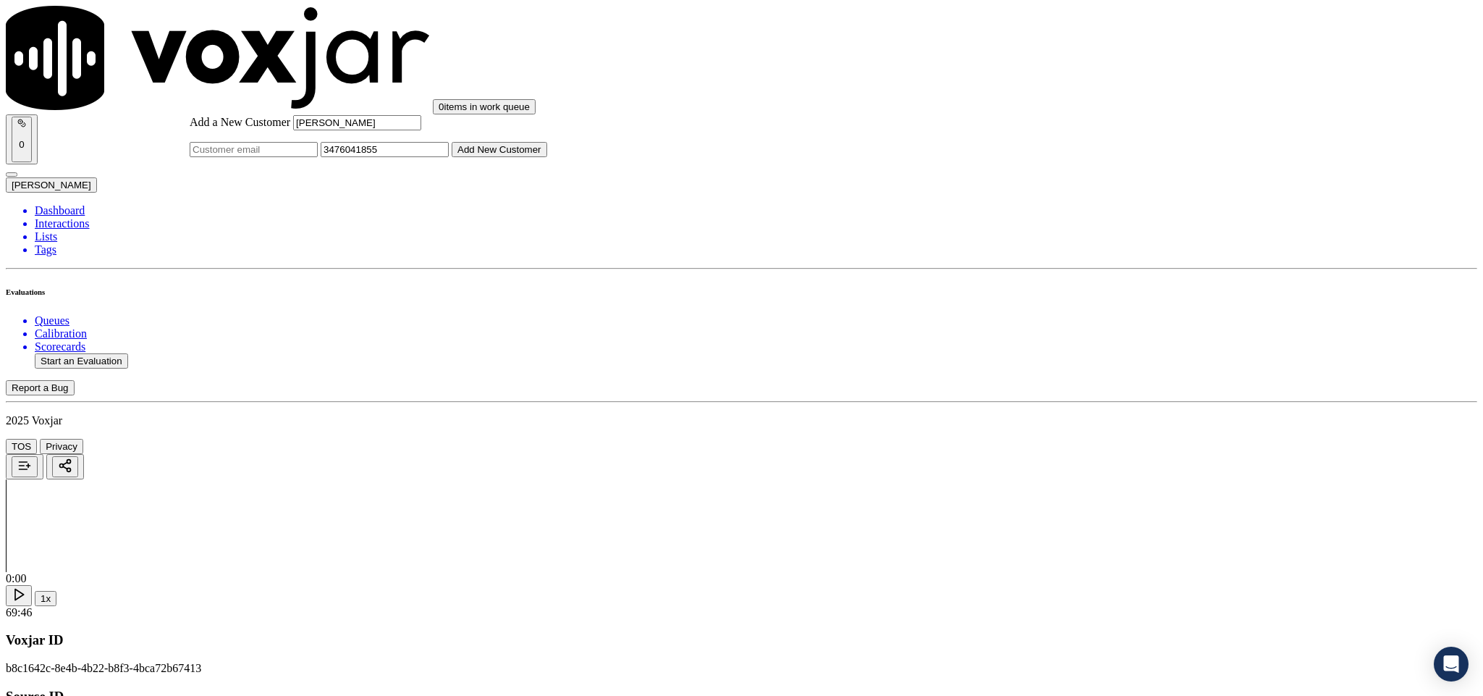
type input "3476041855"
click at [547, 157] on button "Add New Customer" at bounding box center [500, 149] width 96 height 15
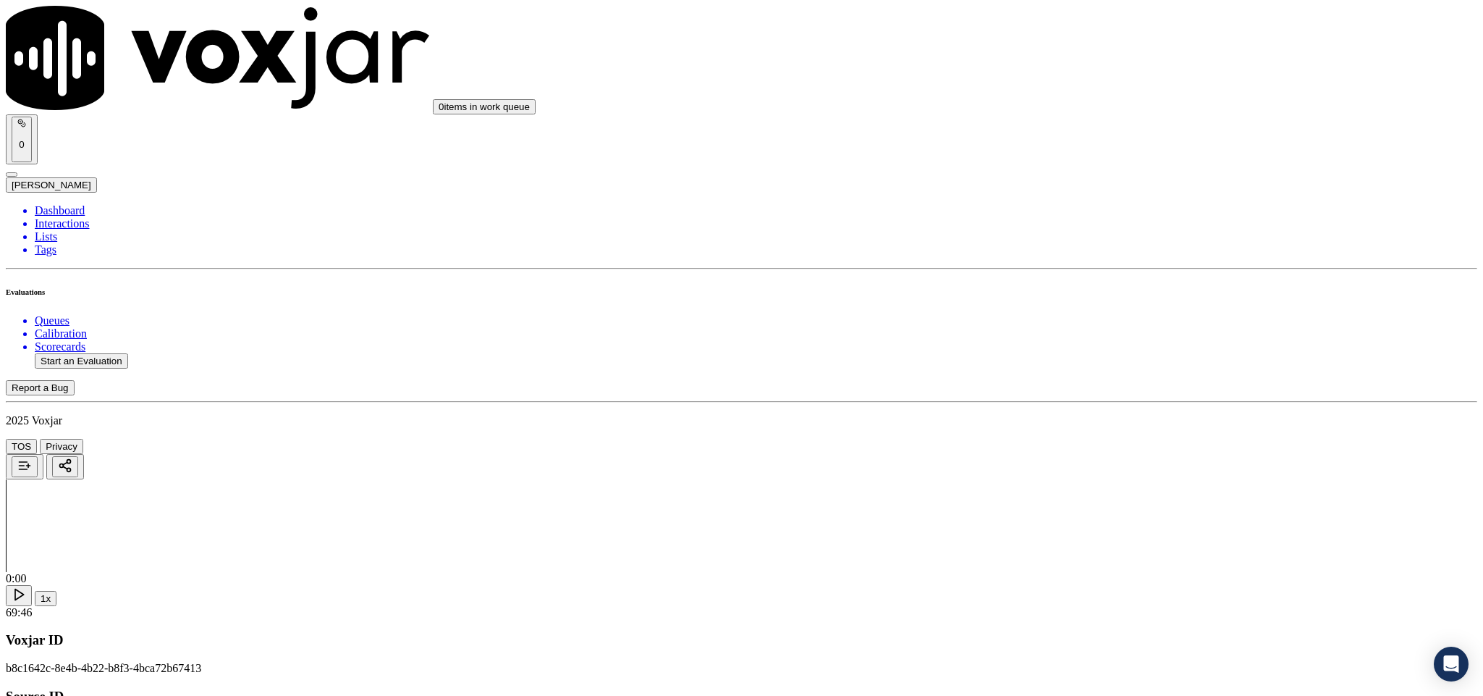
click at [1092, 271] on div "Yes" at bounding box center [1229, 264] width 339 height 13
click at [1121, 436] on div "Yes" at bounding box center [1229, 429] width 339 height 13
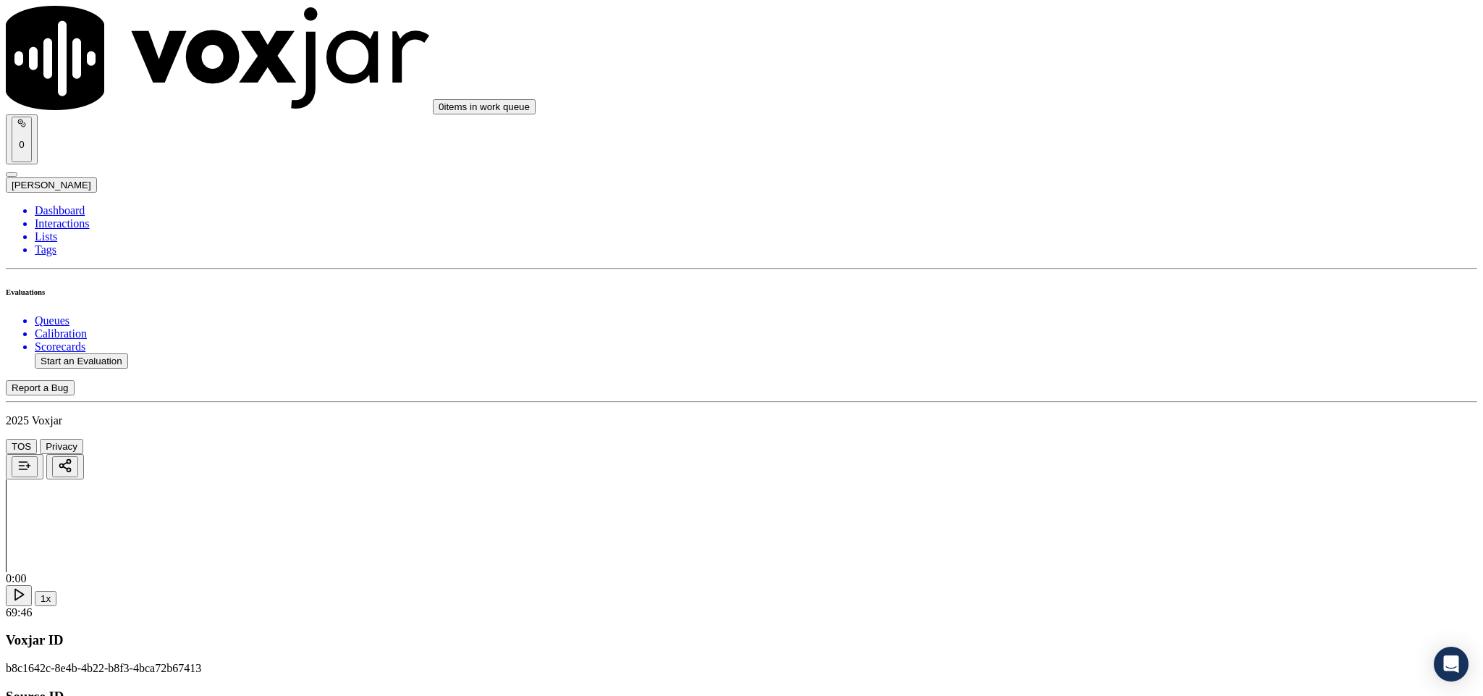
scroll to position [109, 0]
click at [1126, 483] on div "Yes No N/A" at bounding box center [1229, 500] width 339 height 39
click at [1102, 494] on div "Yes" at bounding box center [1229, 487] width 339 height 13
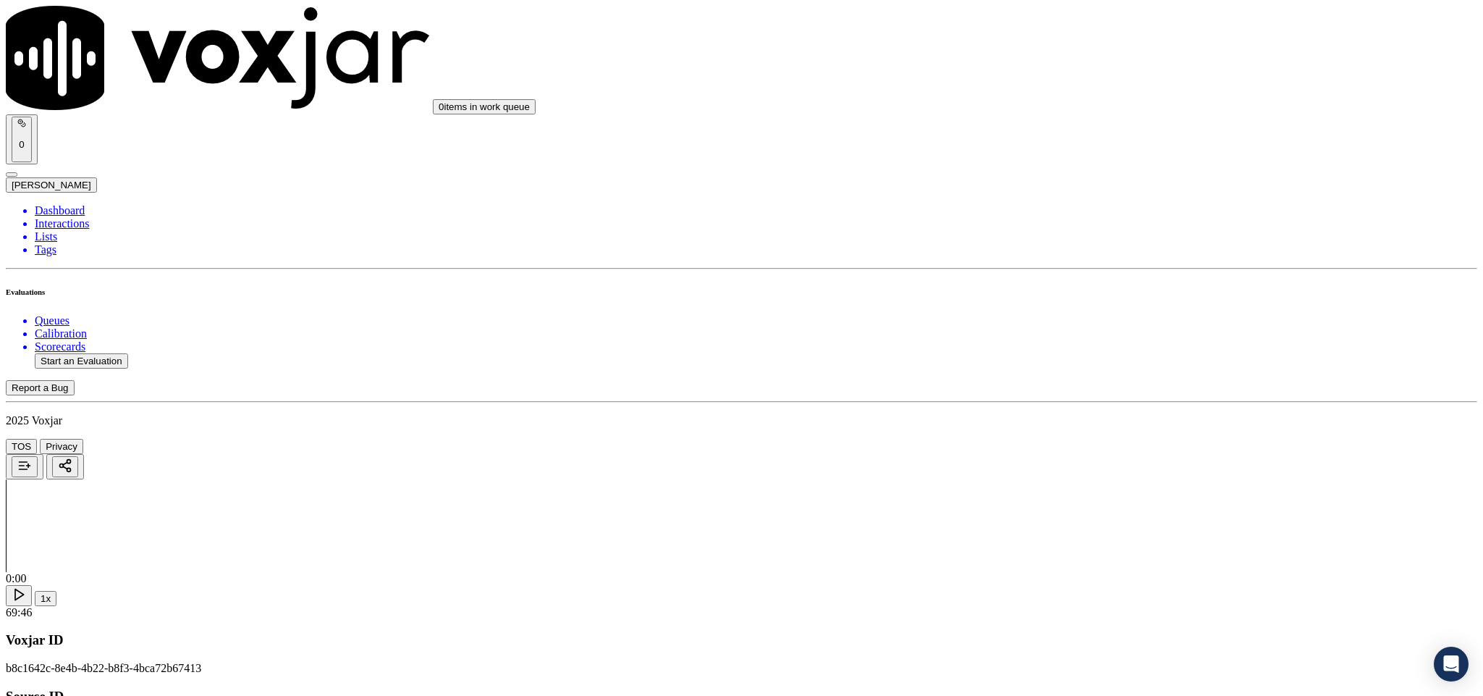
click at [1102, 259] on div "Yes" at bounding box center [1229, 252] width 339 height 13
click at [1103, 438] on div "No" at bounding box center [1229, 431] width 339 height 13
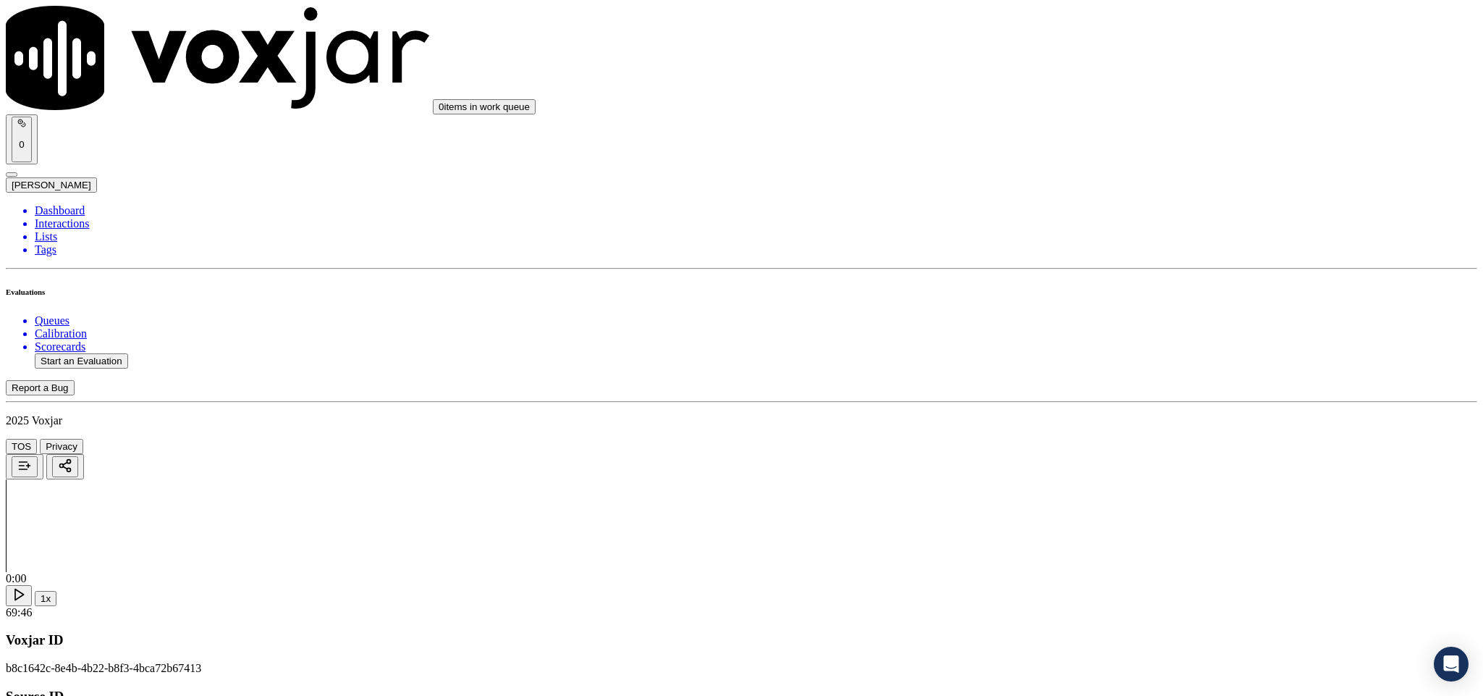
click at [1099, 359] on div "Yes" at bounding box center [1229, 352] width 339 height 13
click at [1112, 256] on div "Yes" at bounding box center [1229, 249] width 339 height 13
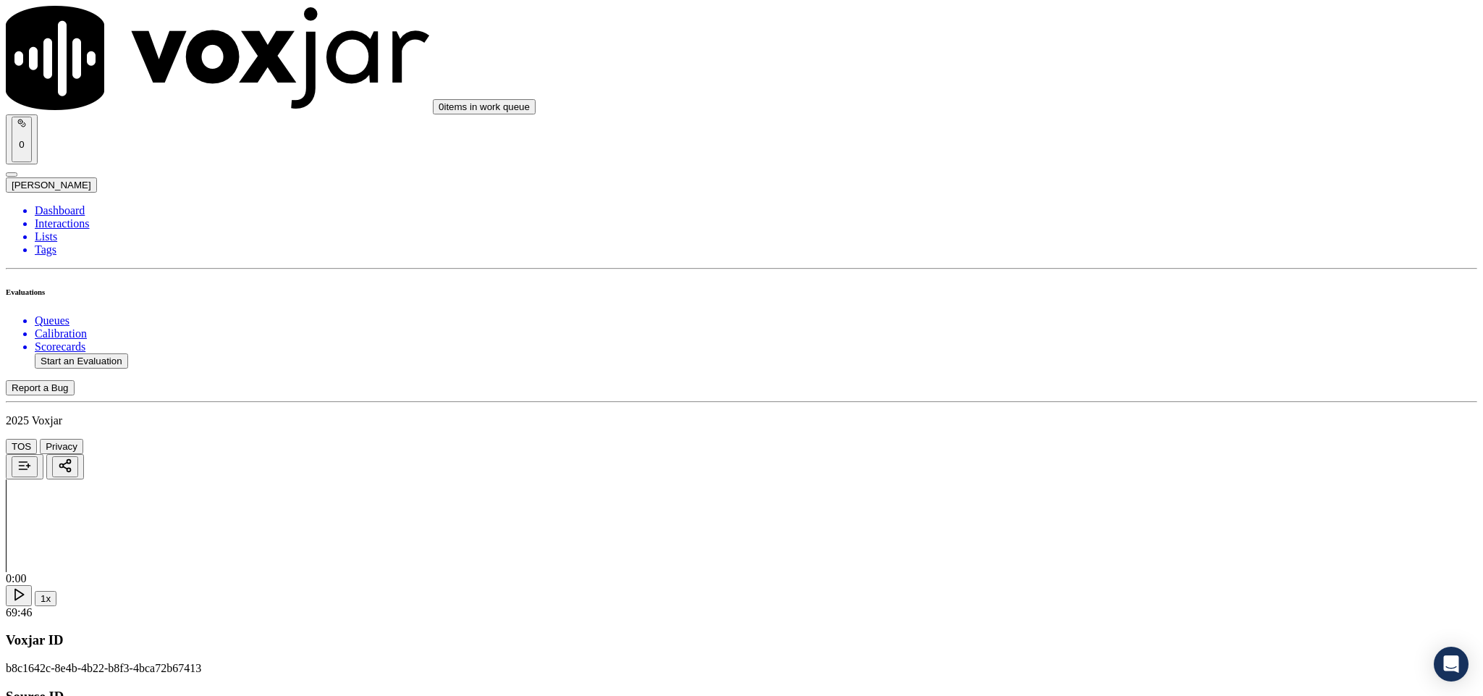
scroll to position [1537, 0]
click at [1107, 316] on div "Yes" at bounding box center [1229, 309] width 339 height 13
click at [1106, 512] on div "No" at bounding box center [1229, 505] width 339 height 13
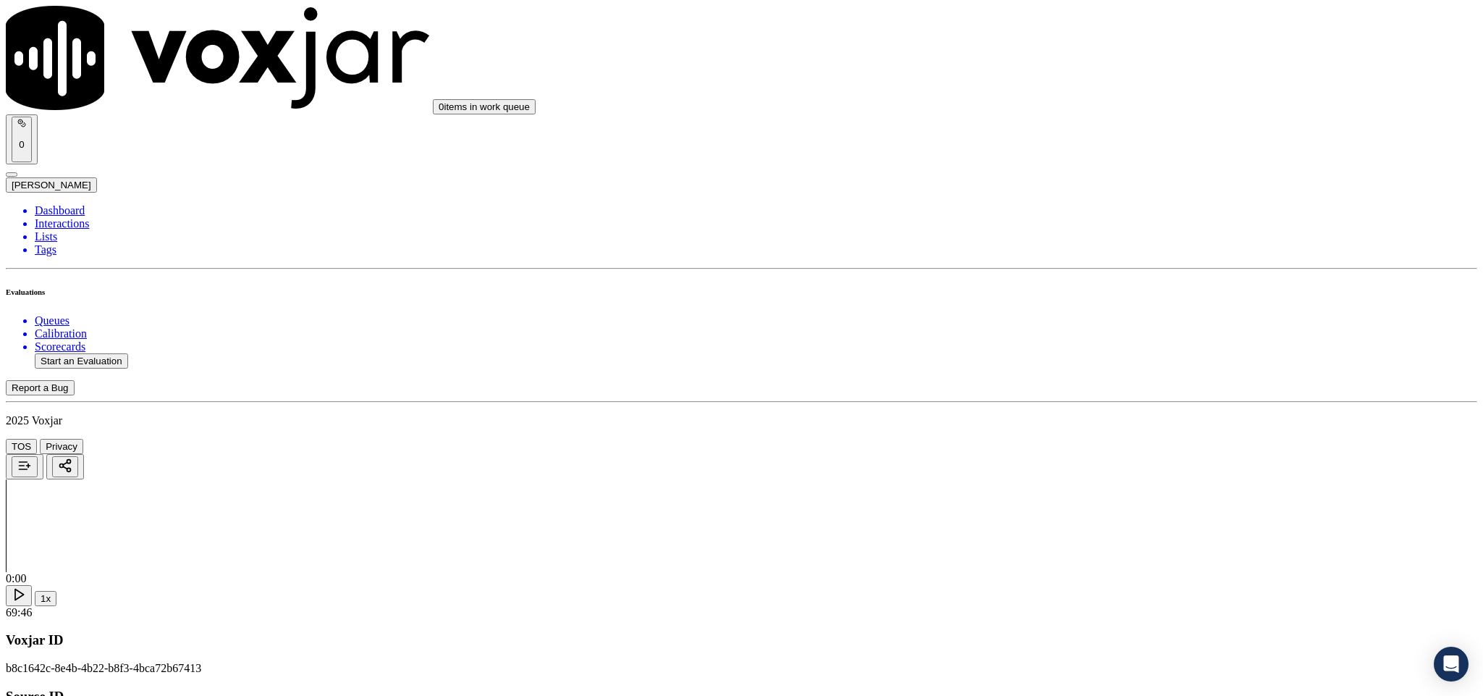
scroll to position [1863, 0]
click at [1081, 369] on div "No" at bounding box center [1229, 362] width 339 height 13
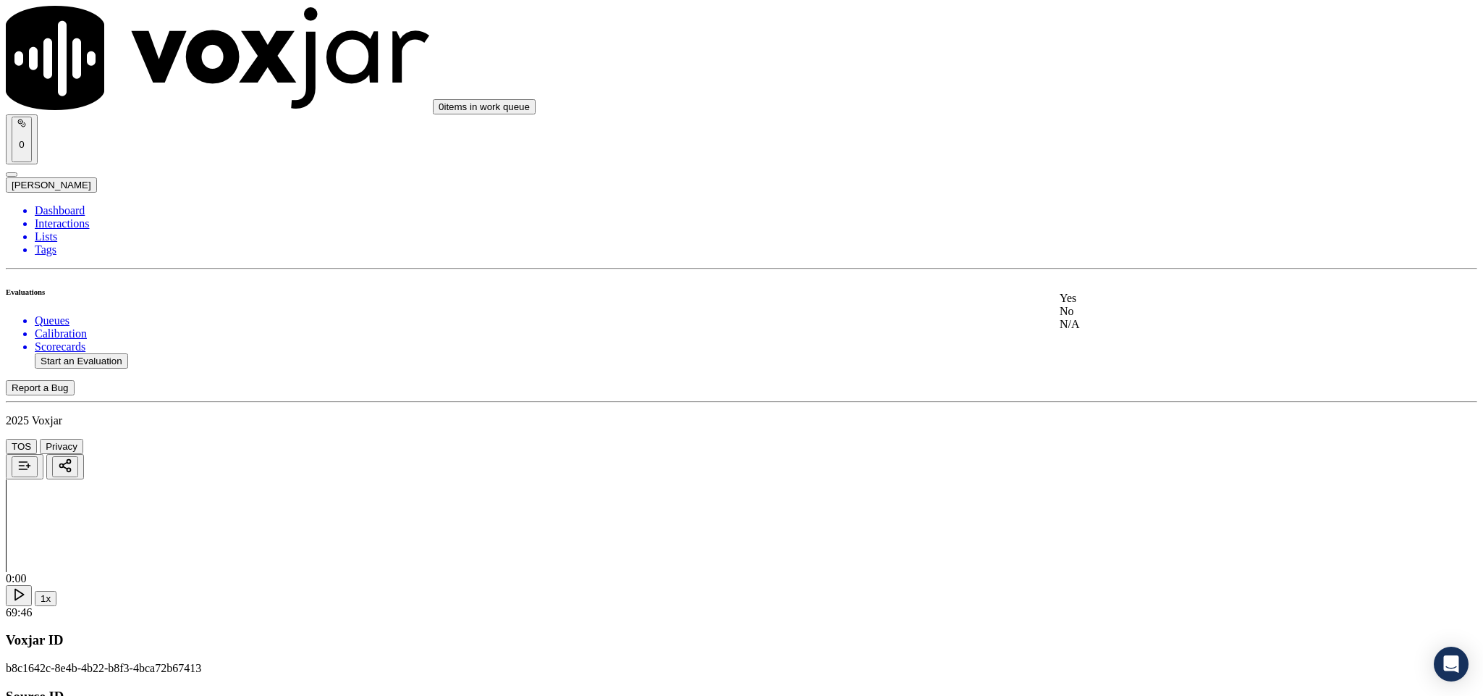
click at [1131, 300] on div "Yes" at bounding box center [1229, 298] width 339 height 13
click at [1119, 244] on div "Yes" at bounding box center [1229, 246] width 339 height 13
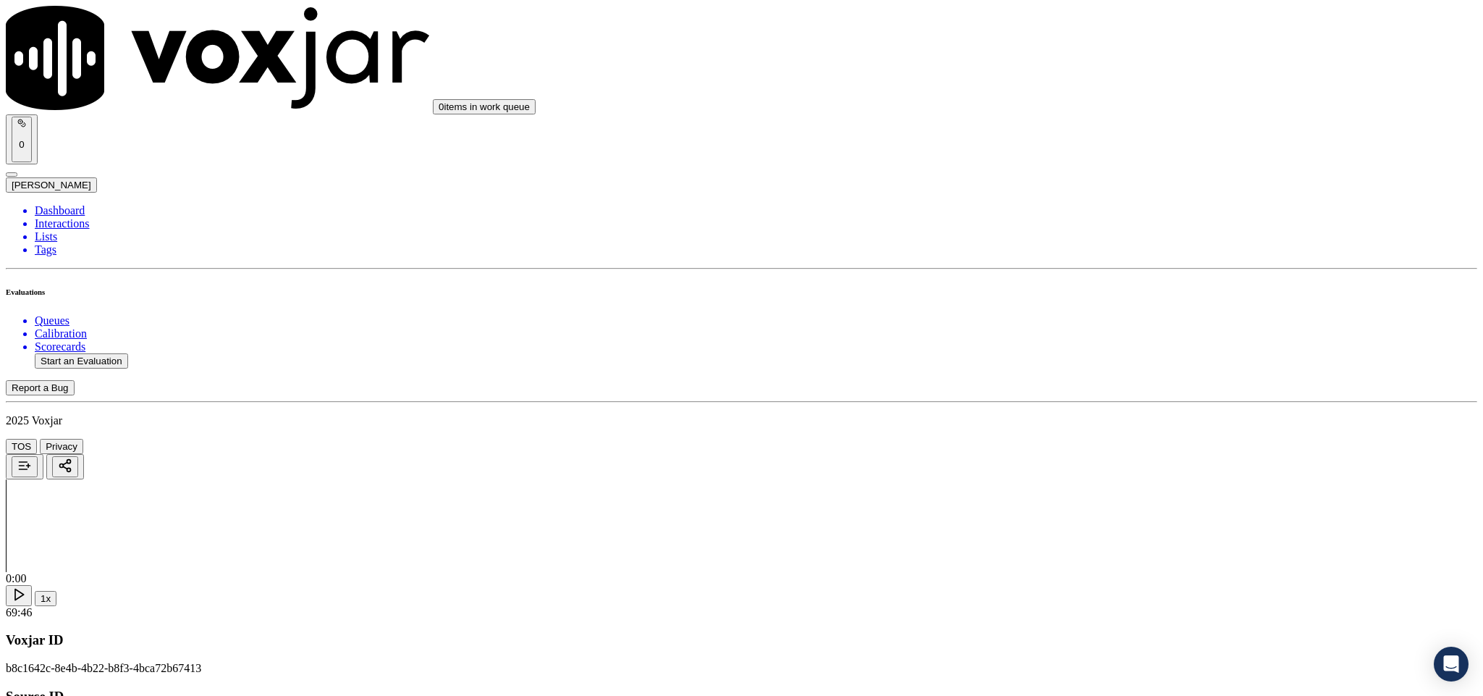
click at [1119, 324] on div "No" at bounding box center [1229, 317] width 339 height 13
click at [1110, 311] on div "Yes" at bounding box center [1229, 303] width 339 height 13
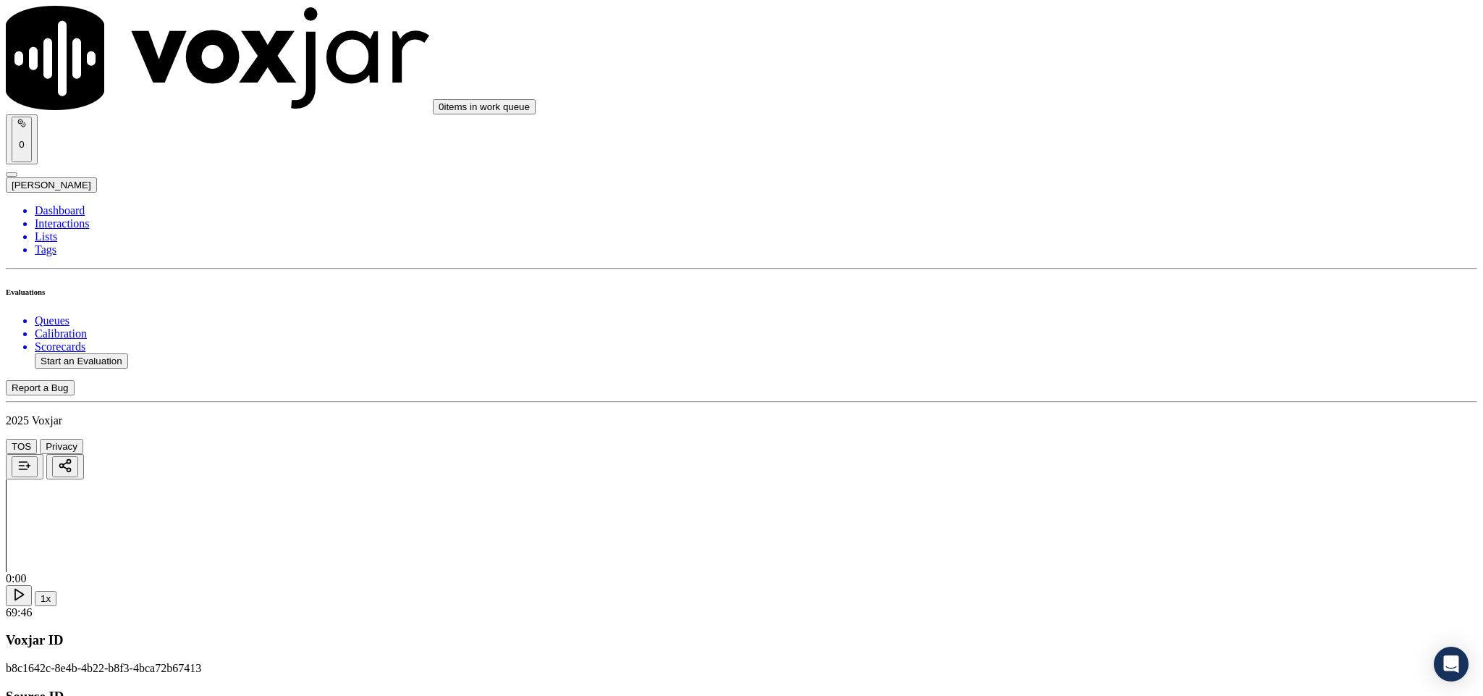
click at [1110, 274] on div "Yes" at bounding box center [1229, 269] width 339 height 13
click at [1125, 301] on div "Yes" at bounding box center [1229, 294] width 339 height 13
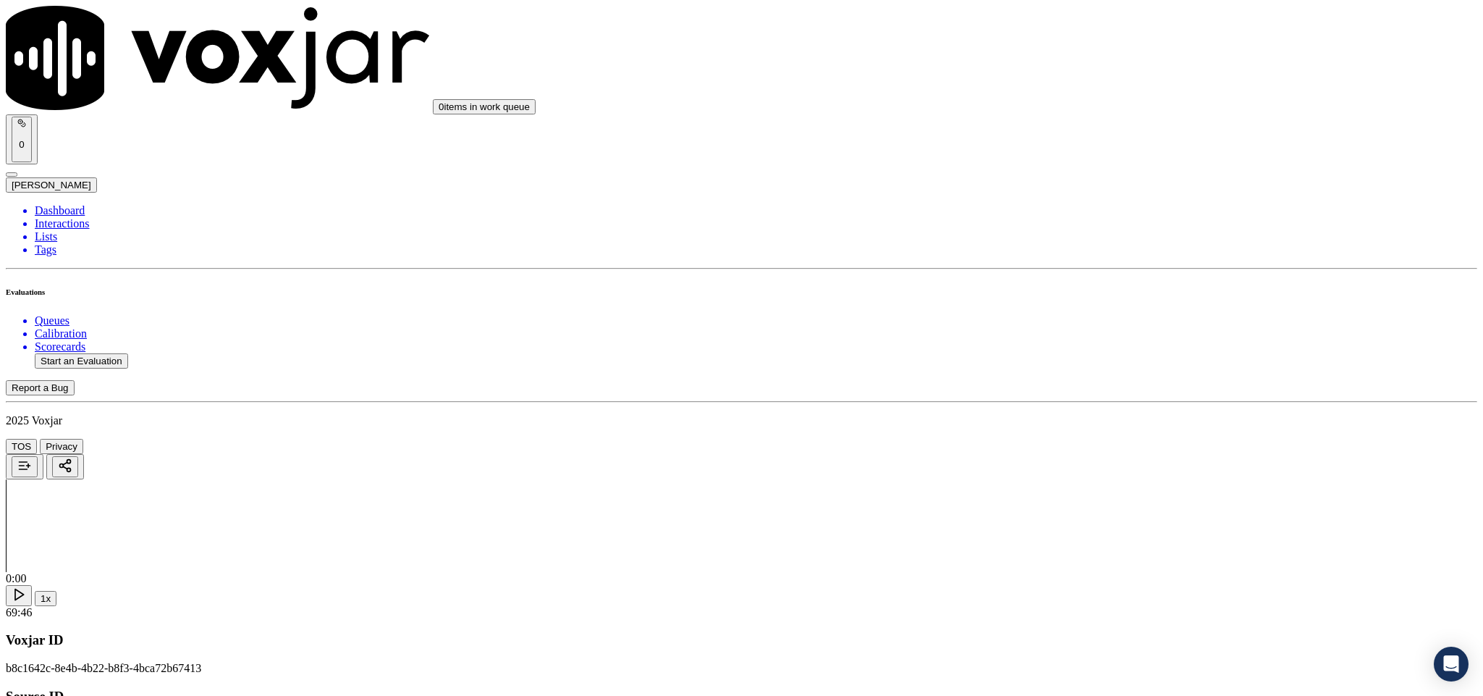
scroll to position [3057, 0]
click at [1099, 293] on div "N/A" at bounding box center [1229, 286] width 339 height 13
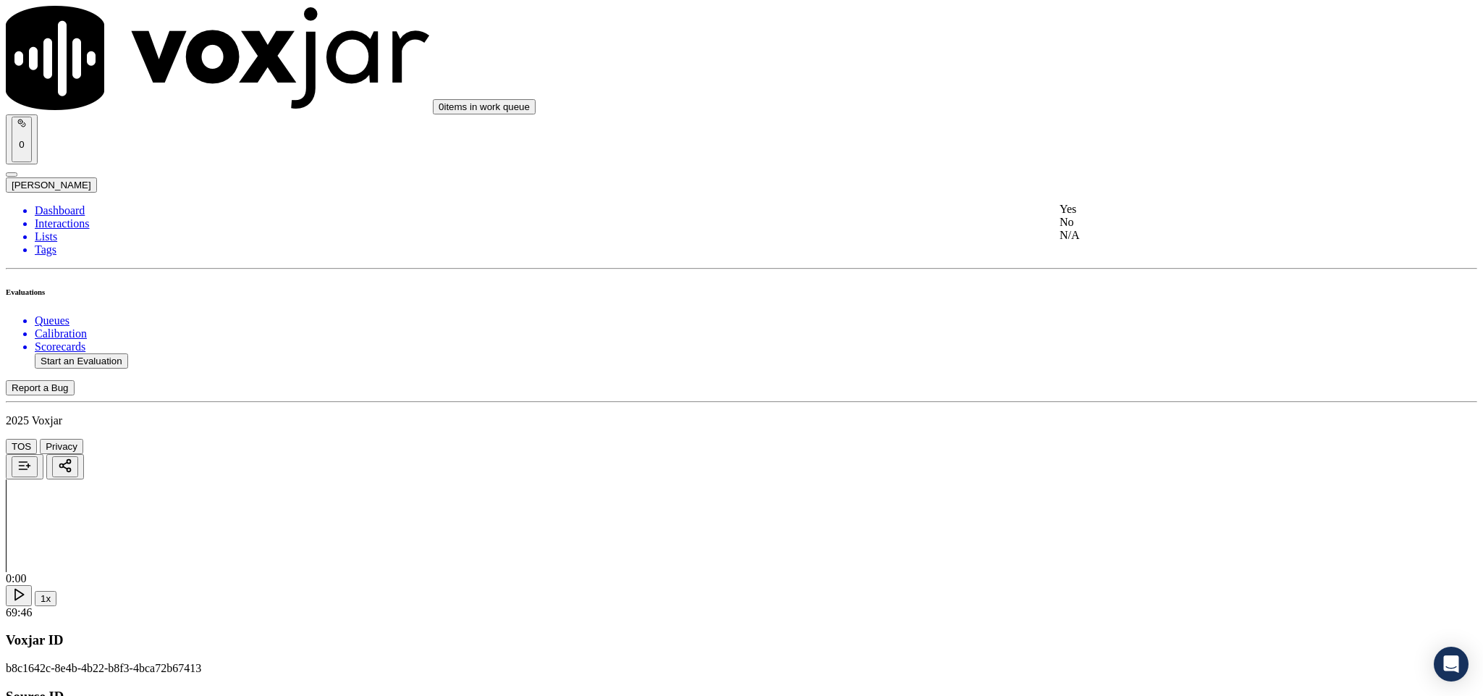
click at [1112, 213] on div "Yes" at bounding box center [1229, 209] width 339 height 13
click at [1104, 441] on div "N/A" at bounding box center [1229, 434] width 339 height 13
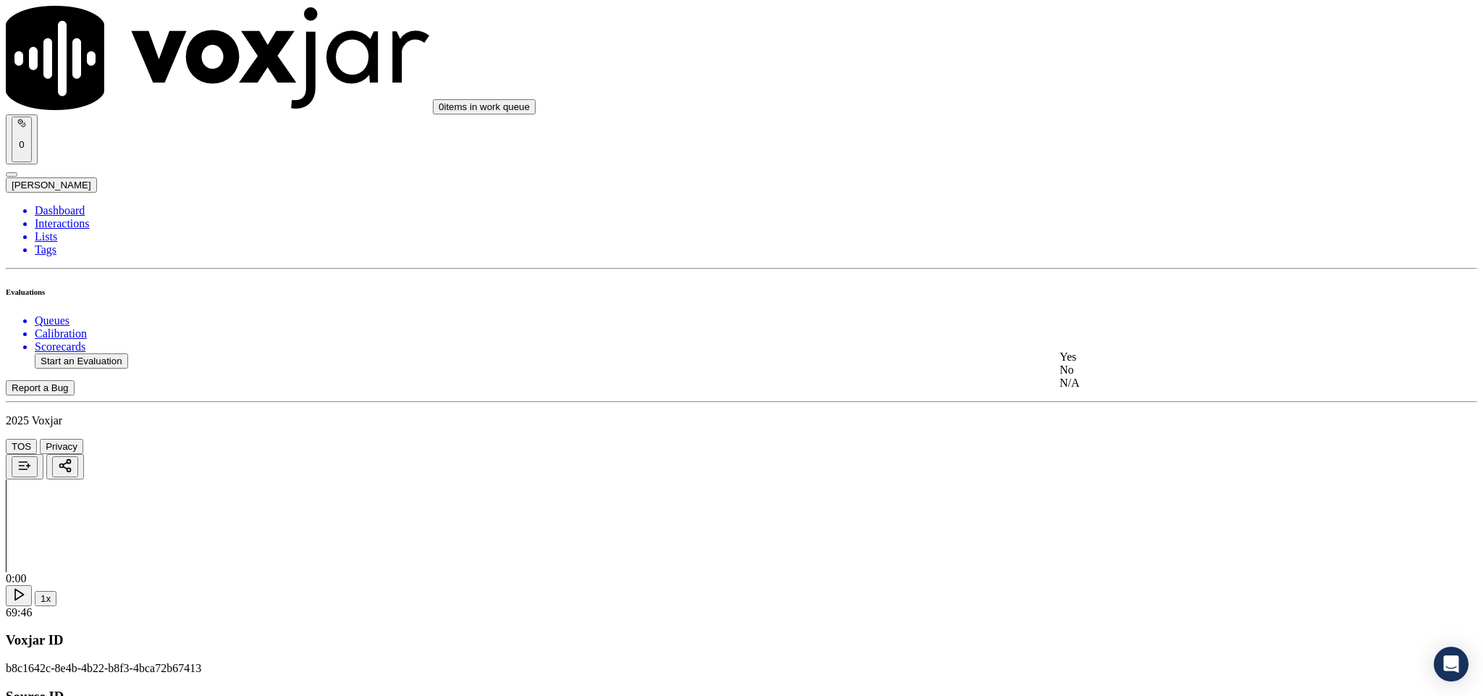
click at [1099, 376] on div "No" at bounding box center [1229, 369] width 339 height 13
click at [1107, 325] on div "No" at bounding box center [1229, 318] width 339 height 13
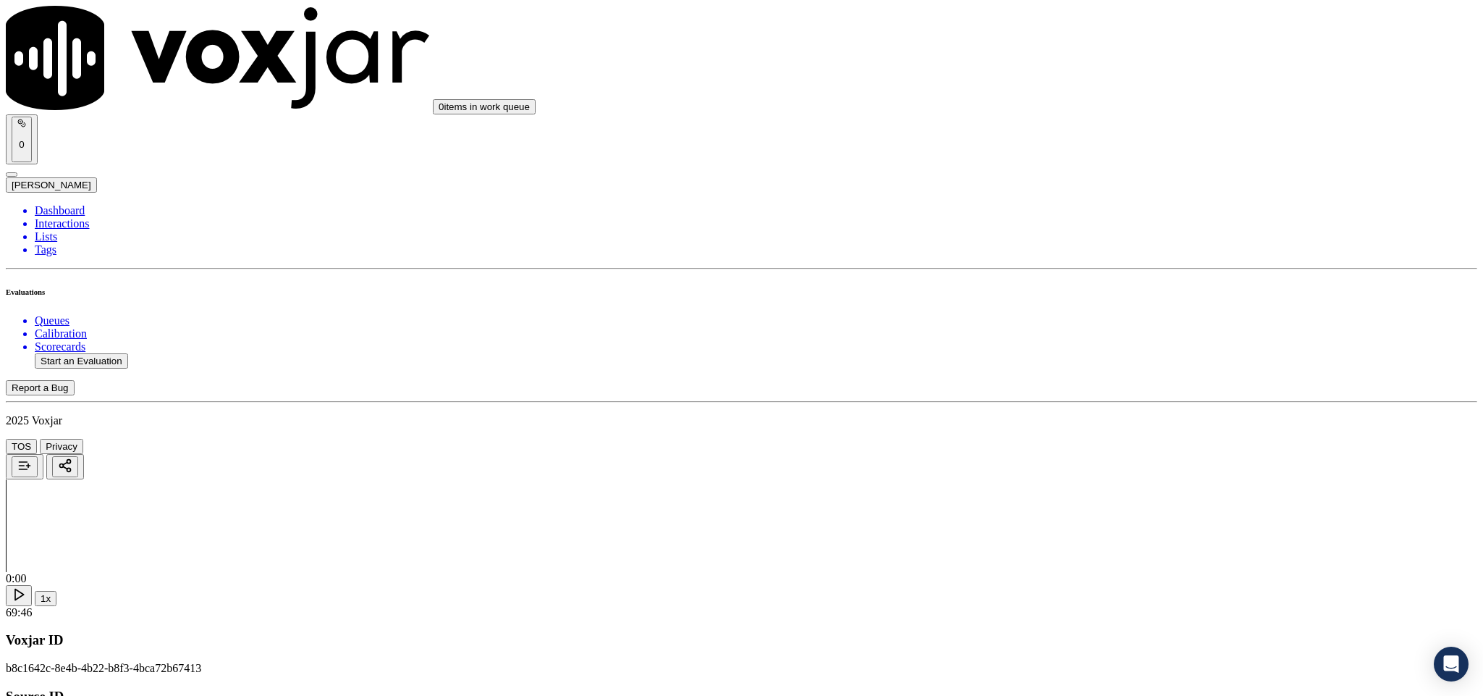
click at [1112, 374] on div "No" at bounding box center [1229, 367] width 339 height 13
click at [1121, 527] on div "Yes" at bounding box center [1229, 520] width 339 height 13
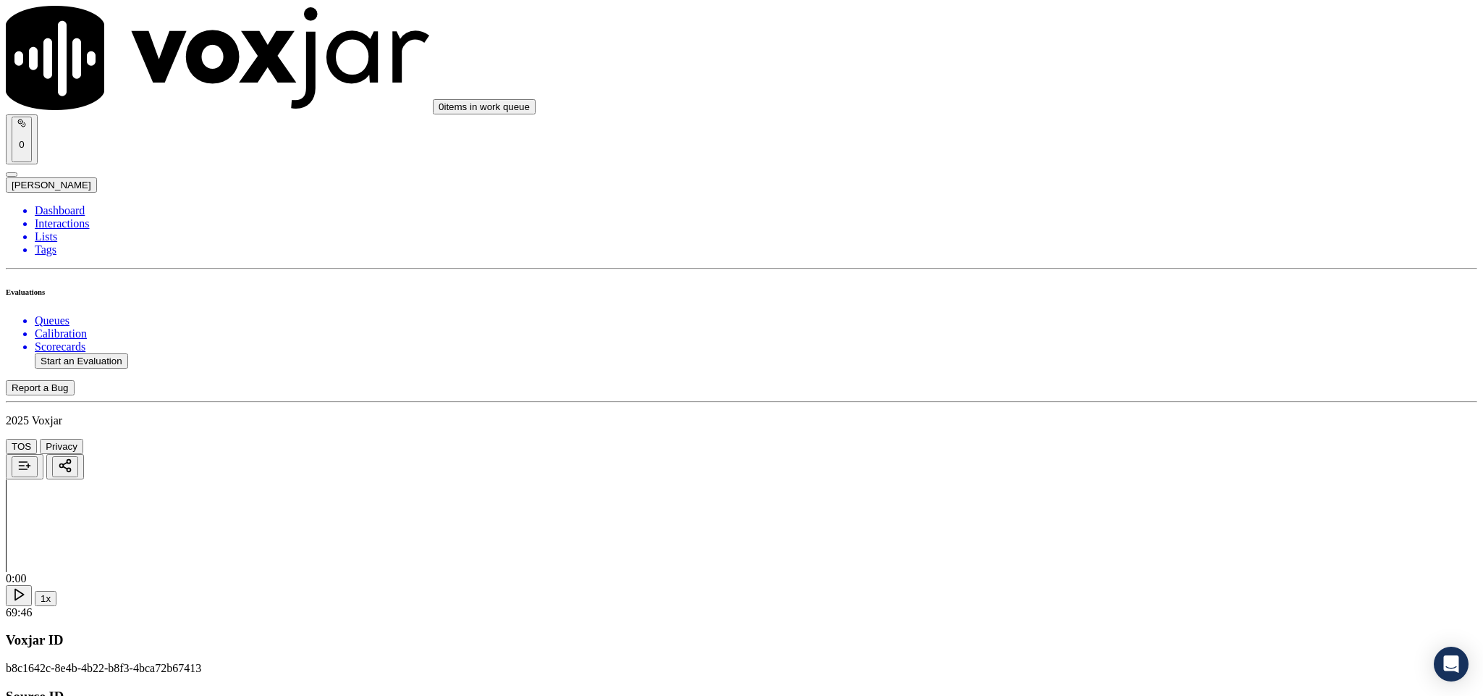
scroll to position [966, 0]
click at [1120, 471] on div "N/A" at bounding box center [1229, 464] width 337 height 13
drag, startPoint x: 1429, startPoint y: 227, endPoint x: 1482, endPoint y: 691, distance: 467.7
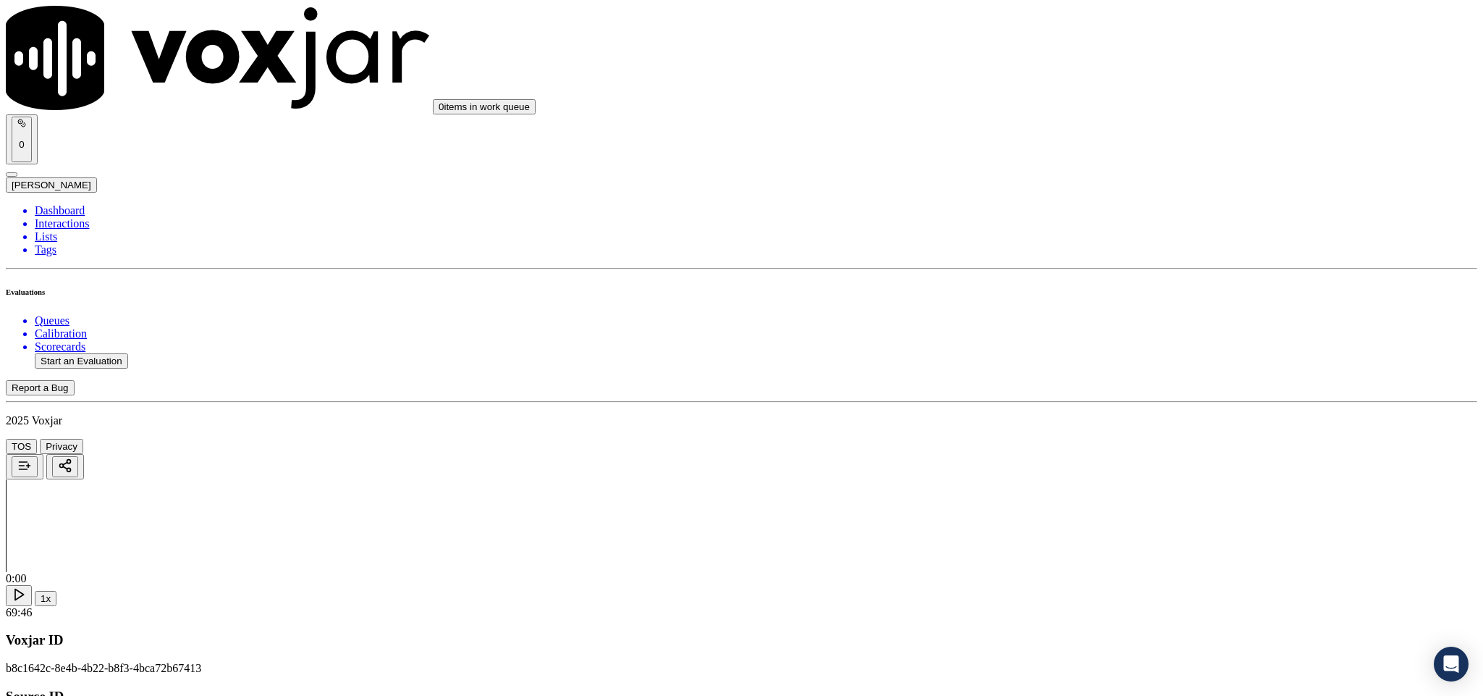
scroll to position [3825, 0]
click at [518, 454] on div at bounding box center [741, 466] width 1471 height 25
click at [62, 204] on li "Dashboard" at bounding box center [756, 210] width 1443 height 13
click at [117, 353] on button "Start an Evaluation" at bounding box center [81, 360] width 93 height 15
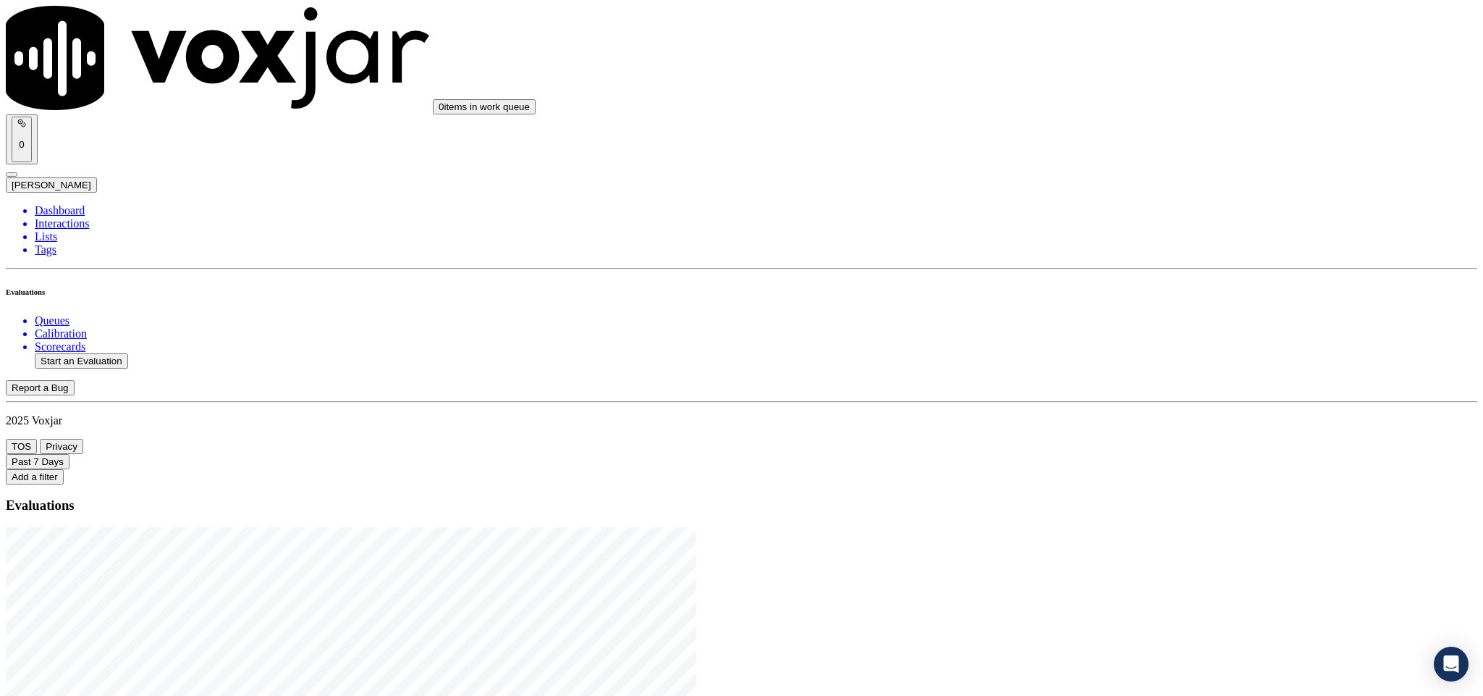
drag, startPoint x: 628, startPoint y: 298, endPoint x: 714, endPoint y: 290, distance: 87.3
type input "20250821-123638_5087381803-C1"
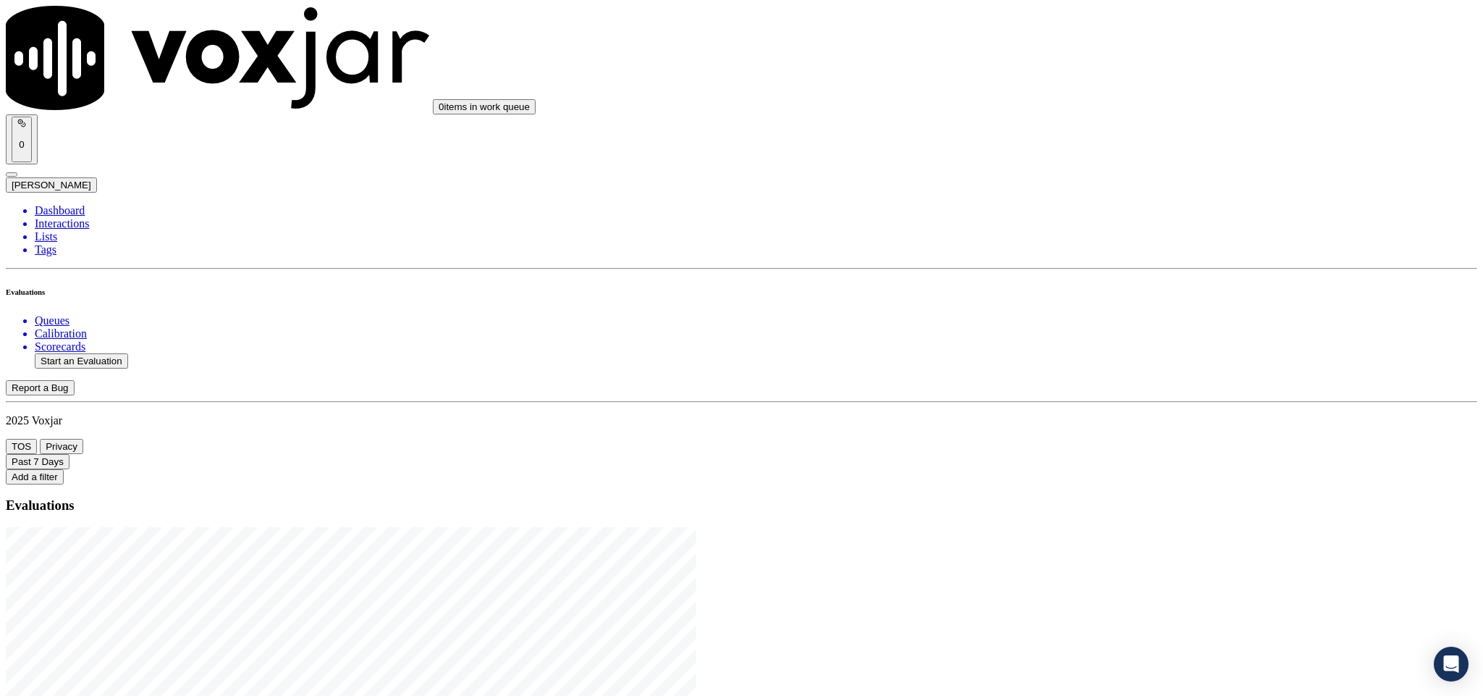
type input "walt"
type input "2025-08-21T21:05"
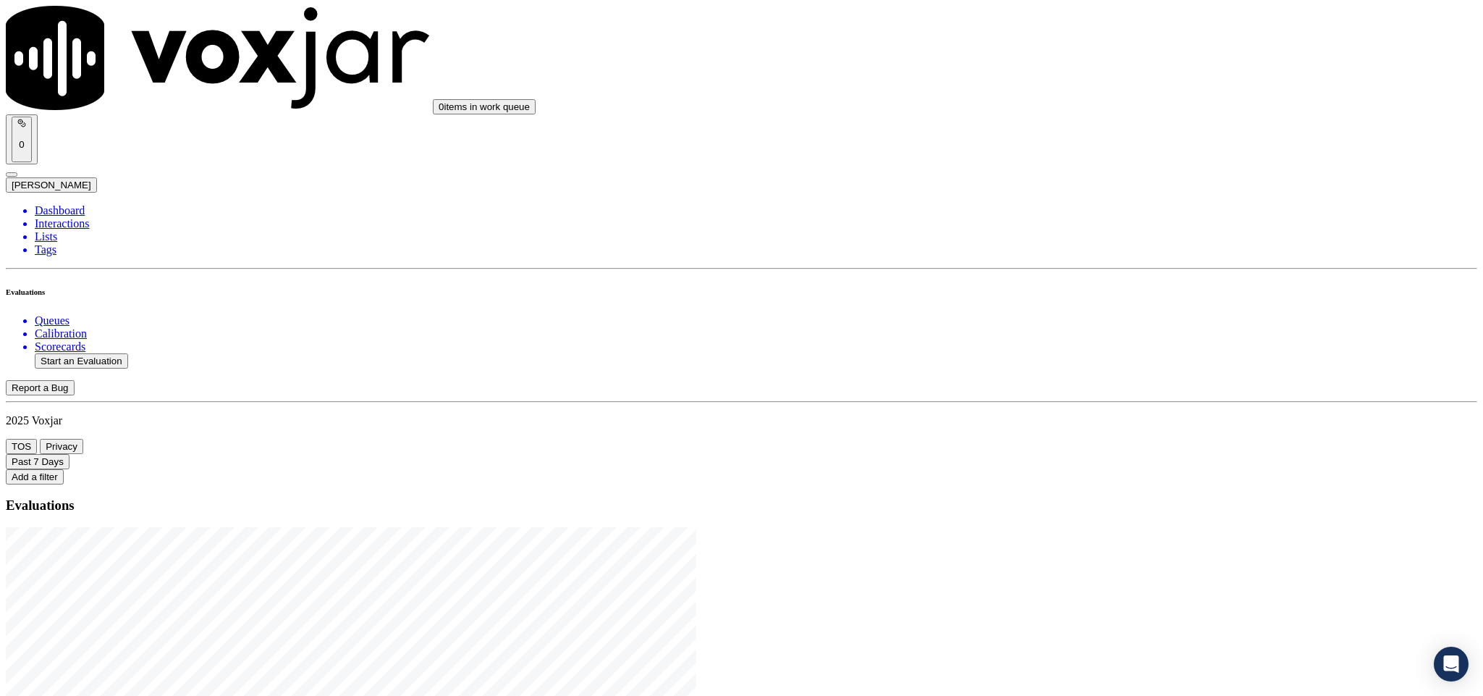
scroll to position [130, 0]
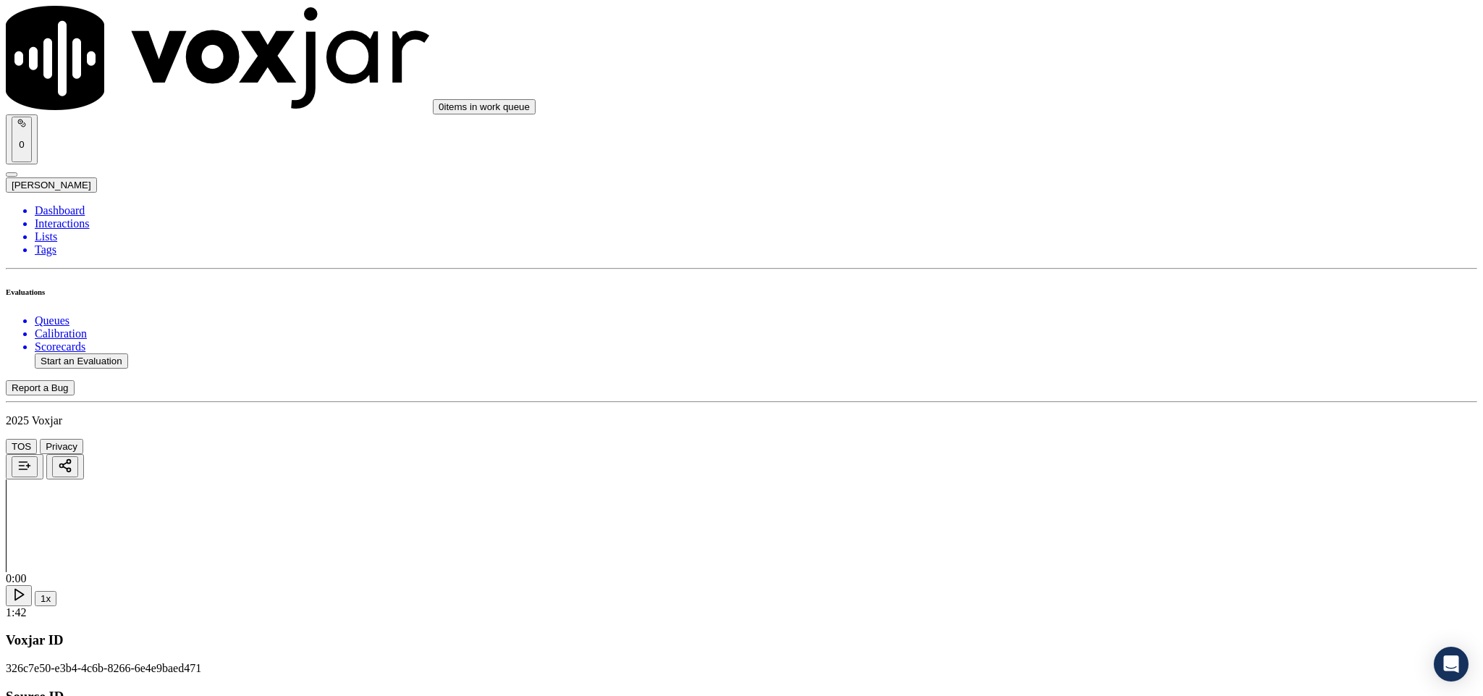
type input "PHILIP STEVENS"
drag, startPoint x: 665, startPoint y: 204, endPoint x: 496, endPoint y: 215, distance: 169.7
type input "PHILIP STEVENS"
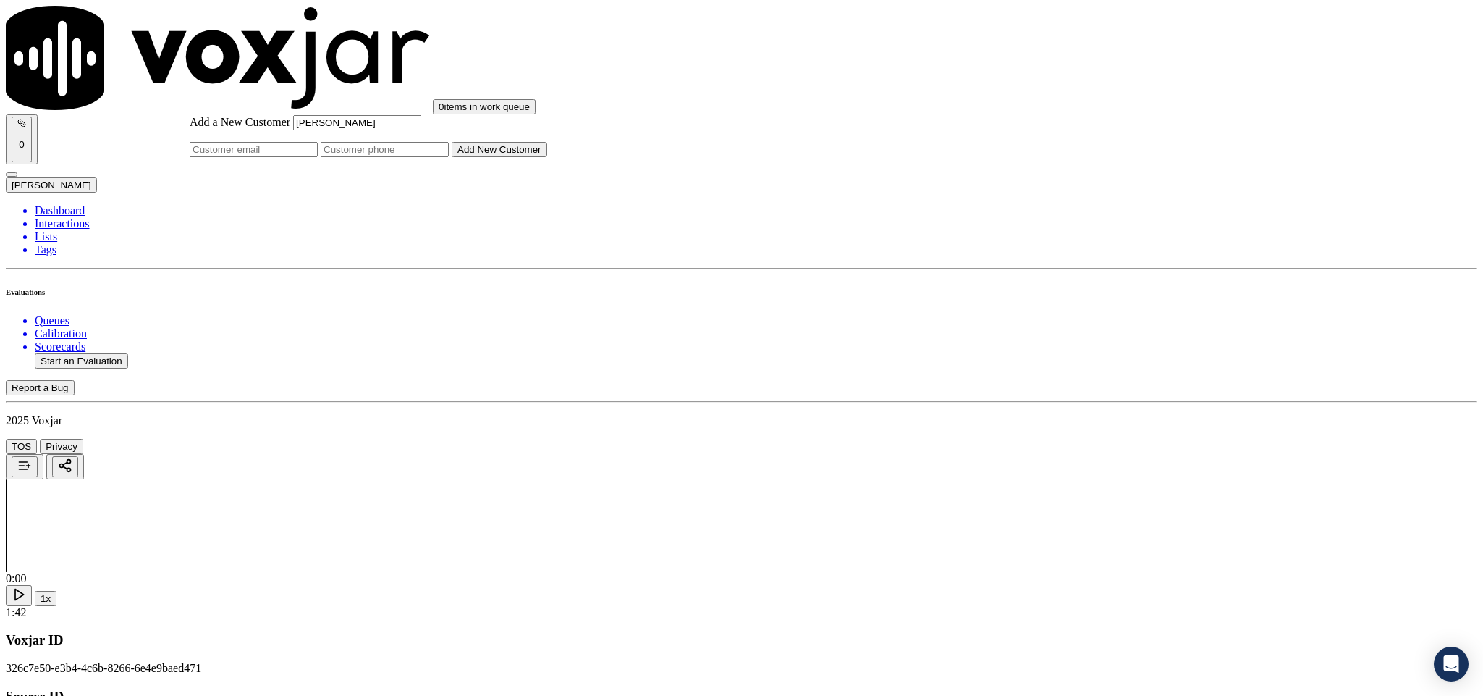
click at [449, 157] on input "Add a New Customer" at bounding box center [385, 149] width 128 height 15
paste input "5087381803"
type input "5087381803"
click at [547, 157] on button "Add New Customer" at bounding box center [500, 149] width 96 height 15
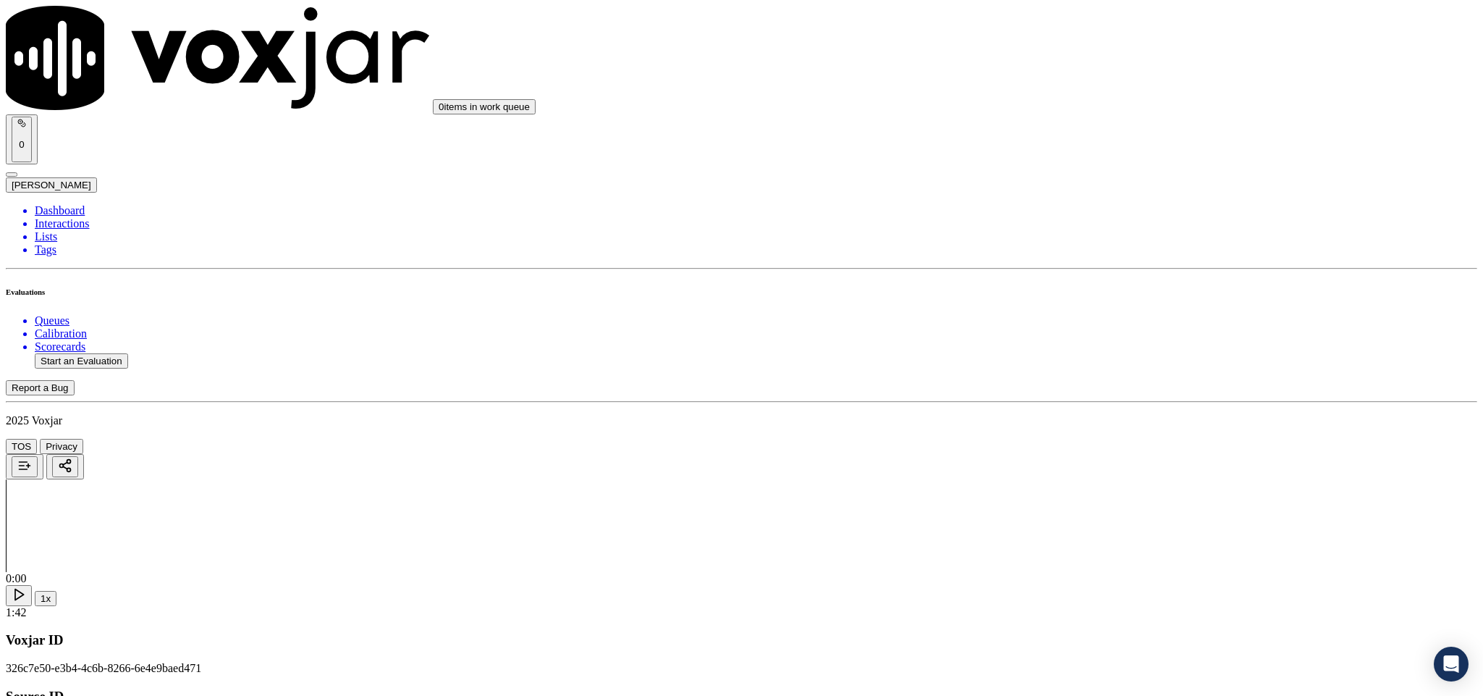
click at [1123, 265] on div "Yes" at bounding box center [1229, 264] width 339 height 13
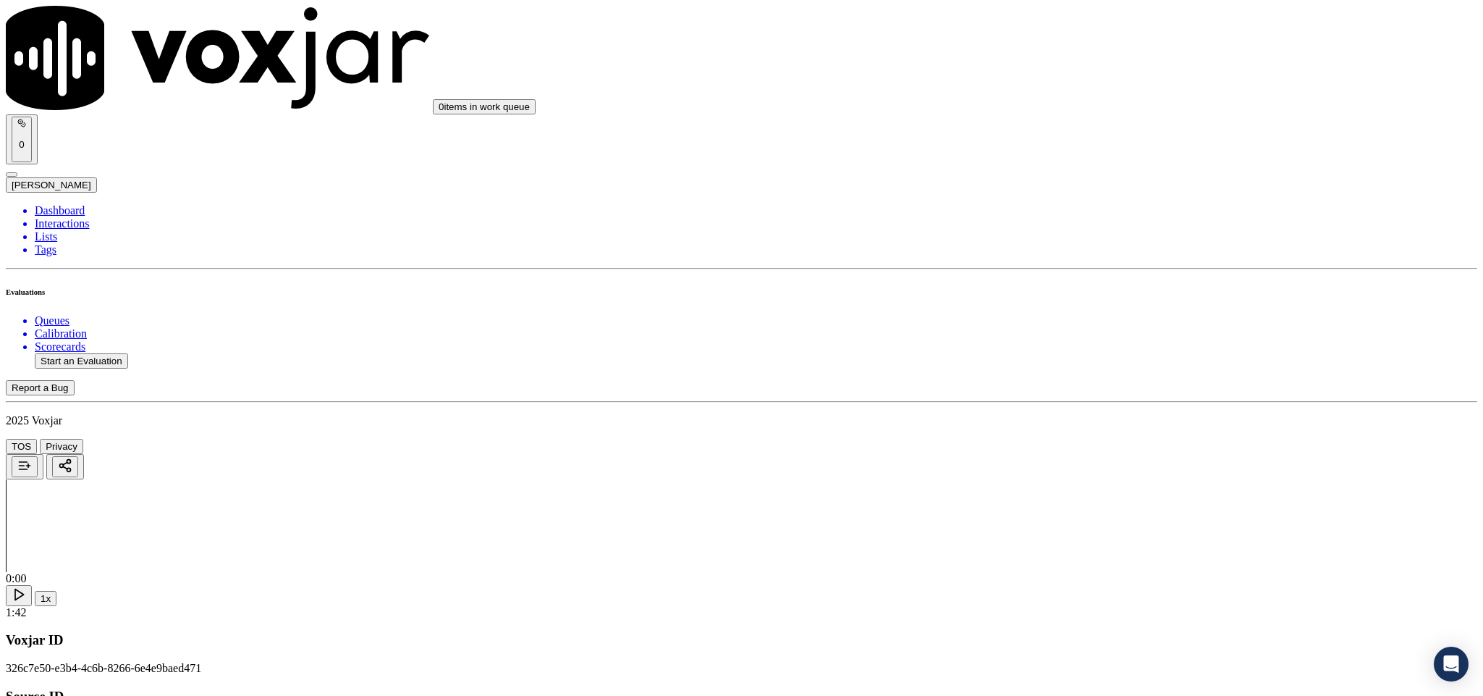
click at [1143, 436] on div "Yes" at bounding box center [1229, 429] width 339 height 13
click at [1149, 402] on div "Yes" at bounding box center [1229, 395] width 339 height 13
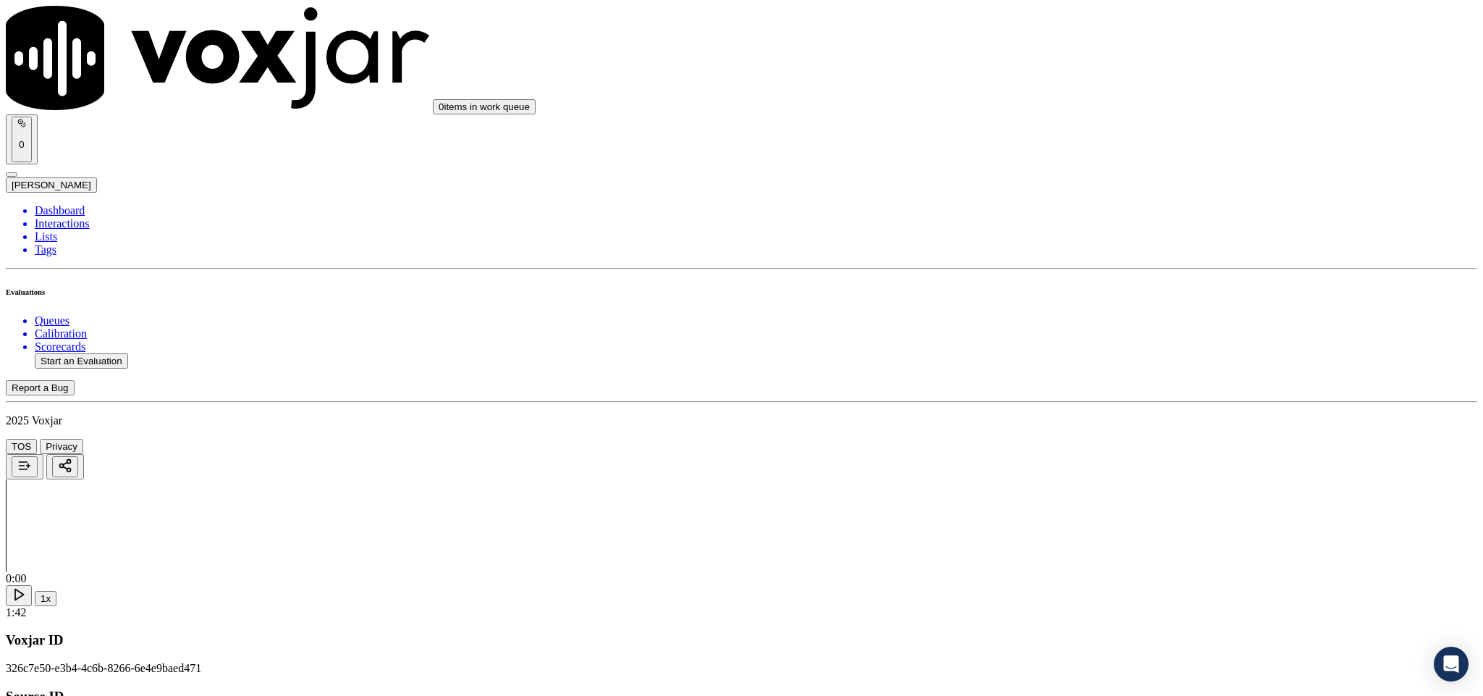
scroll to position [434, 0]
click at [1121, 394] on div "N/A" at bounding box center [1229, 387] width 339 height 13
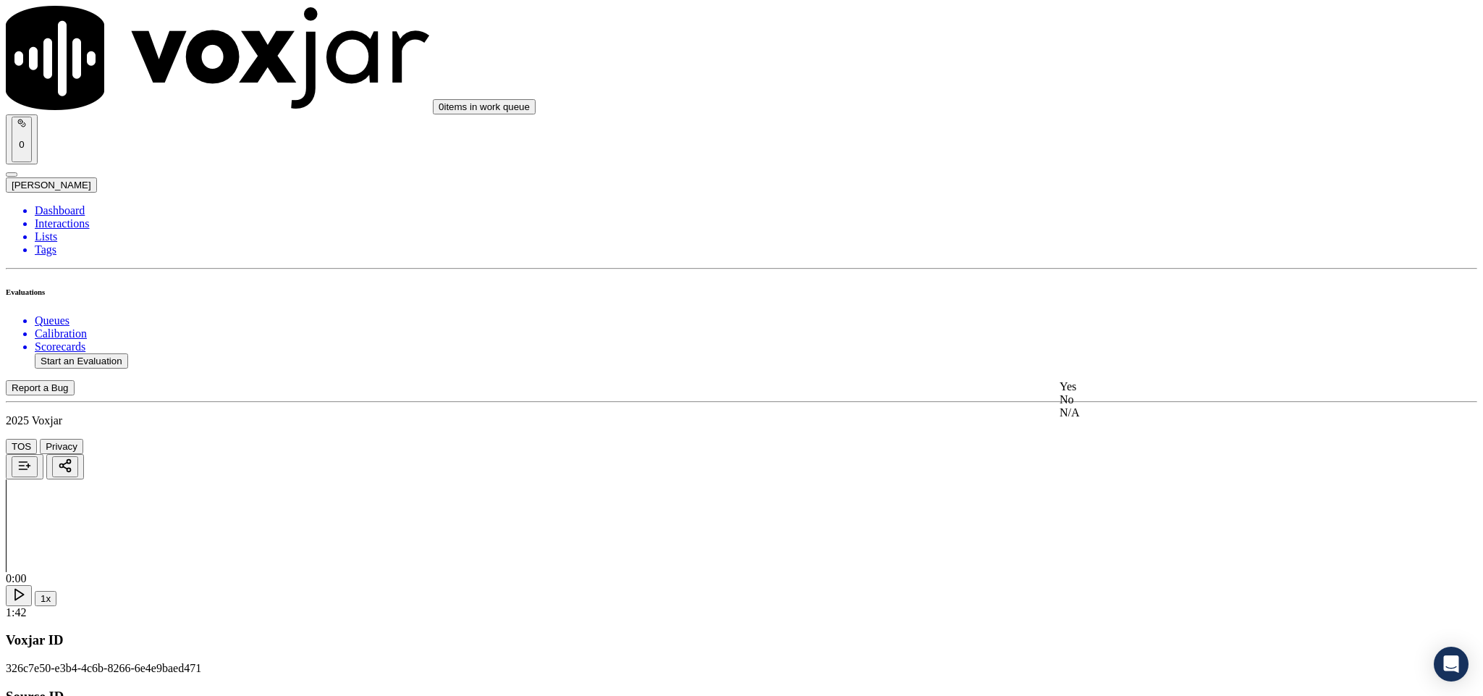
click at [1123, 387] on div "Yes" at bounding box center [1229, 386] width 339 height 13
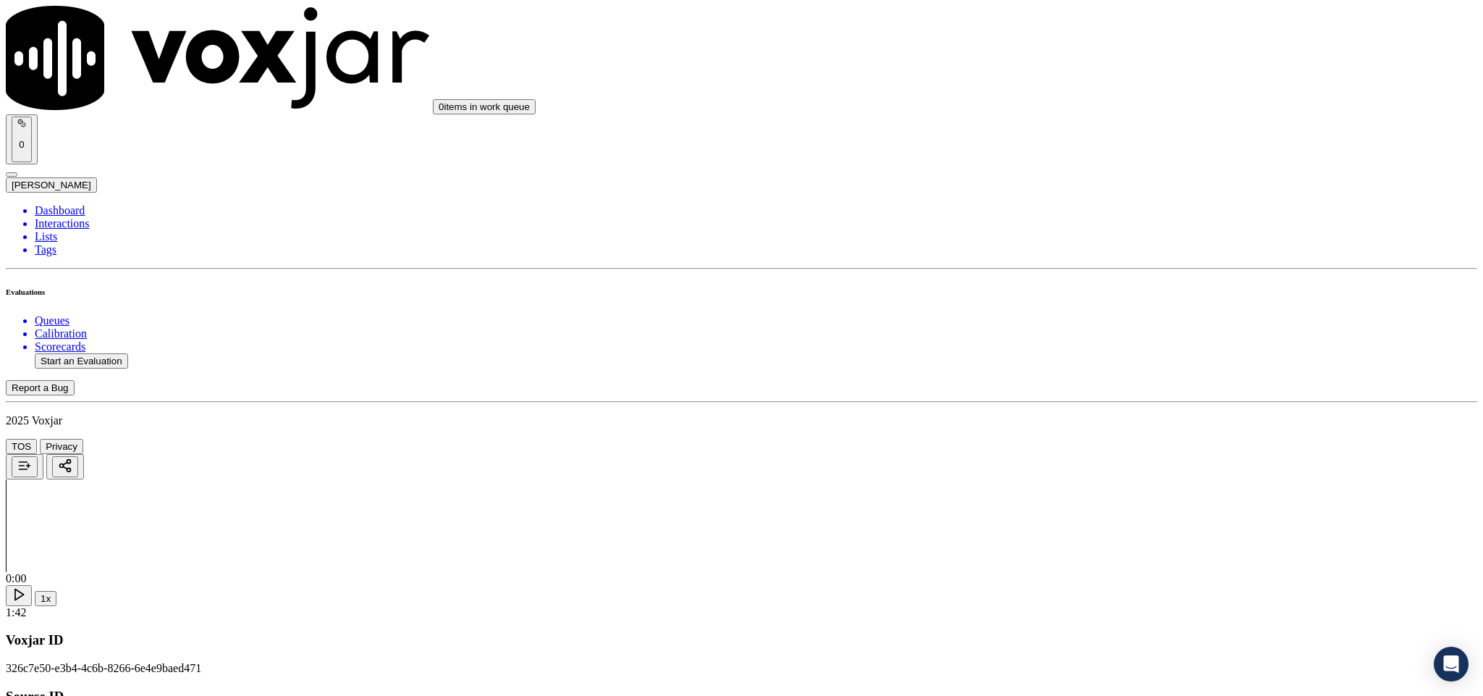
click at [1116, 271] on div "Yes" at bounding box center [1229, 264] width 339 height 13
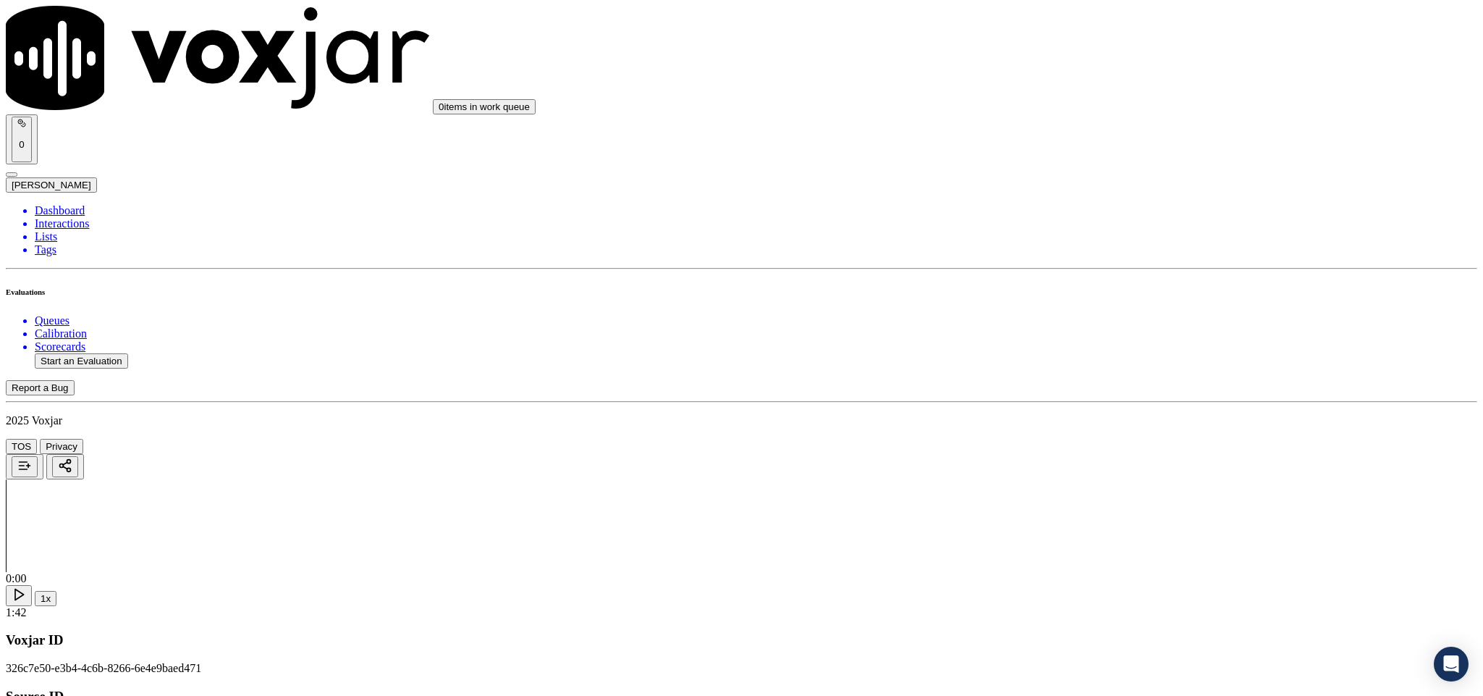
scroll to position [109, 0]
click at [1106, 324] on div "Yes" at bounding box center [1229, 321] width 339 height 13
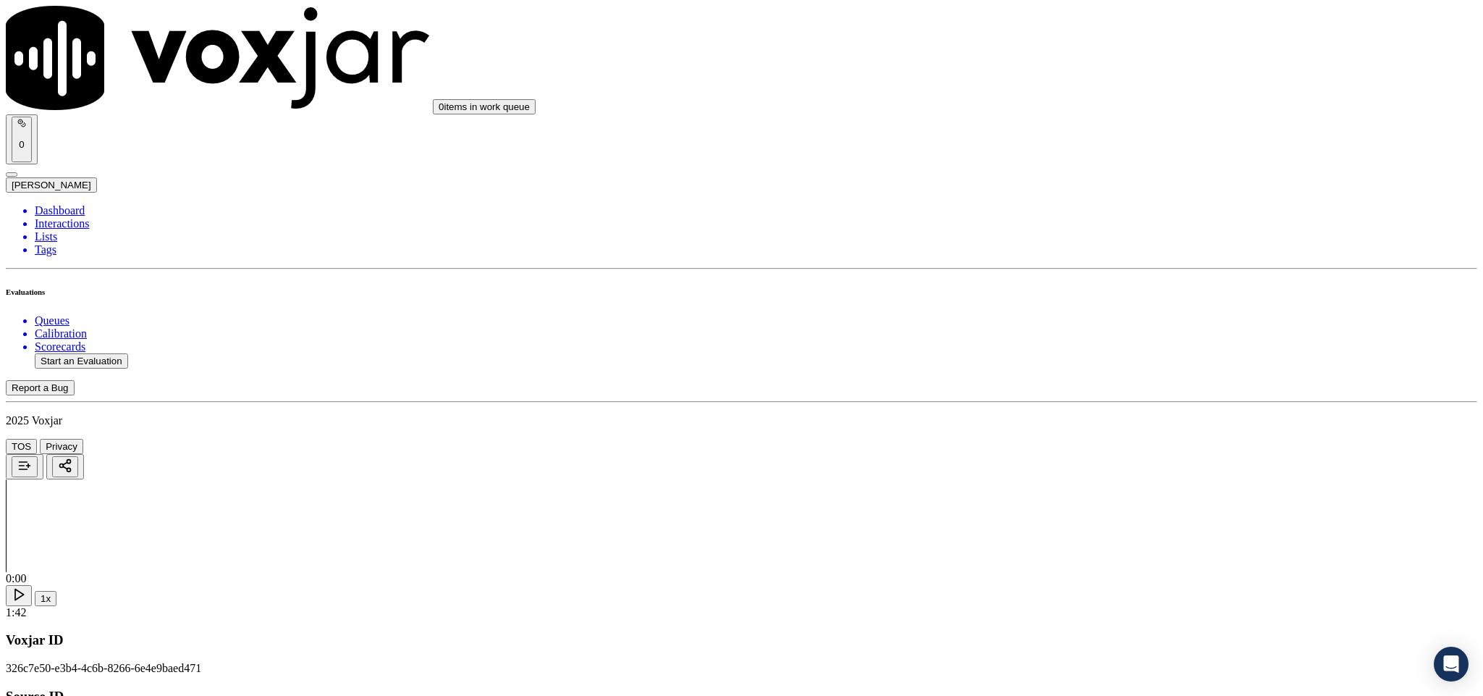
click at [1117, 293] on div "Yes" at bounding box center [1229, 287] width 339 height 13
click at [1115, 394] on div "N/A" at bounding box center [1229, 387] width 339 height 13
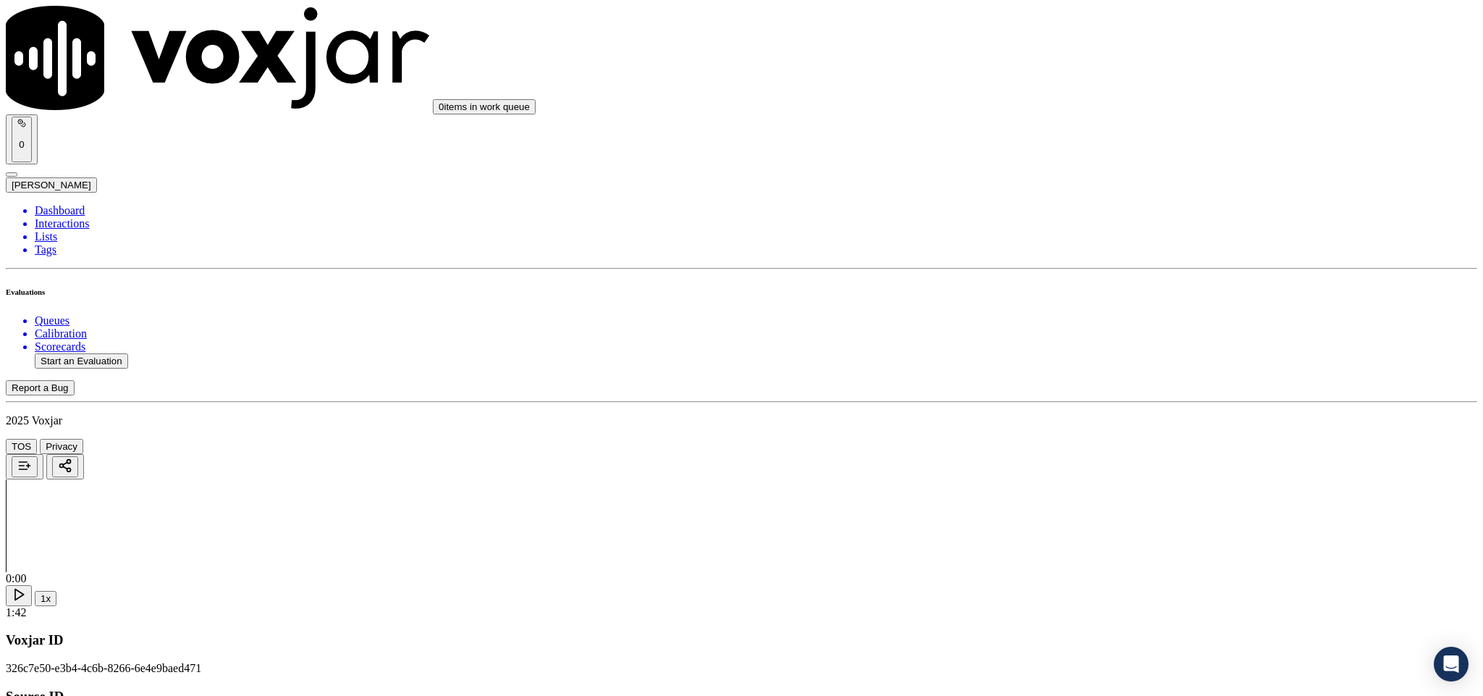
scroll to position [651, 0]
click at [1103, 389] on div "Yes" at bounding box center [1229, 386] width 339 height 13
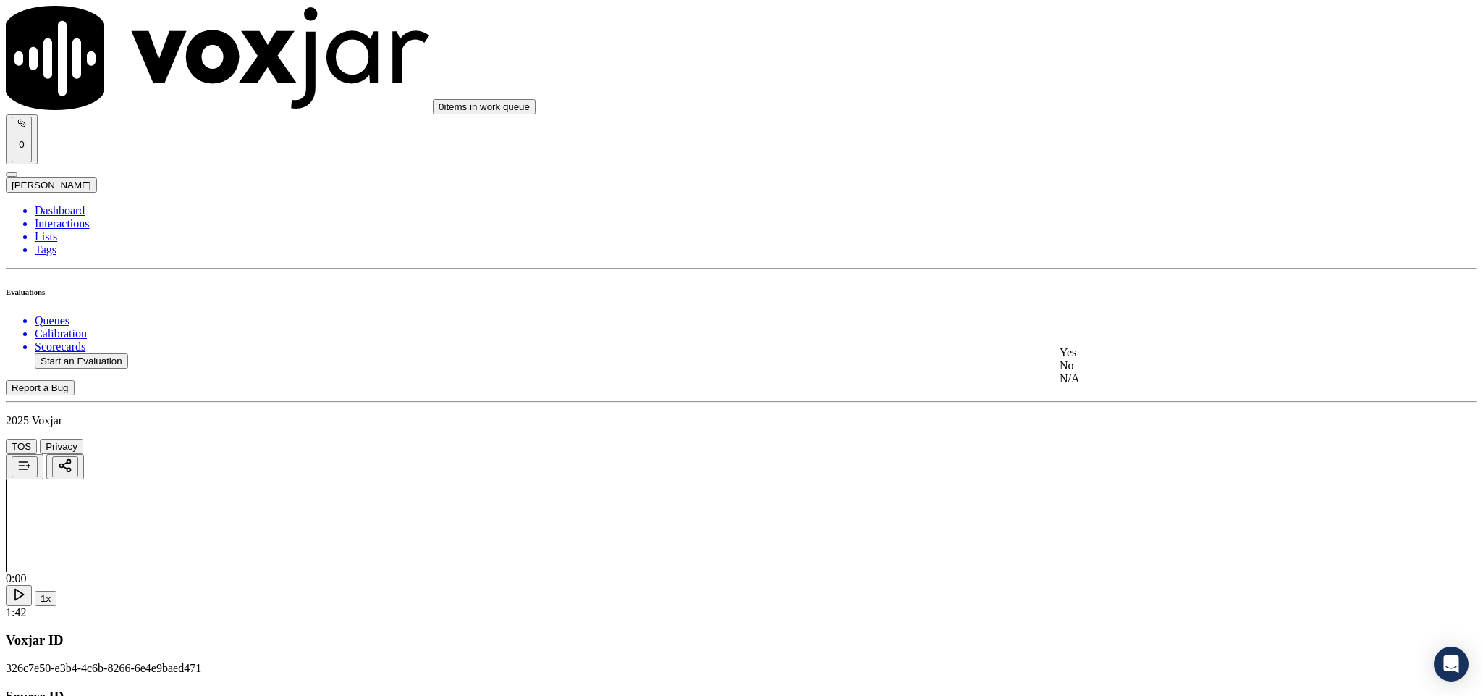
click at [1112, 372] on div "No" at bounding box center [1229, 365] width 339 height 13
click at [1102, 338] on div "No" at bounding box center [1229, 331] width 339 height 13
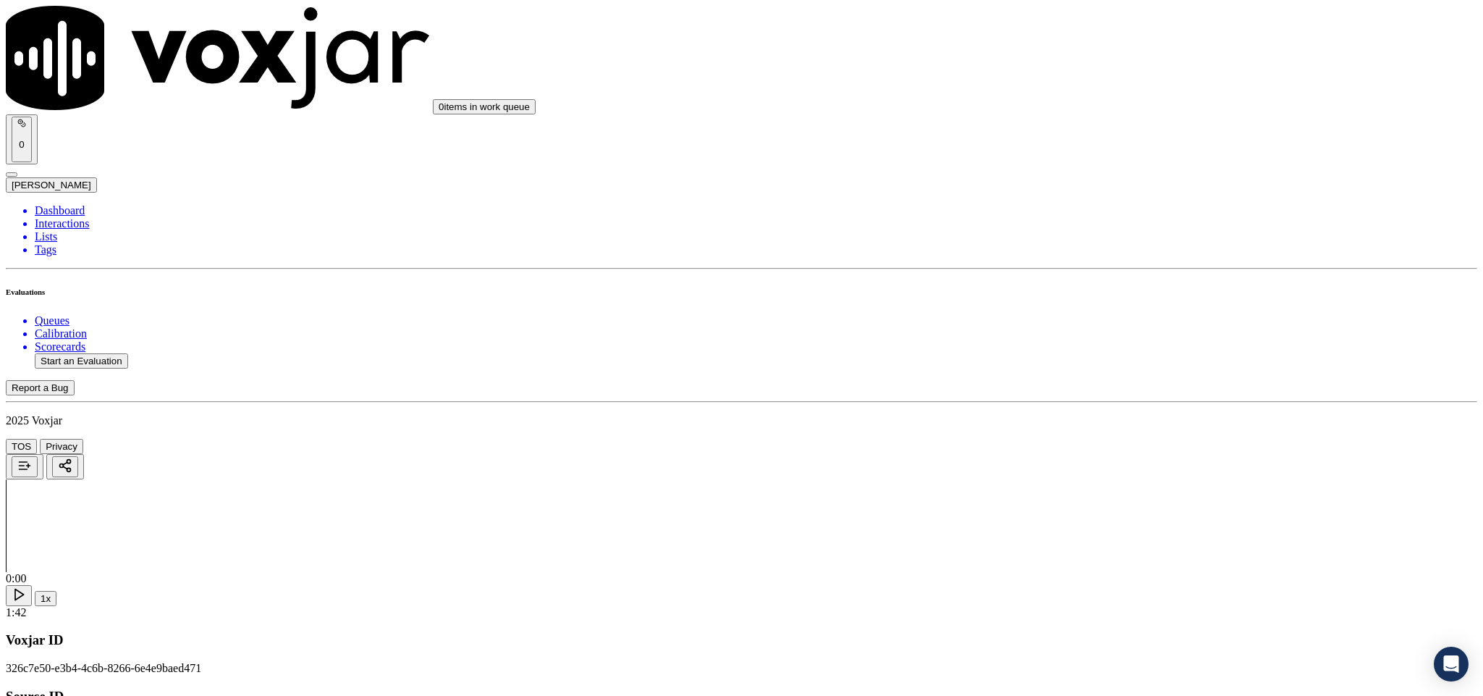
paste textarea "Call id - 20250821-153747_@4:01 - “The agent must ask for and obtain the custom…"
type textarea "Call id - 20250821-153747_@4:01 - “The agent must ask for and obtain the custom…"
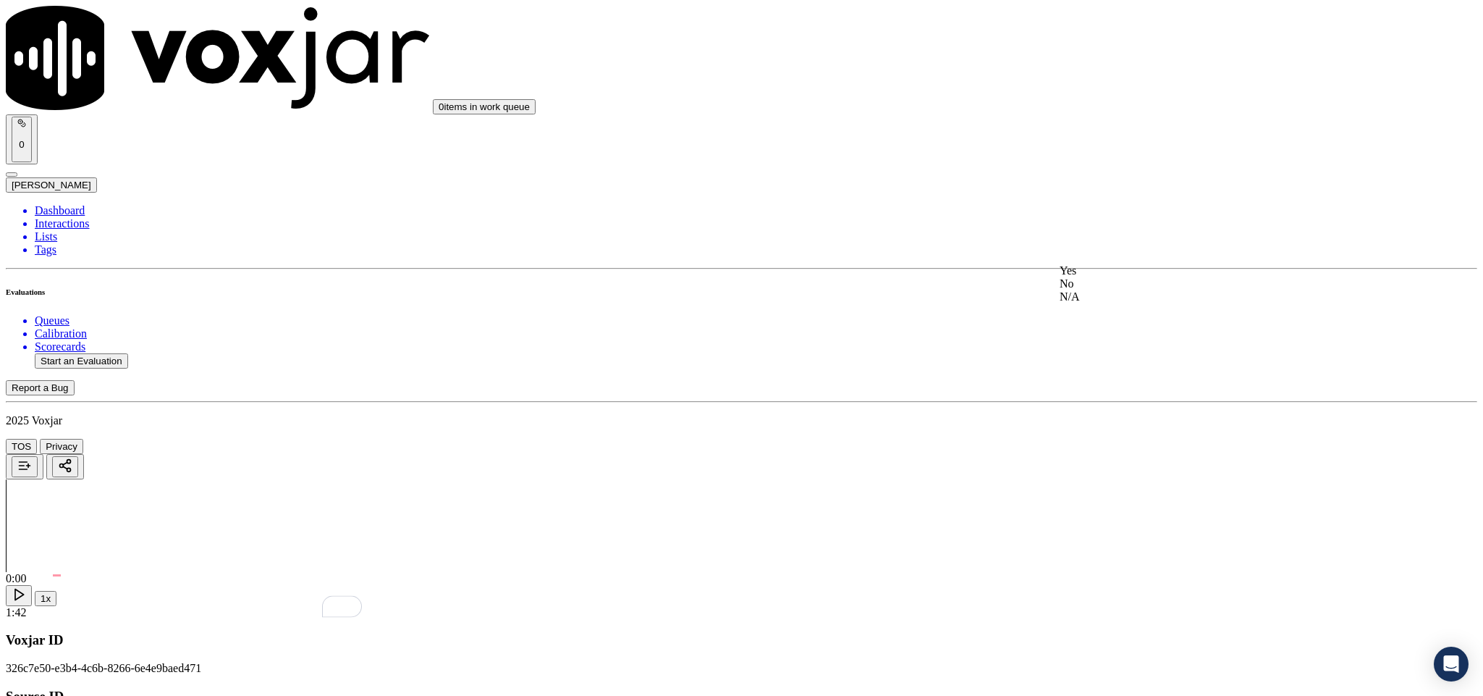
click at [1114, 303] on div "N/A" at bounding box center [1229, 296] width 339 height 13
click at [1112, 252] on div "N/A" at bounding box center [1229, 245] width 339 height 13
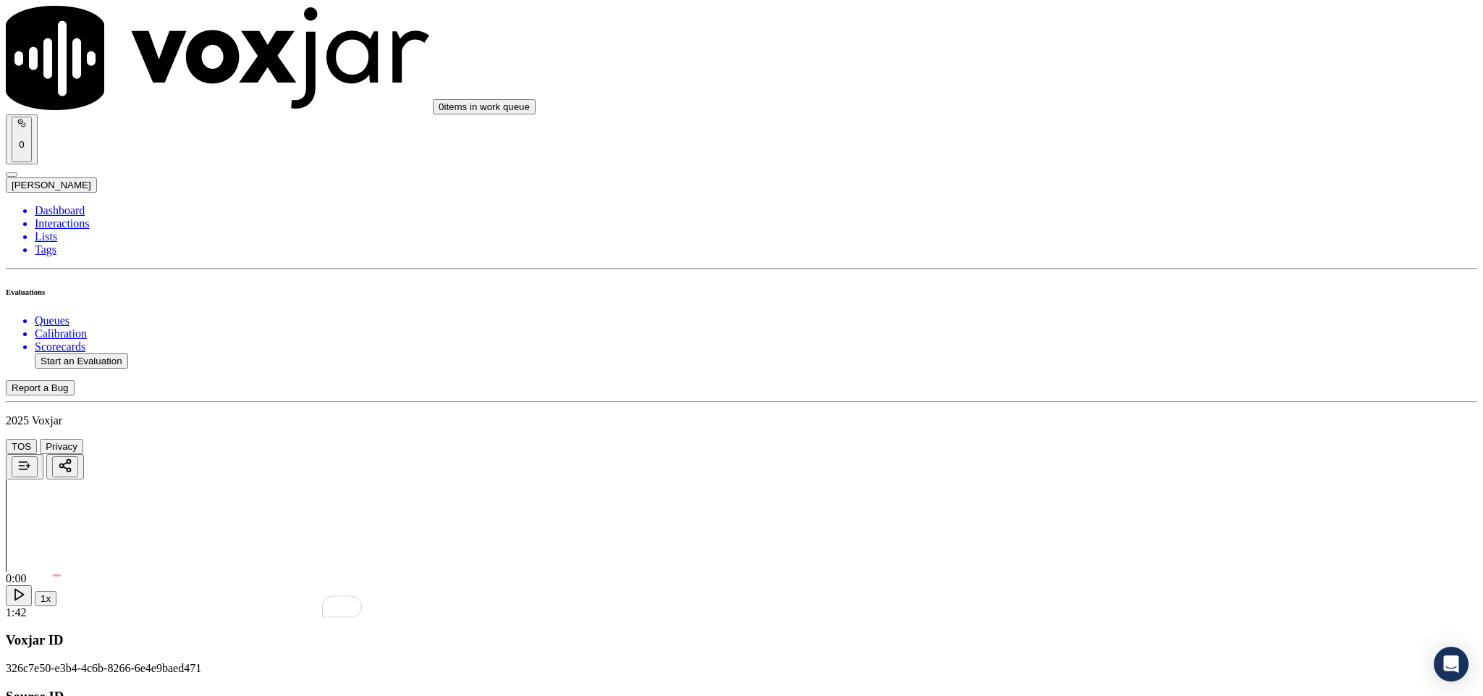
click at [1114, 306] on div "Yes No N/A" at bounding box center [1229, 323] width 339 height 39
click at [1108, 313] on div "Yes" at bounding box center [1229, 310] width 339 height 13
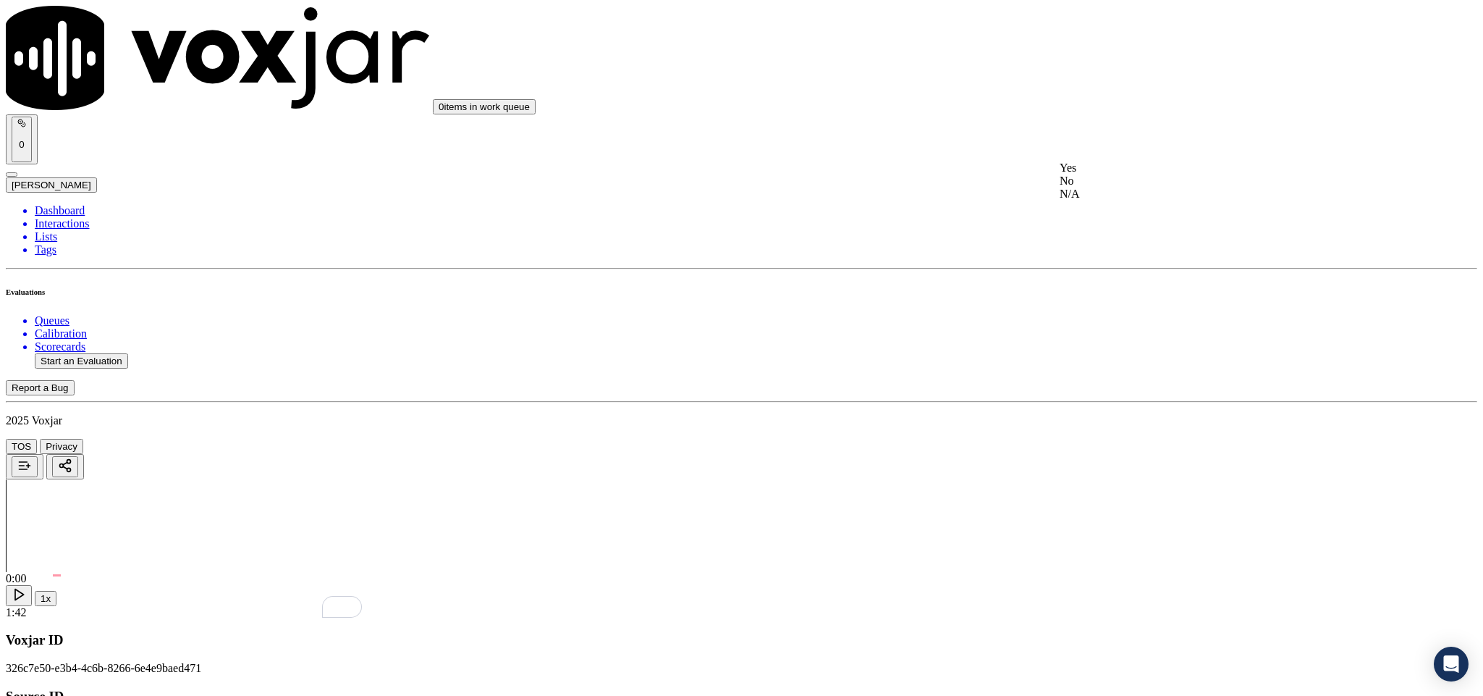
click at [1117, 187] on div "No" at bounding box center [1229, 180] width 339 height 13
click at [1119, 340] on div "Yes" at bounding box center [1229, 333] width 339 height 13
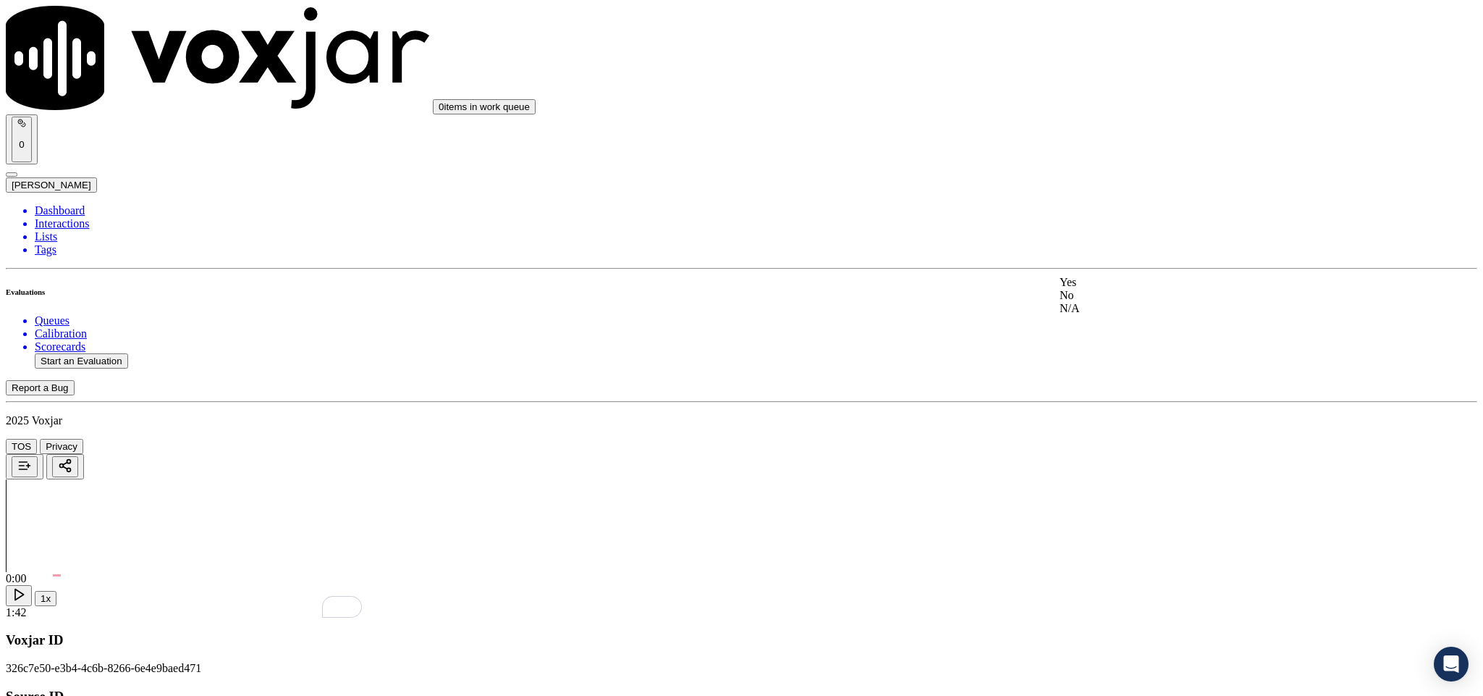
click at [1136, 287] on div "Yes" at bounding box center [1229, 282] width 339 height 13
click at [1115, 235] on div "Yes" at bounding box center [1229, 230] width 339 height 13
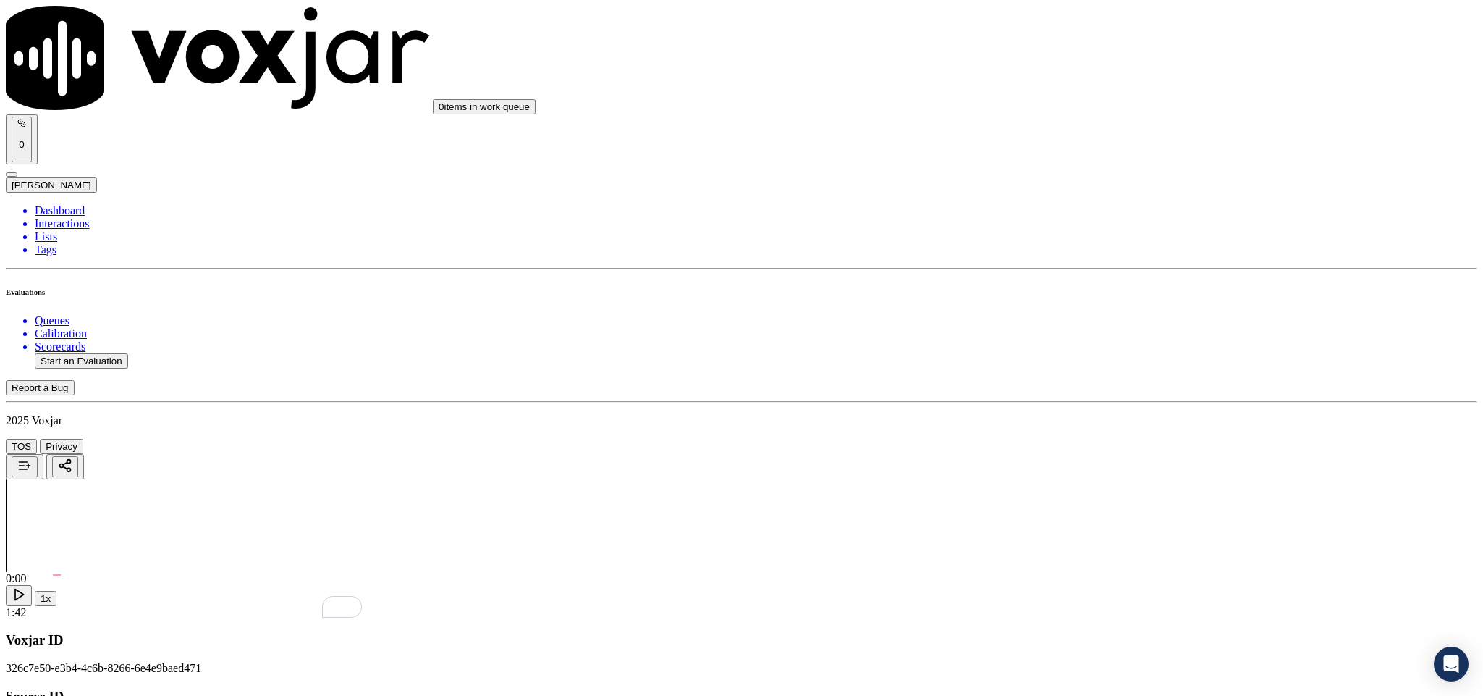
click at [1099, 156] on div "No" at bounding box center [1229, 155] width 339 height 13
click at [1132, 366] on div "Yes" at bounding box center [1229, 364] width 339 height 13
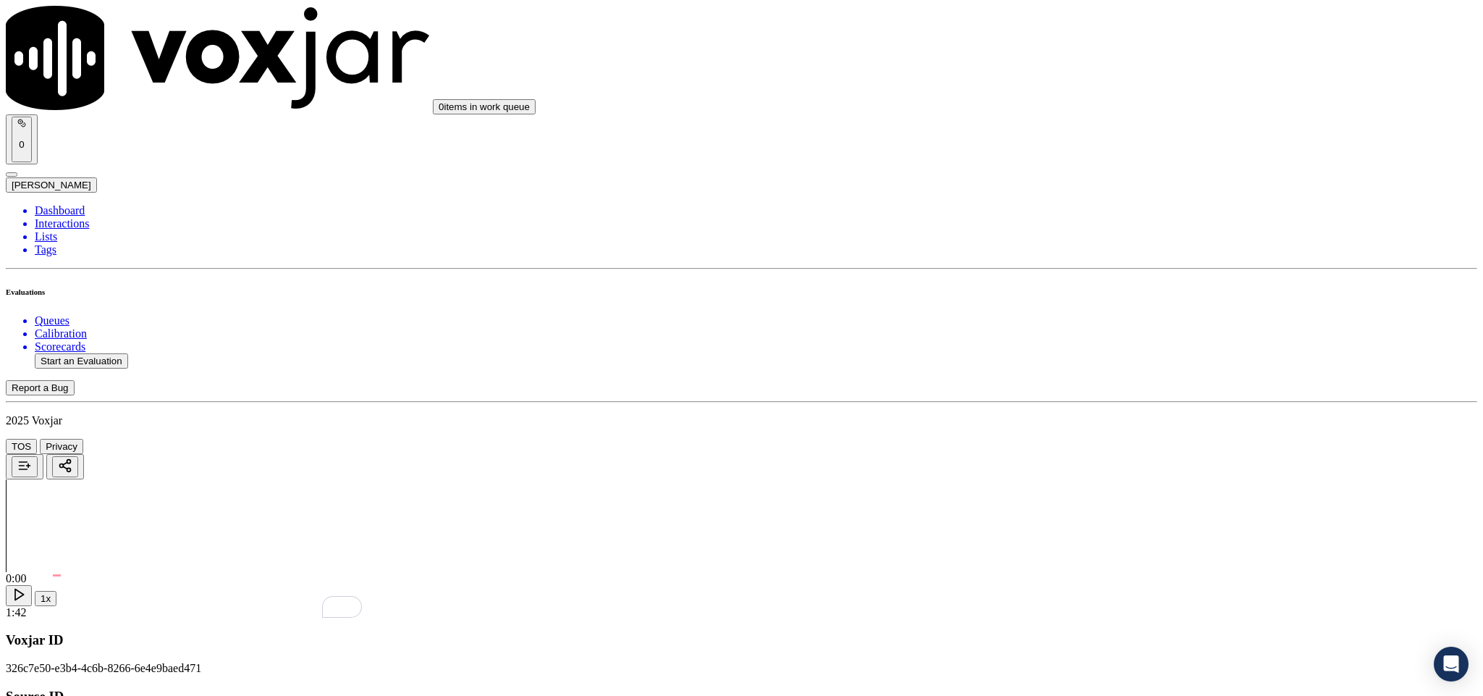
click at [1112, 332] on div "No" at bounding box center [1229, 325] width 339 height 13
click at [1110, 281] on div "No" at bounding box center [1229, 274] width 339 height 13
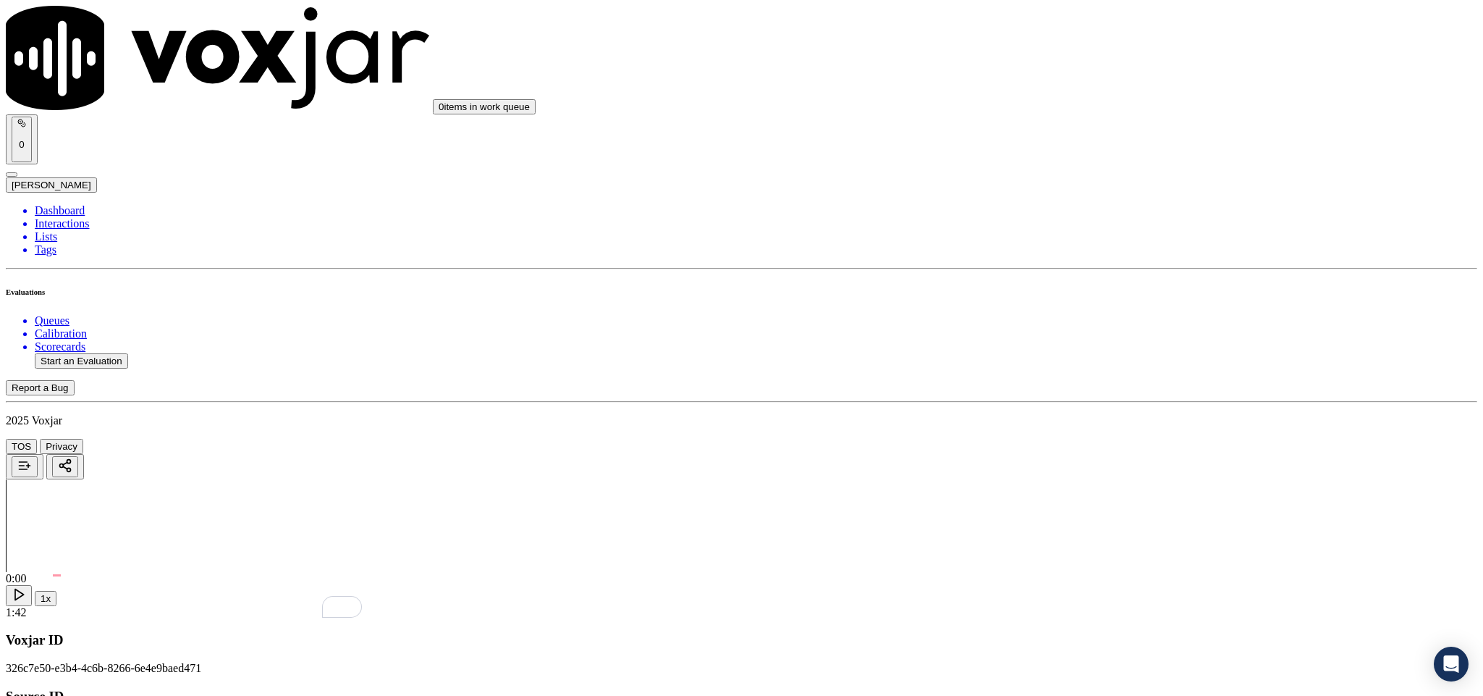
scroll to position [3149, 0]
click at [1108, 317] on div "Yes" at bounding box center [1229, 318] width 339 height 13
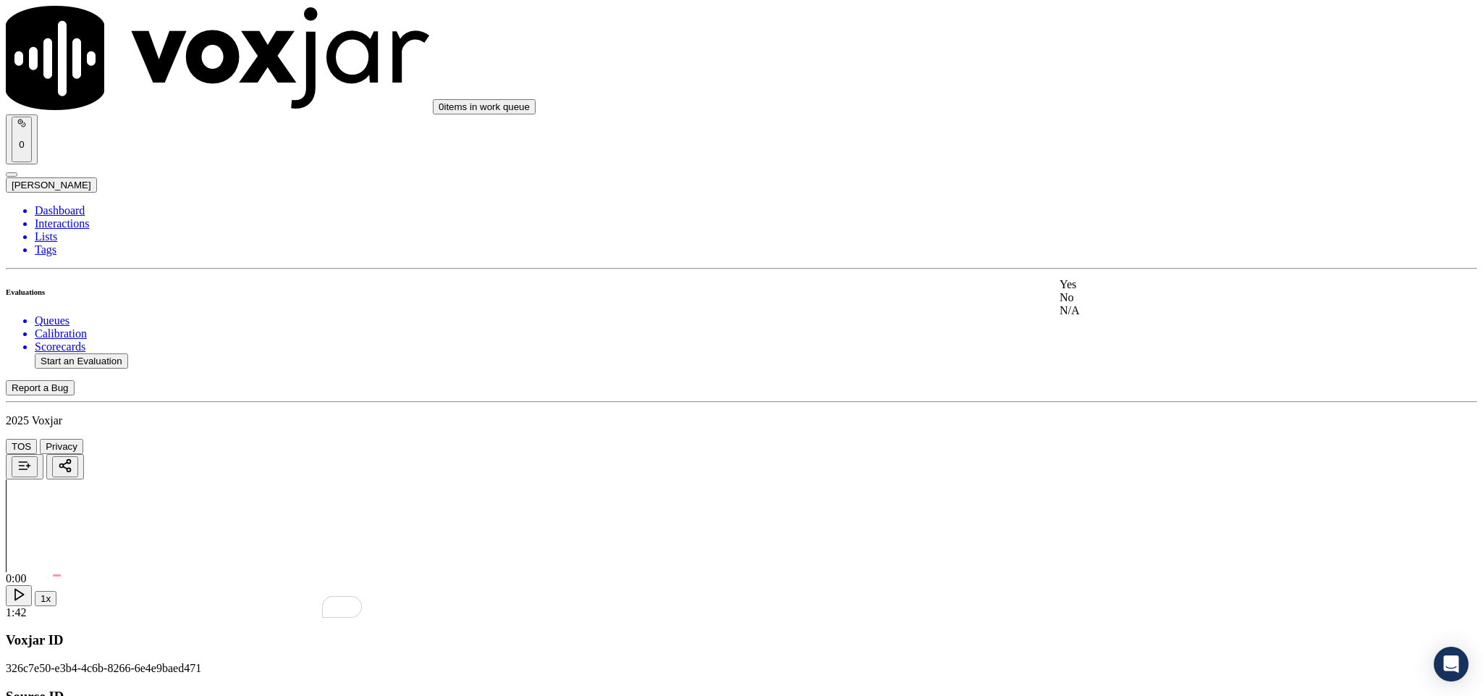
click at [1108, 317] on div "N/A" at bounding box center [1229, 310] width 339 height 13
click at [1110, 374] on div "No" at bounding box center [1229, 367] width 339 height 13
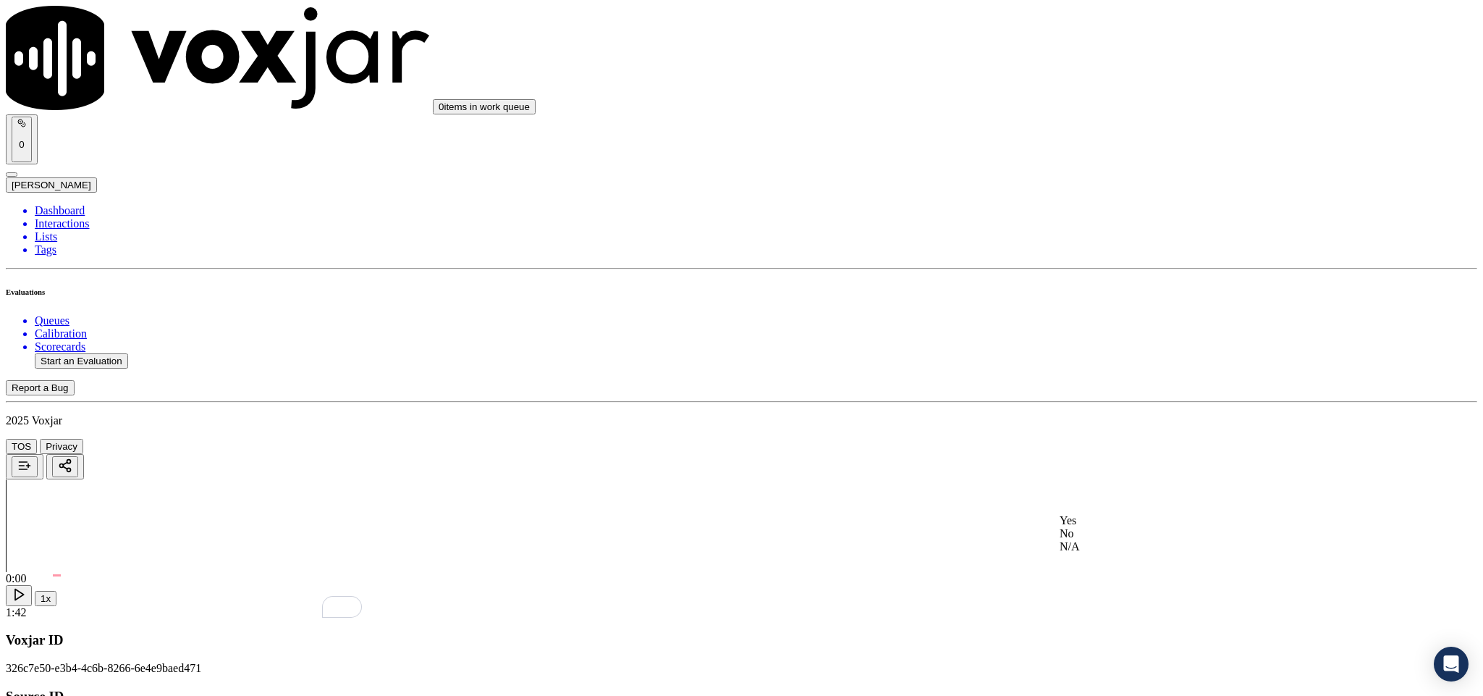
click at [1104, 526] on div "Yes" at bounding box center [1229, 520] width 339 height 13
click at [1104, 548] on div "No" at bounding box center [1229, 553] width 339 height 13
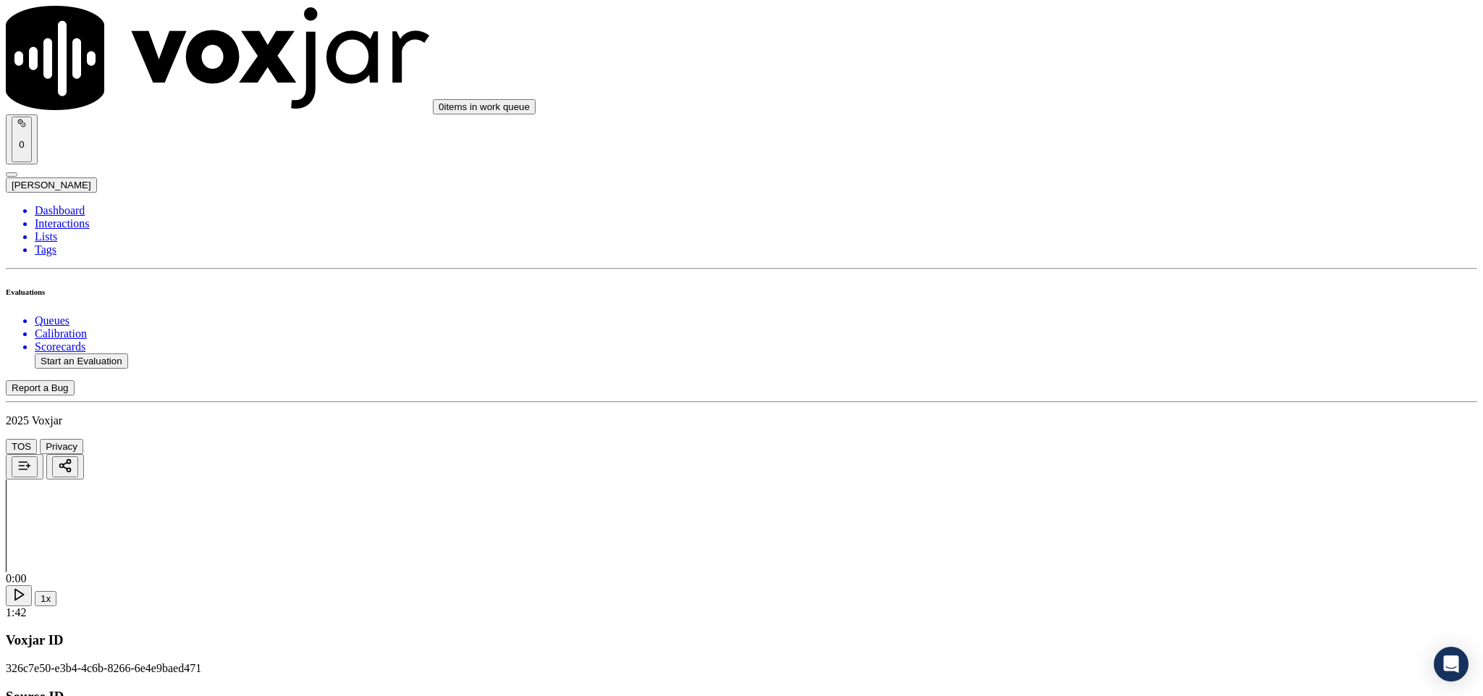
scroll to position [0, 0]
click at [67, 204] on li "Dashboard" at bounding box center [756, 210] width 1443 height 13
click at [79, 353] on button "Start an Evaluation" at bounding box center [81, 360] width 93 height 15
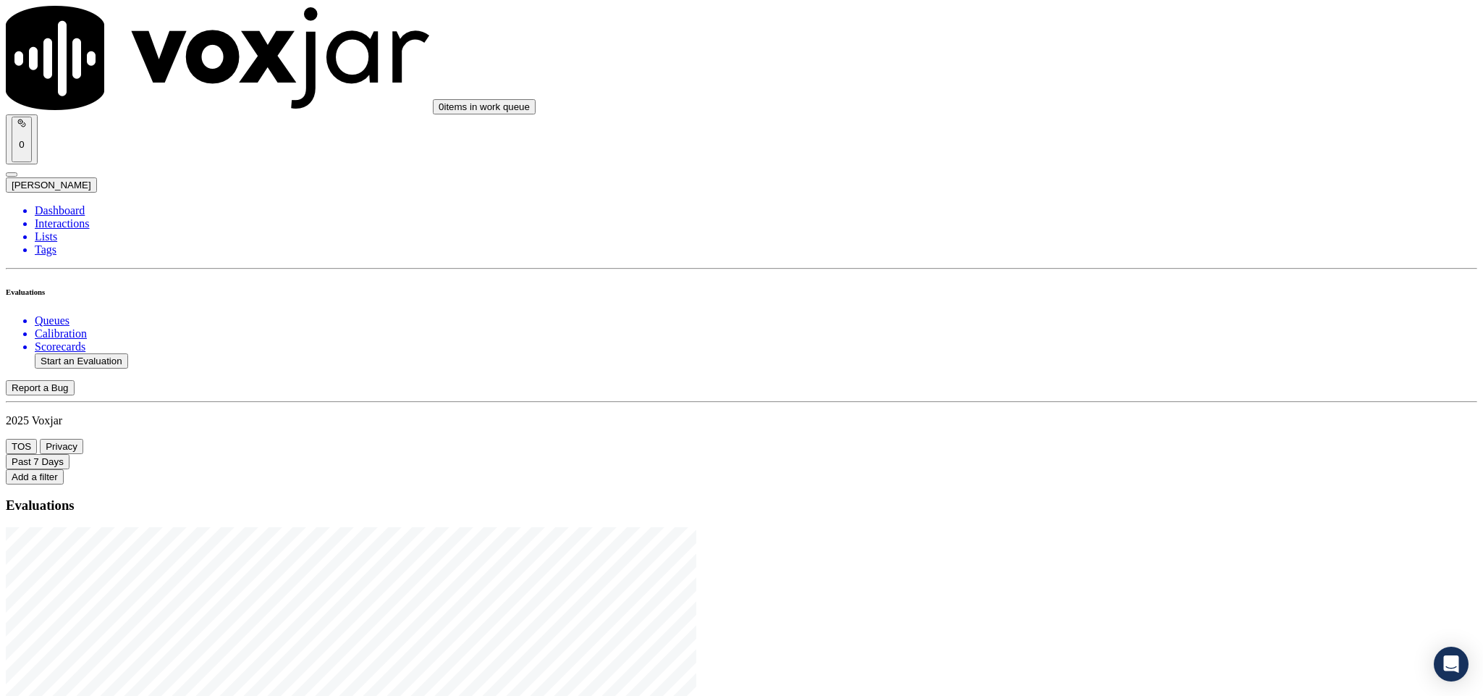
drag, startPoint x: 615, startPoint y: 303, endPoint x: 719, endPoint y: 296, distance: 105.2
type input "20250821-135820_9783378665-C1"
type input "2025-08-21T21:14"
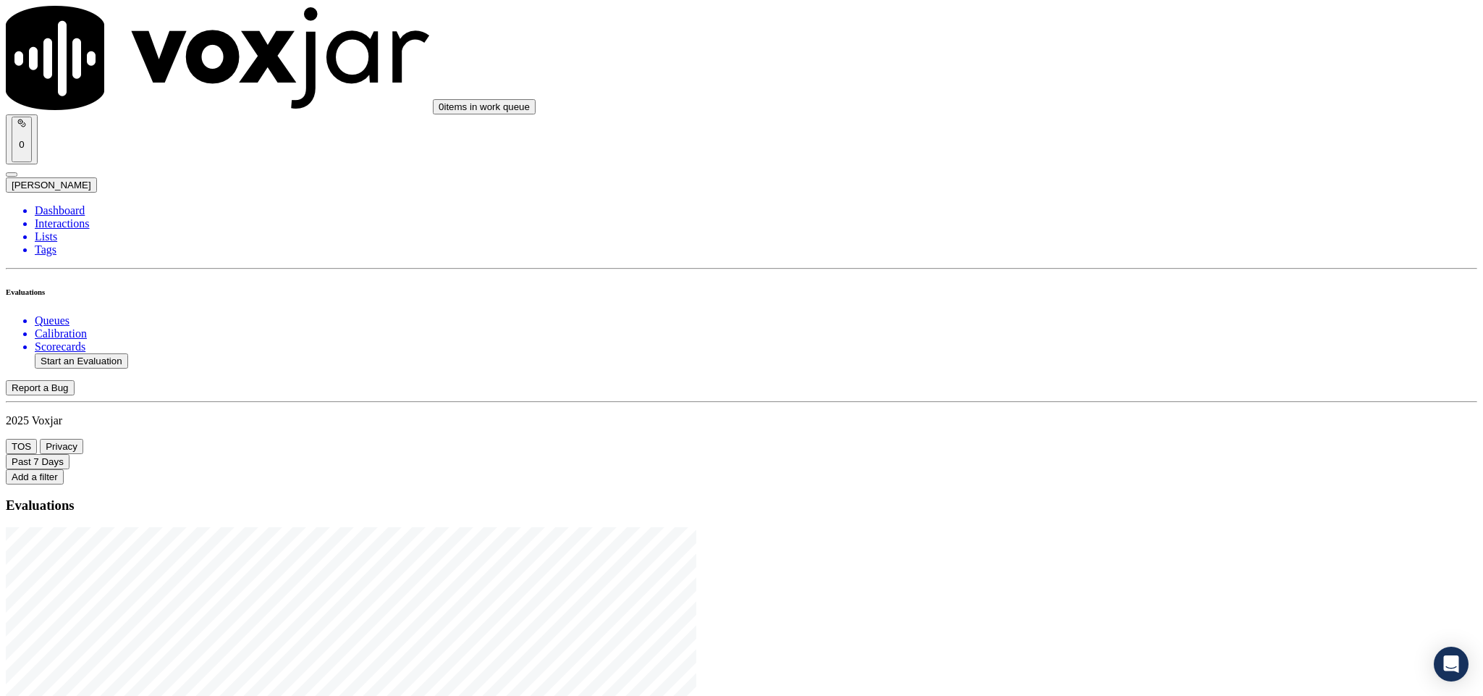
type input "harry"
drag, startPoint x: 478, startPoint y: 400, endPoint x: 667, endPoint y: 442, distance: 194.1
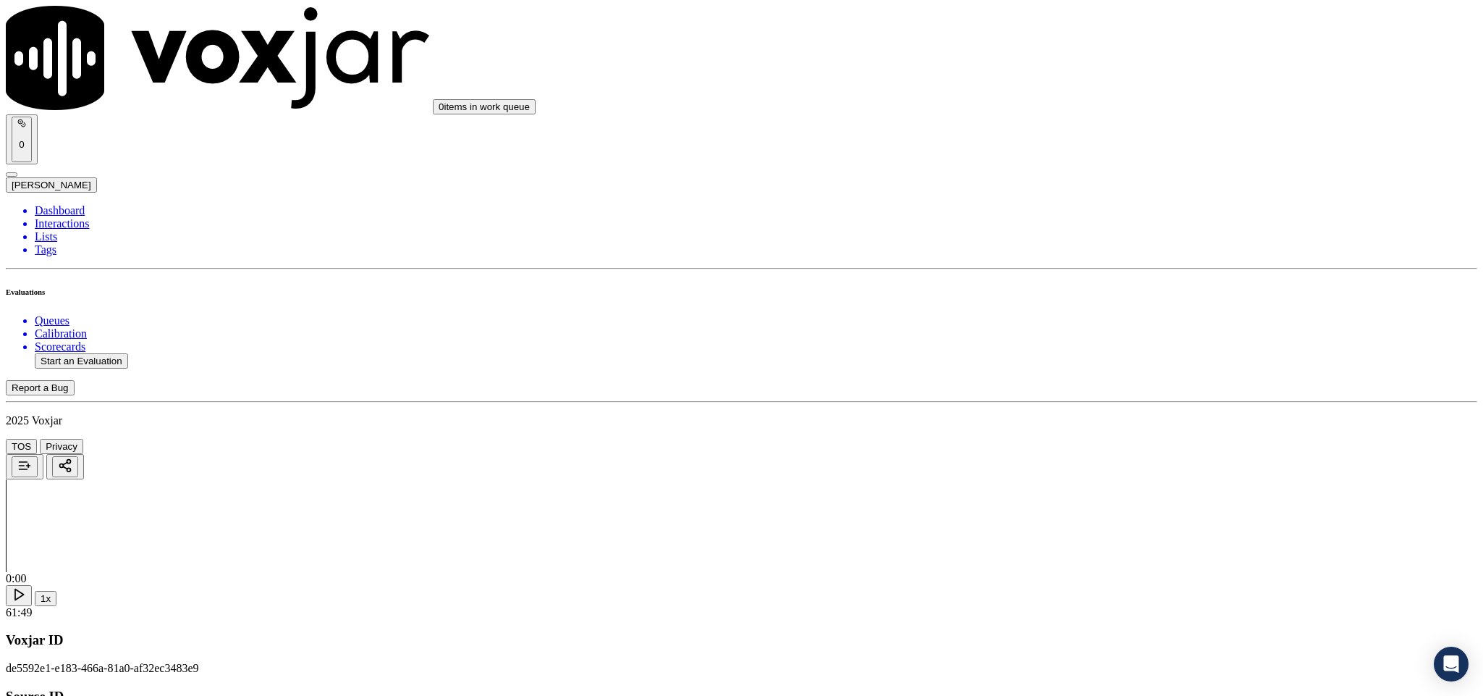
type input "WILLIAM OSULLIVAN"
drag, startPoint x: 704, startPoint y: 209, endPoint x: 468, endPoint y: 206, distance: 236.0
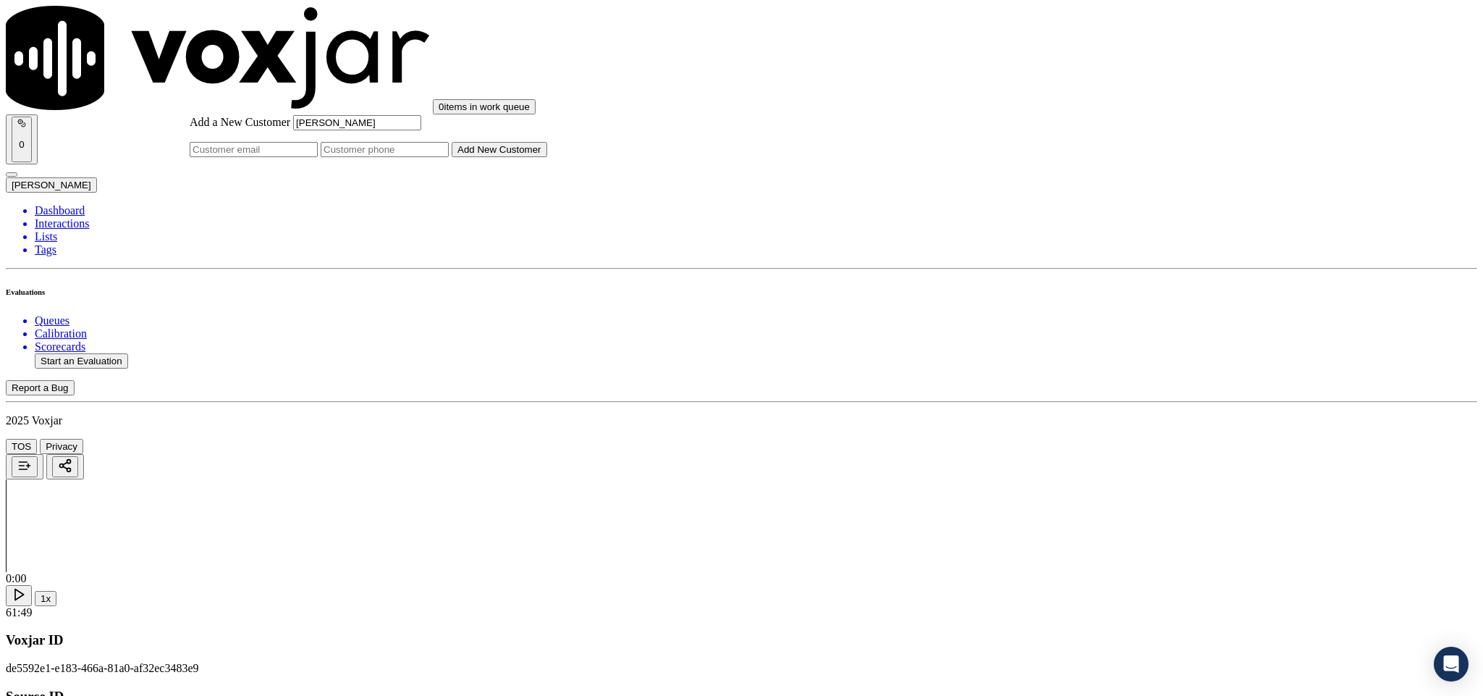
type input "WILLIAM OSULLIVAN"
drag, startPoint x: 782, startPoint y: 356, endPoint x: 786, endPoint y: 376, distance: 20.7
click at [449, 157] on input "Add a New Customer" at bounding box center [385, 149] width 128 height 15
paste input "9783378665"
type input "9783378665"
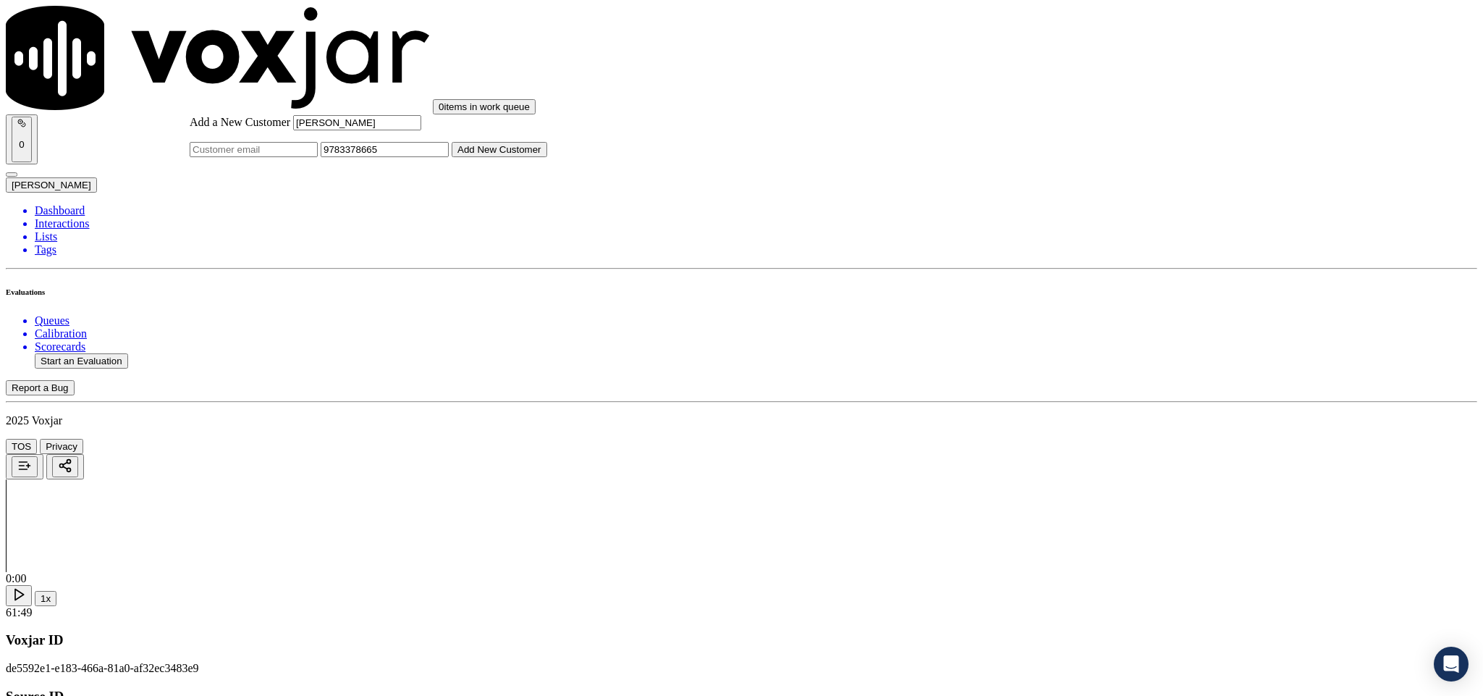
click at [547, 157] on button "Add New Customer" at bounding box center [500, 149] width 96 height 15
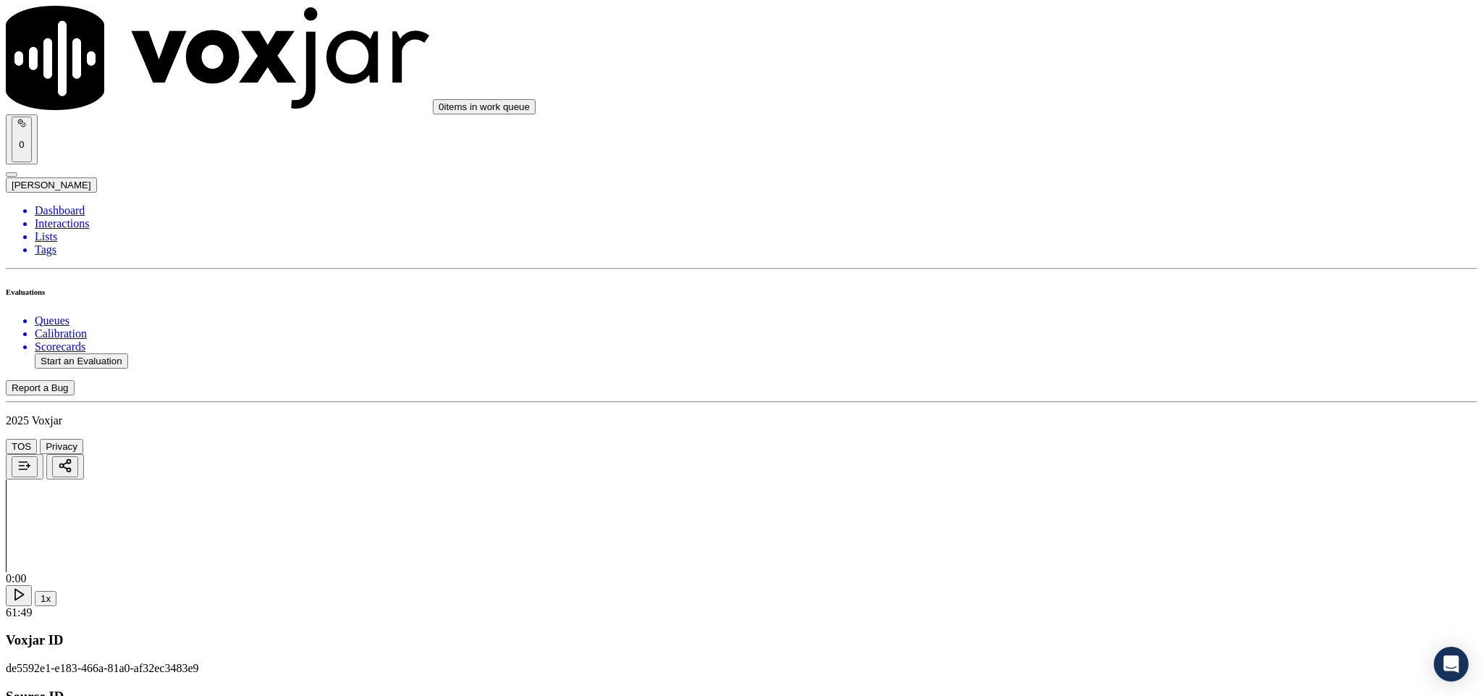
click at [1133, 265] on div "Yes" at bounding box center [1229, 264] width 339 height 13
click at [1118, 434] on div "Yes" at bounding box center [1229, 429] width 339 height 13
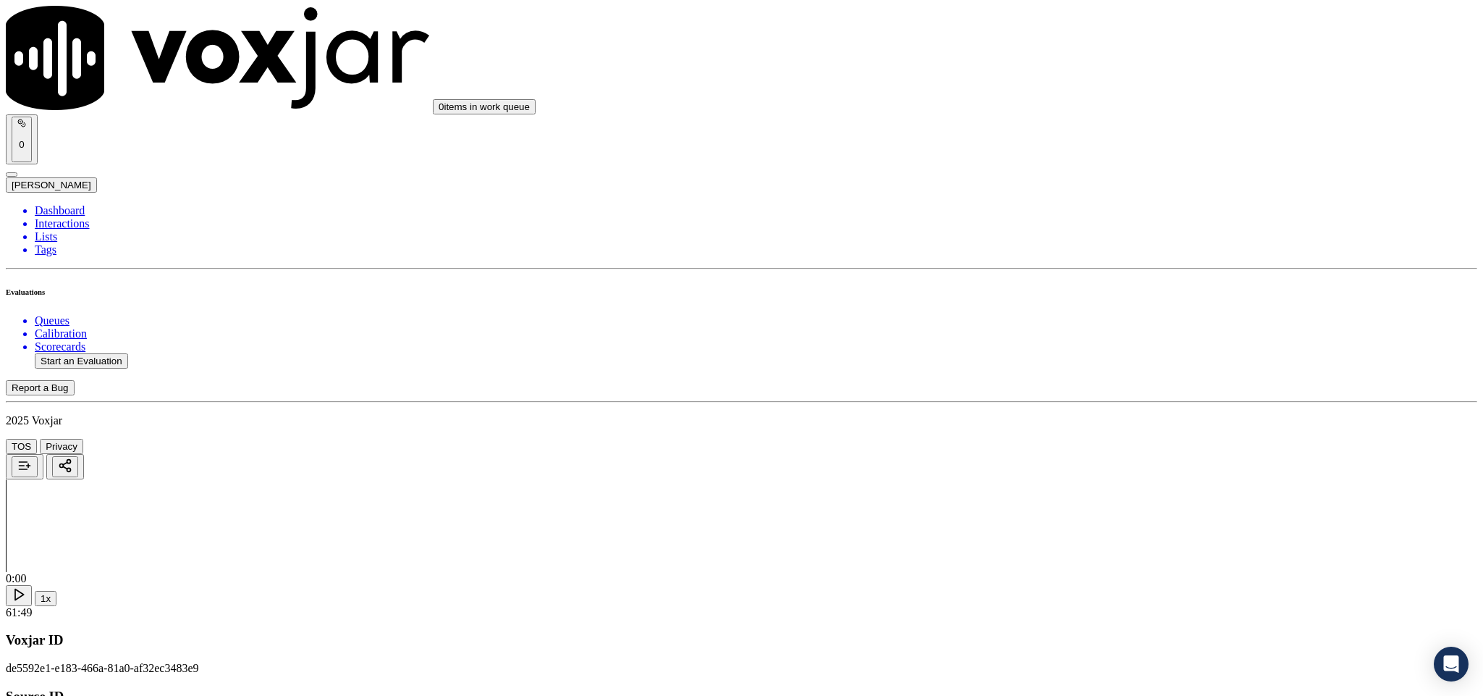
drag, startPoint x: 1105, startPoint y: 447, endPoint x: 1102, endPoint y: 476, distance: 28.5
click at [1099, 494] on div "Yes" at bounding box center [1229, 487] width 339 height 13
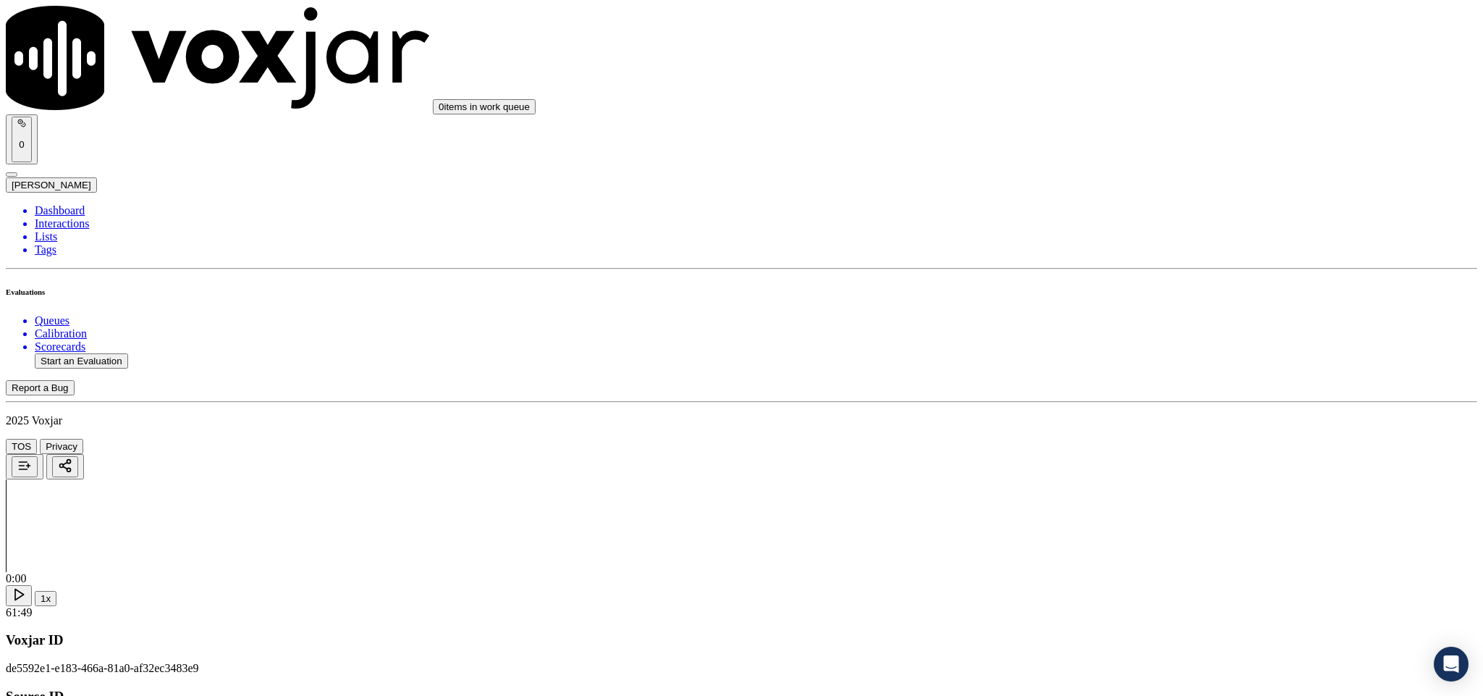
click at [1103, 467] on div "Yes" at bounding box center [1229, 469] width 339 height 13
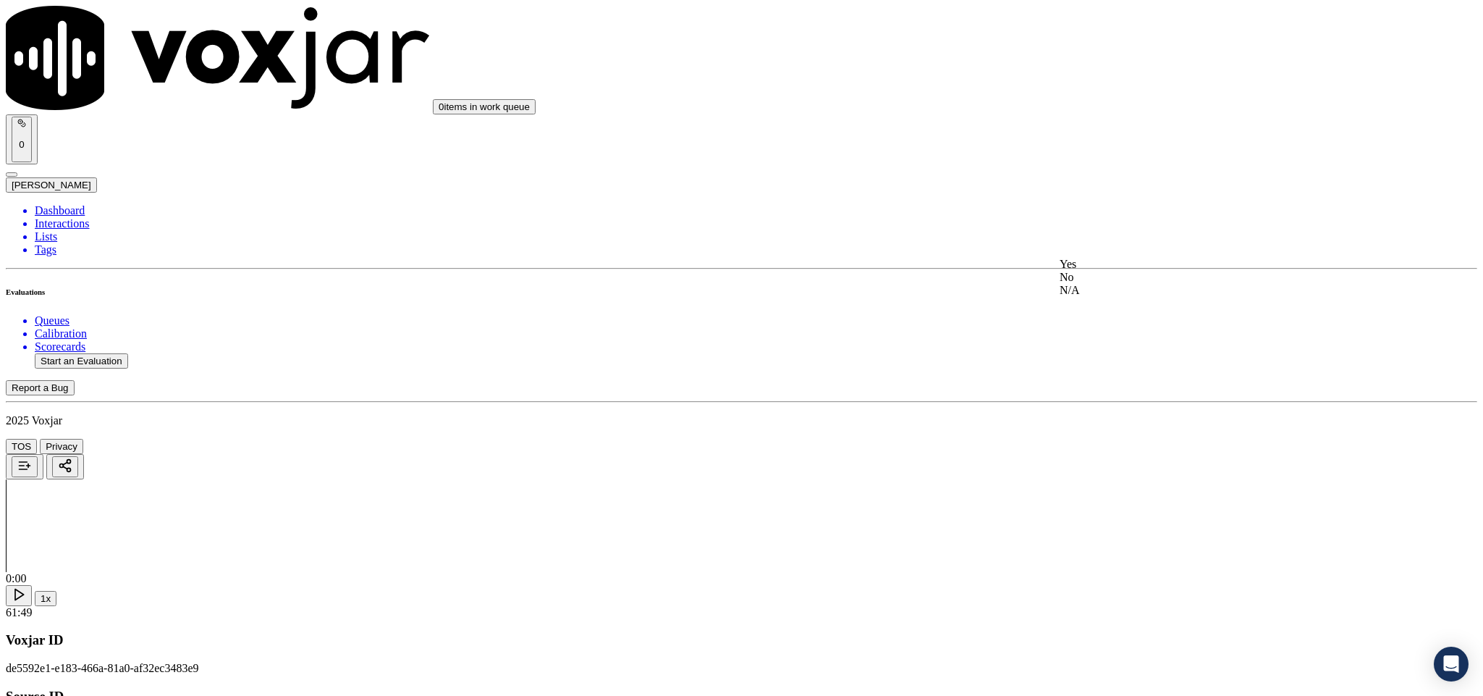
click at [1101, 271] on div "Yes" at bounding box center [1229, 264] width 339 height 13
click at [1099, 318] on div "Yes" at bounding box center [1229, 321] width 339 height 13
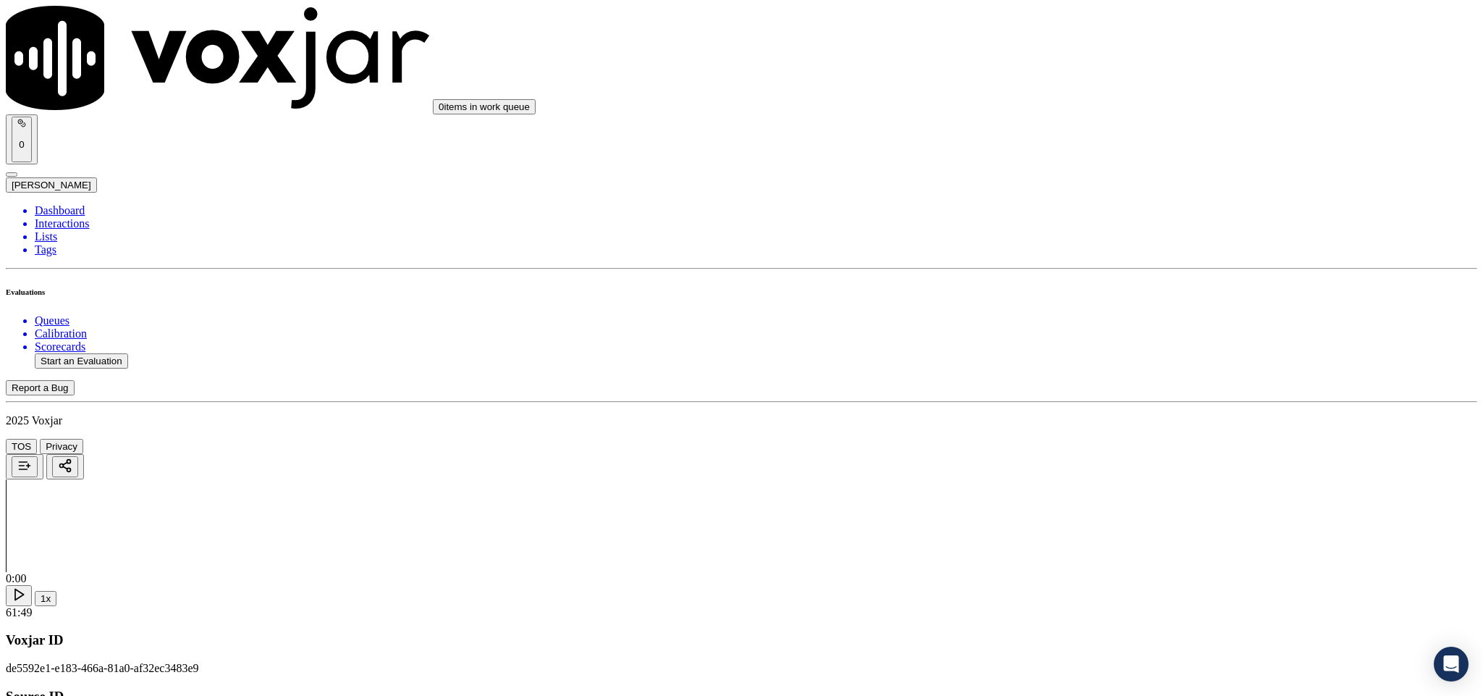
click at [1121, 276] on div "Yes" at bounding box center [1229, 269] width 339 height 13
click at [1118, 368] on div "Yes" at bounding box center [1229, 361] width 339 height 13
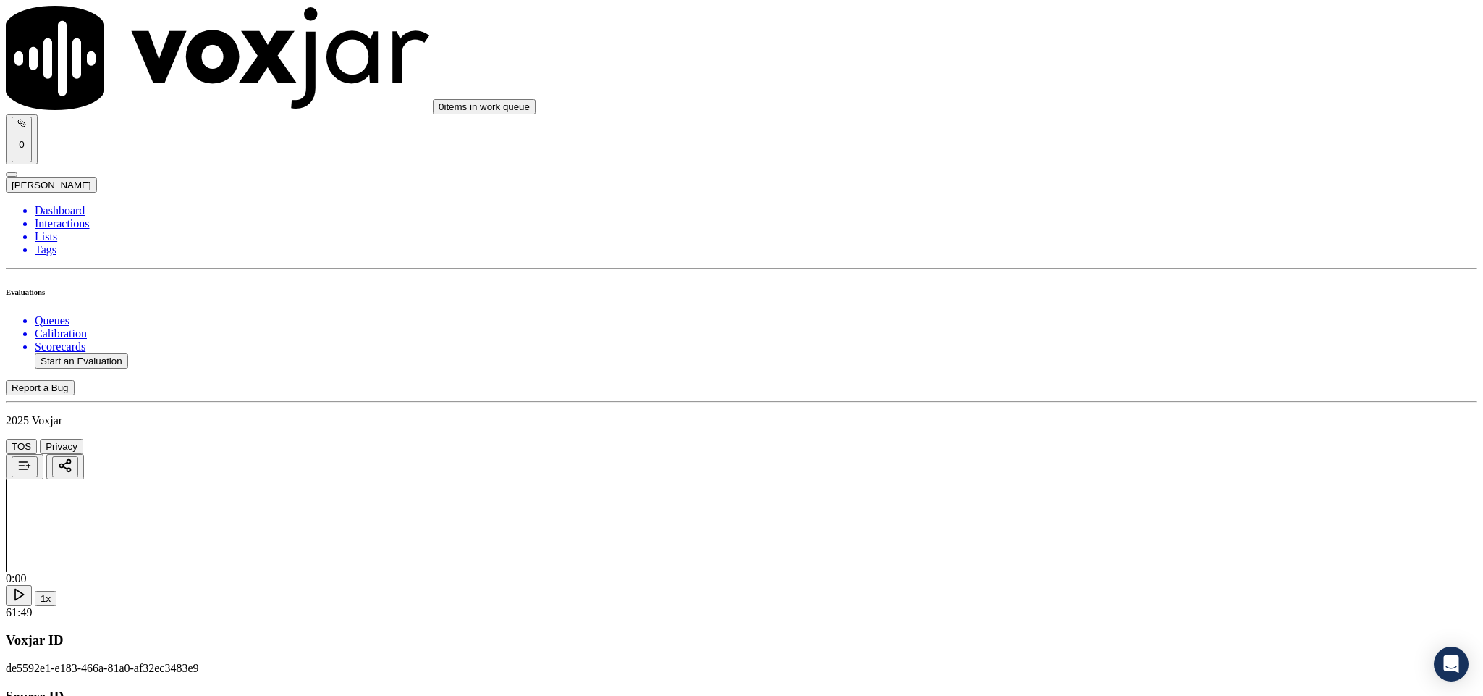
scroll to position [651, 0]
click at [1107, 329] on div "No" at bounding box center [1229, 322] width 339 height 13
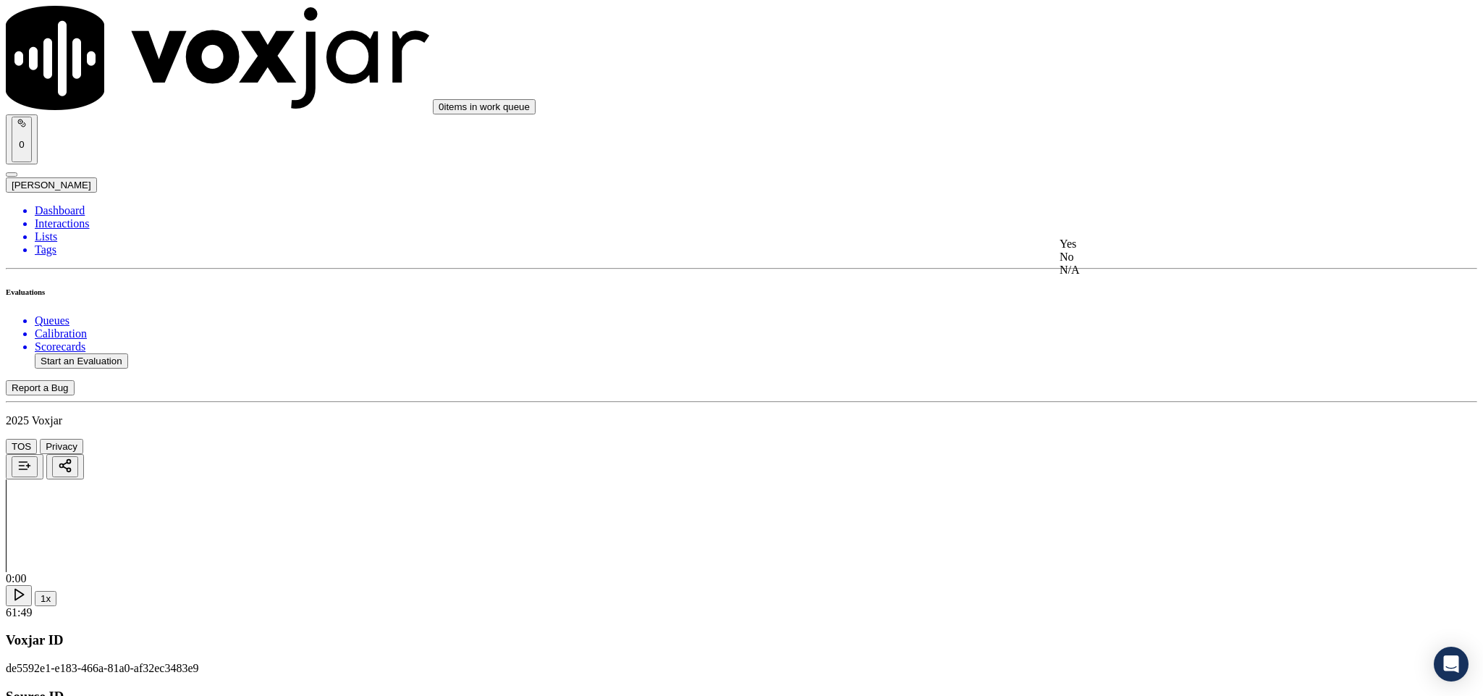
click at [1102, 263] on div "No" at bounding box center [1229, 256] width 339 height 13
click at [1097, 142] on div "Yes" at bounding box center [1229, 135] width 339 height 13
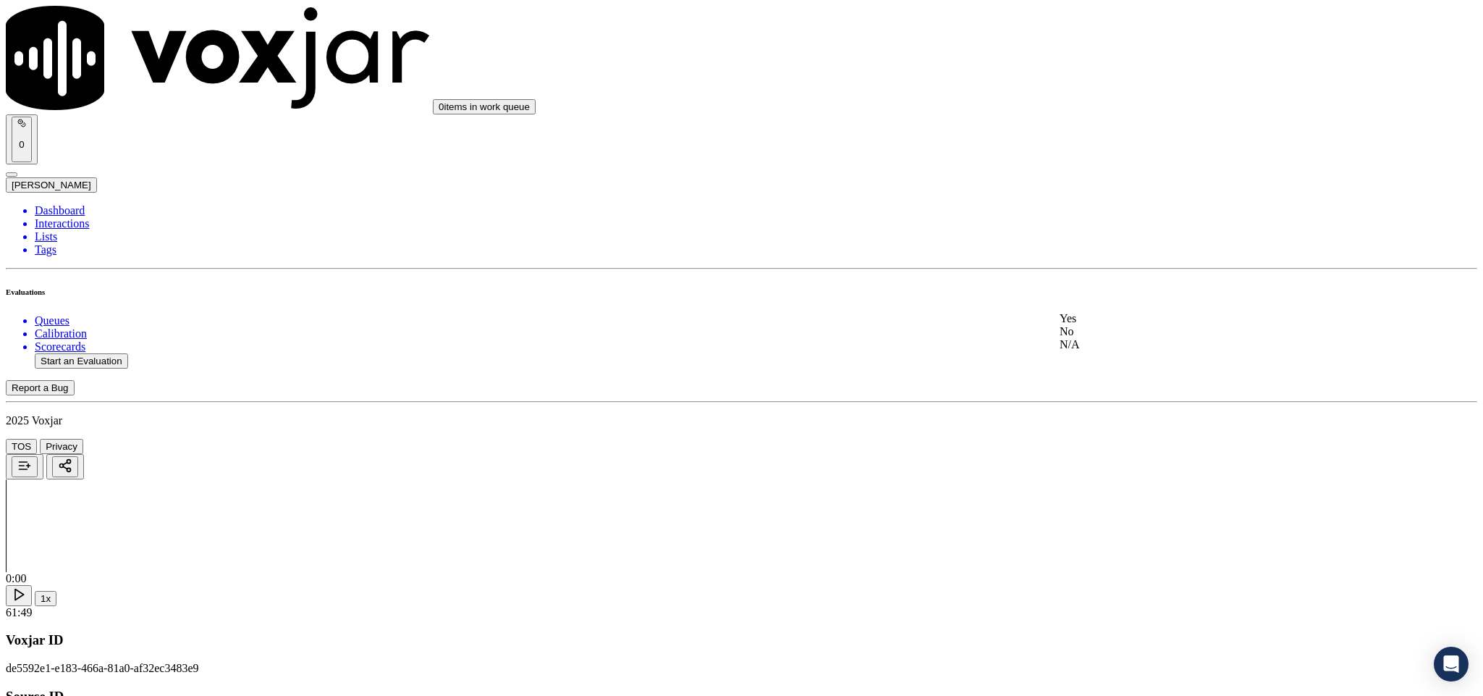
click at [1116, 325] on div "Yes" at bounding box center [1229, 318] width 339 height 13
click at [1092, 254] on div "N/A" at bounding box center [1229, 256] width 339 height 13
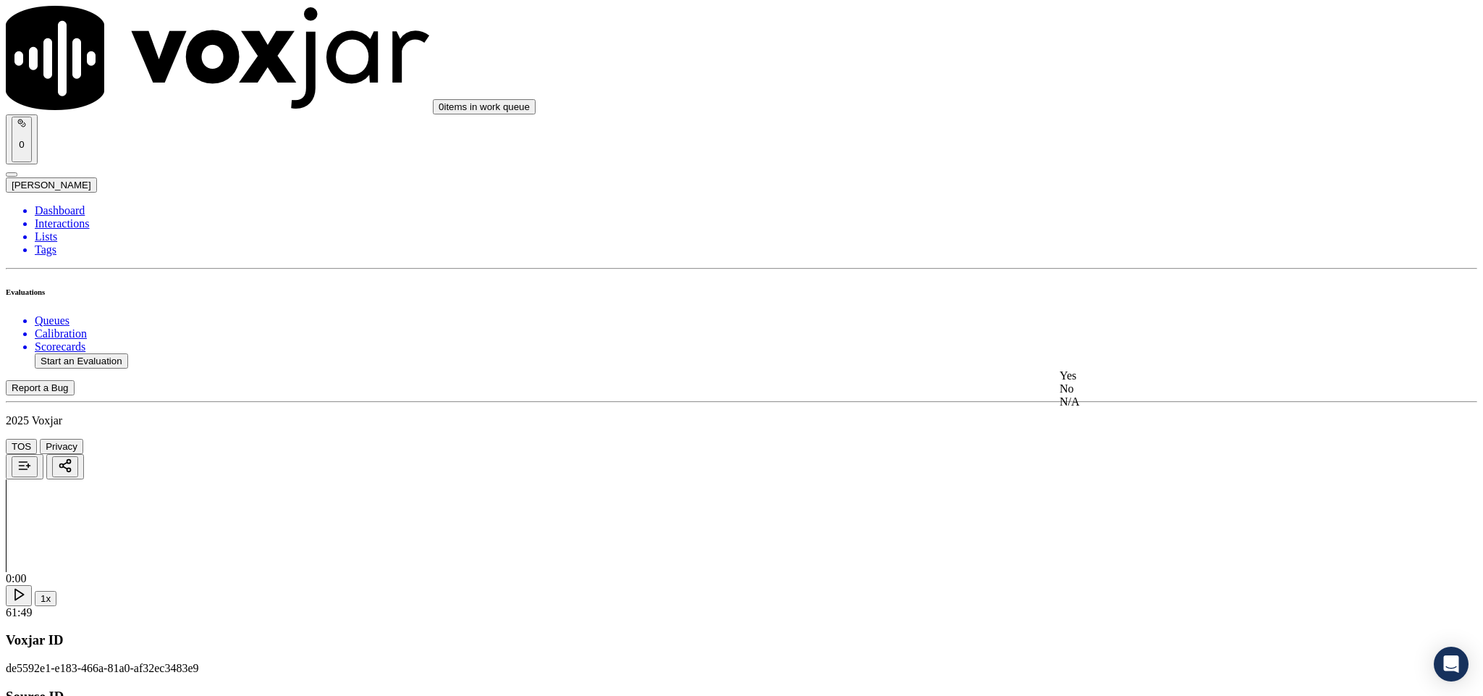
click at [1120, 395] on div "No" at bounding box center [1229, 388] width 339 height 13
drag, startPoint x: 1142, startPoint y: 263, endPoint x: 1141, endPoint y: 280, distance: 16.7
click at [1112, 302] on div "Yes" at bounding box center [1229, 295] width 339 height 13
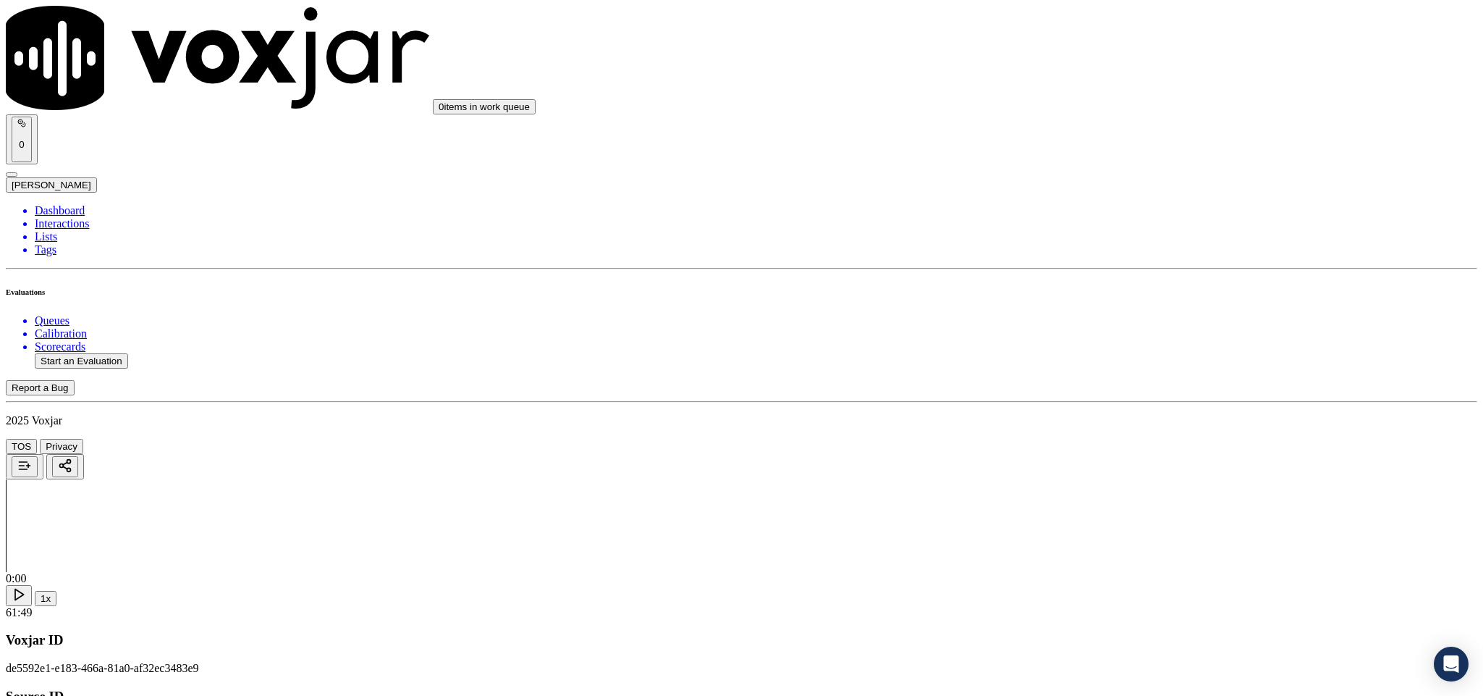
scroll to position [1768, 0]
click at [1112, 281] on div "No" at bounding box center [1229, 274] width 339 height 13
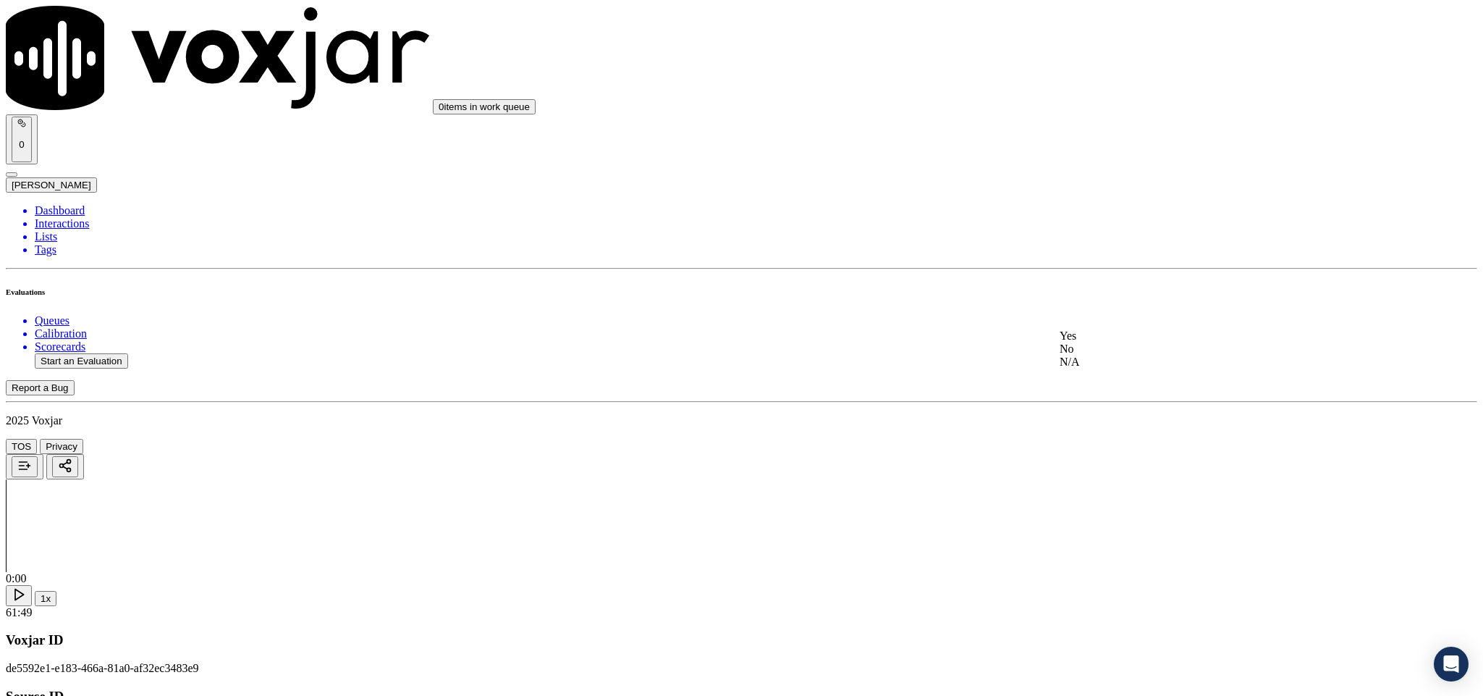
click at [1108, 355] on div "No" at bounding box center [1229, 348] width 339 height 13
click at [1134, 182] on div "Yes" at bounding box center [1229, 175] width 339 height 13
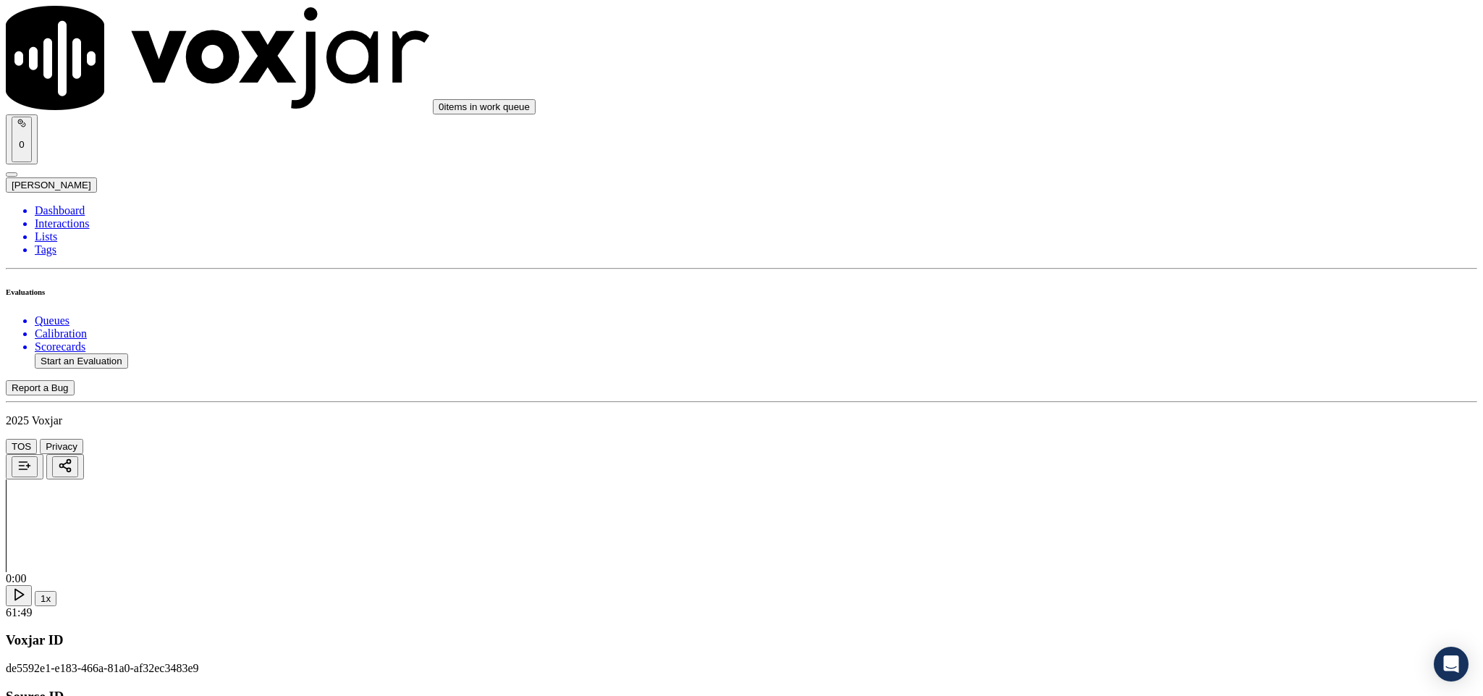
click at [1110, 239] on div "Yes" at bounding box center [1229, 232] width 339 height 13
drag, startPoint x: 1119, startPoint y: 374, endPoint x: 1117, endPoint y: 384, distance: 10.4
click at [1105, 405] on div "Yes" at bounding box center [1229, 398] width 339 height 13
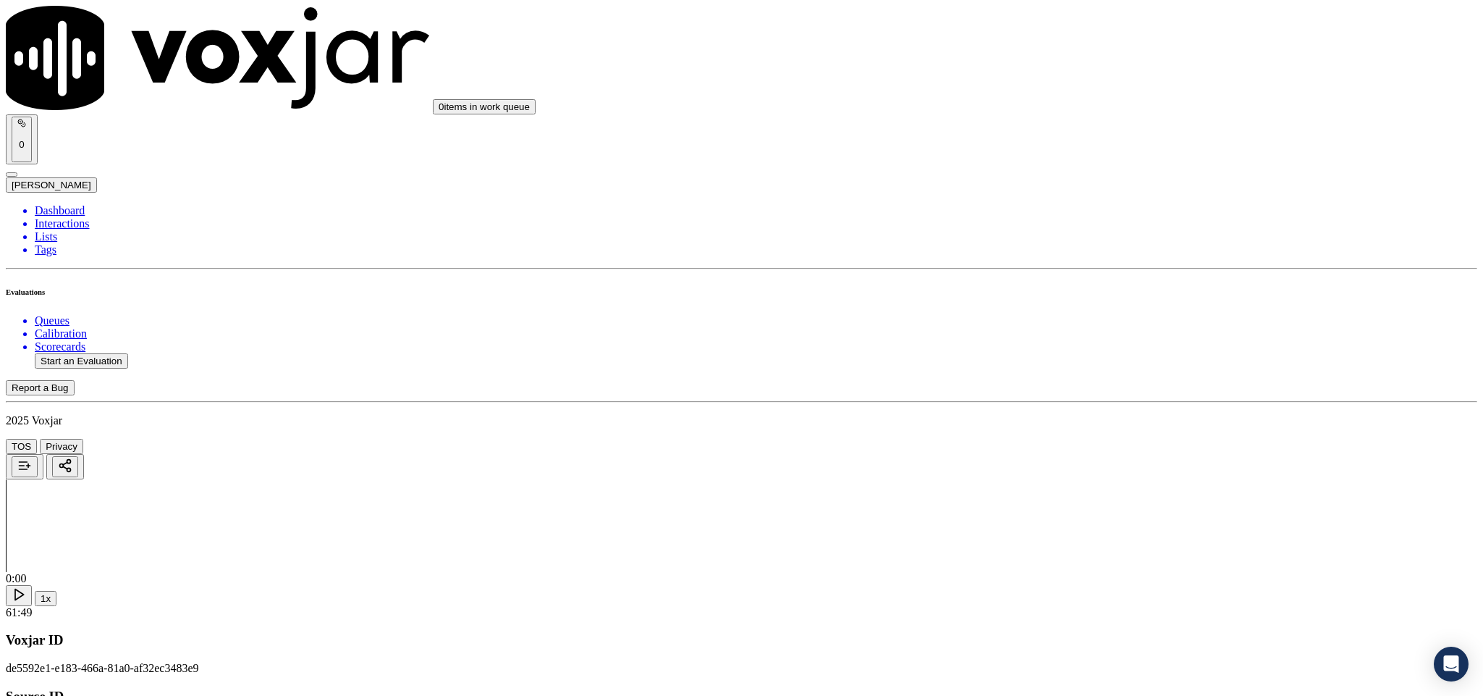
scroll to position [2637, 0]
click at [1097, 275] on div "No" at bounding box center [1229, 268] width 339 height 13
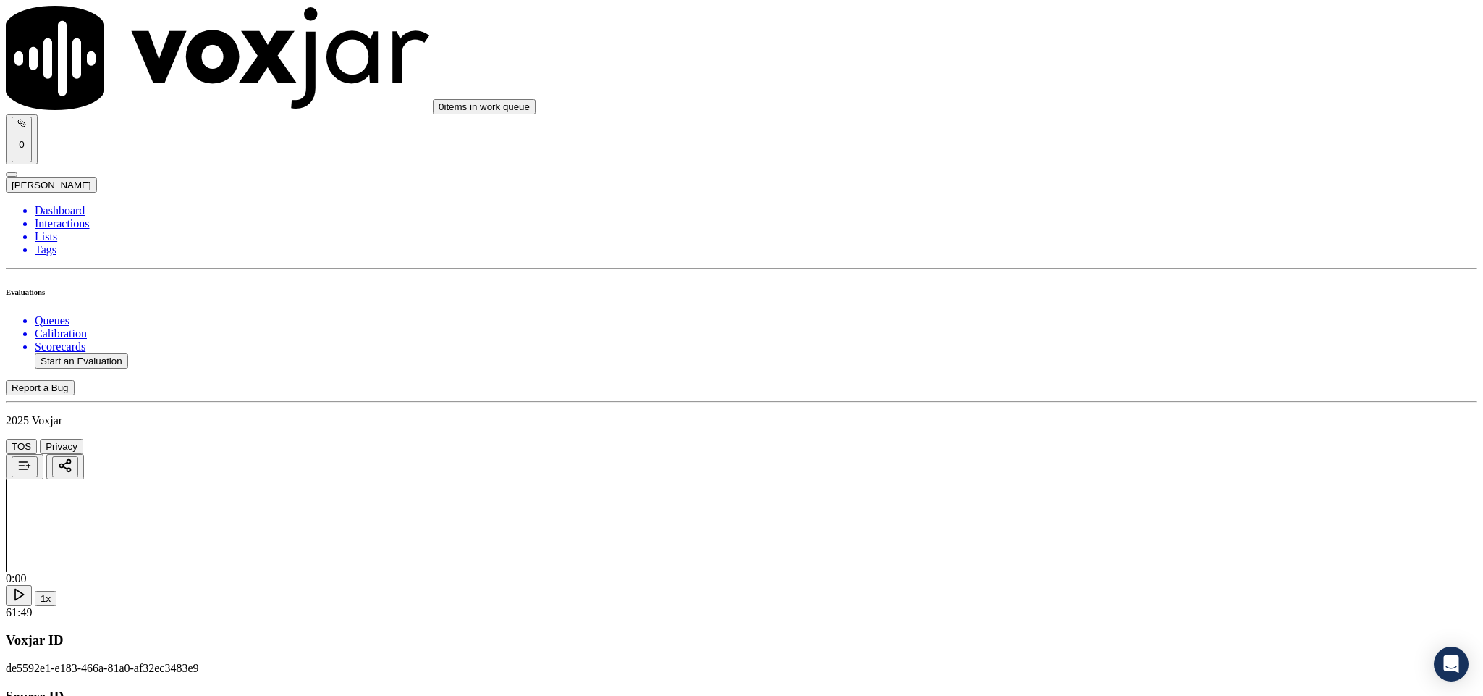
paste textarea "@5:23 Harry - I pulled up your account right now and I can see the total amount…"
type textarea "@5:23 Harry - I pulled up your account right now and I can see the total amount…"
click at [1110, 359] on div "Yes" at bounding box center [1229, 358] width 339 height 13
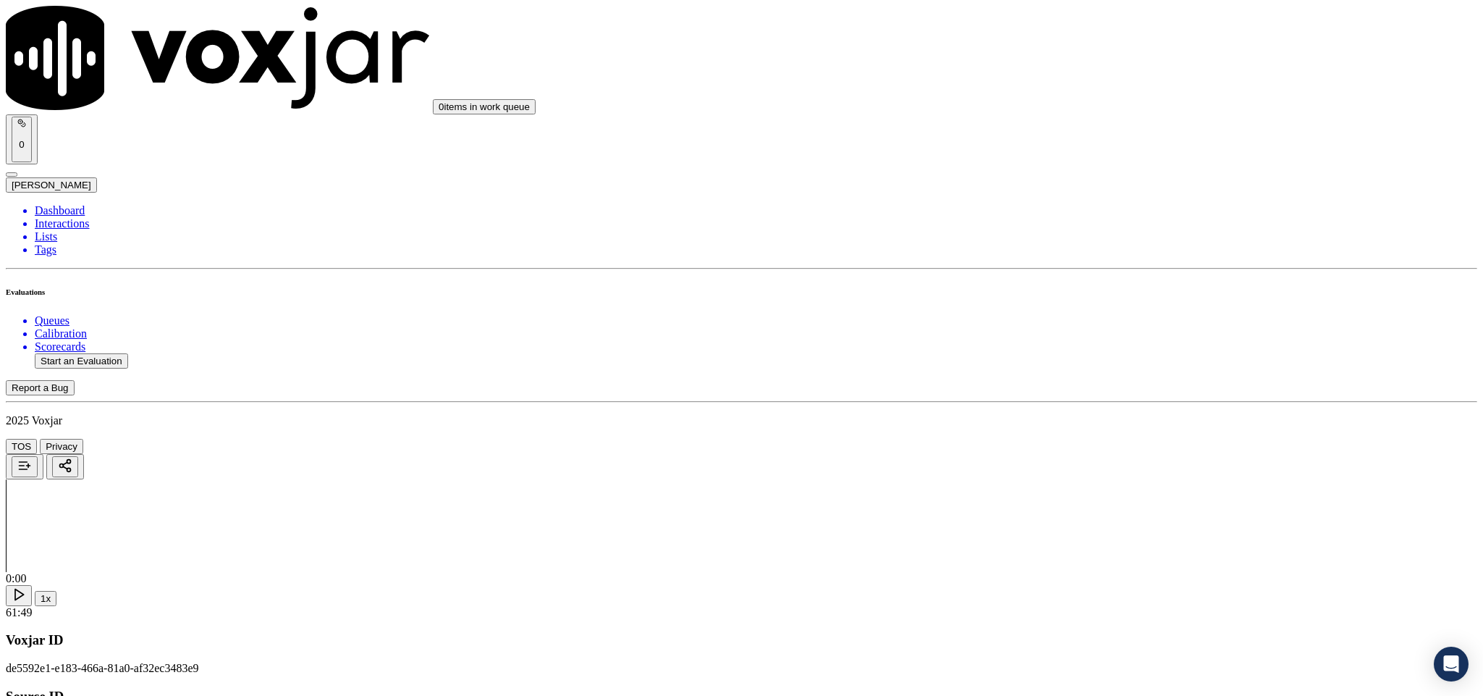
scroll to position [3071, 0]
click at [1099, 357] on div "N/A" at bounding box center [1229, 350] width 339 height 13
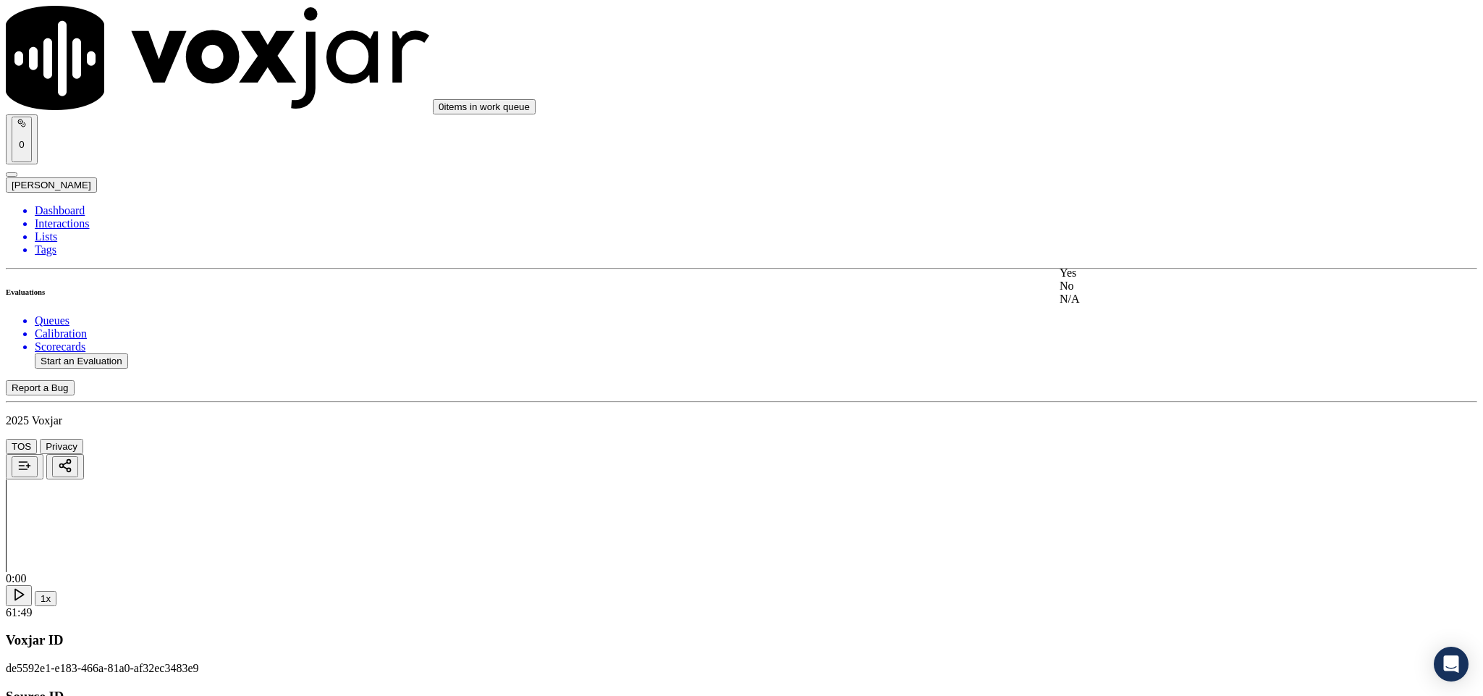
click at [1110, 276] on div "Yes" at bounding box center [1229, 272] width 339 height 13
click at [1099, 504] on div "N/A" at bounding box center [1229, 497] width 339 height 13
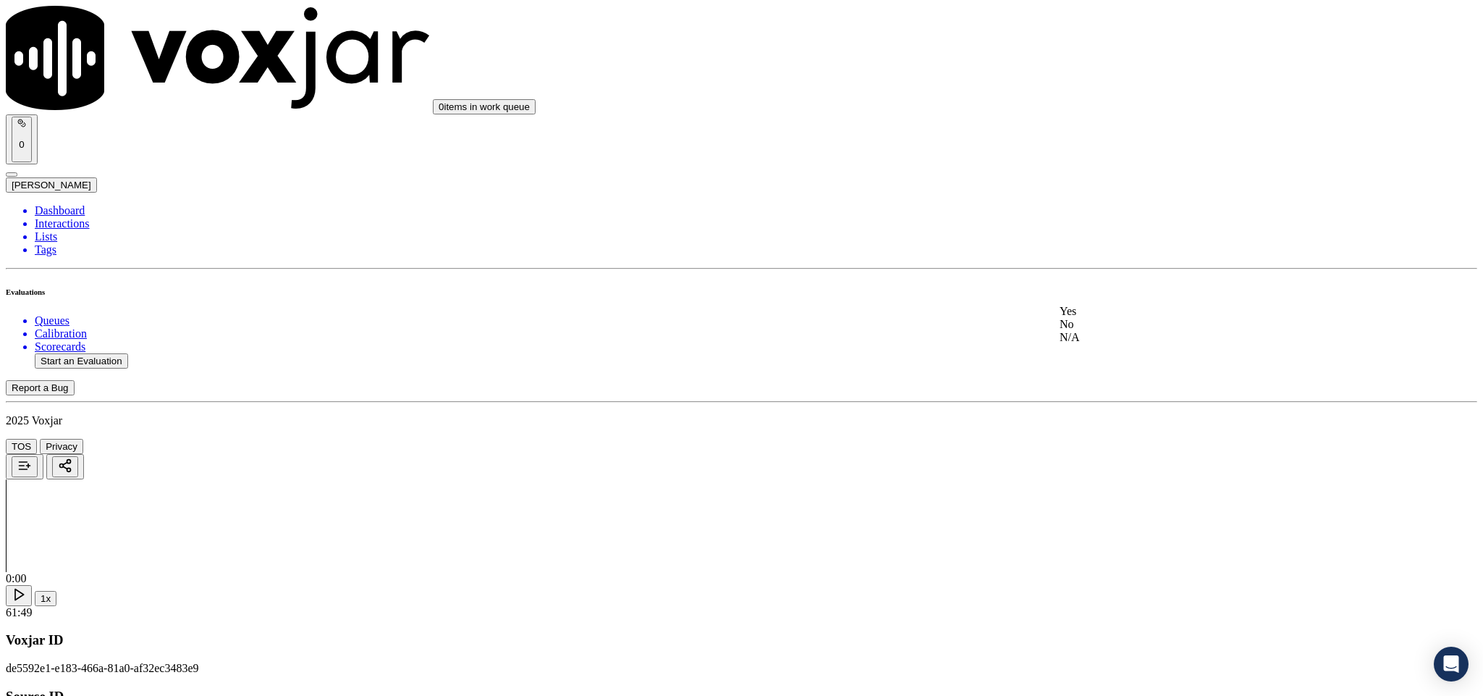
click at [1104, 331] on div "No" at bounding box center [1229, 324] width 339 height 13
click at [1102, 497] on div "No" at bounding box center [1229, 490] width 339 height 13
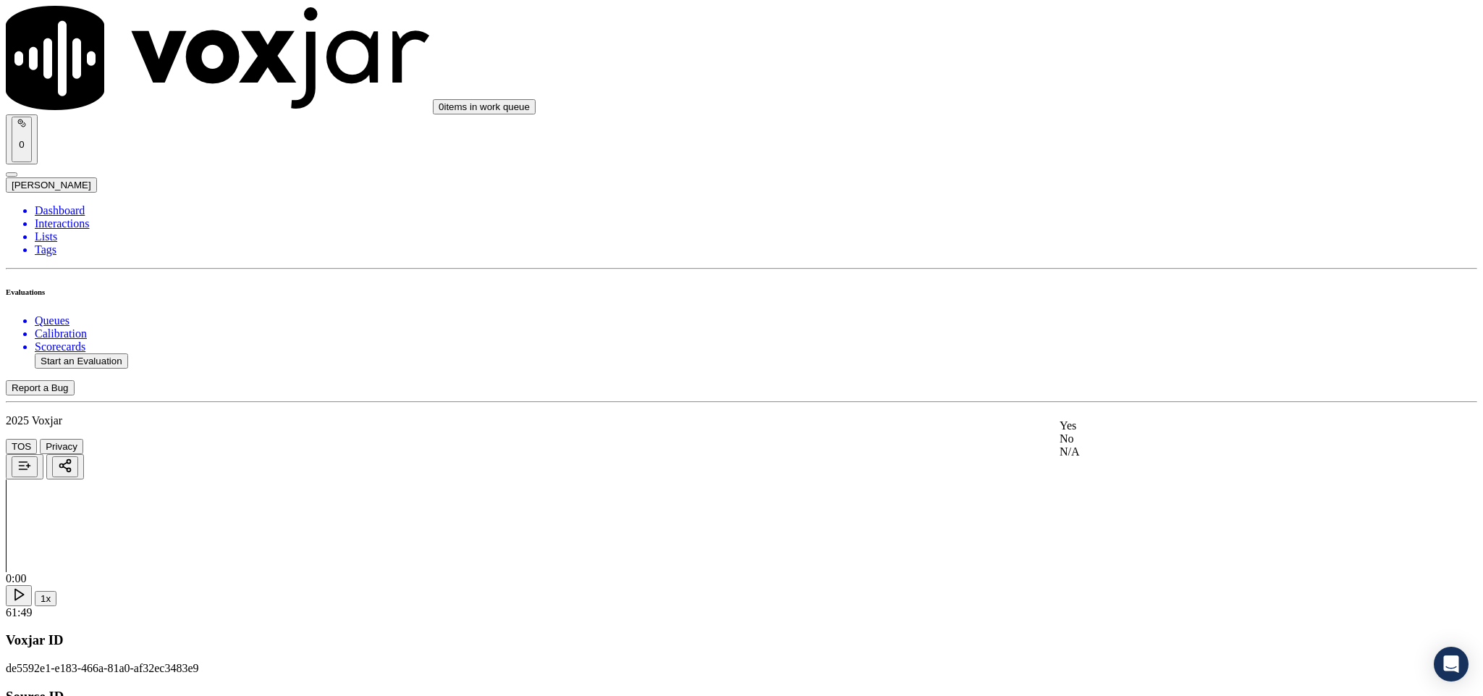
click at [1108, 445] on div "No" at bounding box center [1229, 438] width 339 height 13
click at [1117, 526] on div "Yes" at bounding box center [1229, 519] width 339 height 13
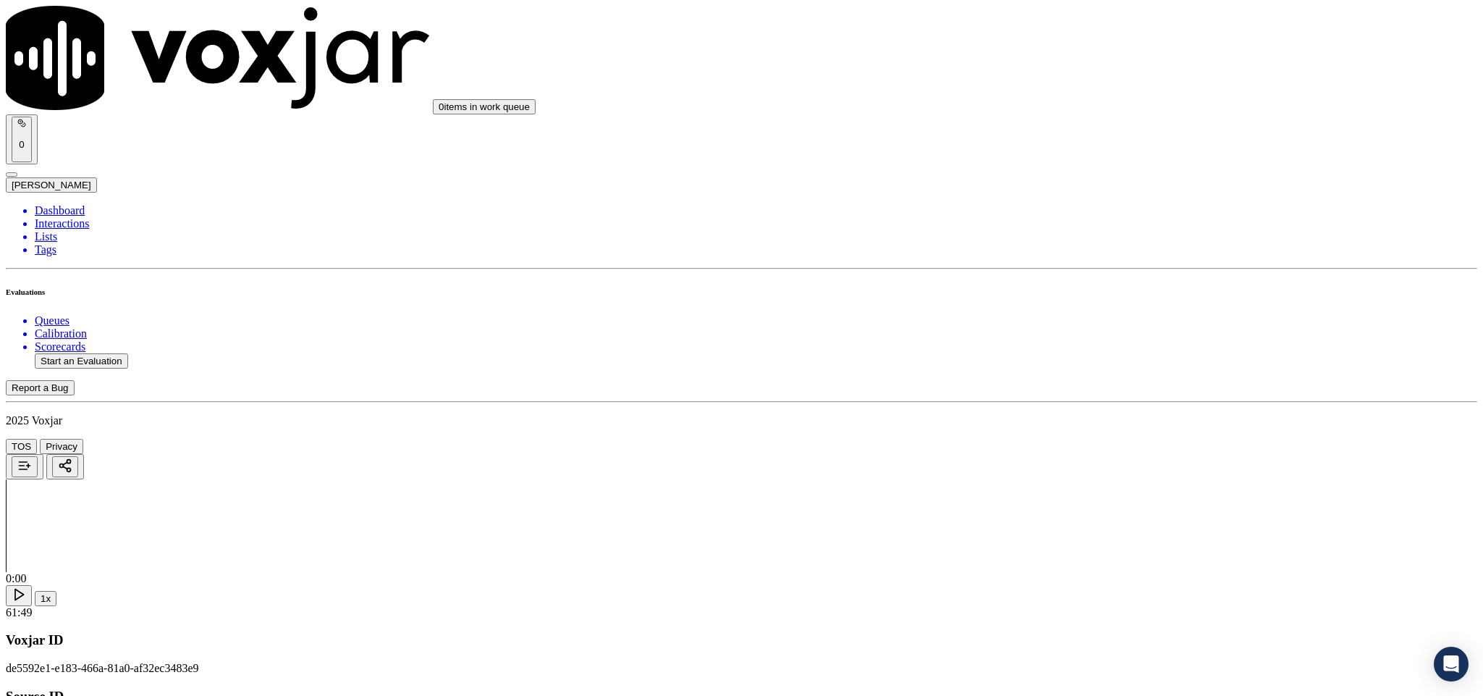
click at [83, 204] on li "Dashboard" at bounding box center [756, 210] width 1443 height 13
click at [113, 353] on button "Start an Evaluation" at bounding box center [81, 360] width 93 height 15
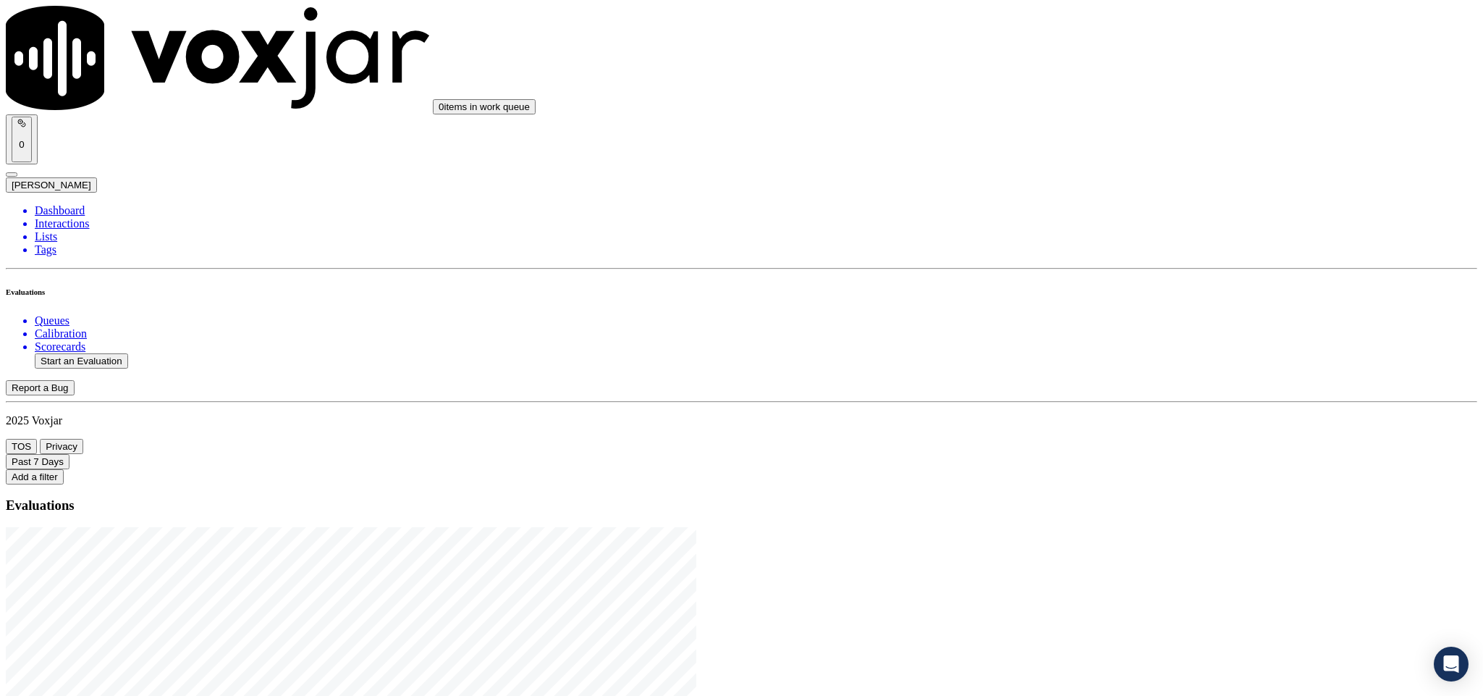
drag, startPoint x: 615, startPoint y: 297, endPoint x: 735, endPoint y: 302, distance: 119.5
type input "20250821-131416_4015959516-C1"
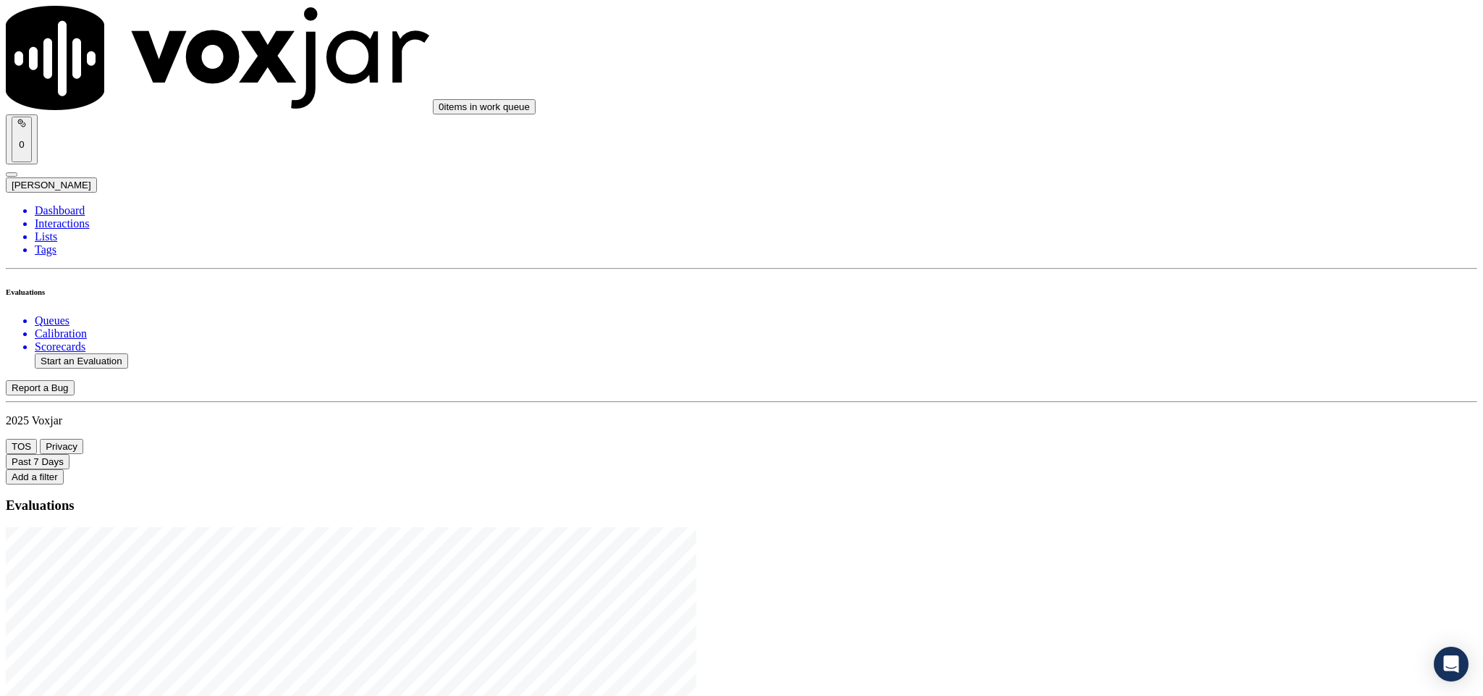
type input "2025-08-21T21:45"
type input "harry"
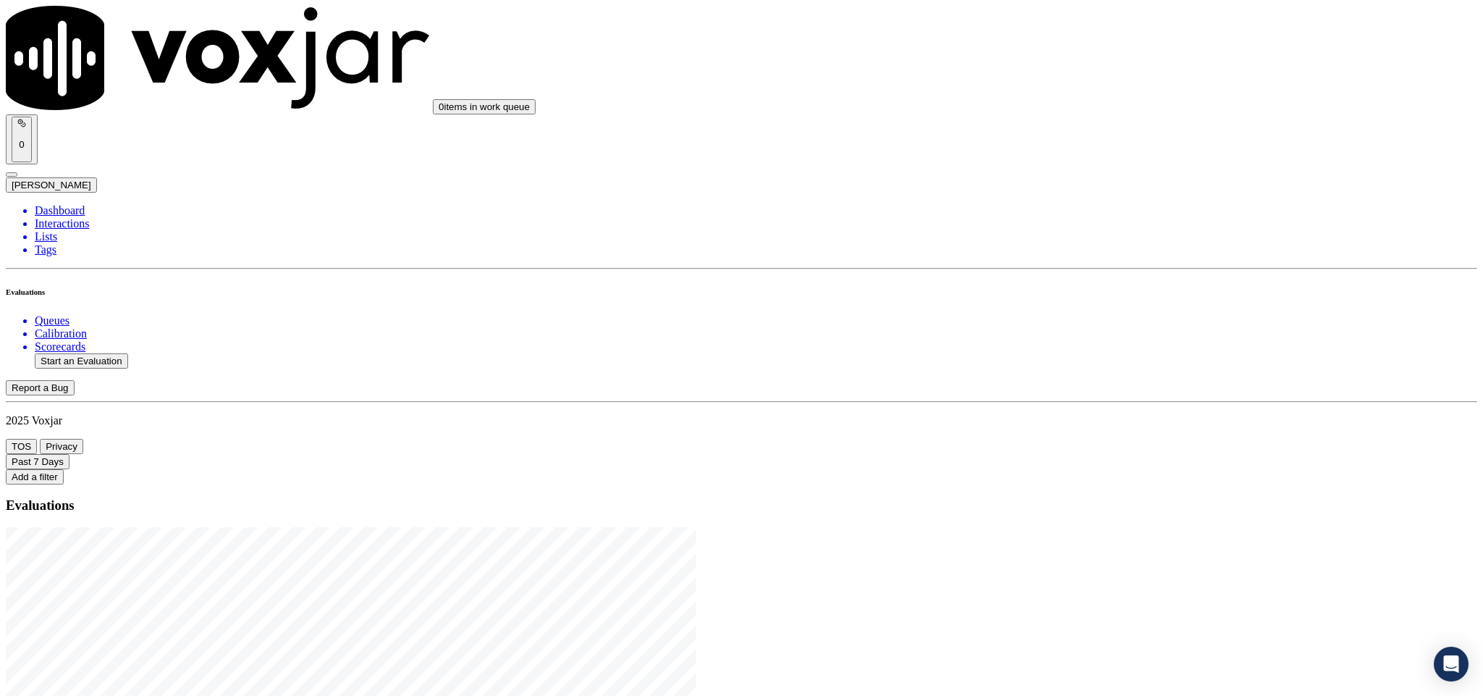
scroll to position [130, 0]
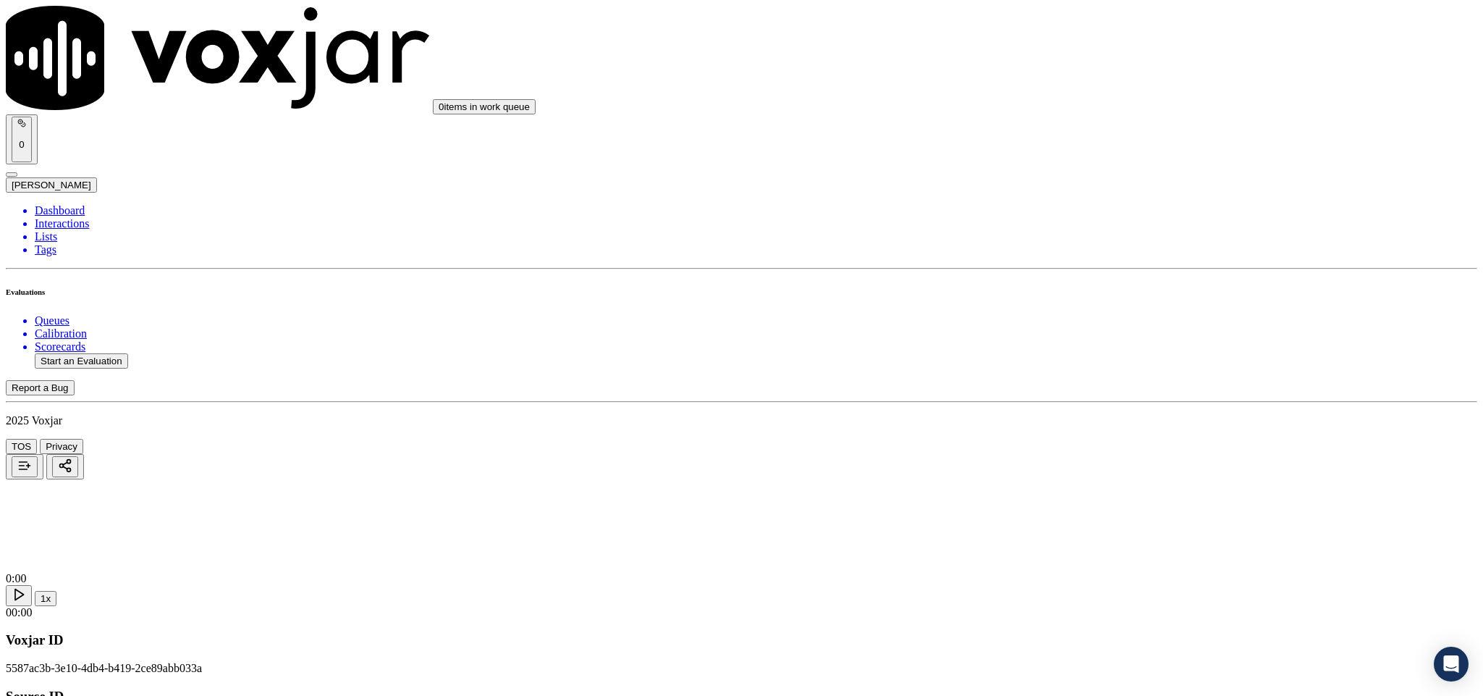
type input "ROBERT CINQUEGRANA"
drag, startPoint x: 704, startPoint y: 207, endPoint x: 491, endPoint y: 211, distance: 213.6
type input "ROBERT CINQUEGRANA"
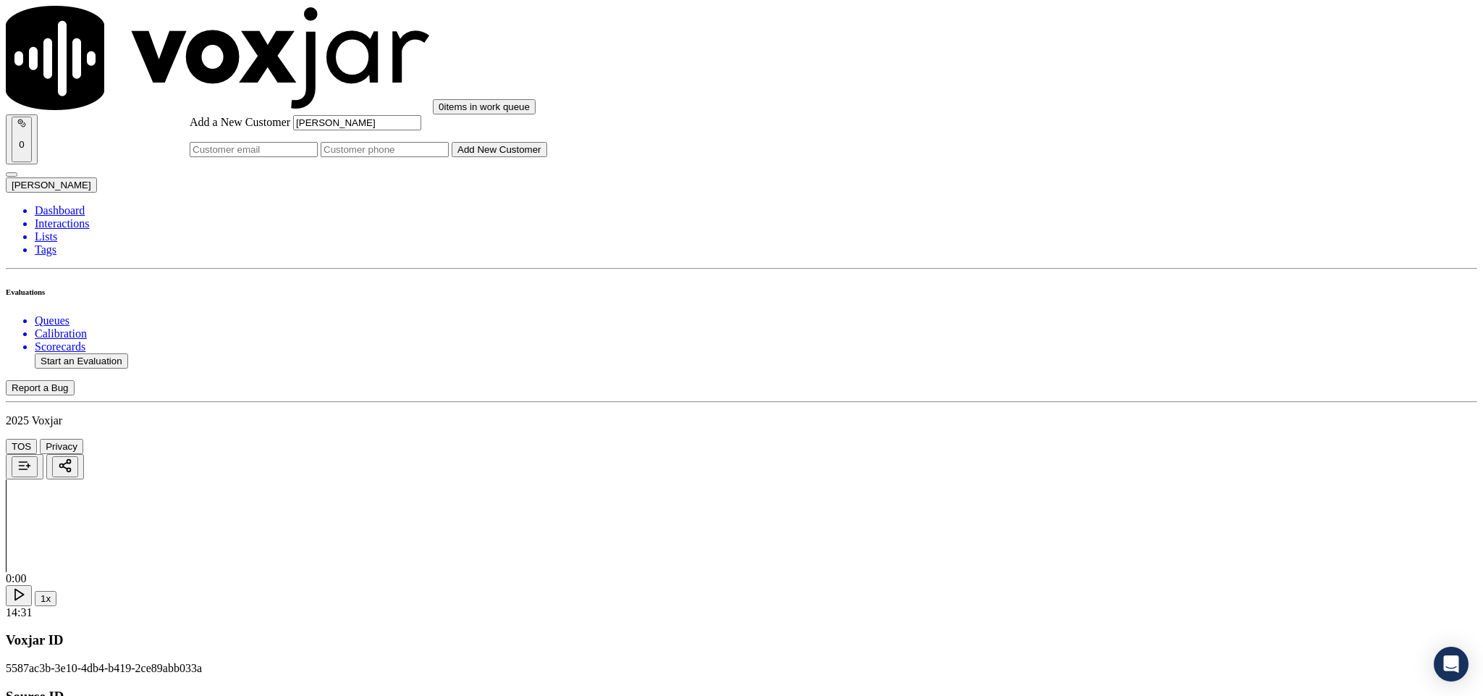
drag, startPoint x: 790, startPoint y: 354, endPoint x: 789, endPoint y: 368, distance: 13.8
click at [449, 157] on input "Add a New Customer" at bounding box center [385, 149] width 128 height 15
paste input "4015959516"
type input "4015959516"
click at [547, 157] on button "Add New Customer" at bounding box center [500, 149] width 96 height 15
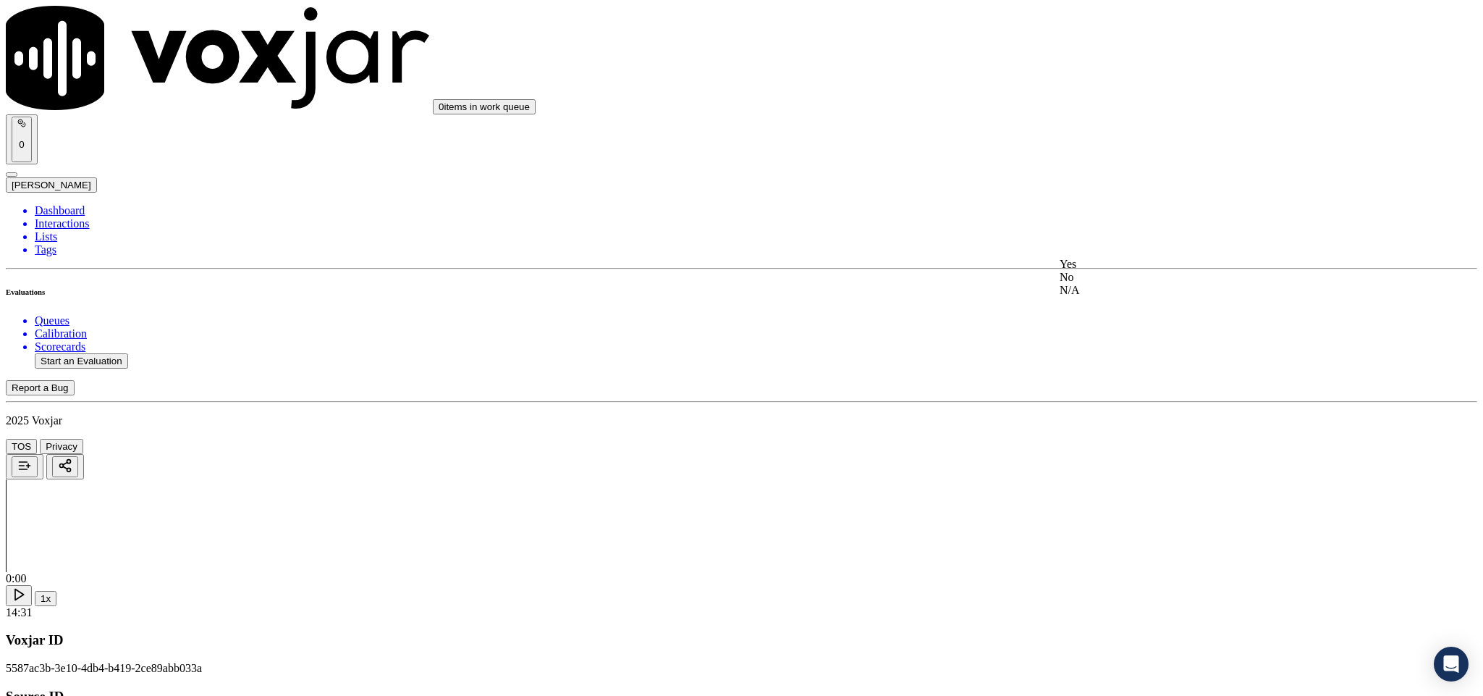
click at [1112, 271] on div "Yes" at bounding box center [1229, 264] width 339 height 13
click at [1110, 432] on div "Yes" at bounding box center [1229, 429] width 339 height 13
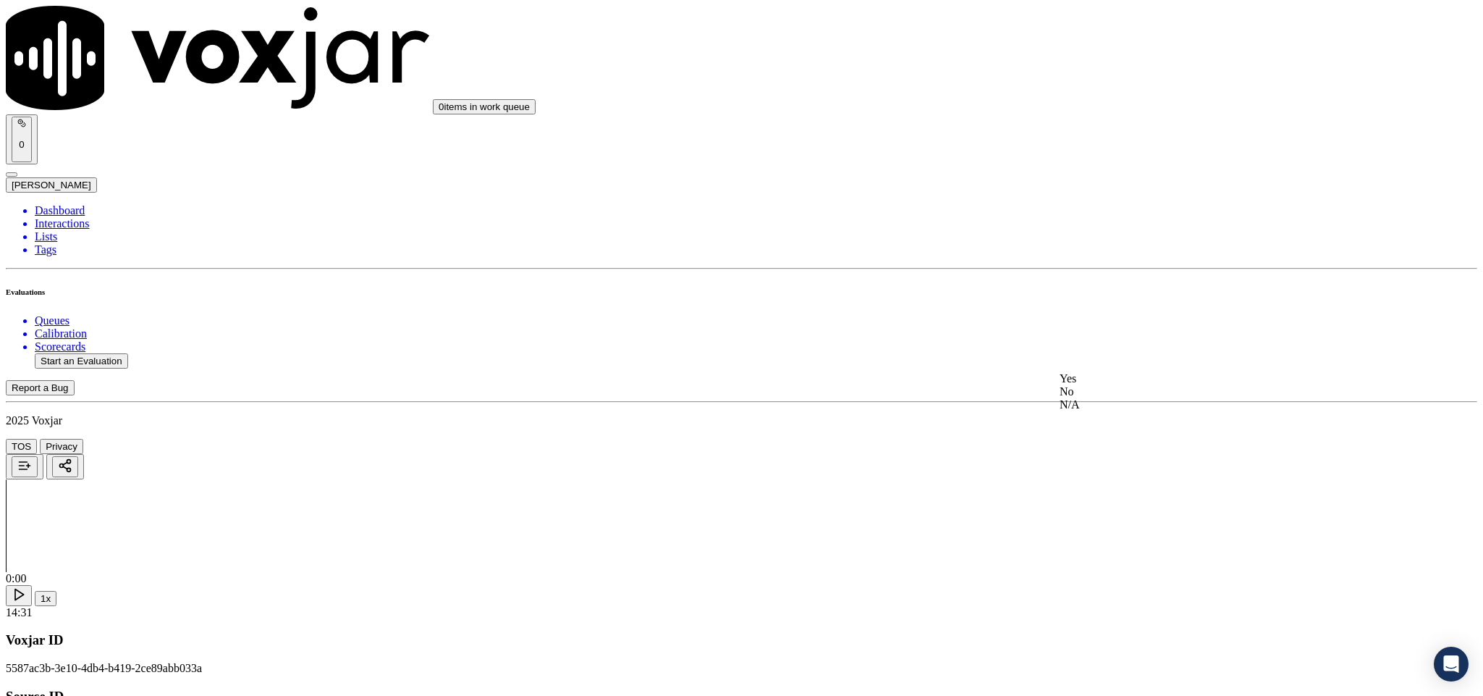
click at [1105, 385] on div "Yes" at bounding box center [1229, 378] width 339 height 13
click at [1115, 360] on div "Yes" at bounding box center [1229, 361] width 339 height 13
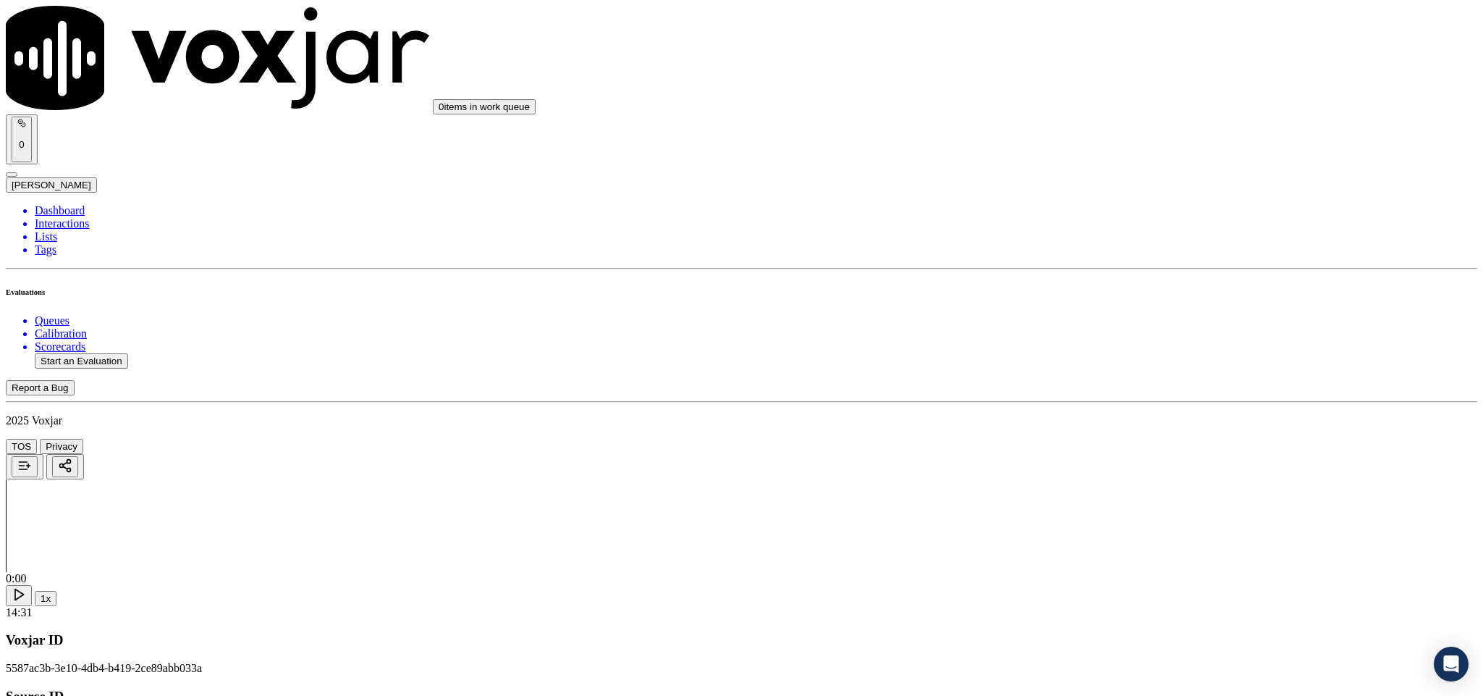
click at [1102, 438] on div "No" at bounding box center [1229, 431] width 339 height 13
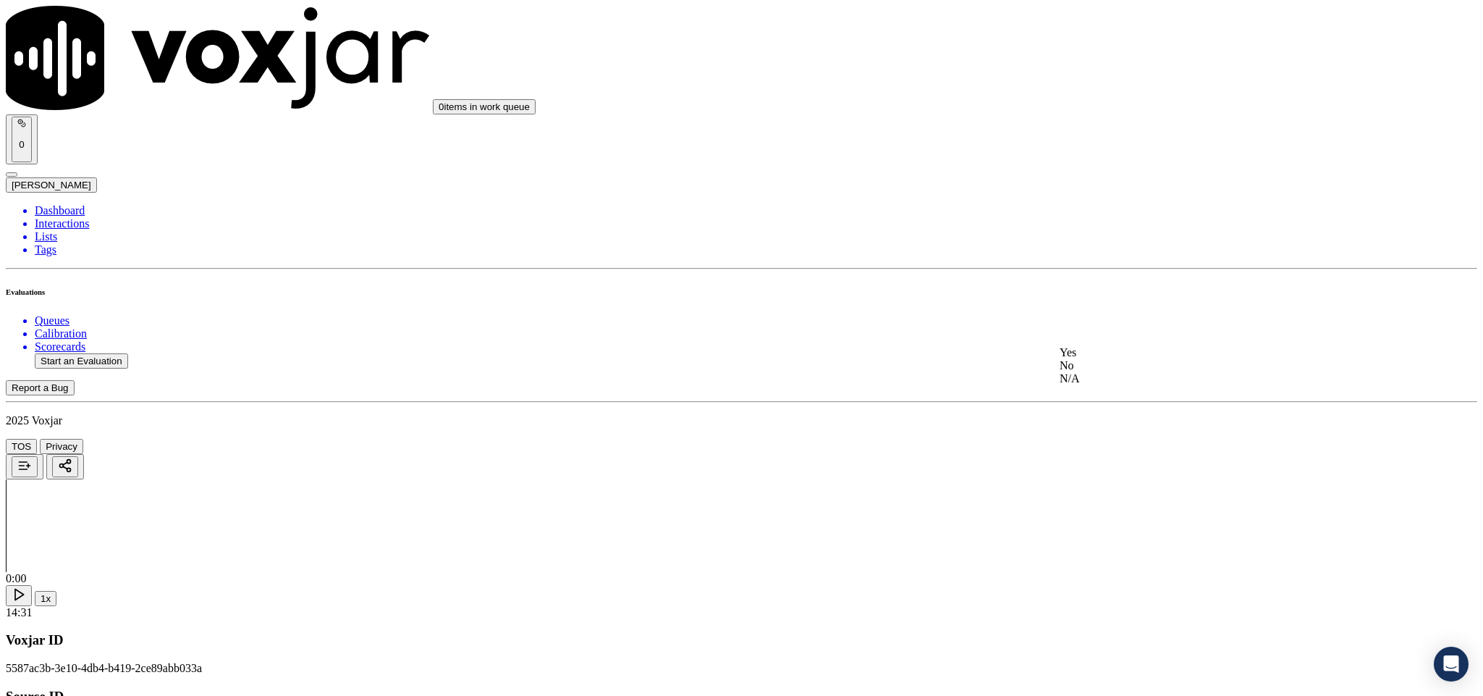
click at [1108, 359] on div "Yes" at bounding box center [1229, 352] width 339 height 13
click at [1103, 351] on div "N/A" at bounding box center [1229, 344] width 339 height 13
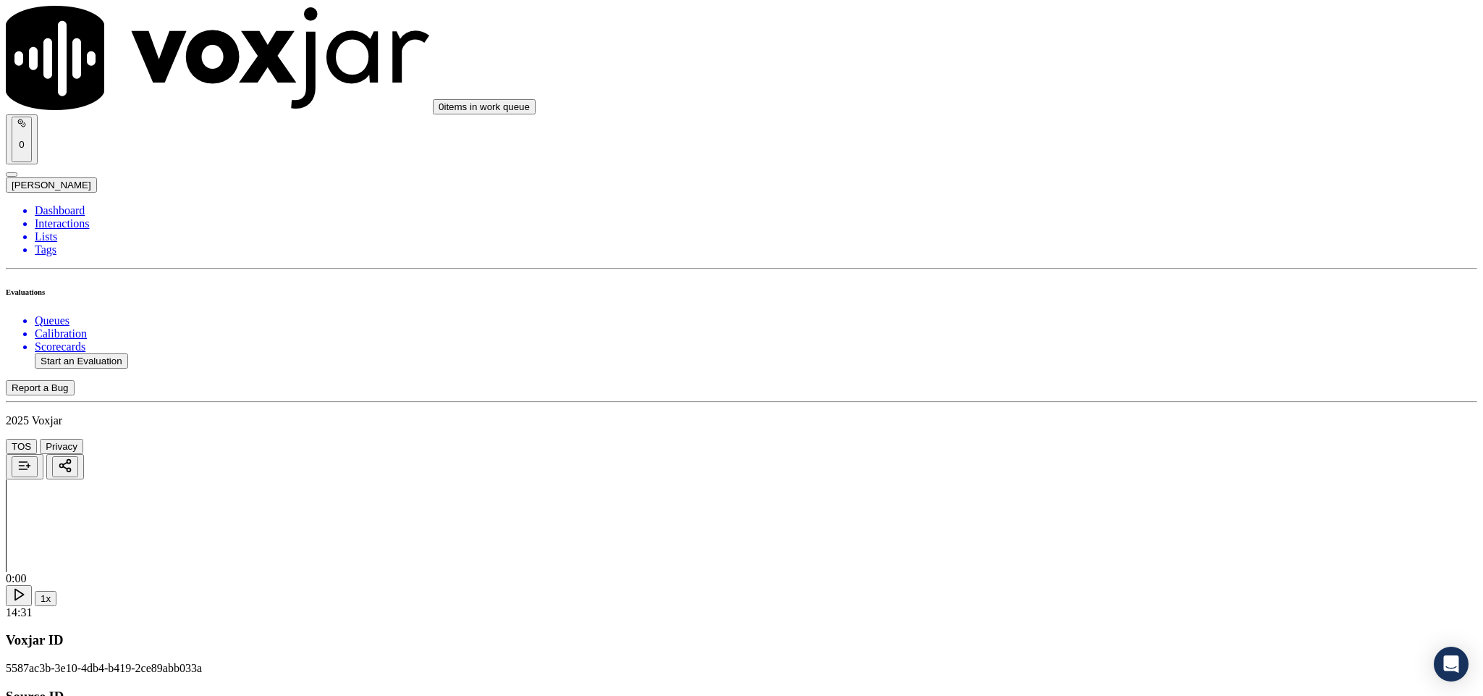
click at [1123, 266] on div "Yes" at bounding box center [1229, 267] width 339 height 13
click at [1097, 331] on div "Yes" at bounding box center [1229, 327] width 339 height 13
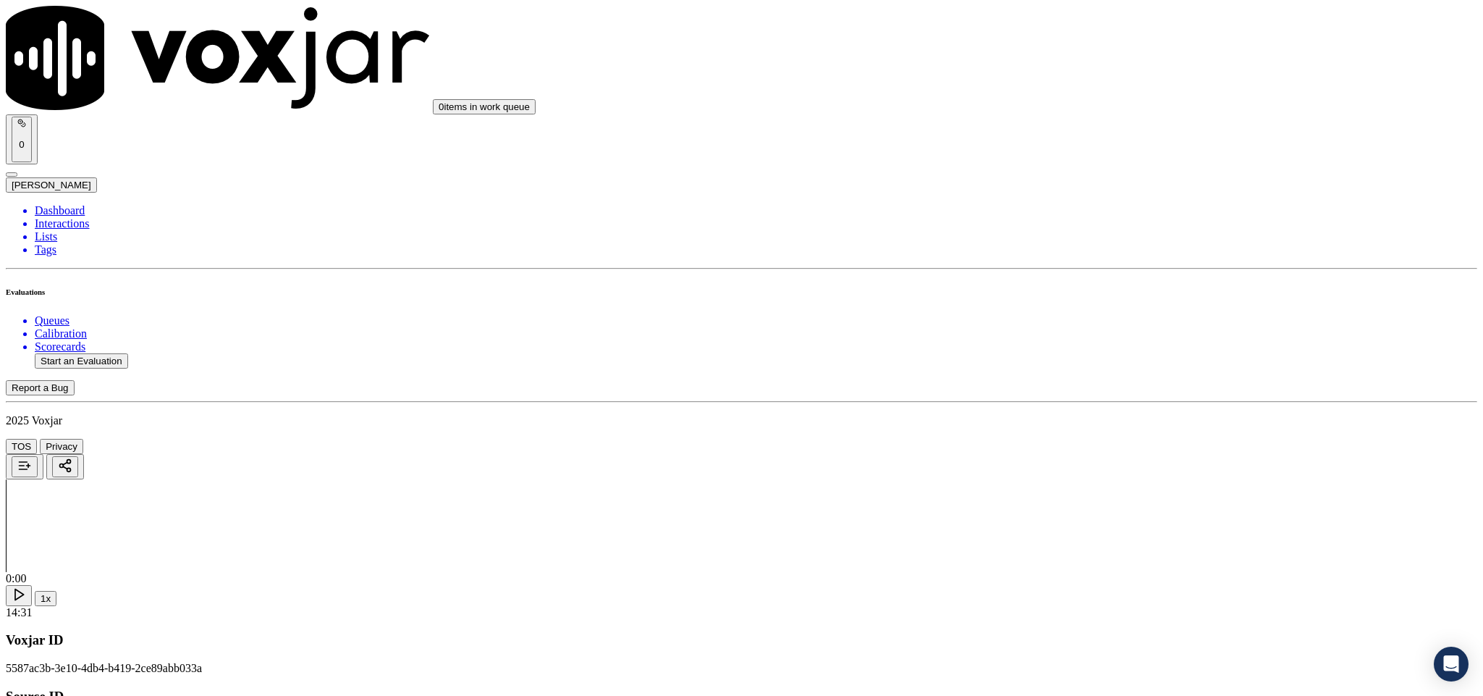
scroll to position [1629, 0]
click at [1095, 421] on div "No" at bounding box center [1229, 414] width 339 height 13
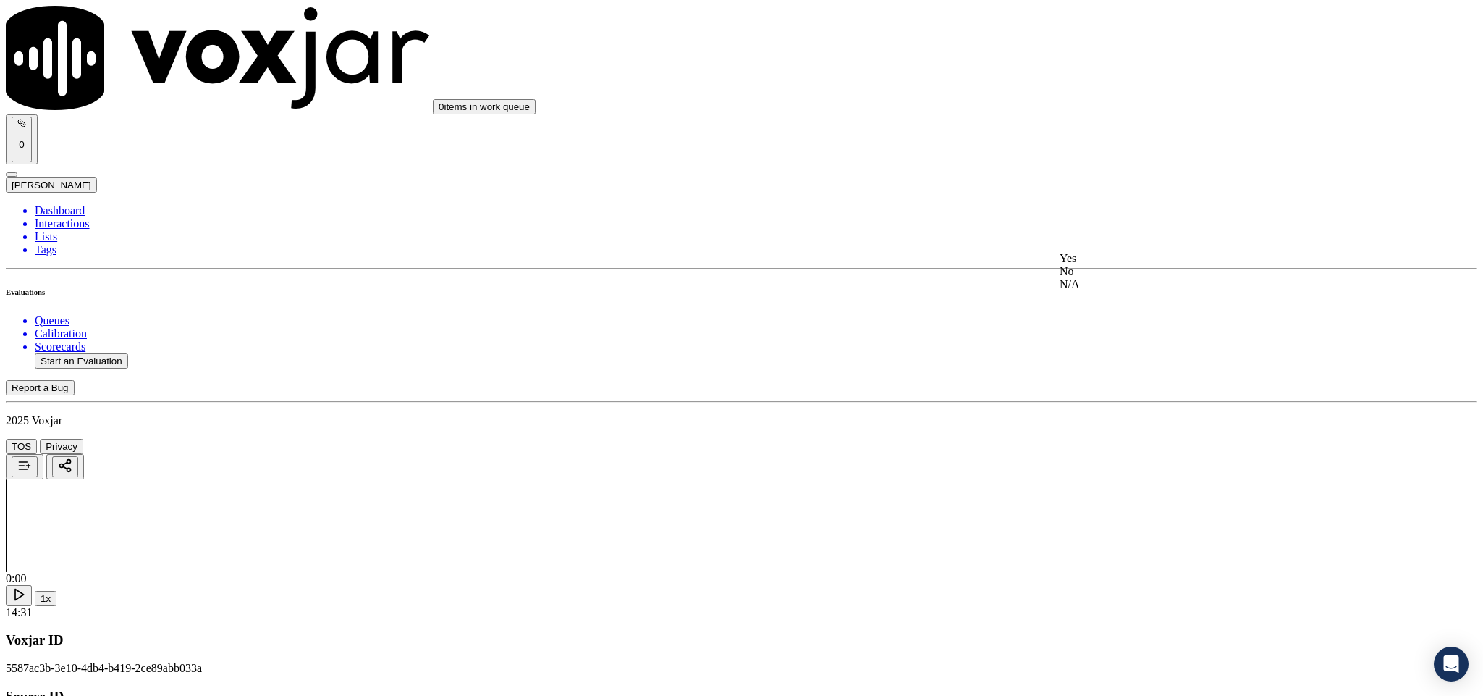
click at [1099, 278] on div "No" at bounding box center [1229, 271] width 339 height 13
click at [1102, 322] on div "Yes" at bounding box center [1229, 315] width 339 height 13
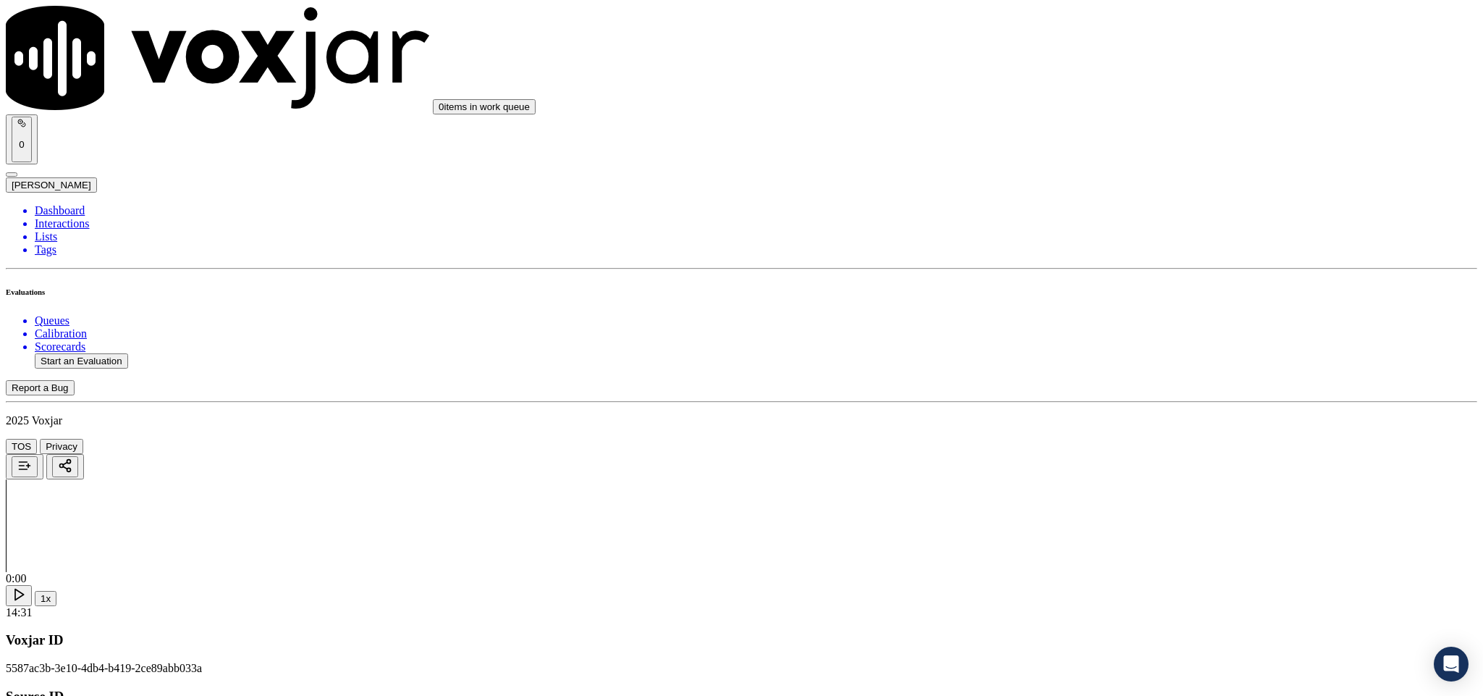
click at [1091, 271] on div "Yes" at bounding box center [1229, 264] width 339 height 13
click at [1112, 436] on div "Yes" at bounding box center [1229, 429] width 339 height 13
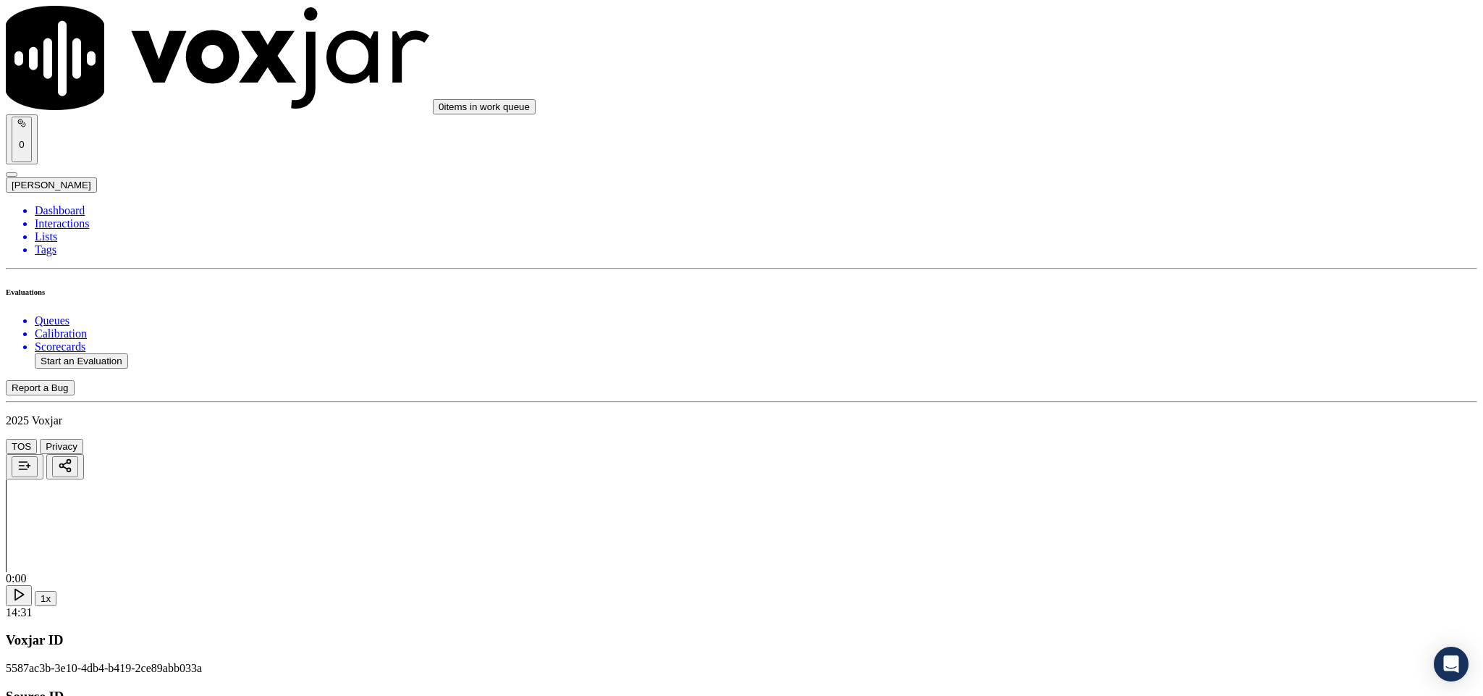
click at [1106, 402] on div "Yes" at bounding box center [1229, 395] width 339 height 13
click at [1089, 228] on div "N/A" at bounding box center [1229, 225] width 339 height 13
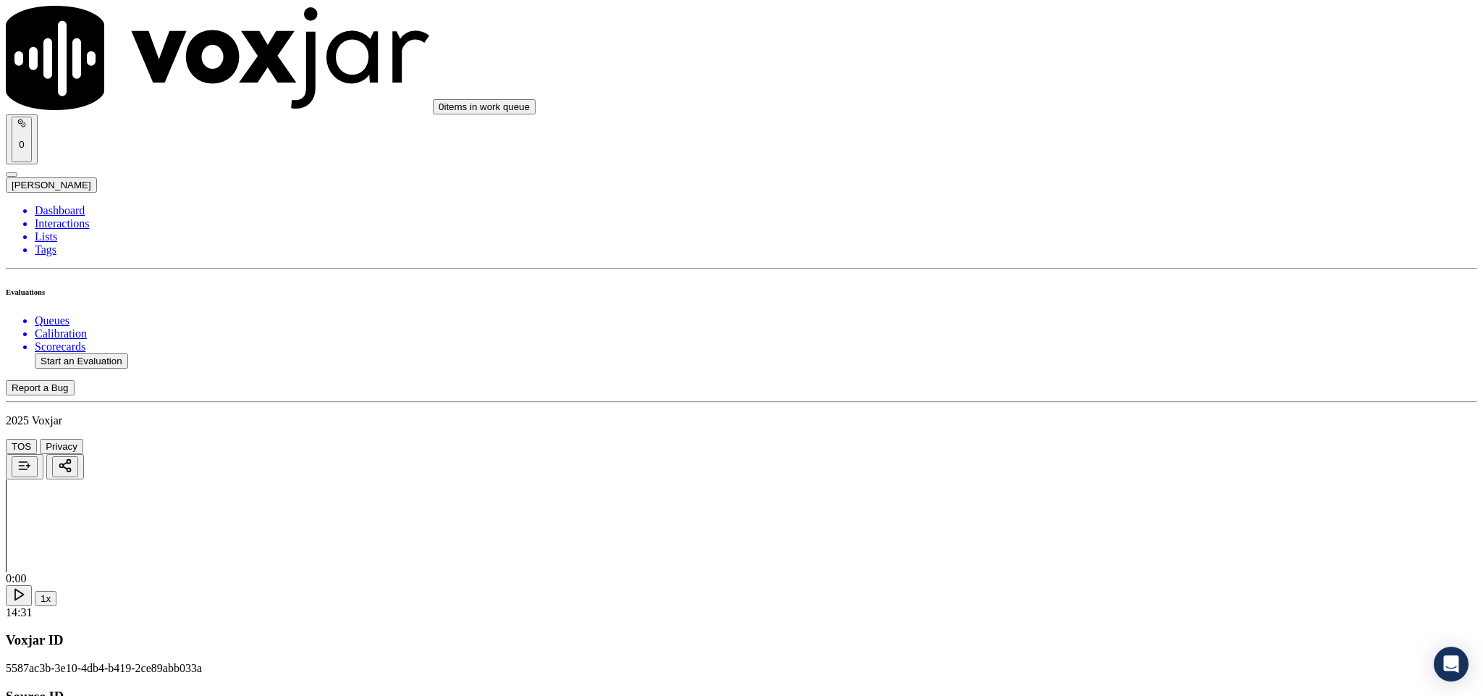
click at [1099, 427] on div "Yes" at bounding box center [1229, 420] width 339 height 13
click at [1101, 515] on div "No" at bounding box center [1229, 508] width 339 height 13
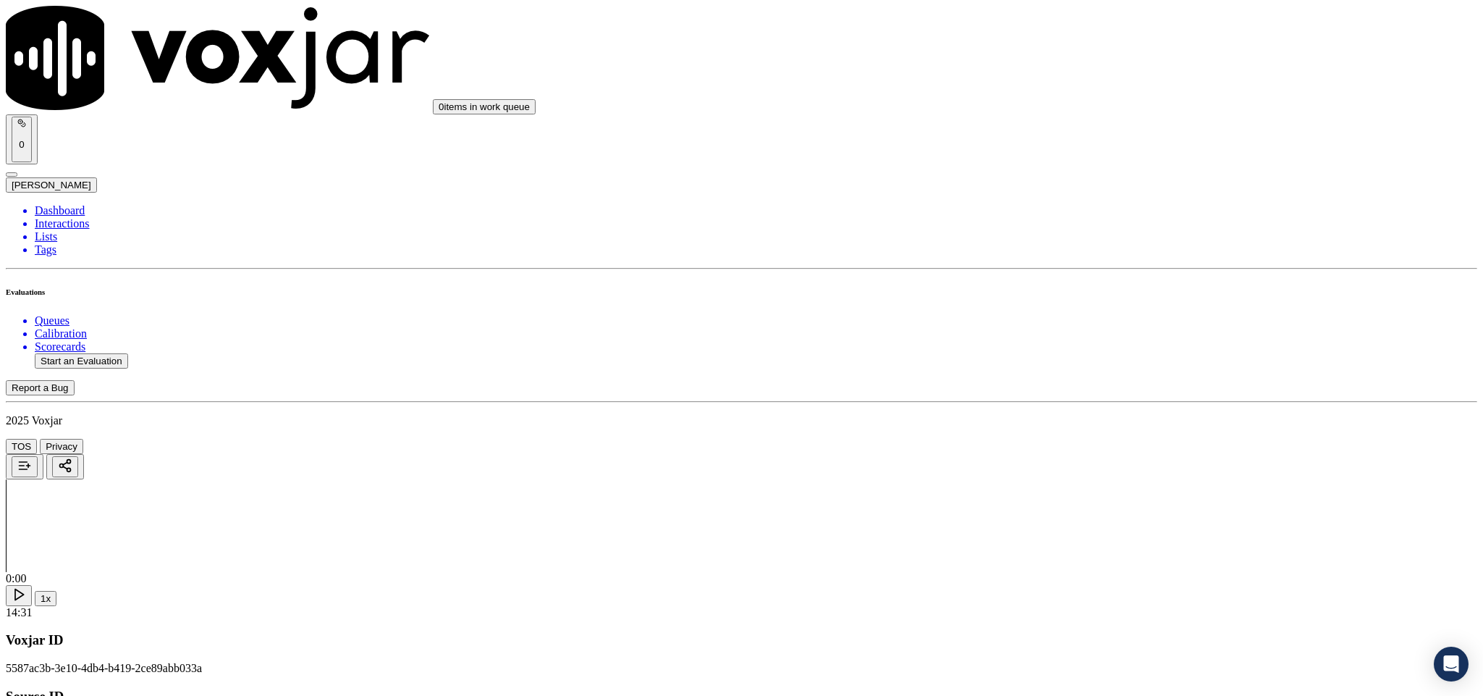
scroll to position [3040, 0]
click at [1090, 284] on div "Yes" at bounding box center [1229, 277] width 339 height 13
click at [1097, 450] on div "Yes" at bounding box center [1229, 443] width 339 height 13
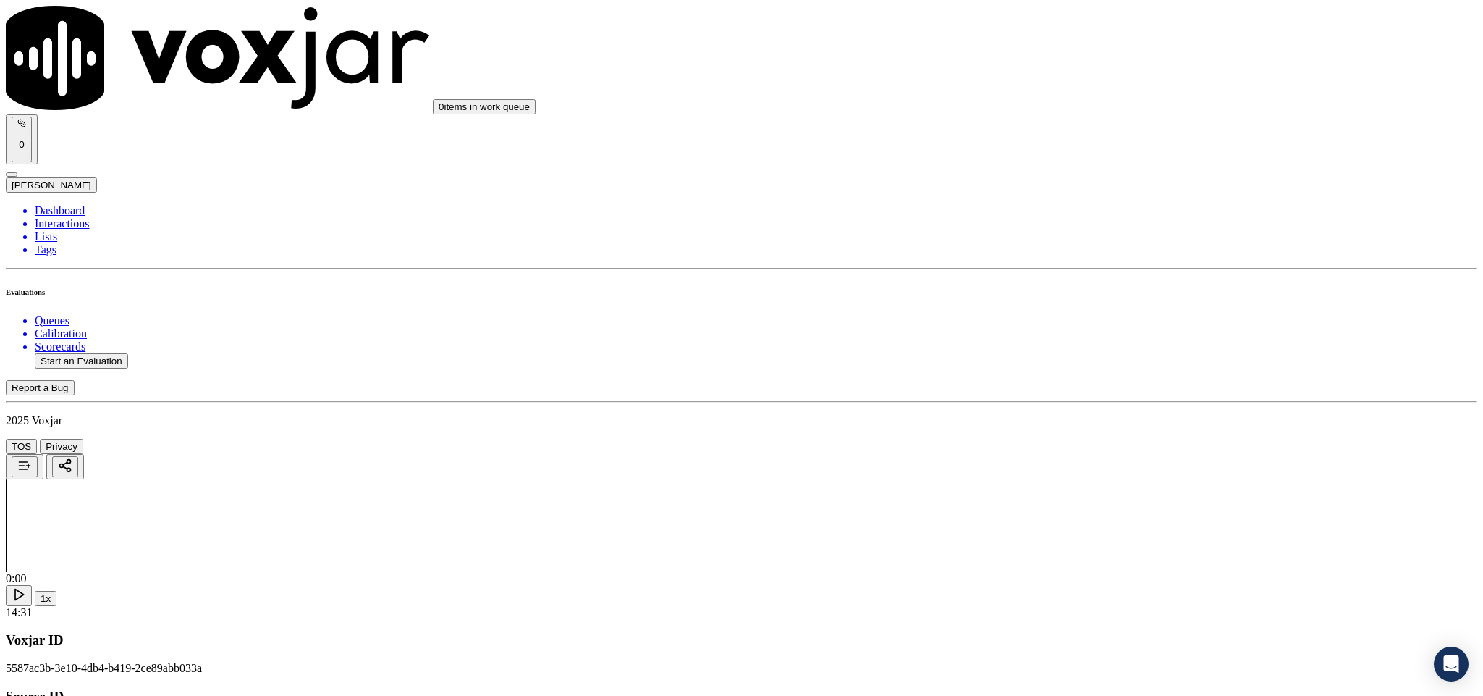
scroll to position [3257, 0]
click at [1101, 432] on div "Yes" at bounding box center [1229, 425] width 339 height 13
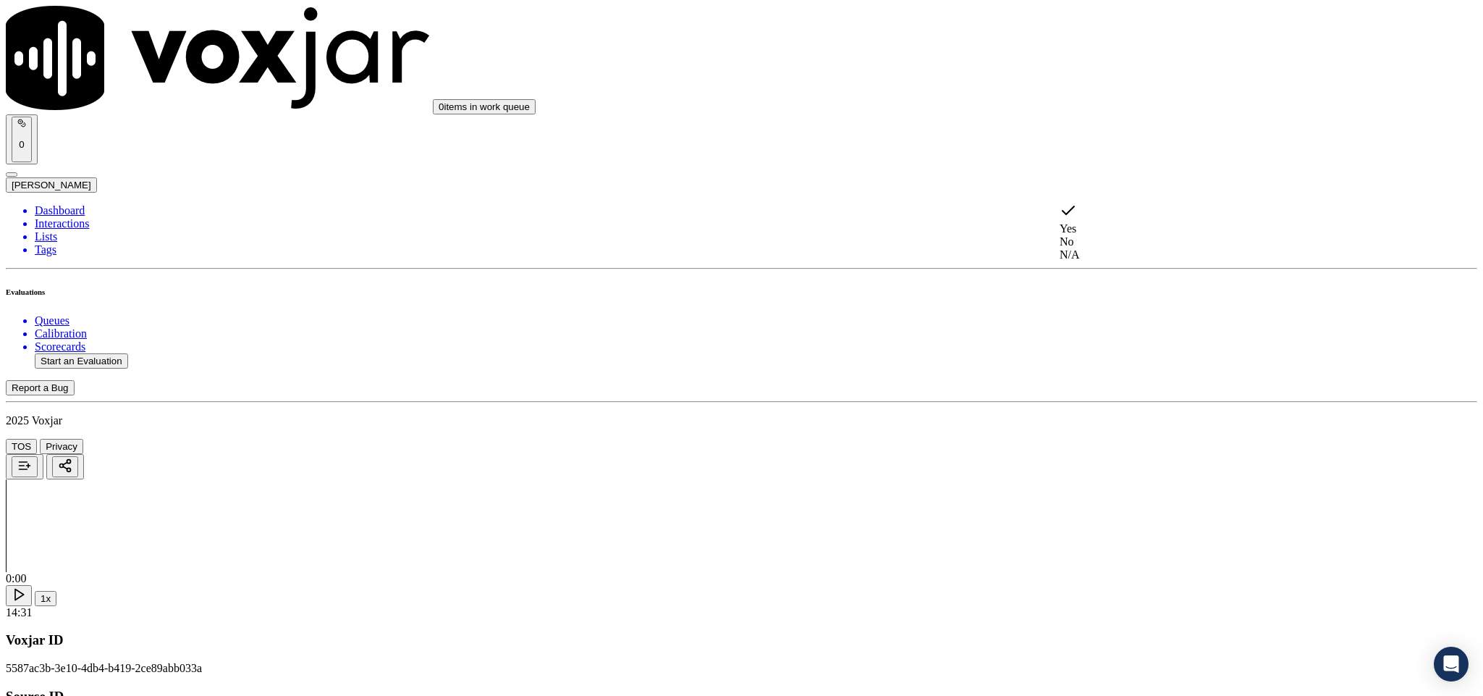
click at [1086, 258] on div "N/A" at bounding box center [1229, 254] width 339 height 13
click at [1106, 394] on div "No" at bounding box center [1229, 387] width 339 height 13
drag, startPoint x: 1131, startPoint y: 517, endPoint x: 1128, endPoint y: 531, distance: 14.2
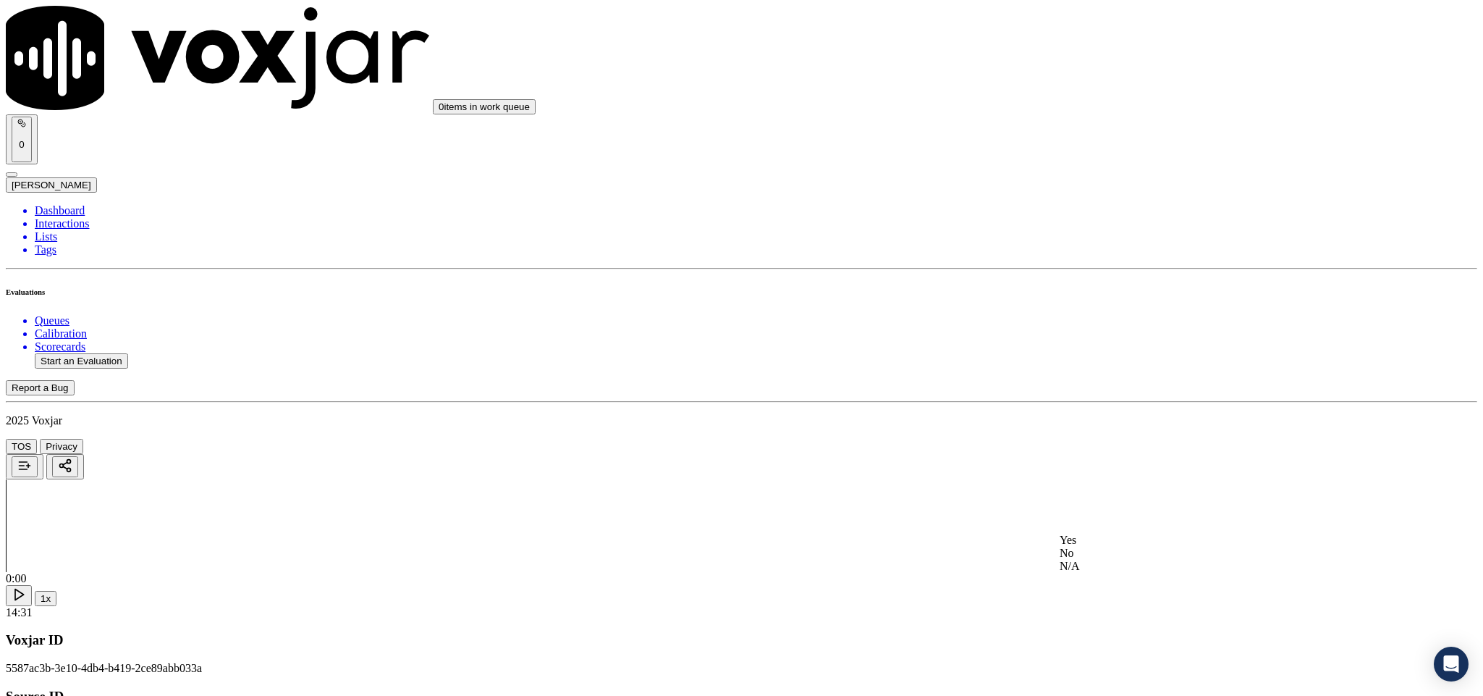
click at [1120, 546] on div "Yes" at bounding box center [1229, 539] width 339 height 13
click at [1116, 241] on div "No" at bounding box center [1229, 247] width 339 height 13
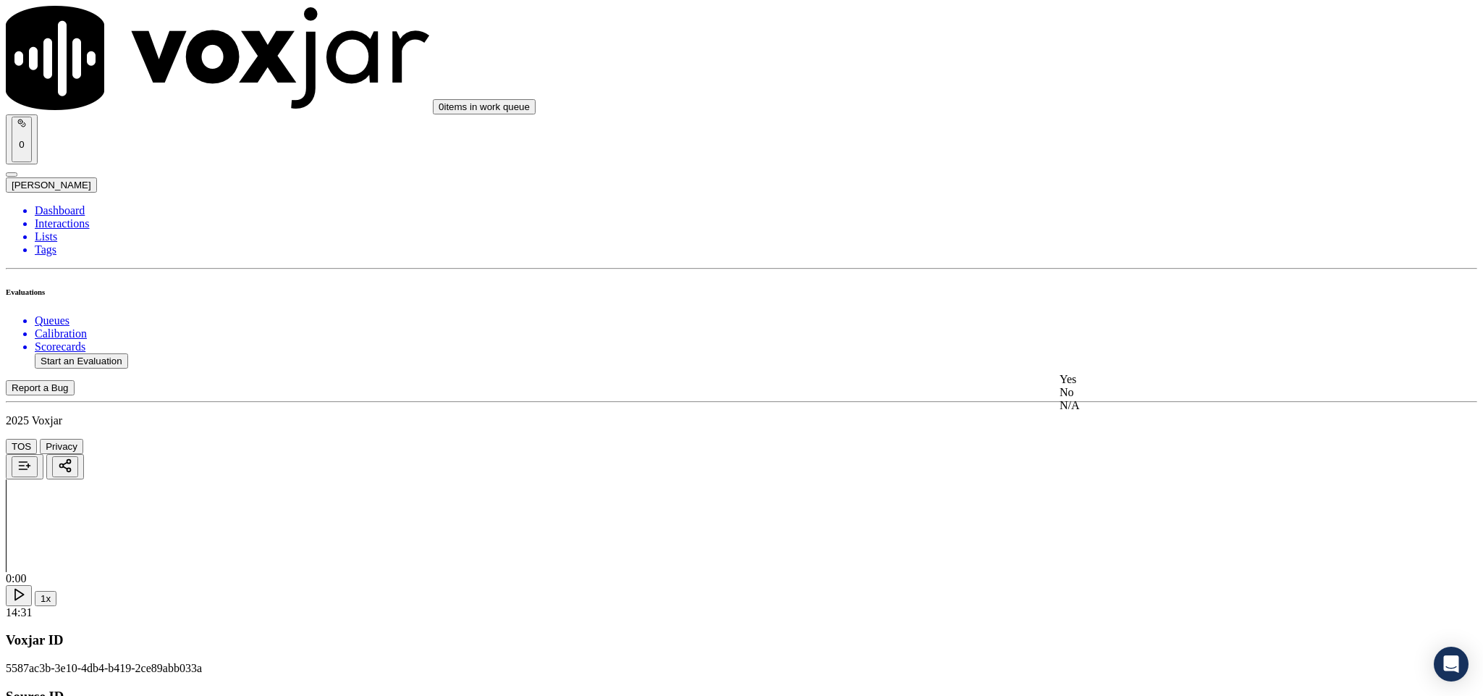
click at [1107, 386] on div "Yes" at bounding box center [1229, 379] width 339 height 13
click at [1107, 408] on div "No" at bounding box center [1229, 412] width 339 height 13
click at [1105, 552] on div "Yes" at bounding box center [1229, 545] width 339 height 13
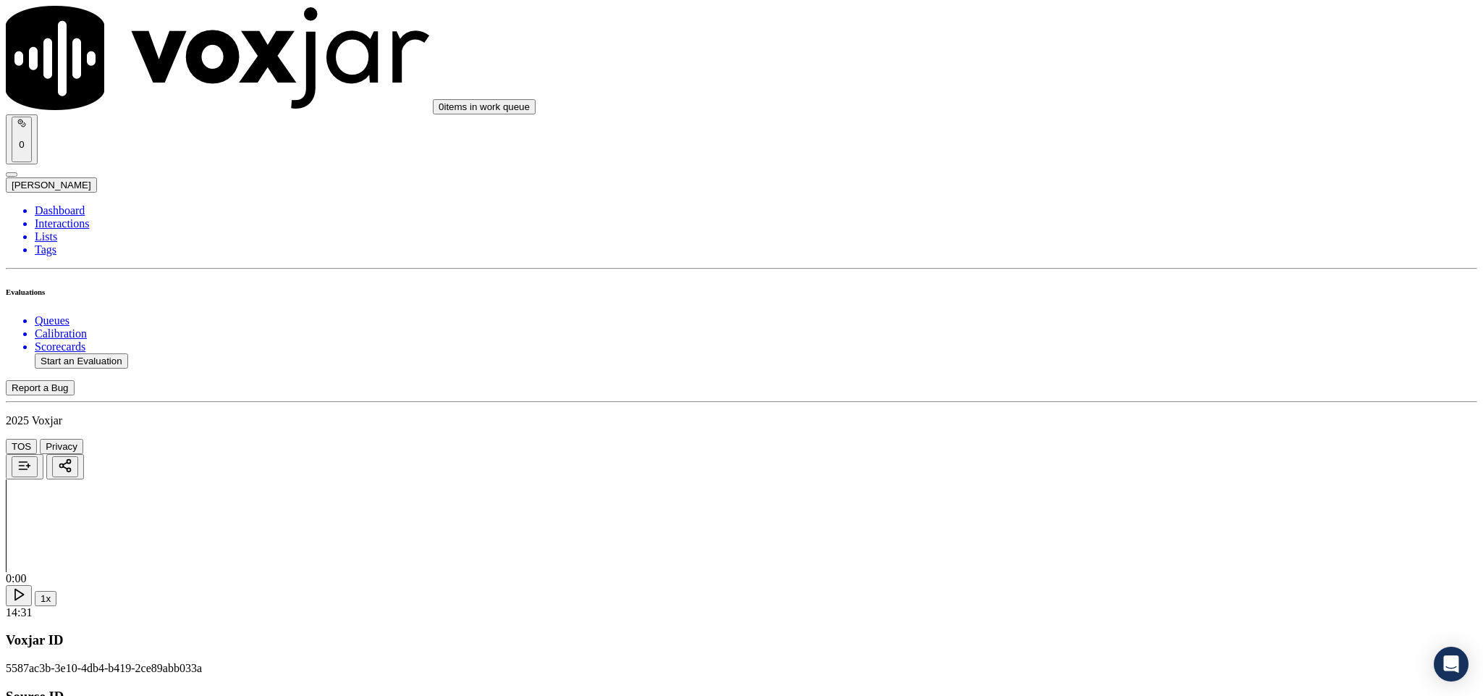
click at [83, 204] on li "Dashboard" at bounding box center [756, 210] width 1443 height 13
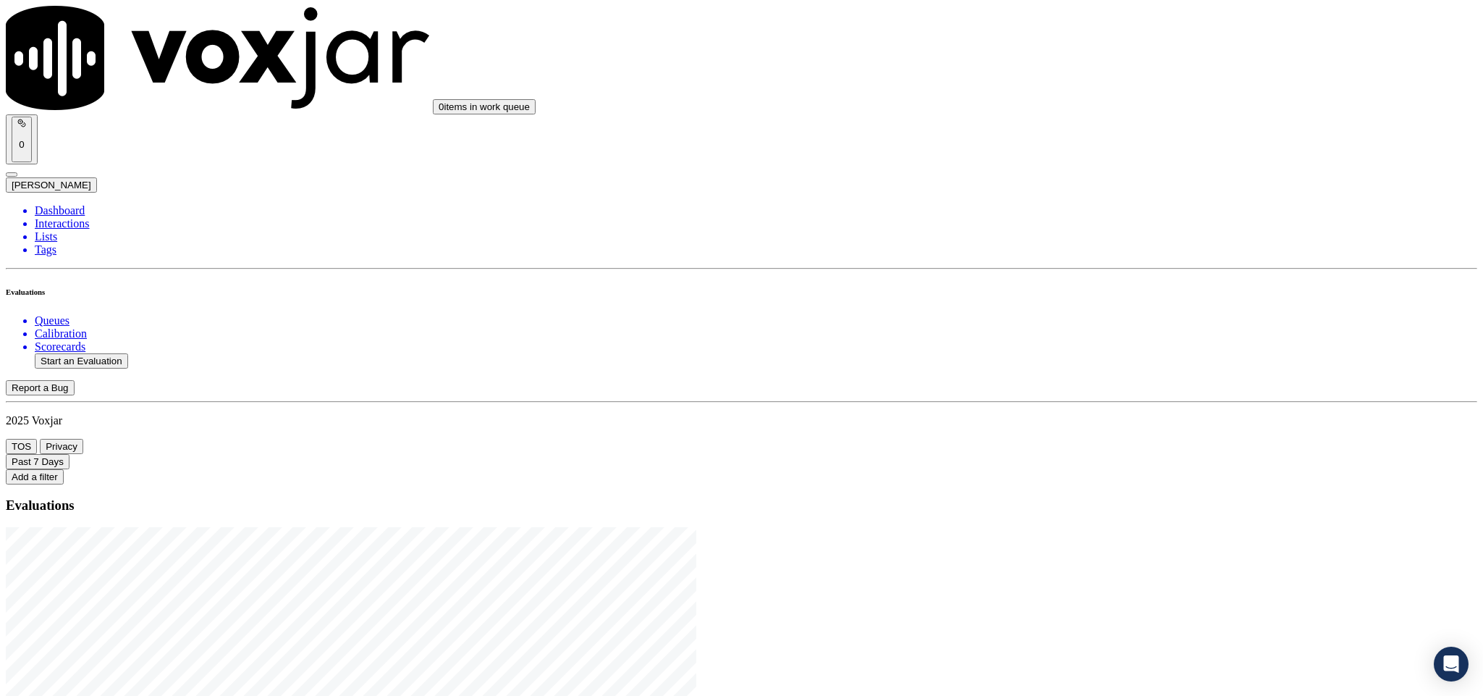
click at [104, 353] on button "Start an Evaluation" at bounding box center [81, 360] width 93 height 15
drag, startPoint x: 619, startPoint y: 298, endPoint x: 693, endPoint y: 296, distance: 74.6
type input "20250821-104525_9783371928-C1"
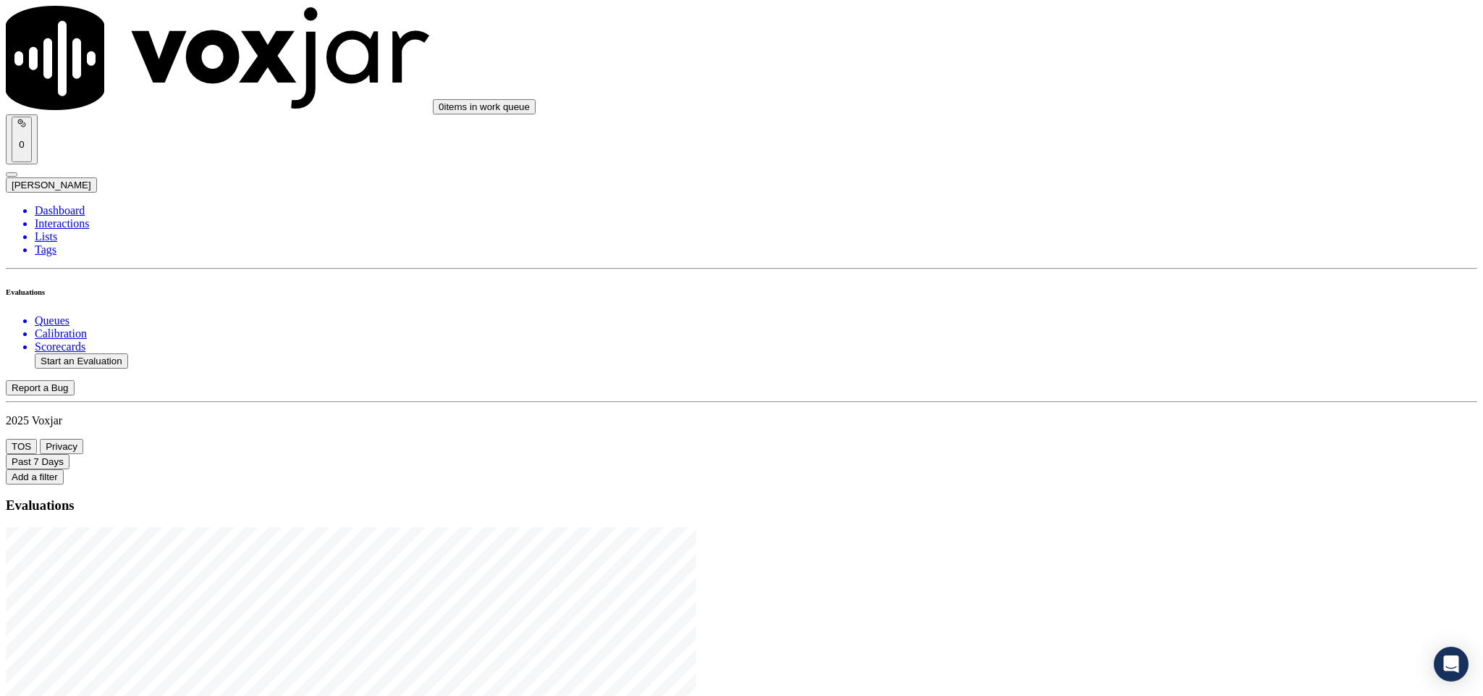
type input "2025-08-21T22:02"
type input "geo"
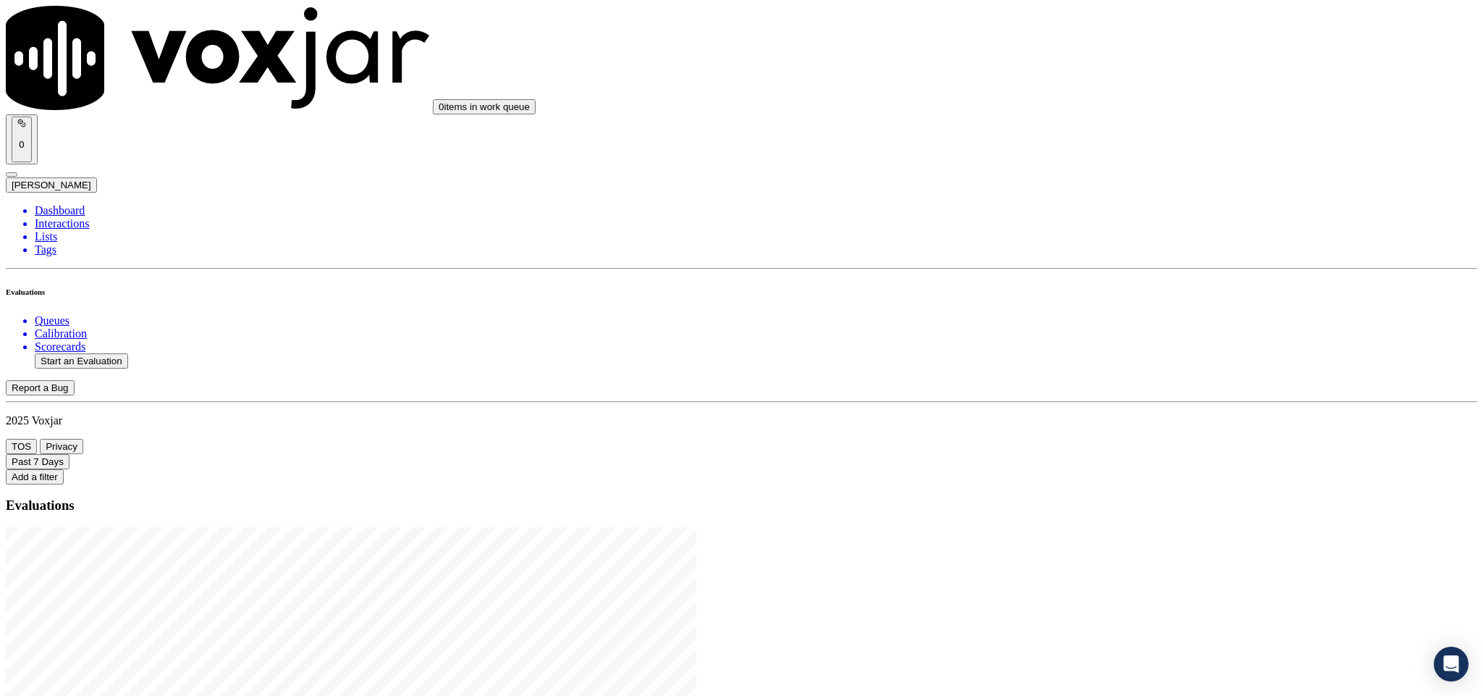
type input "BILL PAPPAS"
drag, startPoint x: 667, startPoint y: 213, endPoint x: 420, endPoint y: 222, distance: 247.0
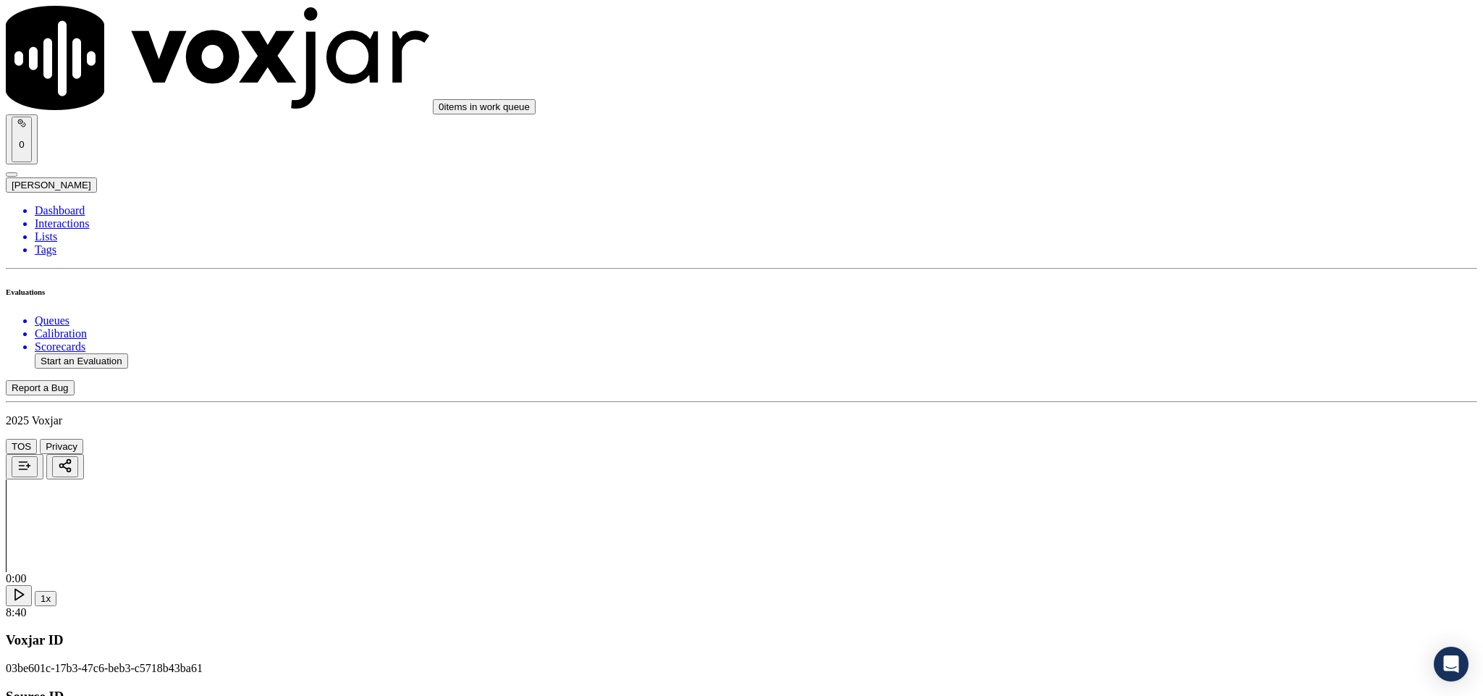
type input "BILL PAPPAS"
click at [449, 157] on input "Add a New Customer" at bounding box center [385, 149] width 128 height 15
paste input "9783371928"
type input "9783371928"
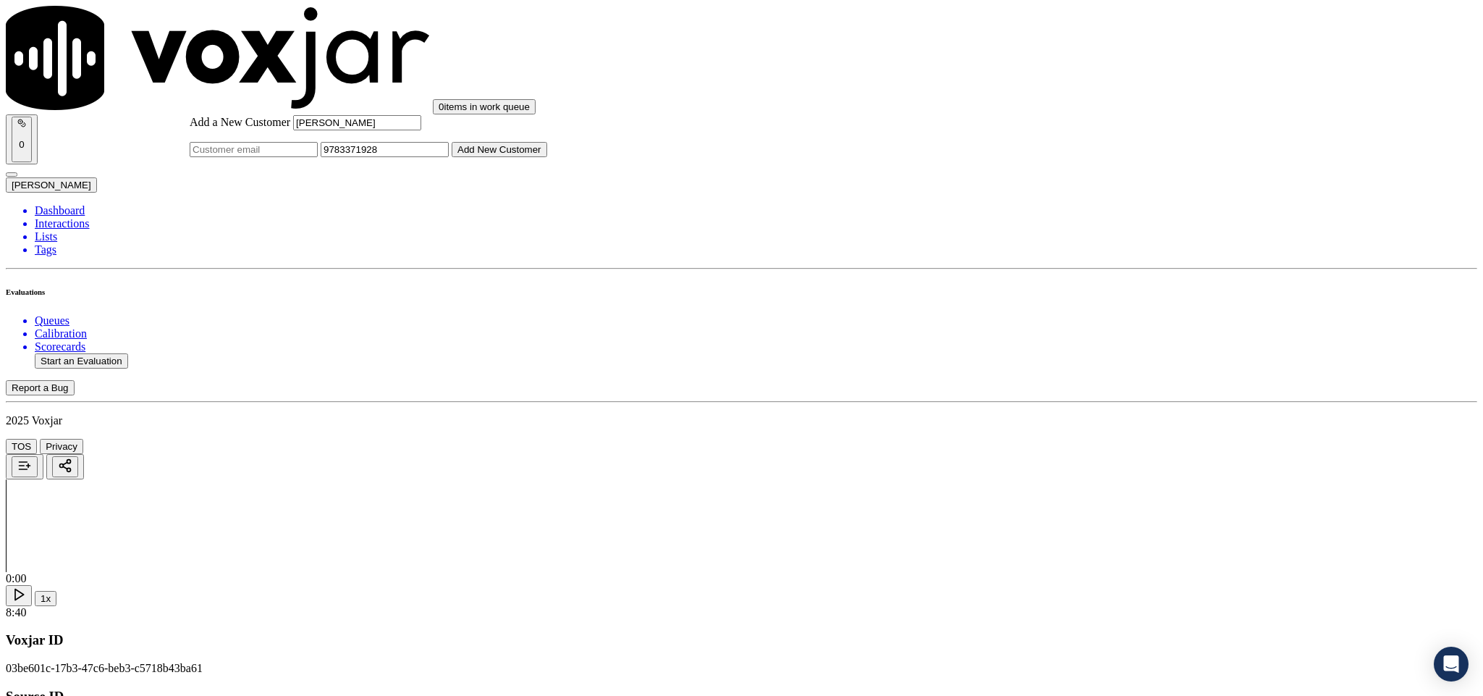
click at [547, 157] on button "Add New Customer" at bounding box center [500, 149] width 96 height 15
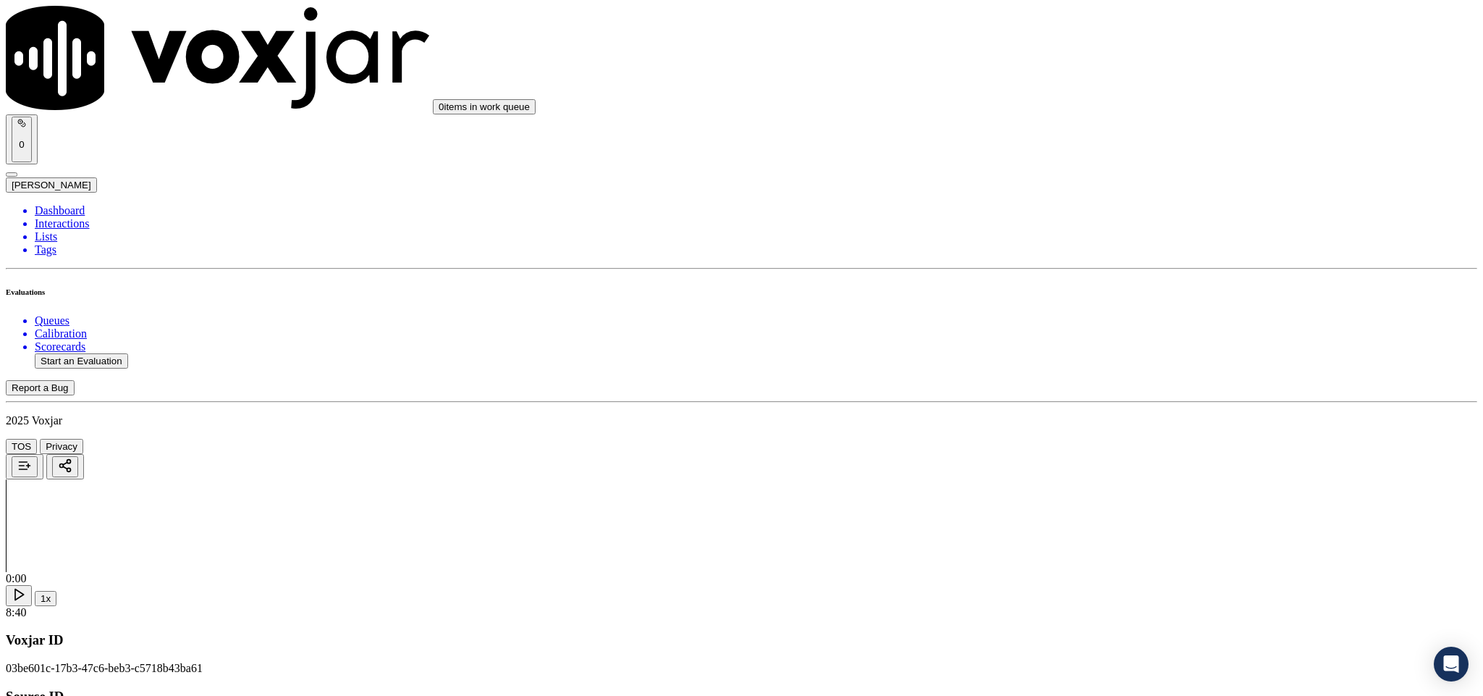
click at [1141, 271] on div "Yes" at bounding box center [1229, 264] width 339 height 13
click at [1153, 432] on div "Yes" at bounding box center [1229, 429] width 339 height 13
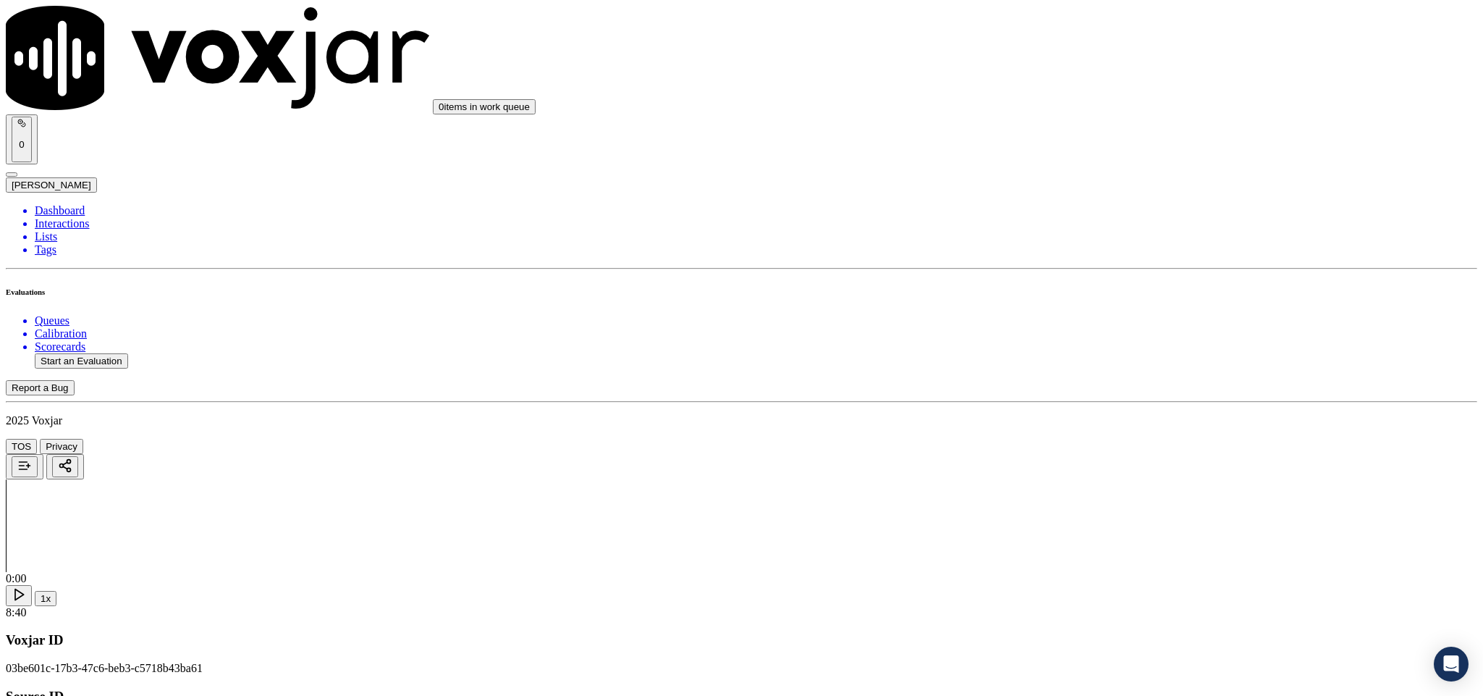
click at [1131, 398] on div "Yes" at bounding box center [1229, 395] width 339 height 13
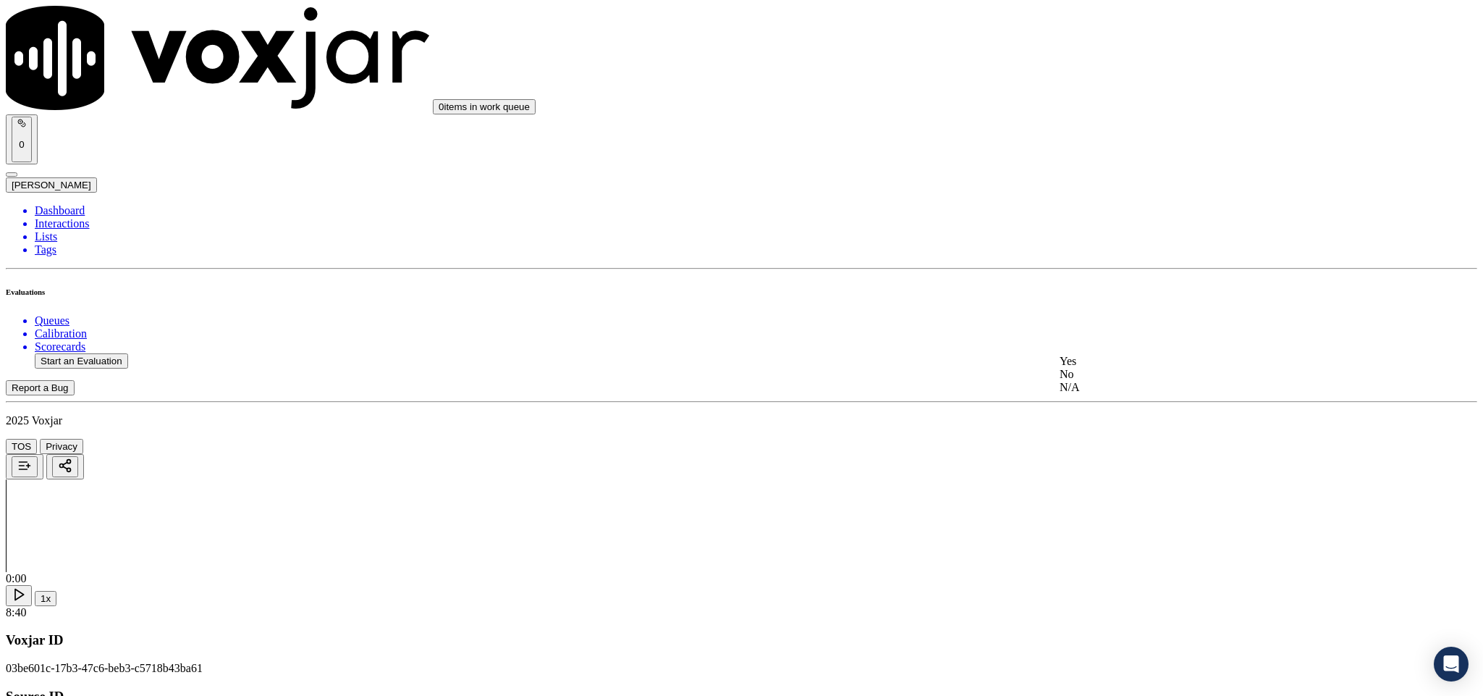
click at [1119, 394] on div "N/A" at bounding box center [1229, 387] width 339 height 13
click at [1117, 391] on div "Yes" at bounding box center [1229, 386] width 339 height 13
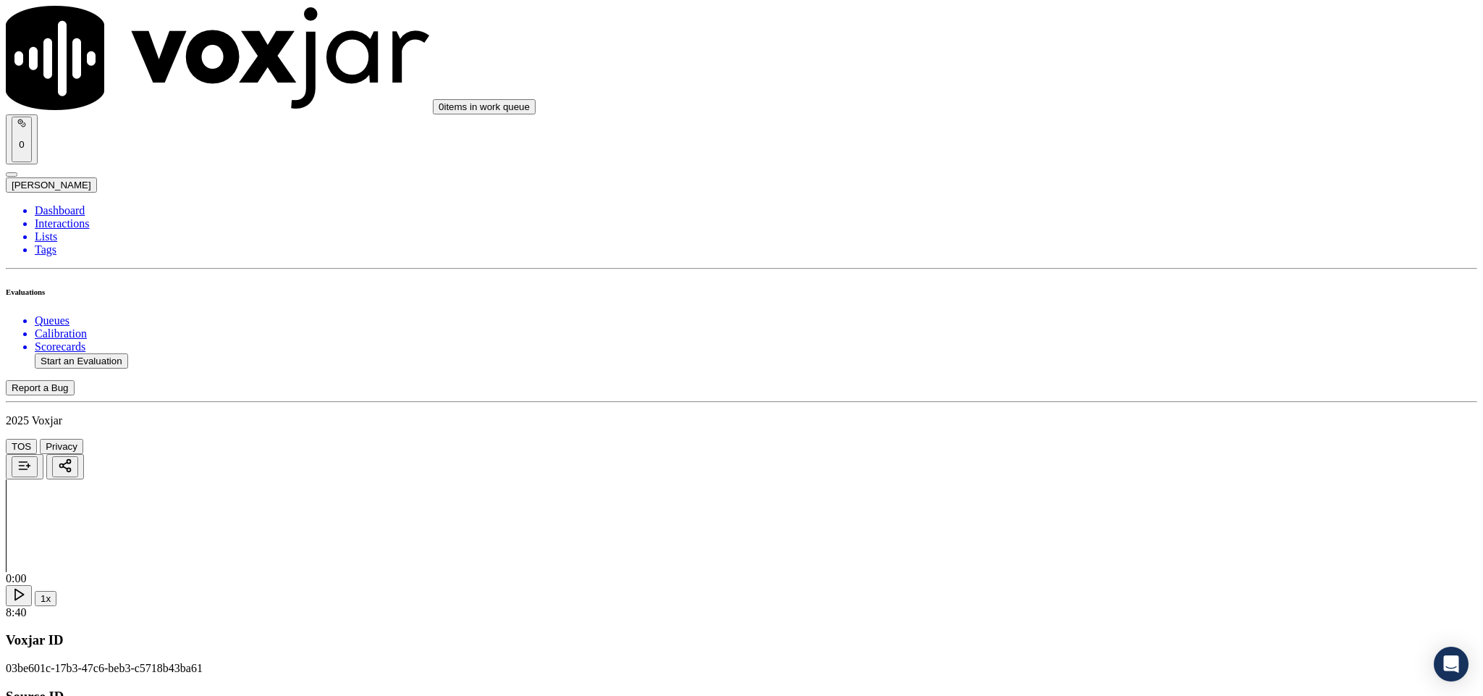
click at [1125, 372] on div "No" at bounding box center [1229, 365] width 339 height 13
click at [1127, 320] on div "Yes" at bounding box center [1229, 318] width 339 height 13
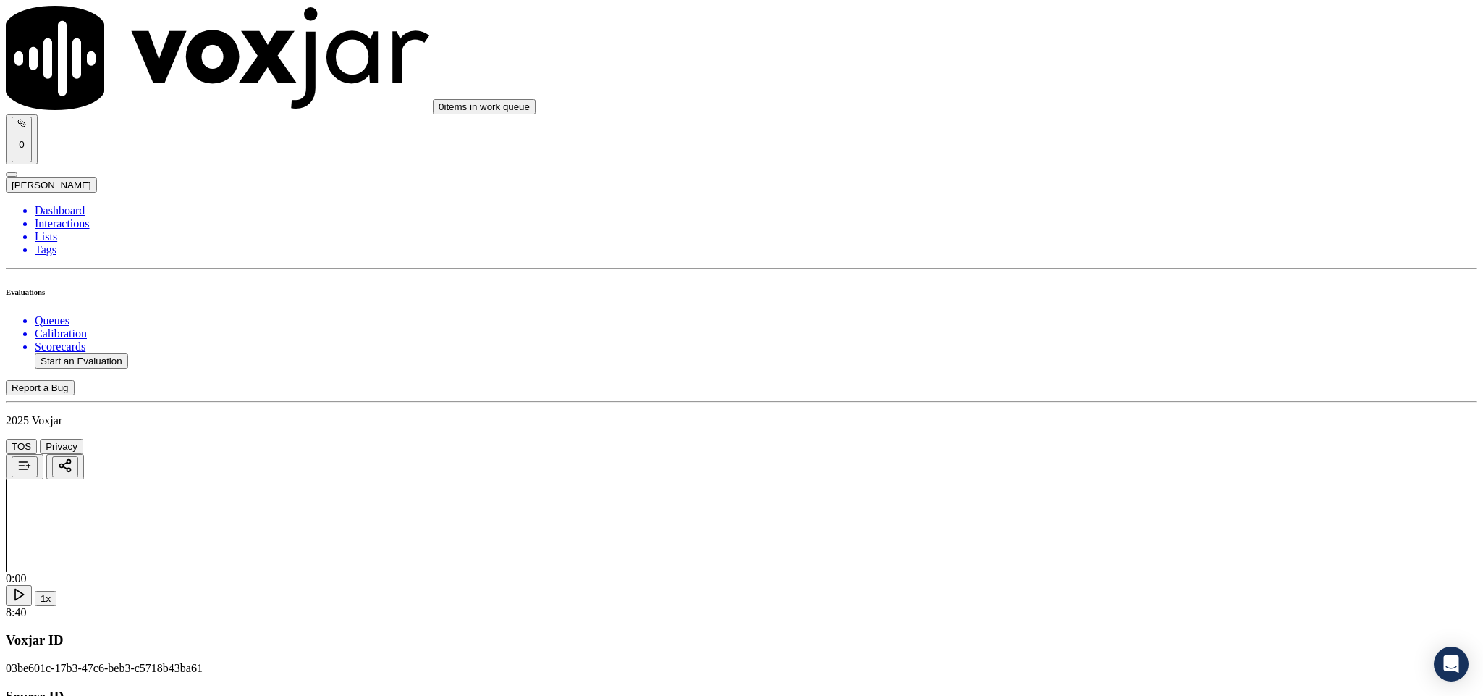
scroll to position [1303, 0]
click at [1112, 334] on div "N/A" at bounding box center [1229, 327] width 339 height 13
click at [1128, 467] on div "Yes" at bounding box center [1229, 467] width 339 height 13
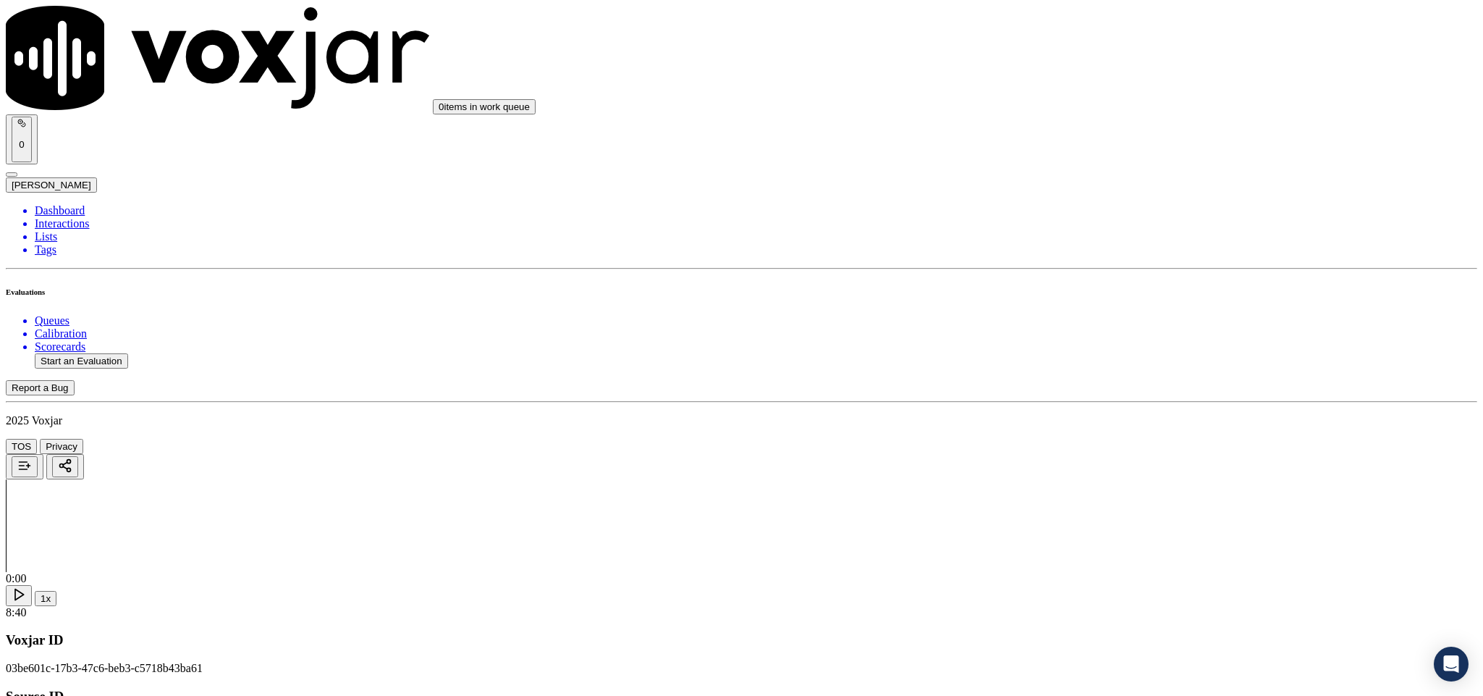
scroll to position [1629, 0]
click at [1125, 345] on div "Yes" at bounding box center [1229, 341] width 339 height 13
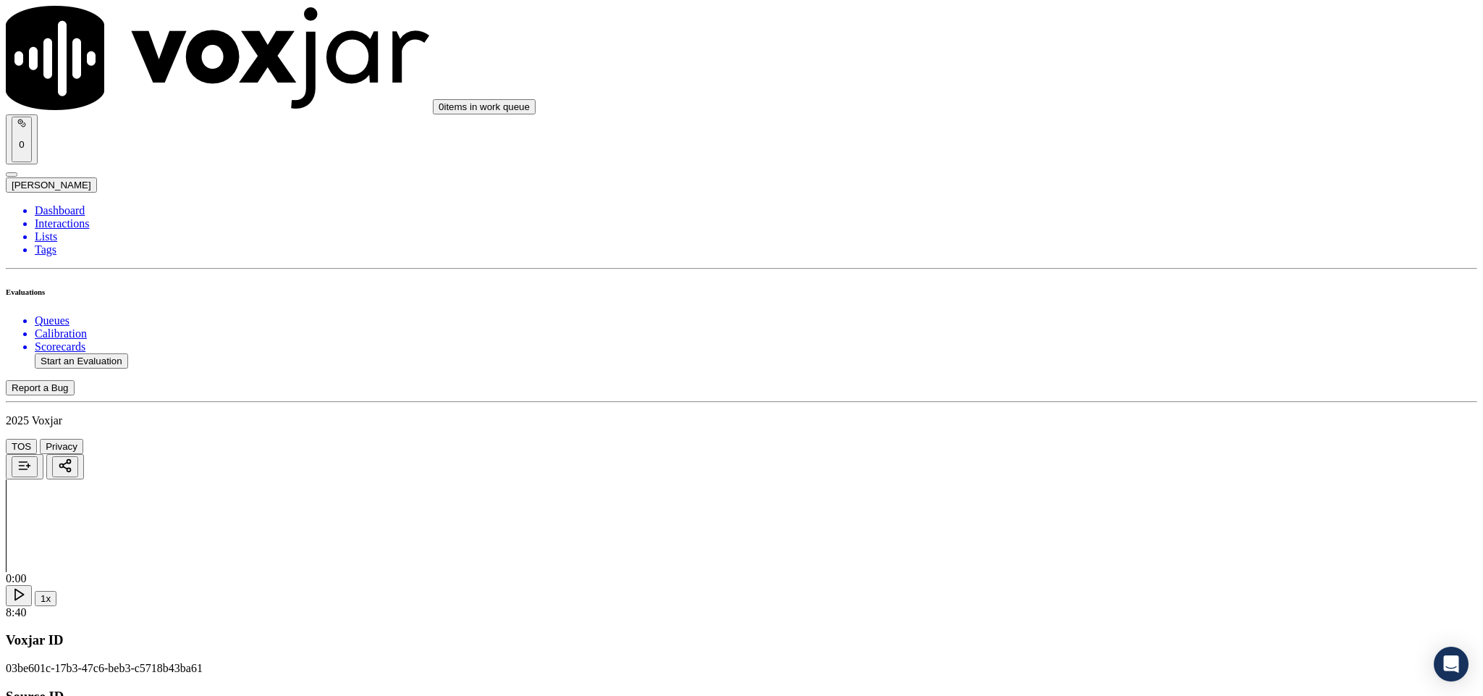
click at [1110, 327] on div "No" at bounding box center [1229, 320] width 339 height 13
drag, startPoint x: 1136, startPoint y: 232, endPoint x: 1118, endPoint y: 244, distance: 20.9
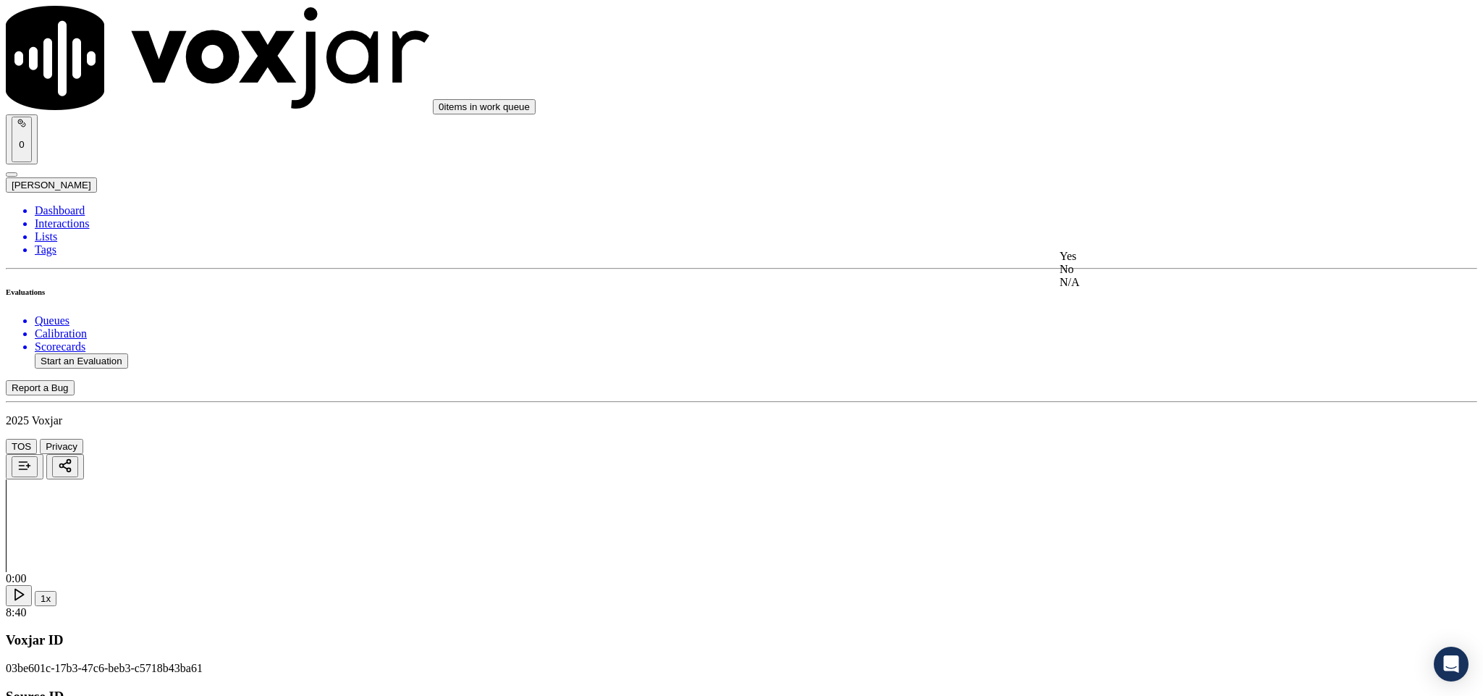
click at [1108, 256] on div "Yes" at bounding box center [1229, 256] width 339 height 13
click at [1123, 211] on div "Yes" at bounding box center [1229, 204] width 339 height 13
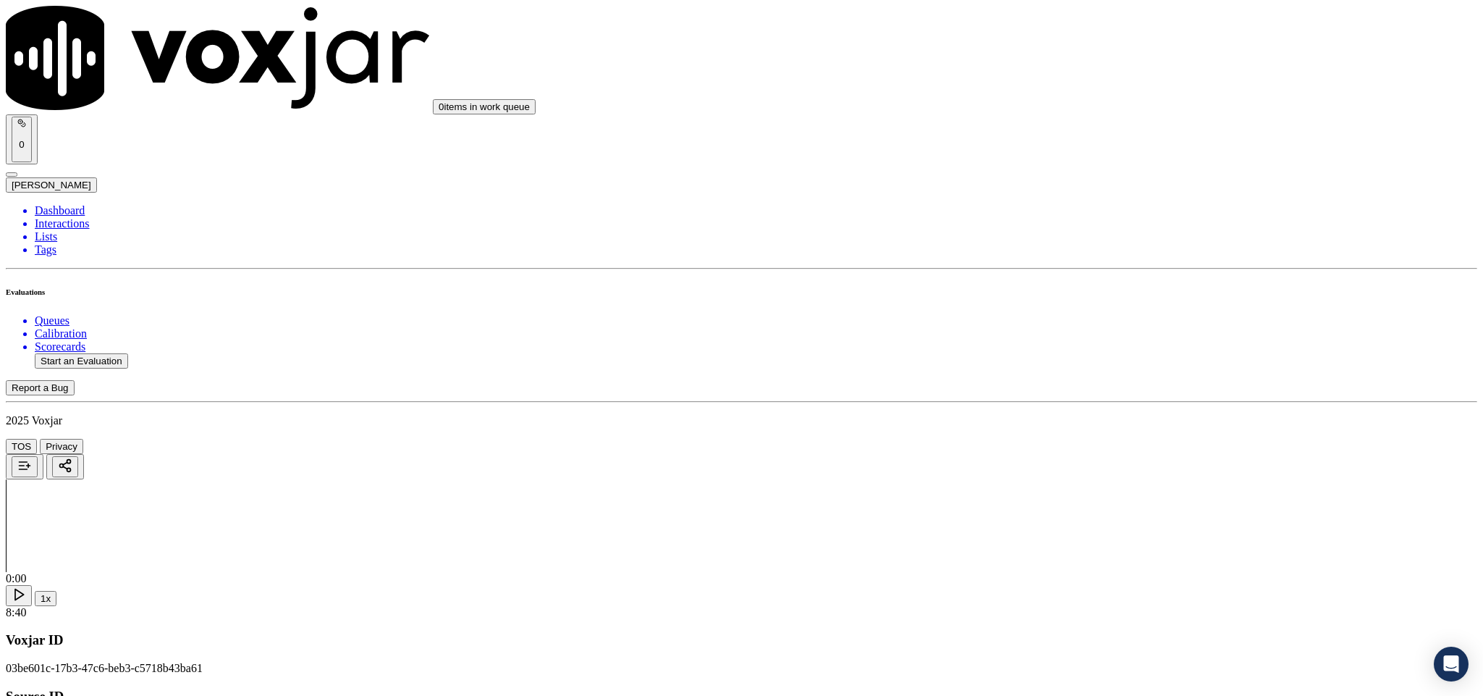
click at [1112, 173] on div "No" at bounding box center [1229, 166] width 339 height 13
click at [1129, 185] on div "Yes" at bounding box center [1229, 178] width 339 height 13
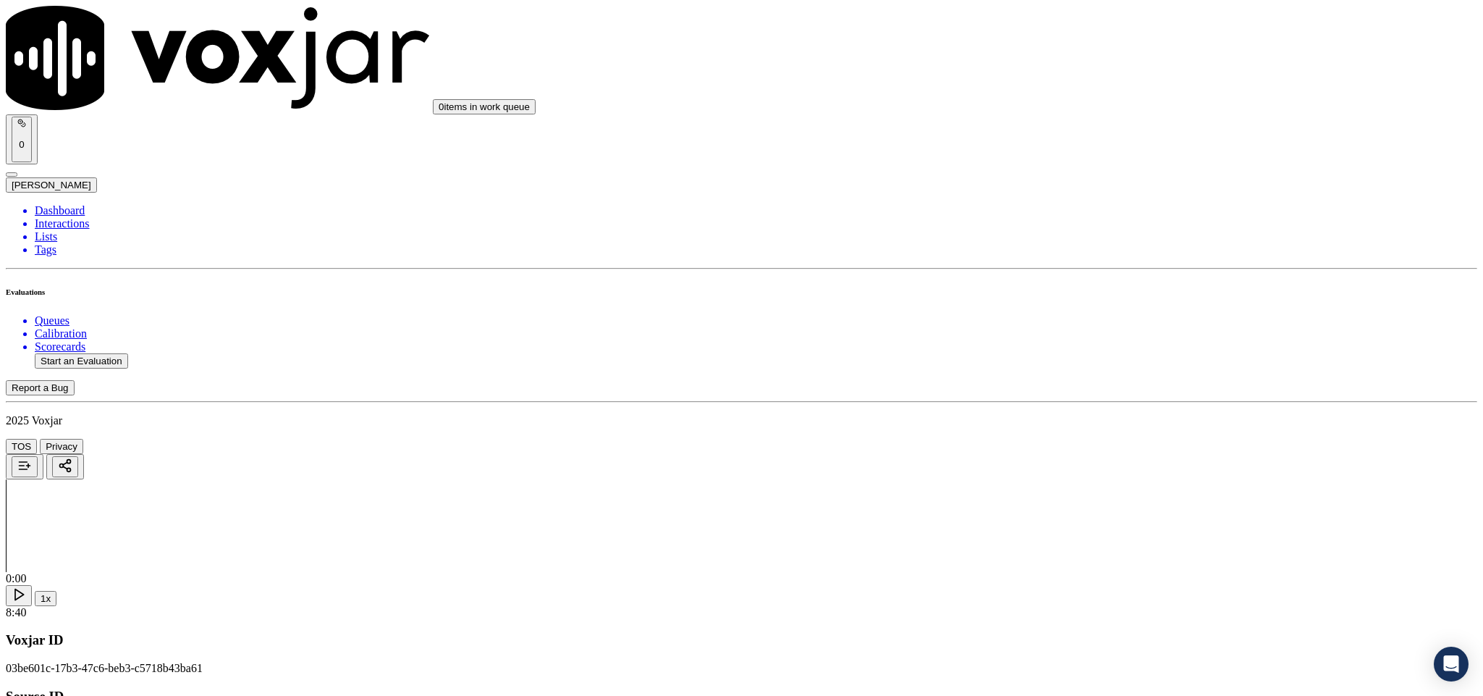
scroll to position [2931, 0]
click at [1097, 146] on div "No" at bounding box center [1229, 139] width 339 height 13
click at [1126, 299] on div "Yes" at bounding box center [1229, 292] width 339 height 13
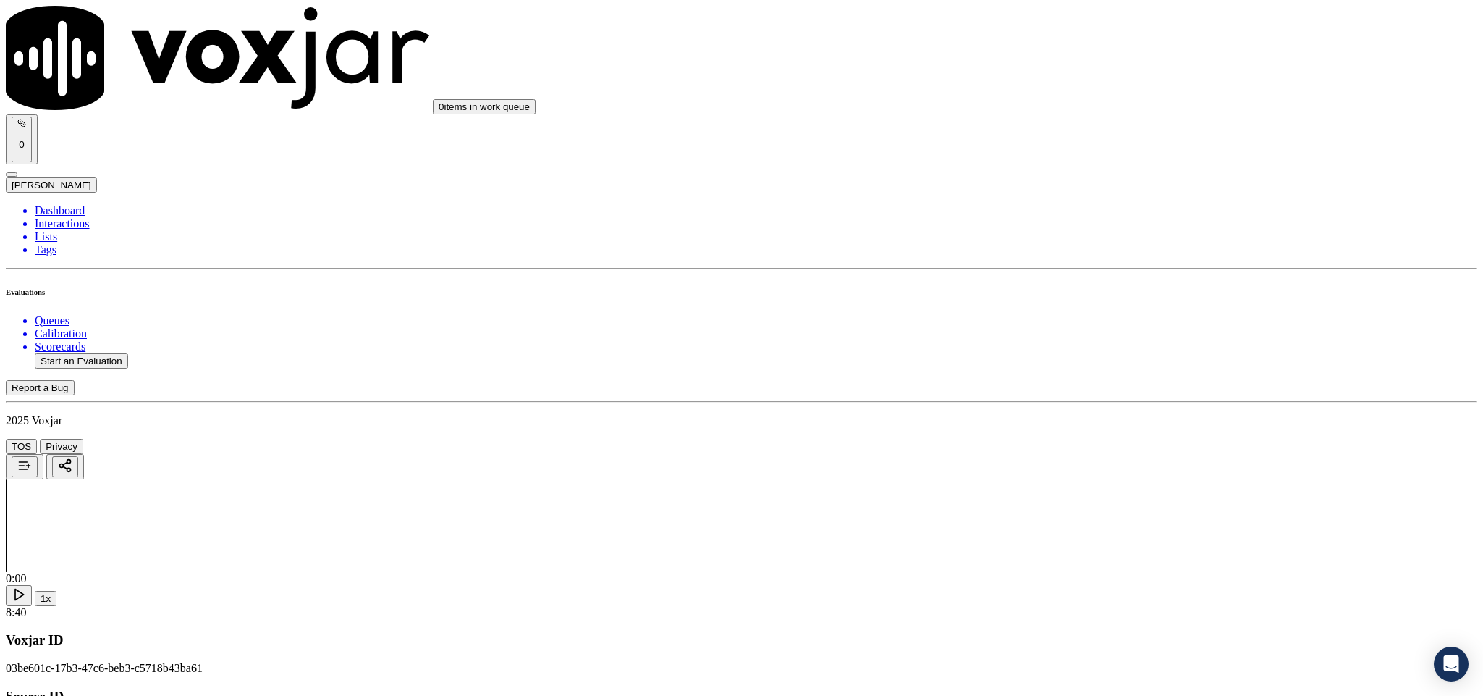
click at [1117, 300] on div "Yes" at bounding box center [1229, 302] width 339 height 33
click at [1114, 326] on div "No" at bounding box center [1229, 325] width 339 height 13
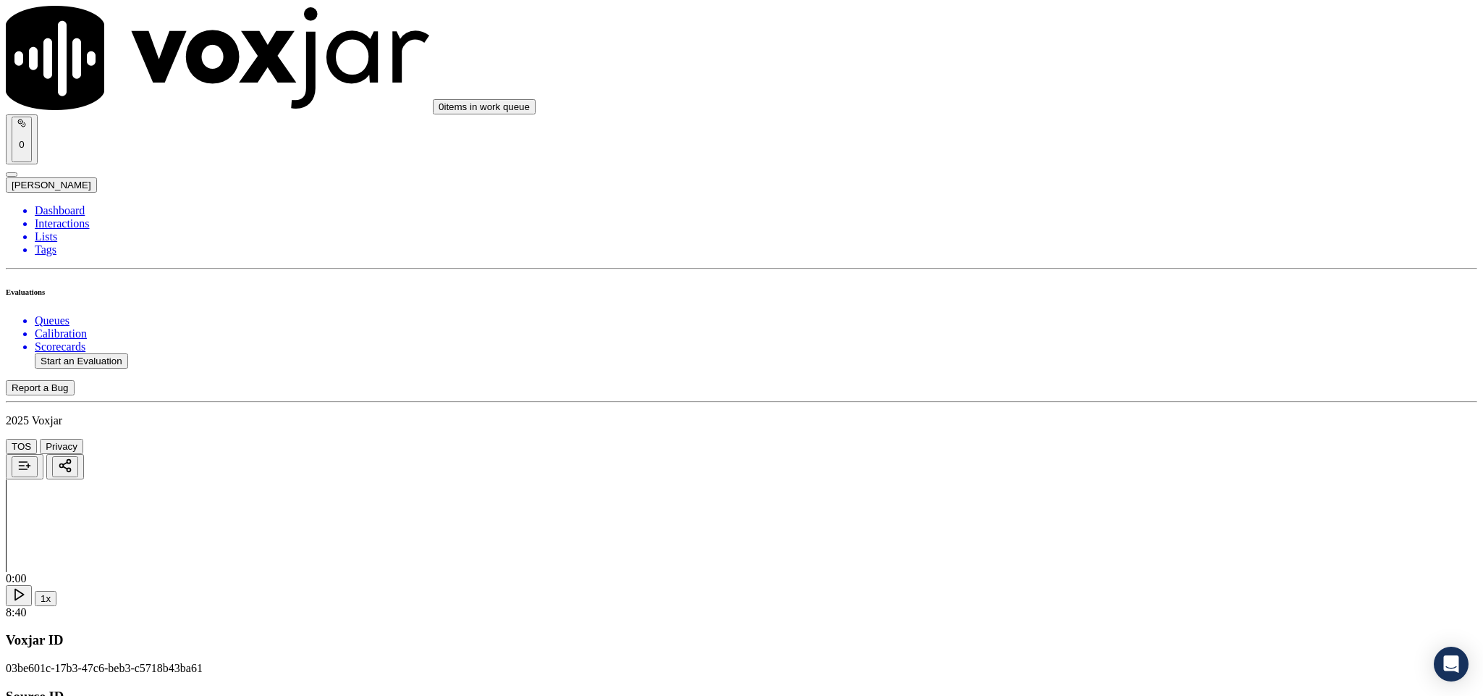
click at [1116, 244] on div "Yes" at bounding box center [1229, 241] width 339 height 13
click at [1116, 322] on div "Yes" at bounding box center [1229, 315] width 339 height 13
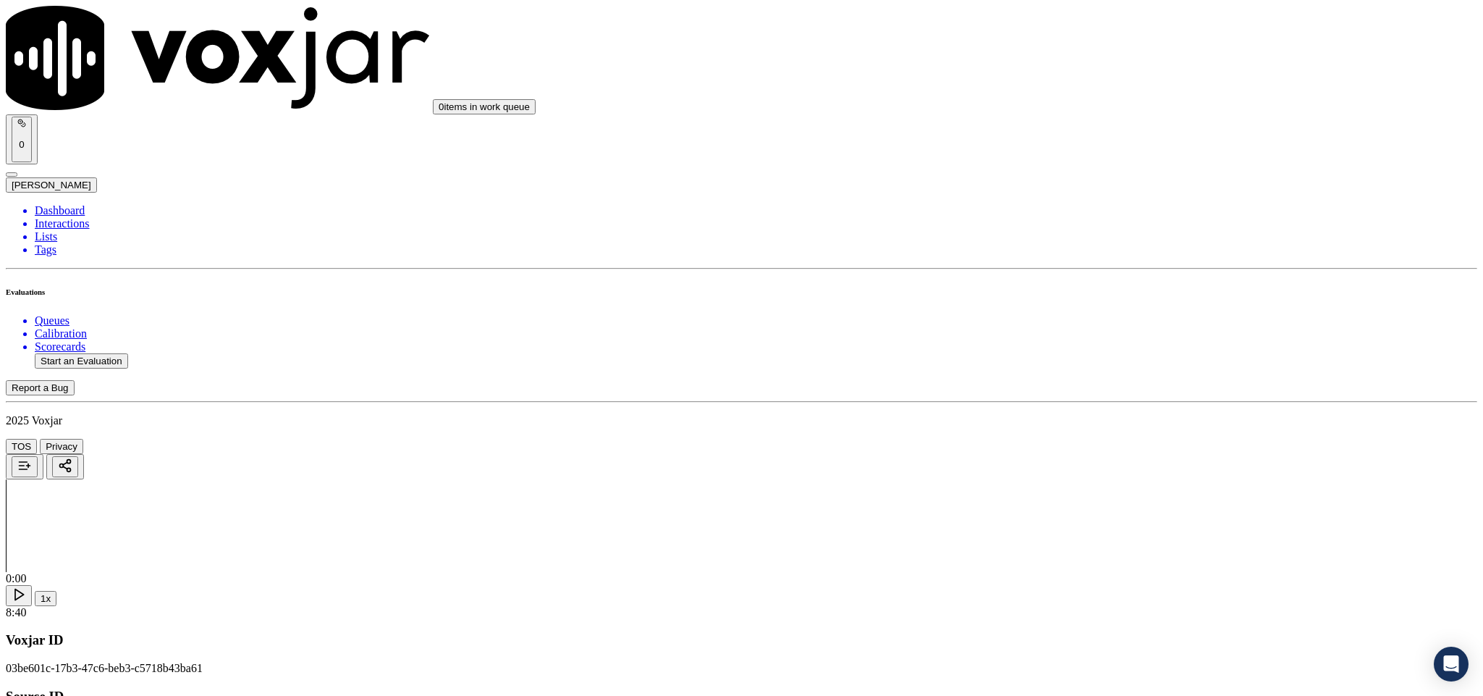
scroll to position [3401, 0]
click at [1117, 373] on div "No" at bounding box center [1229, 366] width 339 height 13
click at [1128, 539] on div "No" at bounding box center [1229, 532] width 339 height 13
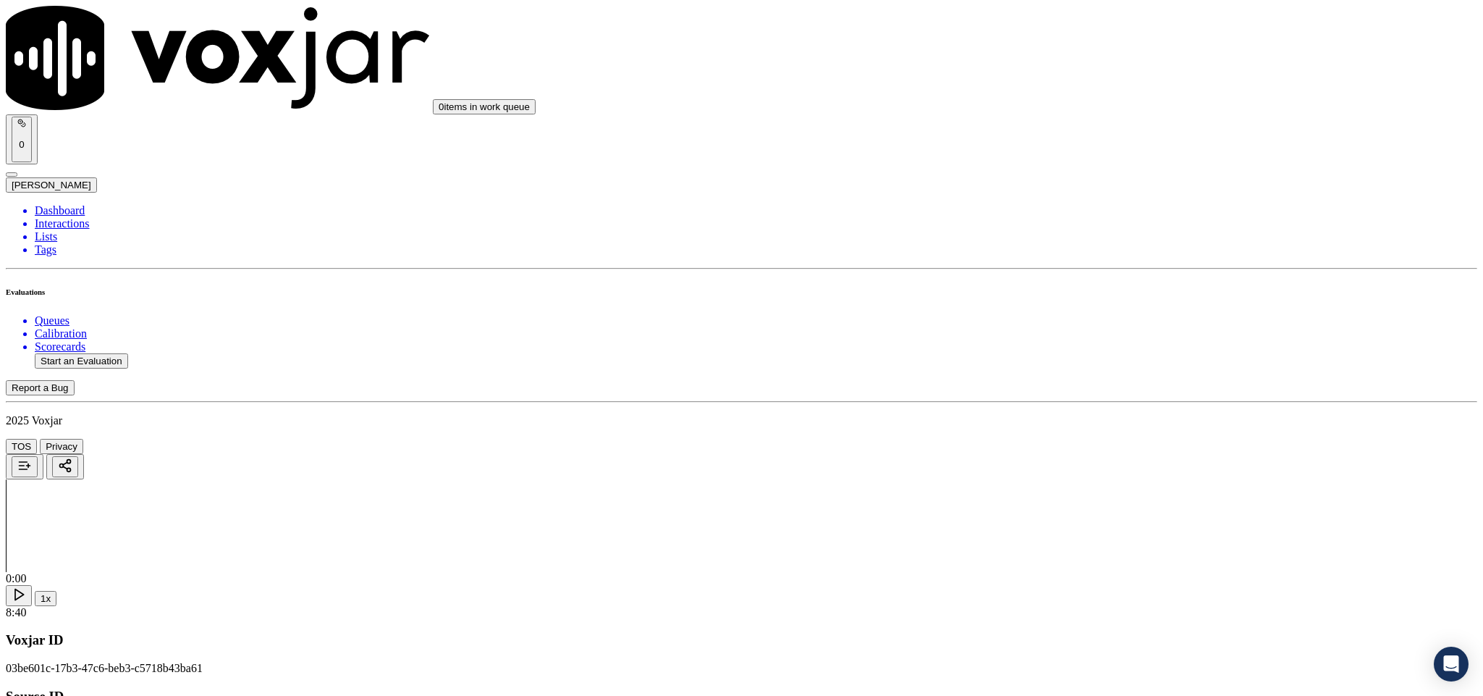
click at [72, 204] on li "Dashboard" at bounding box center [756, 210] width 1443 height 13
click at [128, 353] on button "Start an Evaluation" at bounding box center [81, 360] width 93 height 15
drag, startPoint x: 617, startPoint y: 300, endPoint x: 753, endPoint y: 308, distance: 137.1
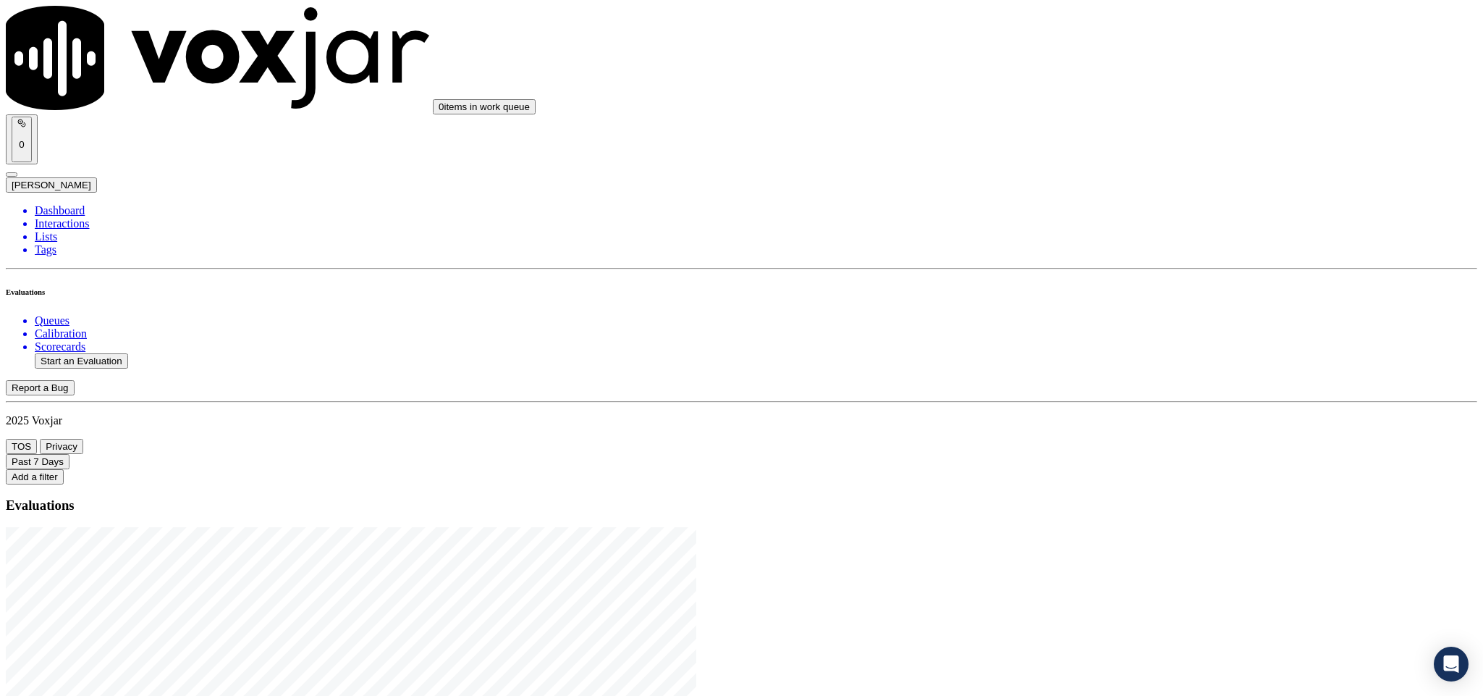
type input "20250821-124336_2073913146-C1"
type input "2025-08-21T22:07"
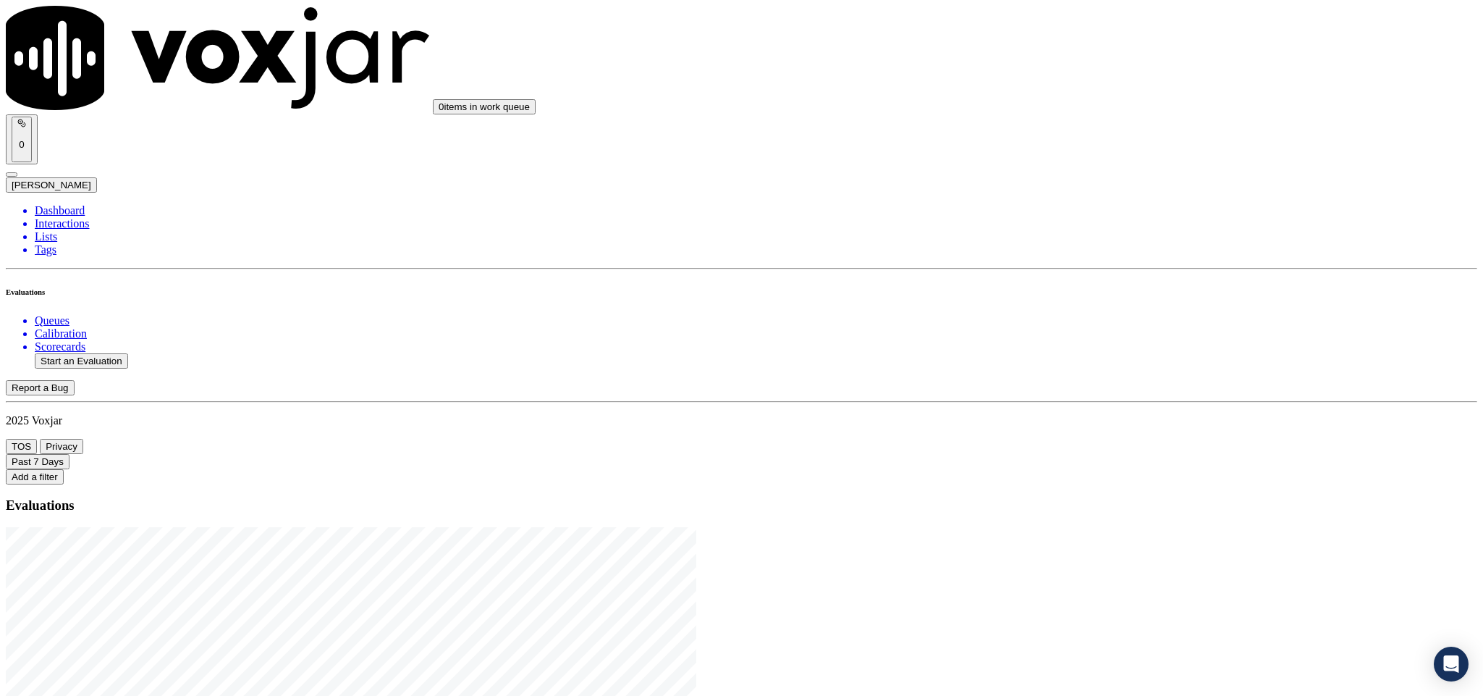
type input "ric"
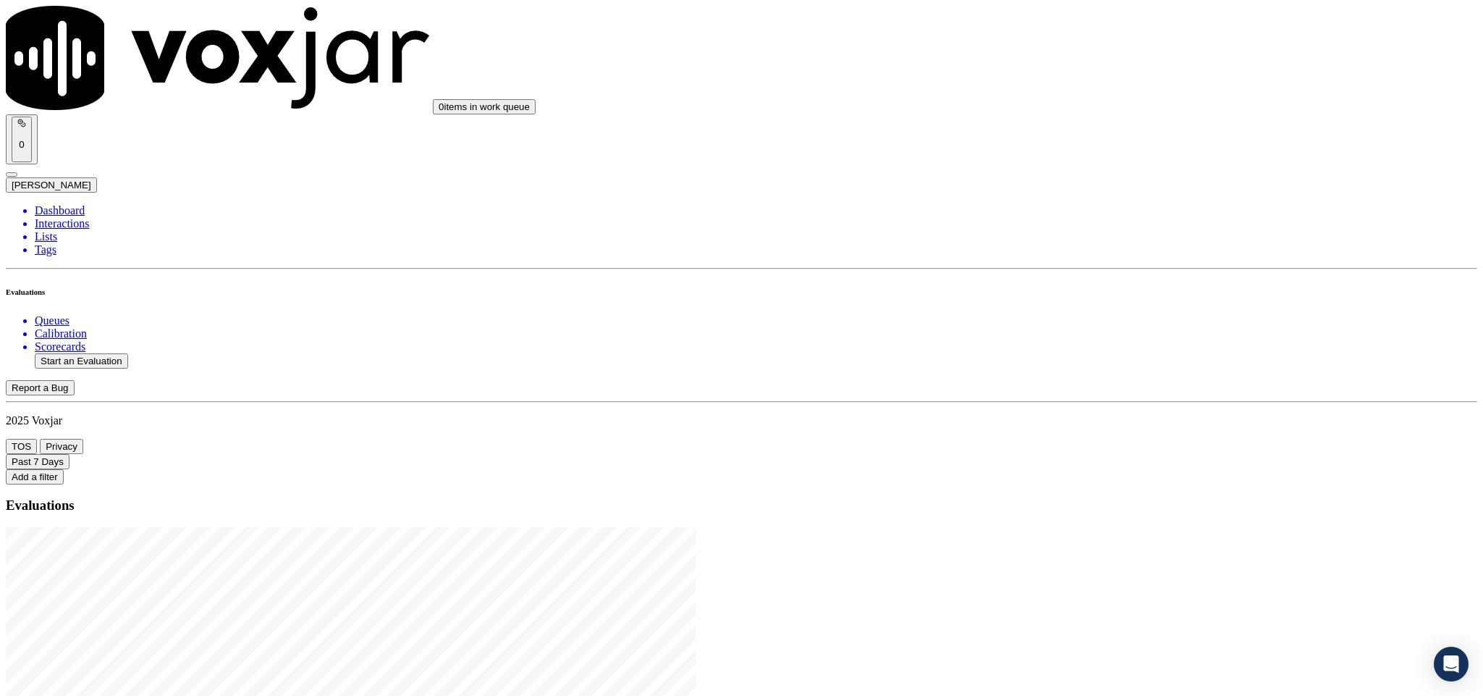
type input "MARY MEROLL"
drag, startPoint x: 664, startPoint y: 204, endPoint x: 489, endPoint y: 220, distance: 175.9
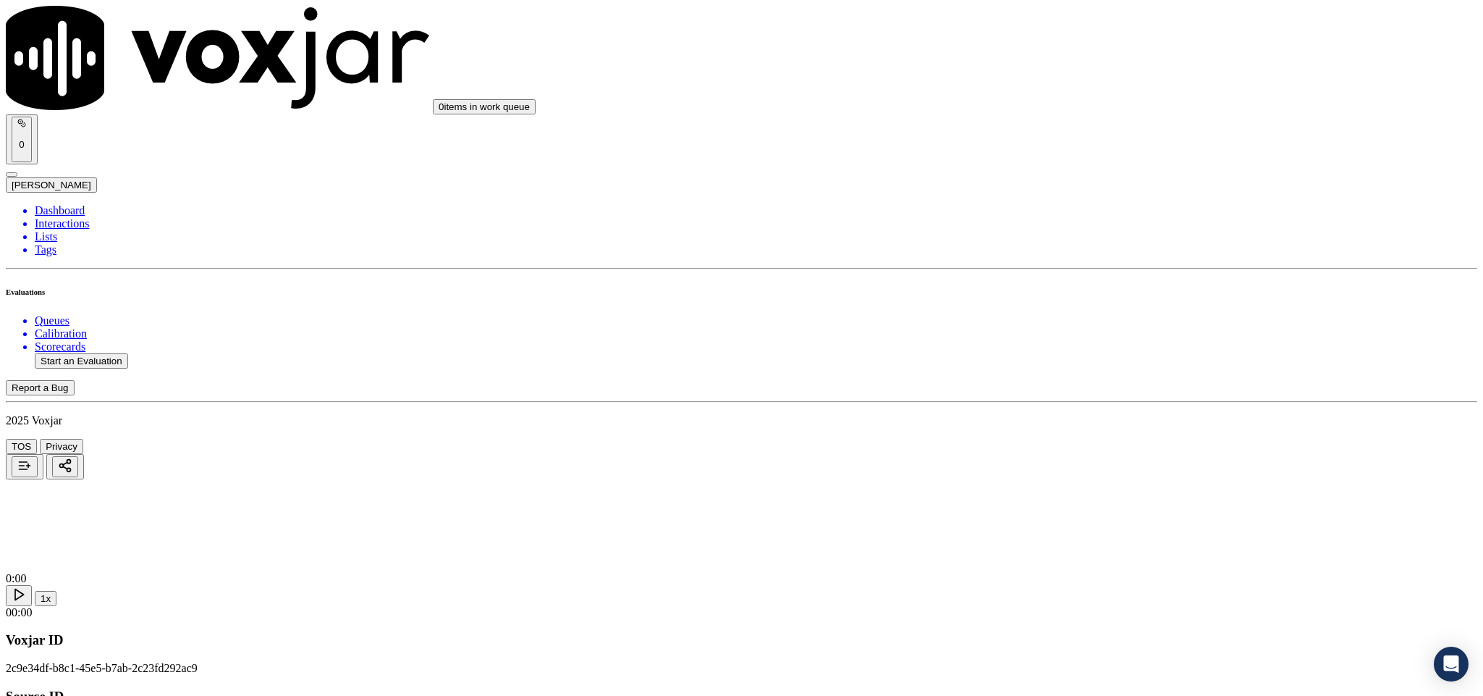
type input "MARY MEROLL"
click at [449, 157] on input "Add a New Customer" at bounding box center [385, 149] width 128 height 15
paste input "2073913146"
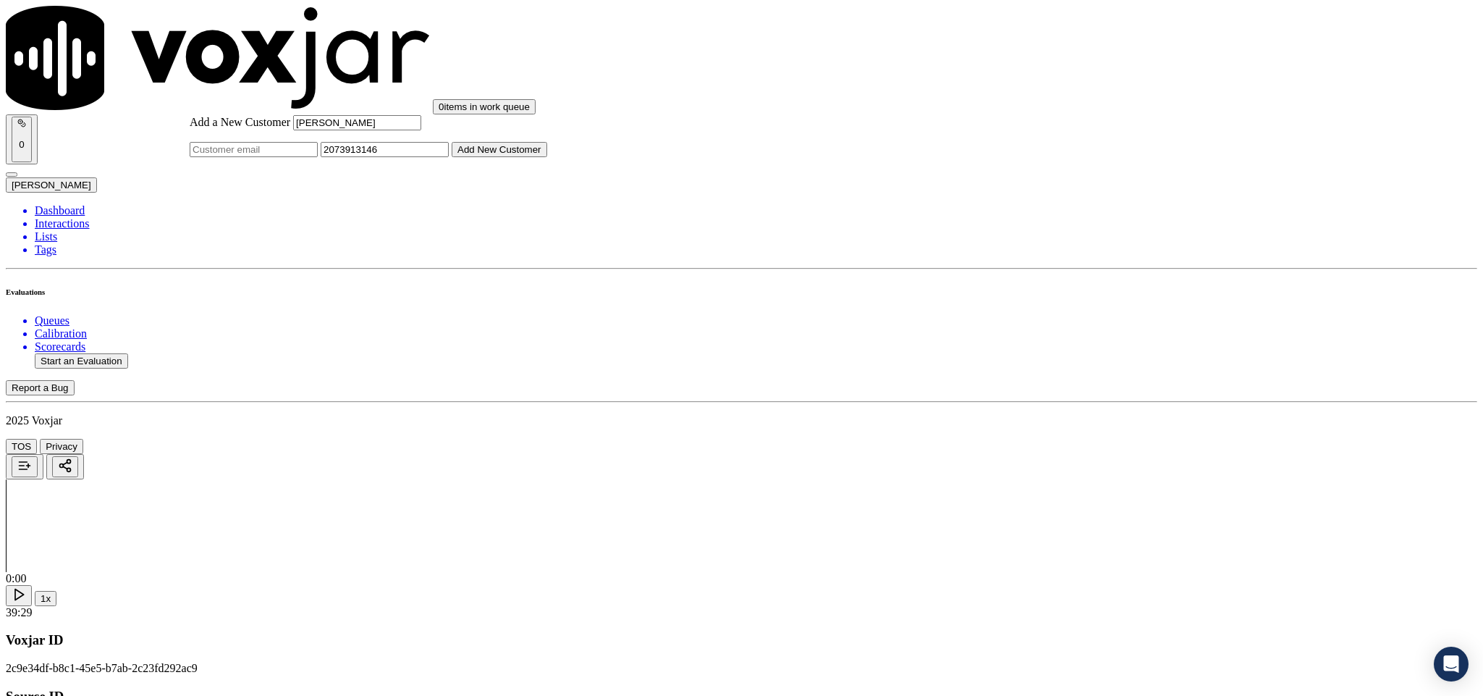
type input "2073913146"
click at [547, 157] on button "Add New Customer" at bounding box center [500, 149] width 96 height 15
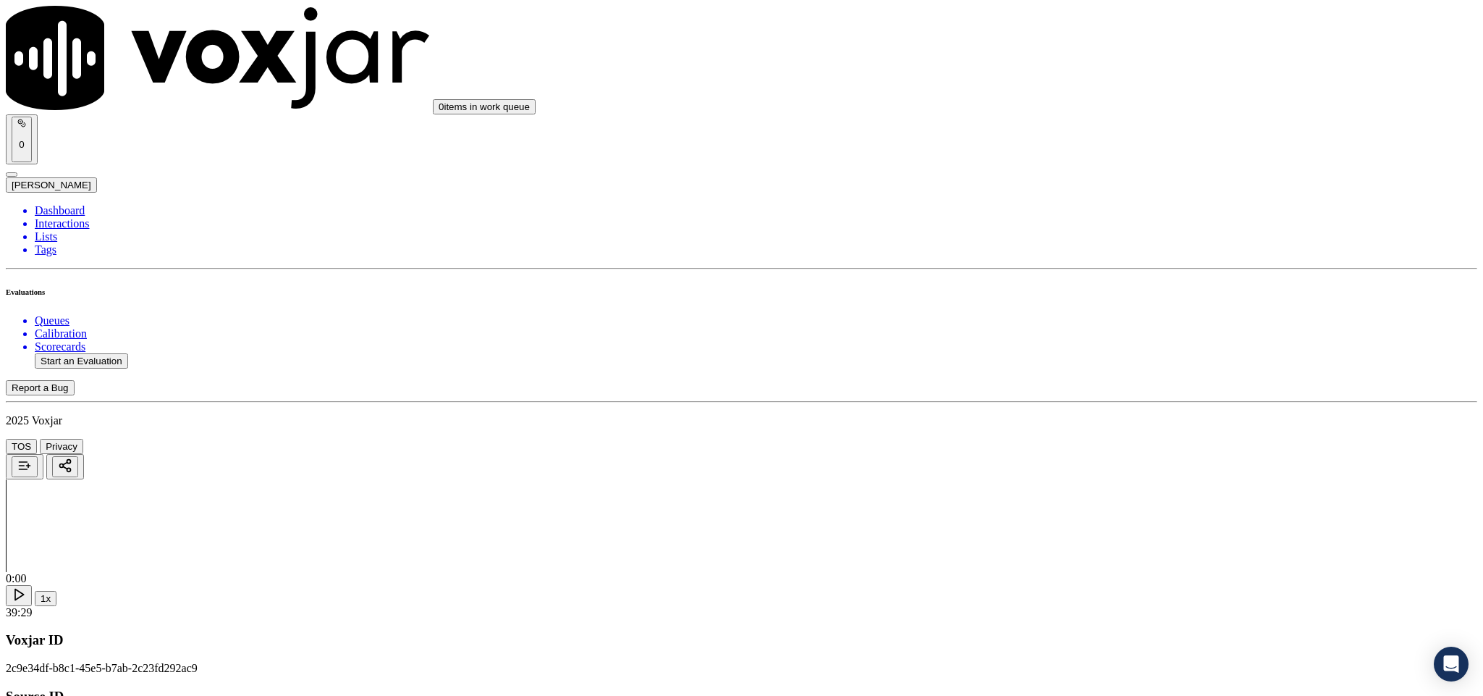
click at [1099, 271] on div "Yes" at bounding box center [1229, 264] width 339 height 13
click at [1117, 435] on div "Yes" at bounding box center [1229, 429] width 339 height 13
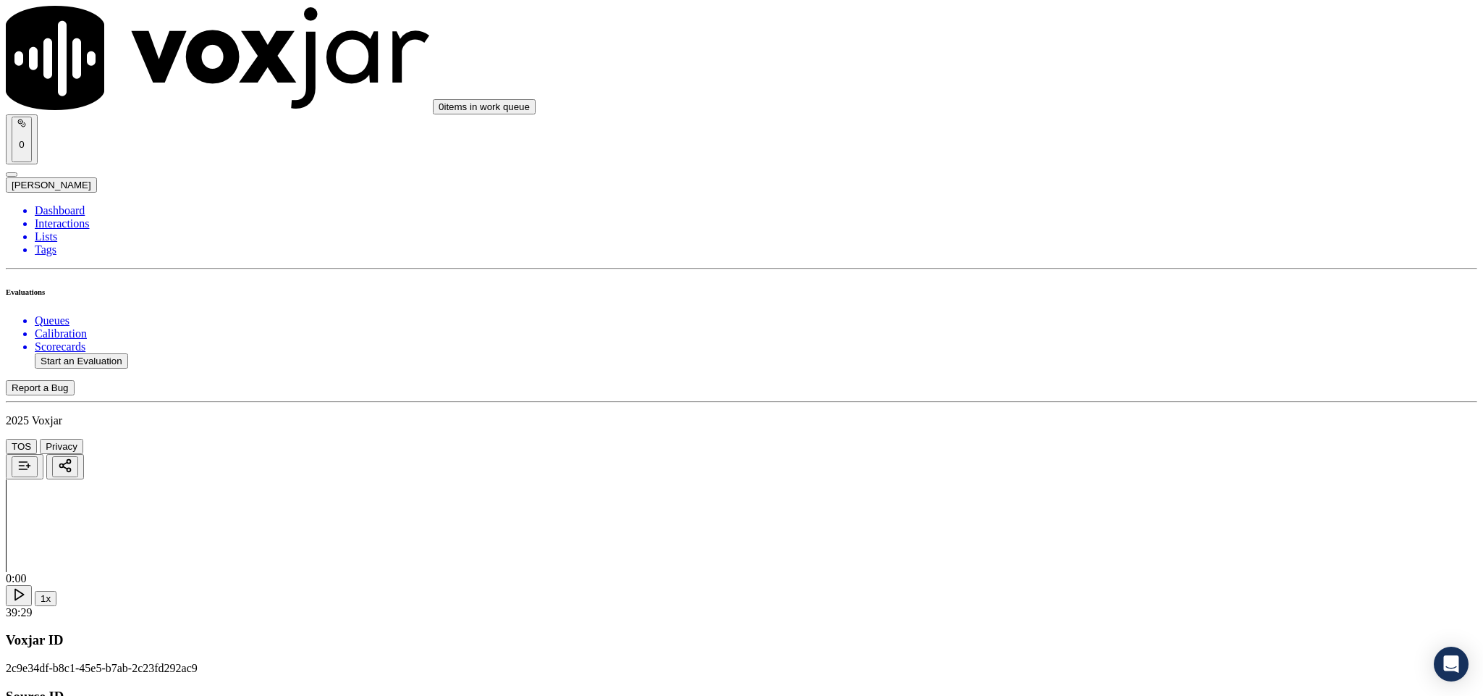
scroll to position [109, 0]
click at [1117, 498] on div "Yes No N/A" at bounding box center [1229, 517] width 339 height 39
click at [1114, 508] on div "Yes" at bounding box center [1229, 504] width 339 height 13
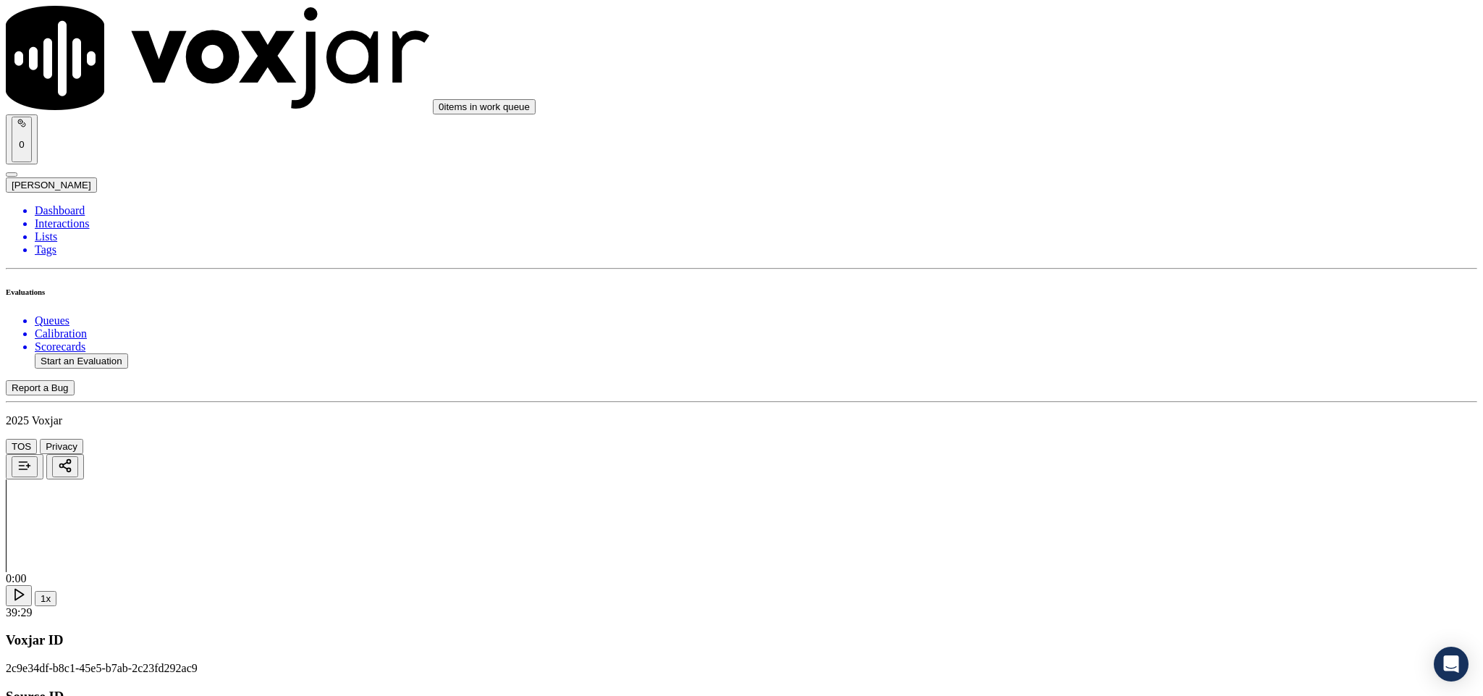
click at [1123, 394] on div "N/A" at bounding box center [1229, 387] width 339 height 13
click at [1126, 387] on div "Yes" at bounding box center [1229, 386] width 339 height 13
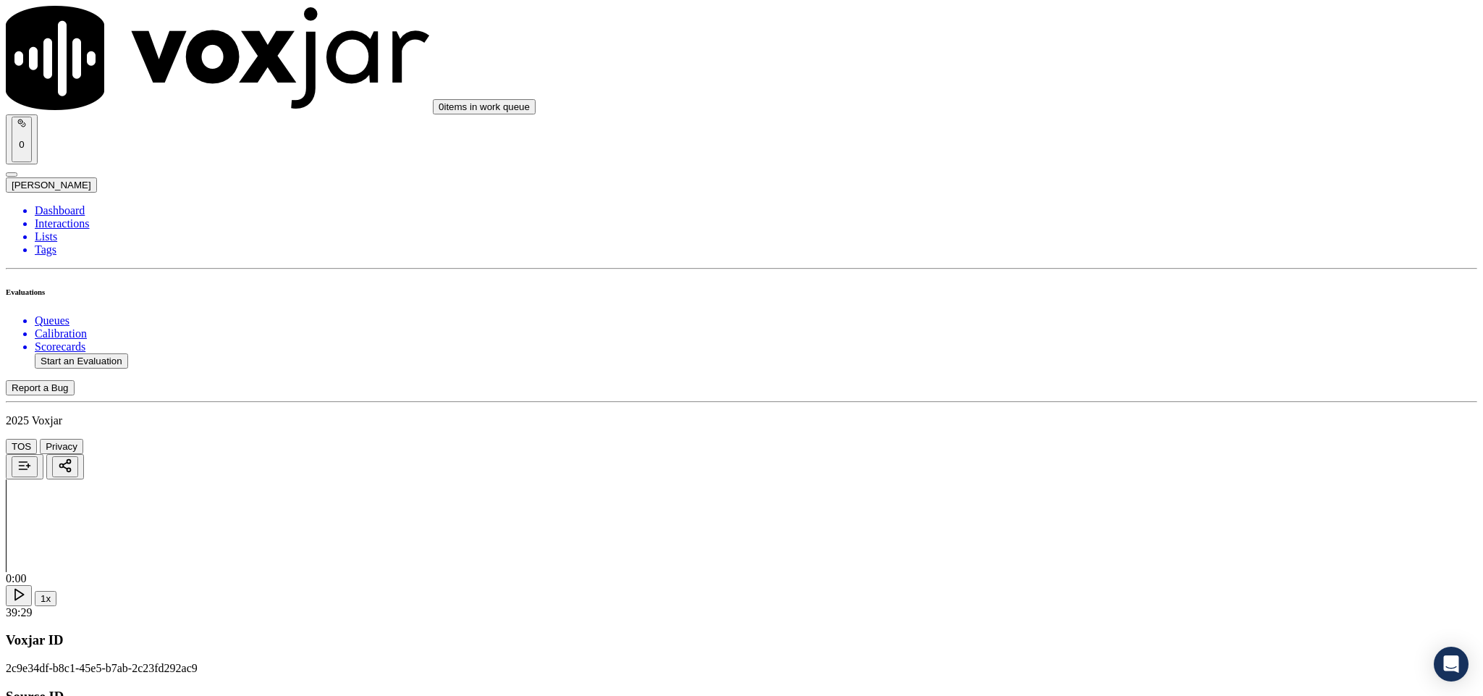
scroll to position [869, 0]
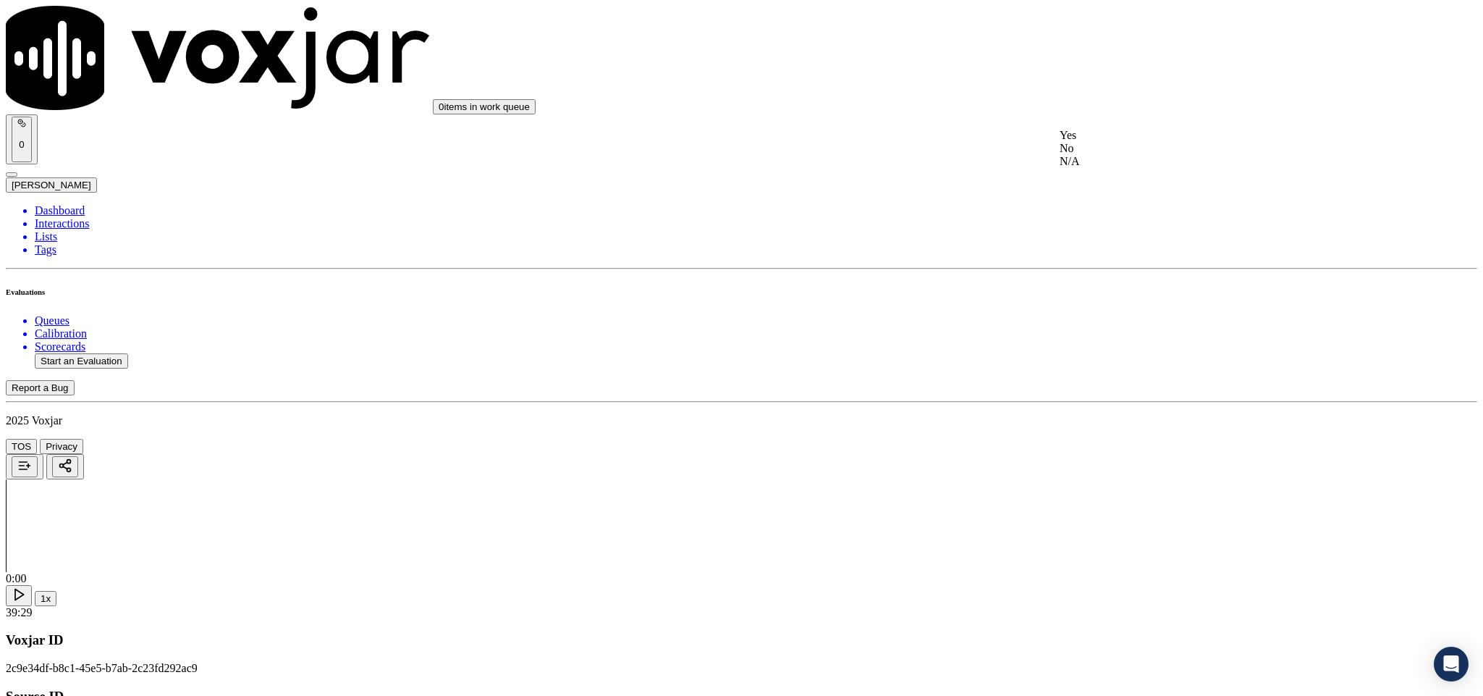
click at [1101, 140] on div "Yes" at bounding box center [1229, 135] width 339 height 13
paste textarea "@4:47 Ricky - So what I'm doing, I'm updating the price protection plan.//"
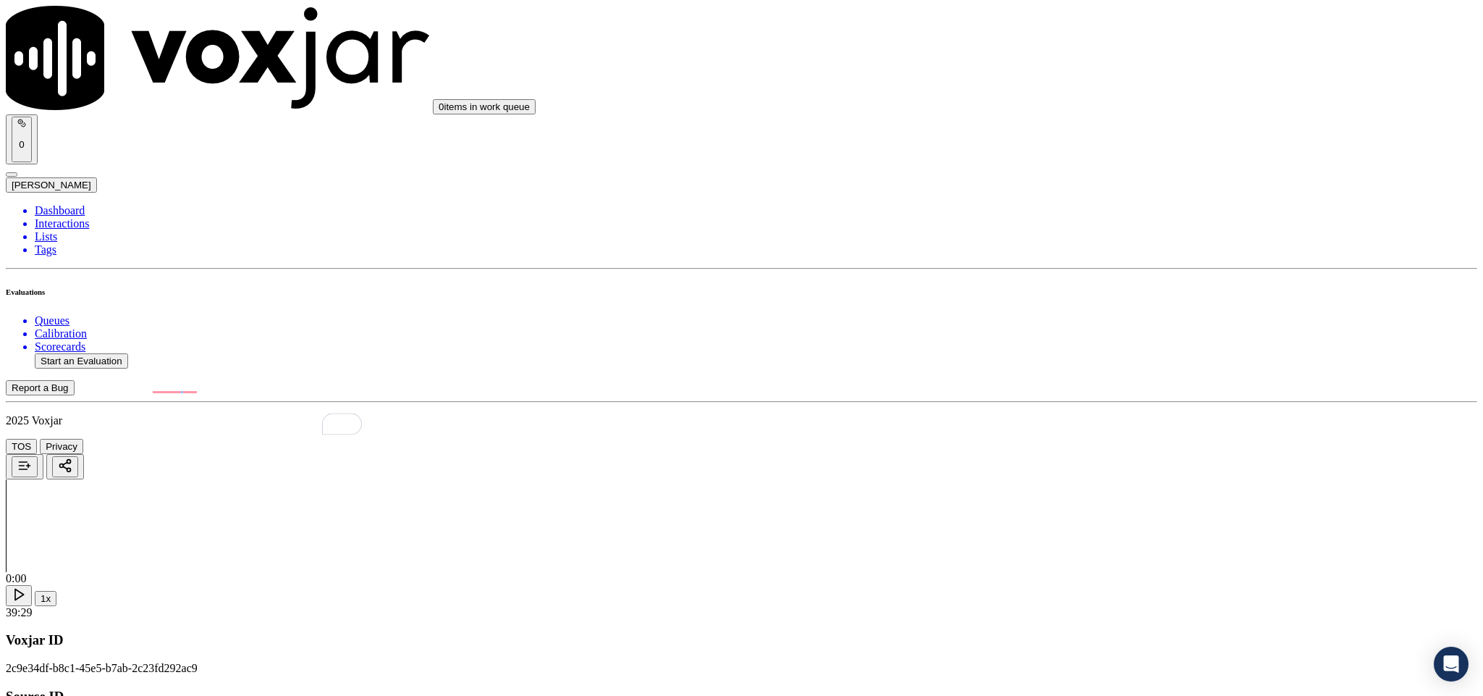
type textarea "@4:47 Ricky - So what I'm doing, I'm updating the price protection plan.//"
click at [1120, 307] on div "No" at bounding box center [1229, 300] width 339 height 13
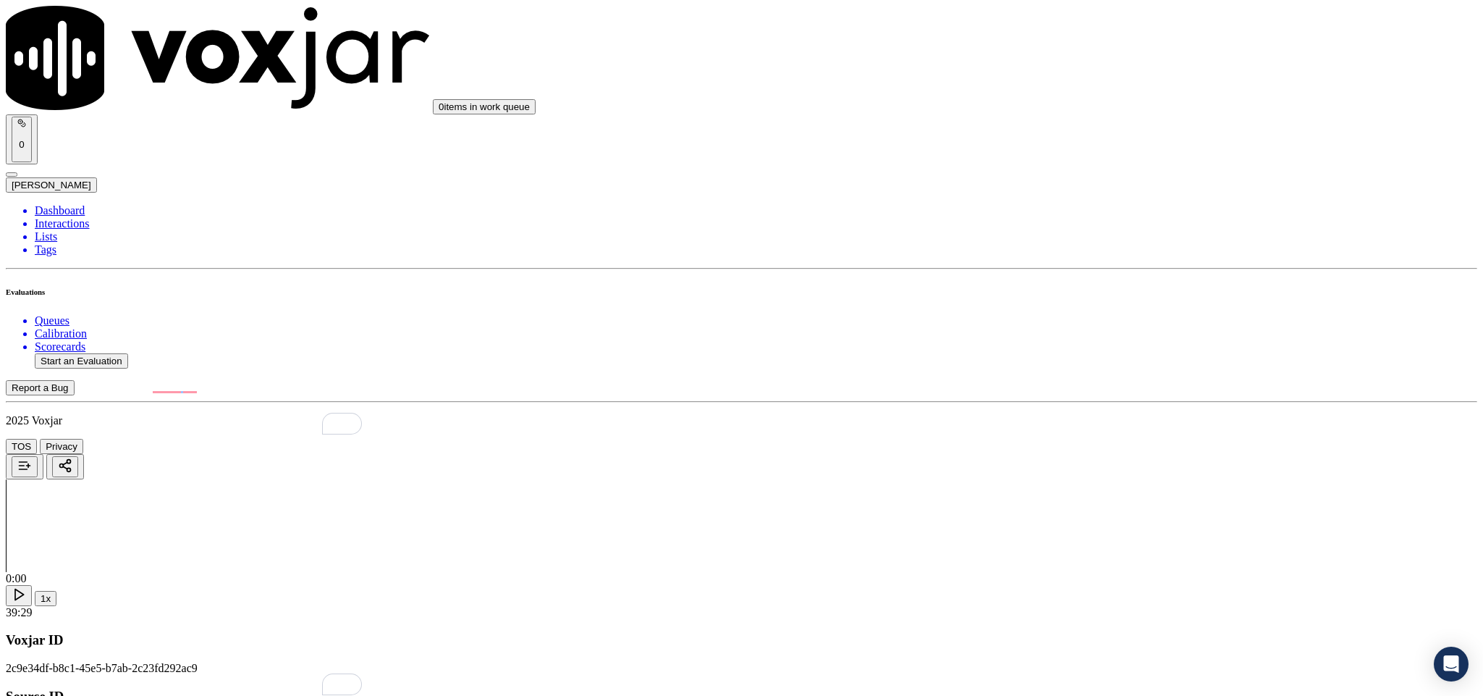
paste textarea "@1:33 Ricky - I have your account number. <> The agent must ask for and obtain …"
type textarea "@1:33 Ricky - I have your account number. <> The agent must ask for and obtain …"
click at [1116, 381] on div "N/A" at bounding box center [1229, 374] width 339 height 13
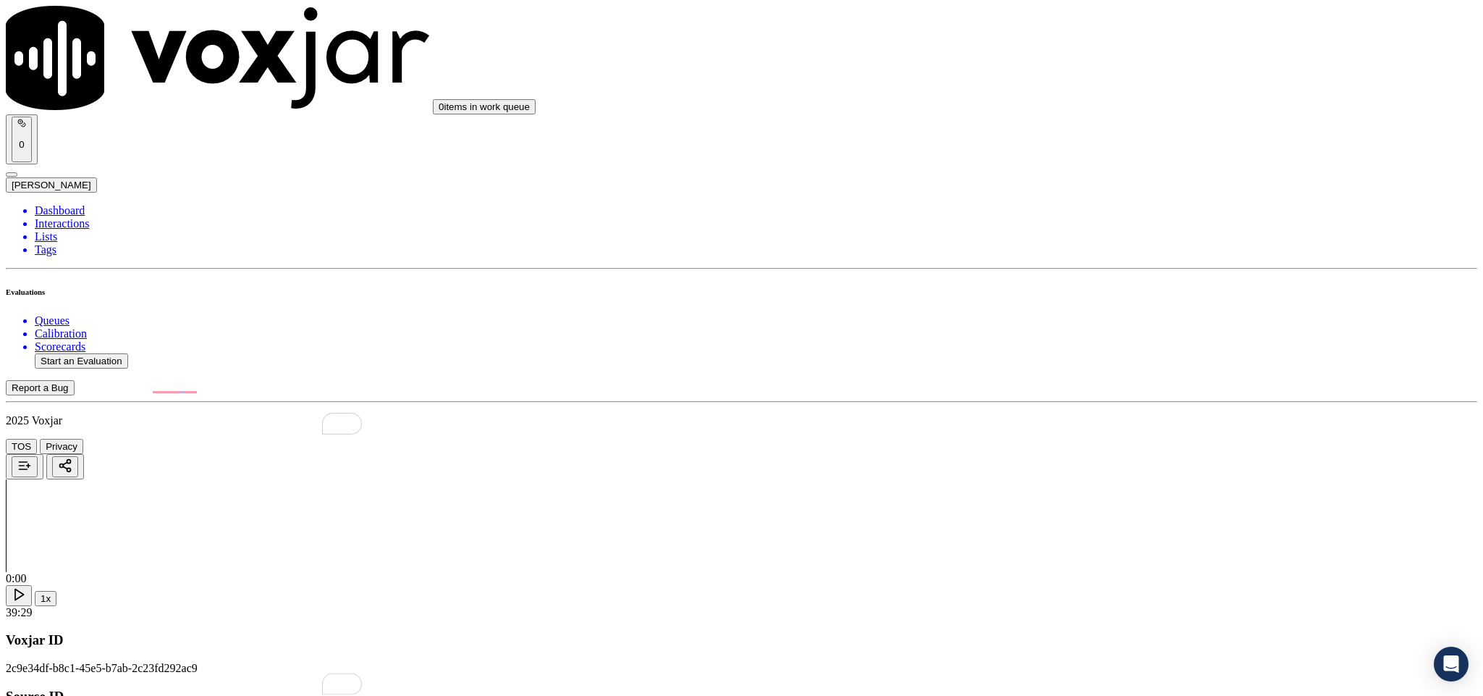
click at [1123, 510] on div "Yes" at bounding box center [1229, 513] width 339 height 13
click at [1121, 394] on div "Yes" at bounding box center [1229, 387] width 339 height 13
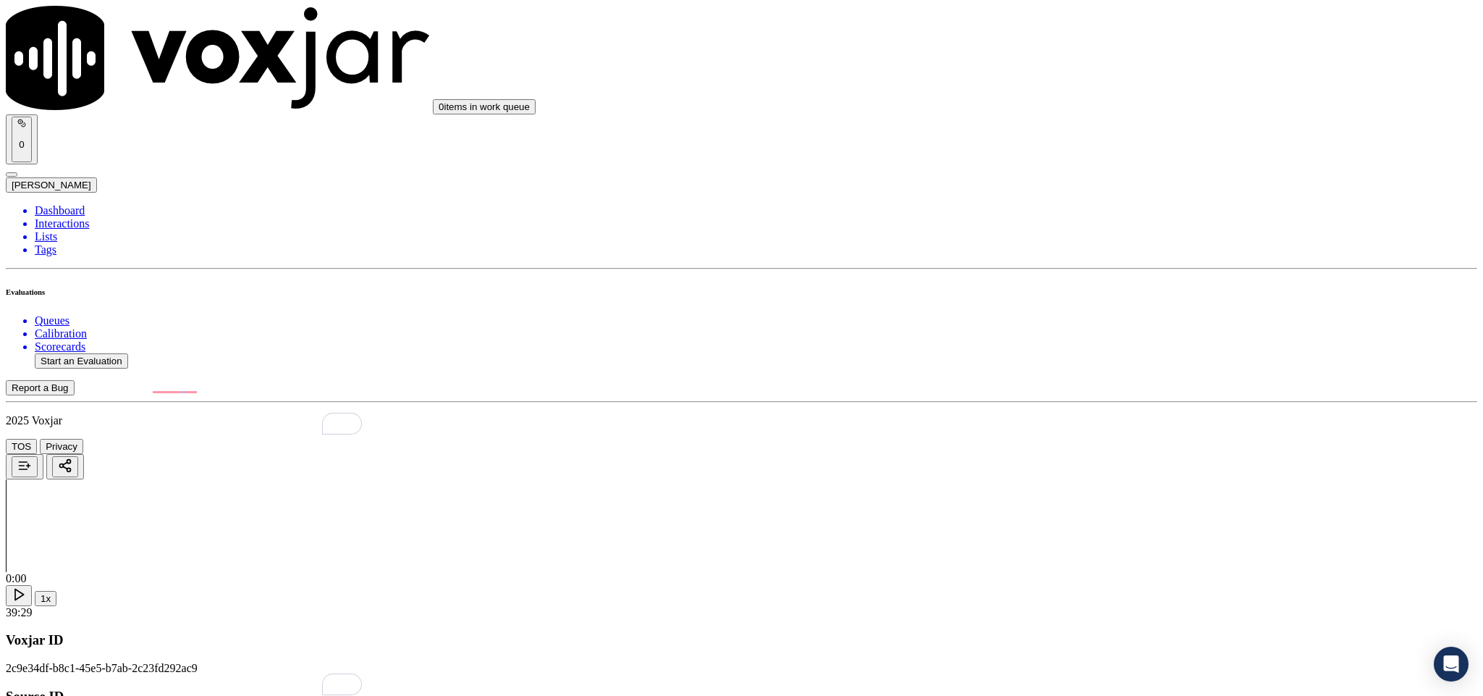
scroll to position [2063, 0]
click at [1121, 265] on div "No" at bounding box center [1229, 258] width 339 height 13
click at [1123, 418] on div "Yes" at bounding box center [1229, 411] width 339 height 13
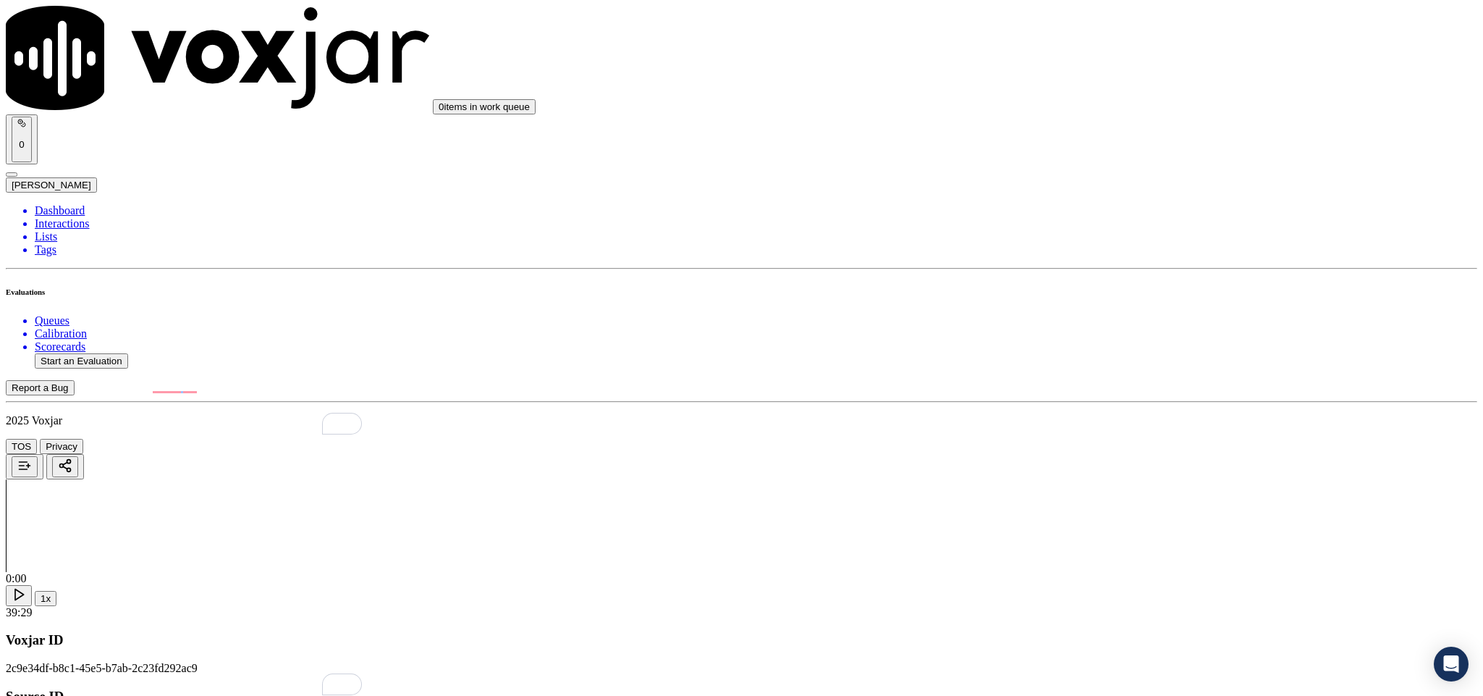
scroll to position [2280, 0]
click at [1121, 366] on div "Yes" at bounding box center [1229, 359] width 339 height 13
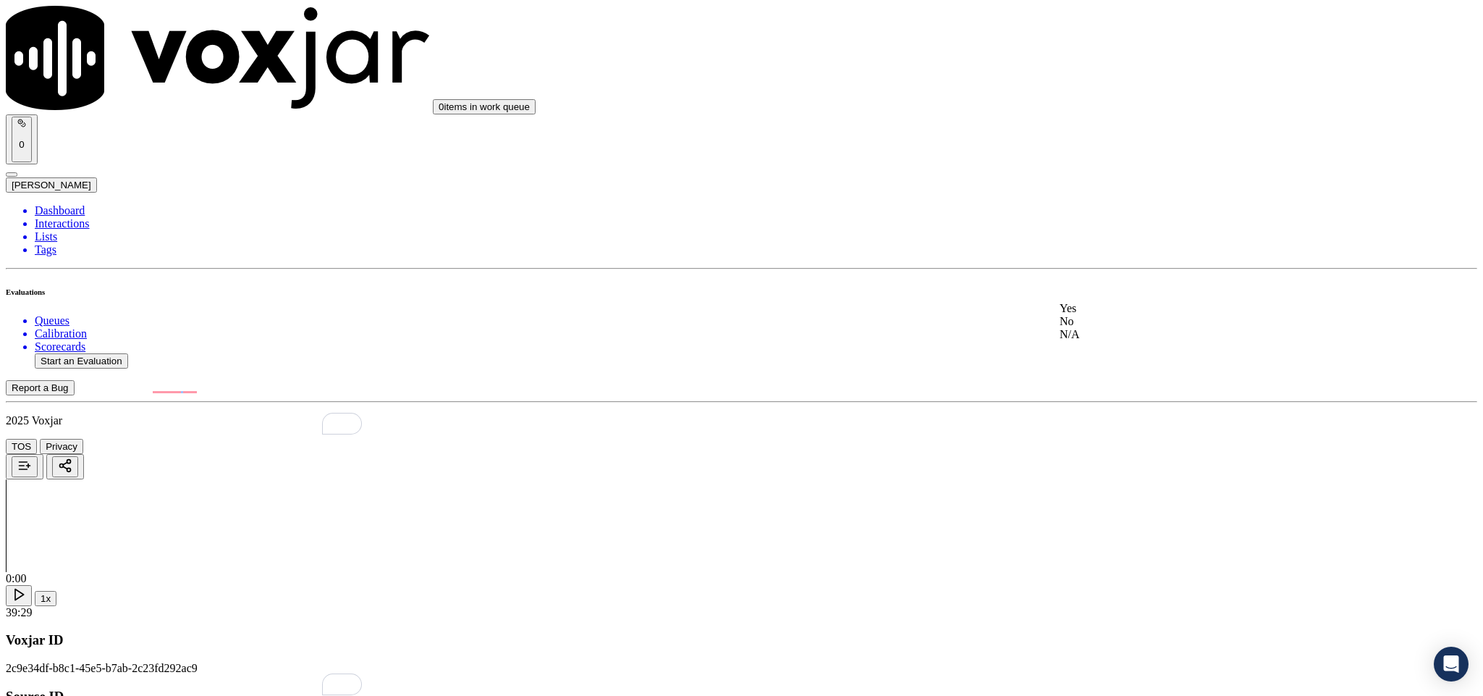
click at [1123, 328] on div "No" at bounding box center [1229, 321] width 339 height 13
click at [1153, 335] on div "Yes" at bounding box center [1229, 332] width 339 height 13
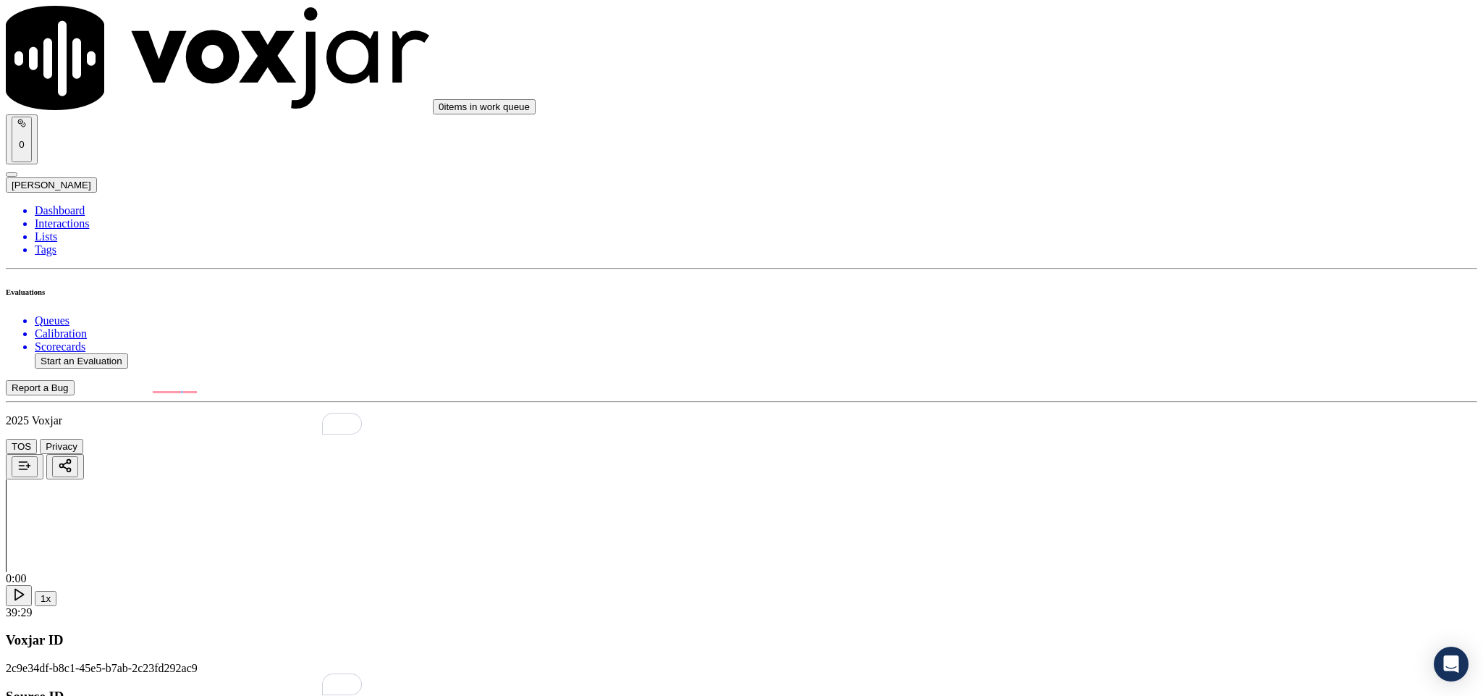
click at [1147, 279] on div "Yes" at bounding box center [1229, 281] width 339 height 13
click at [1136, 205] on div "No" at bounding box center [1229, 206] width 339 height 13
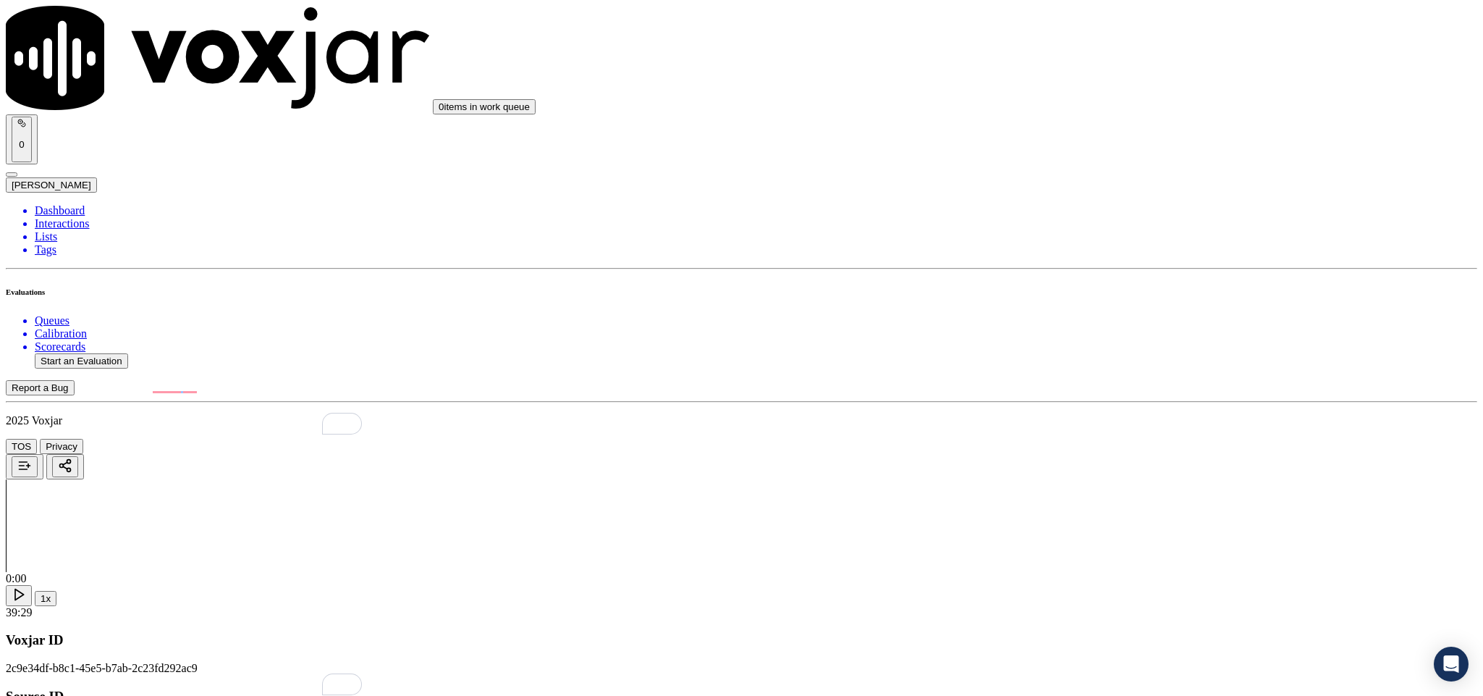
click at [1136, 342] on div "Yes" at bounding box center [1229, 338] width 339 height 13
click at [1133, 150] on div "No" at bounding box center [1229, 154] width 339 height 13
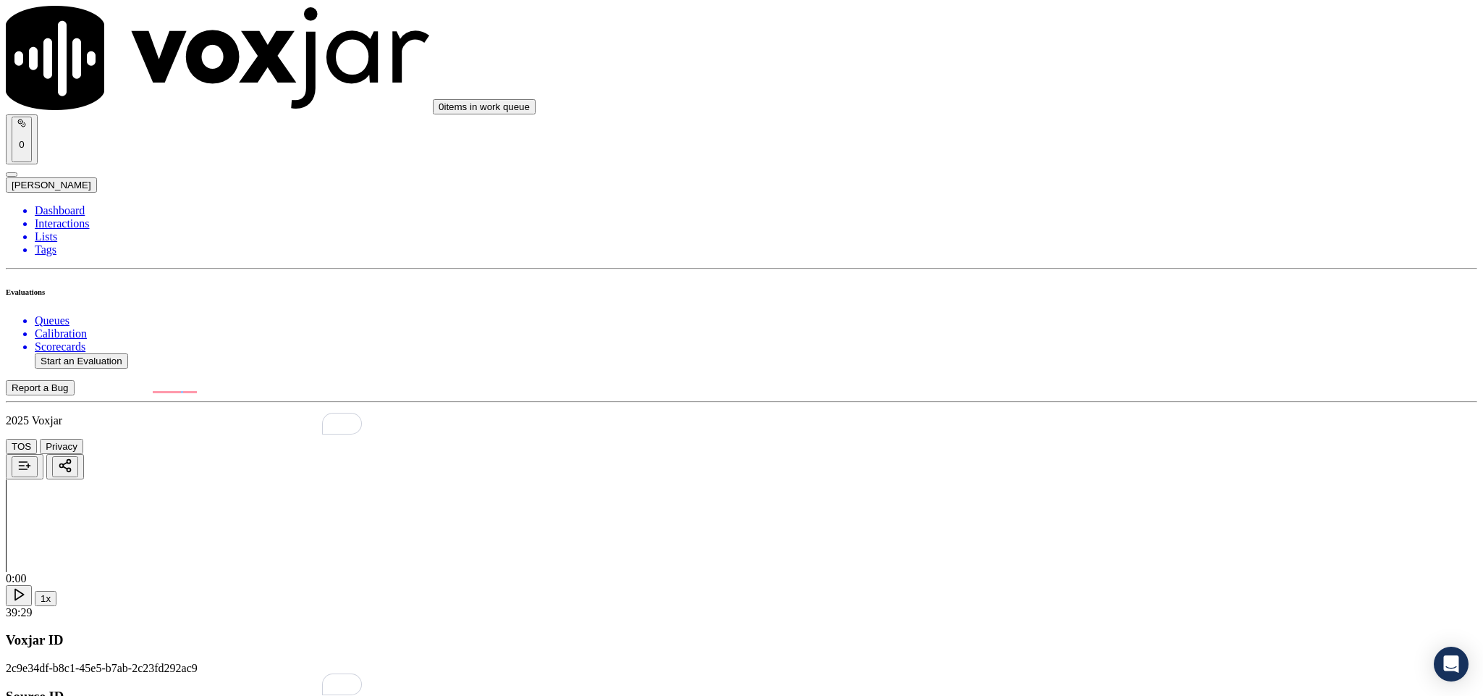
click at [1123, 294] on div "Yes" at bounding box center [1229, 287] width 339 height 13
click at [1102, 273] on div "No" at bounding box center [1229, 266] width 339 height 13
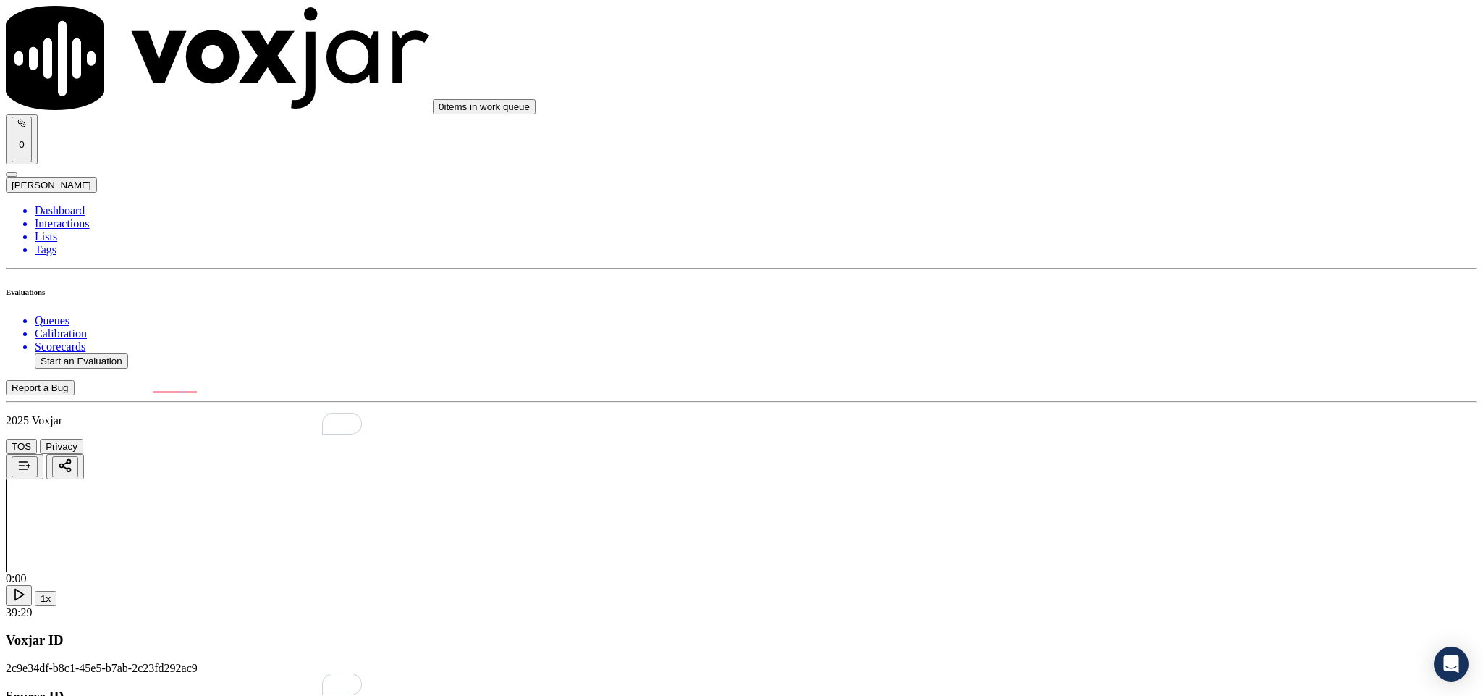
click at [1106, 304] on div "N/A" at bounding box center [1229, 299] width 339 height 13
click at [1107, 373] on div "No" at bounding box center [1229, 366] width 339 height 13
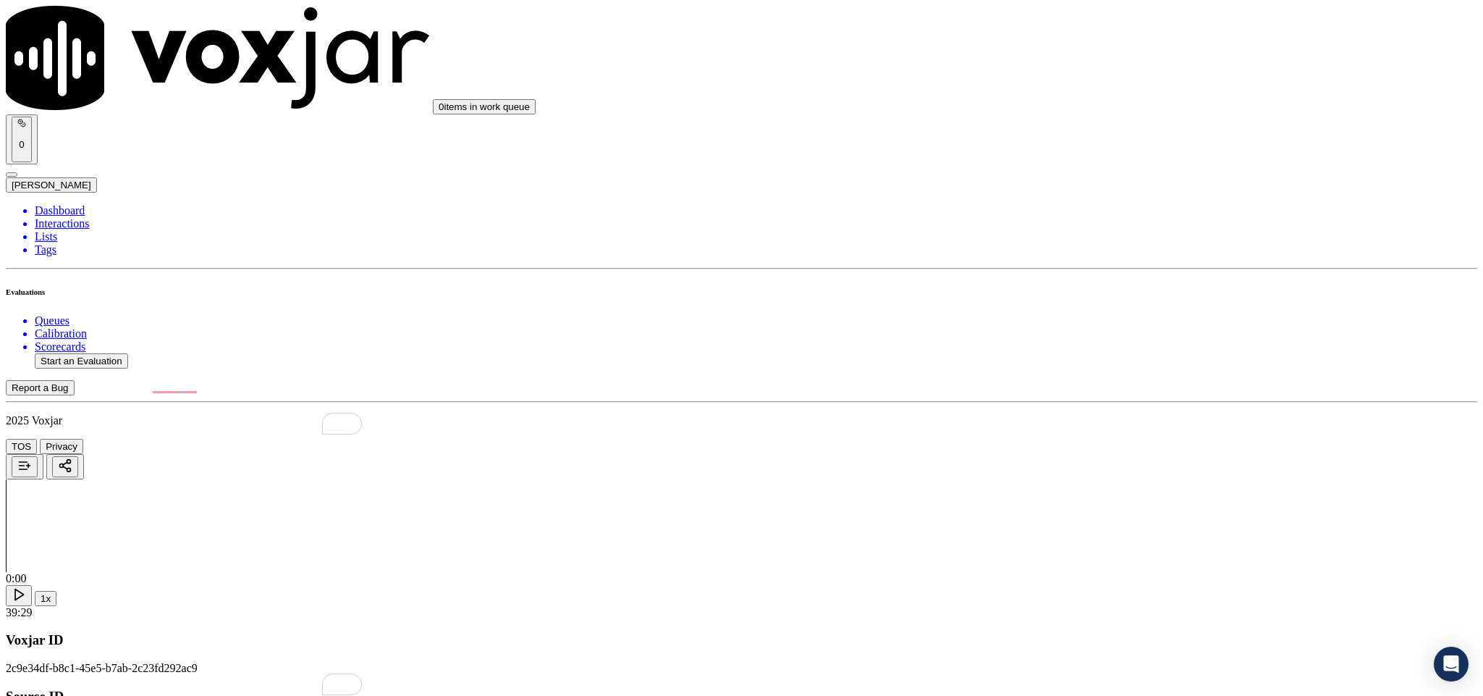
click at [1115, 524] on div "Yes" at bounding box center [1229, 519] width 339 height 13
click at [1082, 552] on div "No" at bounding box center [1229, 552] width 339 height 13
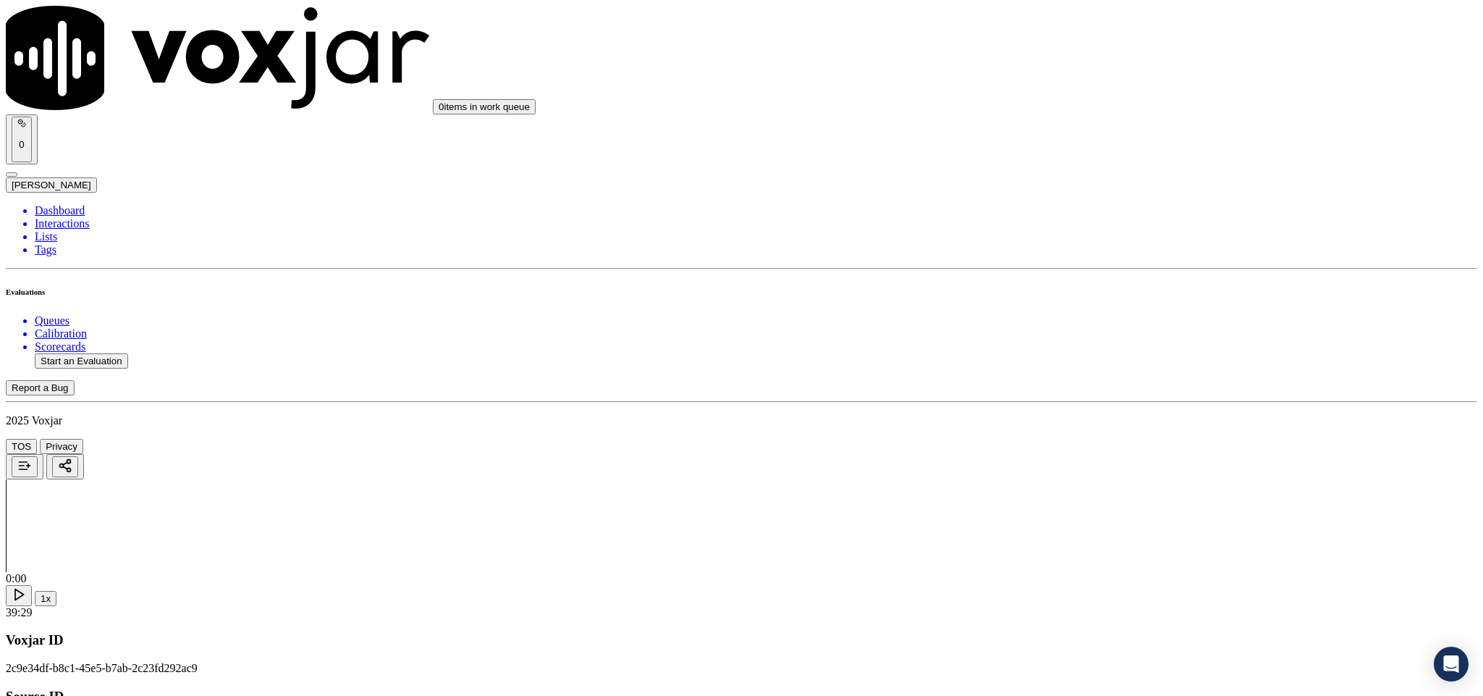
click at [50, 204] on li "Dashboard" at bounding box center [756, 210] width 1443 height 13
click at [83, 353] on button "Start an Evaluation" at bounding box center [81, 360] width 93 height 15
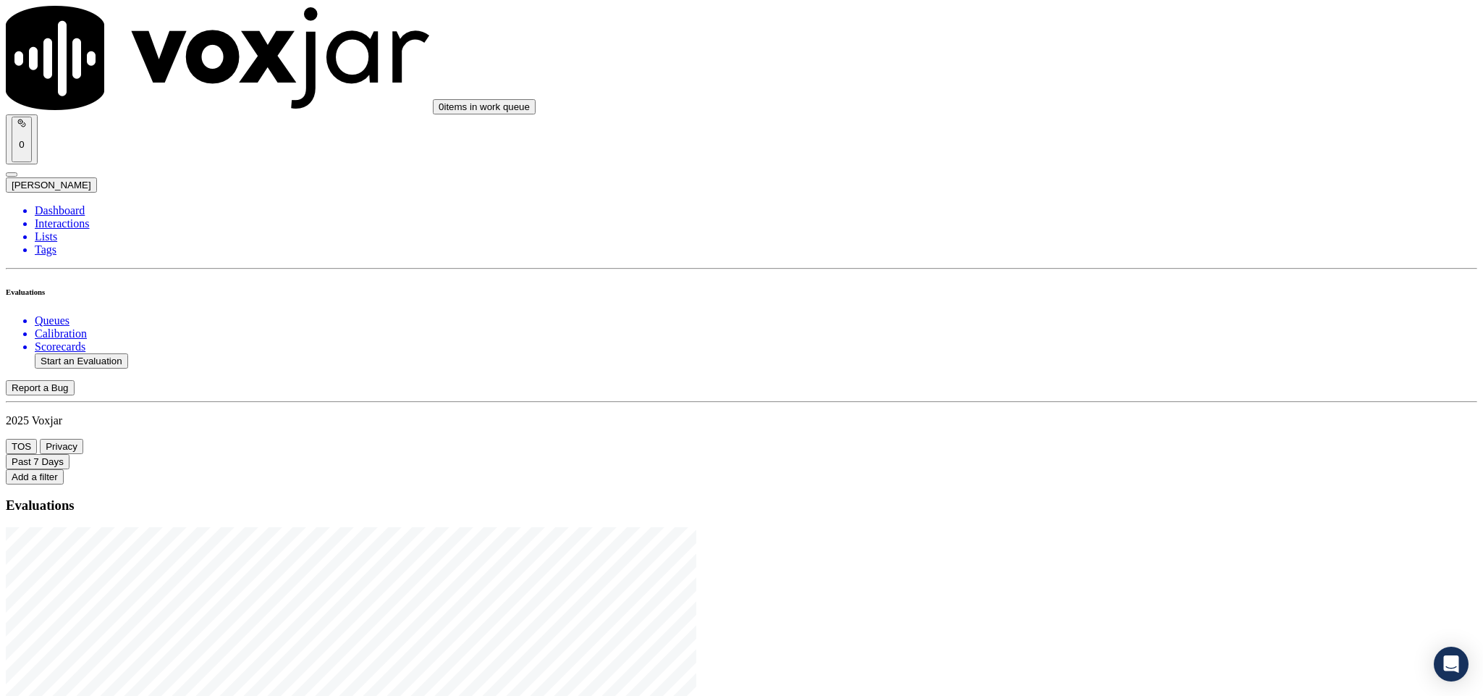
drag, startPoint x: 619, startPoint y: 304, endPoint x: 685, endPoint y: 298, distance: 66.1
type input "20250821-161037_4846884885-C1"
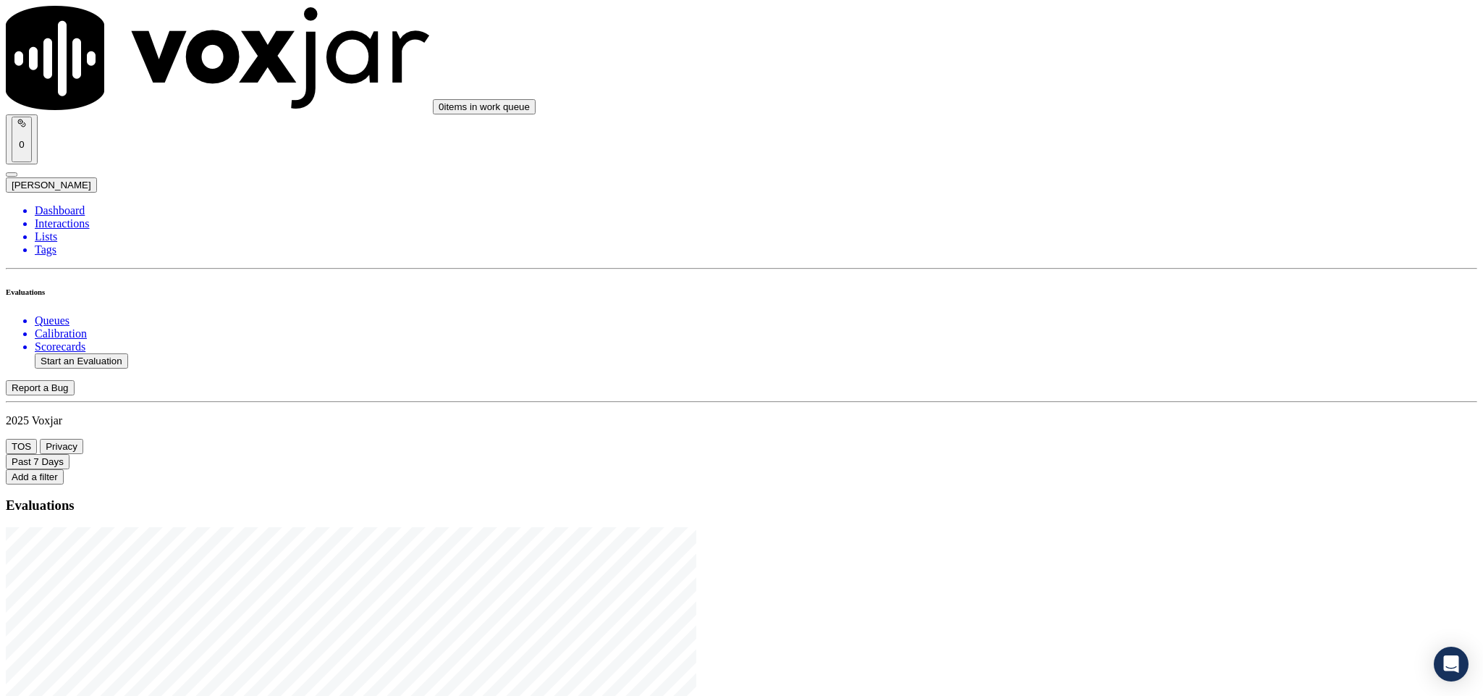
type input "rich"
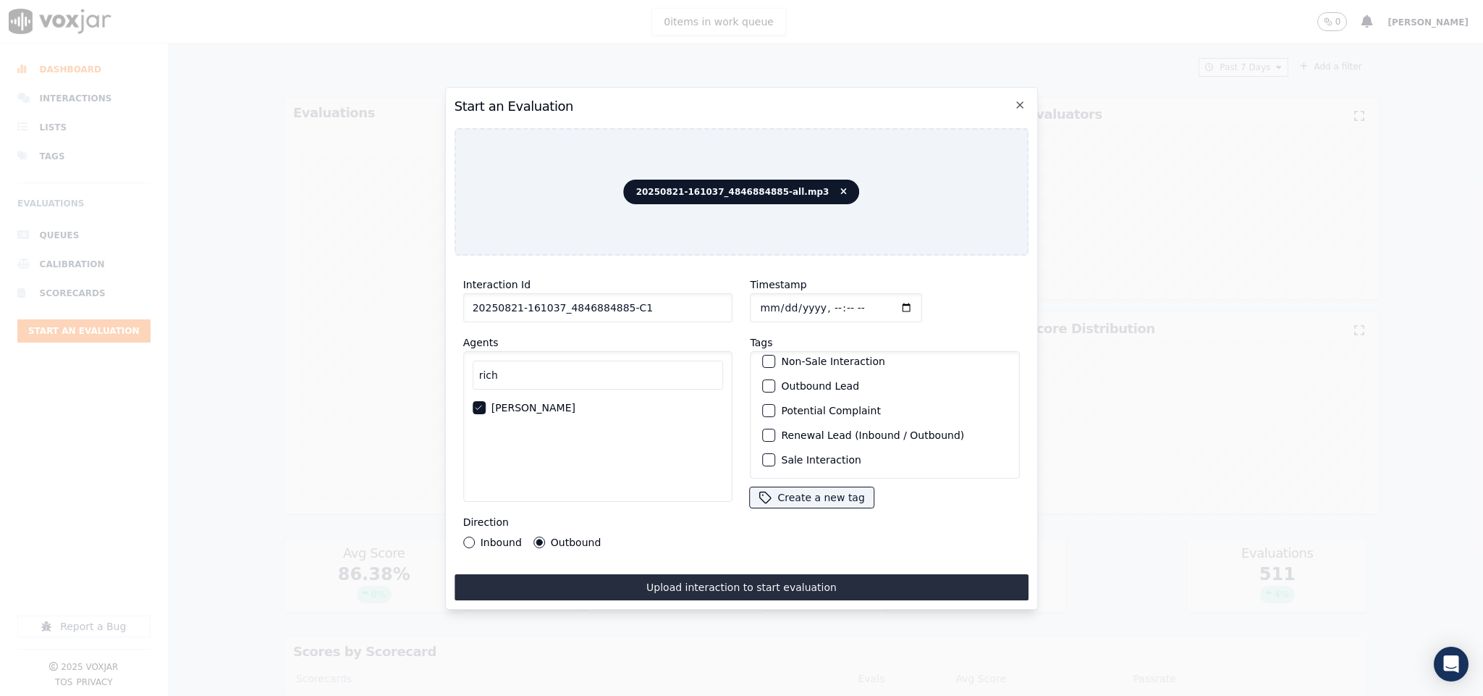
scroll to position [130, 0]
click at [763, 379] on button "Outbound Lead" at bounding box center [769, 385] width 13 height 13
click at [764, 455] on div "button" at bounding box center [769, 460] width 10 height 10
click at [754, 300] on input "Timestamp" at bounding box center [837, 307] width 172 height 29
type input "[DATE]T22:27"
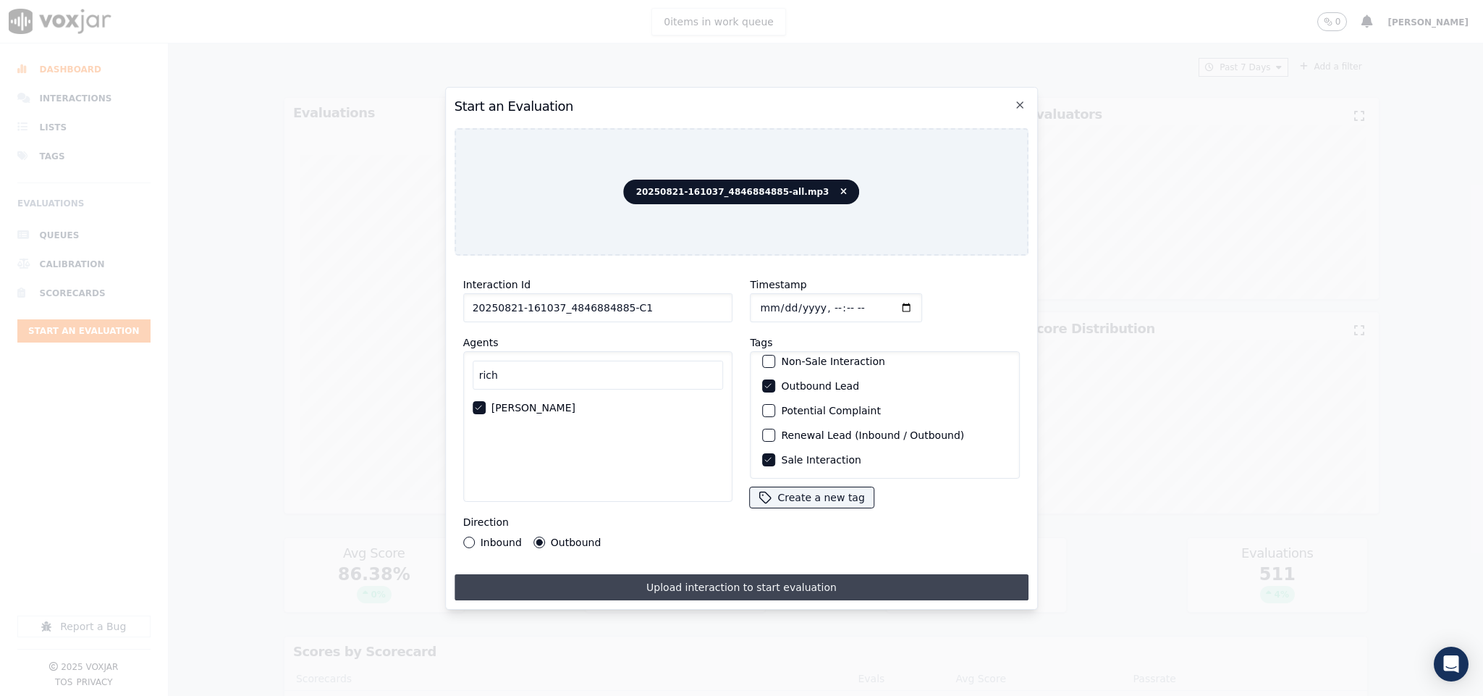
click at [708, 574] on button "Upload interaction to start evaluation" at bounding box center [742, 587] width 575 height 26
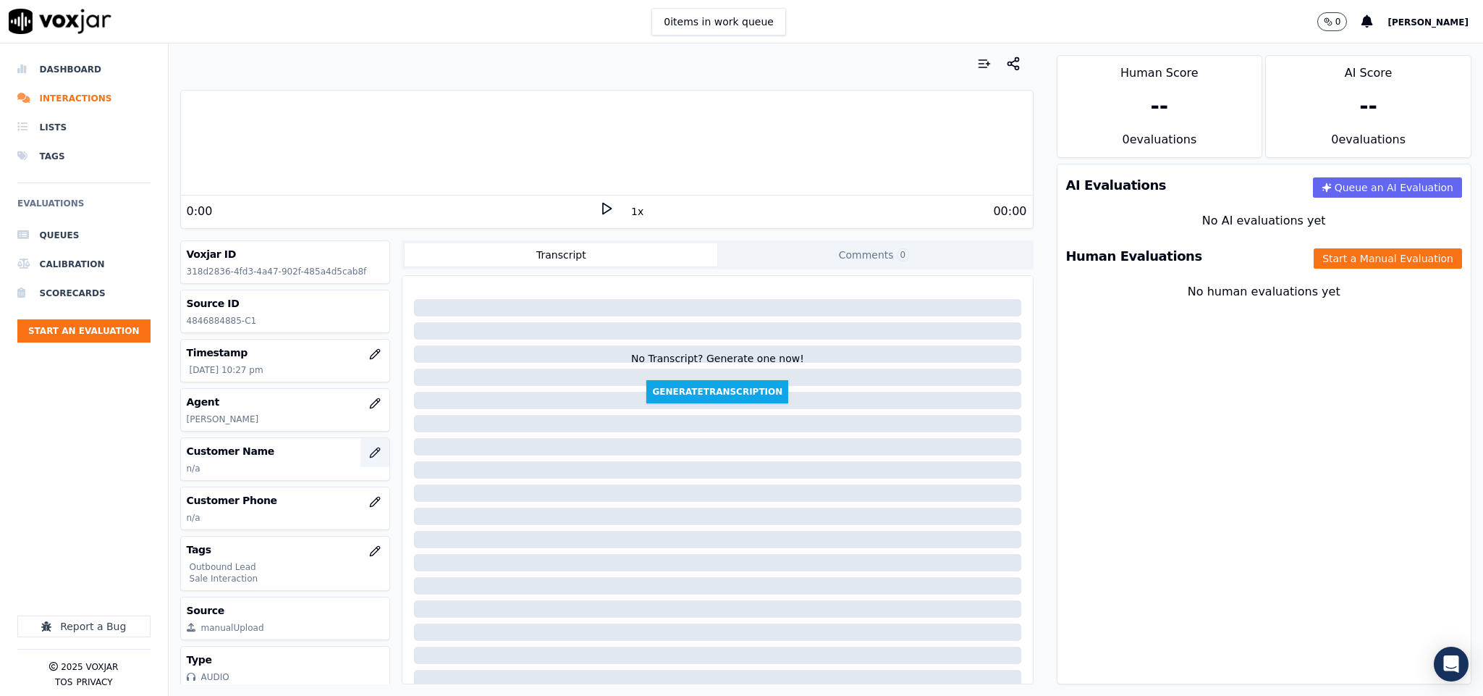
click at [371, 457] on icon "button" at bounding box center [375, 451] width 9 height 9
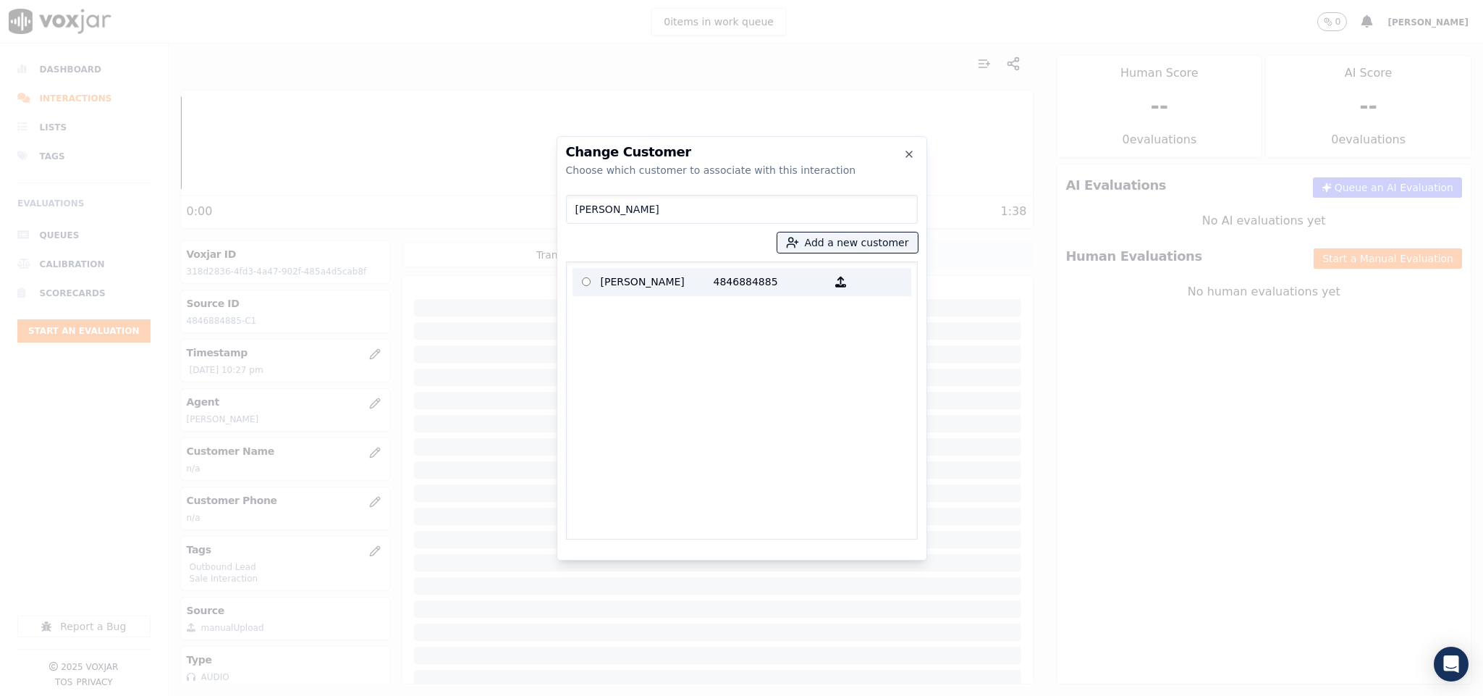
type input "[PERSON_NAME]"
click at [698, 274] on p "[PERSON_NAME]" at bounding box center [657, 282] width 113 height 22
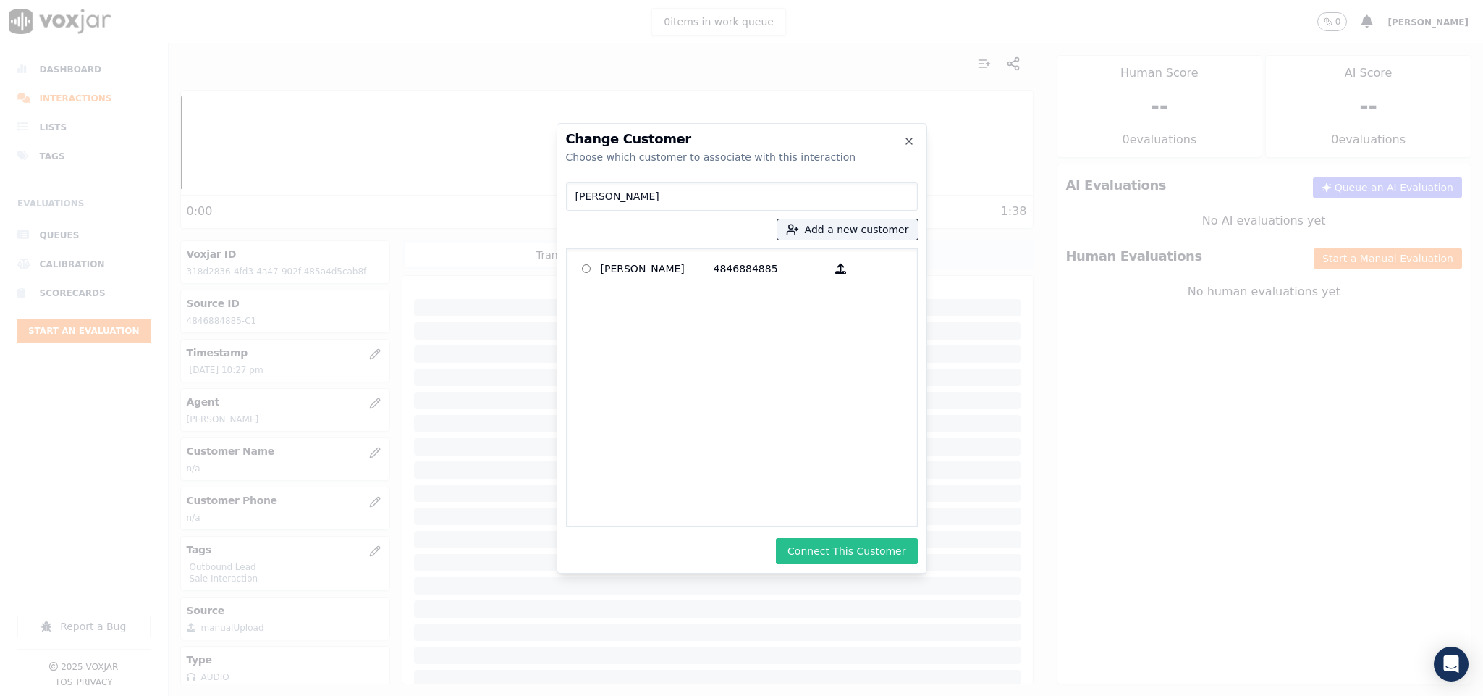
click at [850, 554] on button "Connect This Customer" at bounding box center [846, 551] width 141 height 26
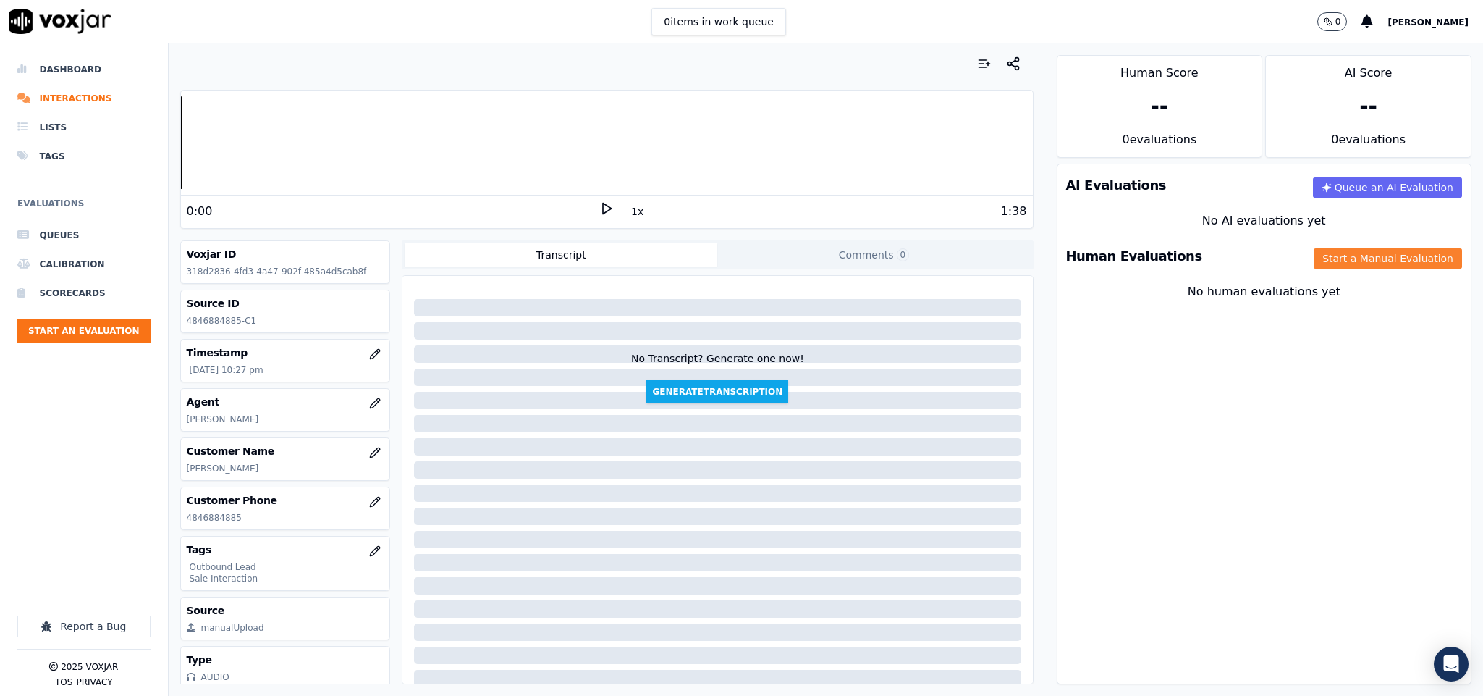
click at [1317, 265] on button "Start a Manual Evaluation" at bounding box center [1388, 258] width 148 height 20
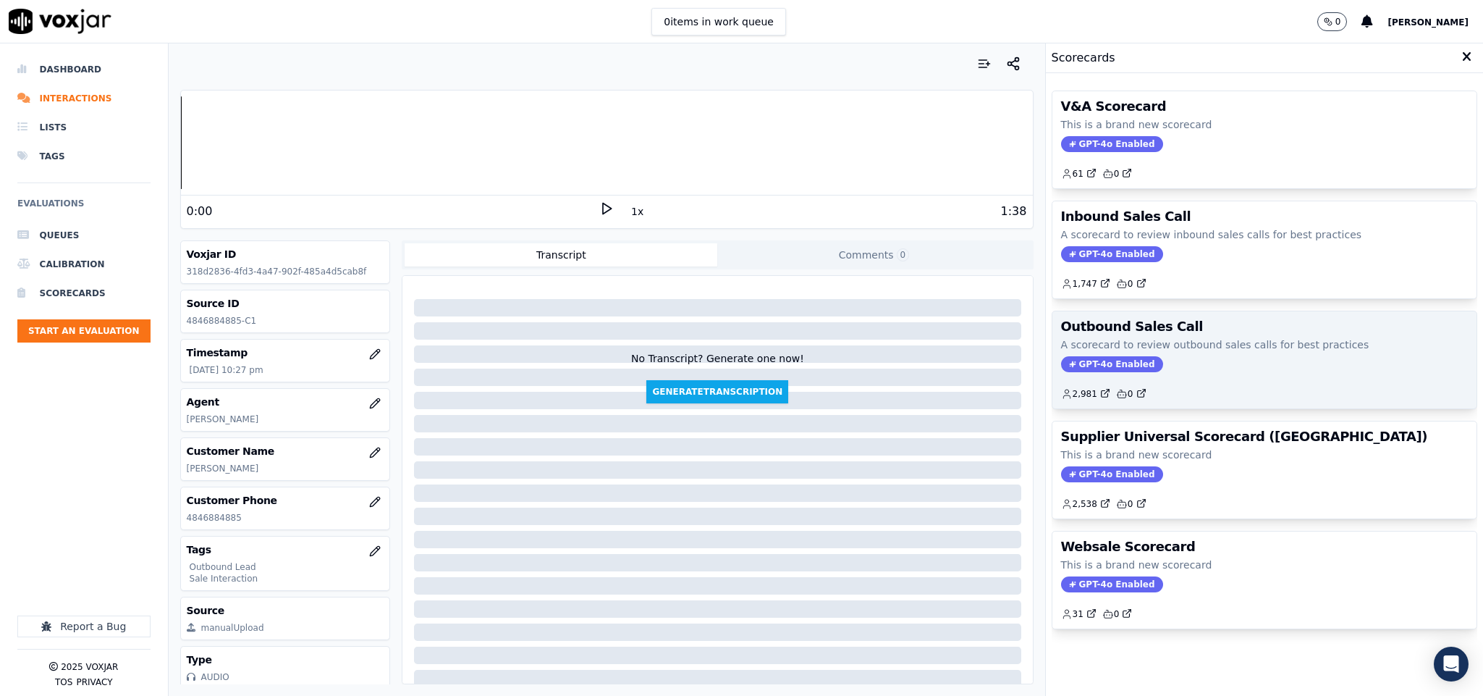
click at [1092, 363] on span "GPT-4o Enabled" at bounding box center [1112, 364] width 102 height 16
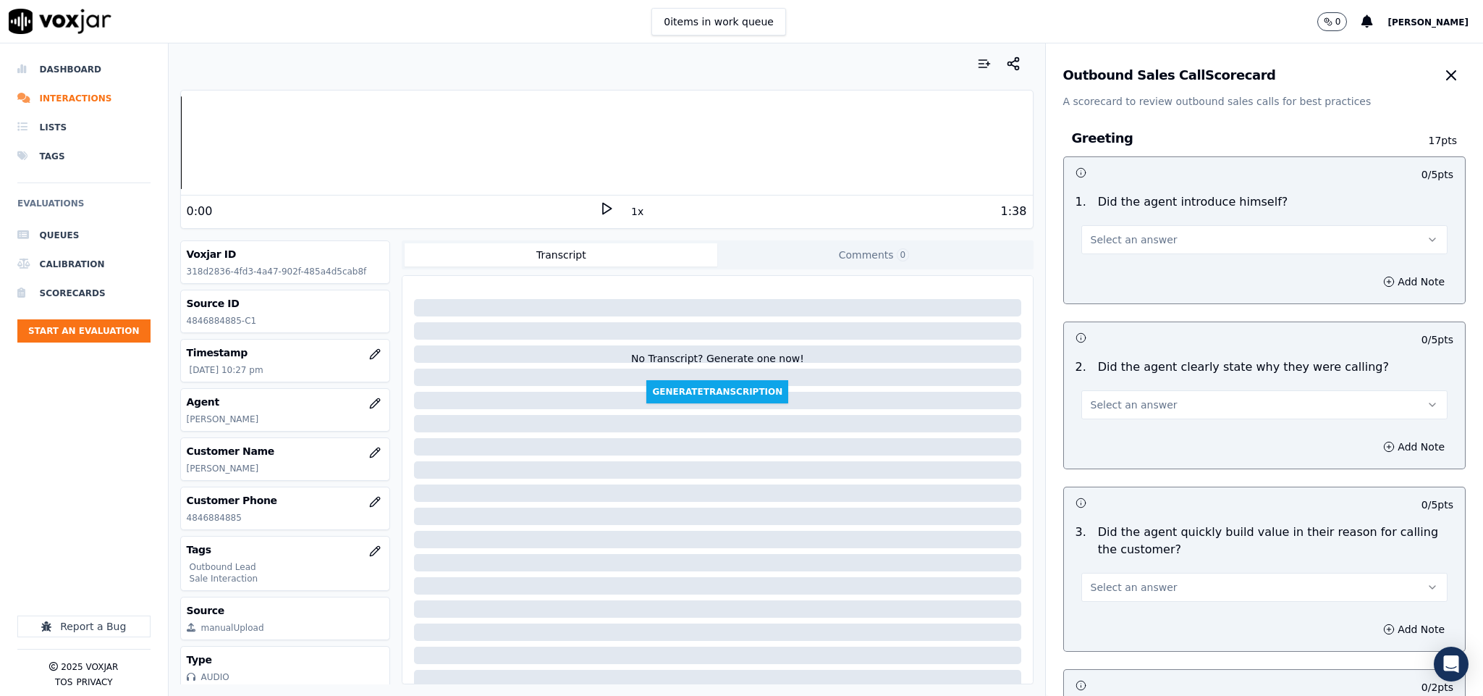
click at [1138, 241] on span "Select an answer" at bounding box center [1134, 239] width 87 height 14
click at [1119, 276] on div "Yes" at bounding box center [1229, 272] width 332 height 23
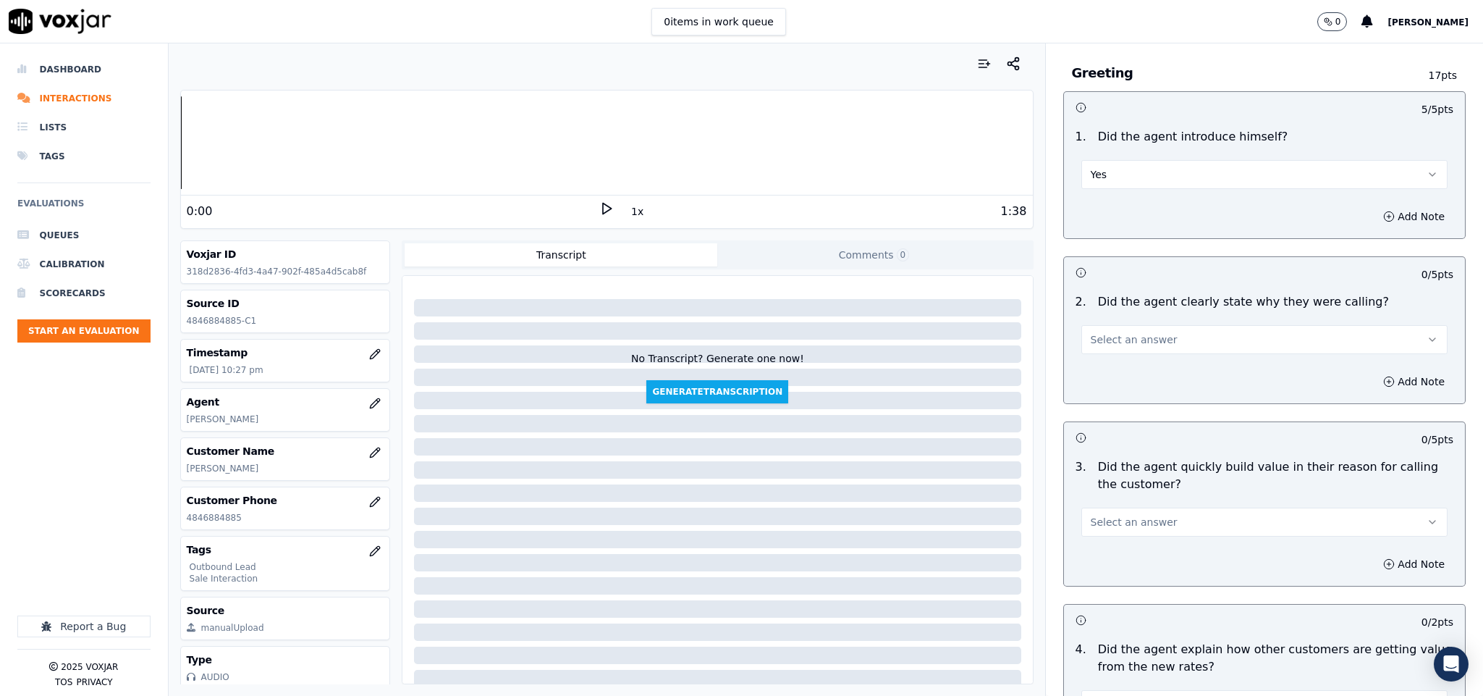
scroll to position [109, 0]
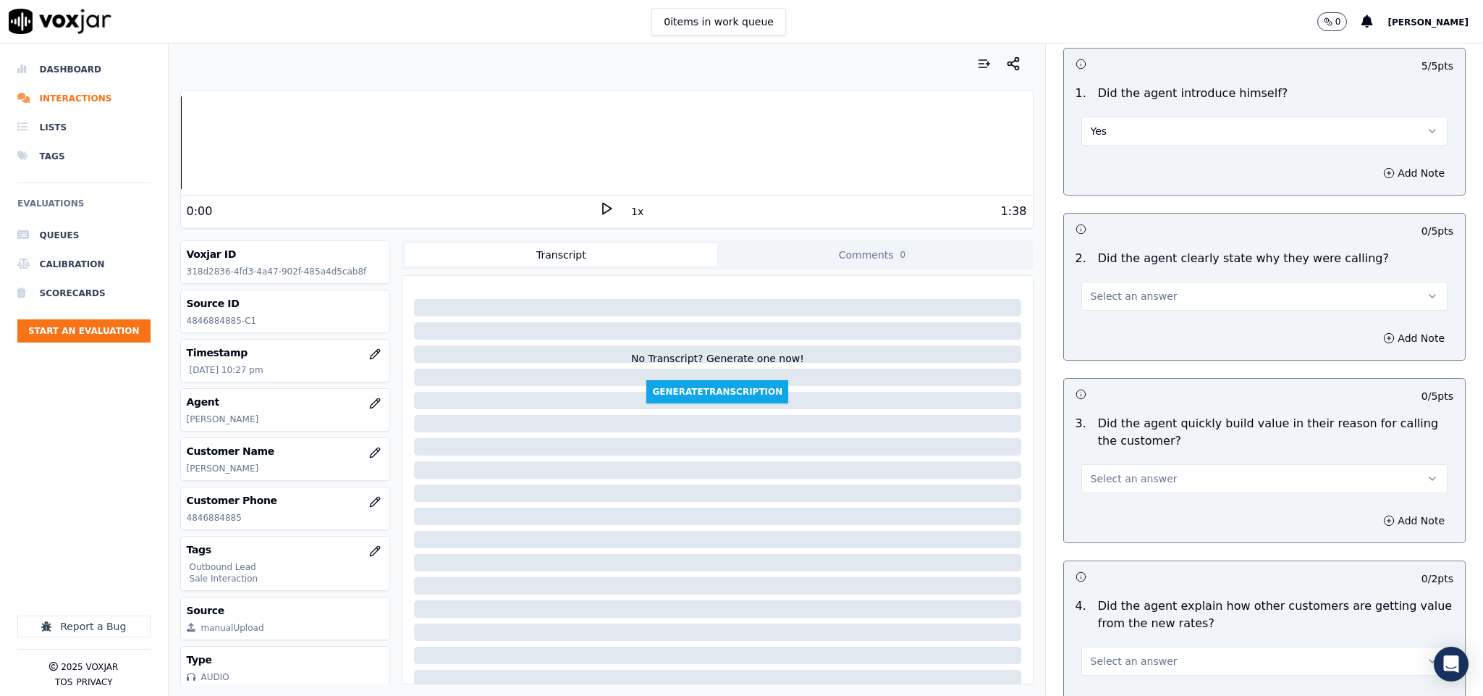
click at [1132, 293] on span "Select an answer" at bounding box center [1134, 296] width 87 height 14
drag, startPoint x: 1123, startPoint y: 311, endPoint x: 1118, endPoint y: 266, distance: 45.8
click at [1118, 320] on div "Yes" at bounding box center [1229, 329] width 332 height 23
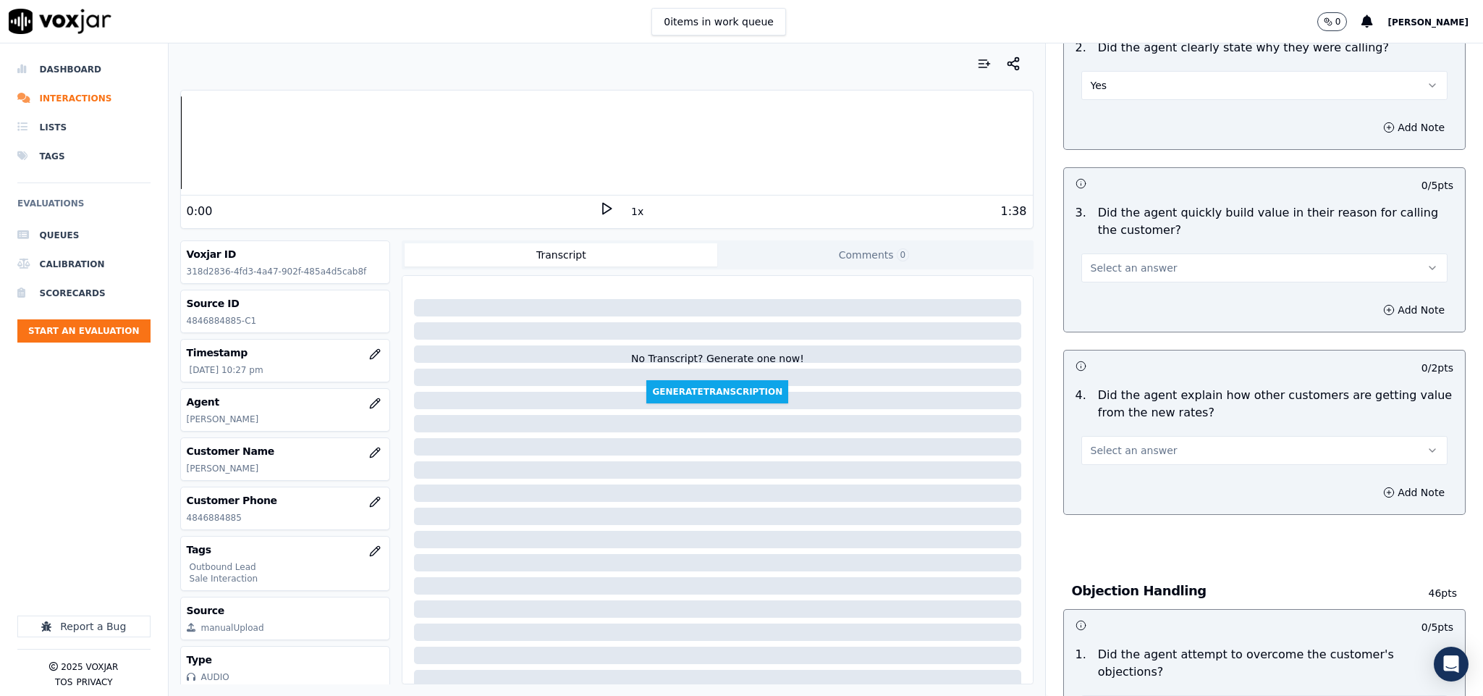
scroll to position [326, 0]
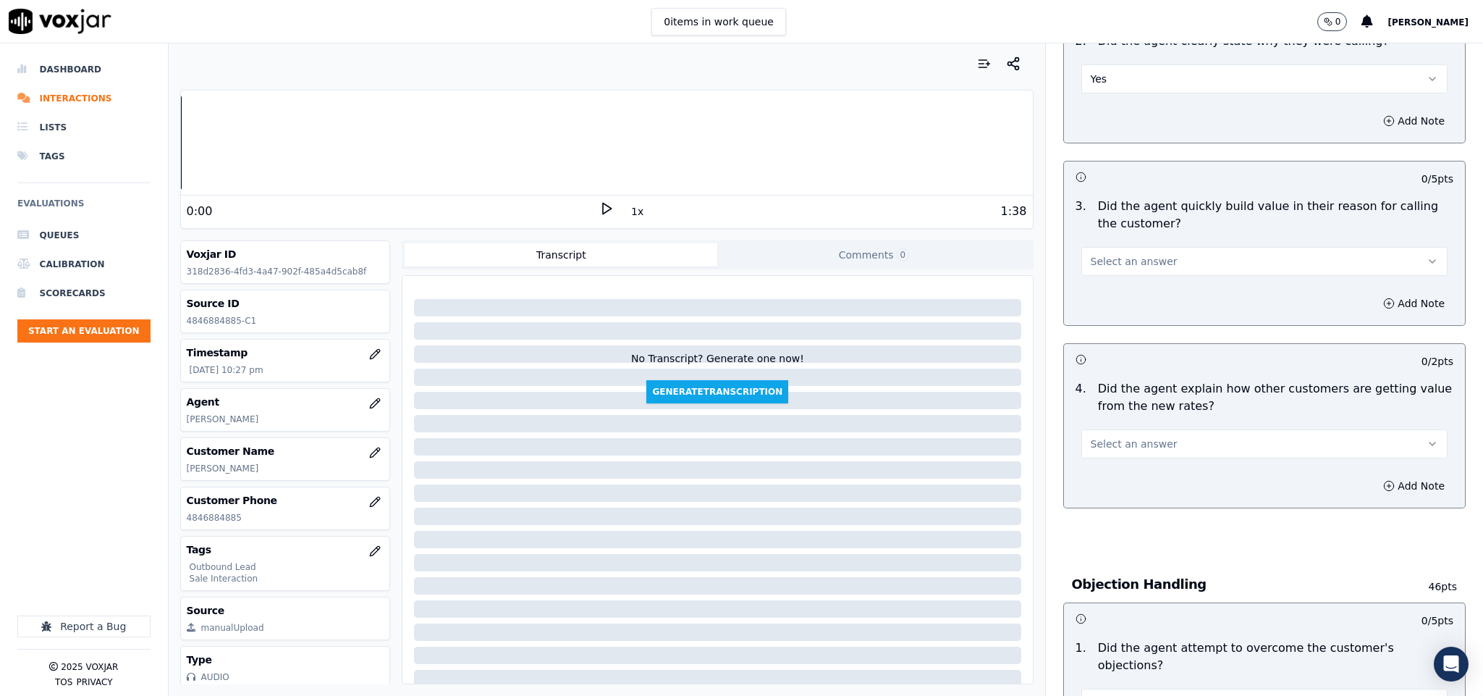
click at [1145, 253] on button "Select an answer" at bounding box center [1264, 261] width 367 height 29
click at [1129, 287] on div "Yes" at bounding box center [1229, 295] width 332 height 23
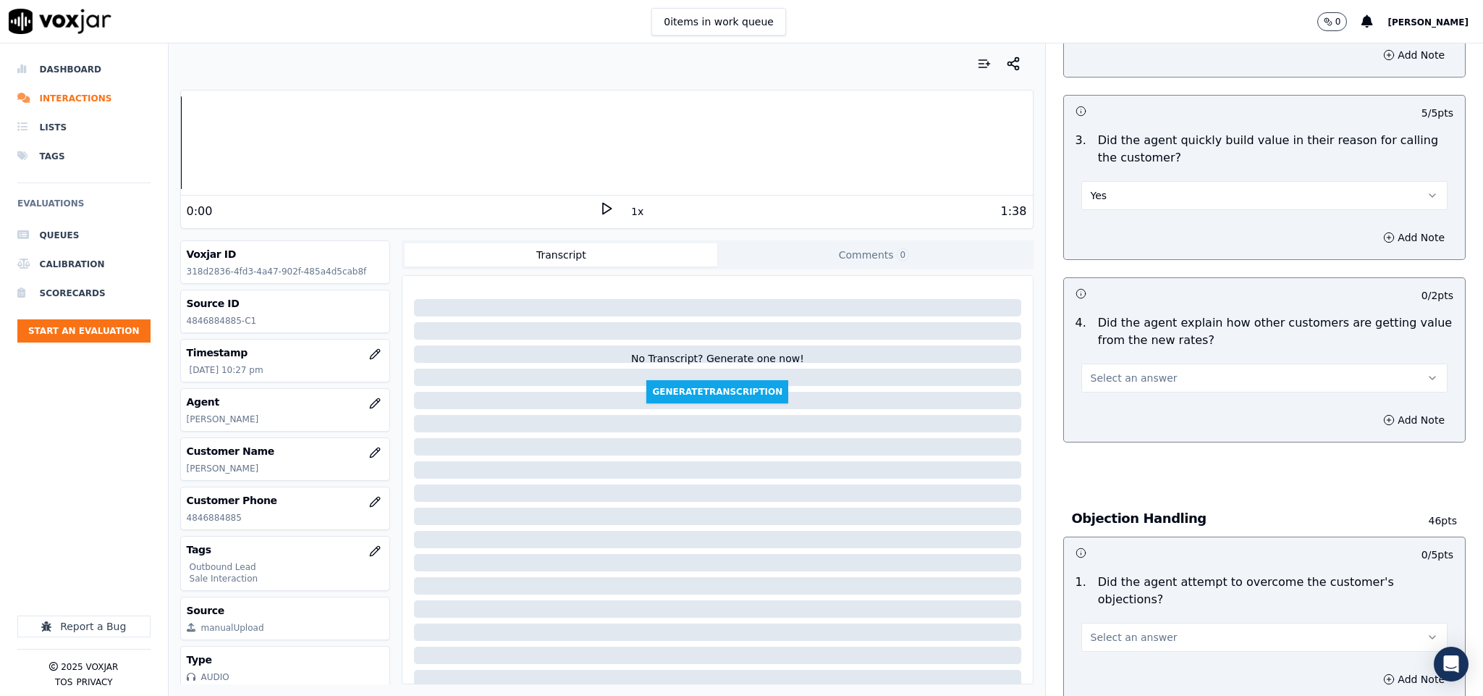
scroll to position [434, 0]
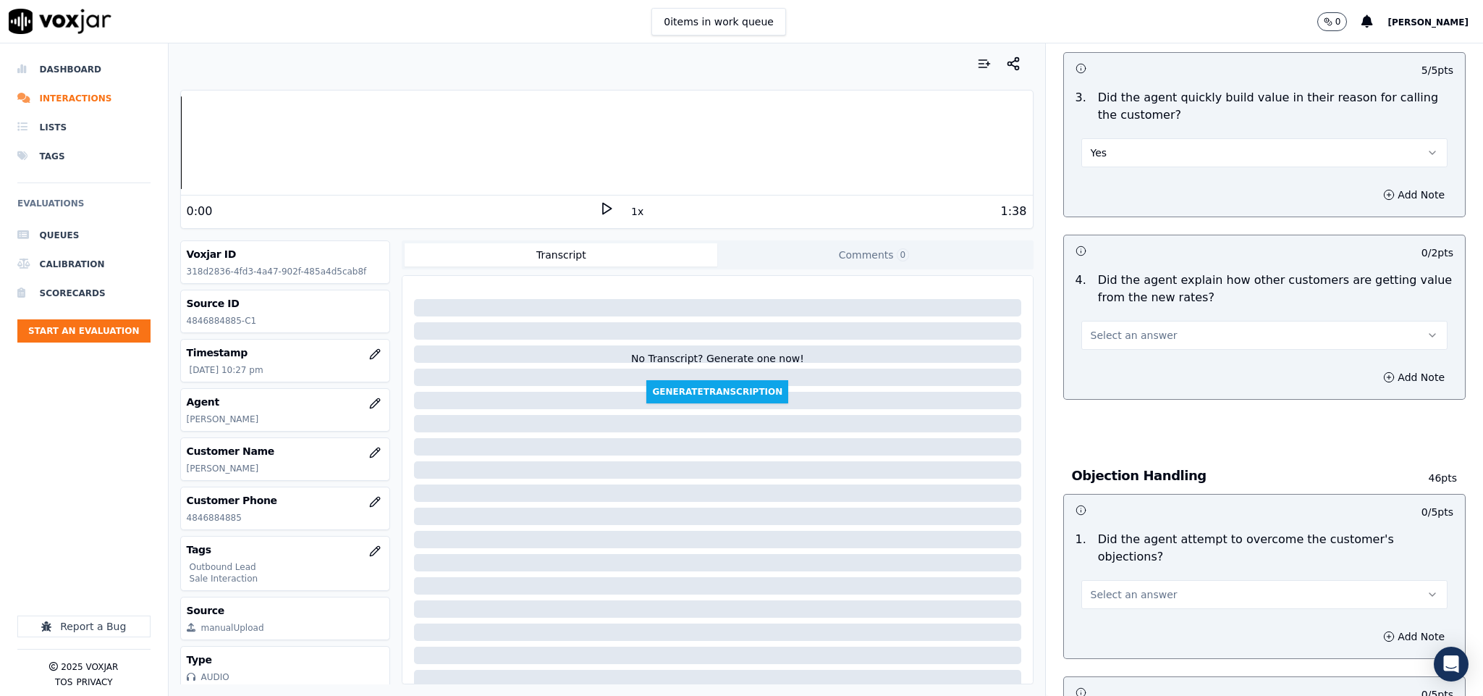
click at [1126, 321] on div "Select an answer" at bounding box center [1264, 334] width 367 height 32
click at [1112, 326] on button "Select an answer" at bounding box center [1264, 335] width 367 height 29
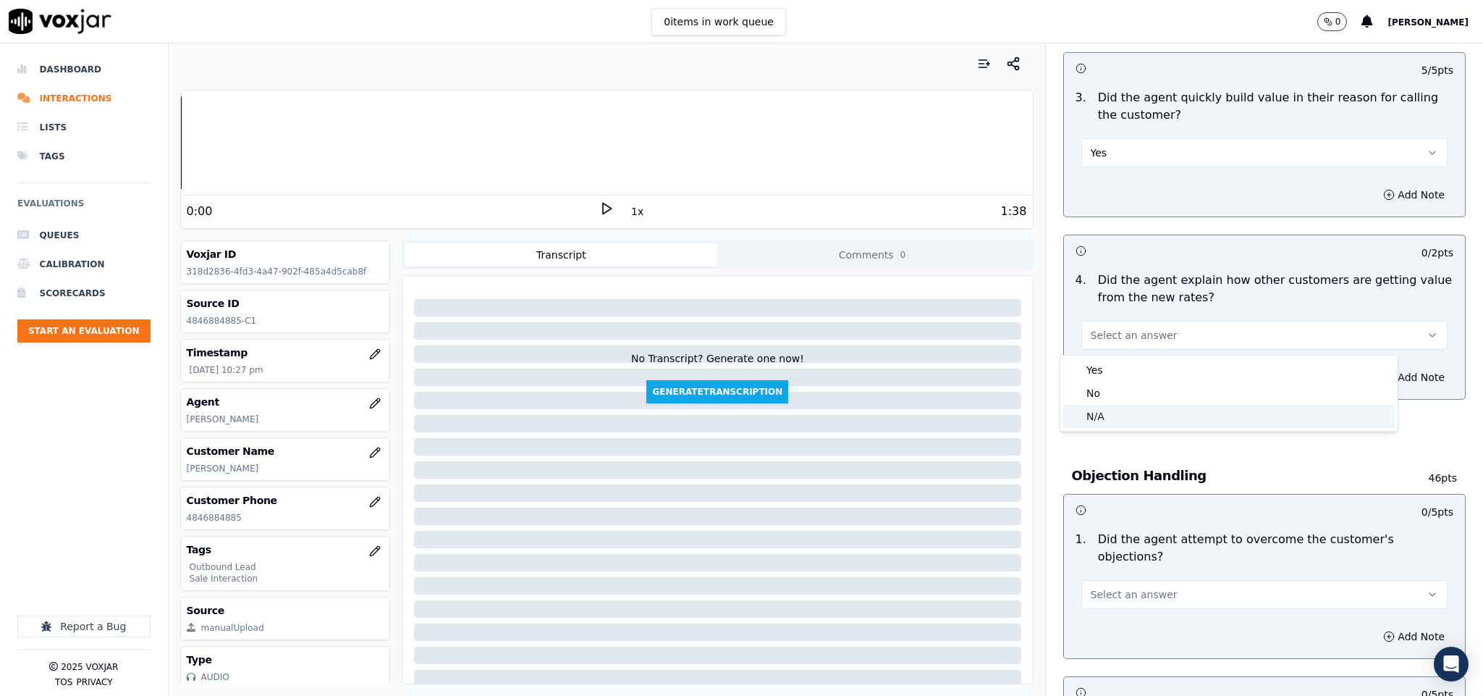
click at [1104, 413] on div "N/A" at bounding box center [1229, 416] width 332 height 23
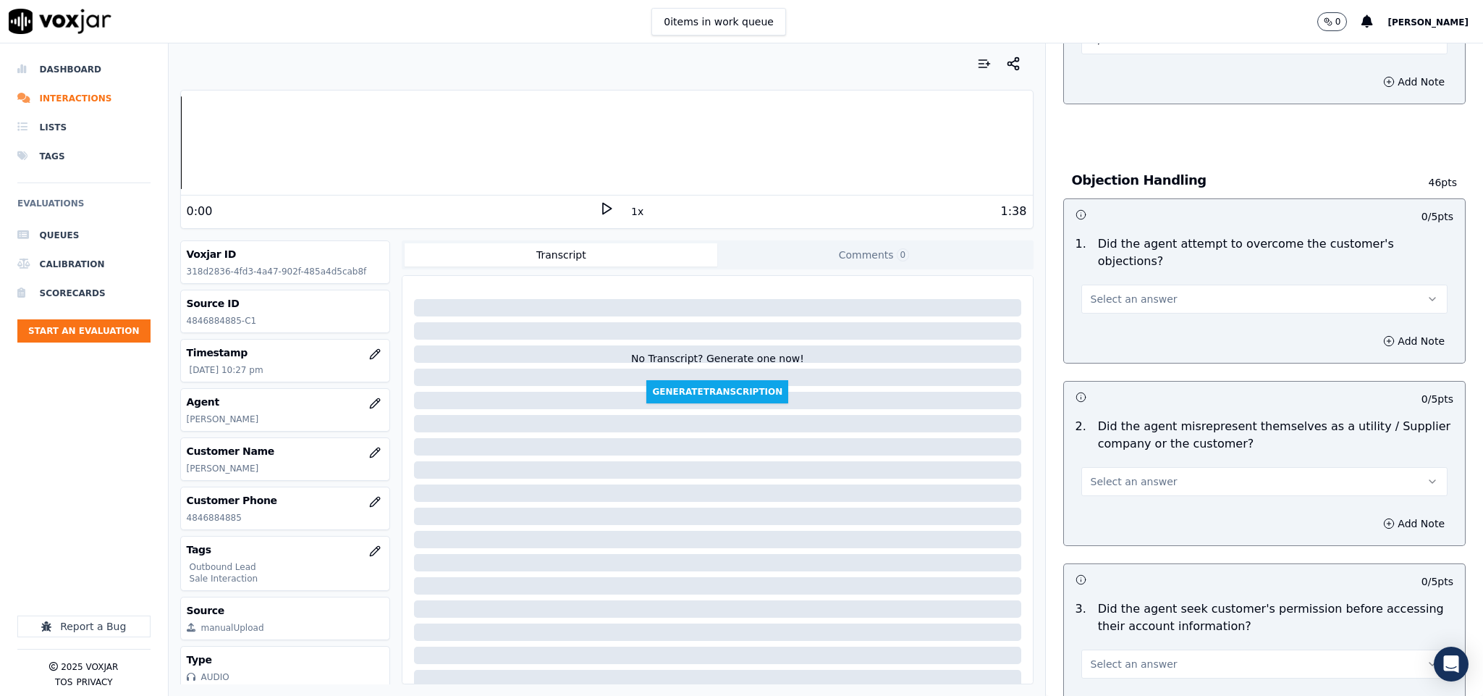
scroll to position [760, 0]
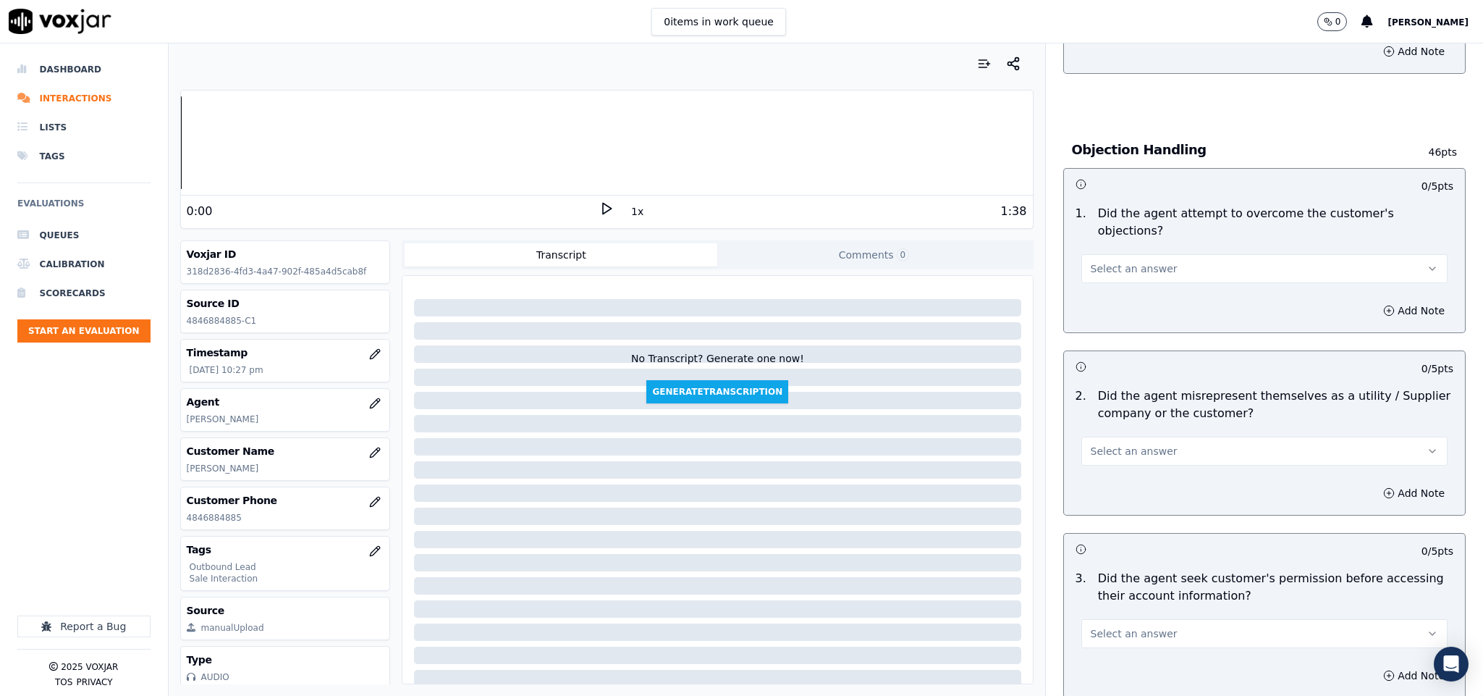
click at [1140, 261] on span "Select an answer" at bounding box center [1134, 268] width 87 height 14
click at [1119, 282] on div "Yes" at bounding box center [1229, 286] width 332 height 23
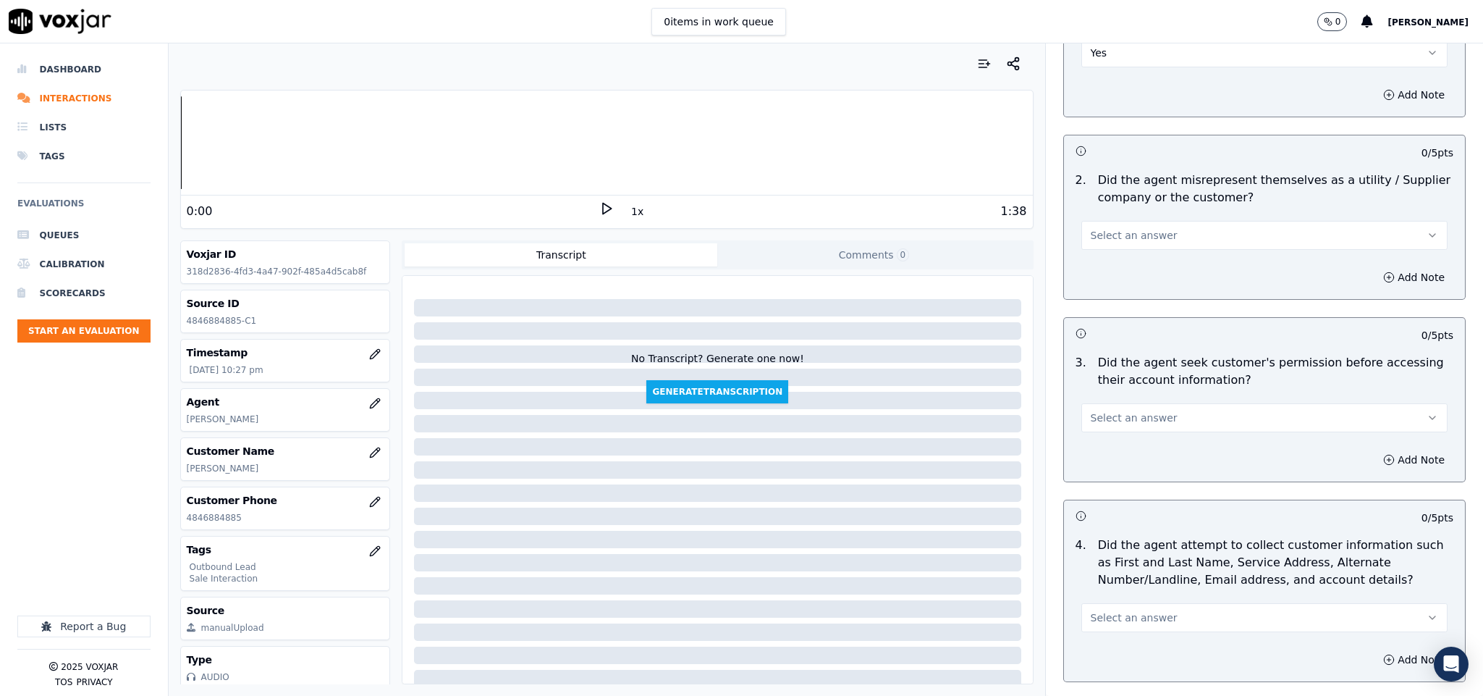
scroll to position [977, 0]
click at [1149, 219] on button "Select an answer" at bounding box center [1264, 233] width 367 height 29
click at [1119, 278] on div "No" at bounding box center [1229, 275] width 332 height 23
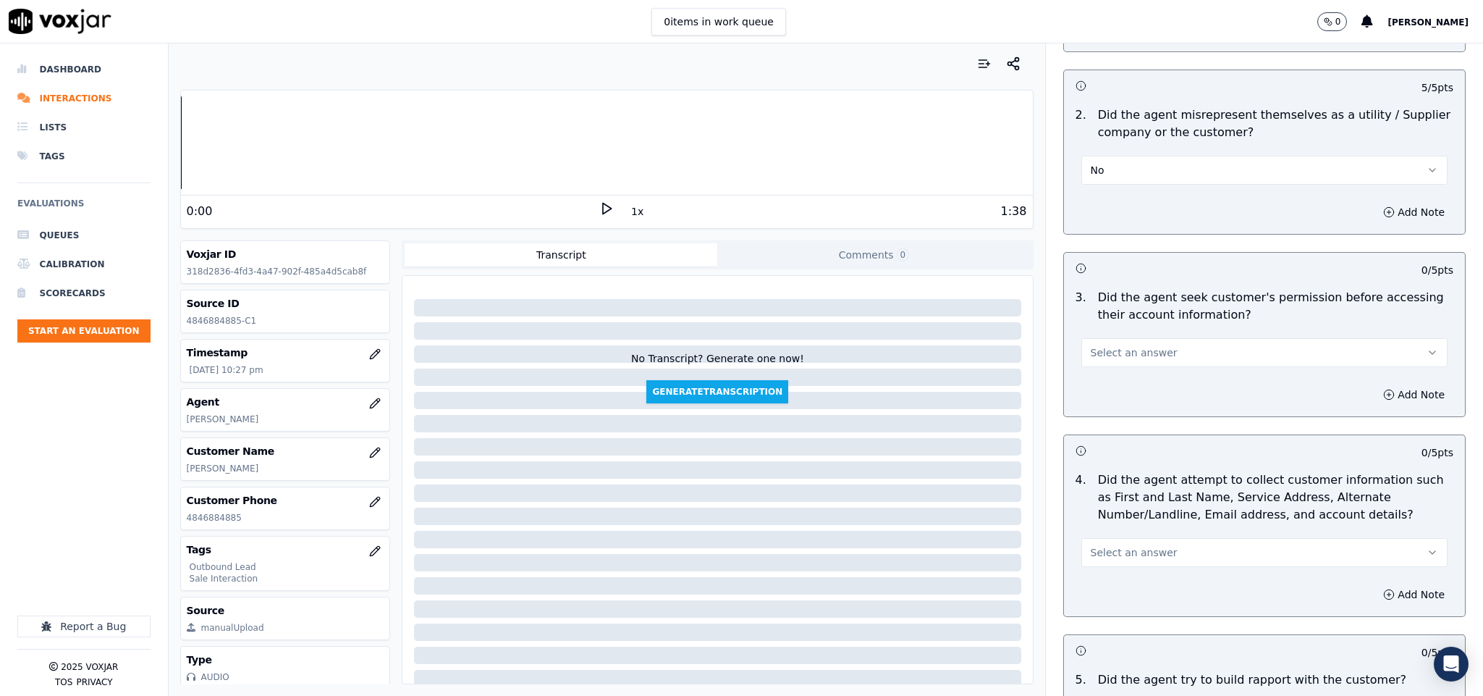
scroll to position [1086, 0]
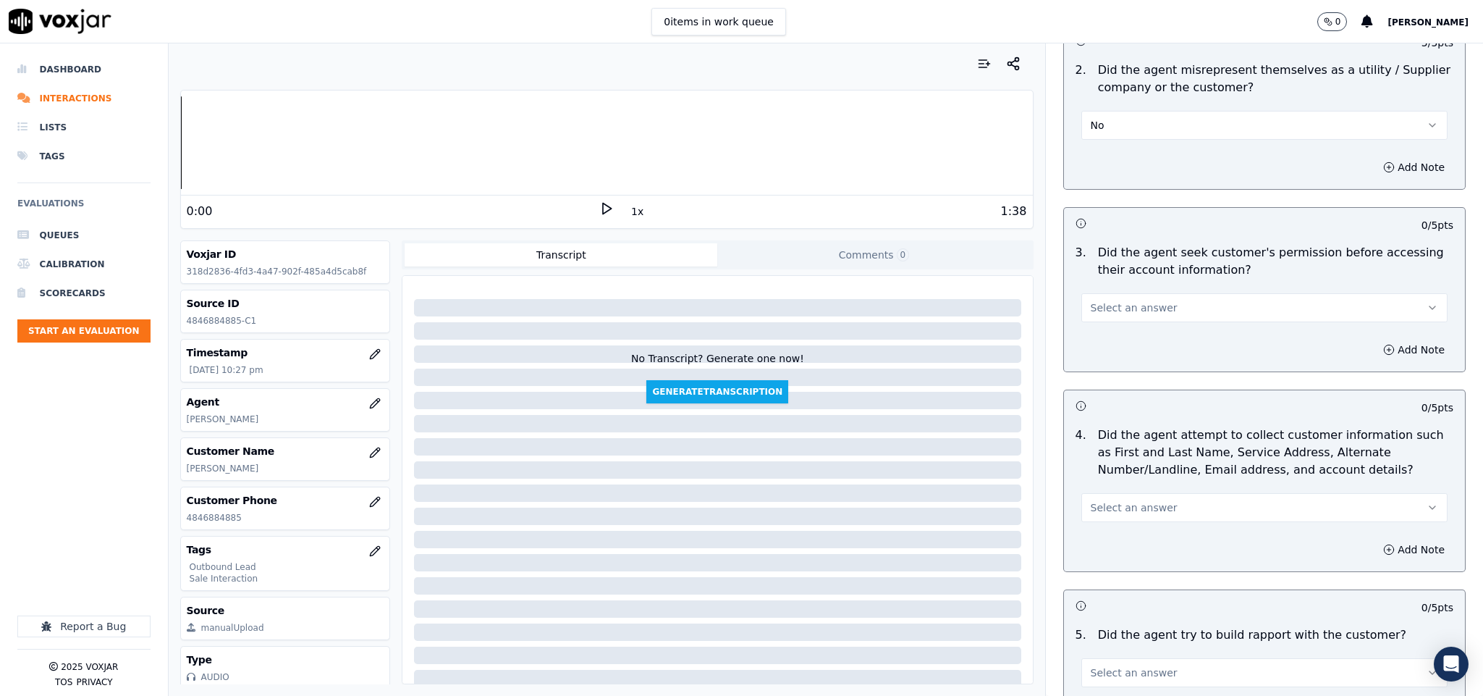
click at [1117, 293] on button "Select an answer" at bounding box center [1264, 307] width 367 height 29
click at [1108, 345] on div "No" at bounding box center [1229, 350] width 332 height 23
click at [1382, 339] on button "Add Note" at bounding box center [1414, 349] width 79 height 20
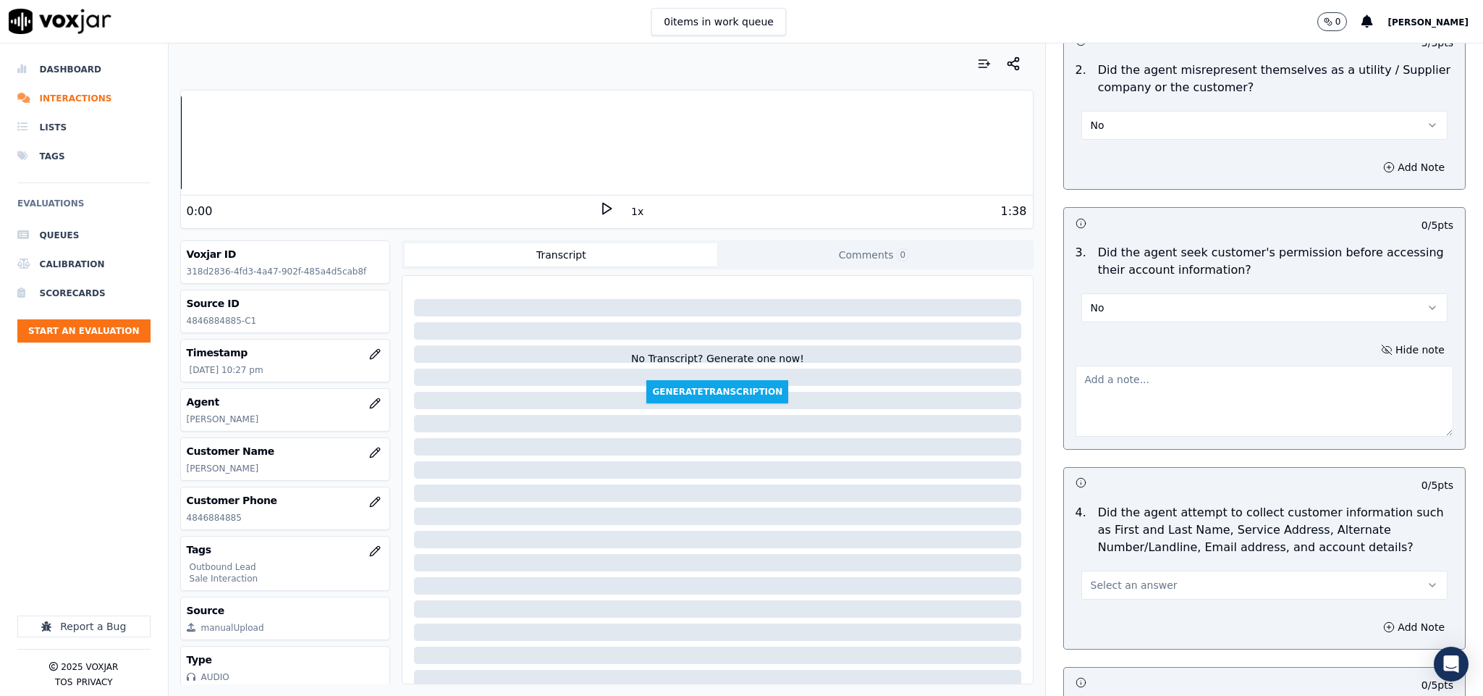
click at [1316, 366] on textarea at bounding box center [1265, 401] width 379 height 71
paste textarea "Call id - 20250821-161227_@00:56 [PERSON_NAME] shared Choice ID number - The ag…"
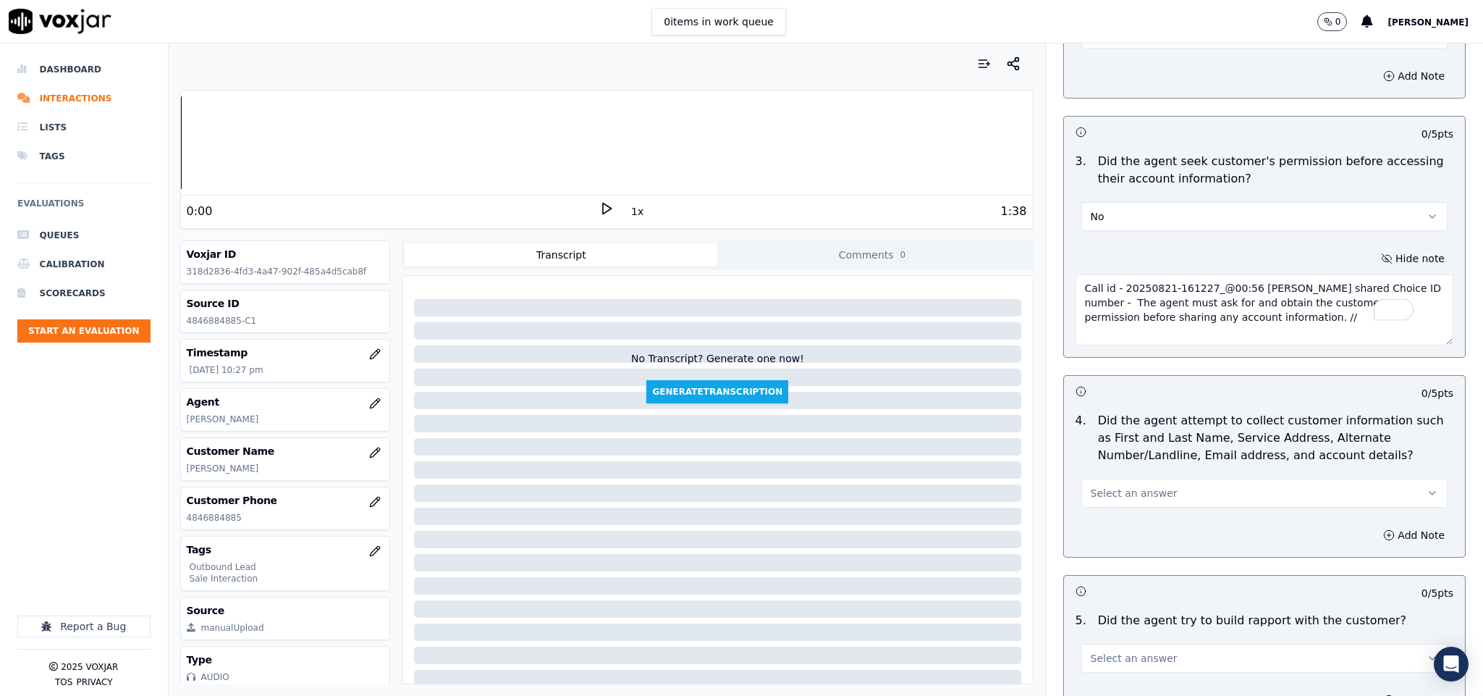
scroll to position [1411, 0]
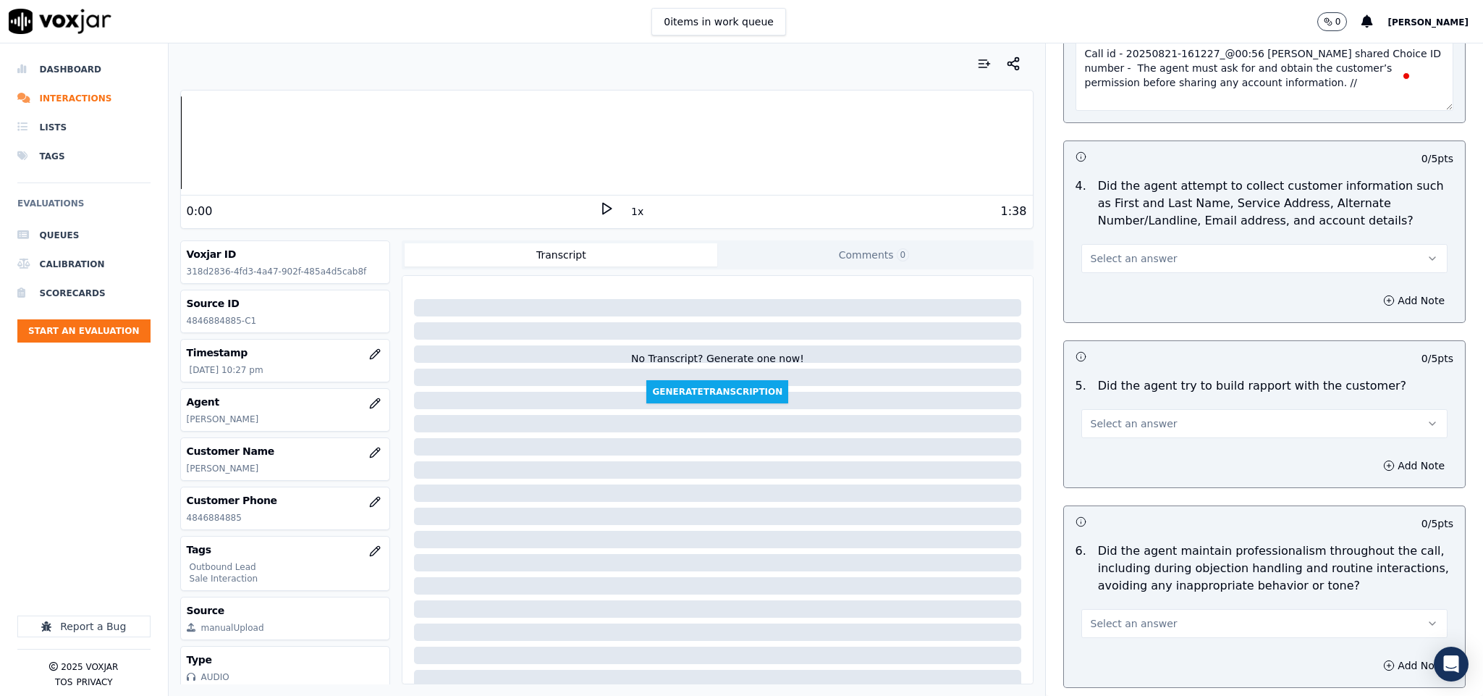
type textarea "Call id - 20250821-161227_@00:56 [PERSON_NAME] shared Choice ID number - The ag…"
click at [1162, 244] on button "Select an answer" at bounding box center [1264, 258] width 367 height 29
click at [1129, 318] on div "N/A" at bounding box center [1229, 325] width 332 height 23
click at [1155, 409] on button "Select an answer" at bounding box center [1264, 423] width 367 height 29
click at [1118, 441] on div "Yes" at bounding box center [1229, 445] width 332 height 23
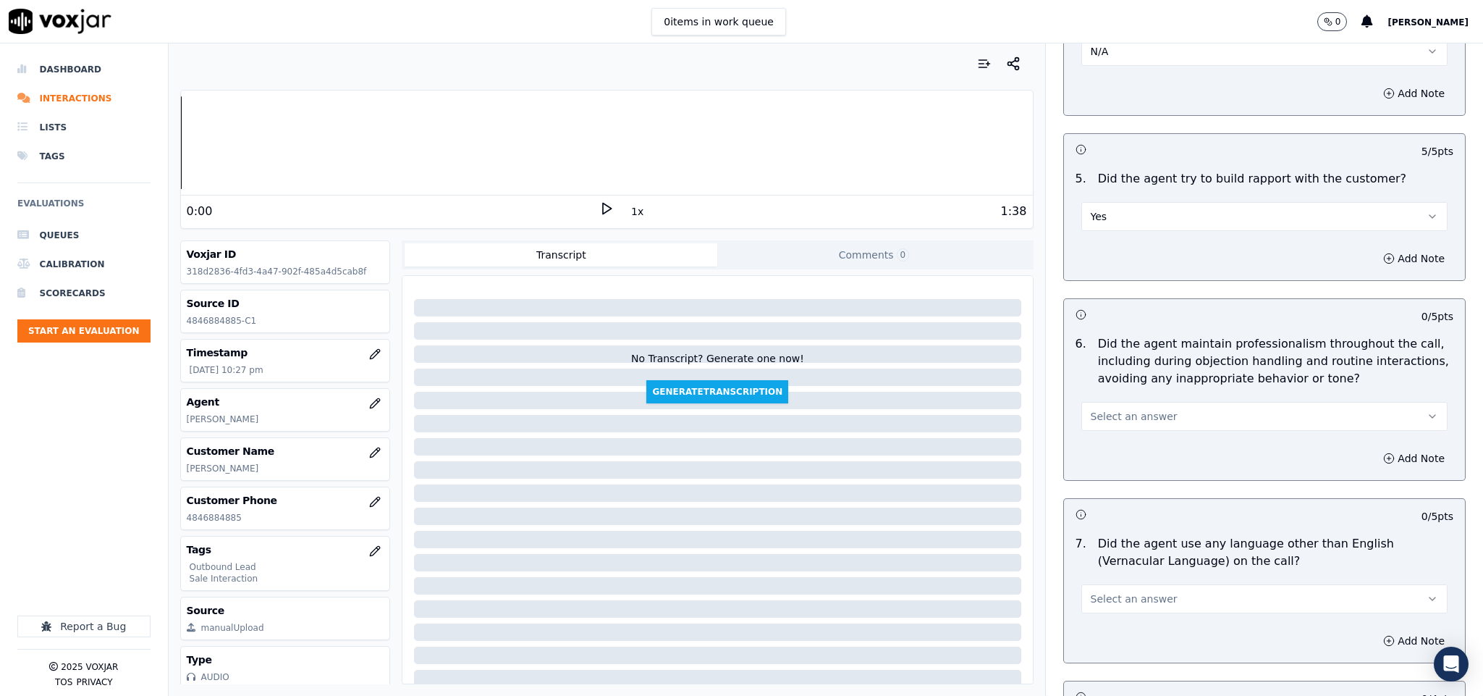
scroll to position [1629, 0]
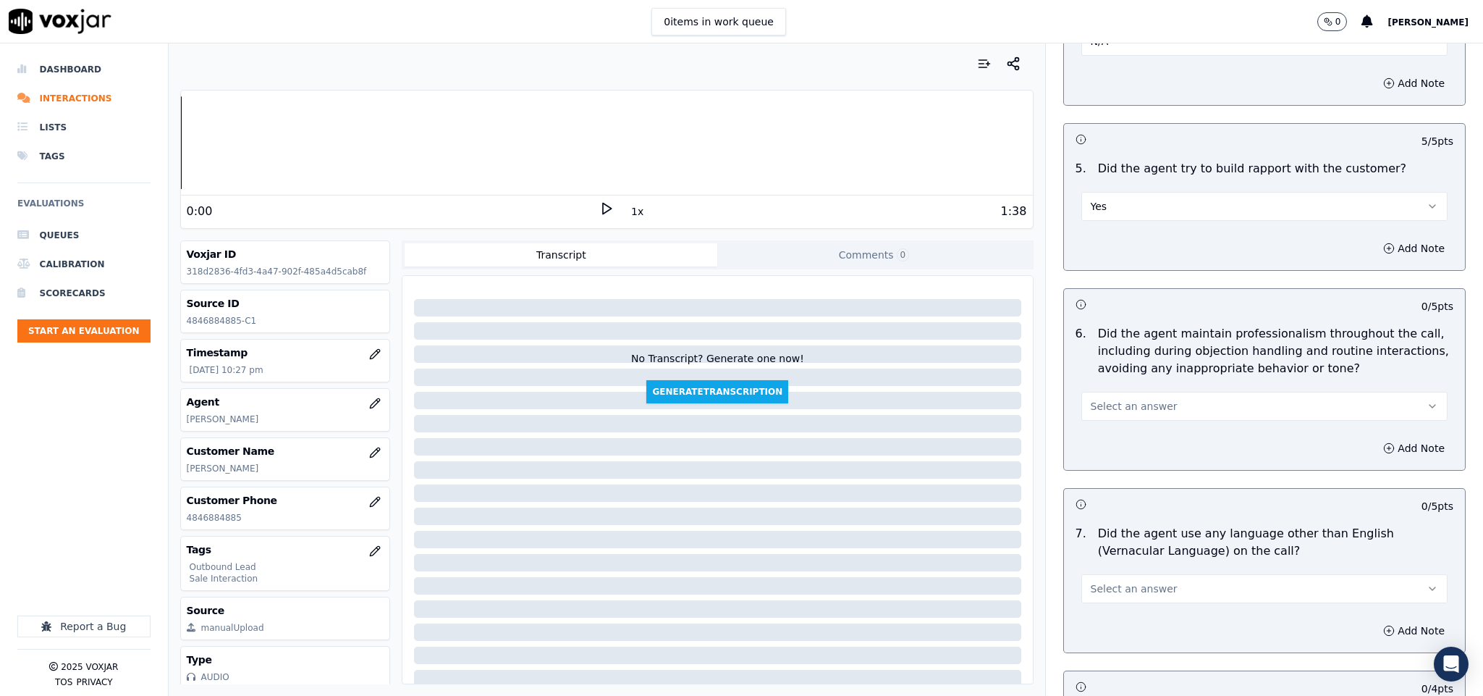
click at [1139, 399] on span "Select an answer" at bounding box center [1134, 406] width 87 height 14
drag, startPoint x: 1120, startPoint y: 424, endPoint x: 1123, endPoint y: 413, distance: 11.8
click at [1120, 426] on div "Yes" at bounding box center [1229, 427] width 332 height 23
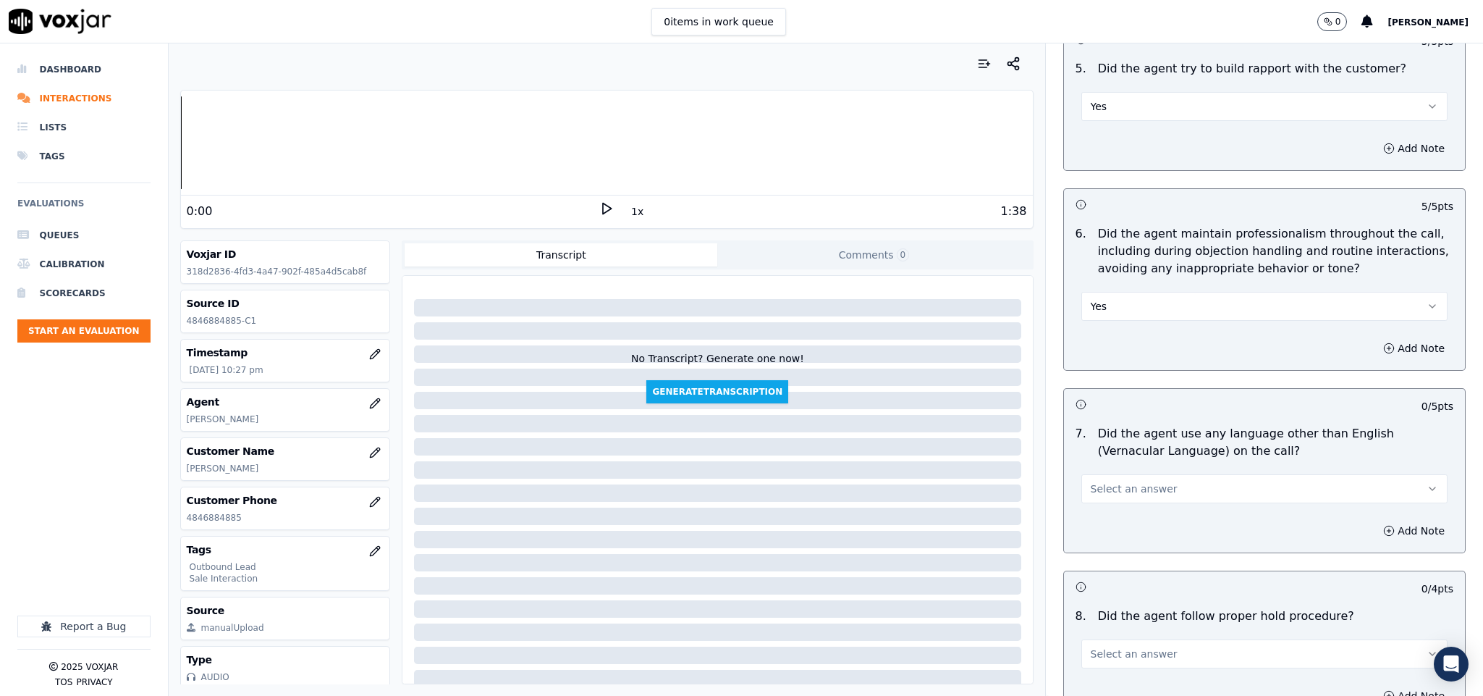
scroll to position [1846, 0]
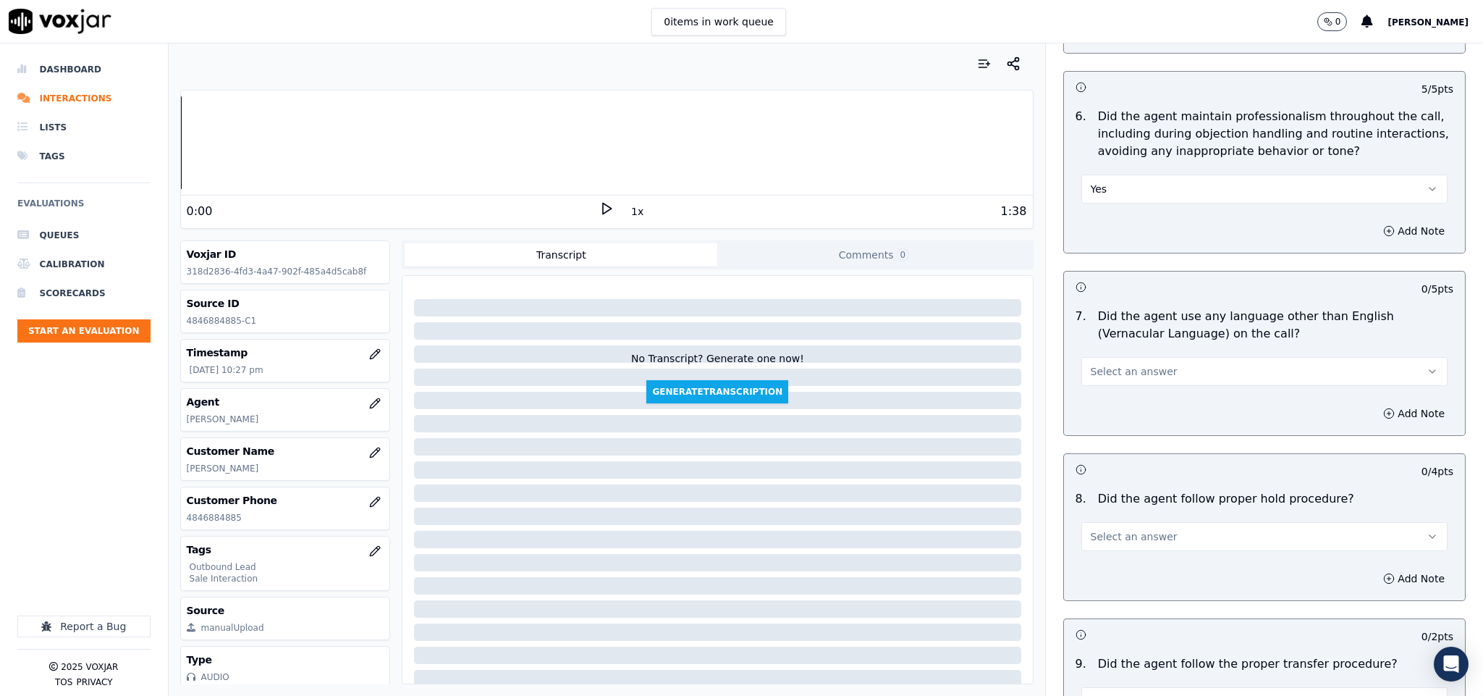
click at [1160, 357] on button "Select an answer" at bounding box center [1264, 371] width 367 height 29
click at [1125, 419] on div "No" at bounding box center [1229, 416] width 332 height 23
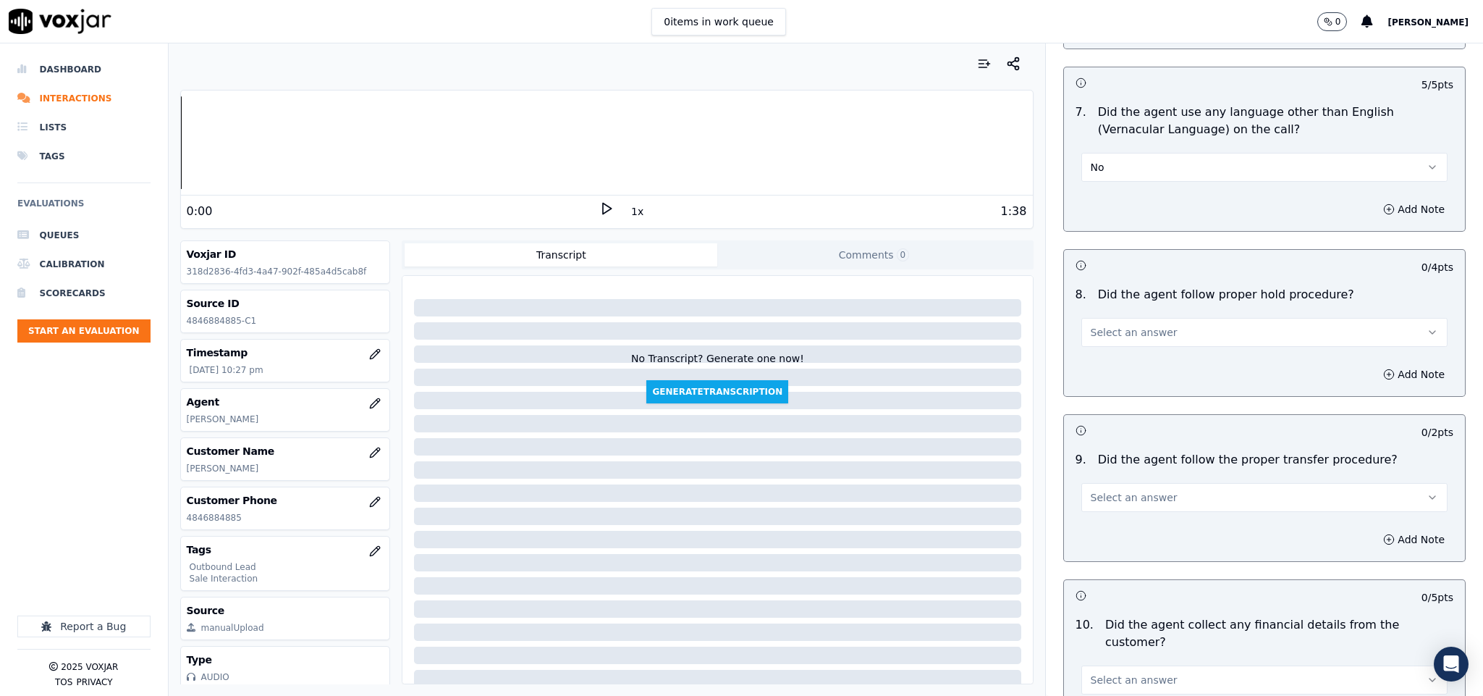
scroll to position [2063, 0]
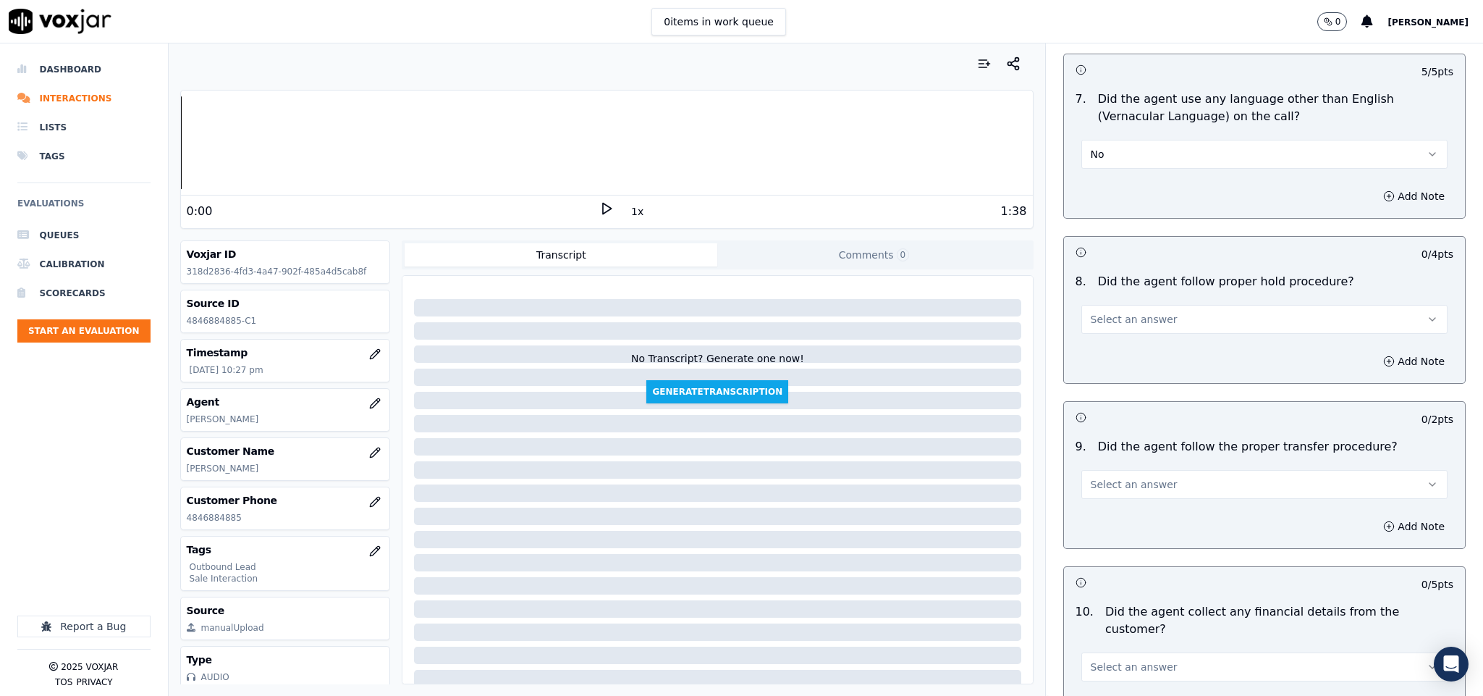
click at [1154, 315] on button "Select an answer" at bounding box center [1264, 319] width 367 height 29
click at [1121, 334] on div "Yes" at bounding box center [1229, 342] width 332 height 23
click at [1141, 477] on span "Select an answer" at bounding box center [1134, 484] width 87 height 14
click at [1120, 502] on div "Yes" at bounding box center [1229, 508] width 332 height 23
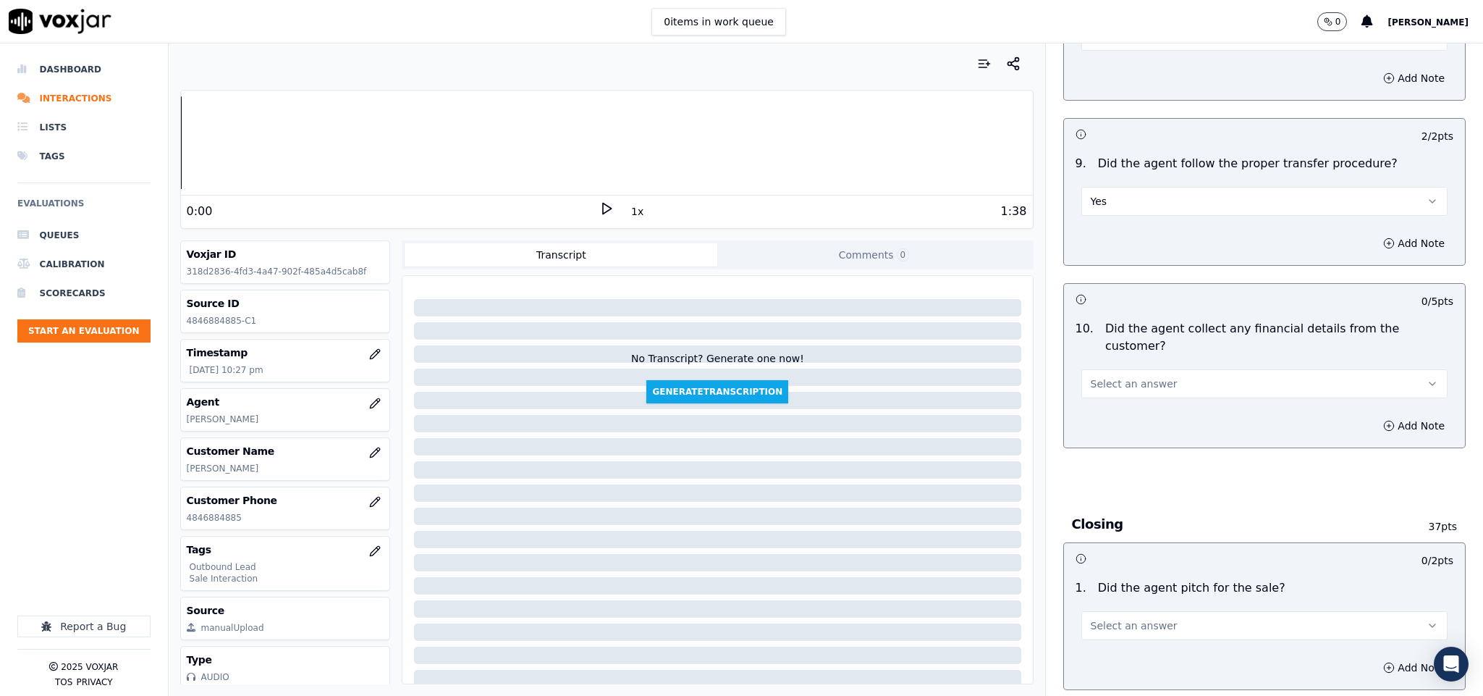
scroll to position [2389, 0]
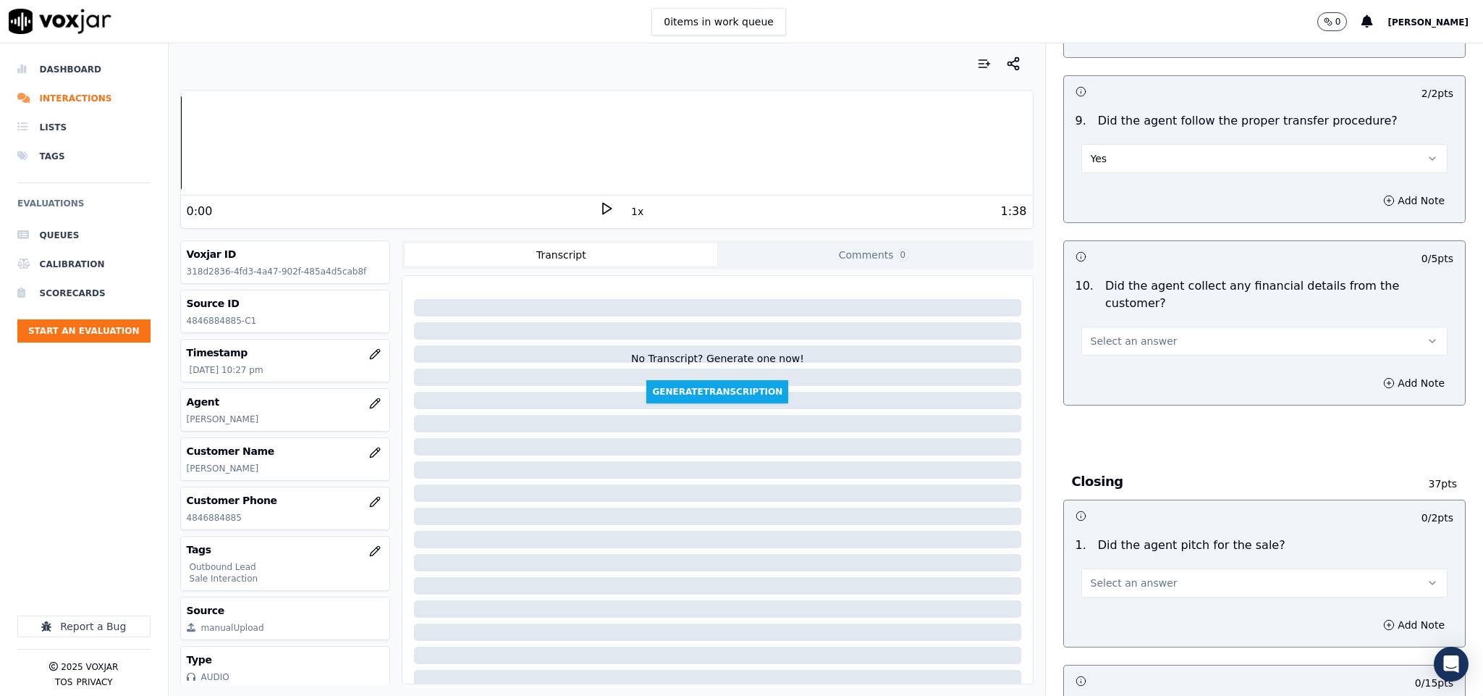
click at [1173, 326] on button "Select an answer" at bounding box center [1264, 340] width 367 height 29
click at [1126, 373] on div "No" at bounding box center [1229, 371] width 332 height 23
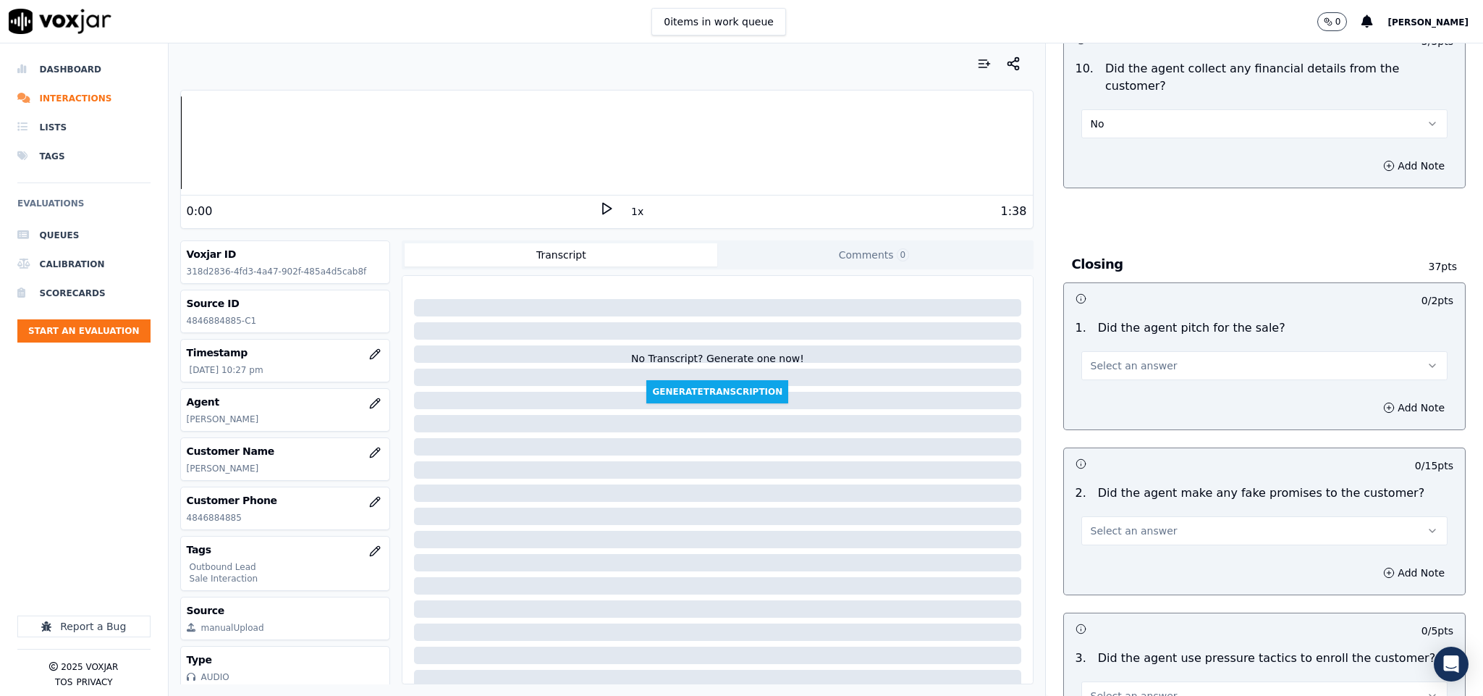
click at [1178, 351] on button "Select an answer" at bounding box center [1264, 365] width 367 height 29
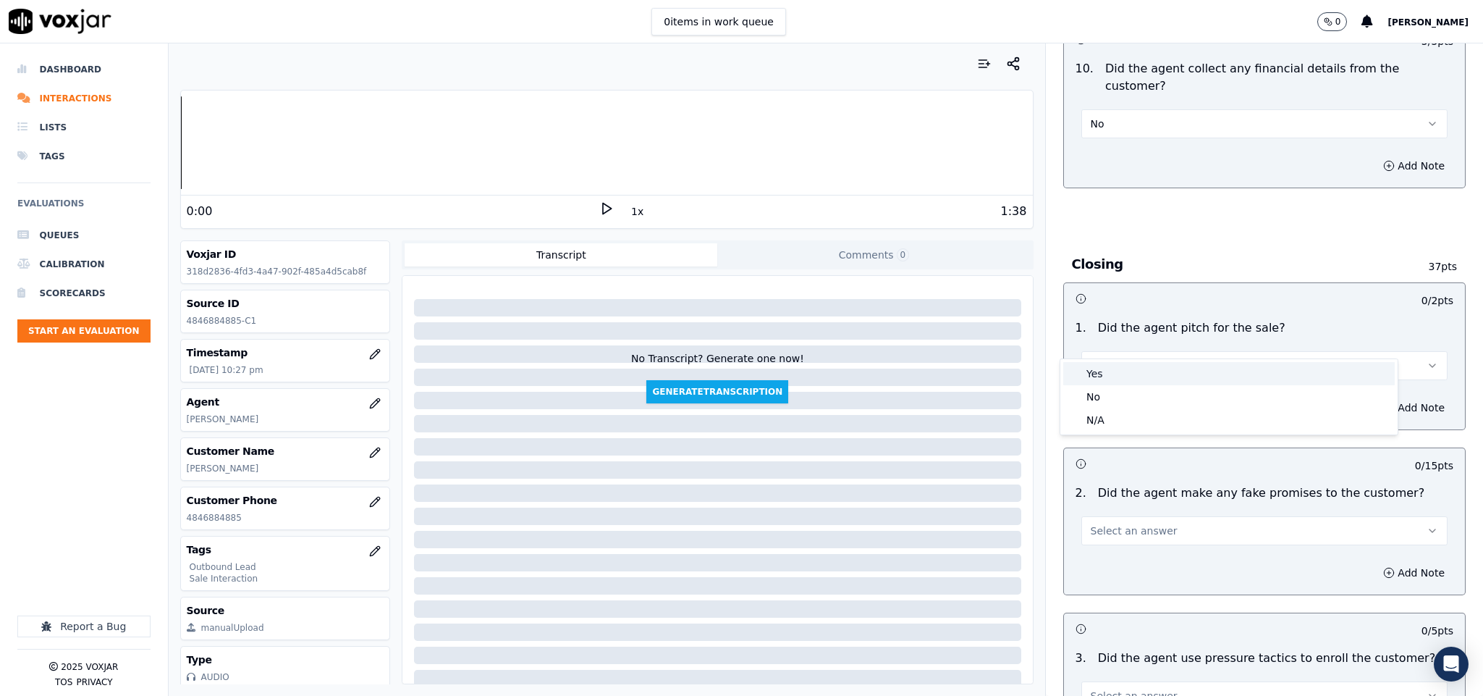
click at [1136, 367] on div "Yes" at bounding box center [1229, 373] width 332 height 23
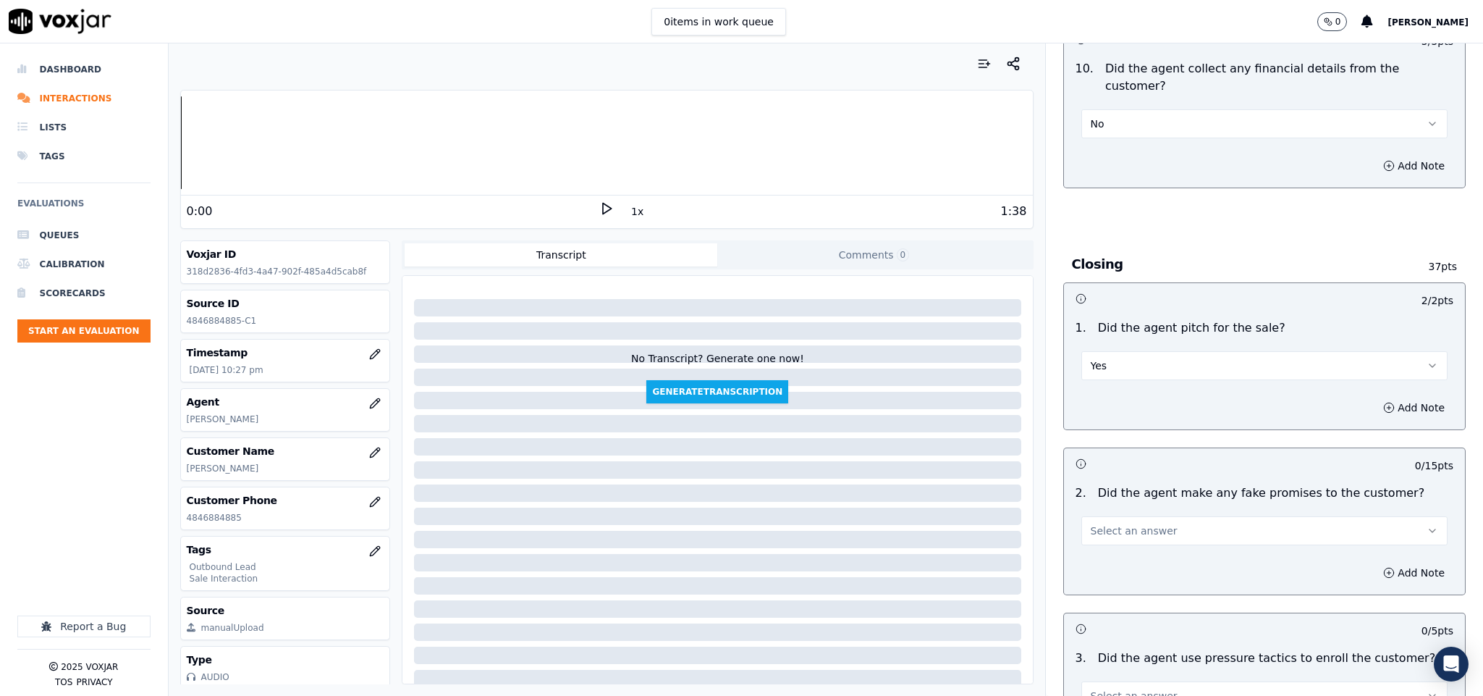
scroll to position [2714, 0]
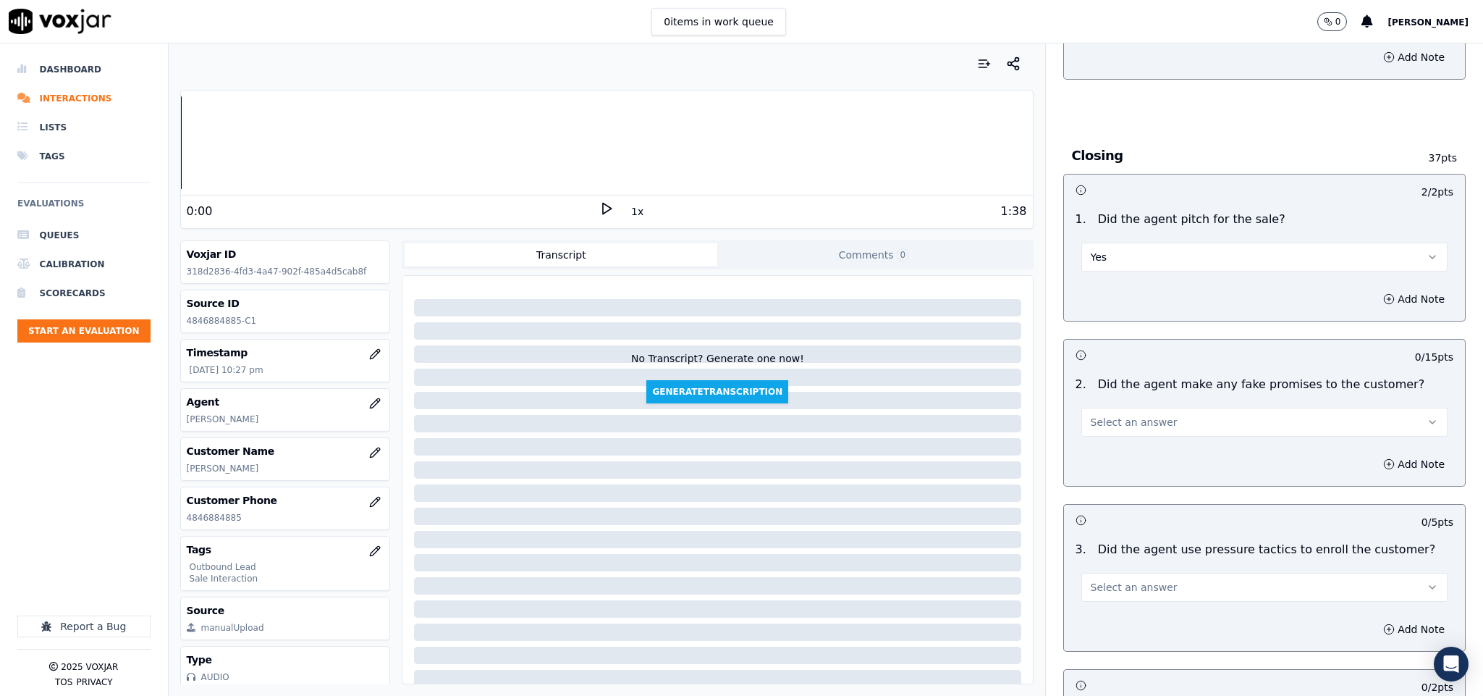
click at [1154, 408] on button "Select an answer" at bounding box center [1264, 422] width 367 height 29
click at [1108, 456] on div "No" at bounding box center [1229, 453] width 332 height 23
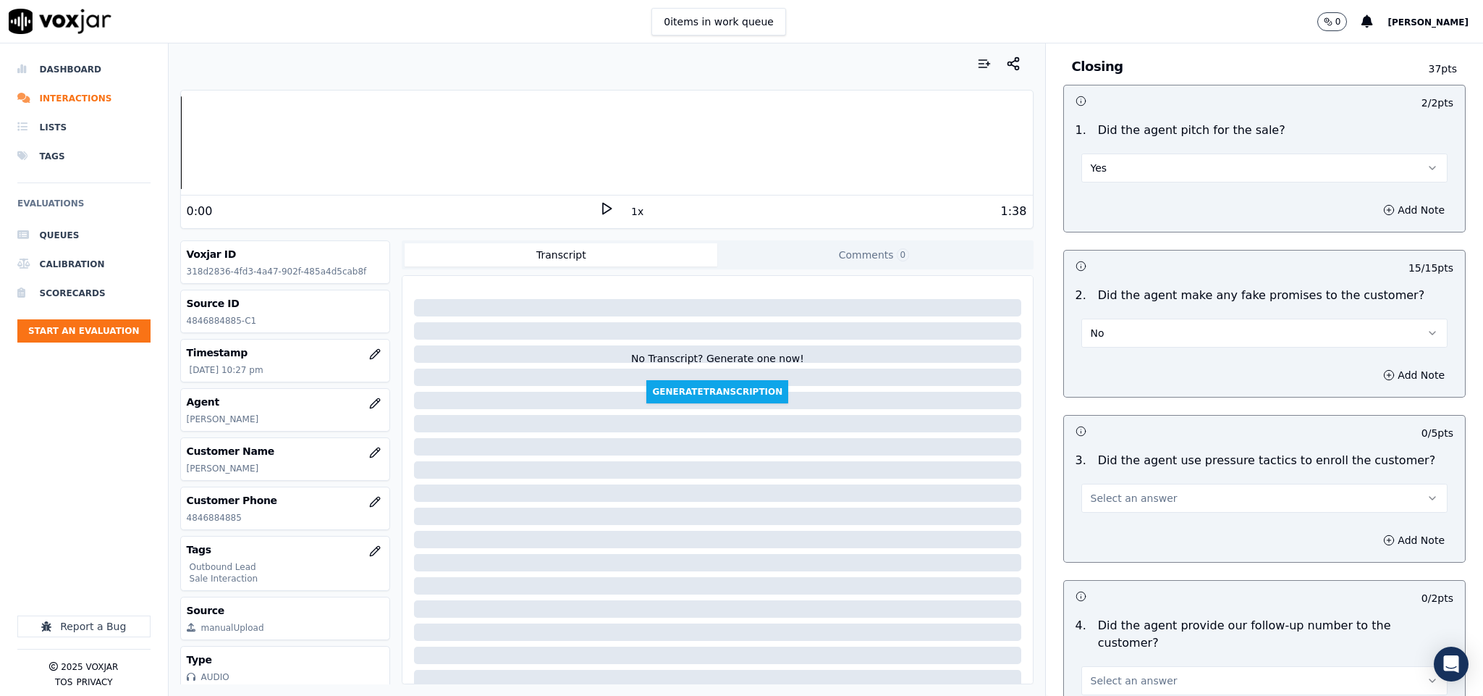
scroll to position [2931, 0]
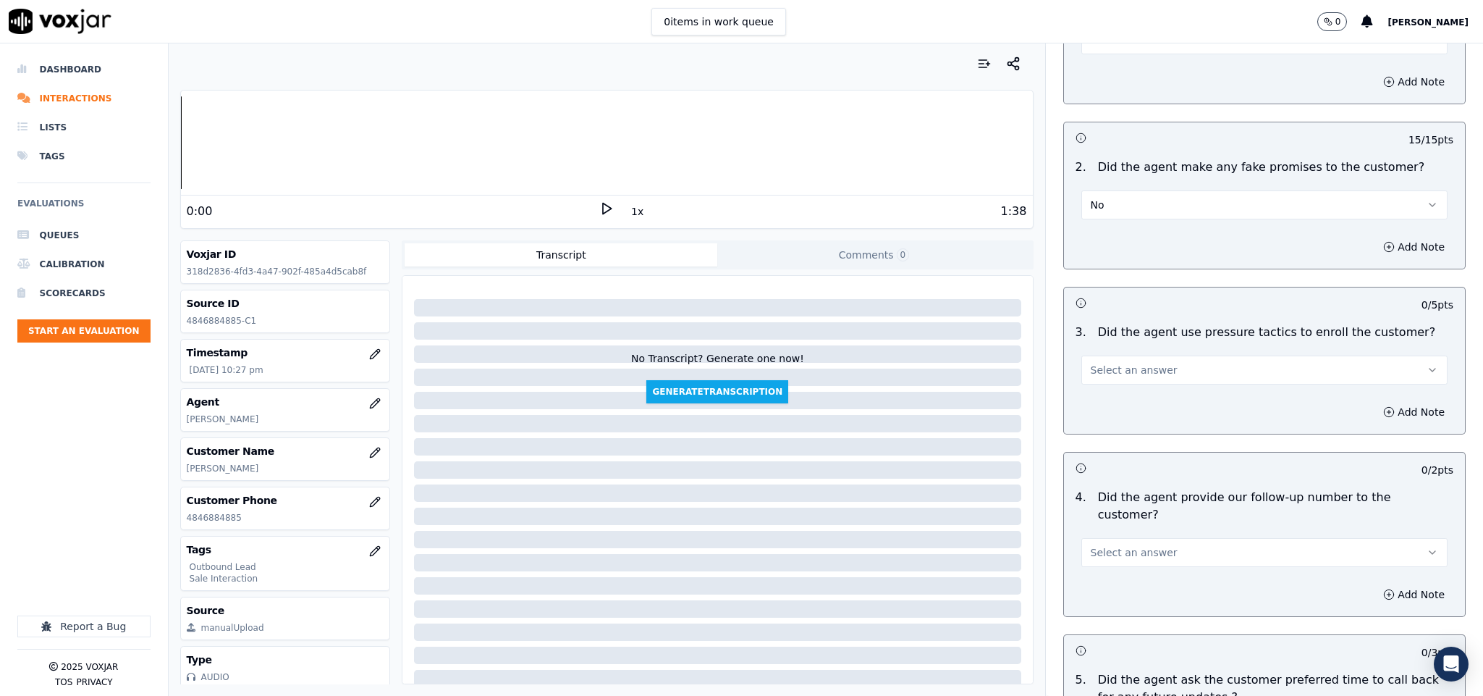
click at [1158, 355] on button "Select an answer" at bounding box center [1264, 369] width 367 height 29
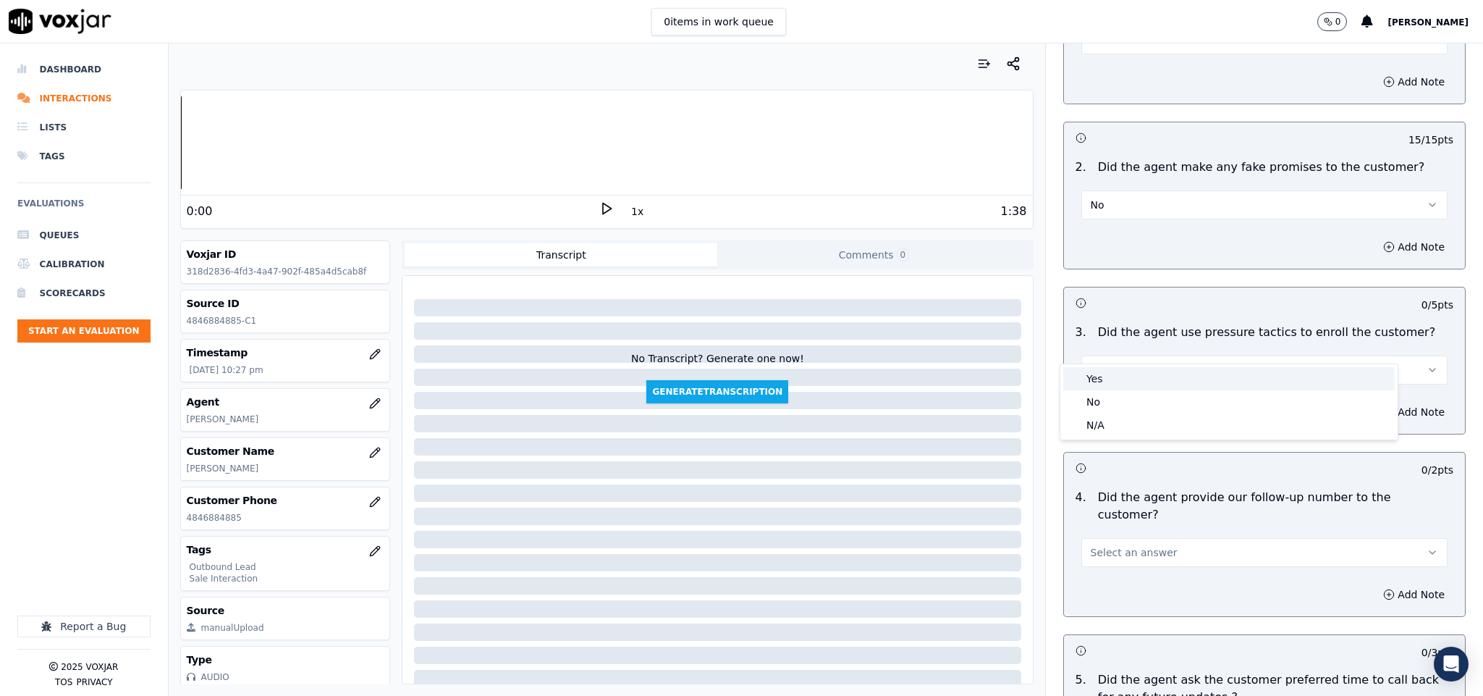
click at [1125, 376] on div "Yes" at bounding box center [1229, 378] width 332 height 23
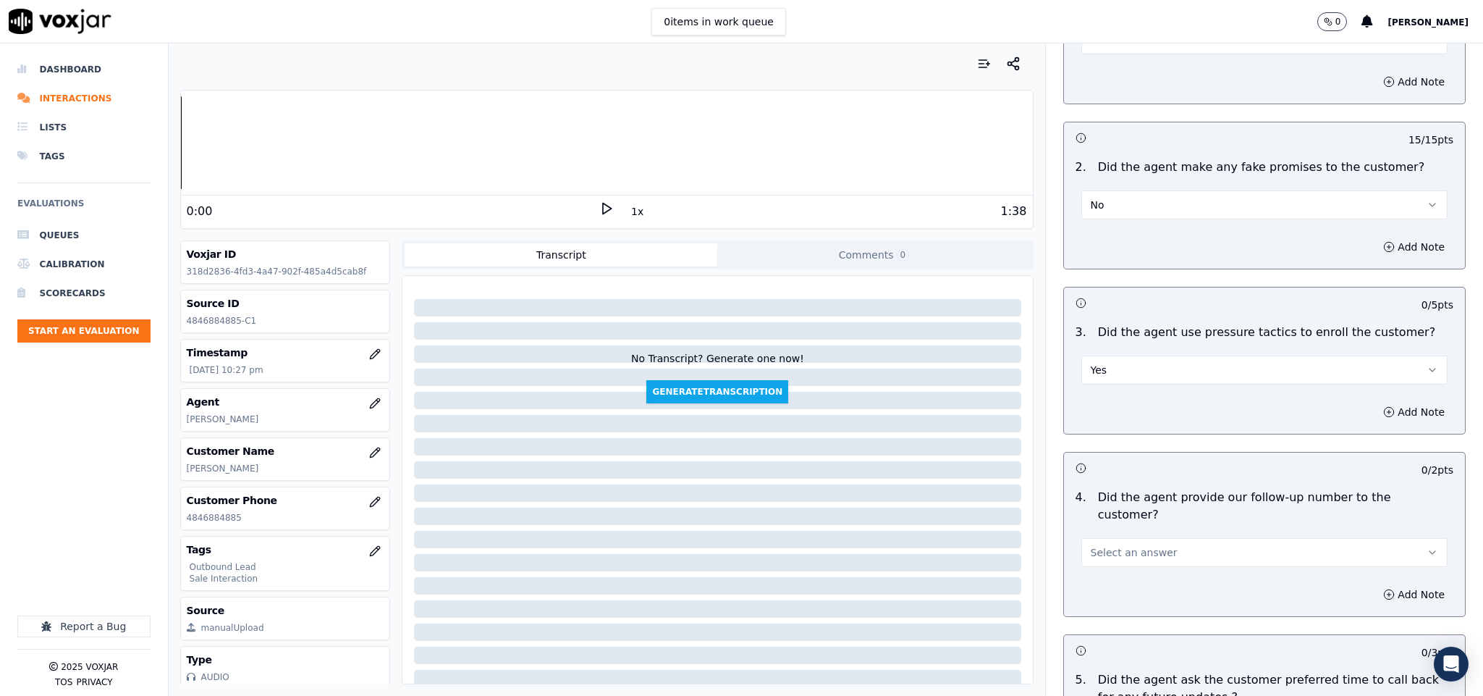
scroll to position [3040, 0]
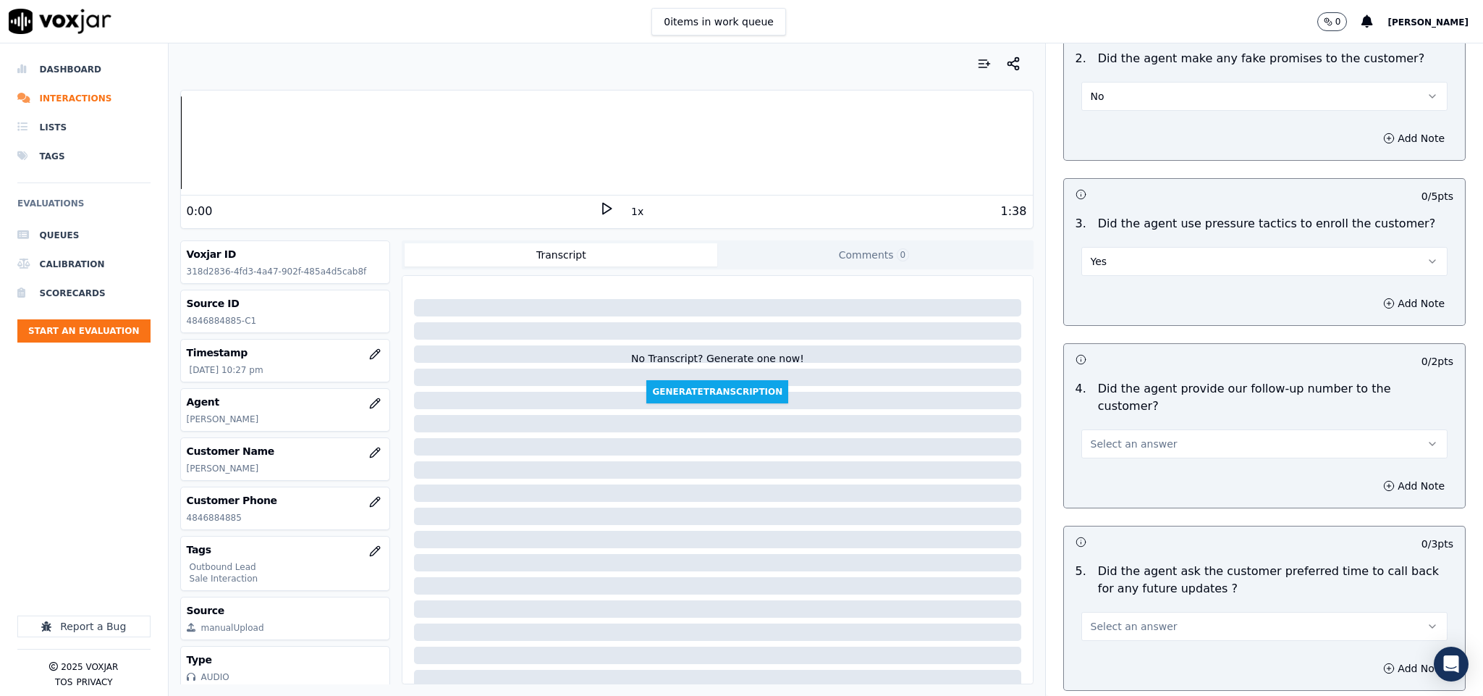
click at [1136, 247] on button "Yes" at bounding box center [1264, 261] width 367 height 29
click at [1112, 293] on div "No" at bounding box center [1229, 293] width 332 height 23
click at [1165, 429] on button "Select an answer" at bounding box center [1264, 443] width 367 height 29
click at [1106, 478] on div "N/A" at bounding box center [1229, 481] width 332 height 23
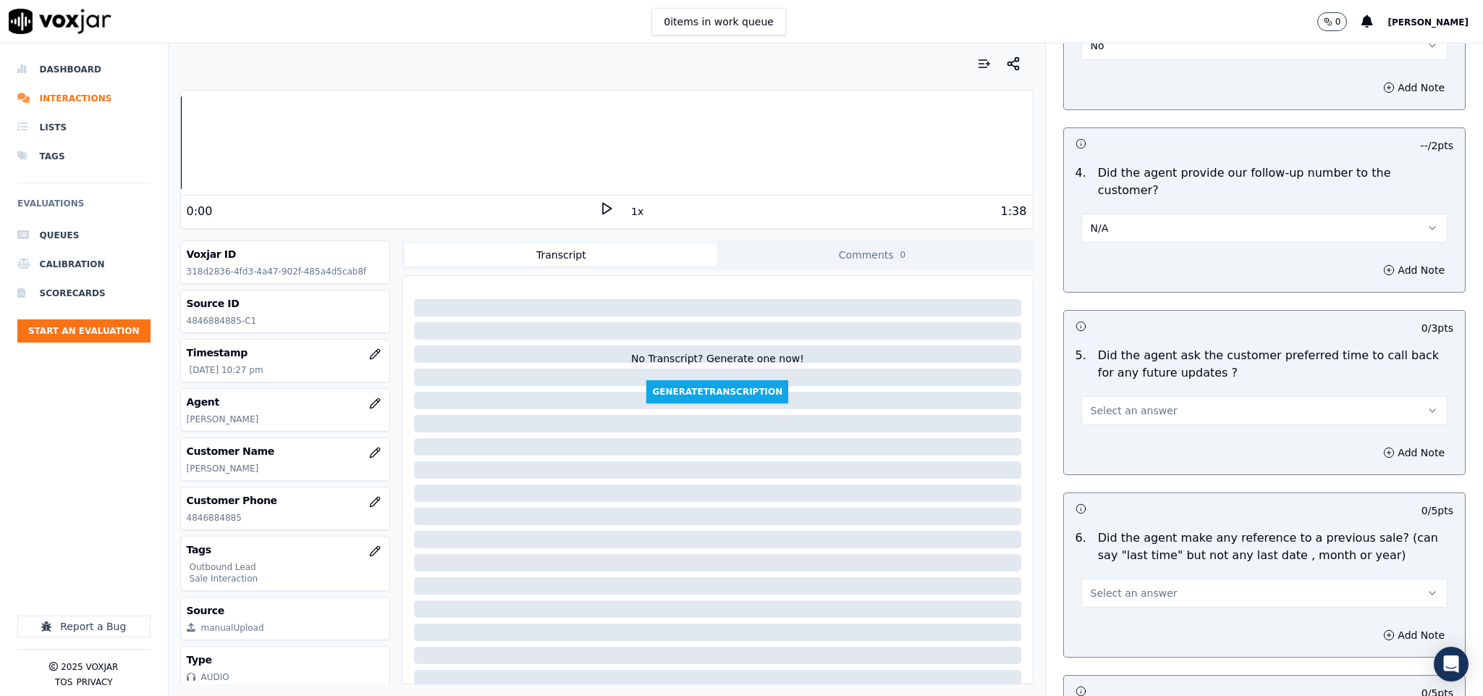
scroll to position [3257, 0]
click at [1169, 394] on button "Select an answer" at bounding box center [1264, 408] width 367 height 29
click at [1128, 442] on div "N/A" at bounding box center [1229, 447] width 332 height 23
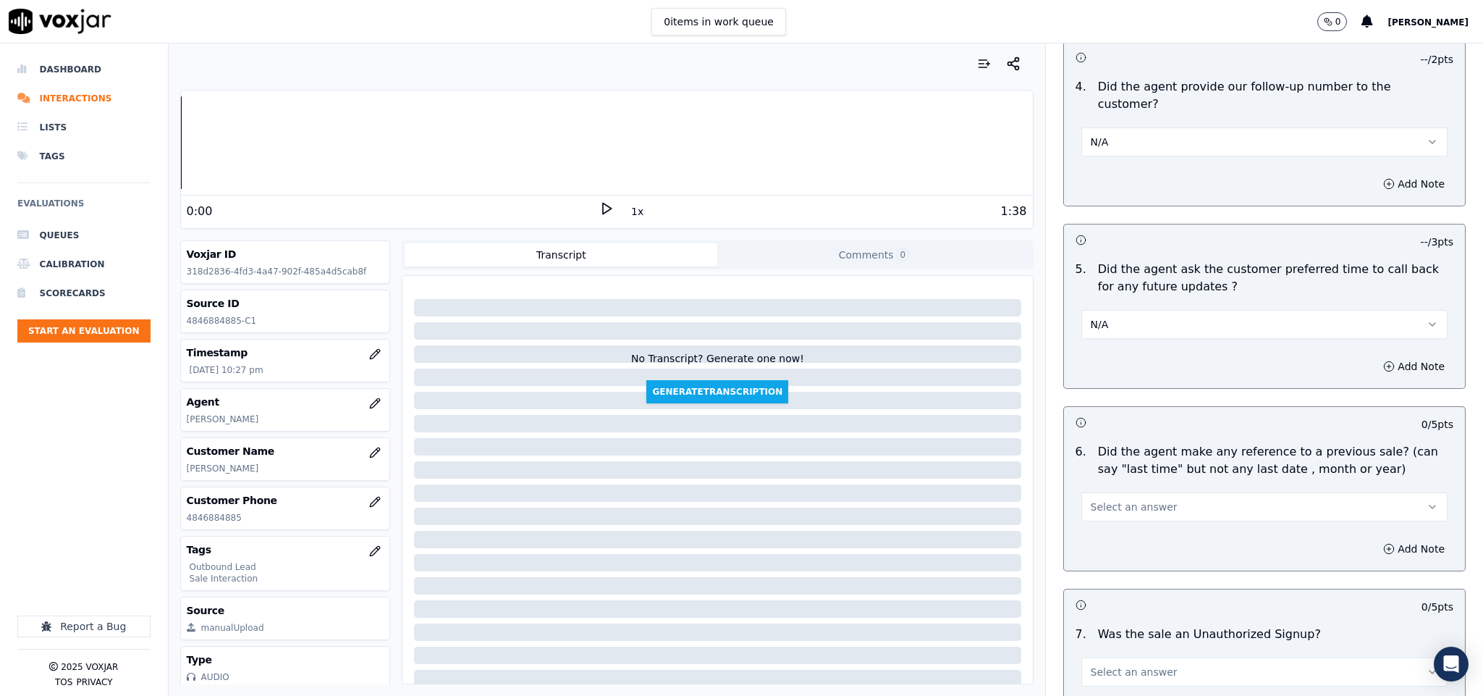
scroll to position [3474, 0]
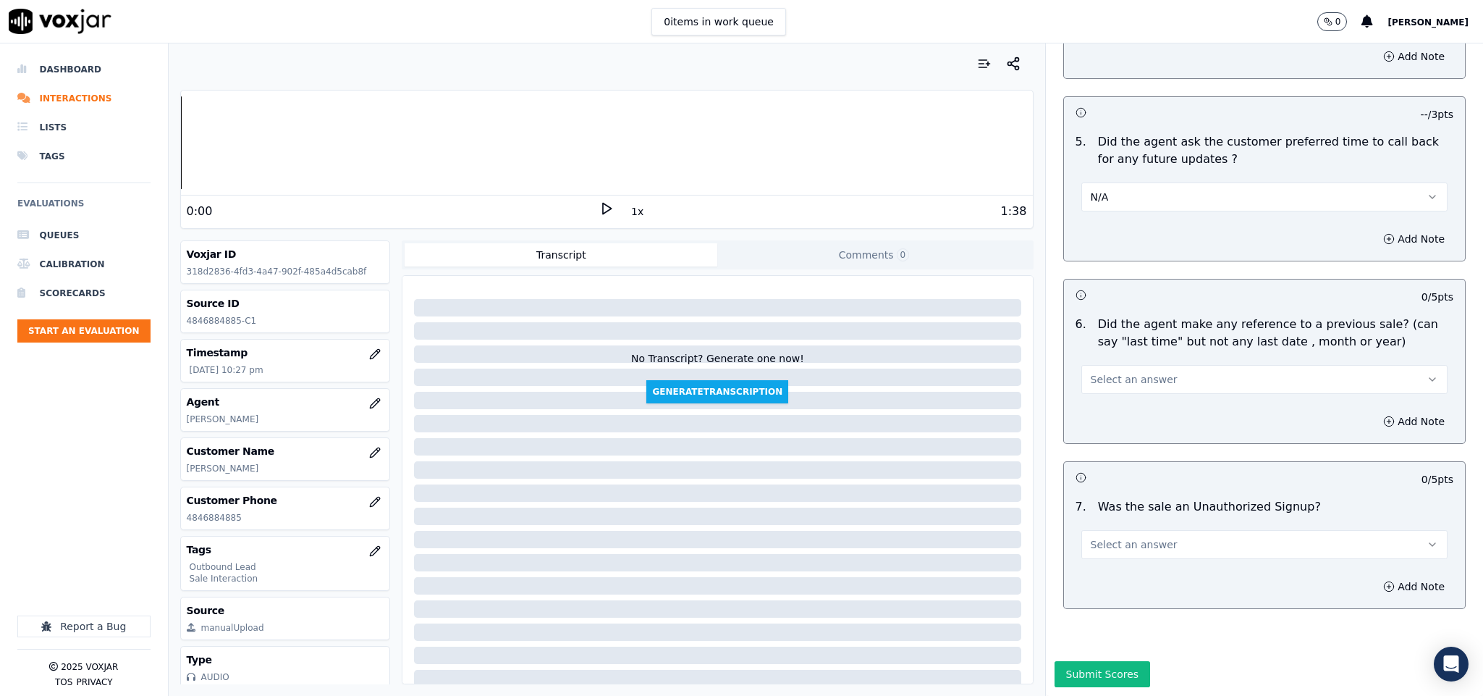
drag, startPoint x: 1136, startPoint y: 341, endPoint x: 1143, endPoint y: 344, distance: 7.8
click at [1136, 372] on span "Select an answer" at bounding box center [1134, 379] width 87 height 14
click at [1126, 380] on div "No" at bounding box center [1229, 390] width 332 height 23
click at [1134, 530] on button "Select an answer" at bounding box center [1264, 544] width 367 height 29
click at [1103, 547] on div "No" at bounding box center [1229, 556] width 332 height 23
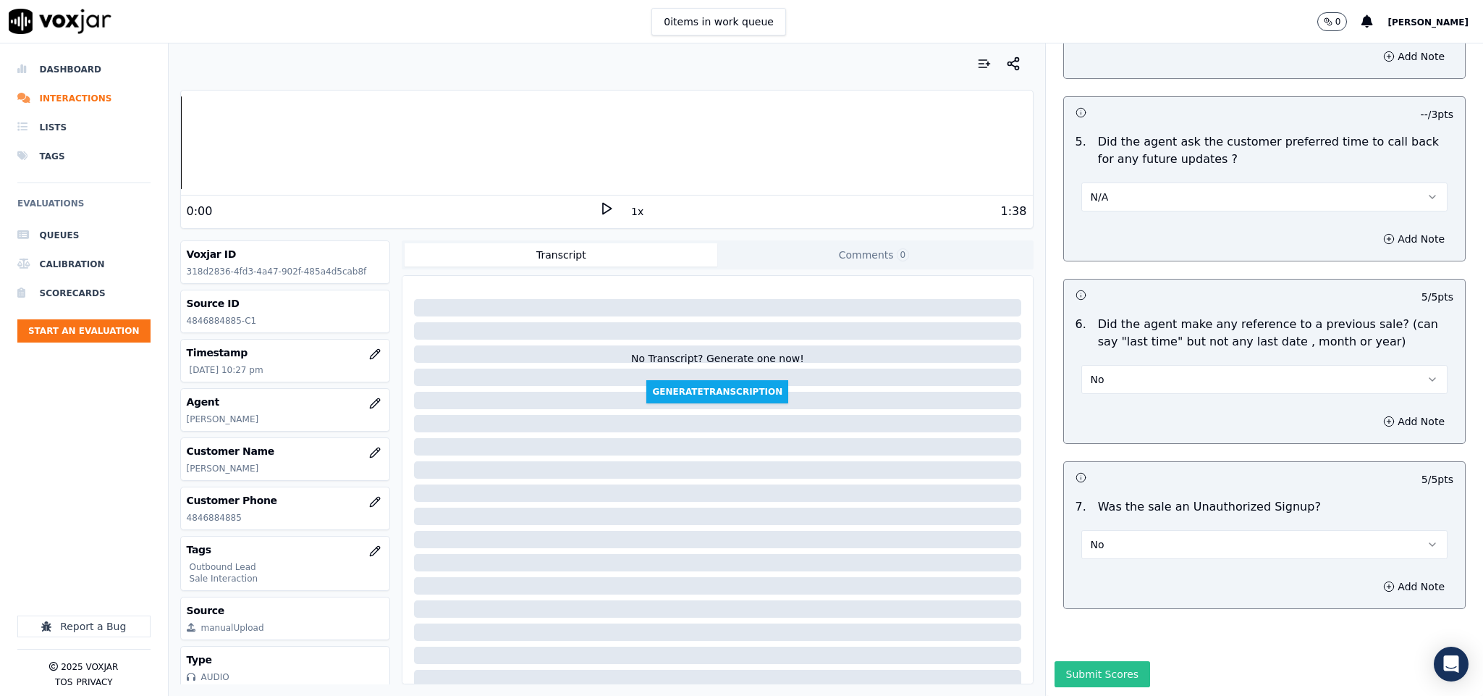
click at [1071, 661] on button "Submit Scores" at bounding box center [1103, 674] width 96 height 26
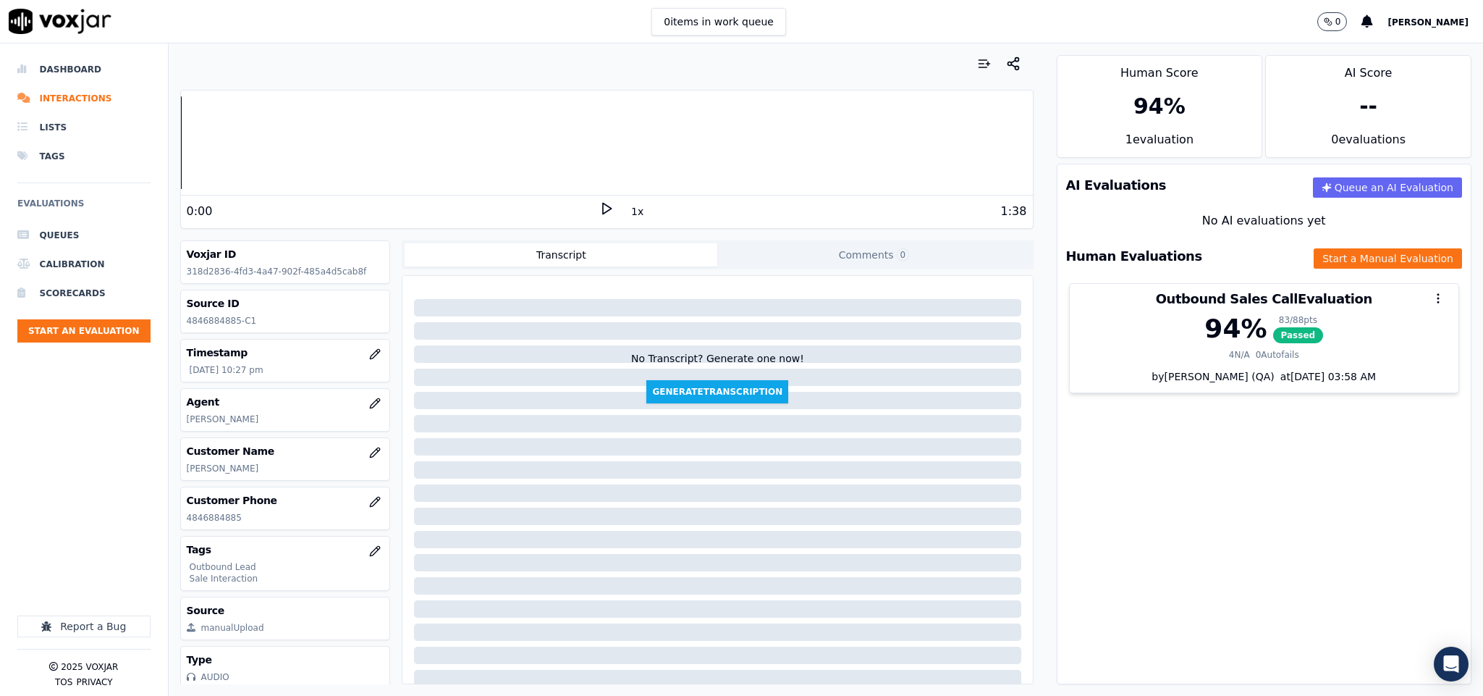
click at [1292, 544] on div "AI Evaluations Queue an AI Evaluation No AI evaluations yet Human Evaluations S…" at bounding box center [1264, 424] width 415 height 520
